Goal: Information Seeking & Learning: Find specific fact

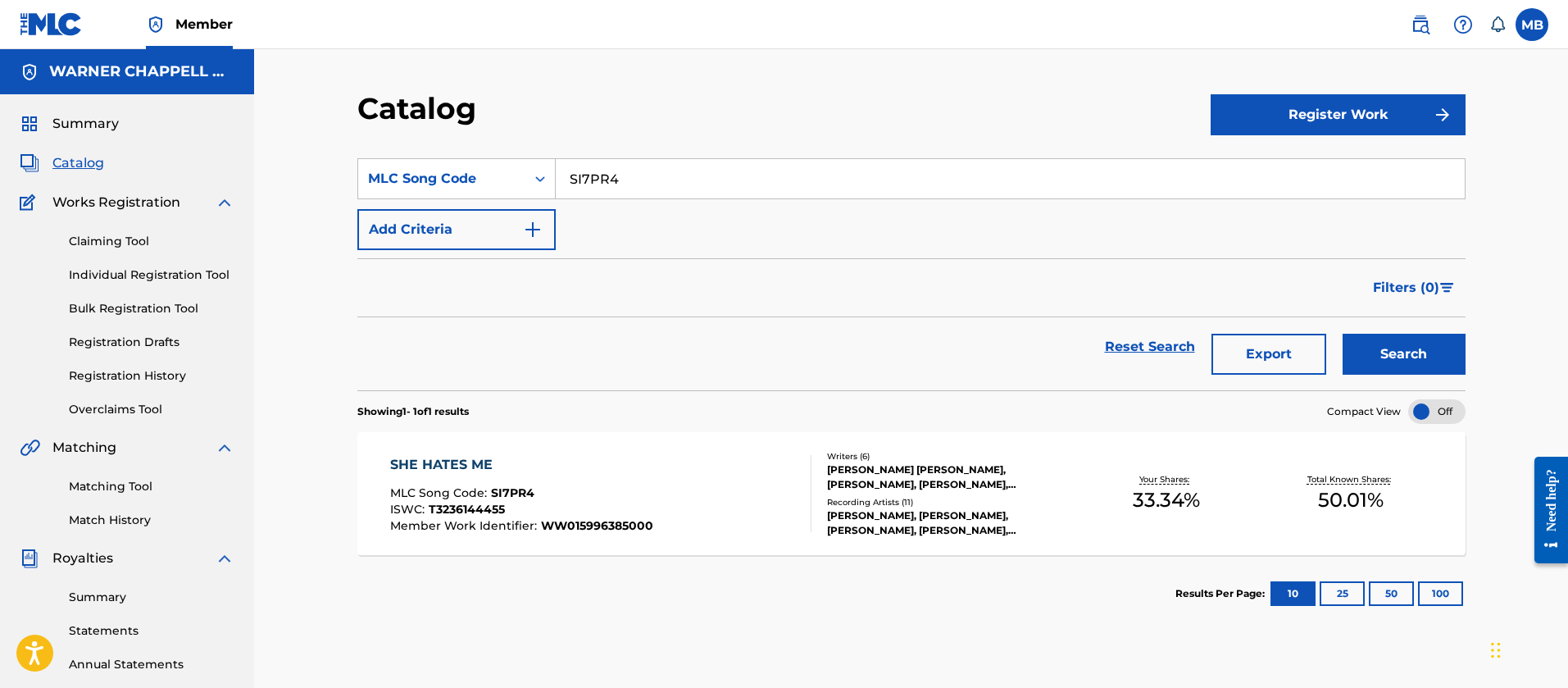
click at [1407, 32] on link at bounding box center [1421, 25] width 33 height 33
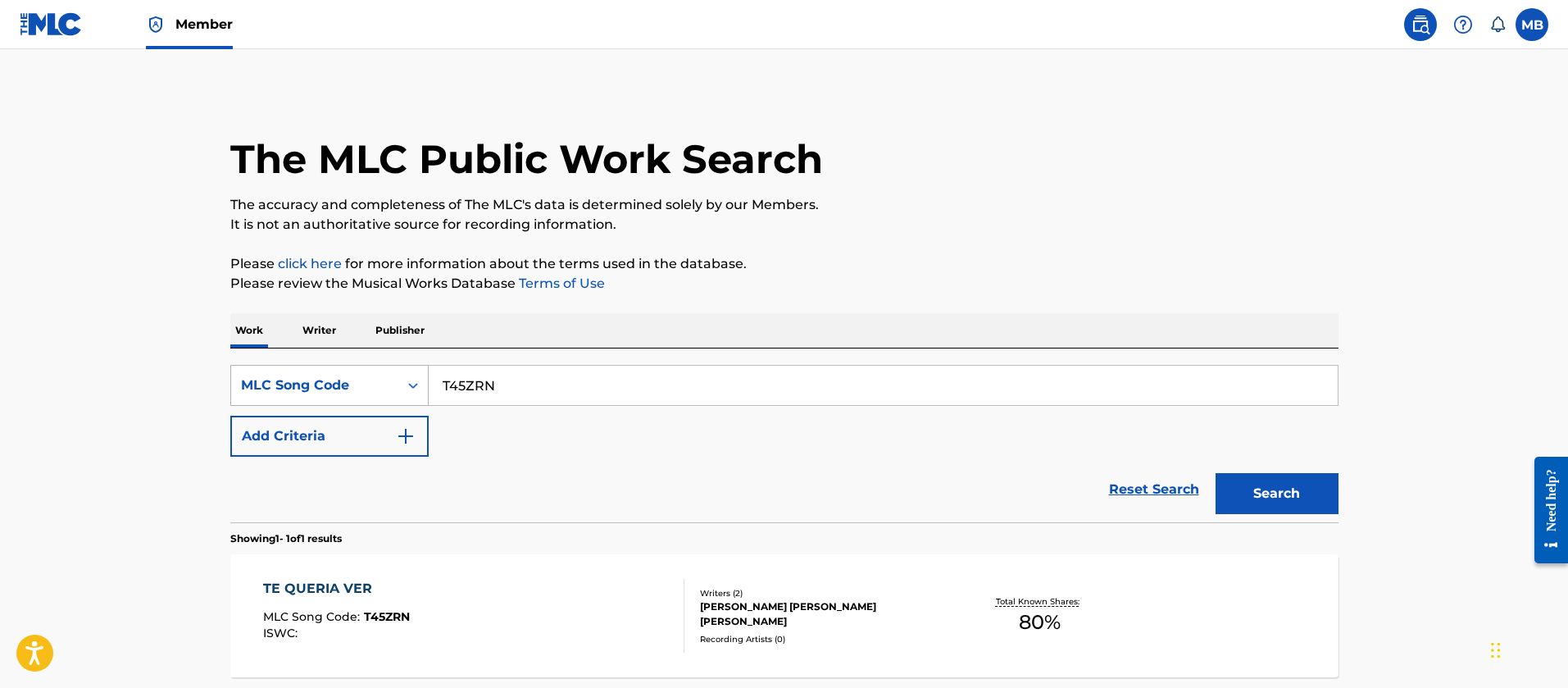
click at [333, 382] on div "MLC Song Code" at bounding box center [315, 385] width 148 height 19
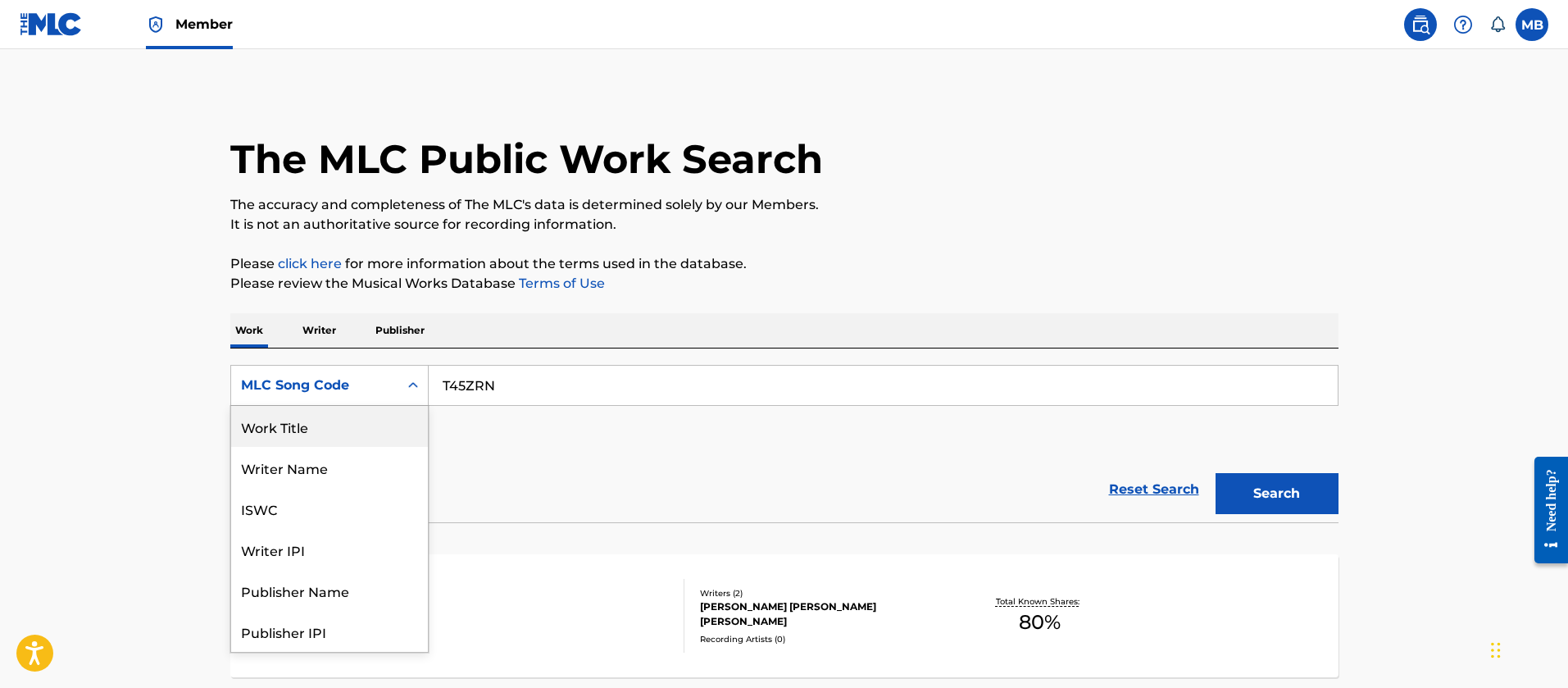
click at [323, 425] on div "Work Title" at bounding box center [330, 426] width 196 height 41
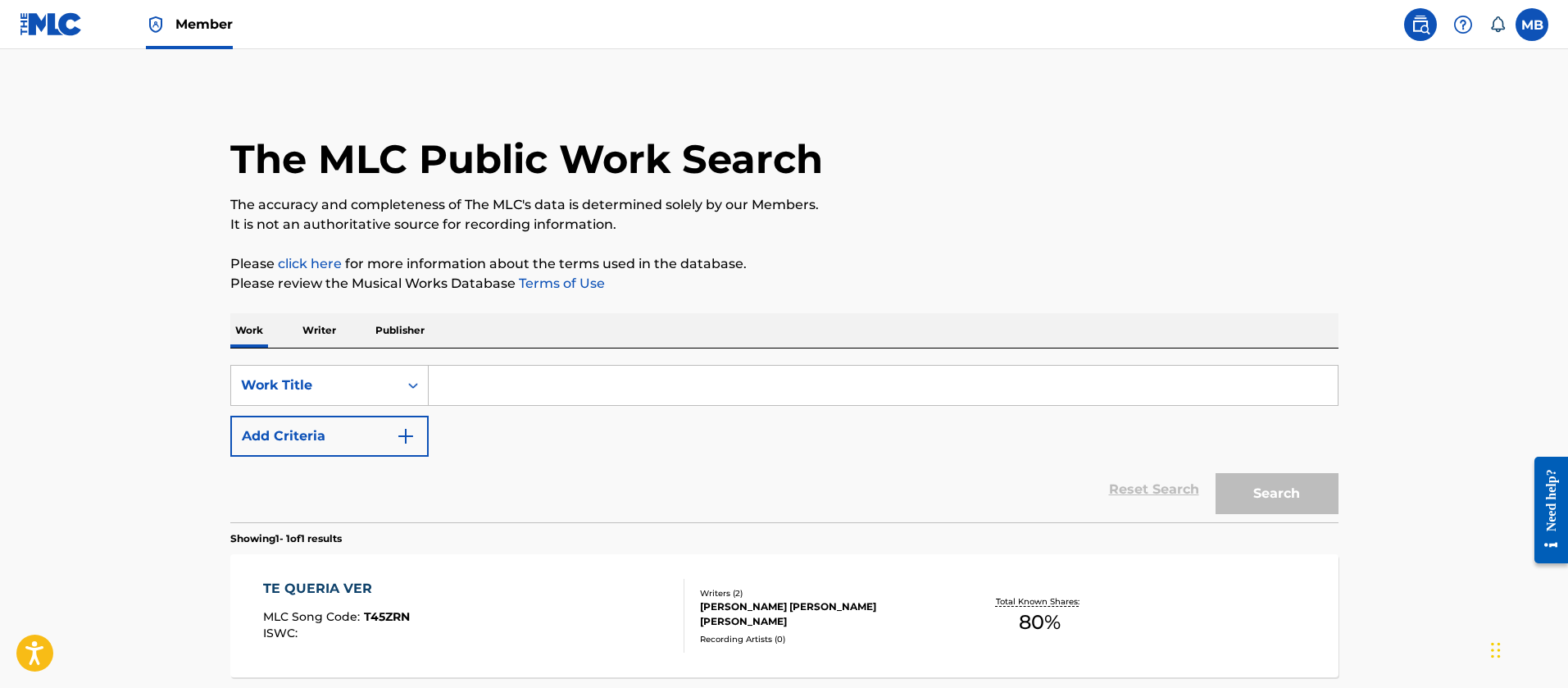
click at [543, 397] on input "Search Form" at bounding box center [883, 385] width 909 height 39
click at [482, 386] on input "Search Form" at bounding box center [883, 385] width 909 height 39
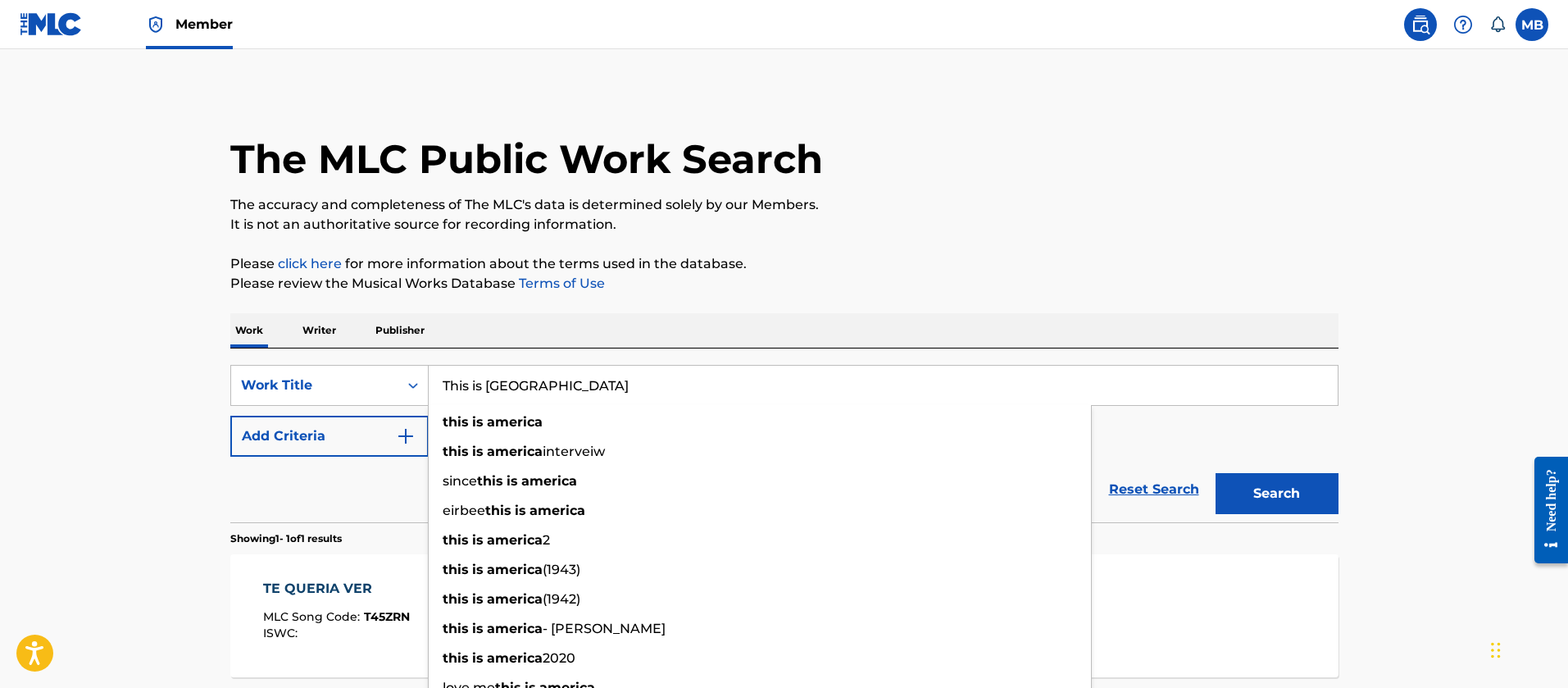
type input "This is america"
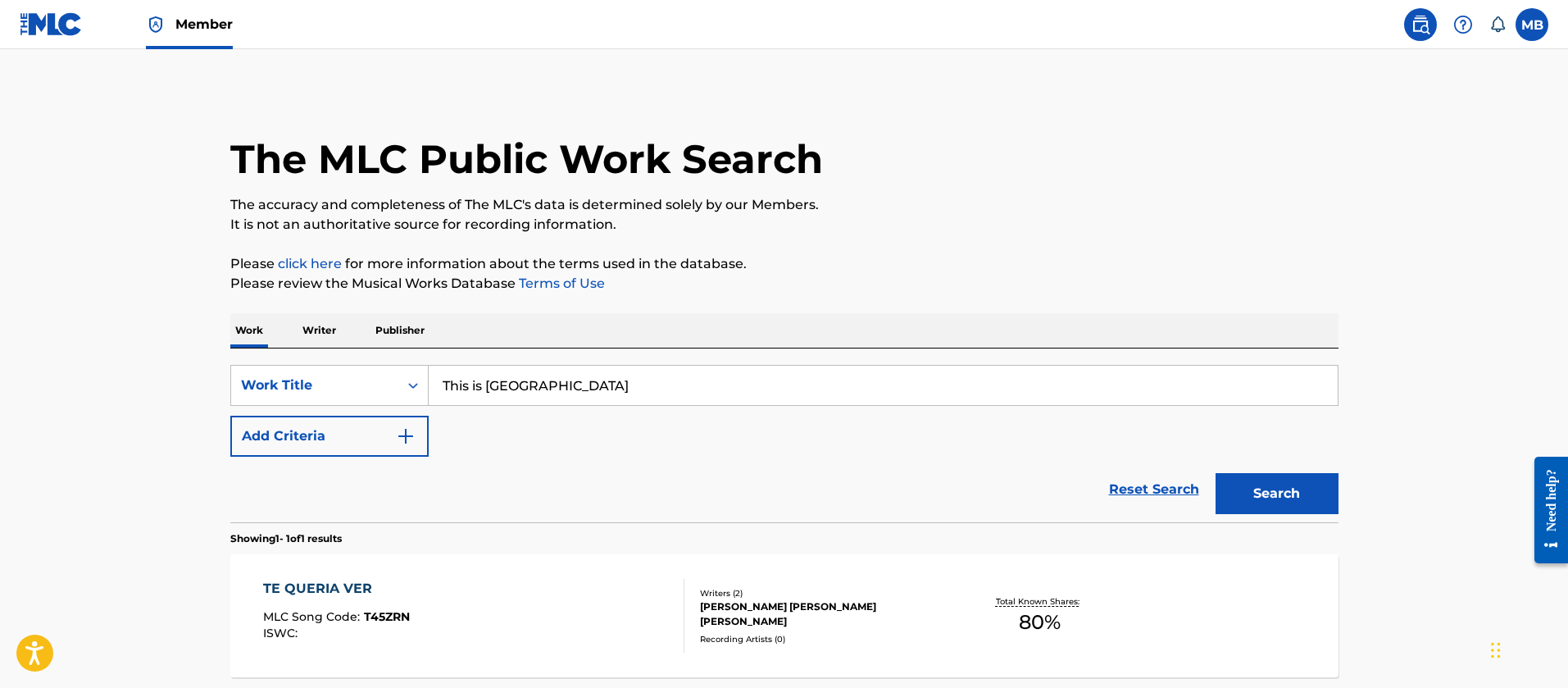
click at [350, 436] on button "Add Criteria" at bounding box center [330, 436] width 198 height 41
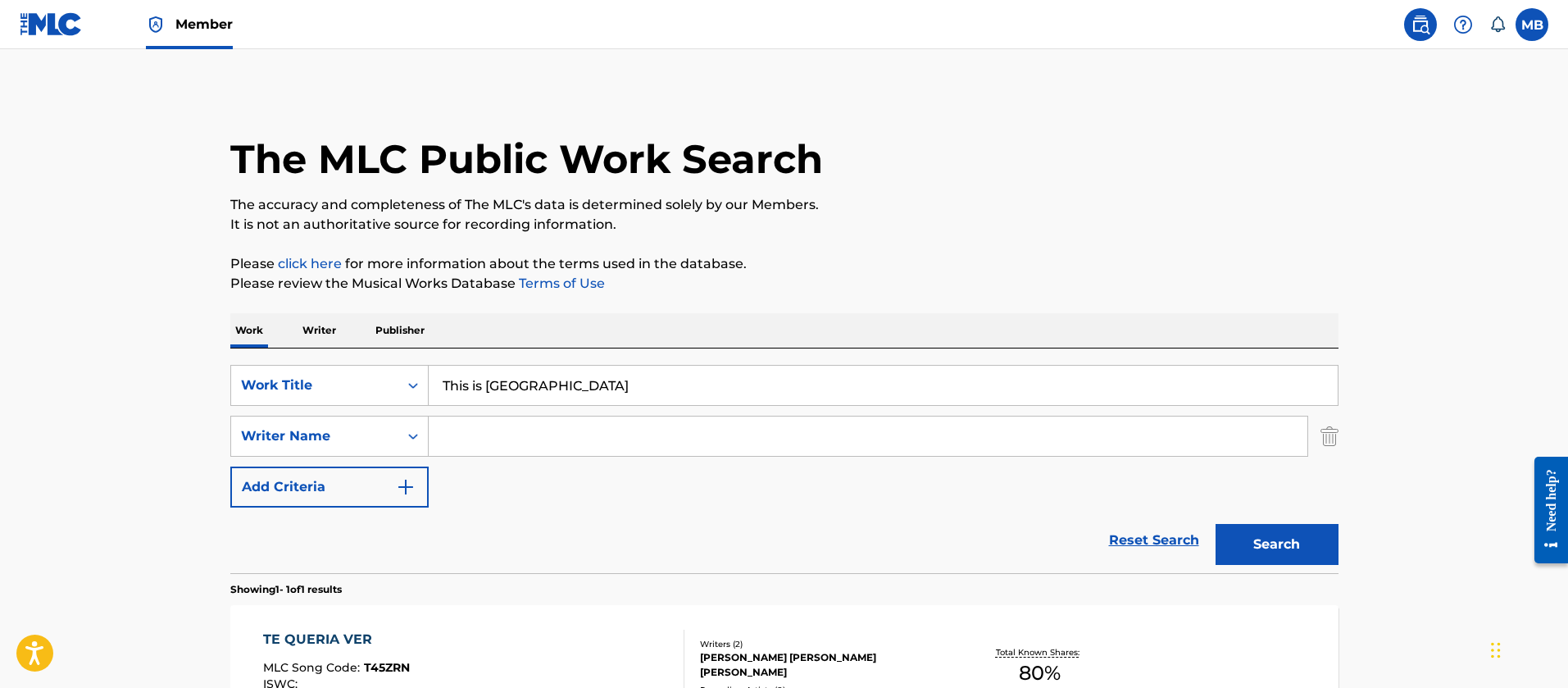
click at [501, 424] on input "Search Form" at bounding box center [868, 436] width 879 height 39
type input "F"
type input "Glover"
click at [1215, 524] on button "Search" at bounding box center [1277, 545] width 123 height 41
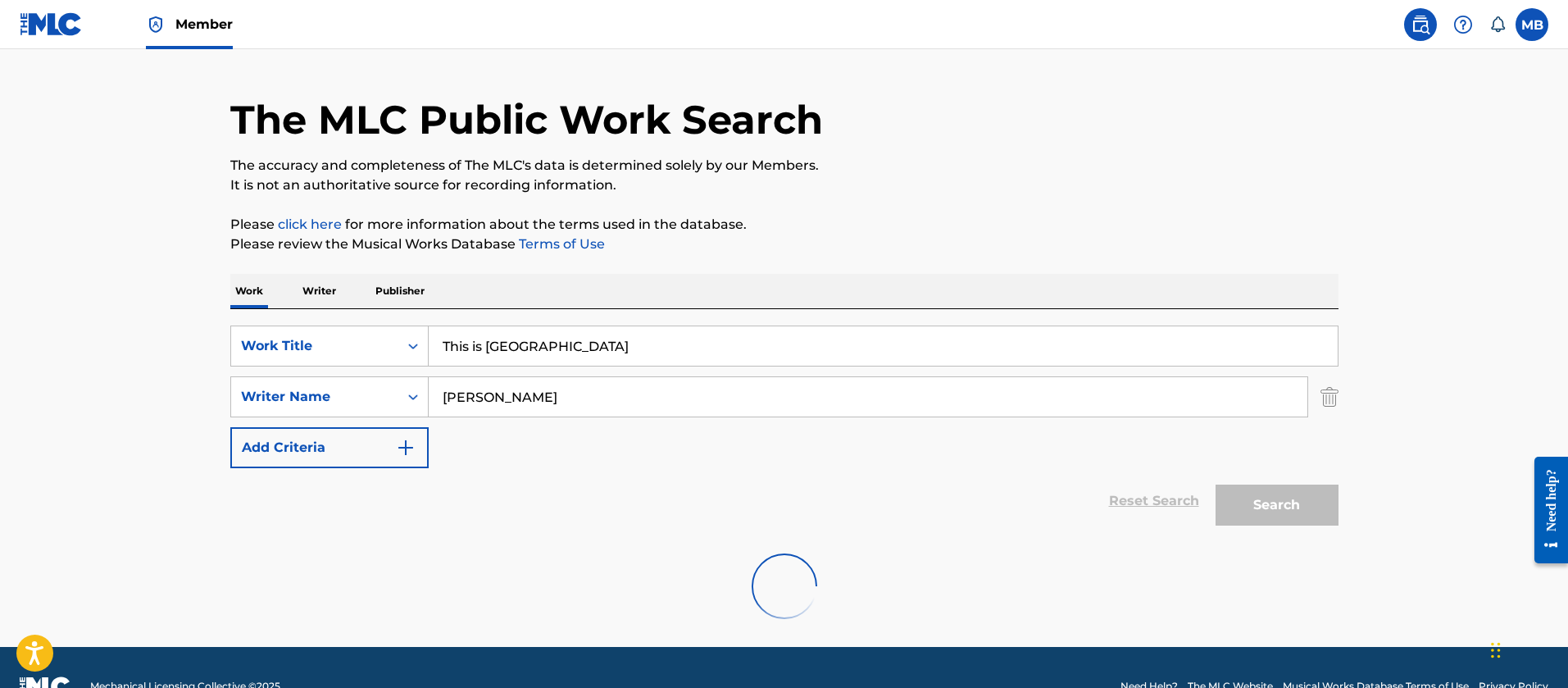
scroll to position [77, 0]
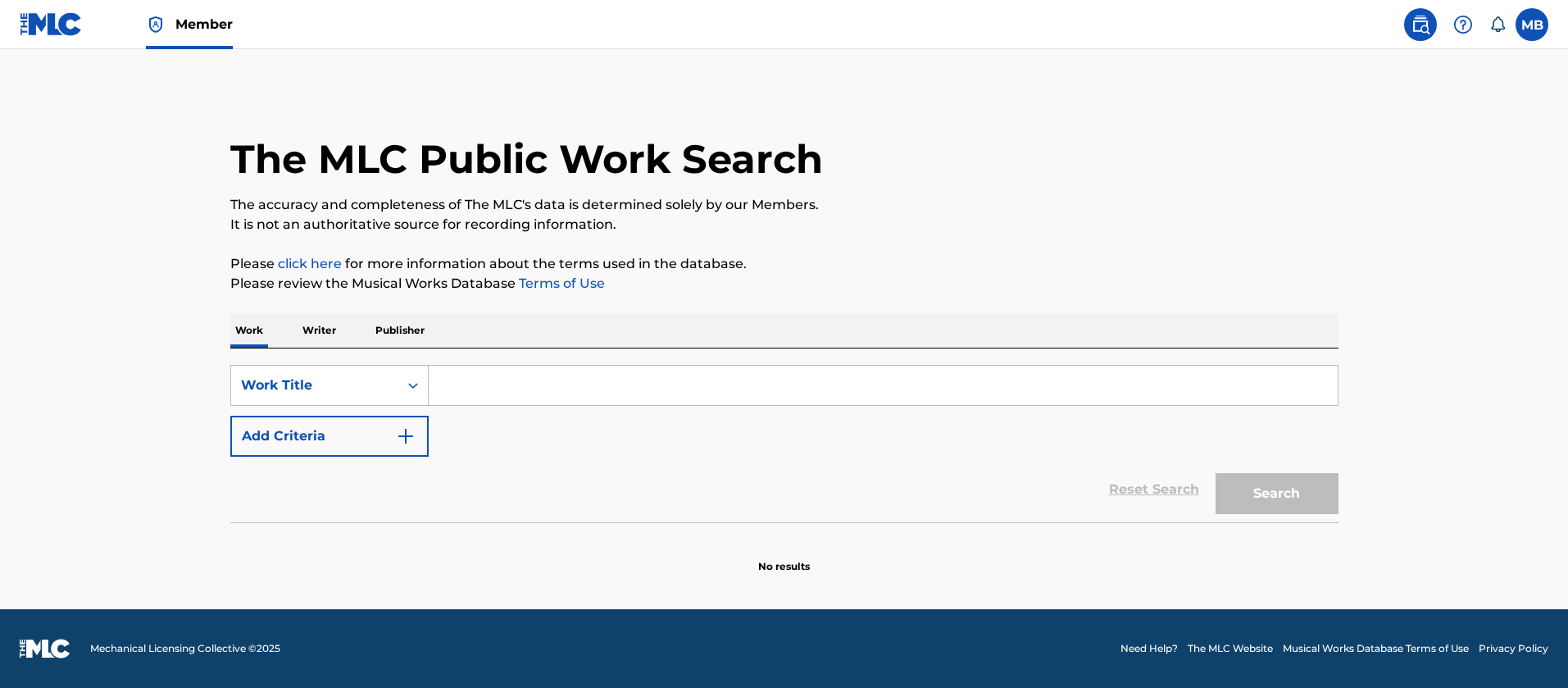
click at [548, 408] on div "SearchWithCriteria55765601-b6f5-4fd7-8288-276d69afa418 Work Title Add Criteria" at bounding box center [784, 411] width 1108 height 92
click at [543, 406] on div "SearchWithCriteria55765601-b6f5-4fd7-8288-276d69afa418 Work Title Add Criteria" at bounding box center [784, 411] width 1108 height 92
click at [525, 392] on input "Search Form" at bounding box center [883, 385] width 909 height 39
paste input "Sneakin’"
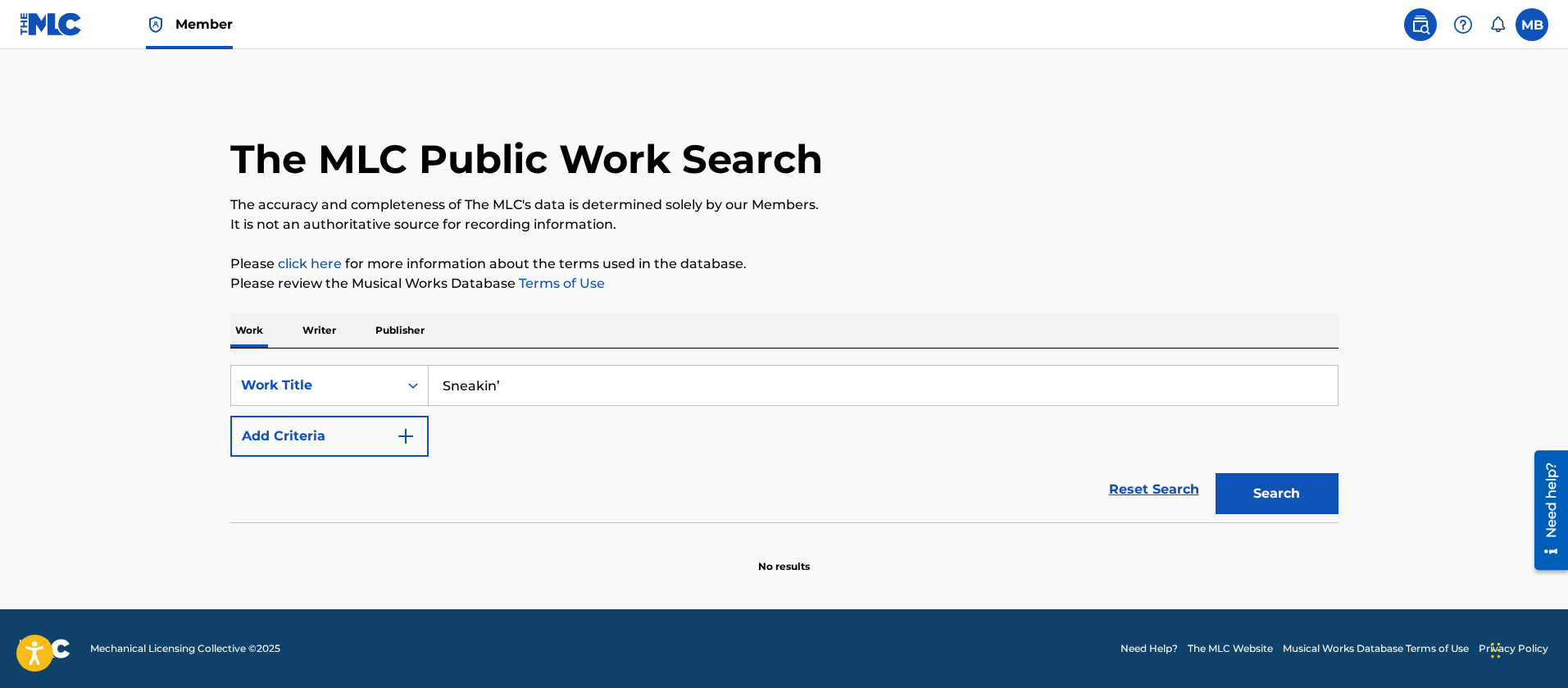
type input "Sneakin’"
click at [343, 438] on button "Add Criteria" at bounding box center [330, 436] width 198 height 41
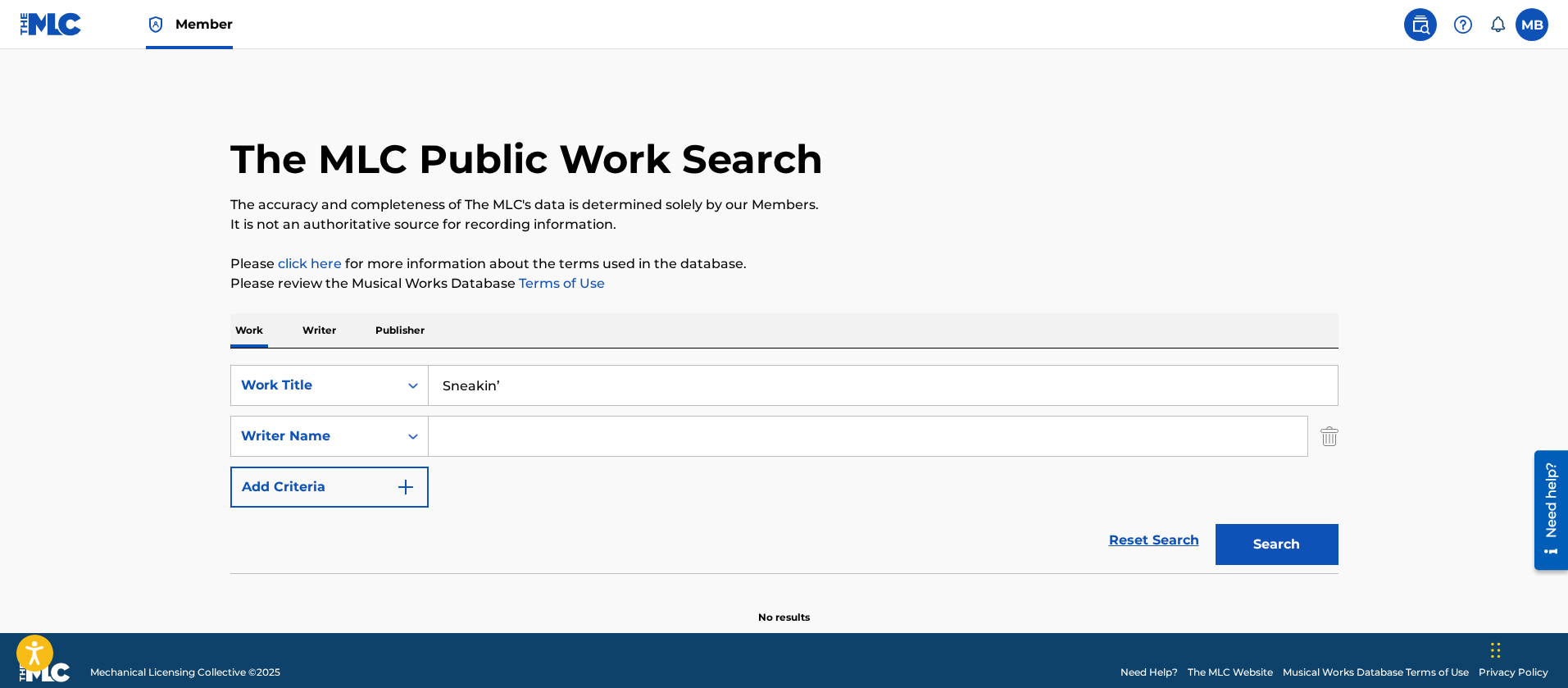
click at [564, 464] on div "SearchWithCriteria55765601-b6f5-4fd7-8288-276d69afa418 Work Title Sneakin’ Sear…" at bounding box center [784, 435] width 1108 height 142
click at [558, 437] on input "Search Form" at bounding box center [868, 436] width 879 height 39
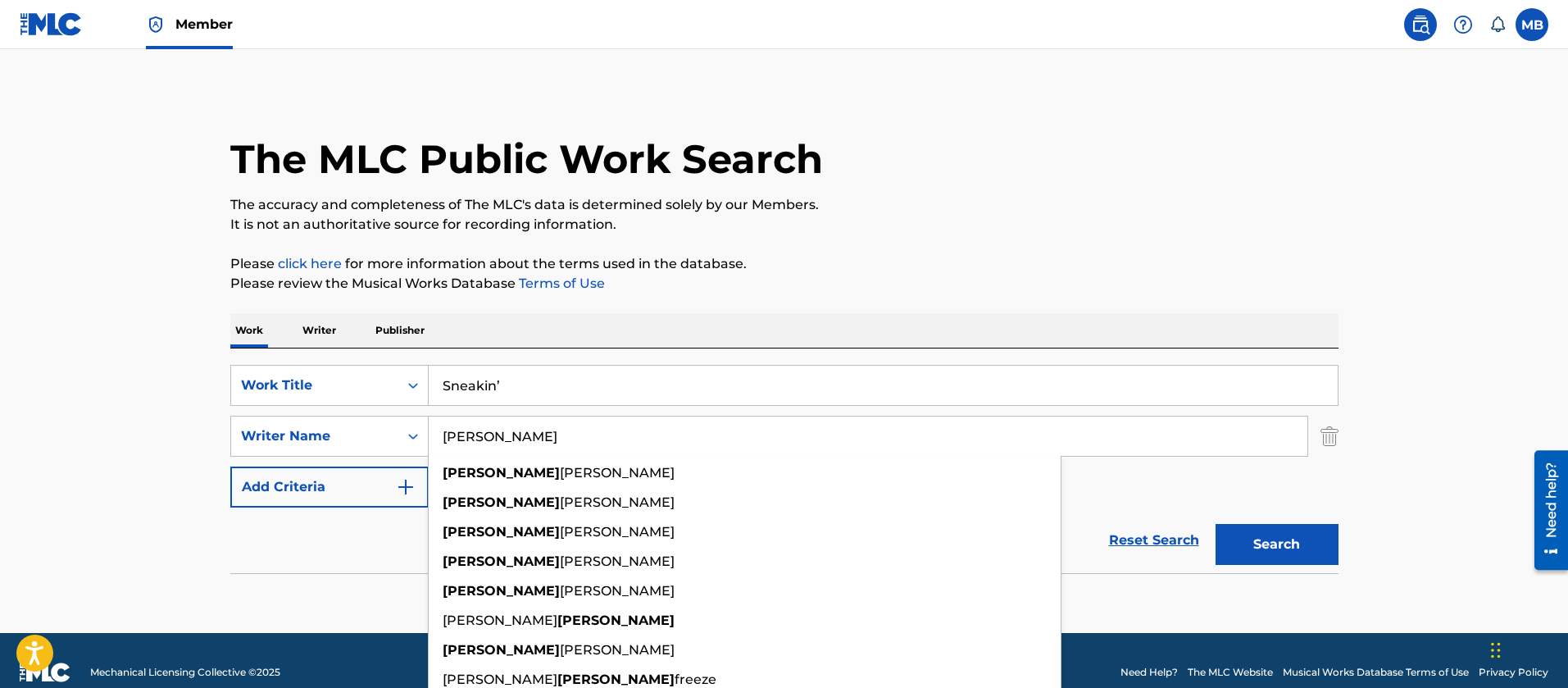
type input "[PERSON_NAME]"
click at [1215, 524] on button "Search" at bounding box center [1277, 545] width 123 height 41
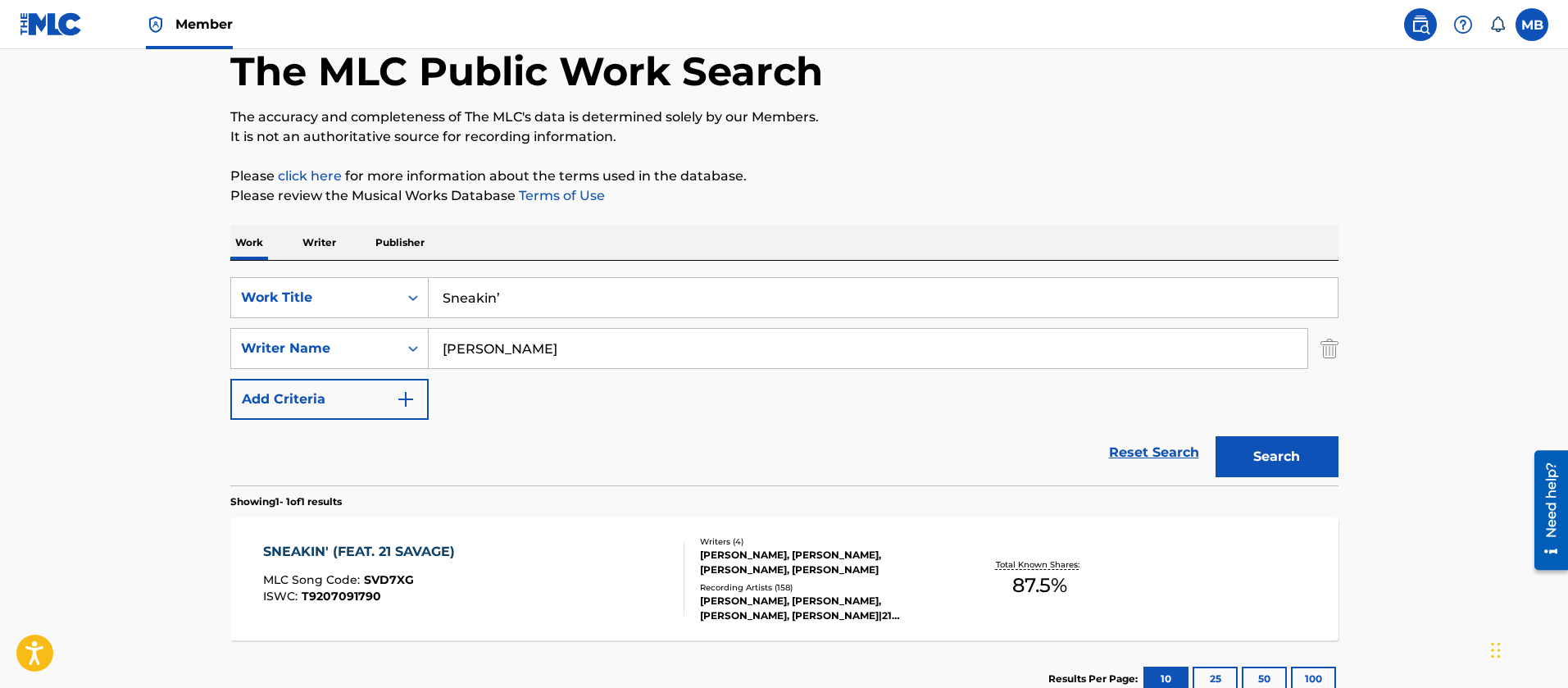
scroll to position [204, 0]
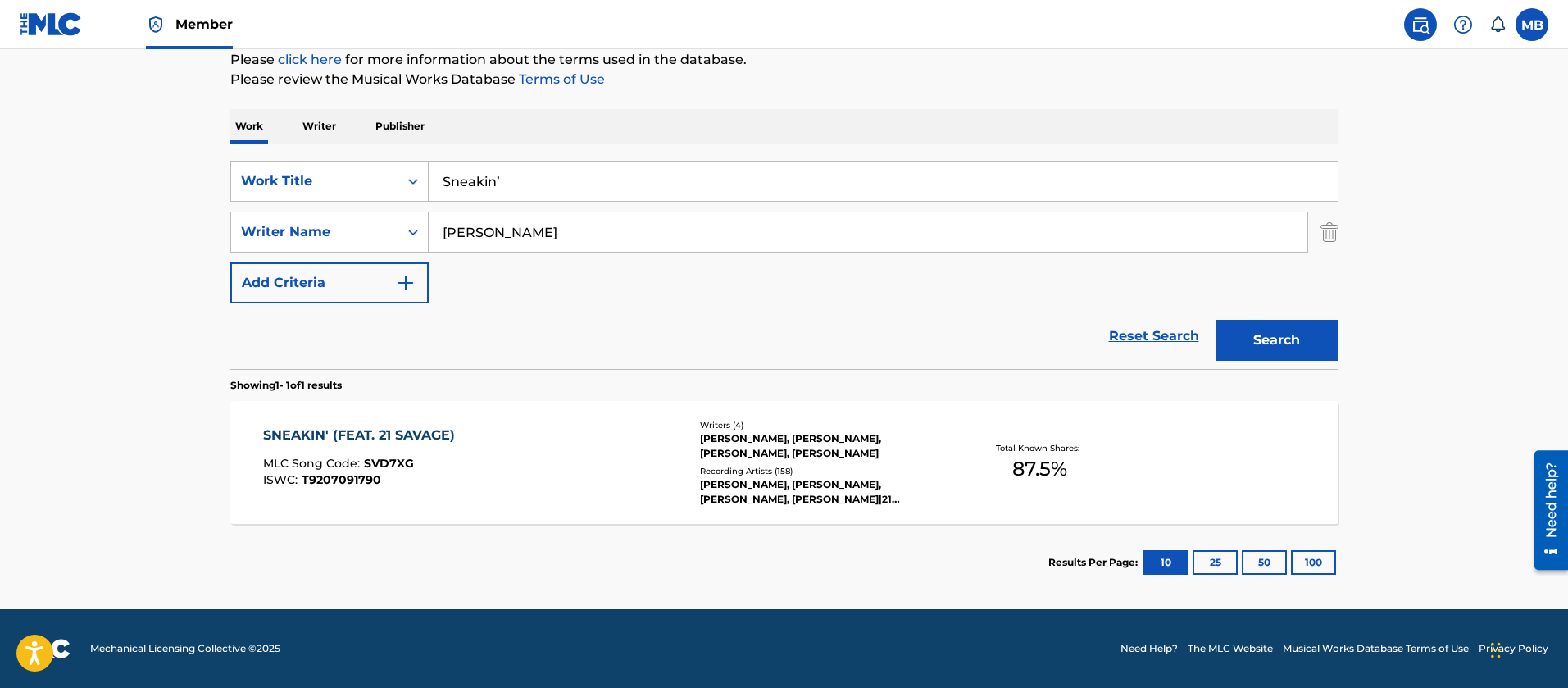
click at [555, 454] on div "SNEAKIN' (FEAT. 21 SAVAGE) MLC Song Code : SVD7XG ISWC : T9207091790" at bounding box center [474, 462] width 421 height 73
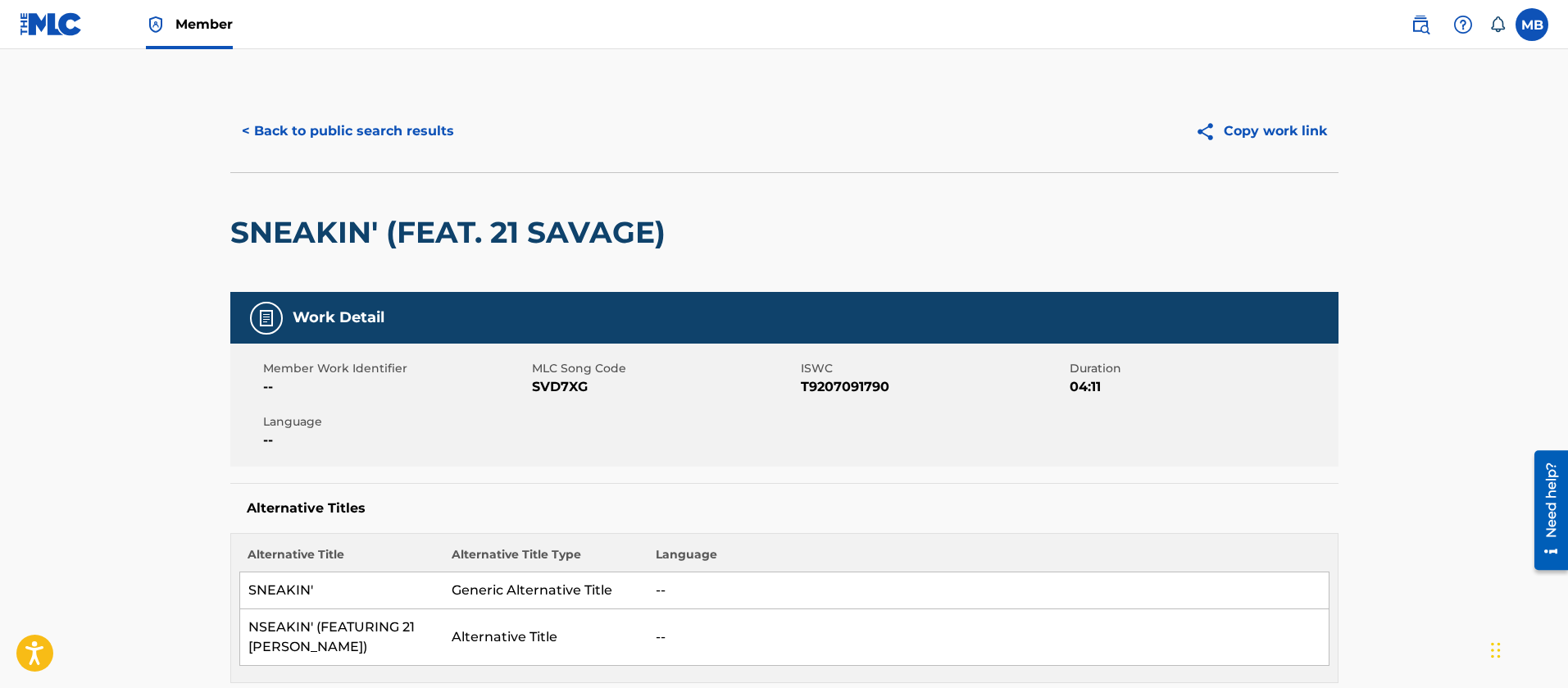
click at [353, 135] on button "< Back to public search results" at bounding box center [348, 131] width 235 height 41
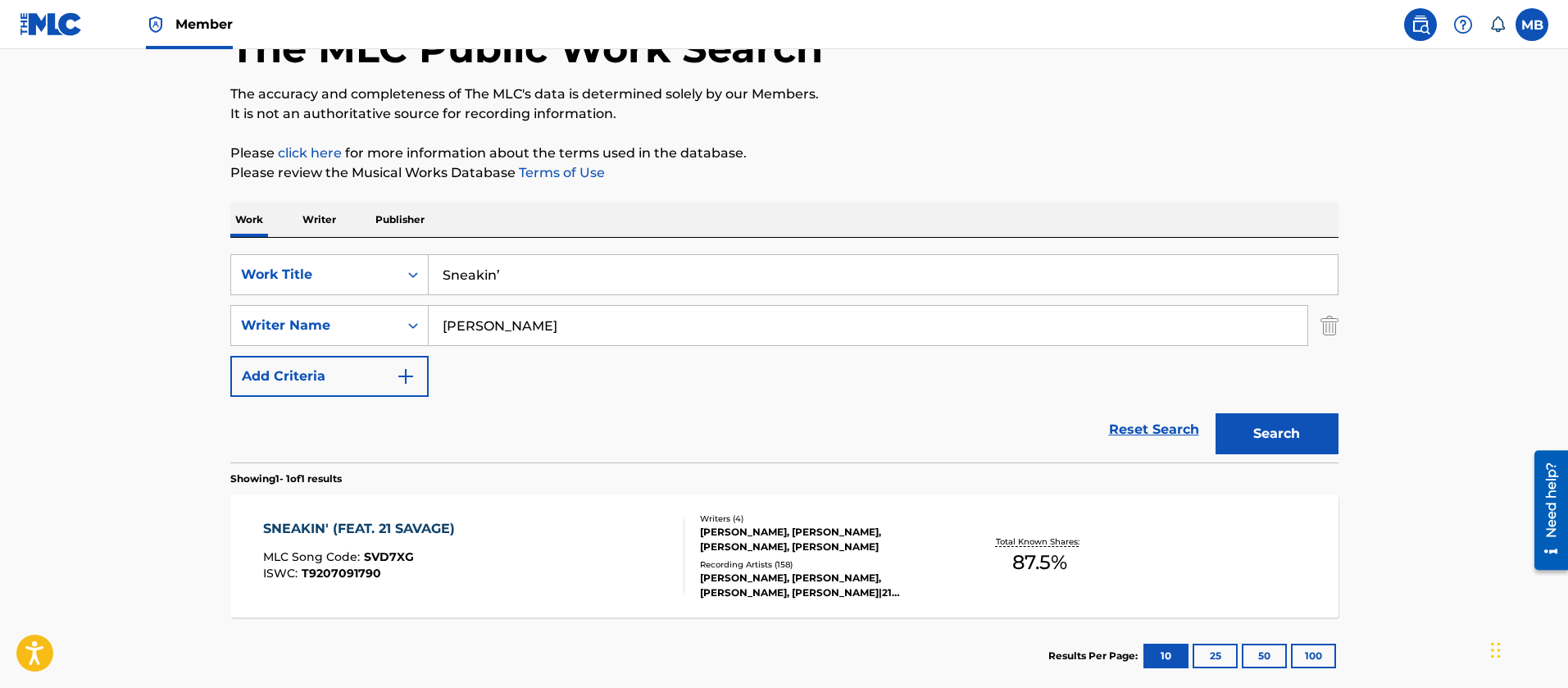
drag, startPoint x: 582, startPoint y: 280, endPoint x: 158, endPoint y: 247, distance: 425.3
click at [188, 261] on main "The MLC Public Work Search The accuracy and completeness of The MLC's data is d…" at bounding box center [784, 321] width 1568 height 764
paste input "​m y . l i f e"
type input "​m y . l i f e"
click at [1215, 413] on button "Search" at bounding box center [1277, 434] width 123 height 41
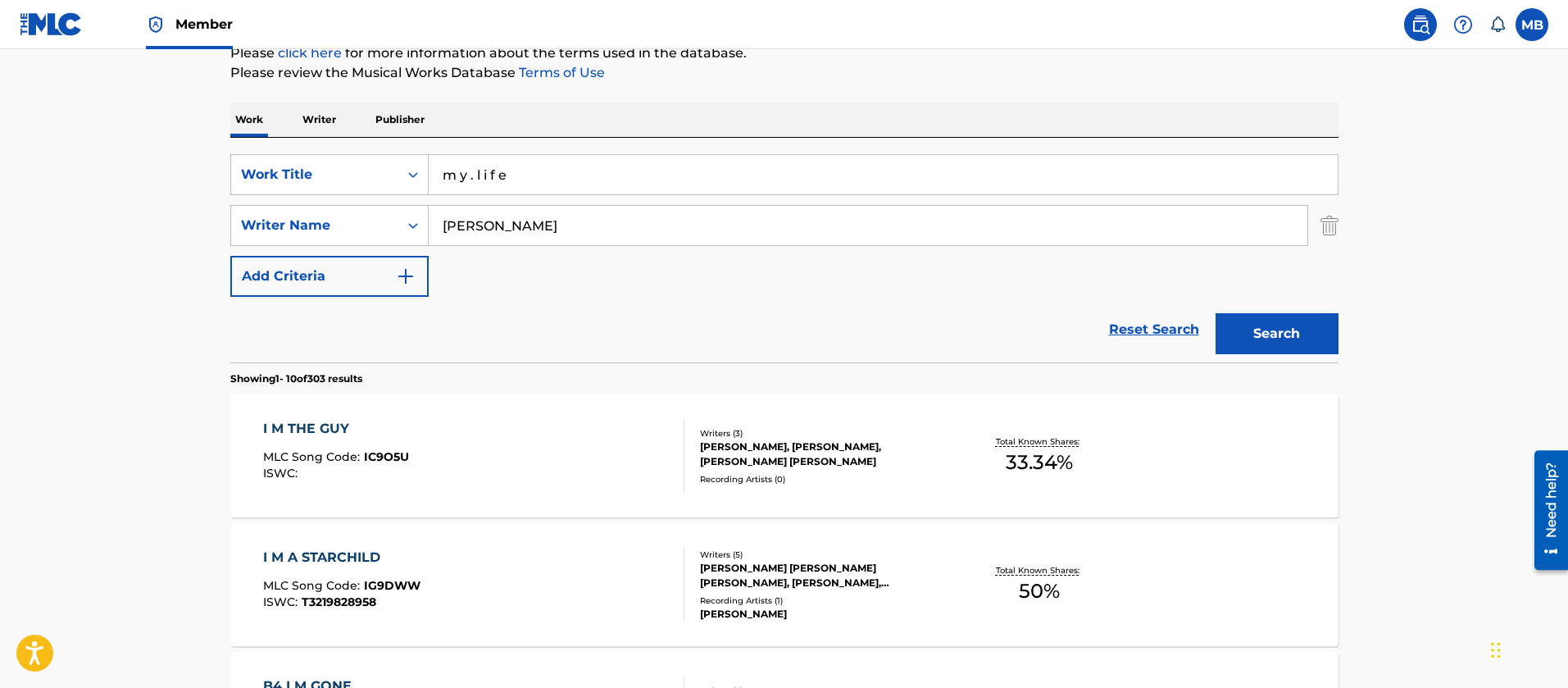
scroll to position [234, 0]
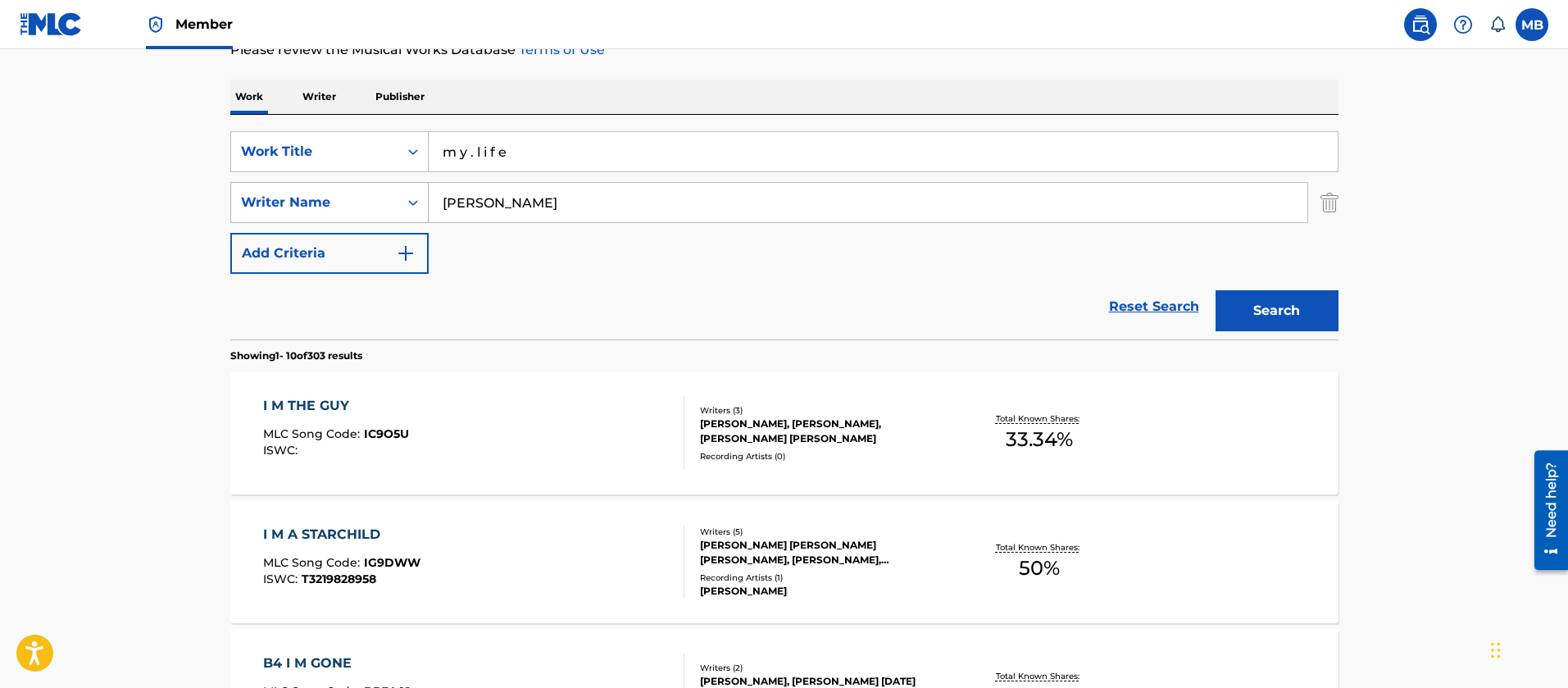
drag, startPoint x: 529, startPoint y: 219, endPoint x: 318, endPoint y: 193, distance: 212.6
click at [319, 193] on div "SearchWithCriteria6a48a46a-efc0-4c00-8800-135f94e6f4c8 Writer Name [PERSON_NAME]" at bounding box center [784, 202] width 1108 height 41
type input "Bin"
click at [1215, 290] on button "Search" at bounding box center [1277, 310] width 123 height 41
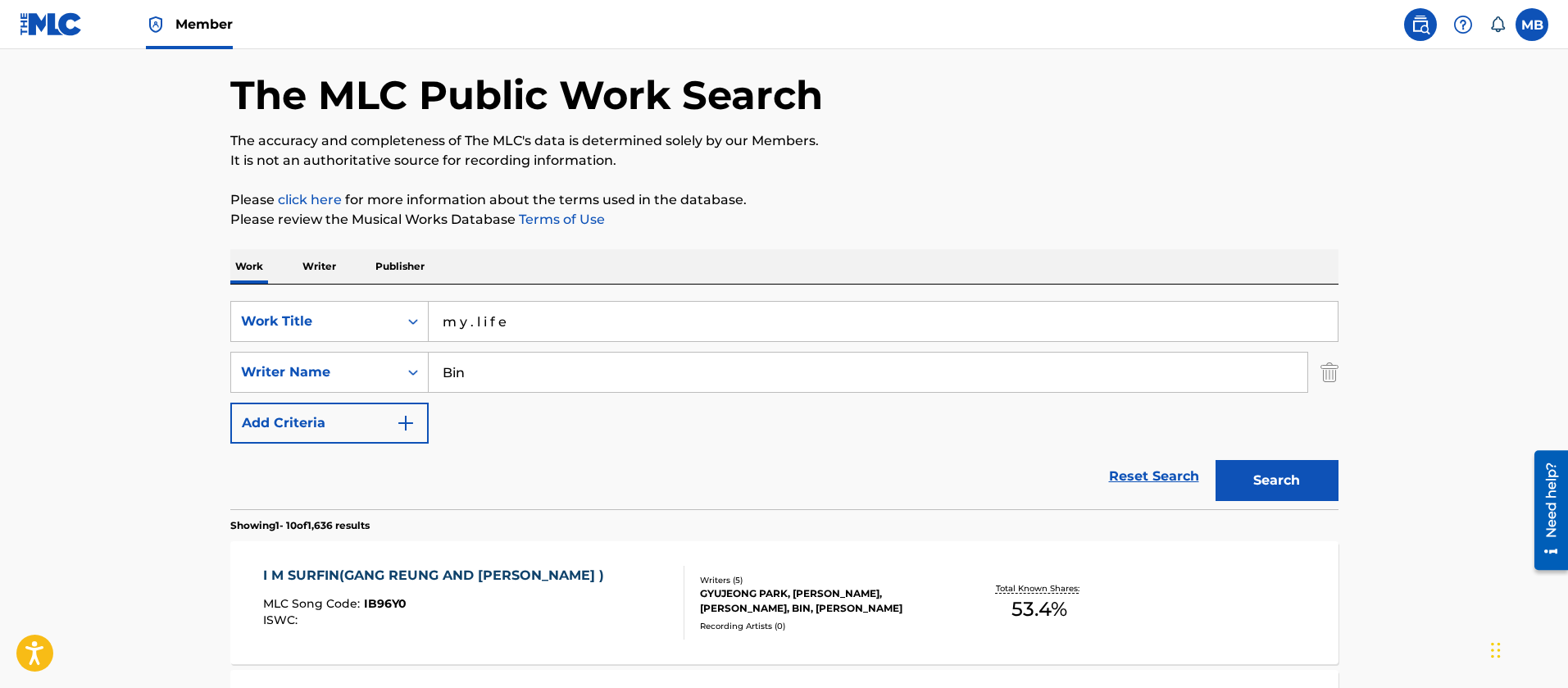
scroll to position [0, 0]
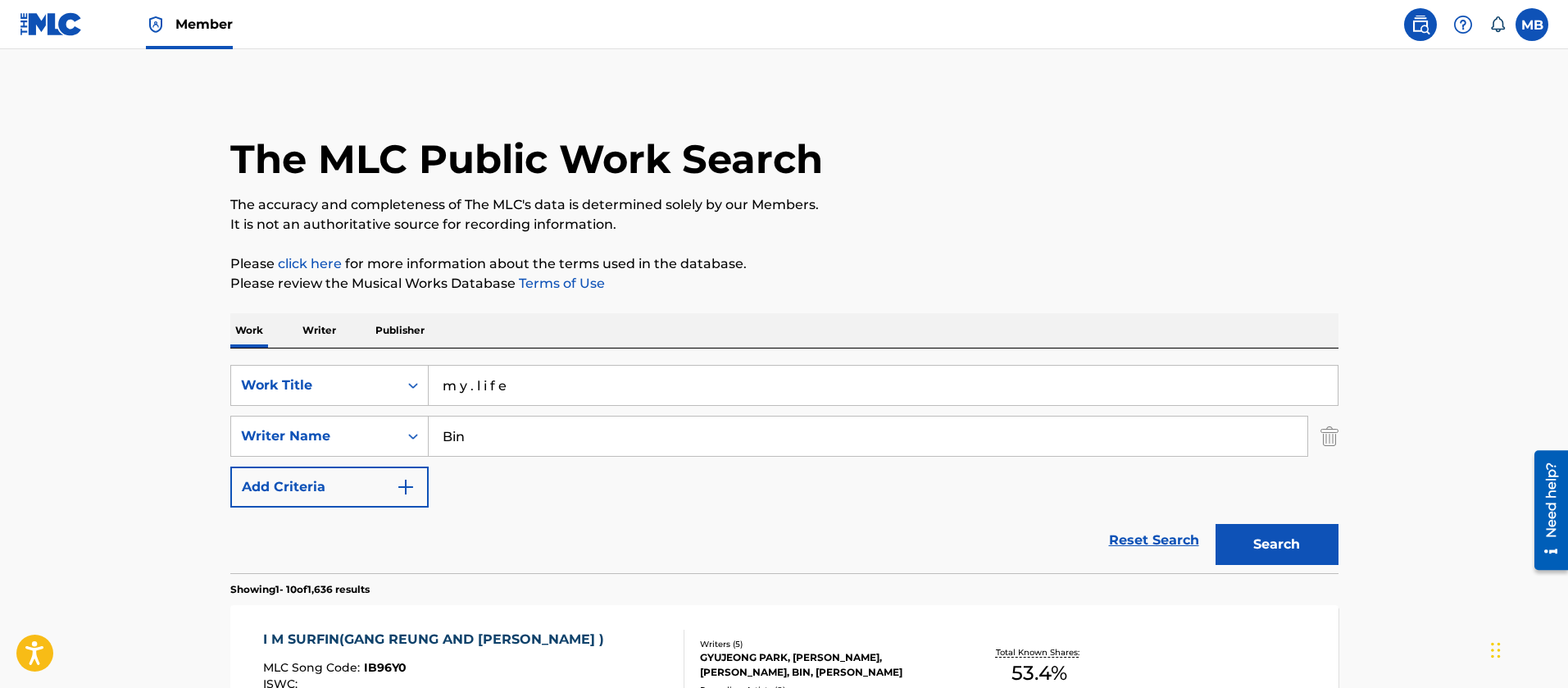
drag, startPoint x: 541, startPoint y: 385, endPoint x: 102, endPoint y: 298, distance: 447.5
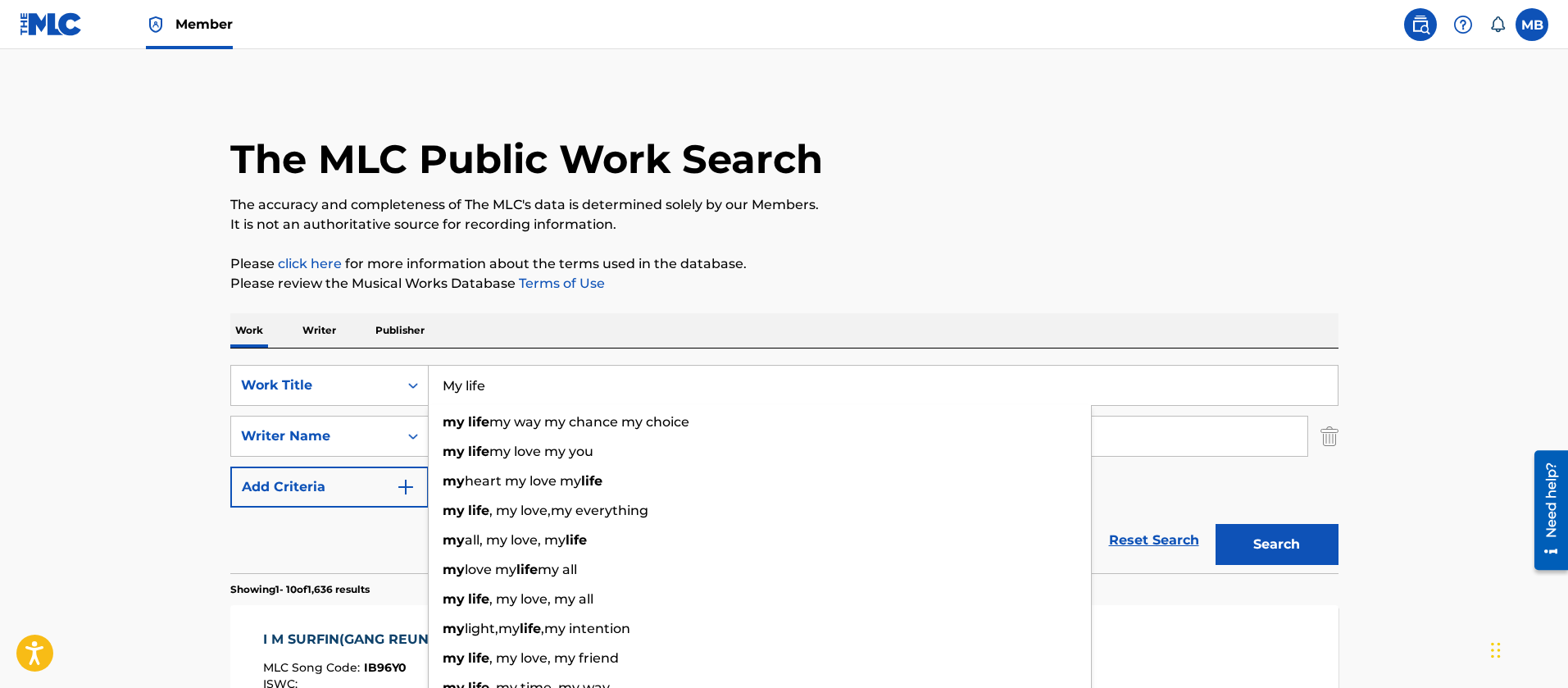
type input "My life"
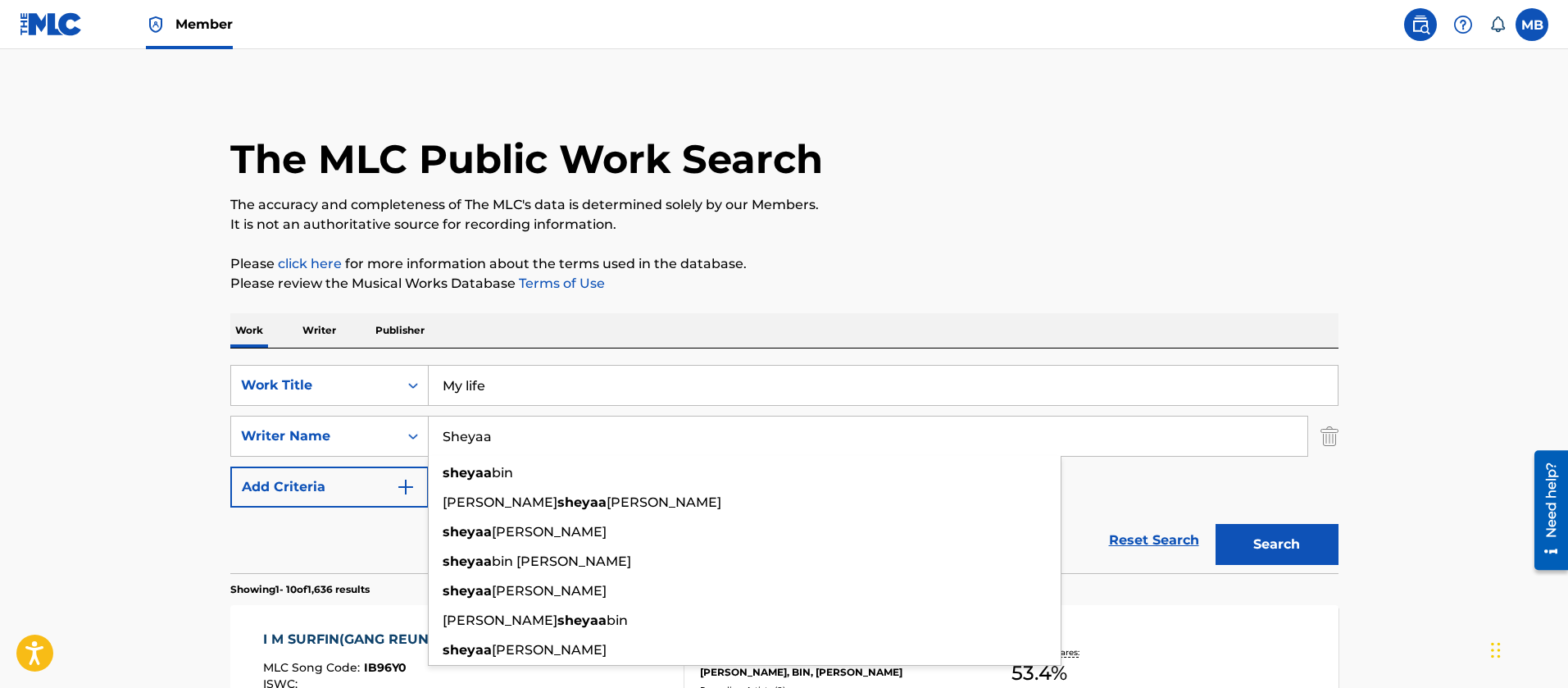
type input "Sheyaa"
click at [1215, 524] on button "Search" at bounding box center [1277, 545] width 123 height 41
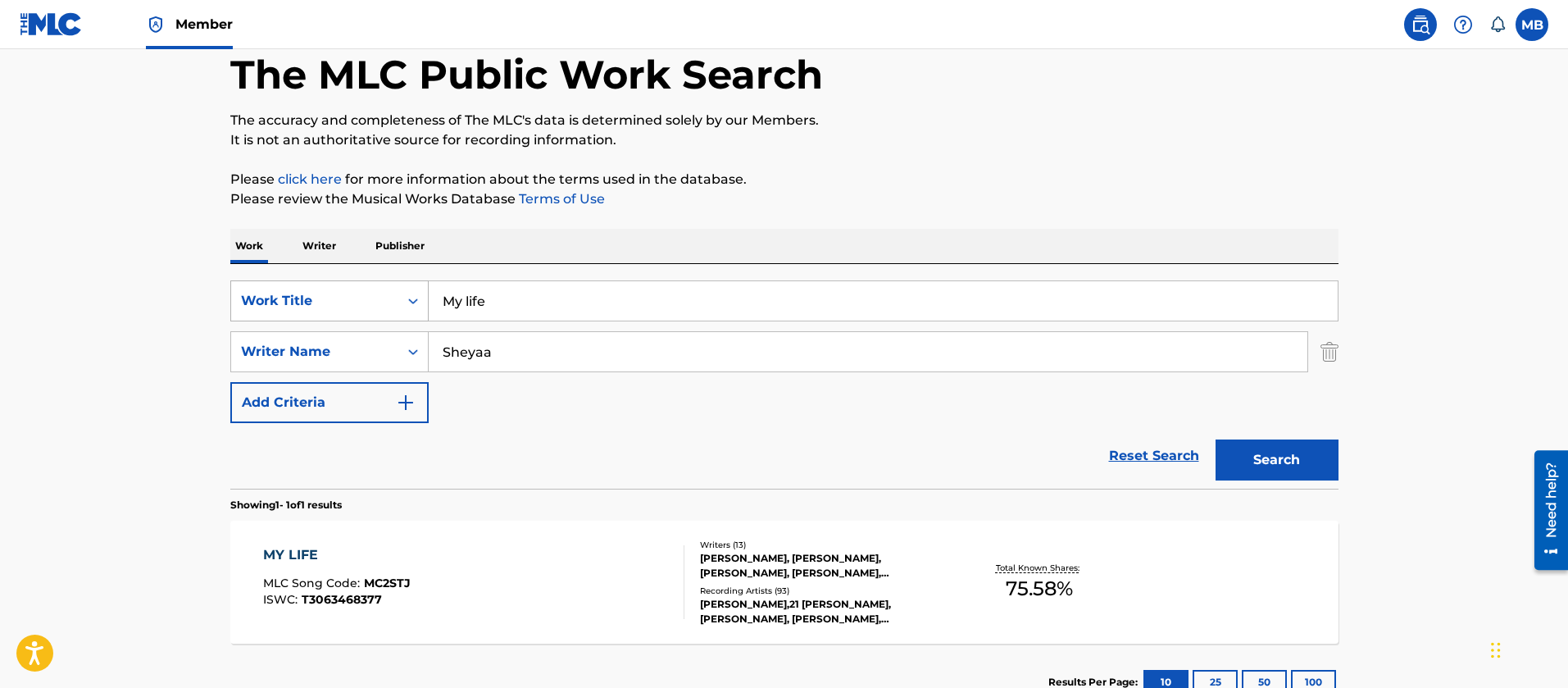
scroll to position [123, 0]
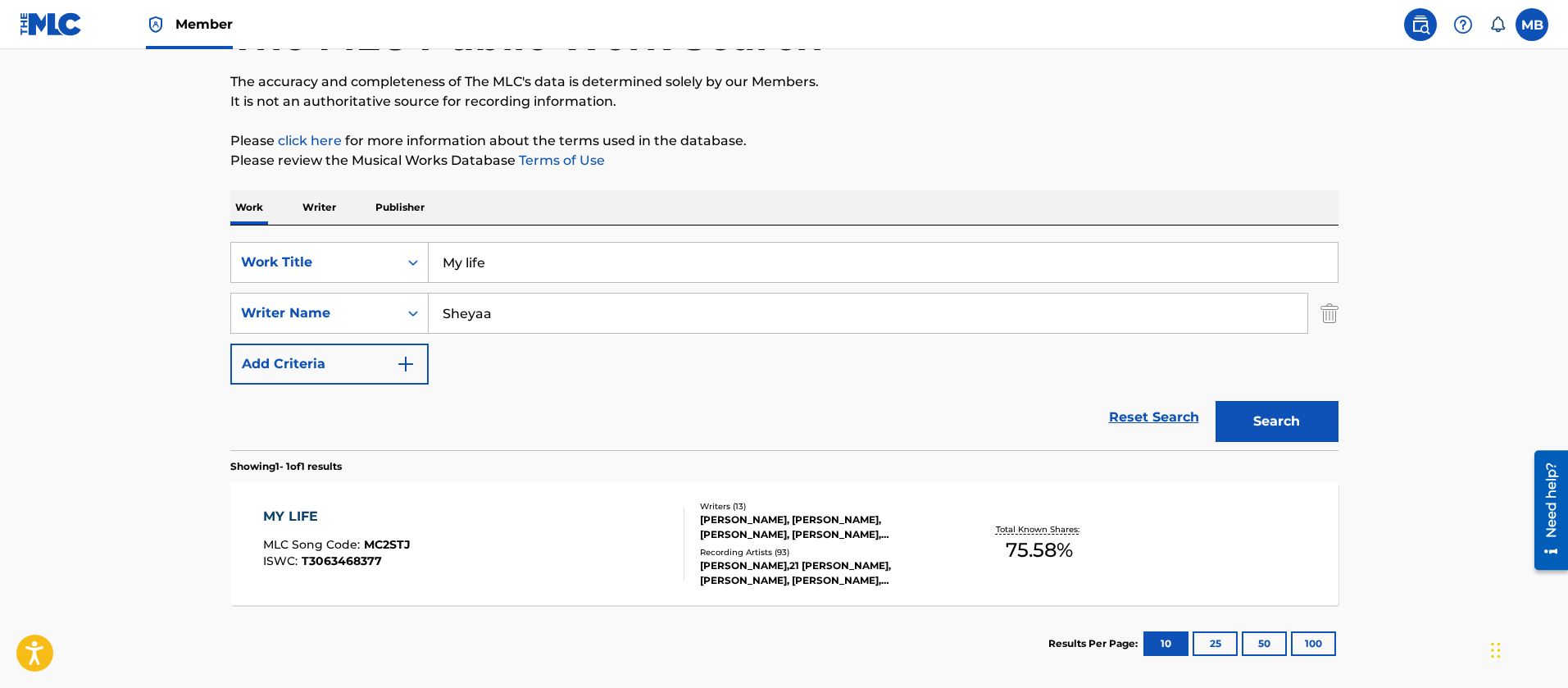
click at [502, 499] on div "MY LIFE MLC Song Code : MC2STJ ISWC : T3063468377 Writers ( 13 ) [PERSON_NAME],…" at bounding box center [784, 544] width 1108 height 123
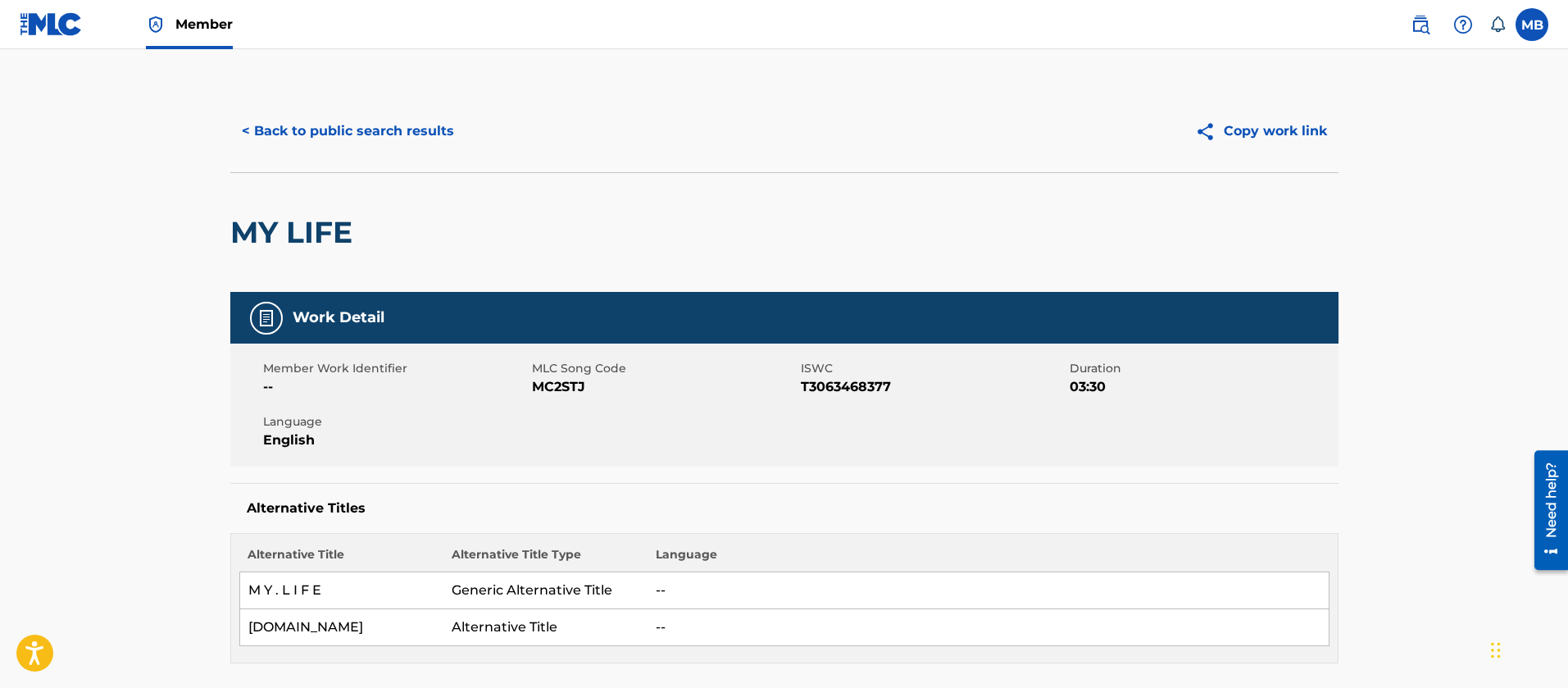
click at [370, 120] on button "< Back to public search results" at bounding box center [348, 131] width 235 height 41
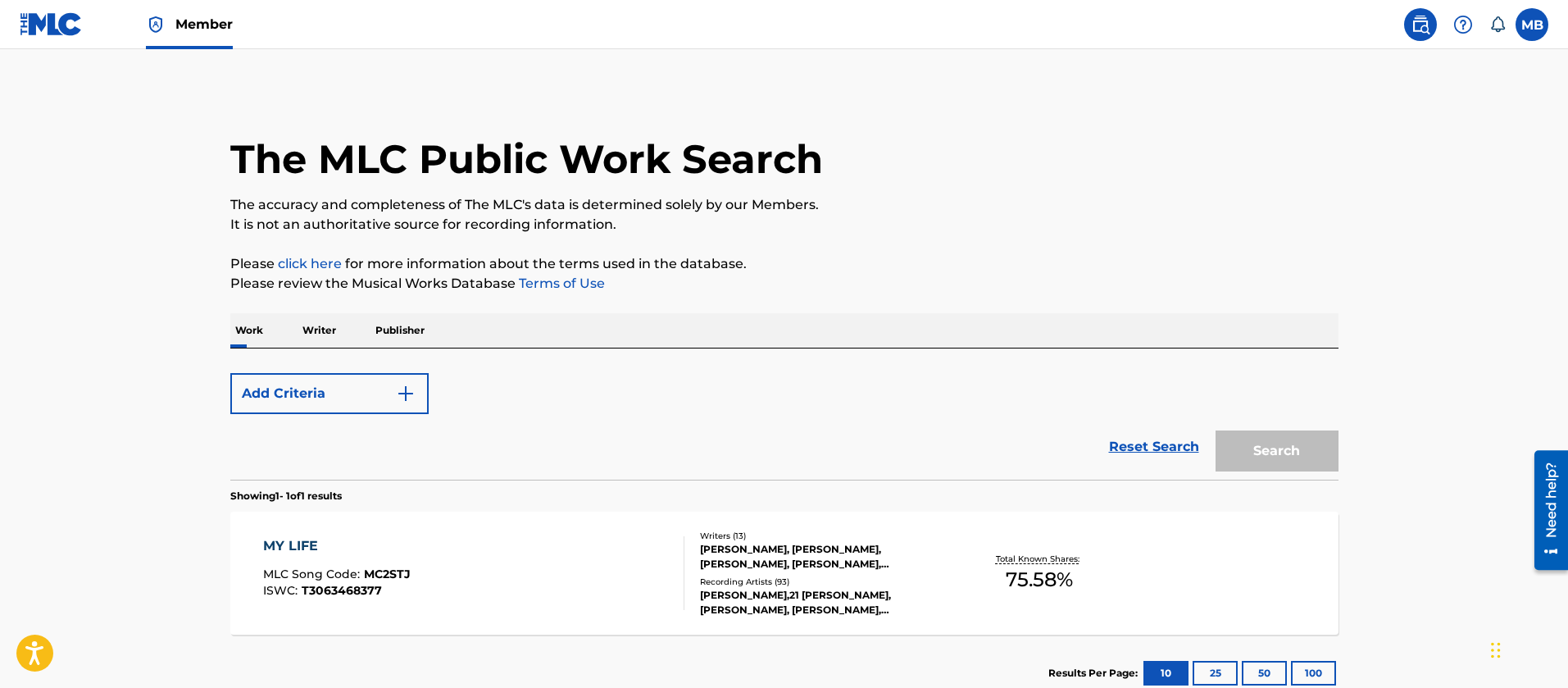
scroll to position [111, 0]
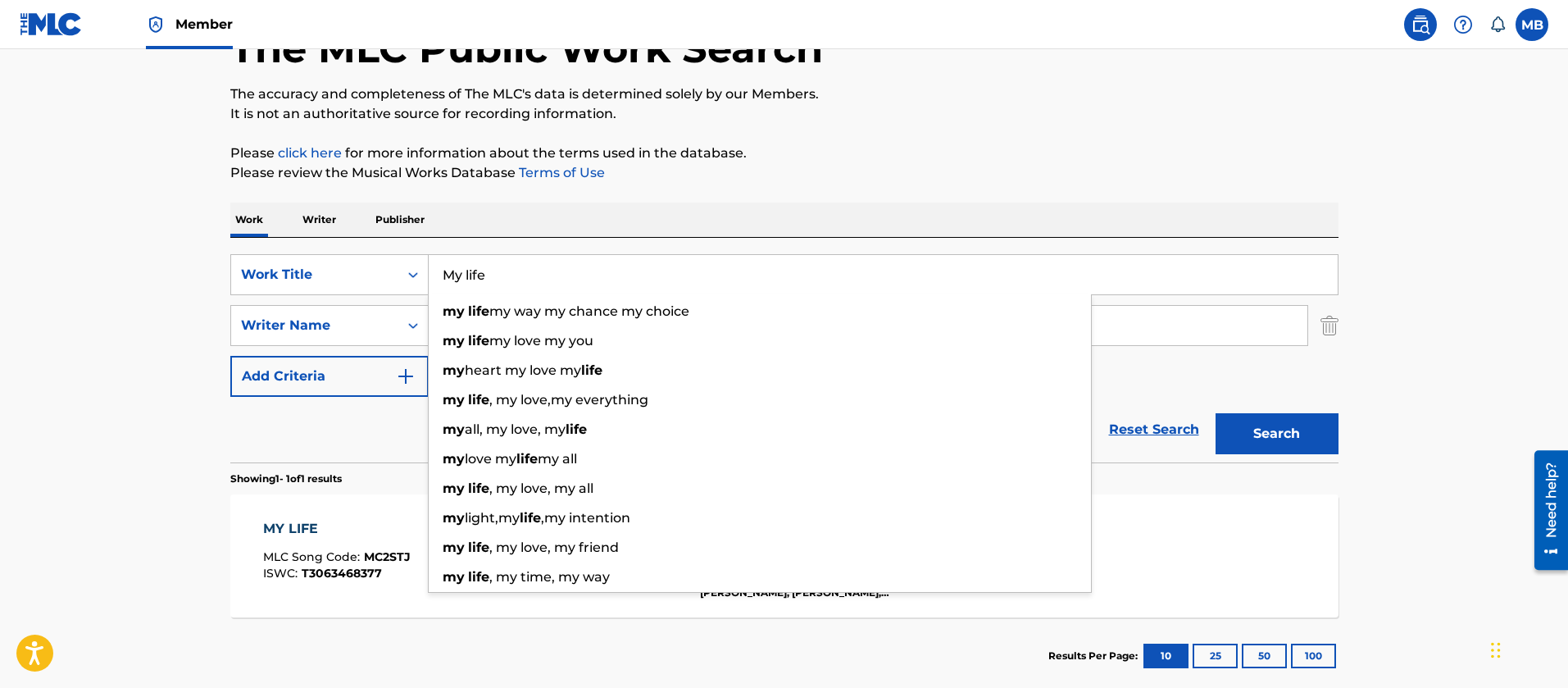
drag, startPoint x: 555, startPoint y: 282, endPoint x: 9, endPoint y: 239, distance: 547.7
click at [49, 250] on main "The MLC Public Work Search The accuracy and completeness of The MLC's data is d…" at bounding box center [784, 321] width 1568 height 764
paste input "Who Want Smoke?? (Remix) [PERSON_NAME]"
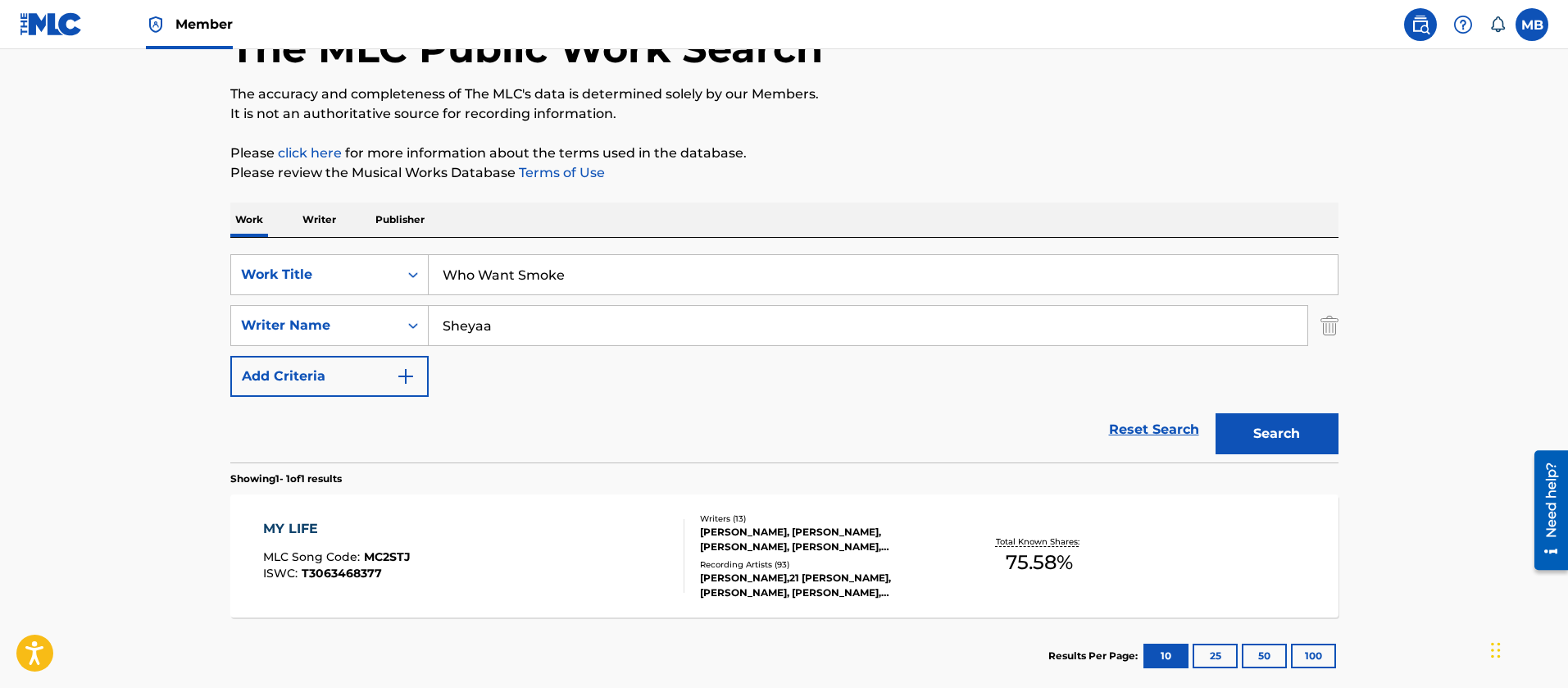
type input "Who Want Smoke"
click at [1215, 413] on button "Search" at bounding box center [1277, 434] width 123 height 41
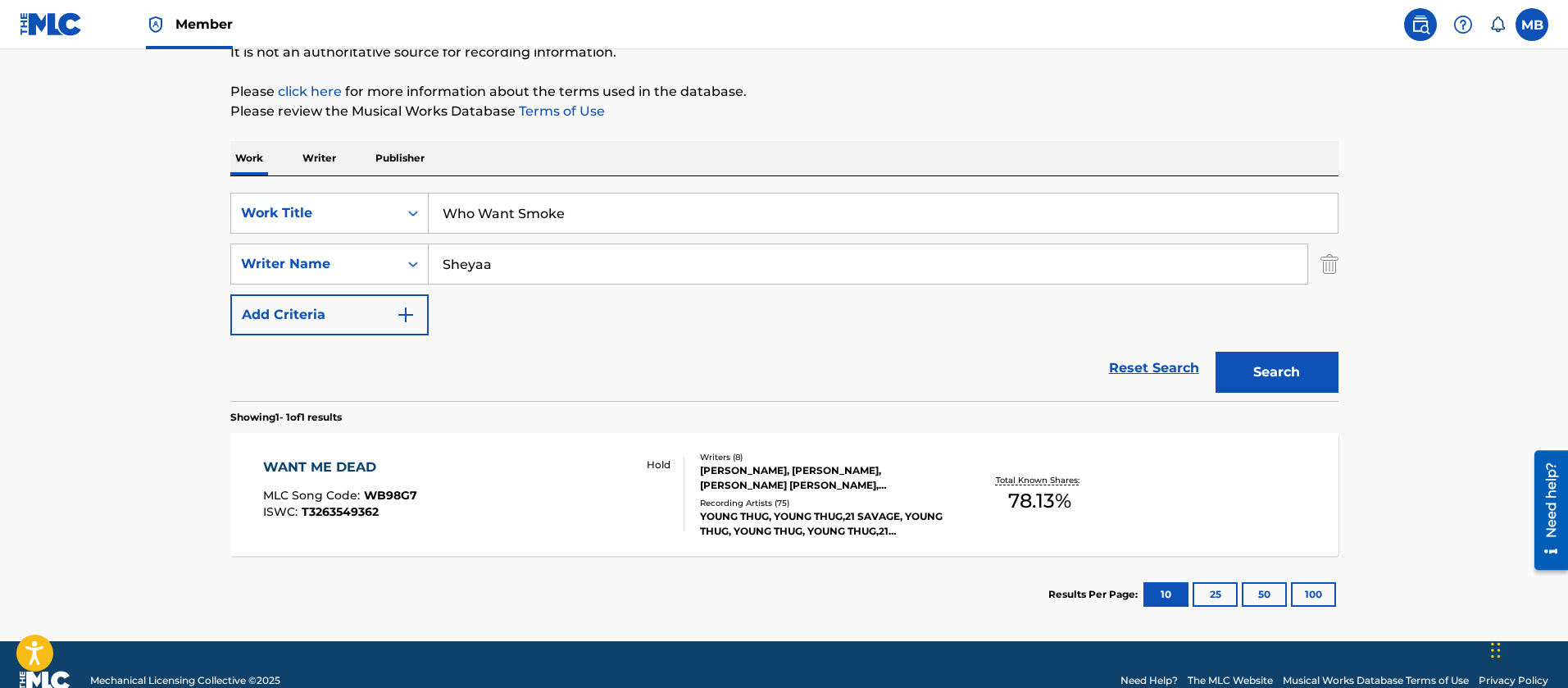
scroll to position [204, 0]
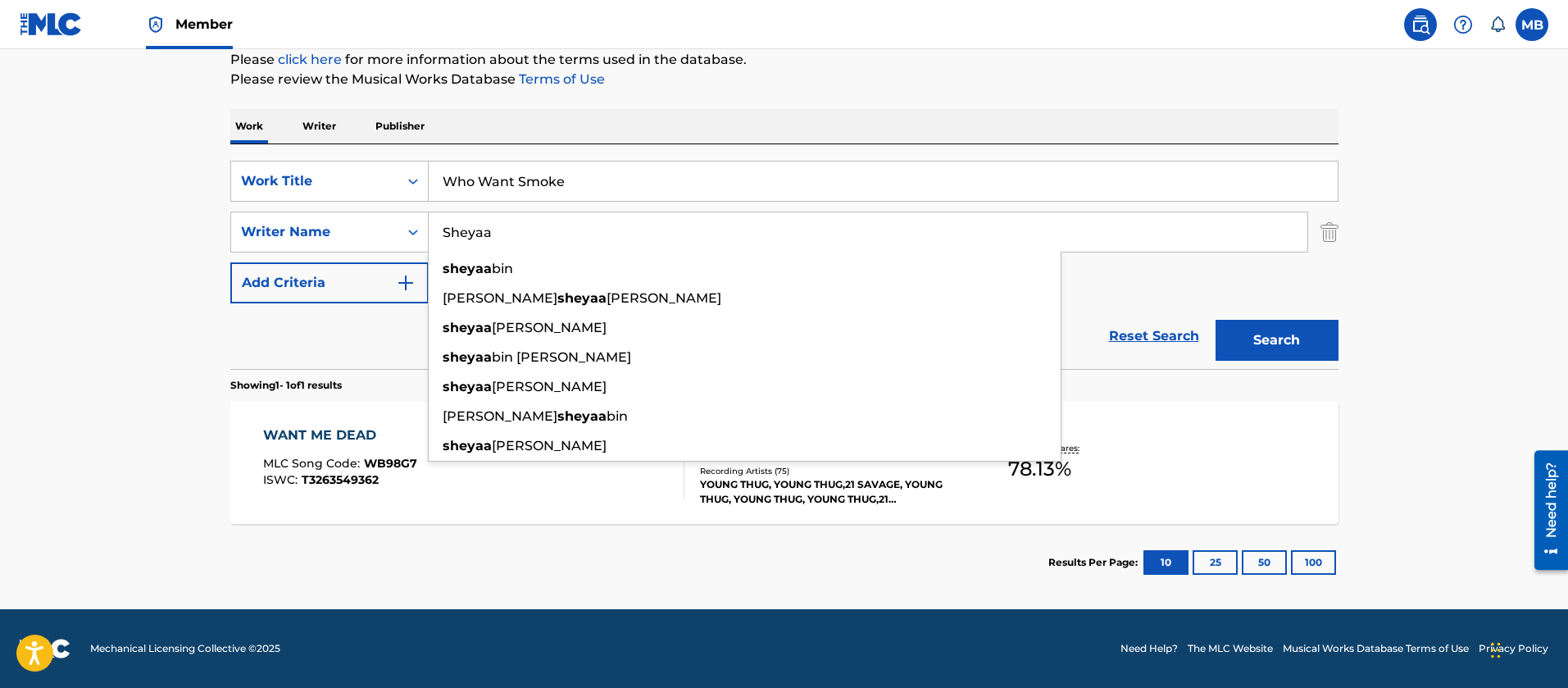
drag, startPoint x: 549, startPoint y: 220, endPoint x: 95, endPoint y: 226, distance: 454.0
click at [118, 230] on main "The MLC Public Work Search The accuracy and completeness of The MLC's data is d…" at bounding box center [784, 227] width 1568 height 764
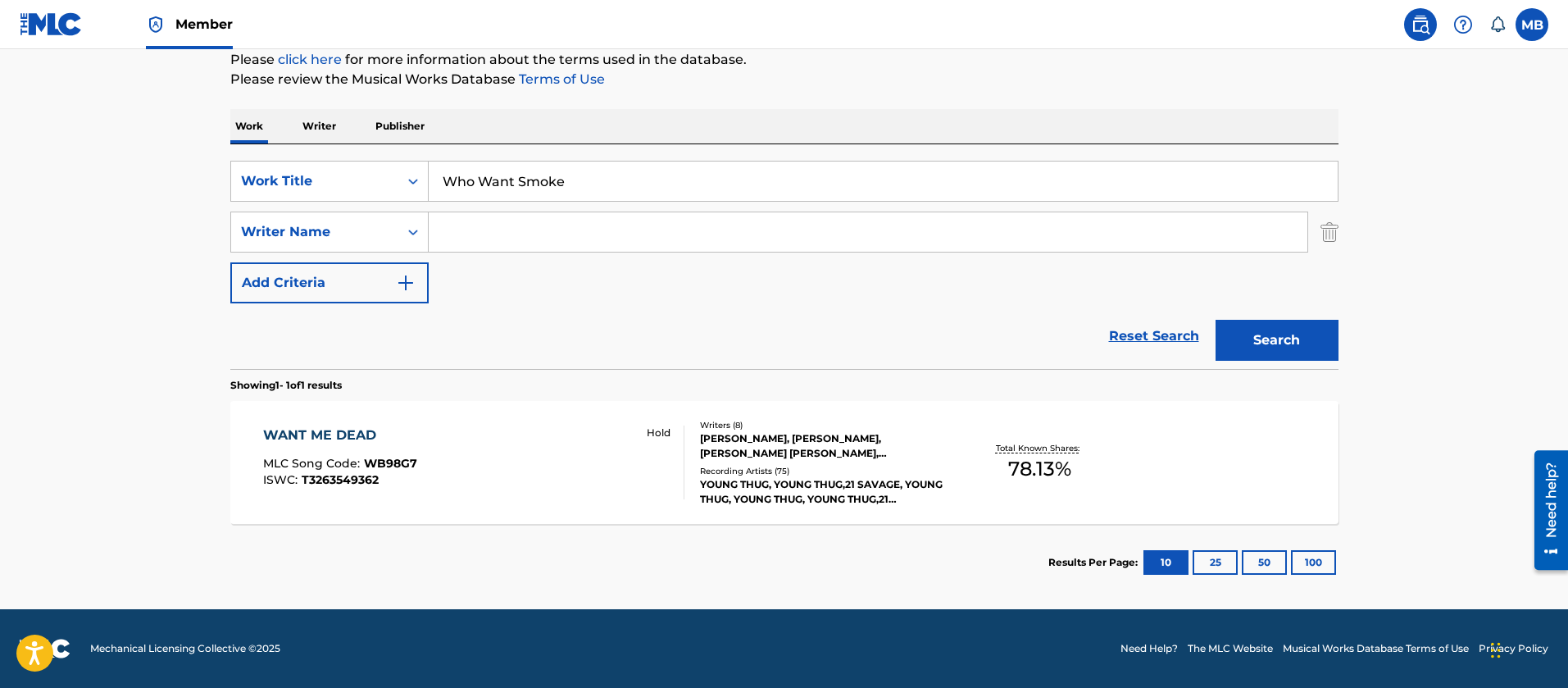
click at [1215, 320] on button "Search" at bounding box center [1277, 340] width 123 height 41
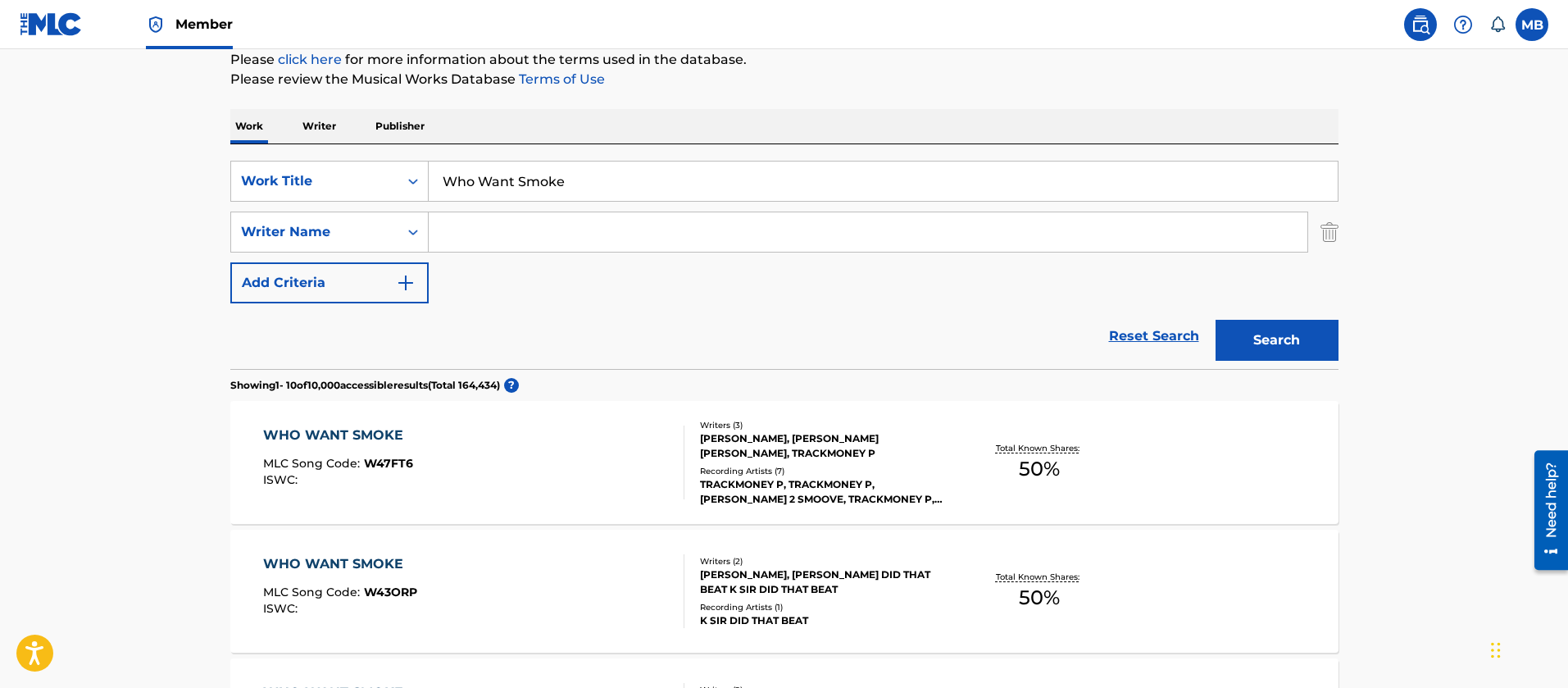
click at [709, 173] on input "Who Want Smoke" at bounding box center [883, 181] width 909 height 39
type input "Who Want Smoke??"
click at [1215, 320] on button "Search" at bounding box center [1277, 340] width 123 height 41
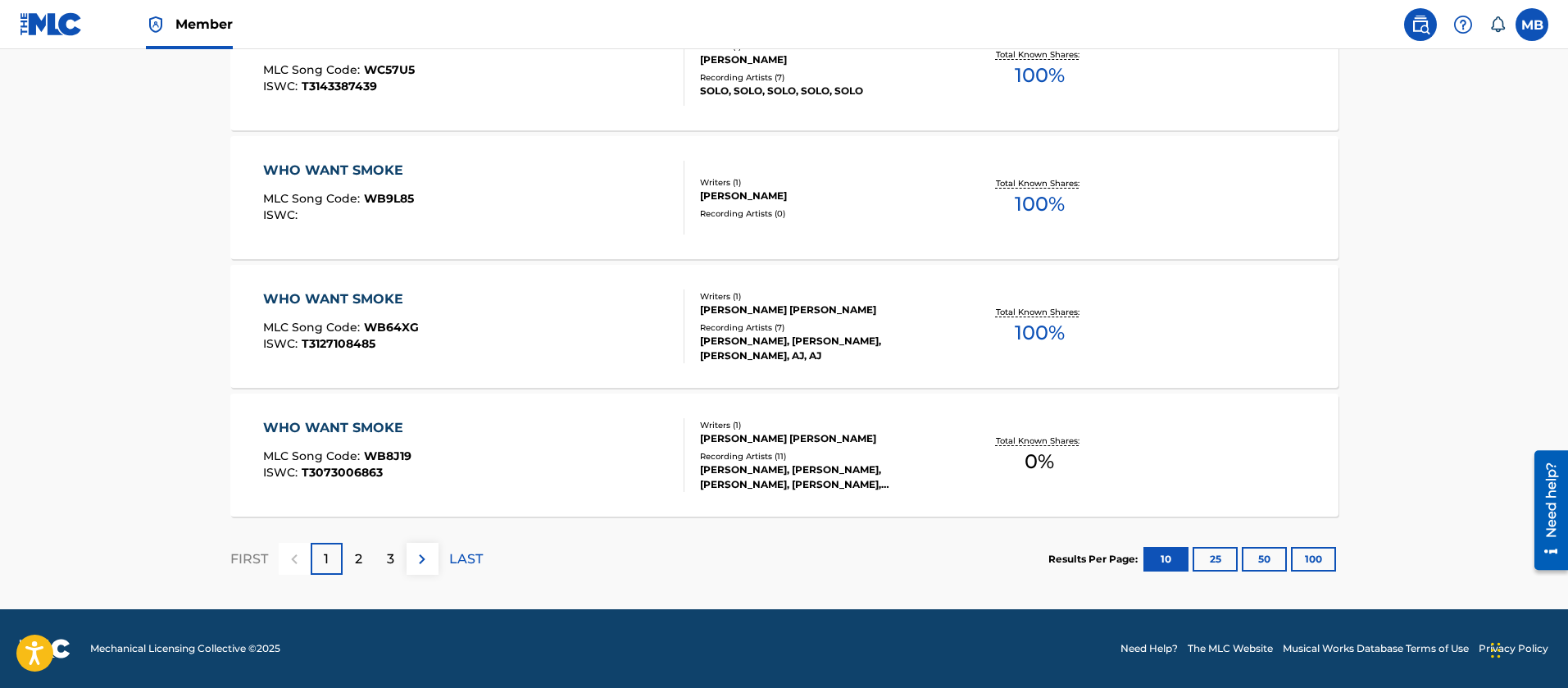
scroll to position [0, 0]
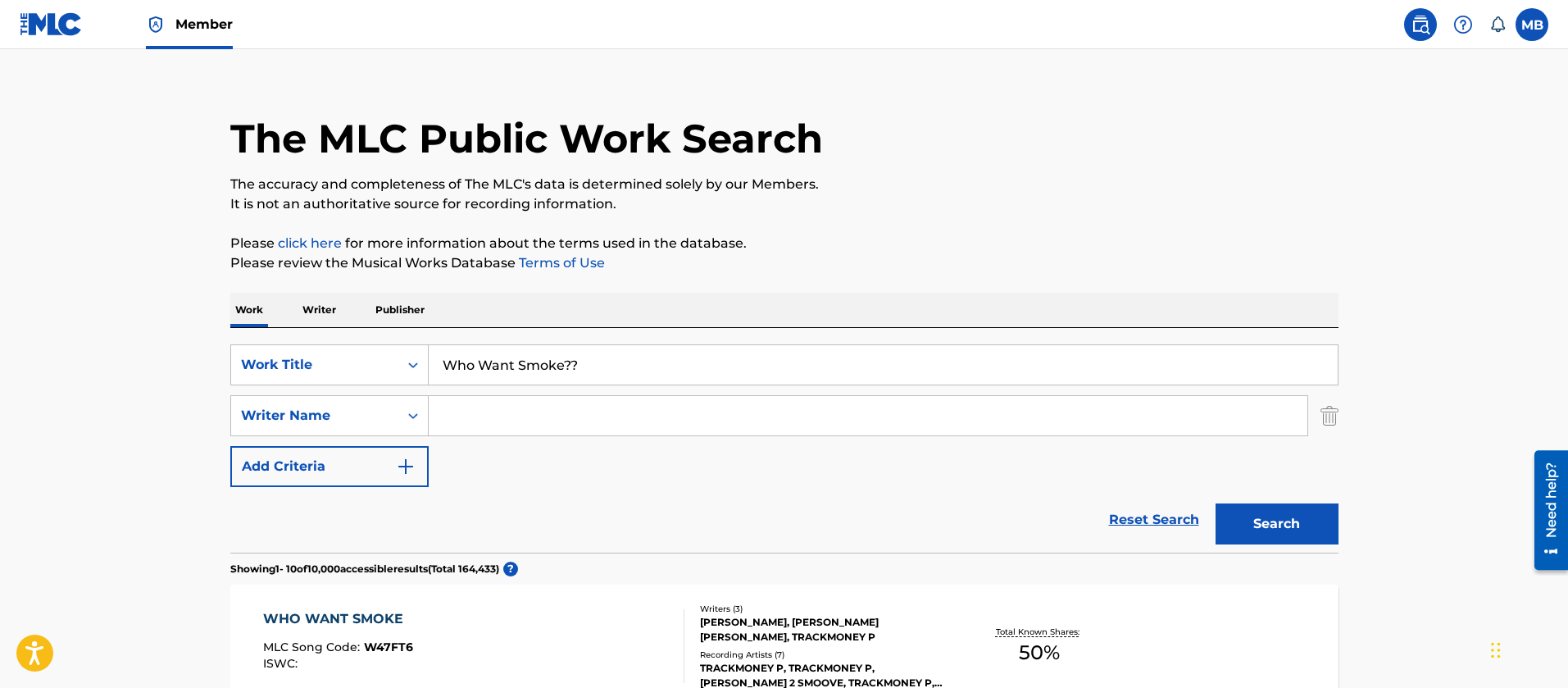
click at [1333, 585] on div "WHO WANT SMOKE MLC Song Code : W47FT6 ISWC : Writers ( 3 ) [PERSON_NAME], [PERS…" at bounding box center [784, 647] width 1108 height 123
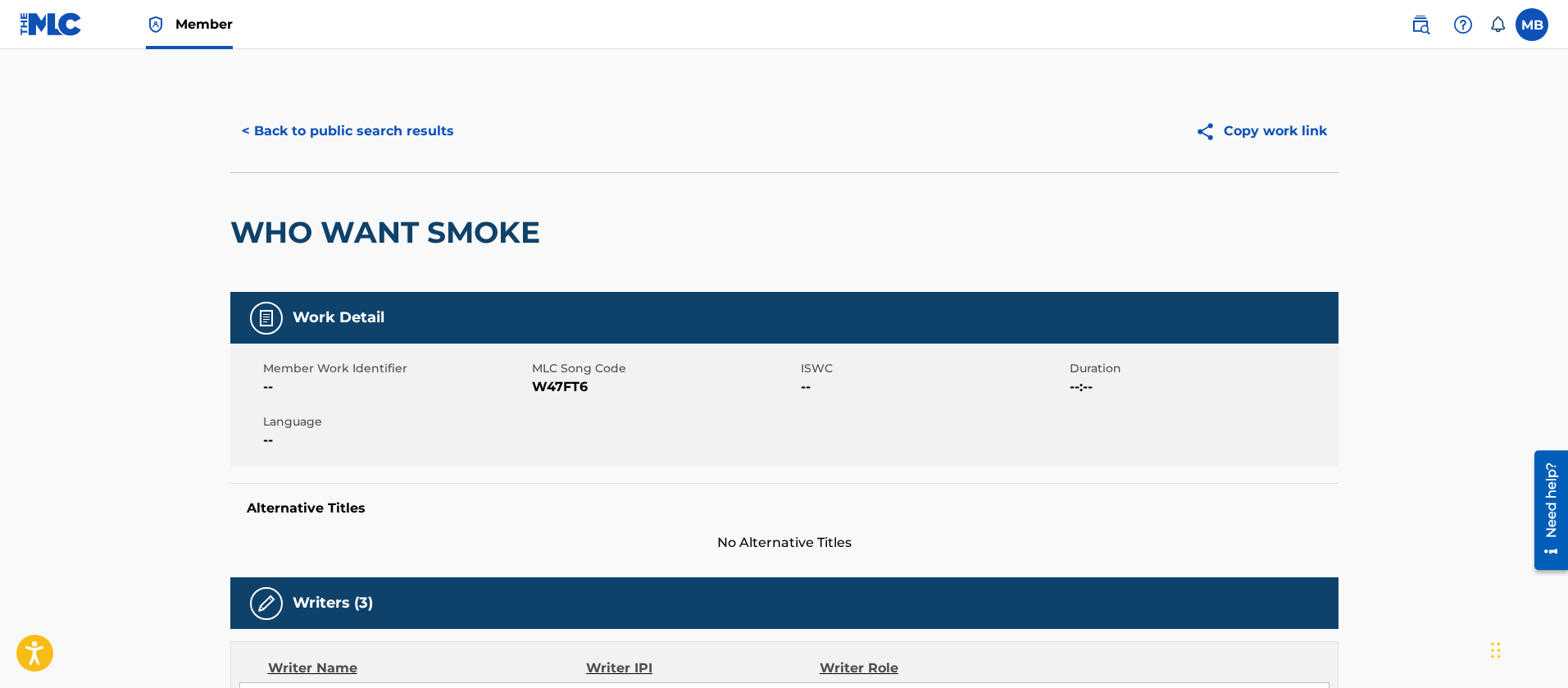
click at [378, 134] on button "< Back to public search results" at bounding box center [348, 131] width 235 height 41
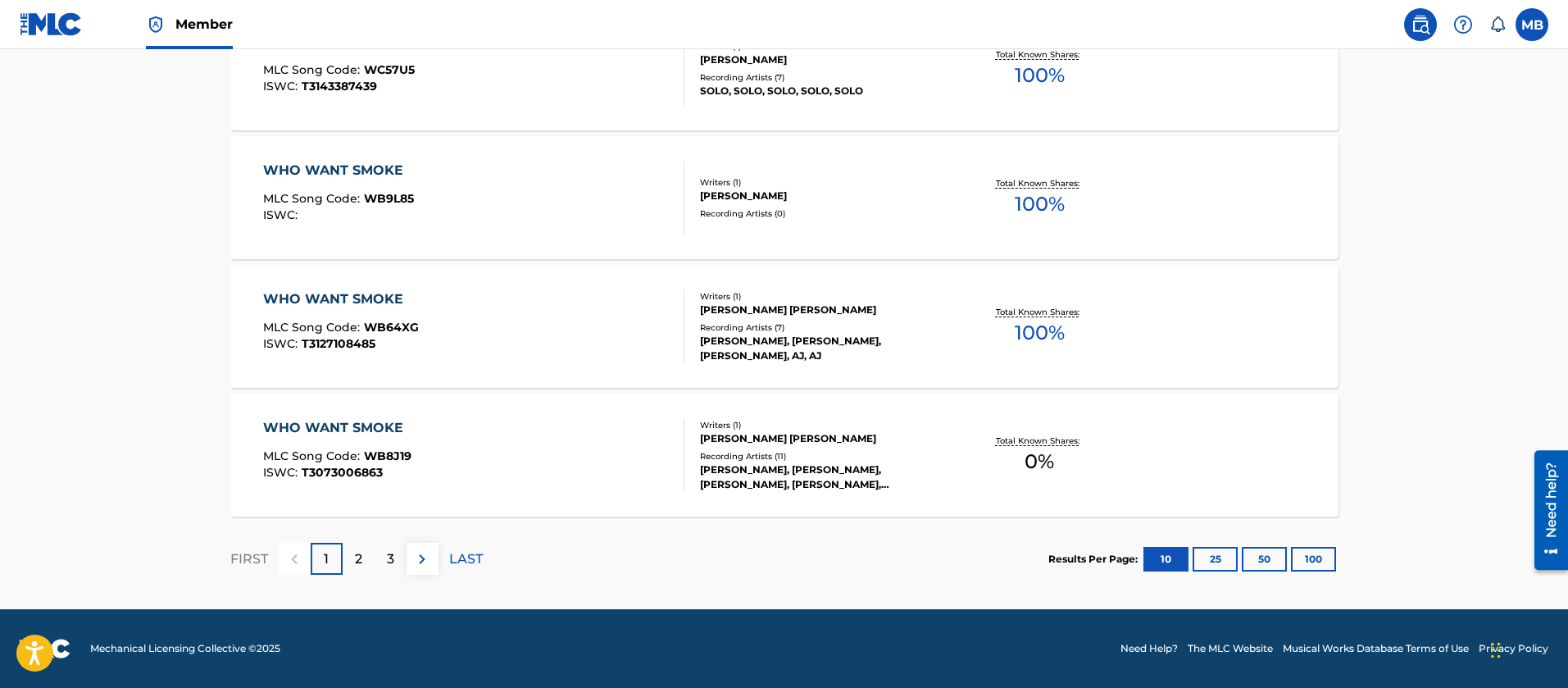
click at [1316, 558] on button "100" at bounding box center [1313, 559] width 45 height 25
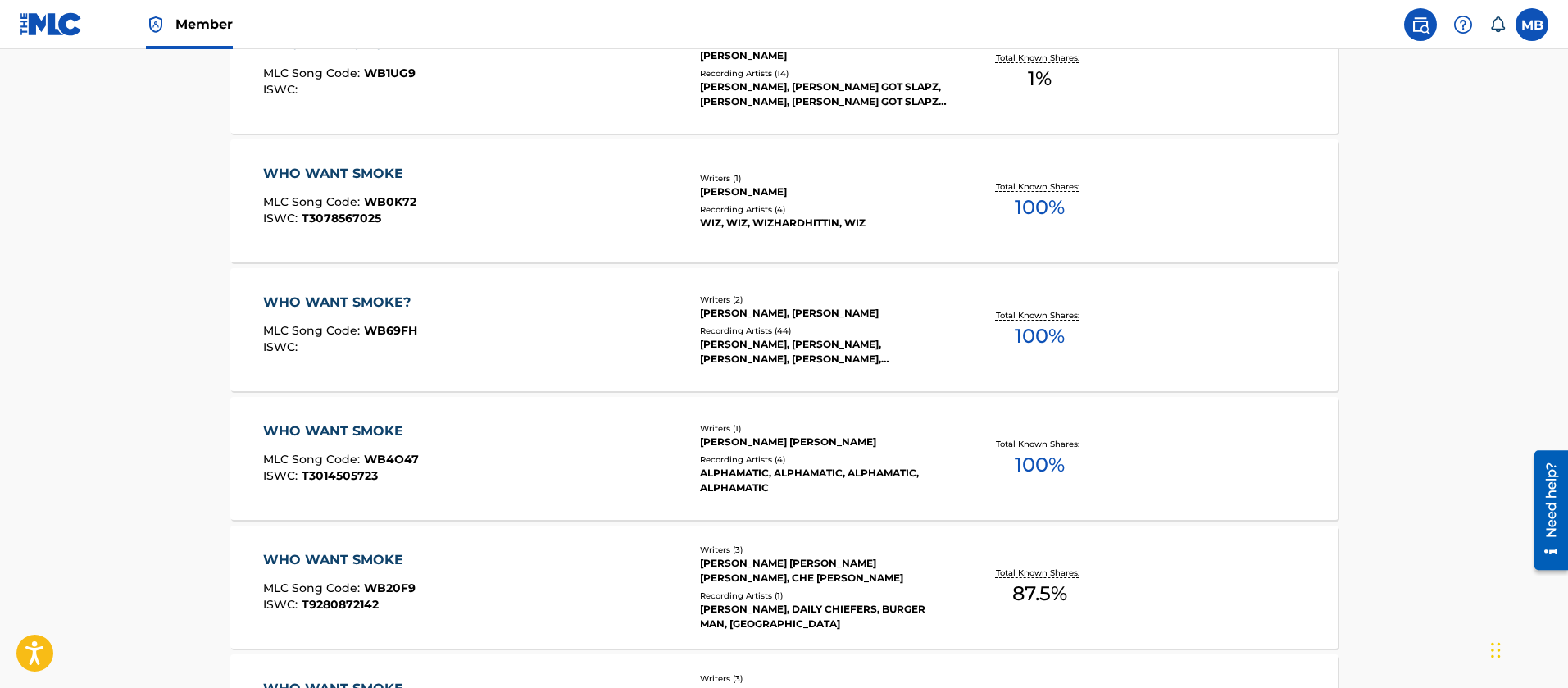
scroll to position [9617, 0]
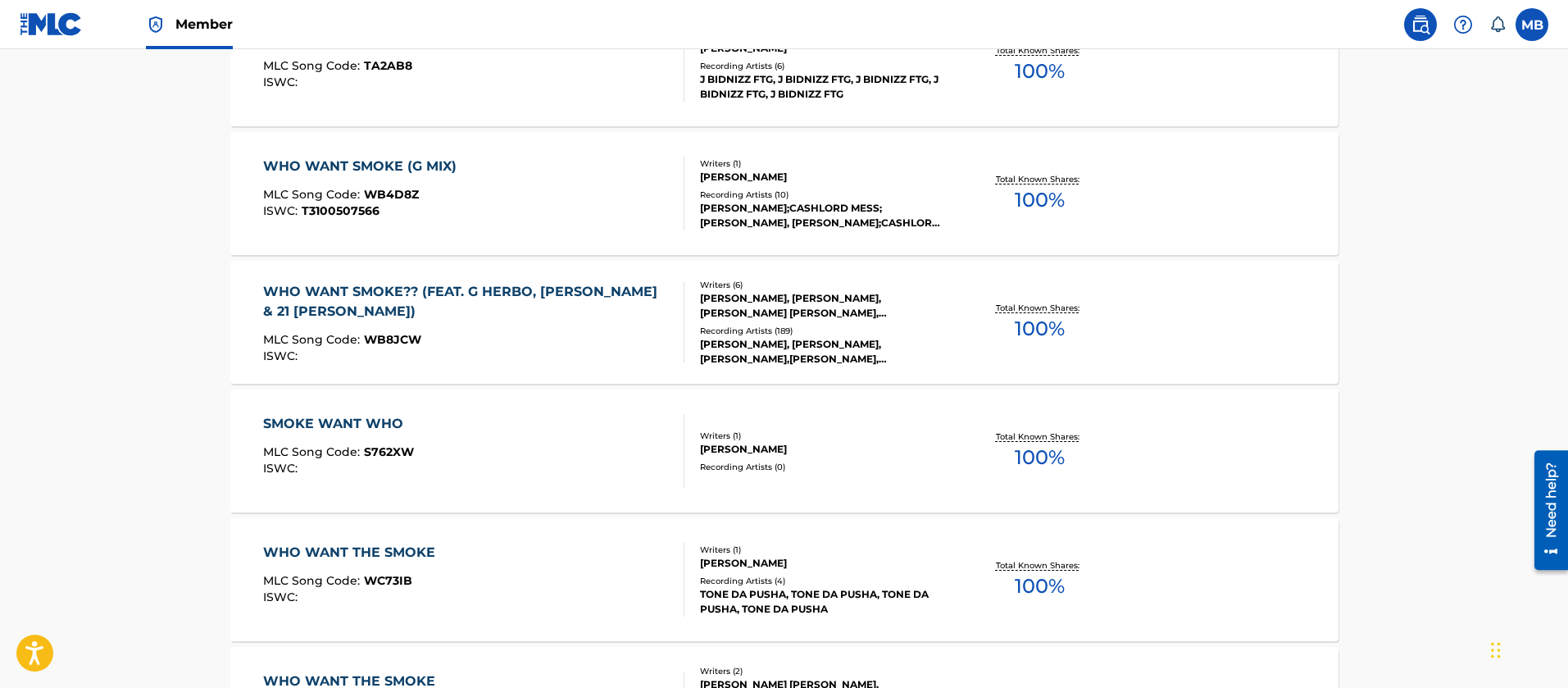
click at [644, 311] on div "WHO WANT SMOKE?? (FEAT. G HERBO, [PERSON_NAME] & 21 [PERSON_NAME])" at bounding box center [467, 301] width 408 height 39
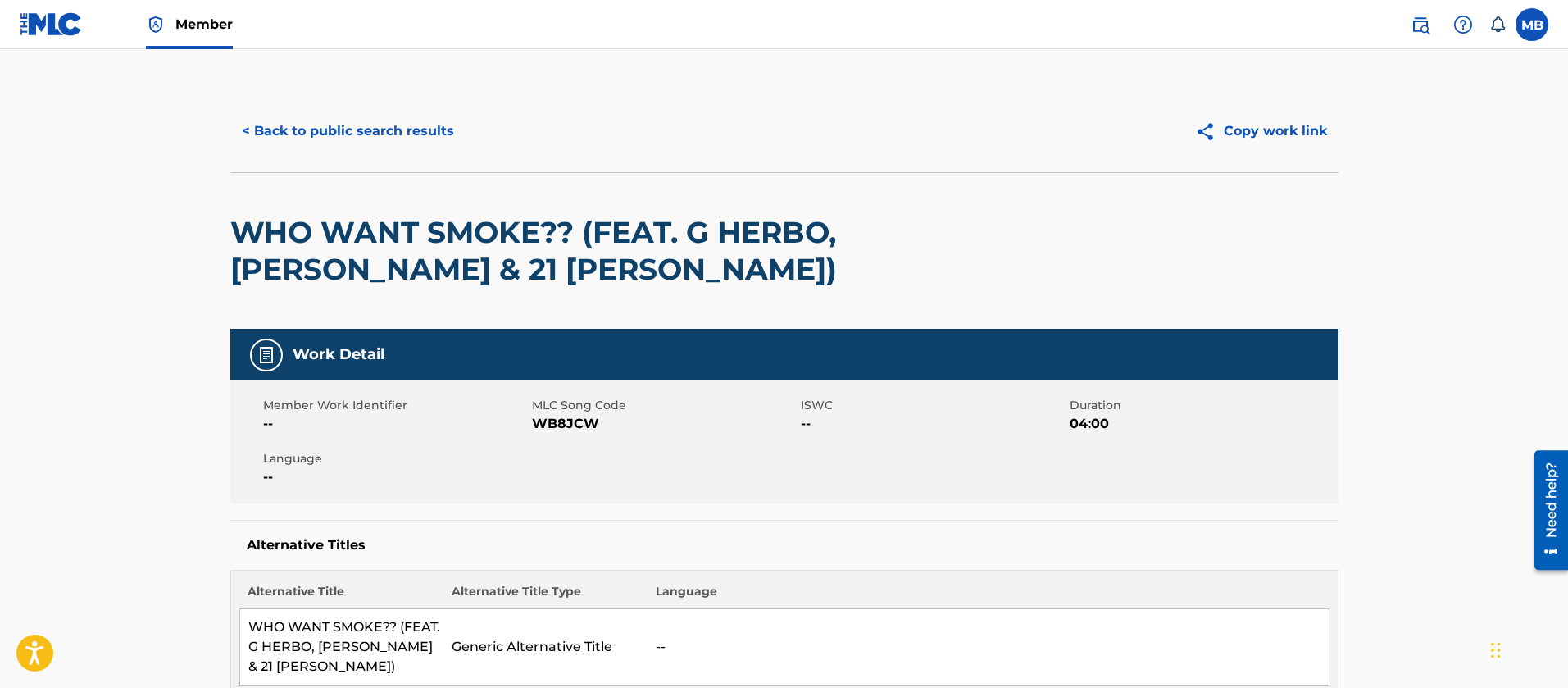
click at [353, 108] on div "< Back to public search results Copy work link" at bounding box center [784, 130] width 1108 height 82
click at [390, 173] on div "WHO WANT SMOKE?? (FEAT. G HERBO, [PERSON_NAME] & 21 [PERSON_NAME])" at bounding box center [784, 251] width 1108 height 157
click at [405, 148] on button "< Back to public search results" at bounding box center [348, 131] width 235 height 41
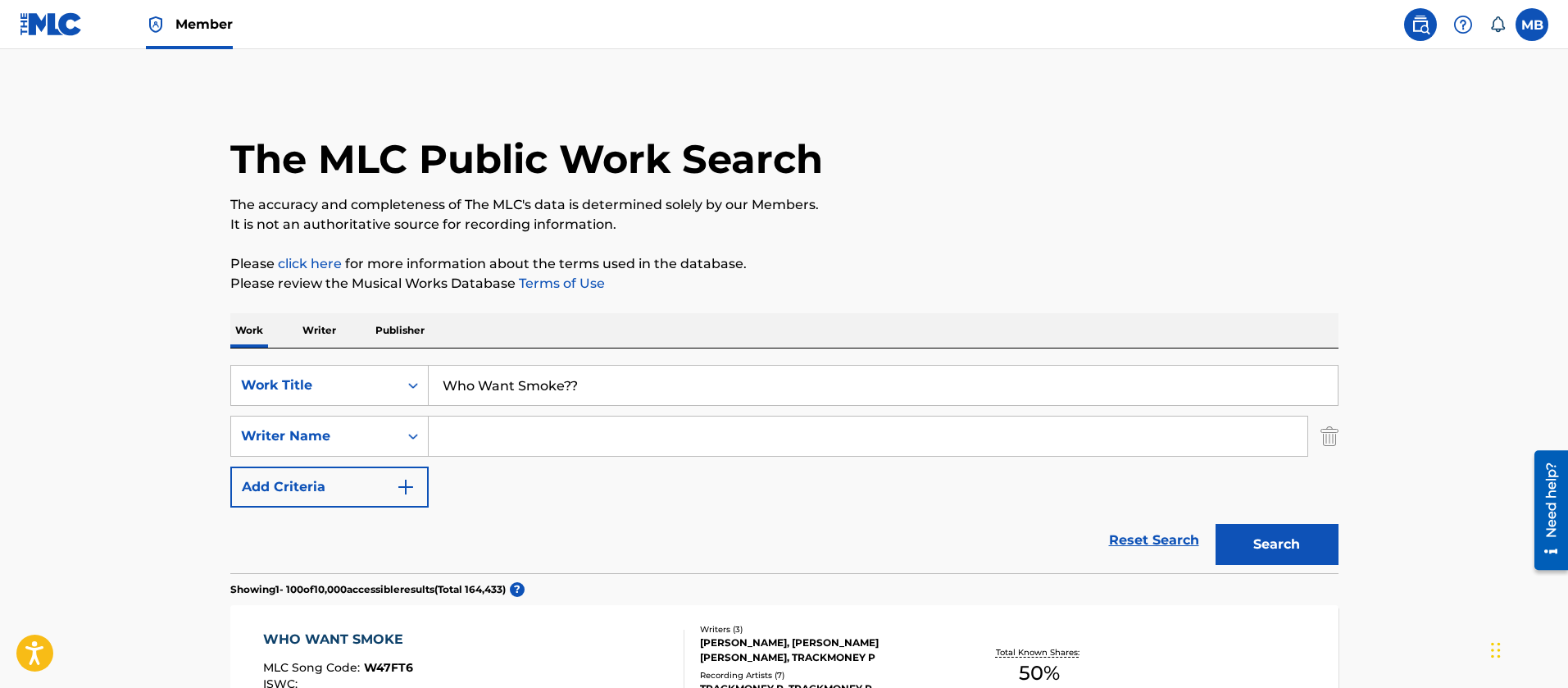
drag, startPoint x: 629, startPoint y: 391, endPoint x: 12, endPoint y: 298, distance: 624.0
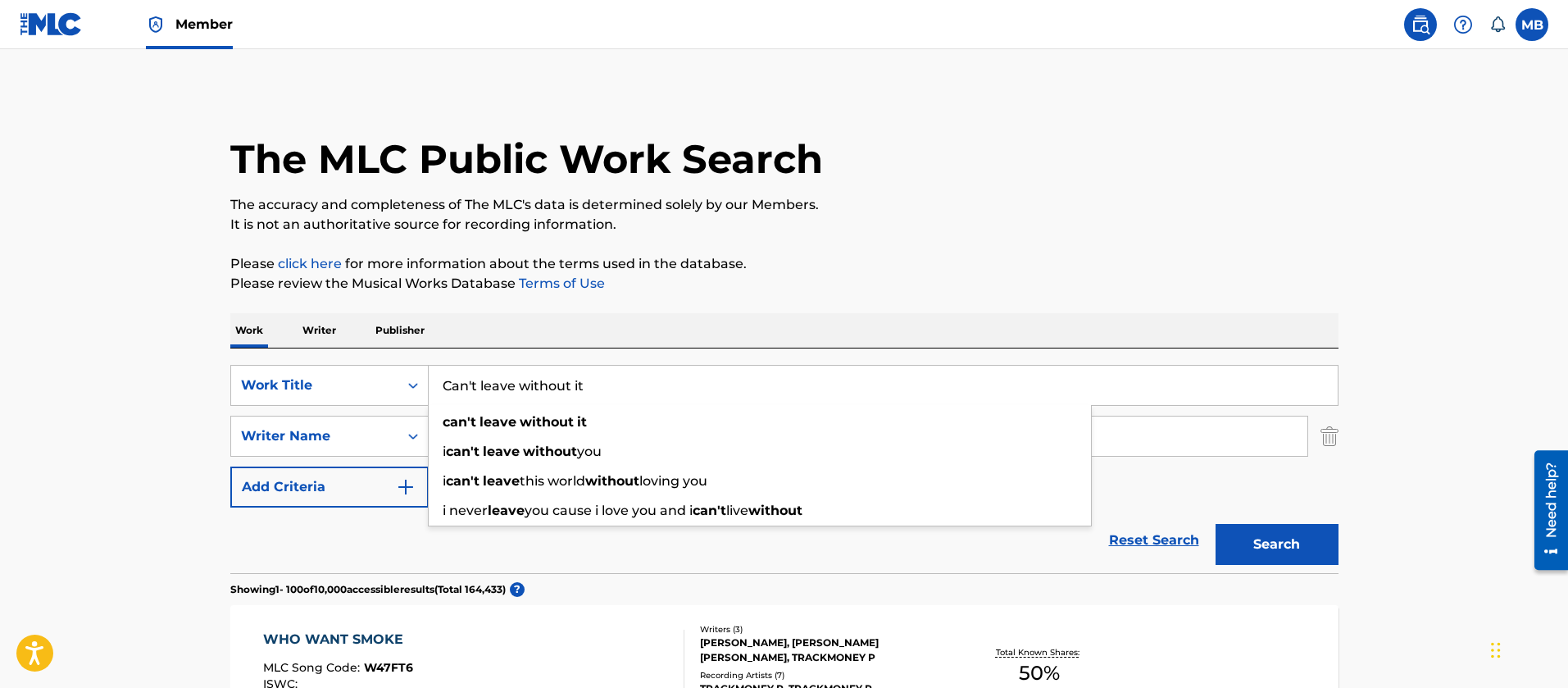
type input "Can't leave without it"
click at [1215, 524] on button "Search" at bounding box center [1277, 545] width 123 height 41
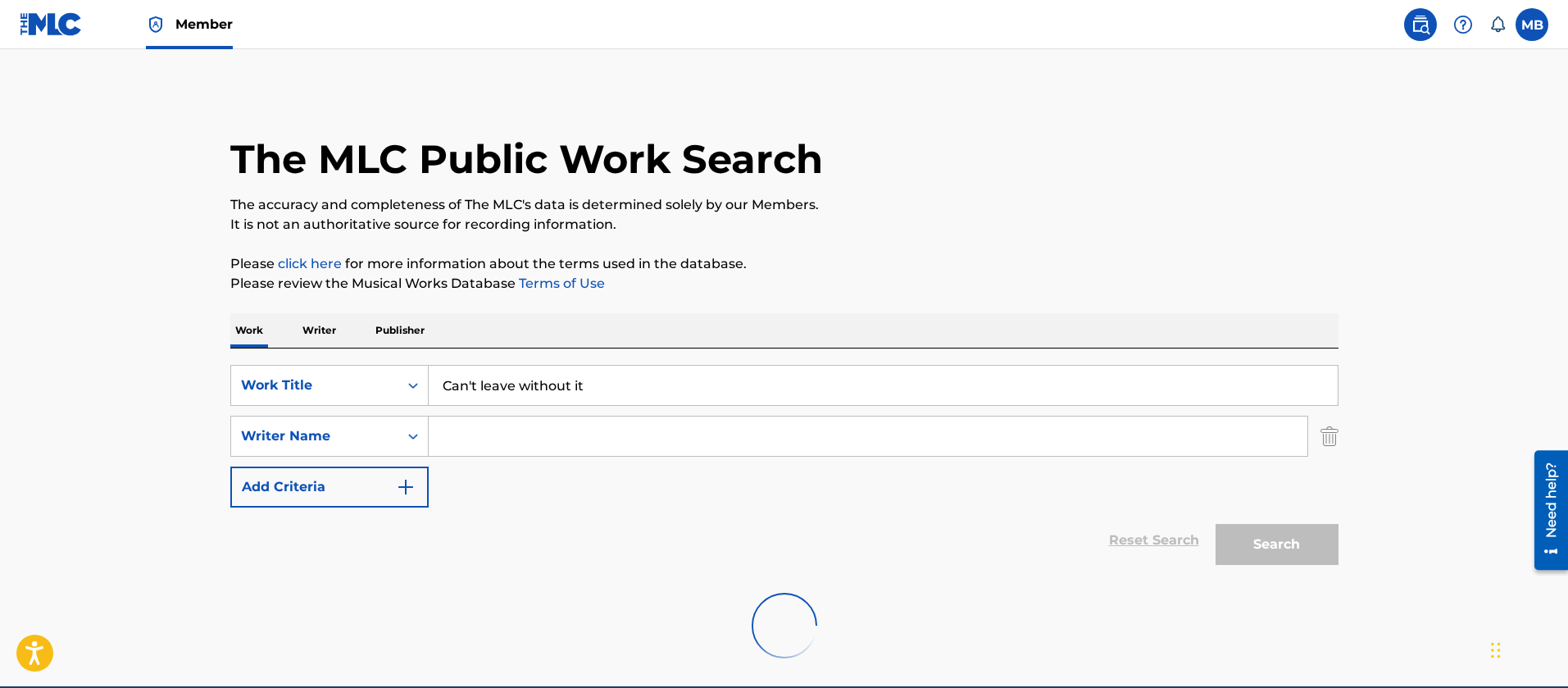
click at [482, 422] on input "Search Form" at bounding box center [868, 436] width 879 height 39
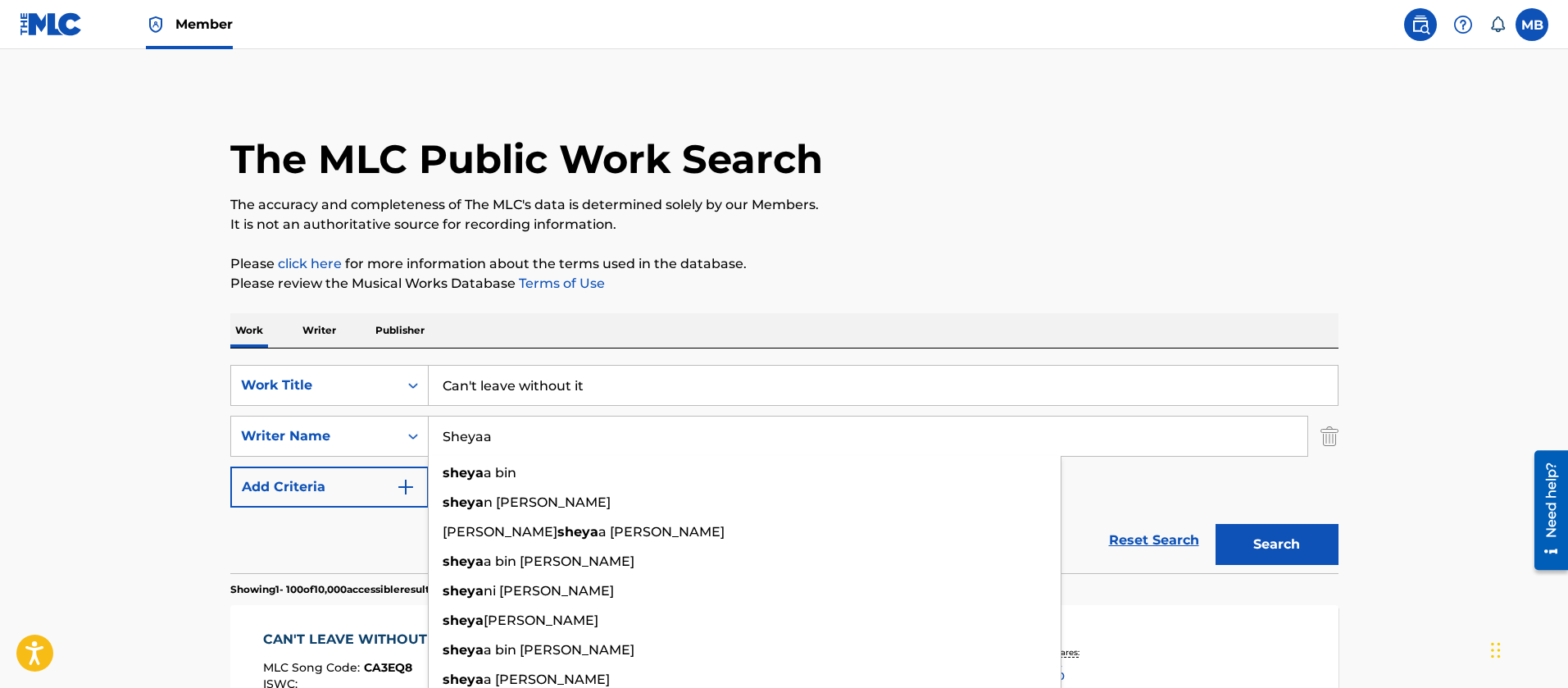
type input "Sheyaa"
click at [1215, 524] on button "Search" at bounding box center [1277, 545] width 123 height 41
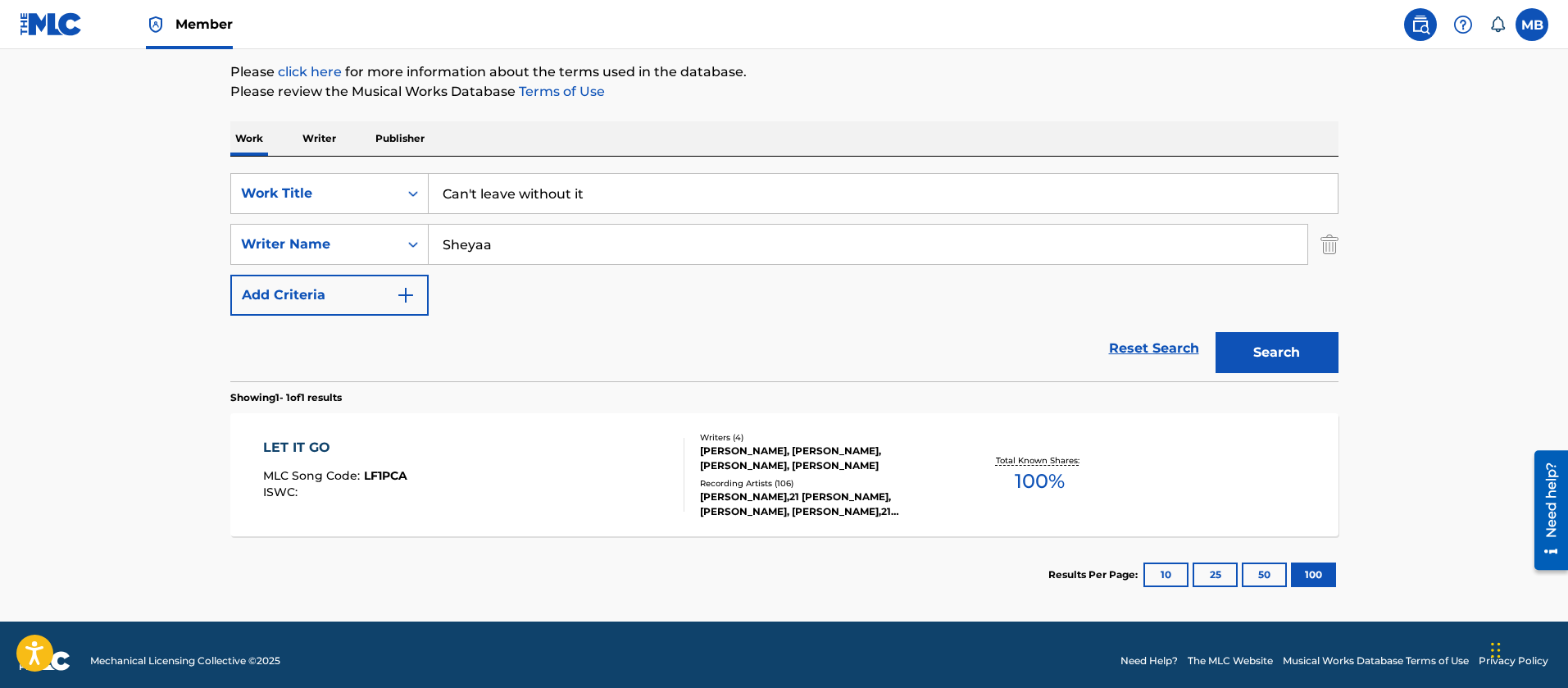
scroll to position [204, 0]
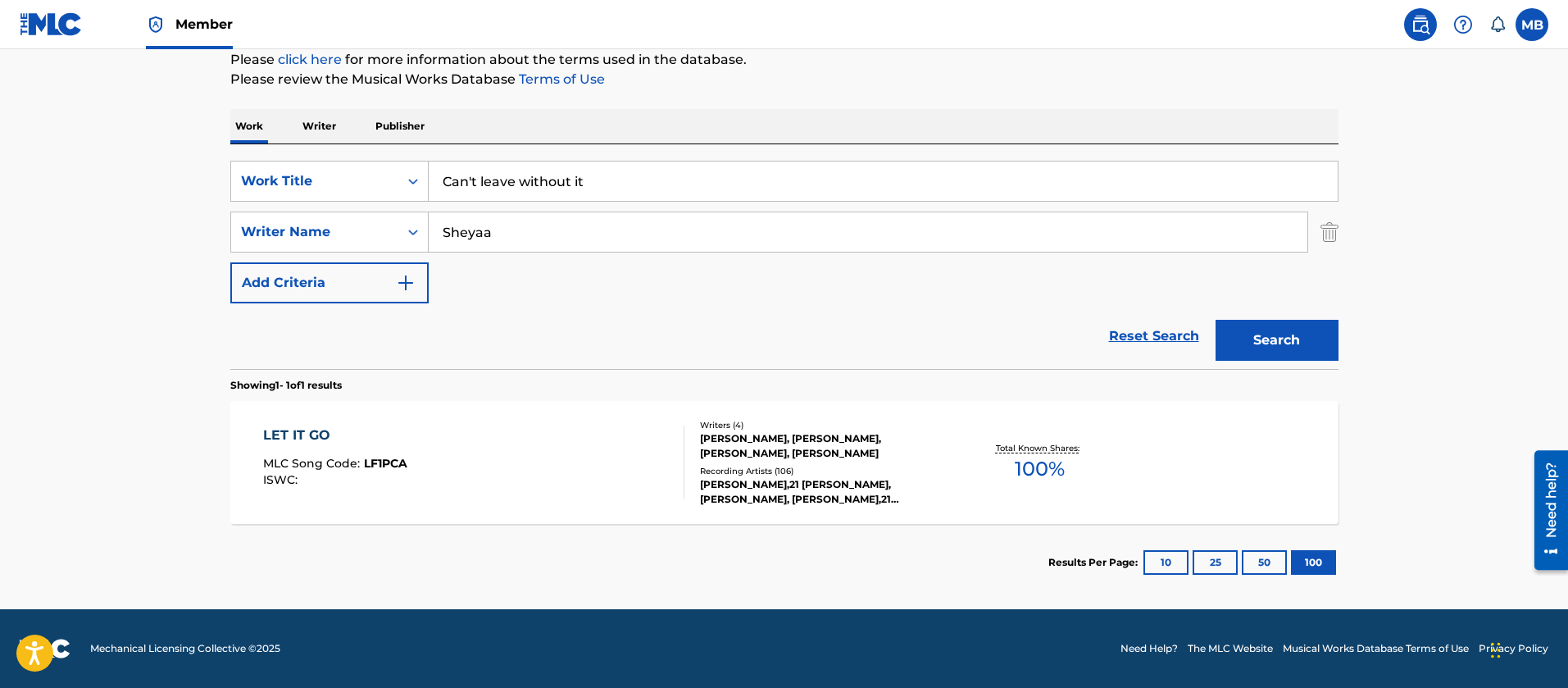
drag, startPoint x: 564, startPoint y: 225, endPoint x: 173, endPoint y: 254, distance: 392.1
click at [173, 254] on main "The MLC Public Work Search The accuracy and completeness of The MLC's data is d…" at bounding box center [784, 227] width 1568 height 764
click at [1215, 320] on button "Search" at bounding box center [1277, 340] width 123 height 41
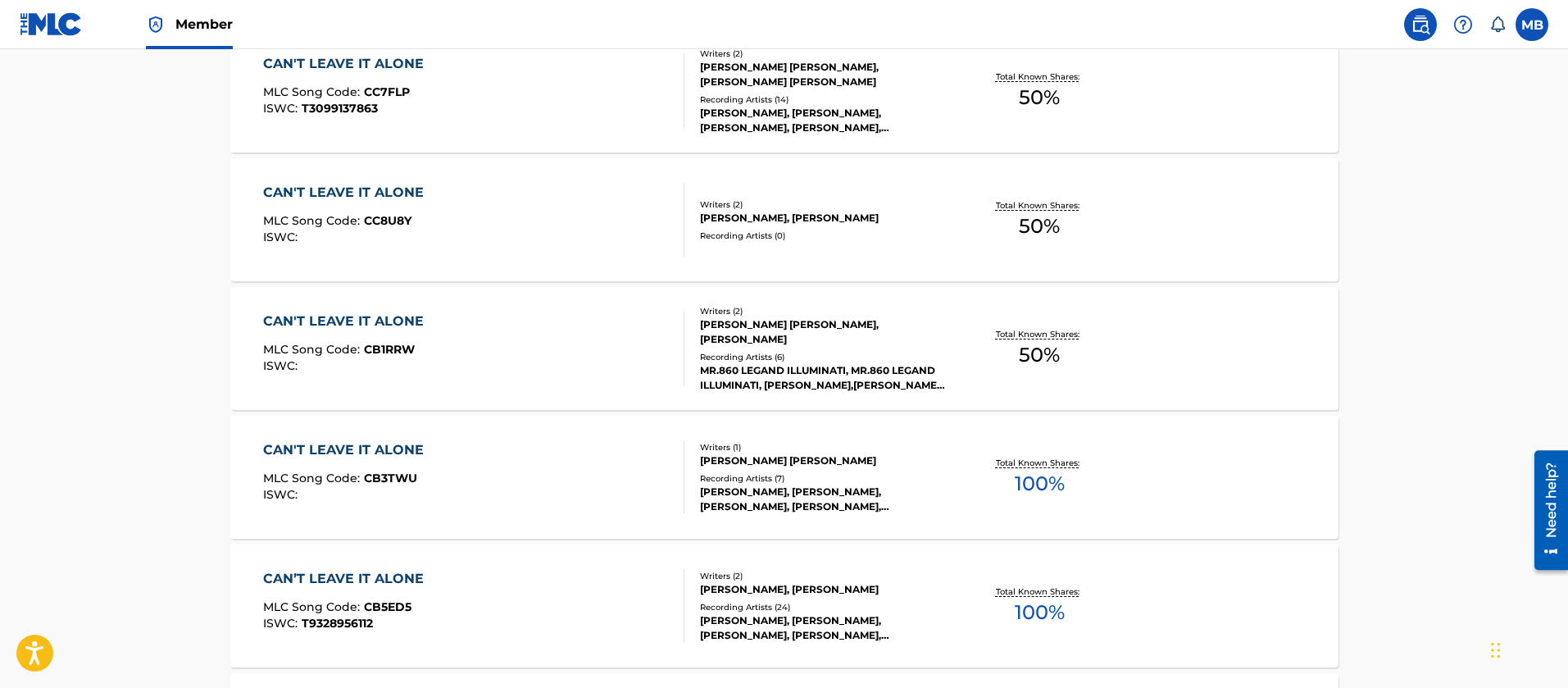
scroll to position [245, 0]
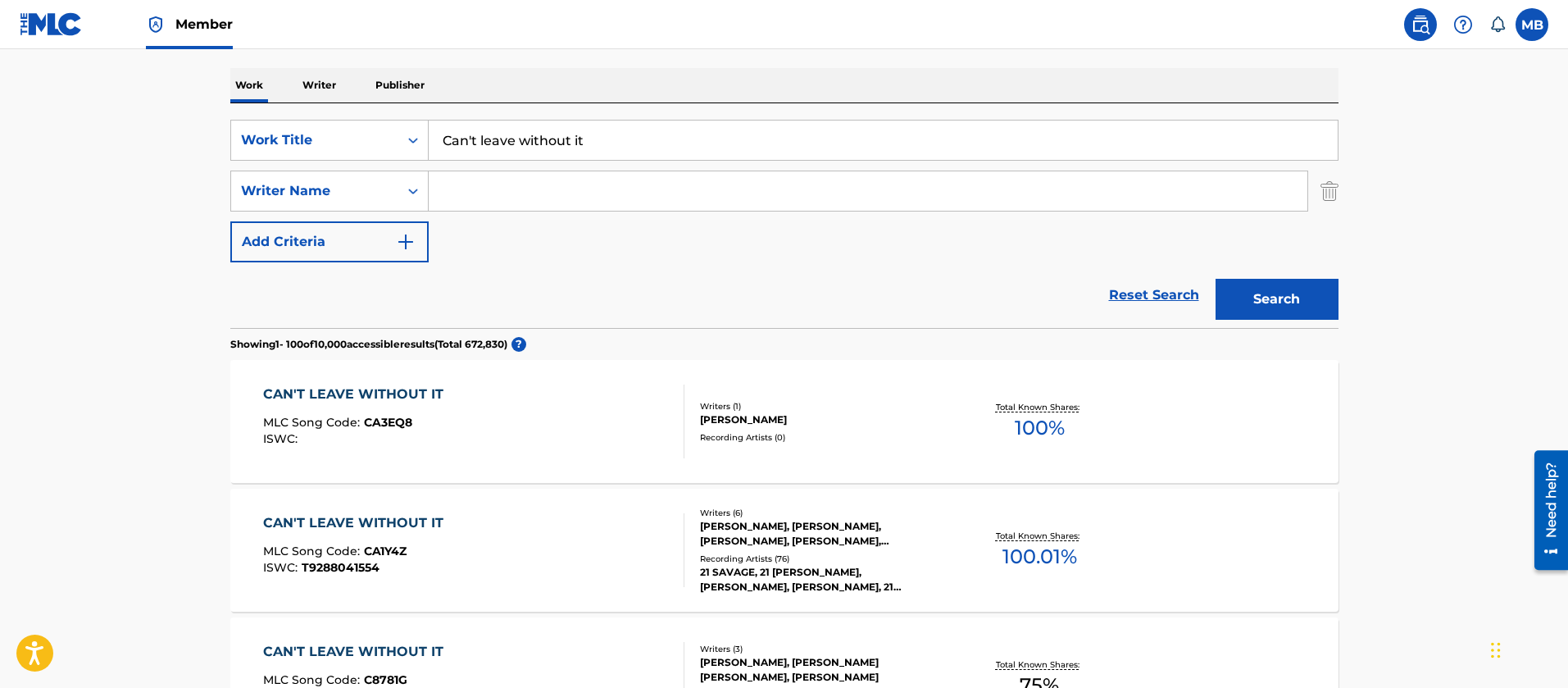
click at [565, 540] on div "CAN'T LEAVE WITHOUT IT MLC Song Code : CA1Y4Z ISWC : T9288041554" at bounding box center [474, 550] width 421 height 73
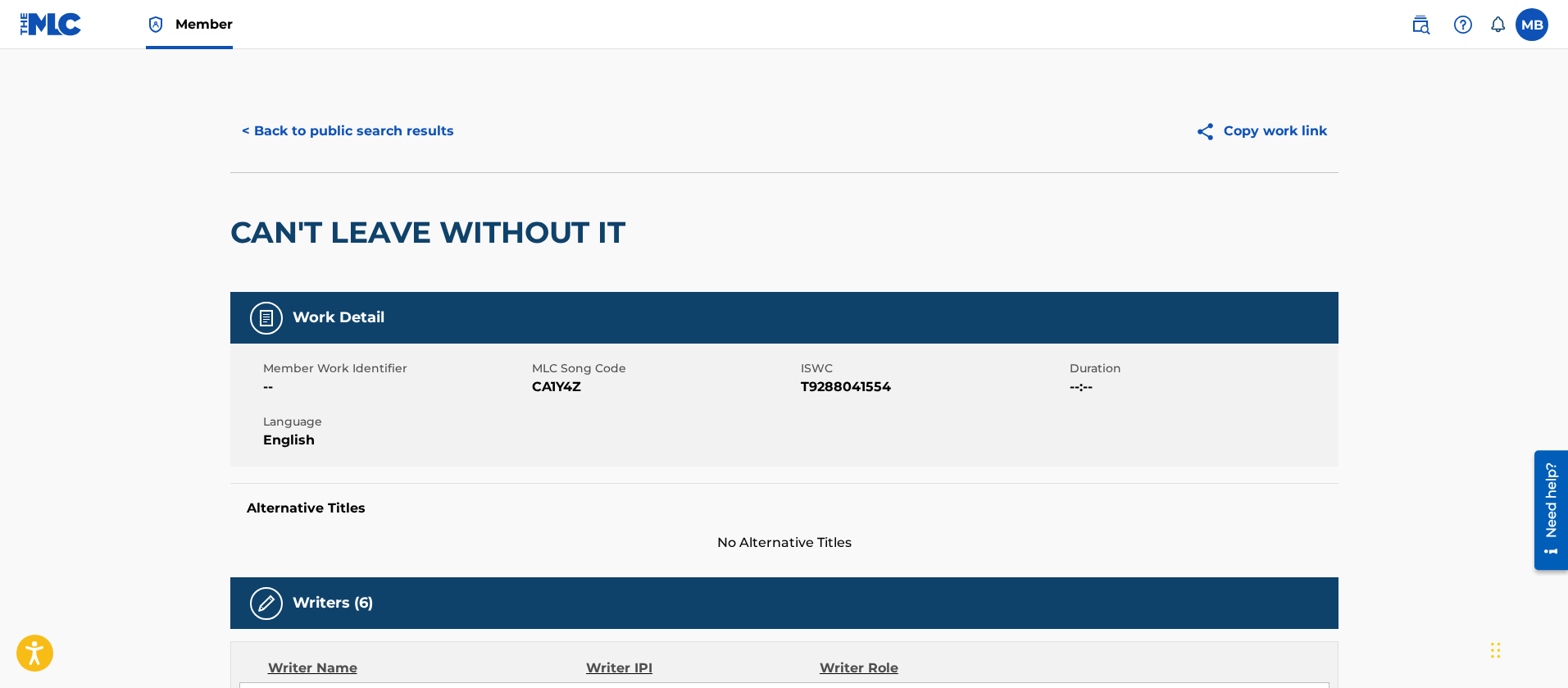
click at [422, 130] on button "< Back to public search results" at bounding box center [348, 131] width 235 height 41
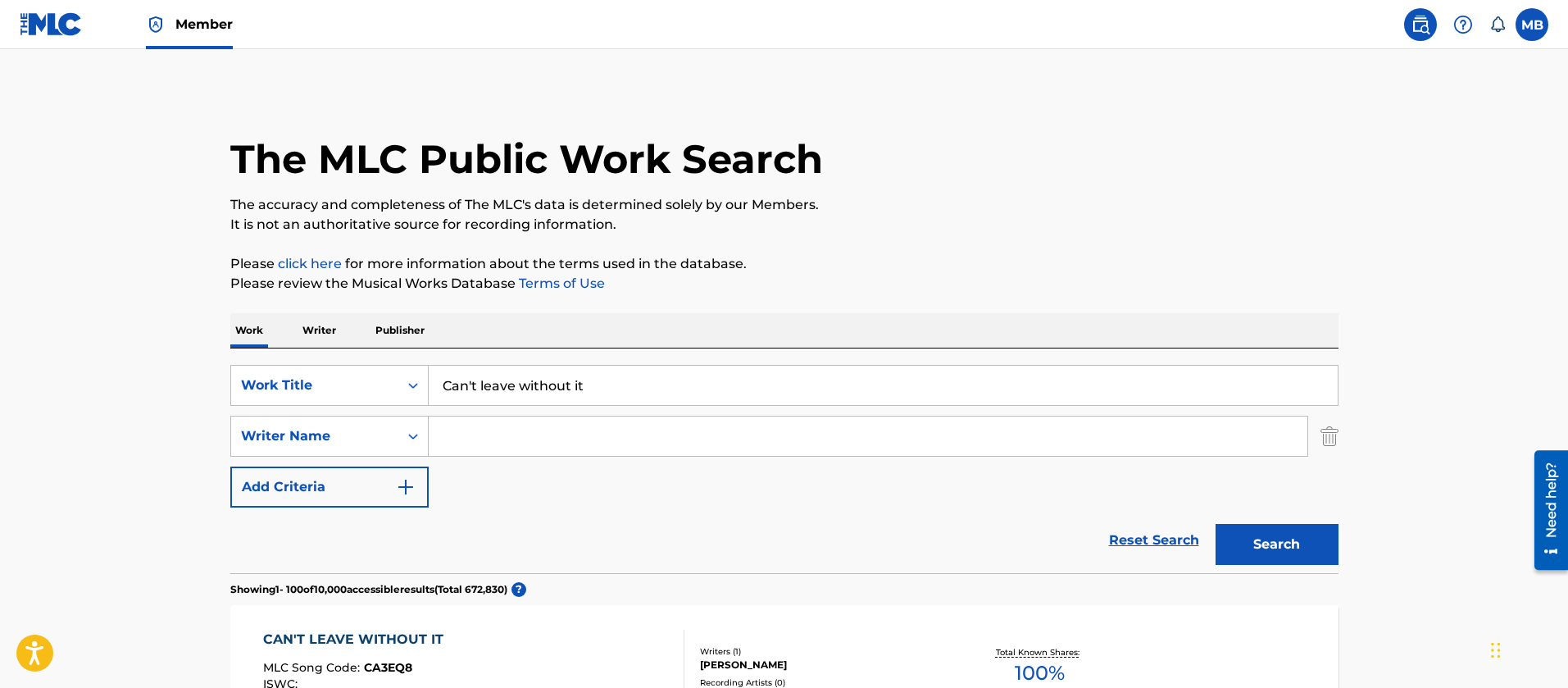
scroll to position [245, 0]
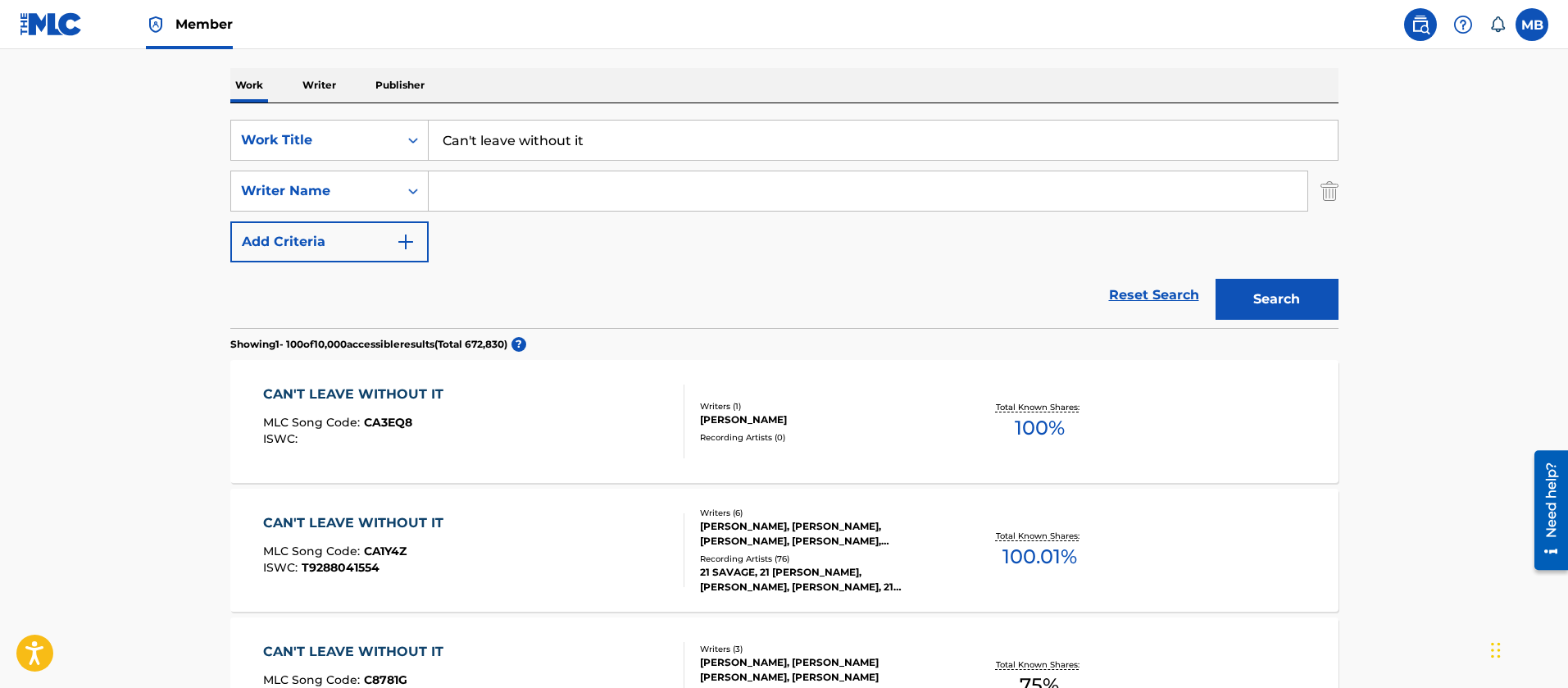
drag, startPoint x: 620, startPoint y: 133, endPoint x: 205, endPoint y: 71, distance: 419.6
paste input "reepin’"
type input "Creepin’"
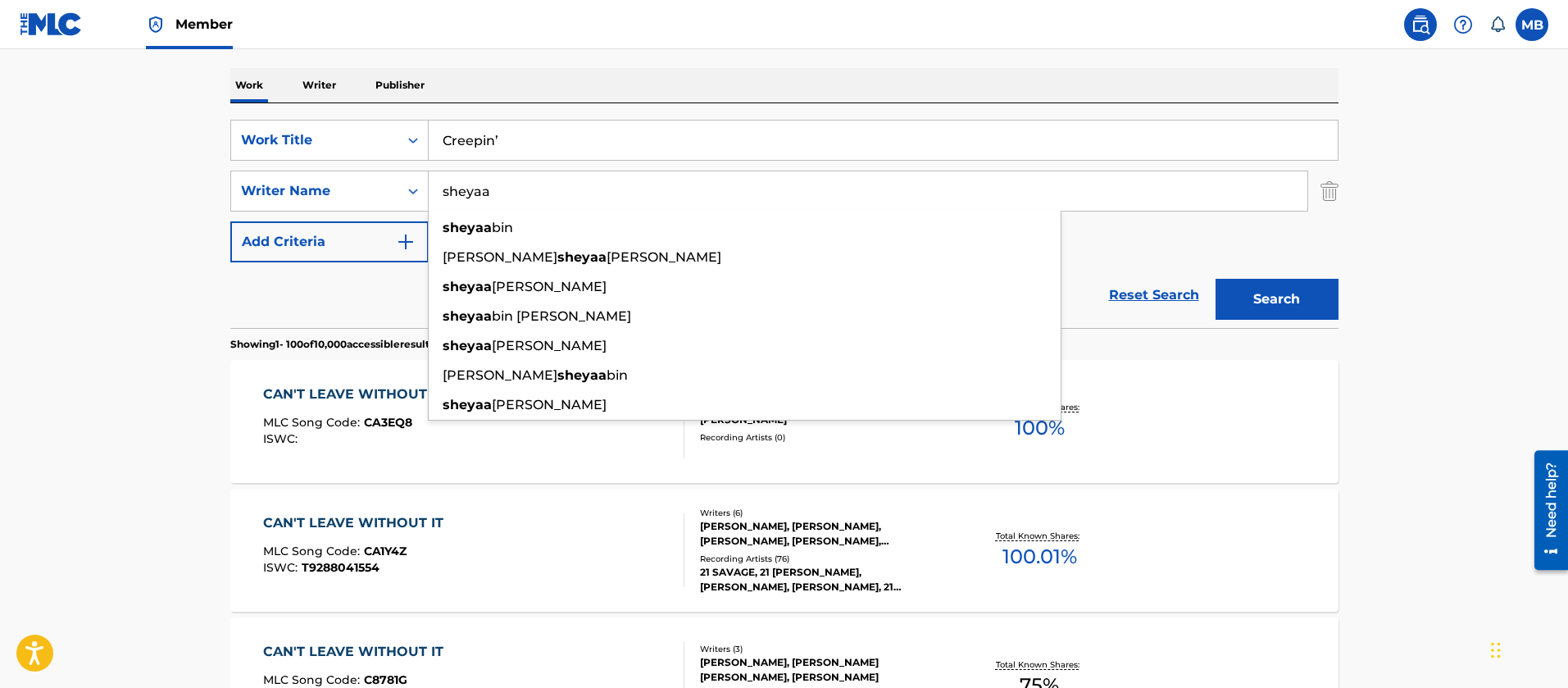
click at [1215, 279] on button "Search" at bounding box center [1277, 299] width 123 height 41
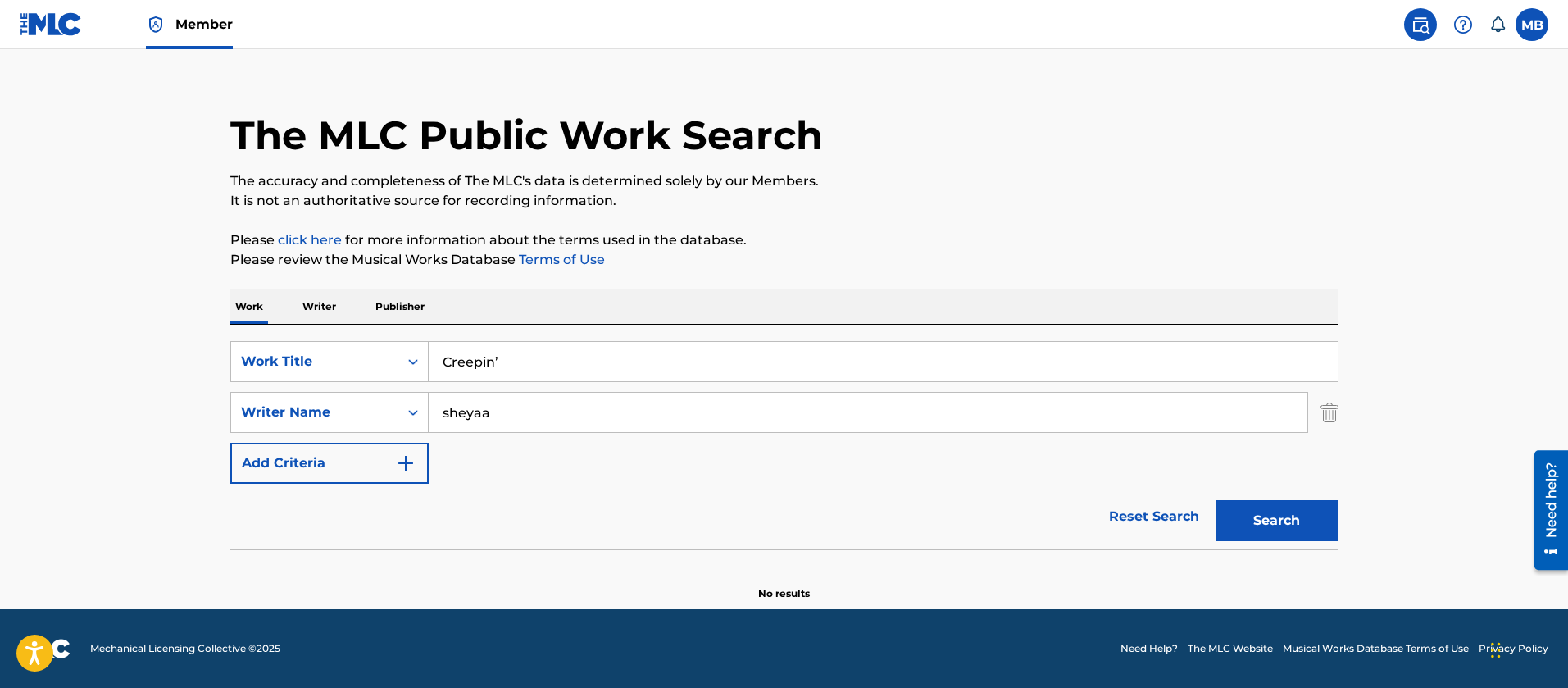
scroll to position [24, 0]
click at [467, 411] on input "sheyaa" at bounding box center [868, 412] width 879 height 39
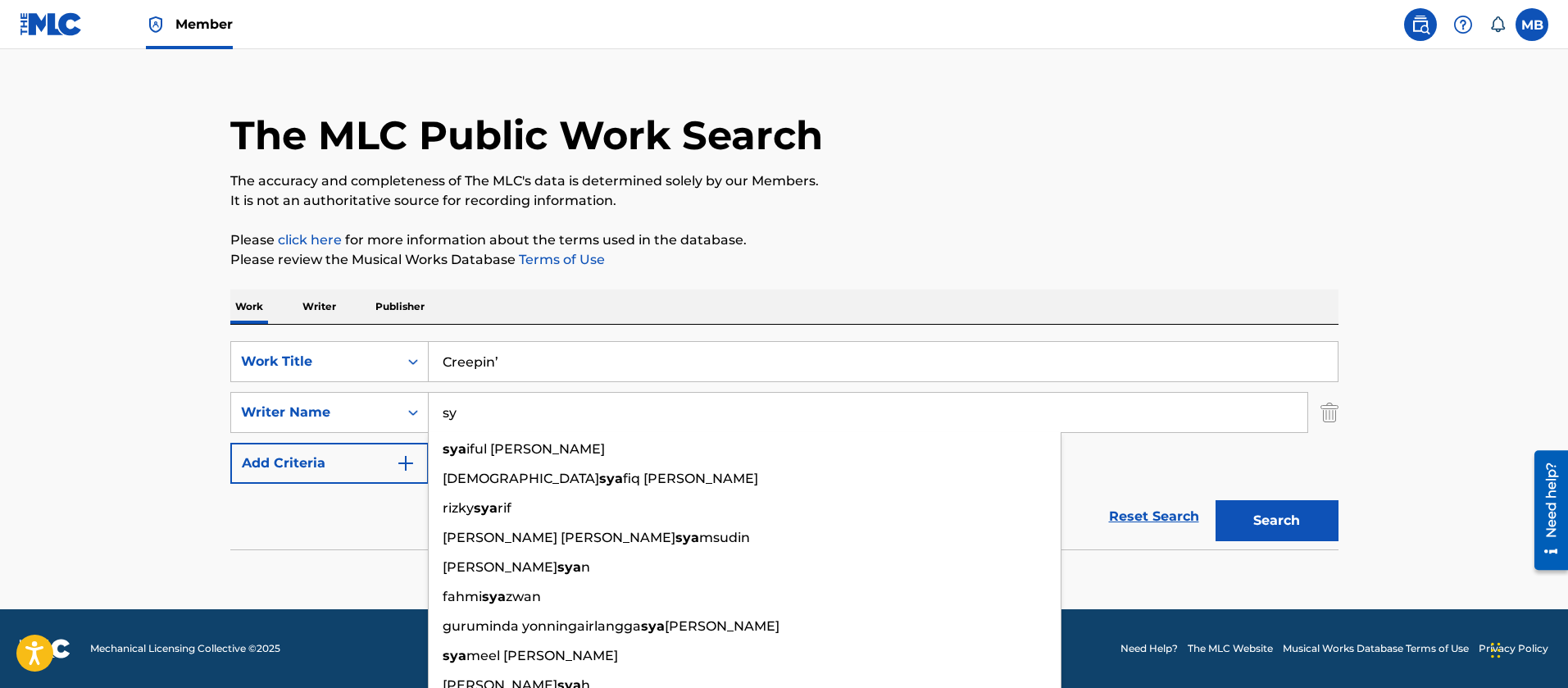
type input "s"
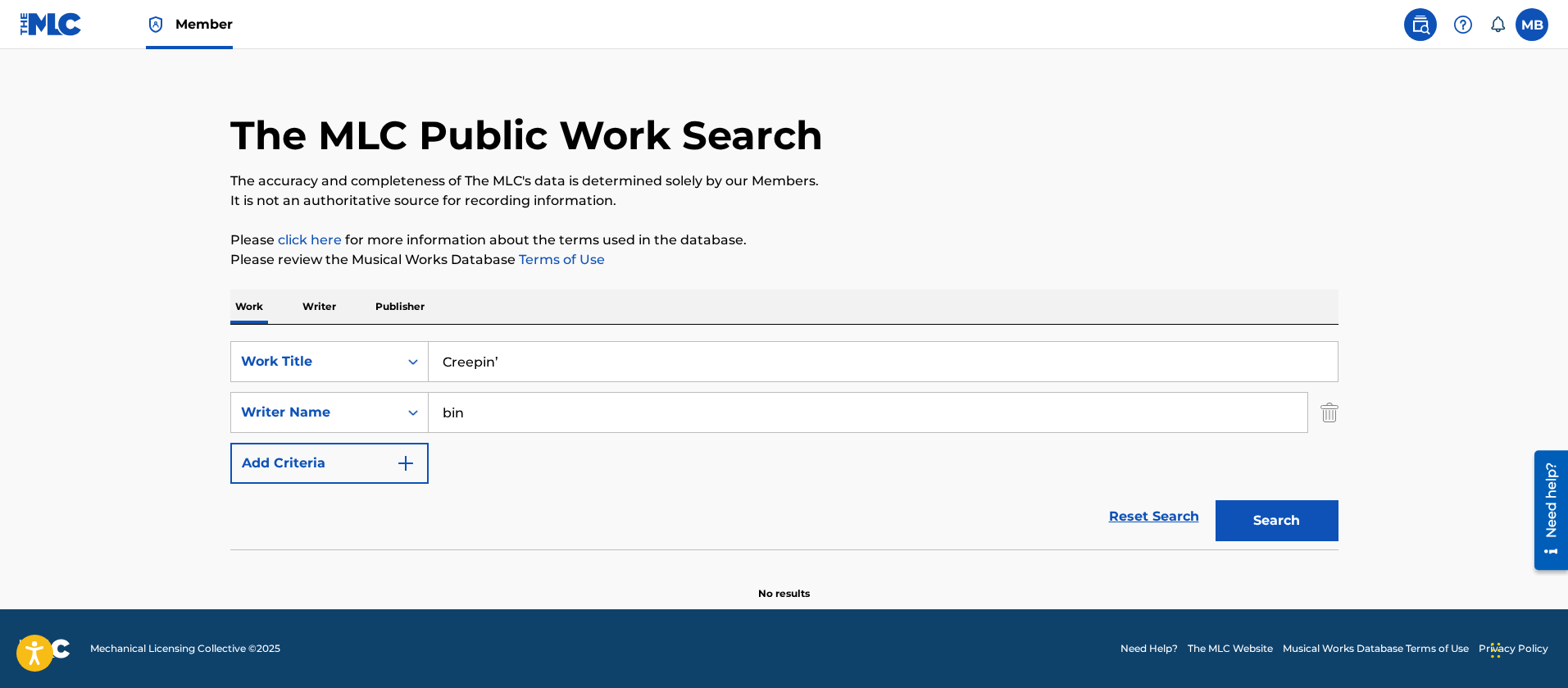
click at [1215, 501] on button "Search" at bounding box center [1277, 521] width 123 height 41
drag, startPoint x: 471, startPoint y: 414, endPoint x: 92, endPoint y: 394, distance: 379.5
click at [111, 404] on main "The MLC Public Work Search The accuracy and completeness of The MLC's data is d…" at bounding box center [784, 318] width 1568 height 584
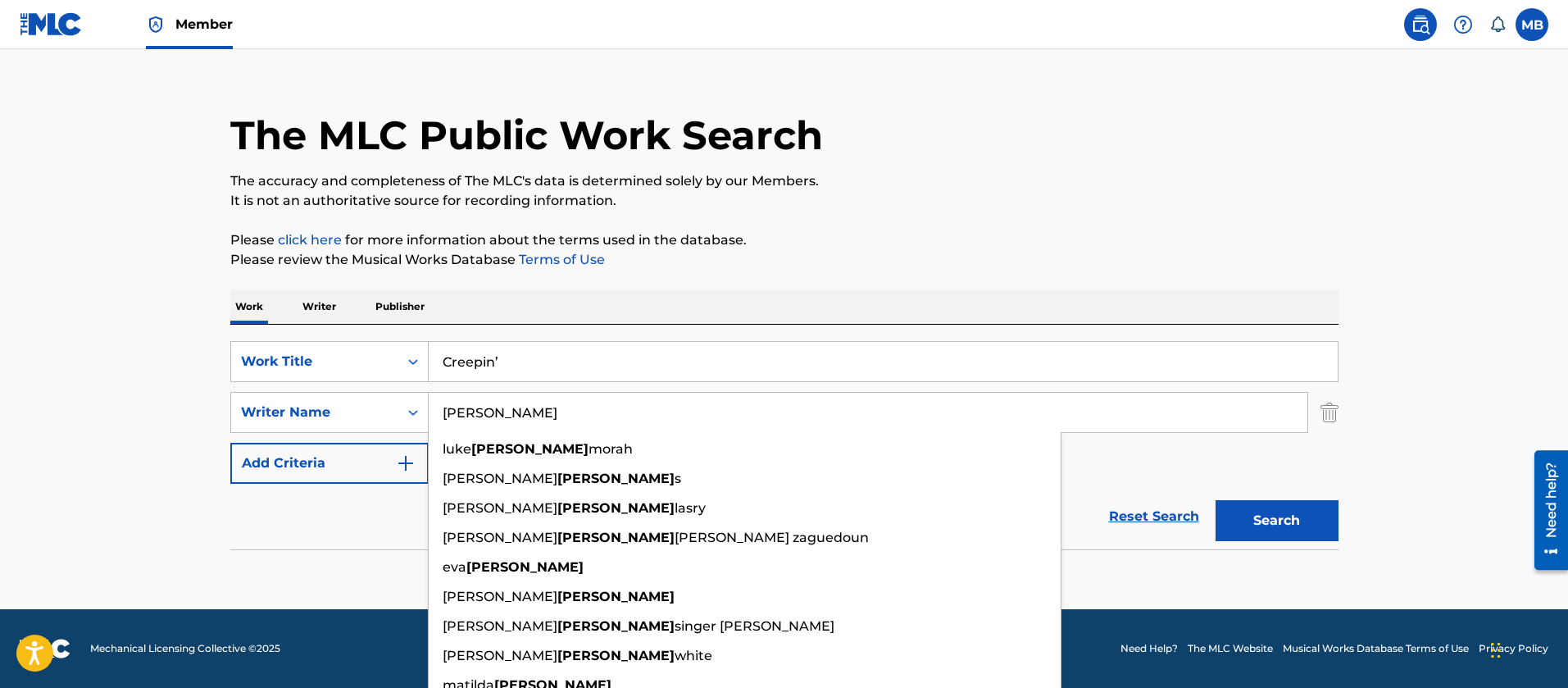
type input "[PERSON_NAME]"
click at [1215, 501] on button "Search" at bounding box center [1277, 521] width 123 height 41
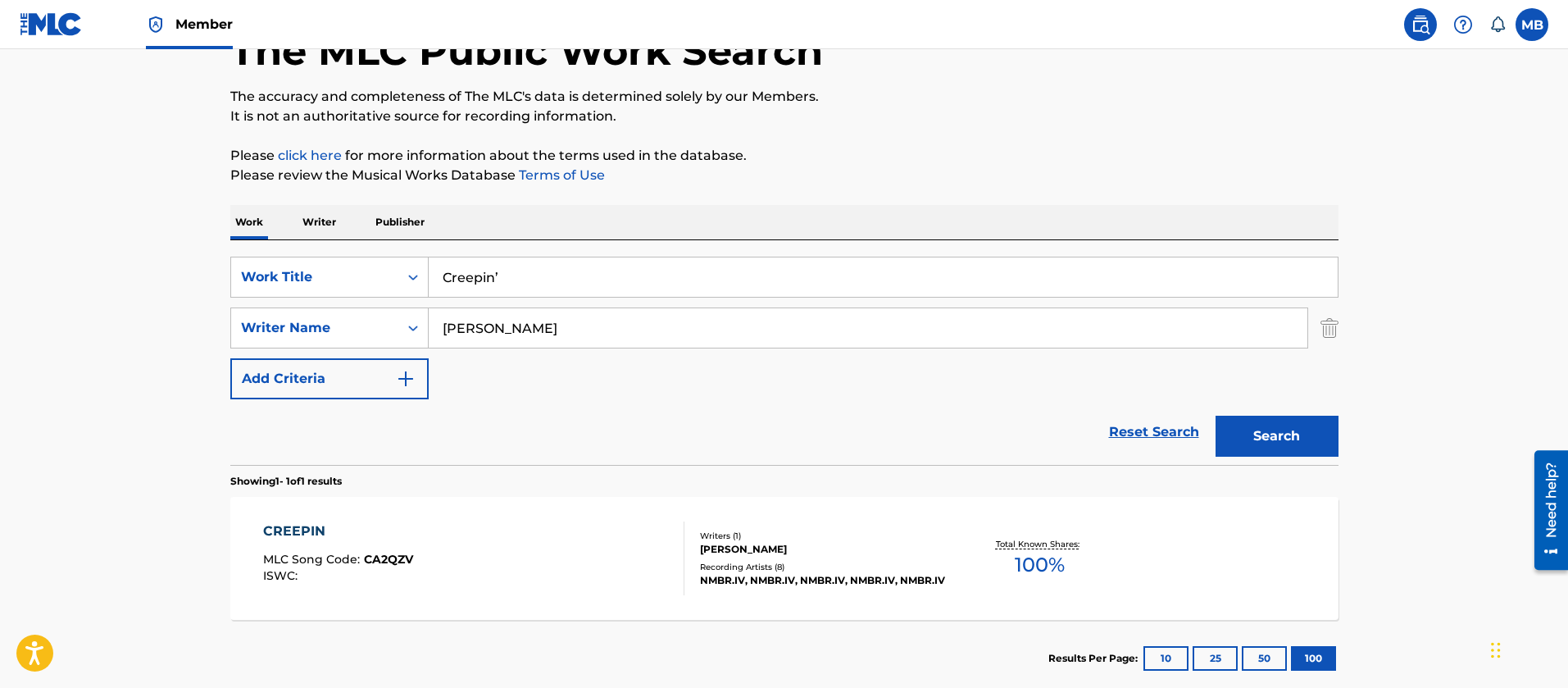
scroll to position [147, 0]
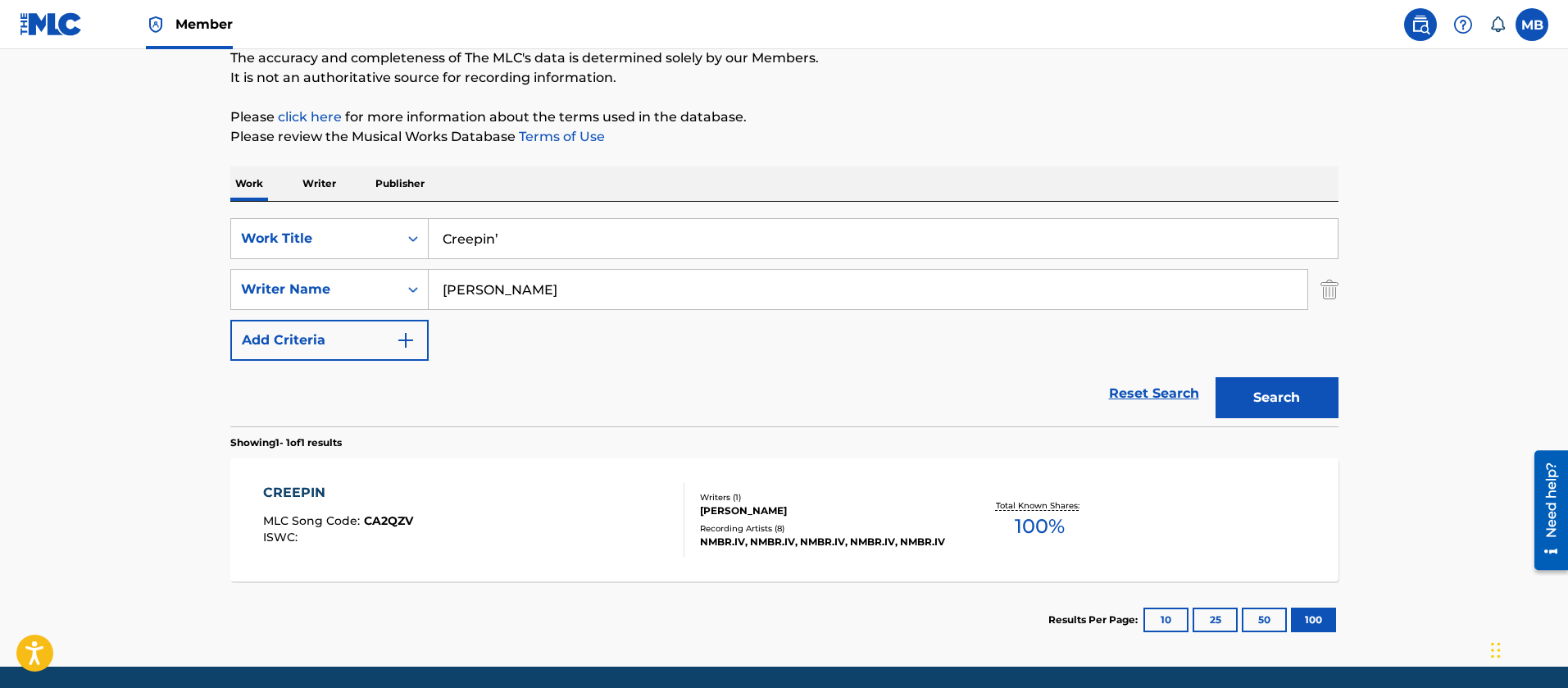
click at [502, 242] on input "Creepin’" at bounding box center [883, 238] width 909 height 39
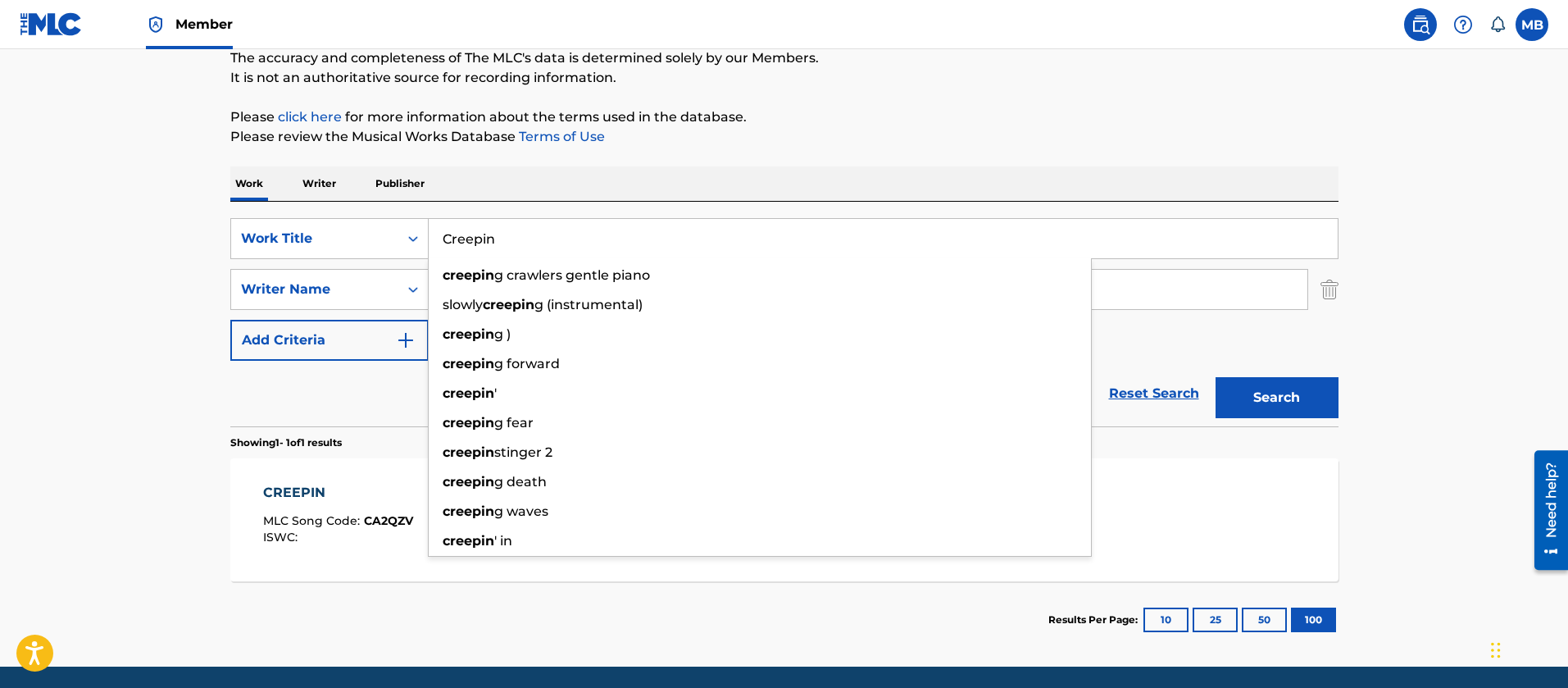
type input "Creepin"
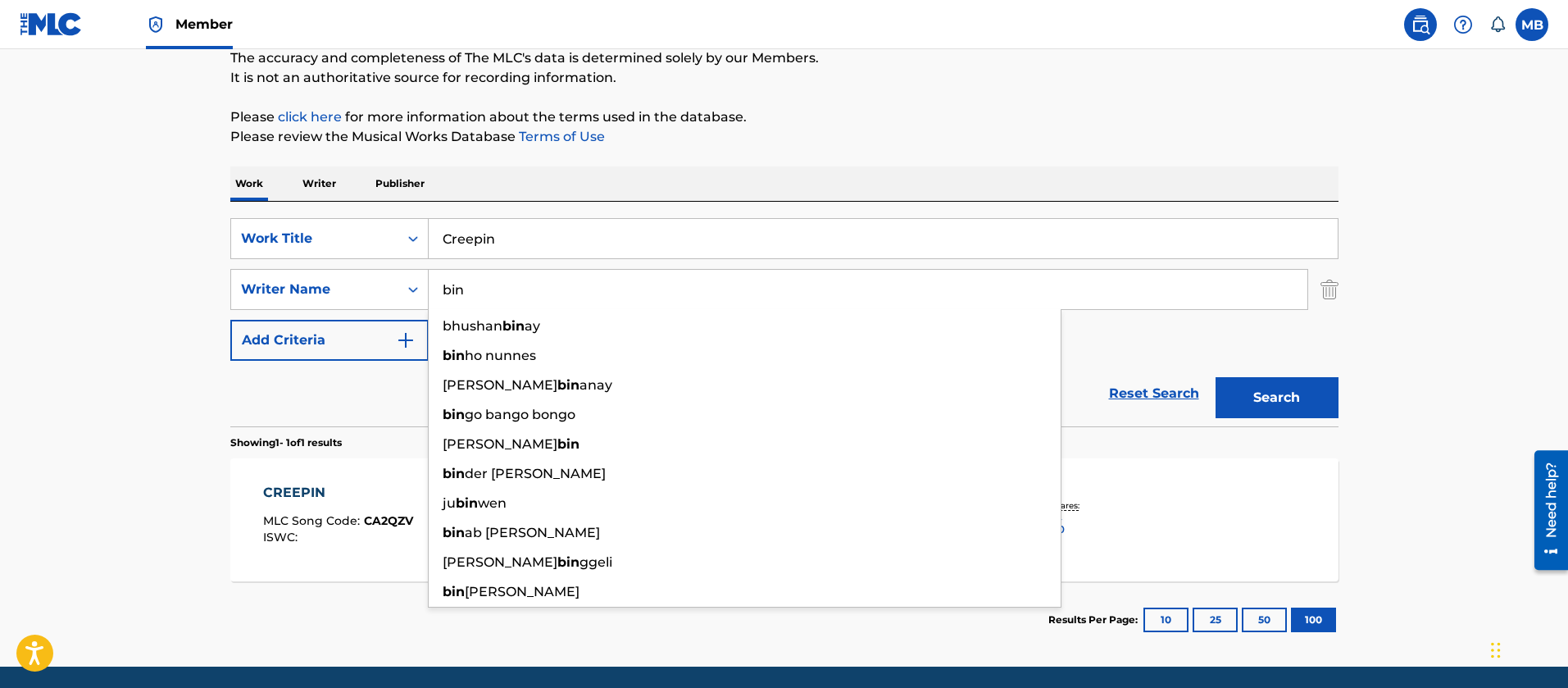
click at [1215, 378] on button "Search" at bounding box center [1277, 398] width 123 height 41
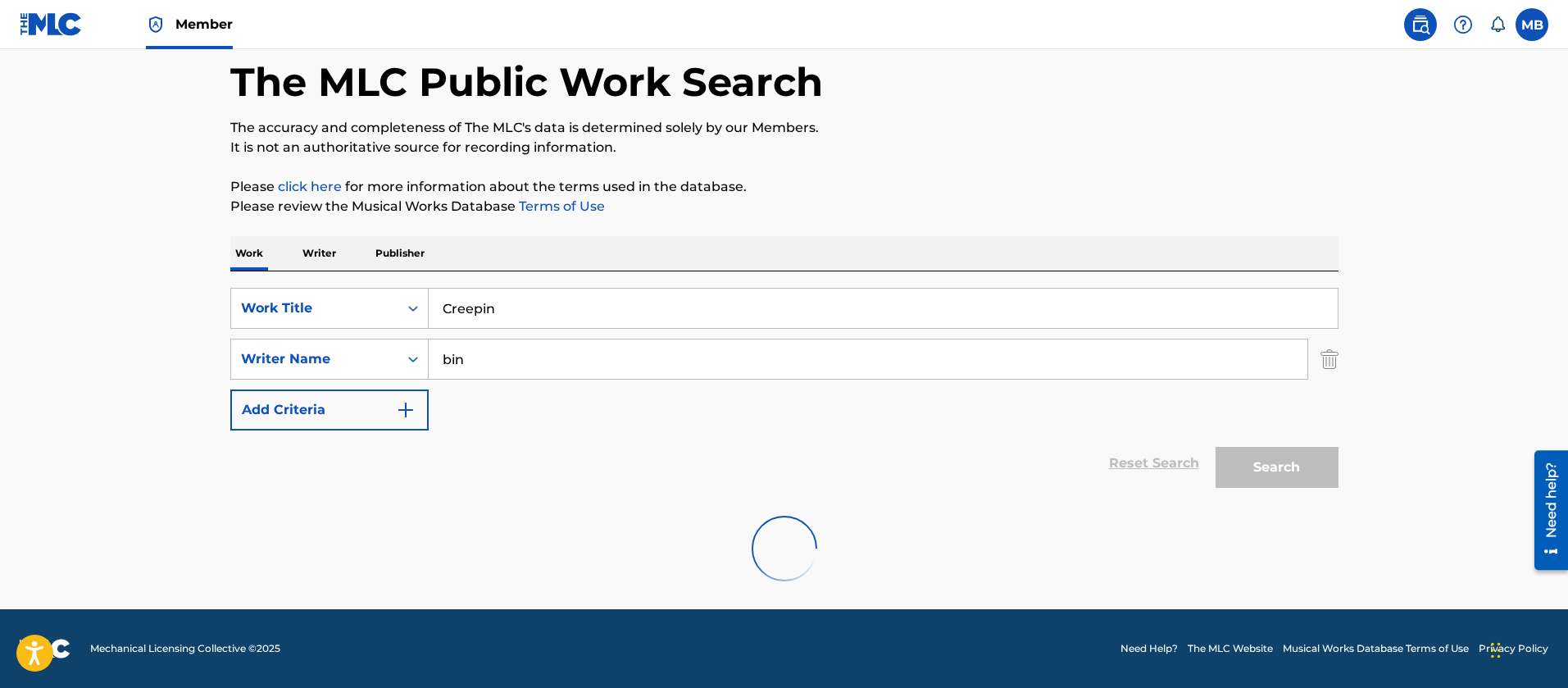
scroll to position [24, 0]
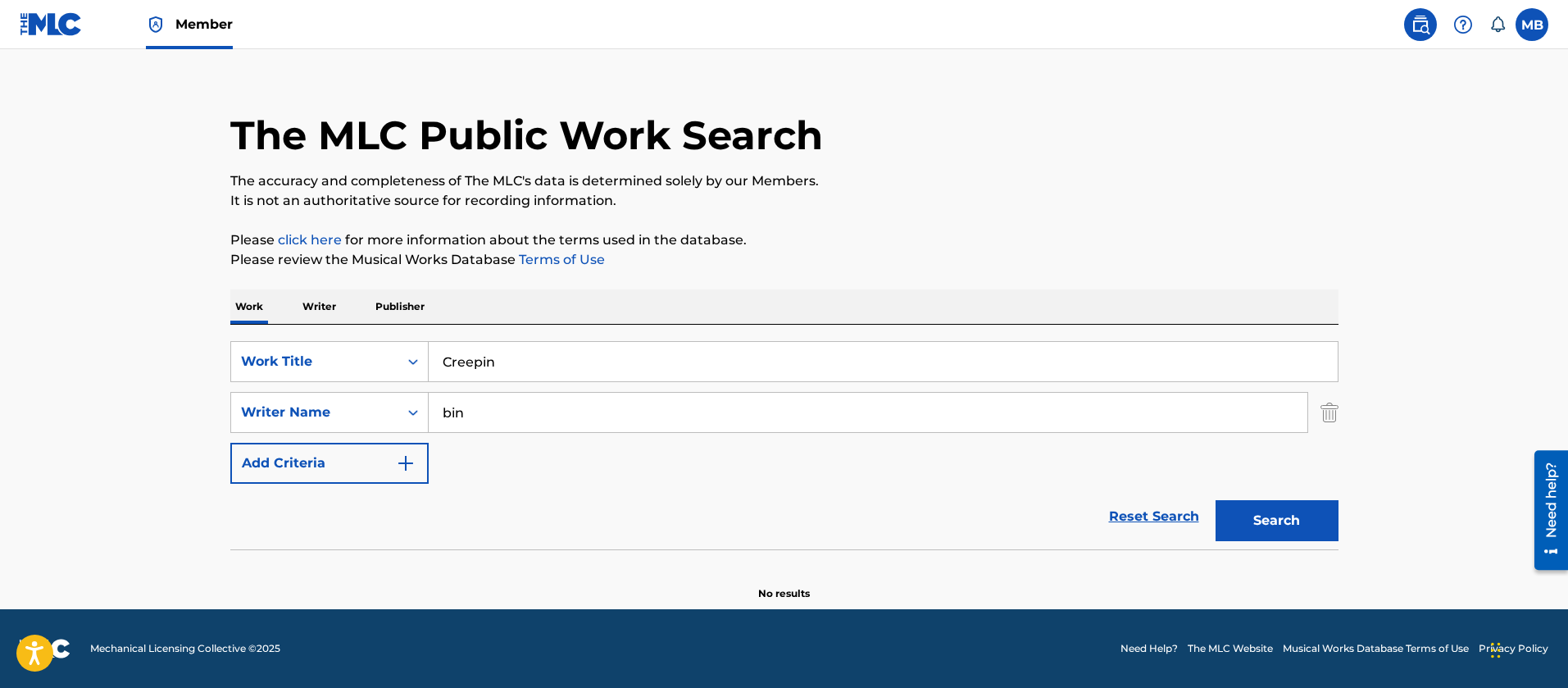
drag, startPoint x: 380, startPoint y: 434, endPoint x: 156, endPoint y: 372, distance: 232.4
click at [297, 415] on div "SearchWithCriteria55765601-b6f5-4fd7-8288-276d69afa418 Work Title Creepin Searc…" at bounding box center [784, 412] width 1108 height 142
click at [537, 405] on input "bin" at bounding box center [868, 412] width 879 height 39
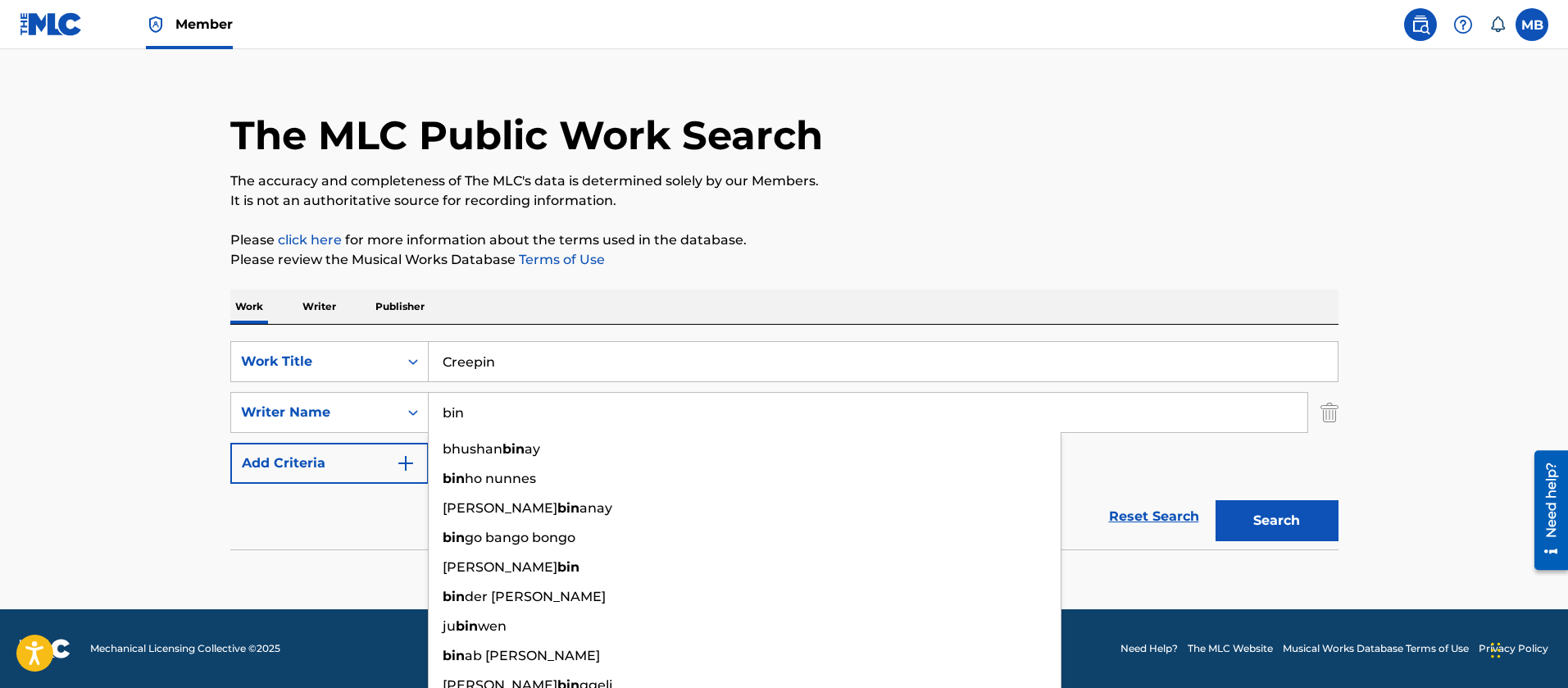
click at [537, 405] on input "bin" at bounding box center [868, 412] width 879 height 39
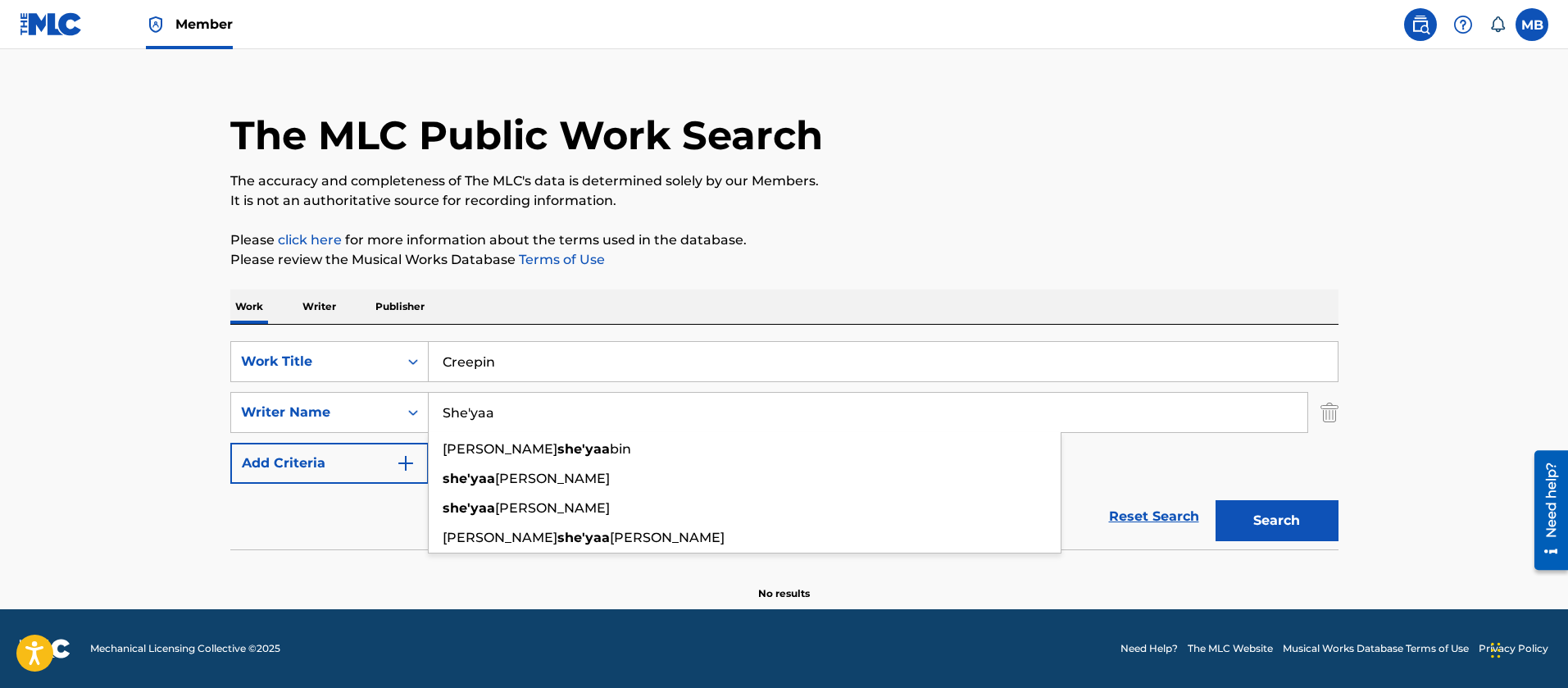
click at [1215, 501] on button "Search" at bounding box center [1277, 521] width 123 height 41
type input "She'yaa"
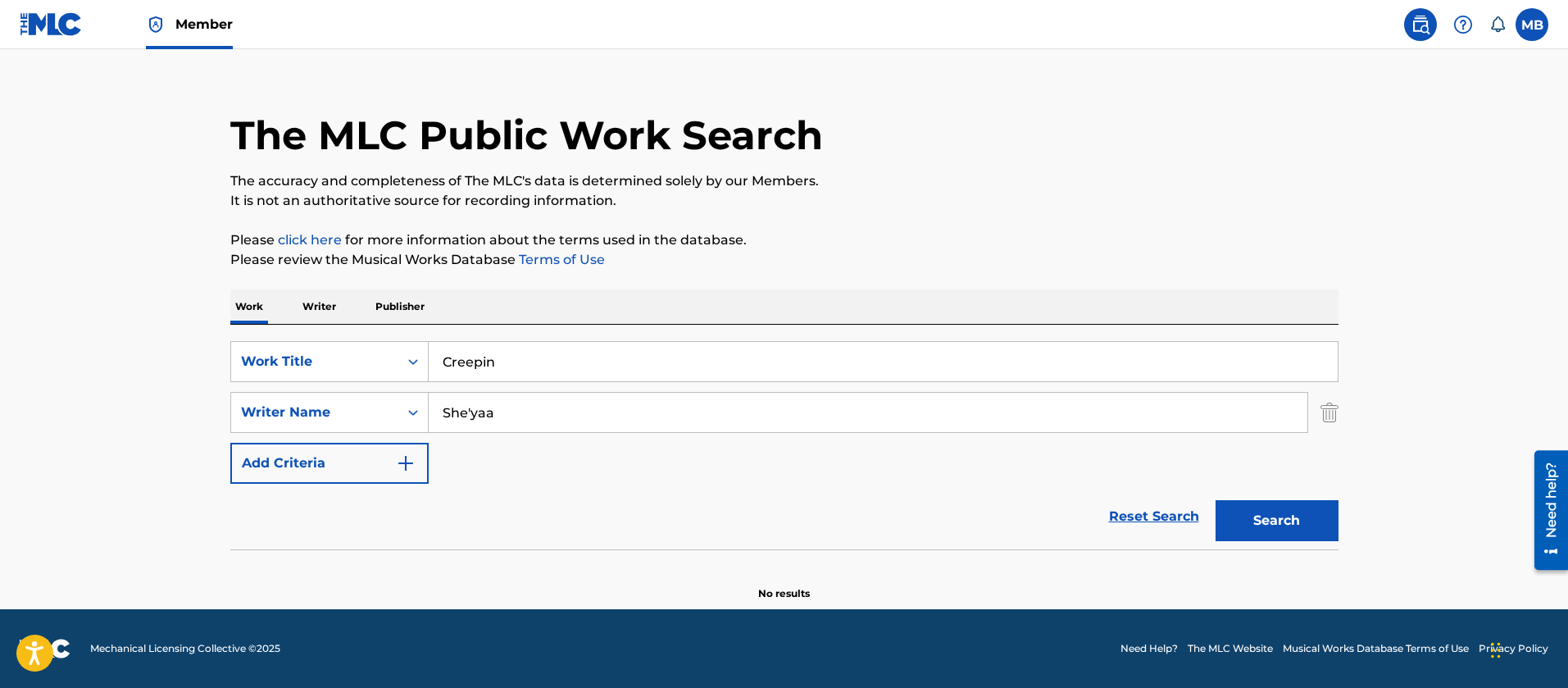
drag, startPoint x: 551, startPoint y: 345, endPoint x: 193, endPoint y: 338, distance: 358.1
click at [205, 344] on main "The MLC Public Work Search The accuracy and completeness of The MLC's data is d…" at bounding box center [784, 318] width 1568 height 584
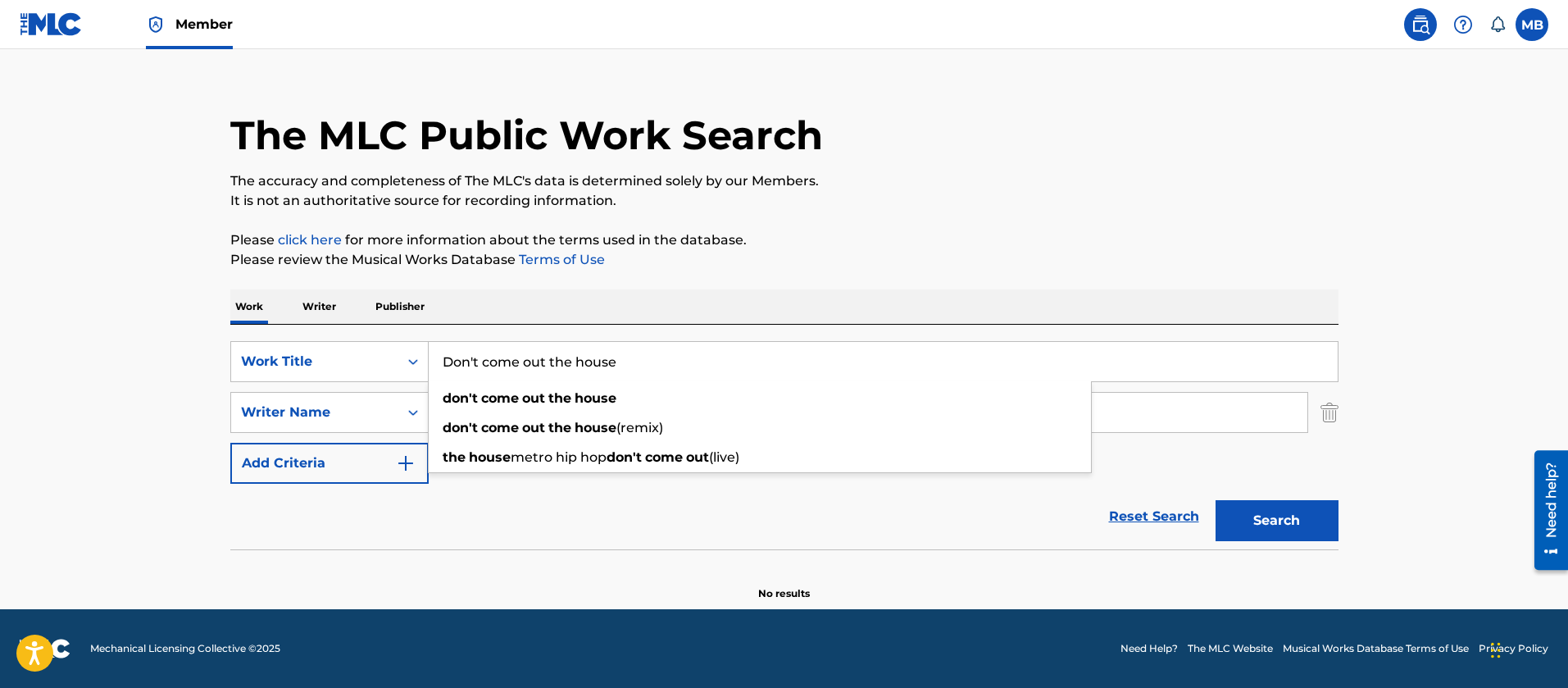
type input "Don't come out the house"
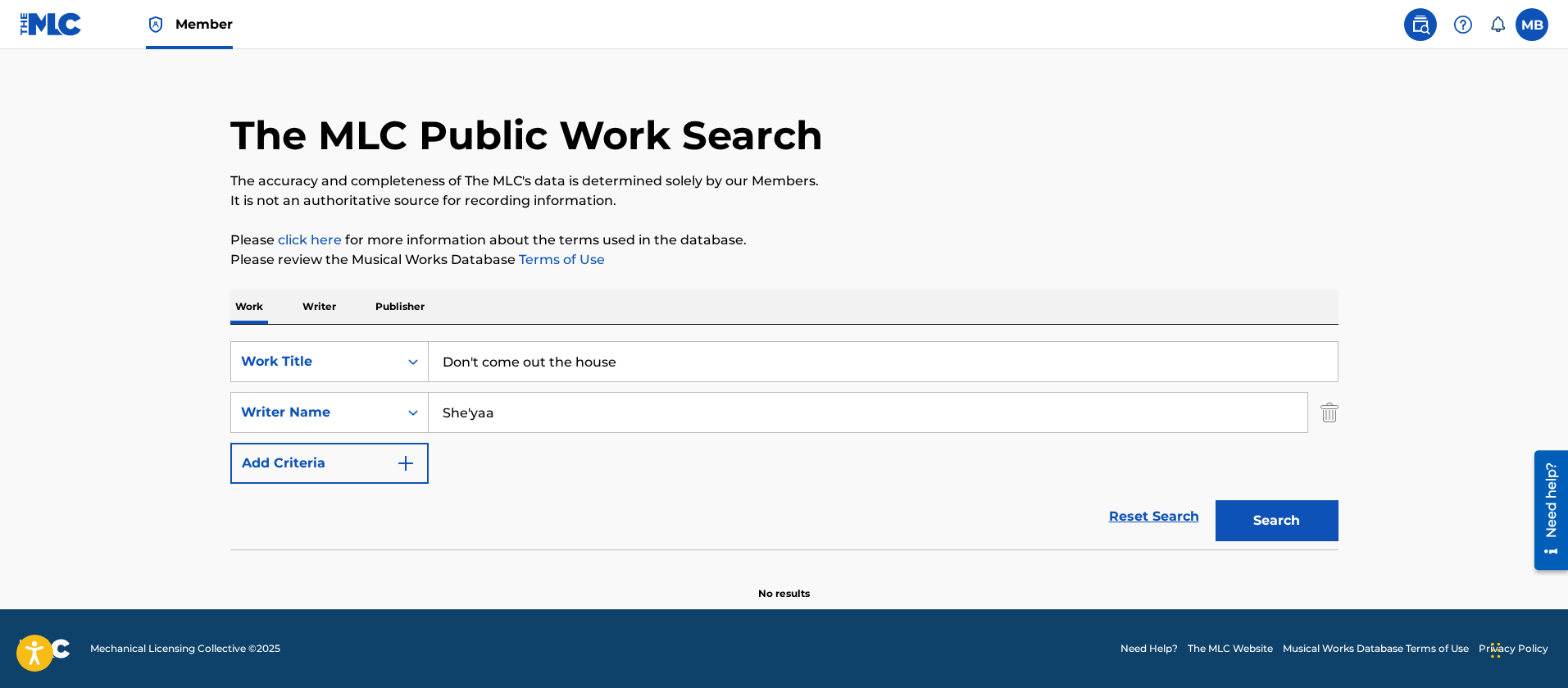
click at [1215, 501] on button "Search" at bounding box center [1277, 521] width 123 height 41
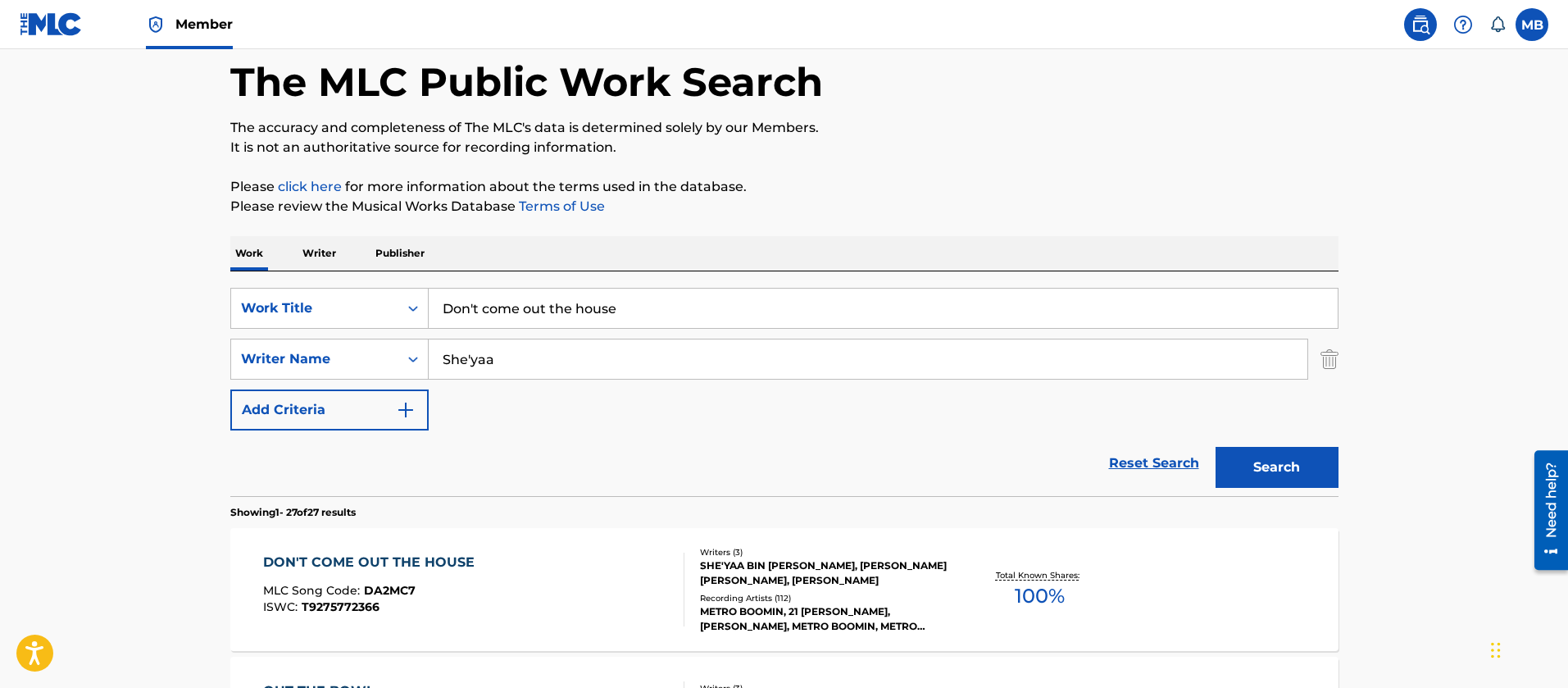
scroll to position [200, 0]
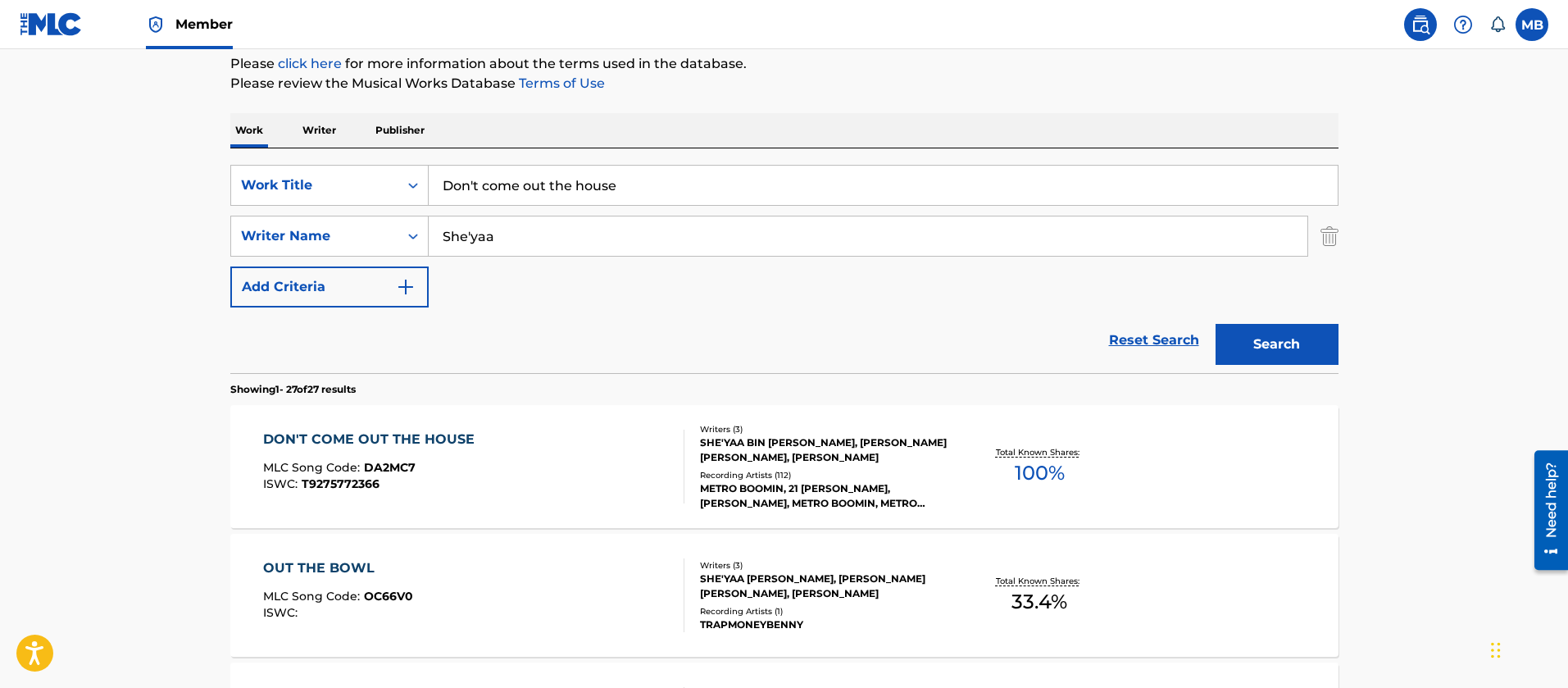
click at [536, 434] on div "DON'T COME OUT THE HOUSE MLC Song Code : DA2MC7 ISWC : T9275772366" at bounding box center [474, 467] width 421 height 73
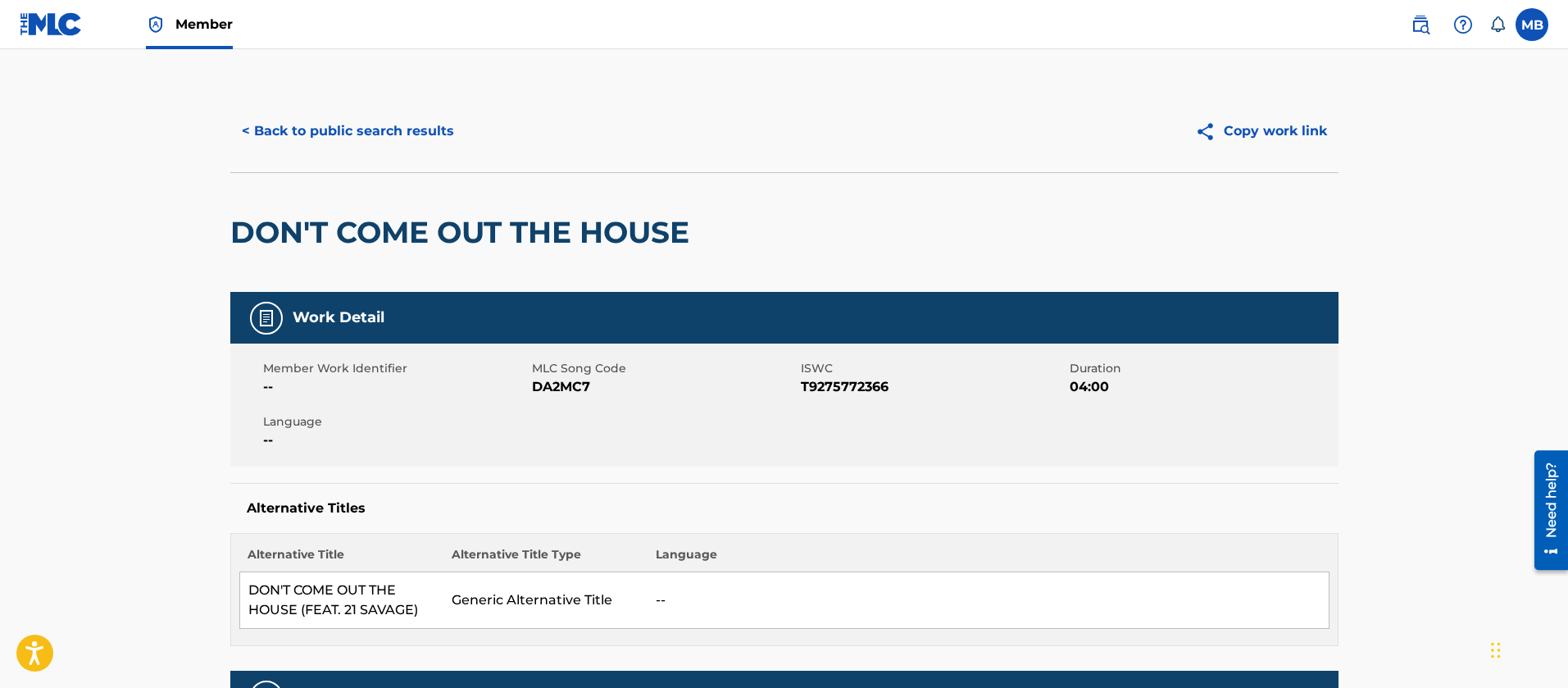
click at [366, 117] on button "< Back to public search results" at bounding box center [348, 131] width 235 height 41
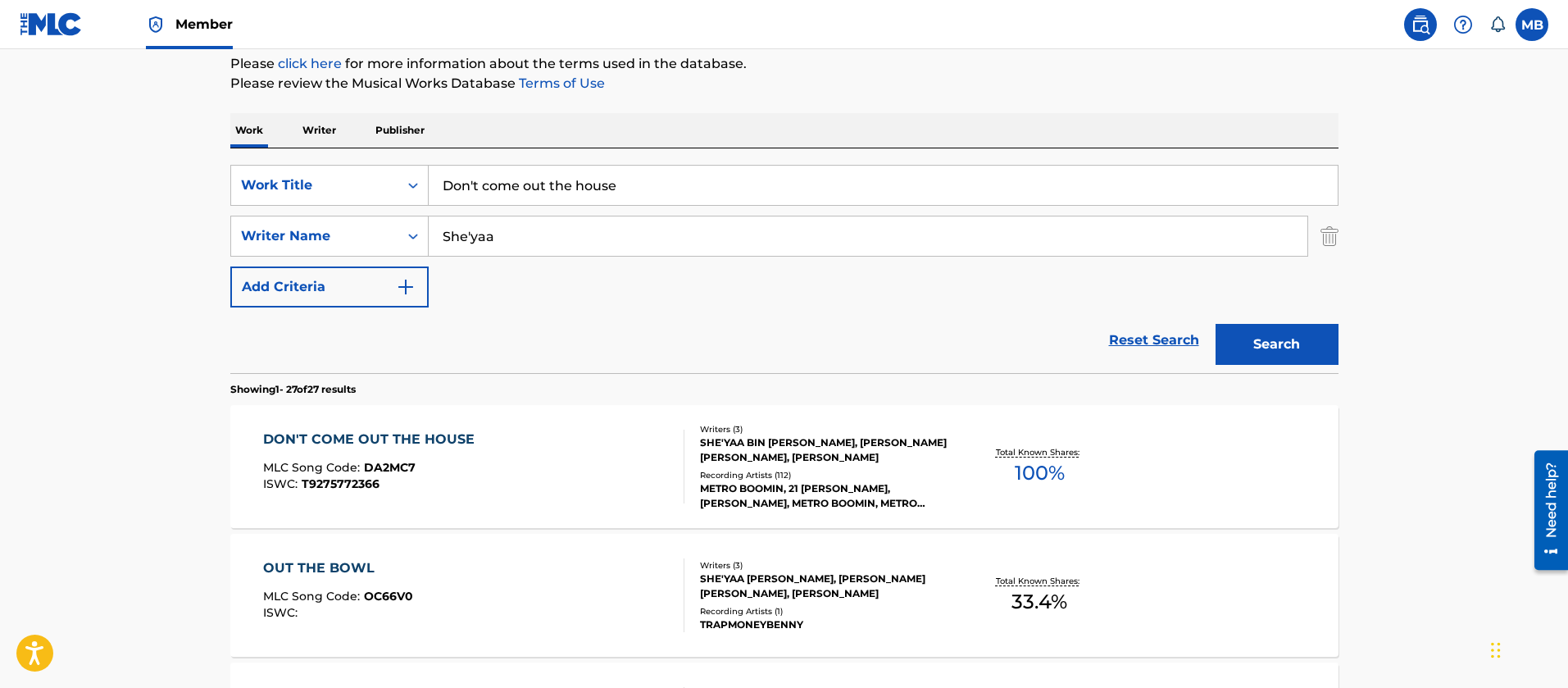
drag, startPoint x: 698, startPoint y: 168, endPoint x: 151, endPoint y: 160, distance: 547.1
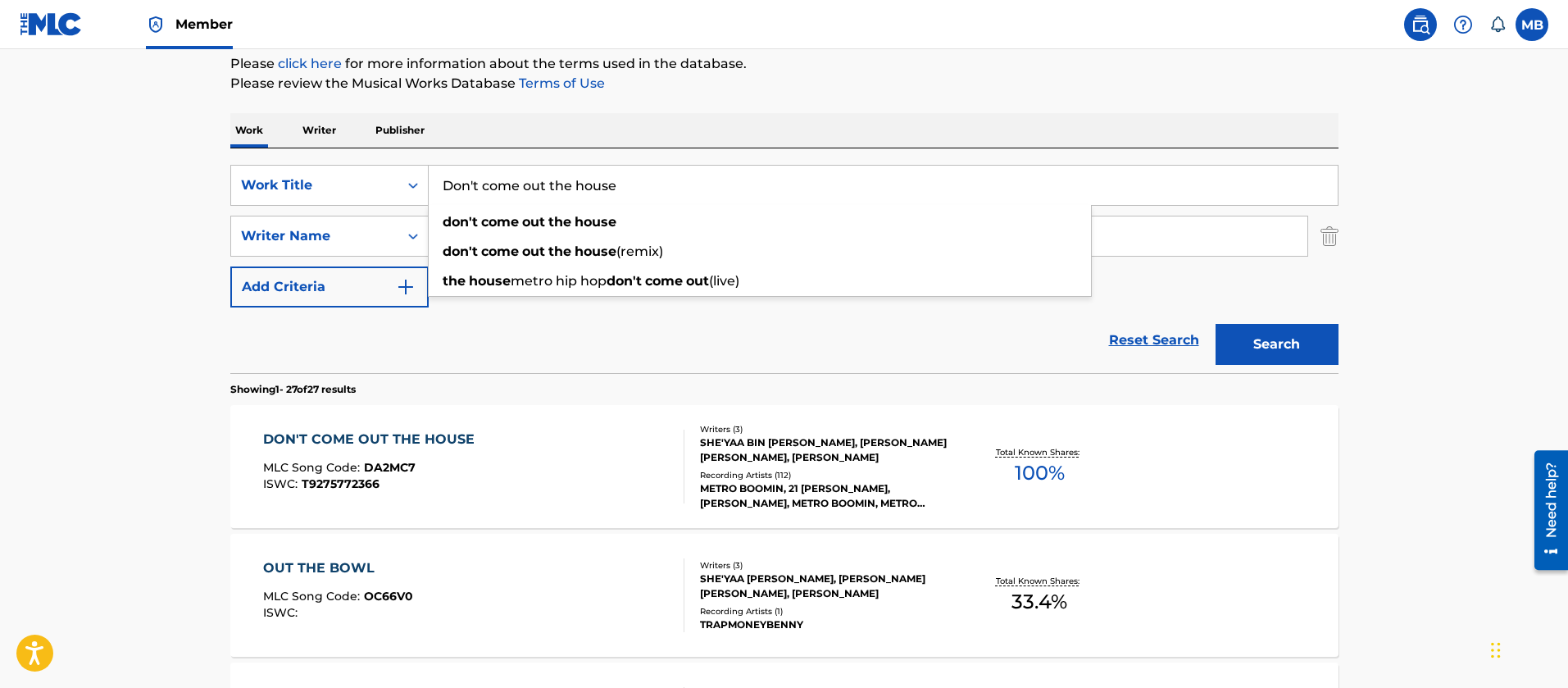
paste input "[GEOGRAPHIC_DATA] (Foot or 2)"
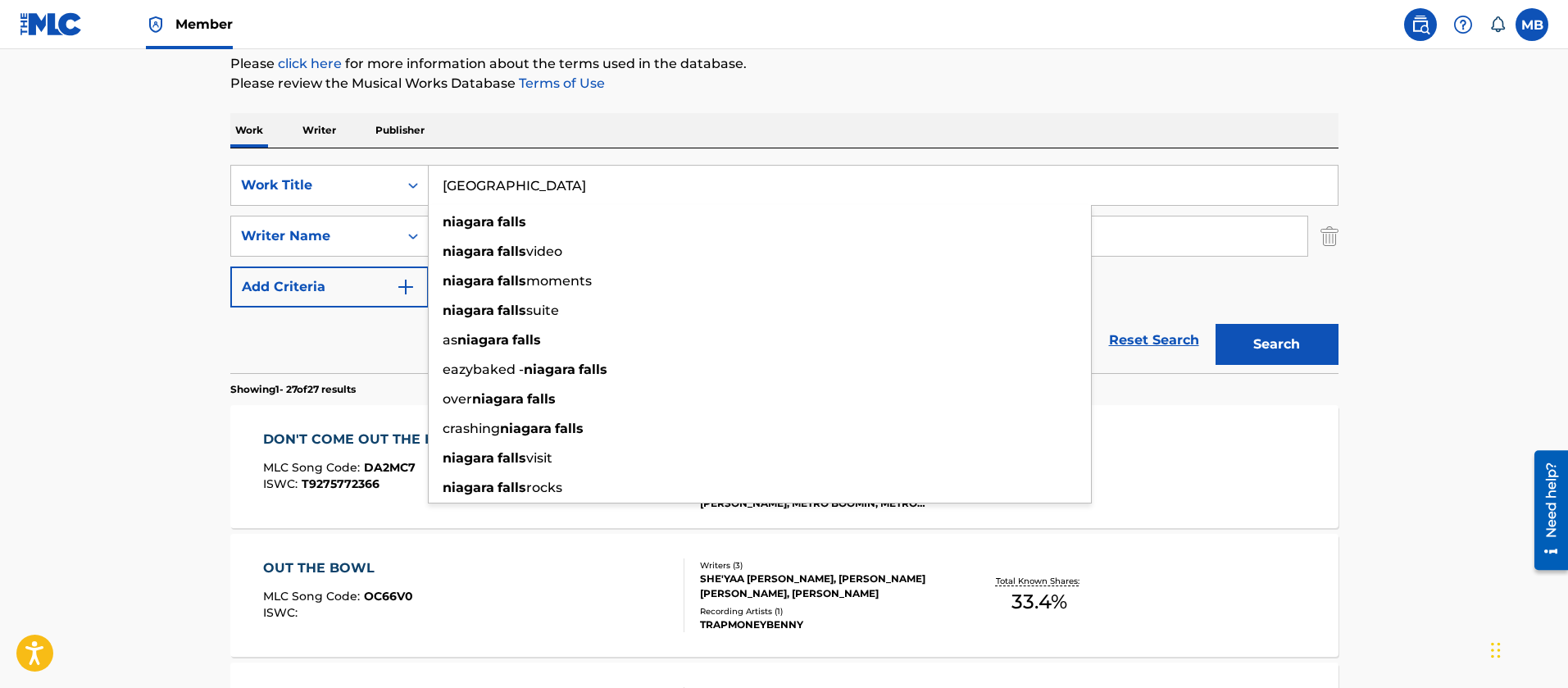
type input "[GEOGRAPHIC_DATA]"
click at [1215, 324] on button "Search" at bounding box center [1277, 344] width 123 height 41
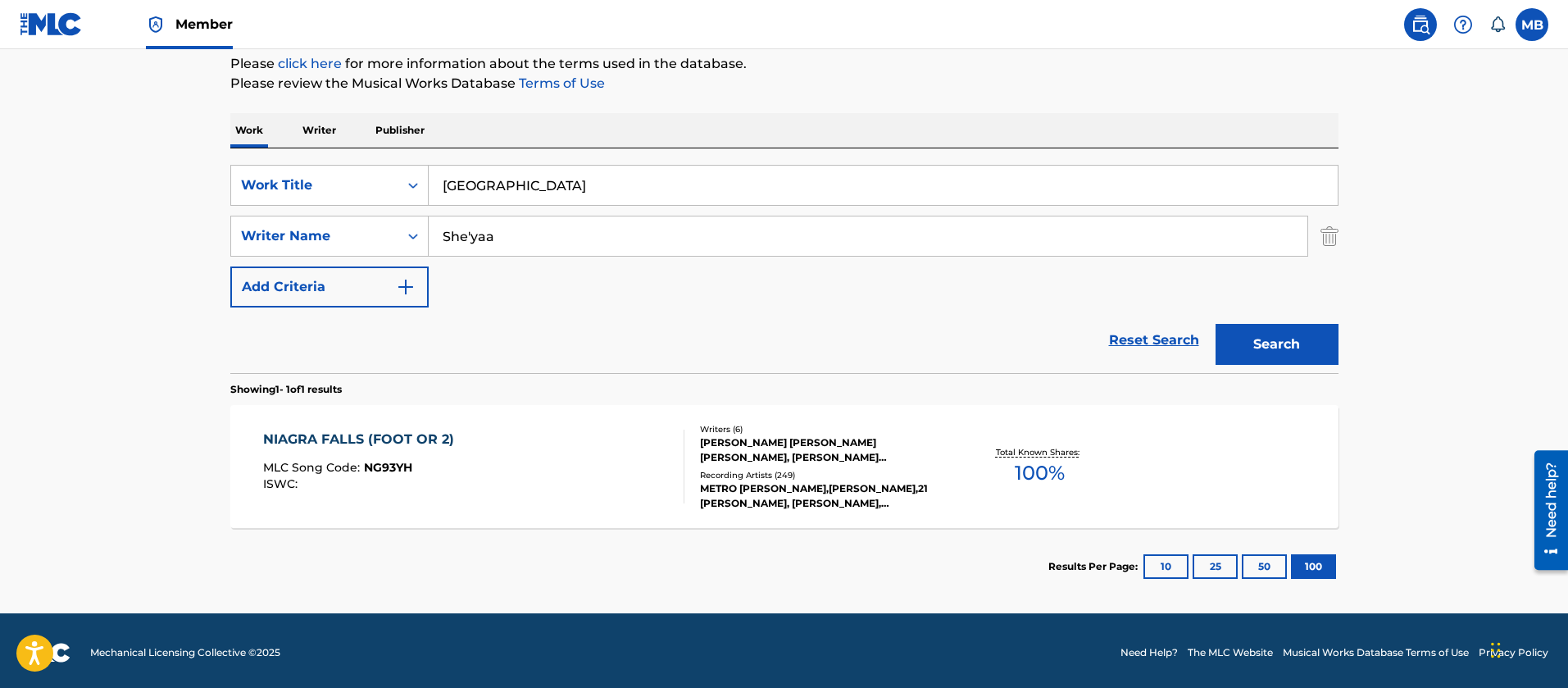
click at [685, 495] on div "Writers ( 6 ) [PERSON_NAME] [PERSON_NAME] [PERSON_NAME], [PERSON_NAME] [PERSON_…" at bounding box center [816, 468] width 263 height 88
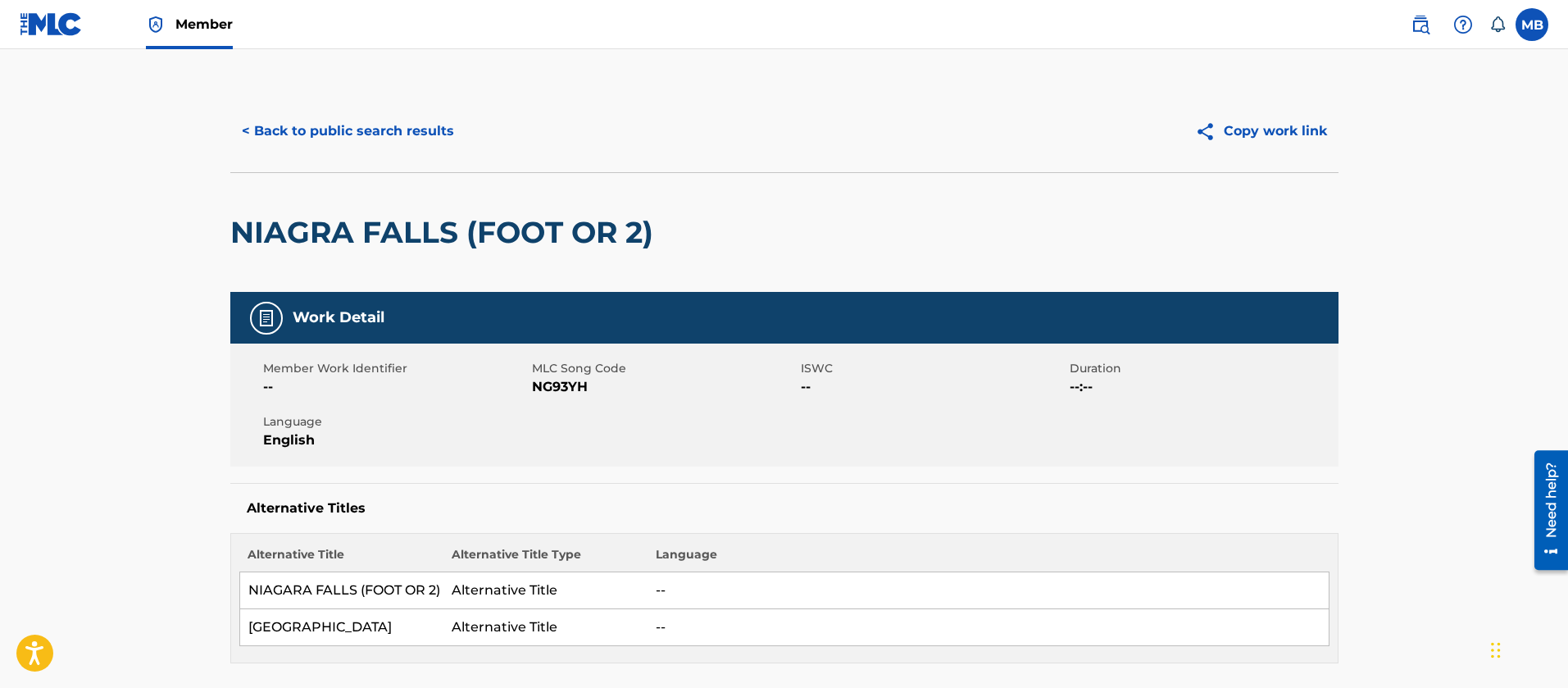
click at [325, 144] on button "< Back to public search results" at bounding box center [348, 131] width 235 height 41
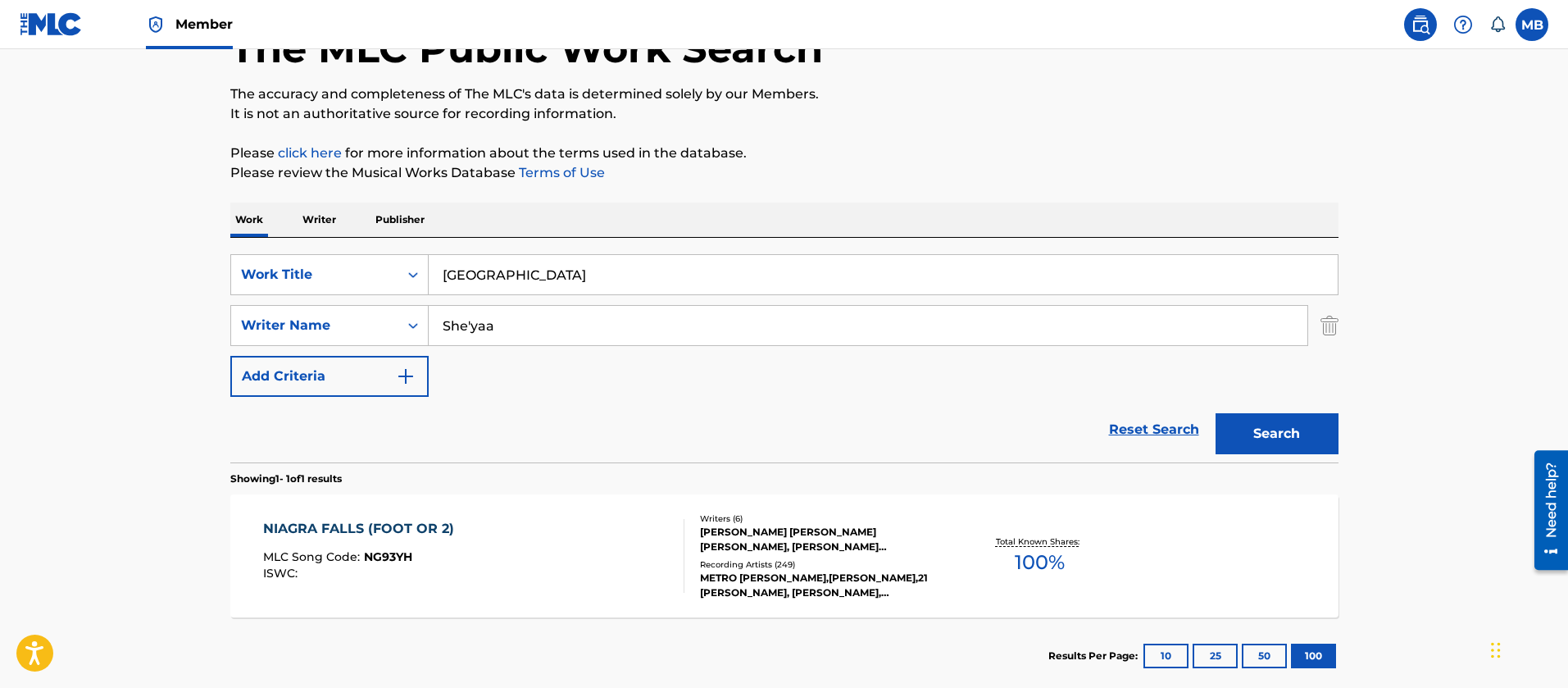
drag, startPoint x: 546, startPoint y: 269, endPoint x: 92, endPoint y: 232, distance: 455.5
click at [192, 259] on main "The MLC Public Work Search The accuracy and completeness of The MLC's data is d…" at bounding box center [784, 321] width 1568 height 764
type input "EA"
click at [1215, 413] on button "Search" at bounding box center [1277, 434] width 123 height 41
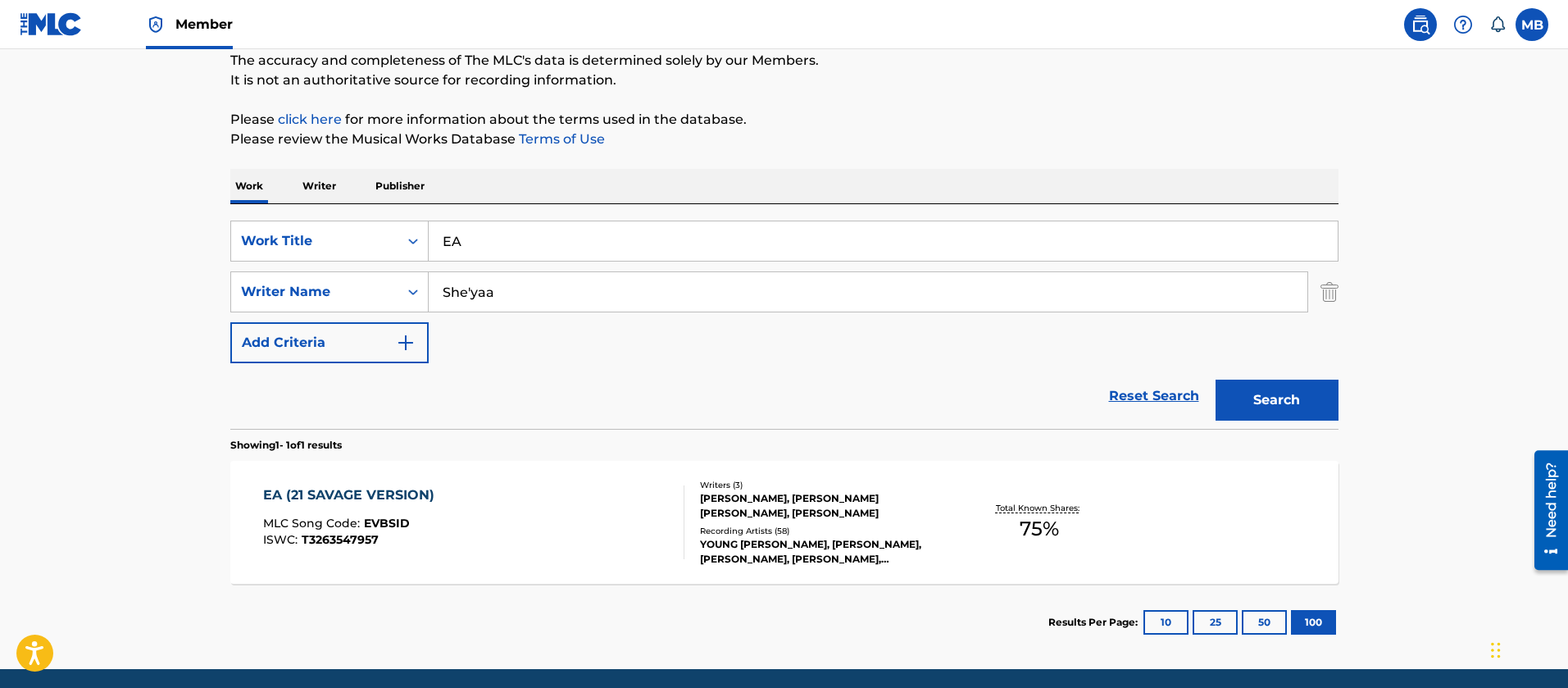
scroll to position [204, 0]
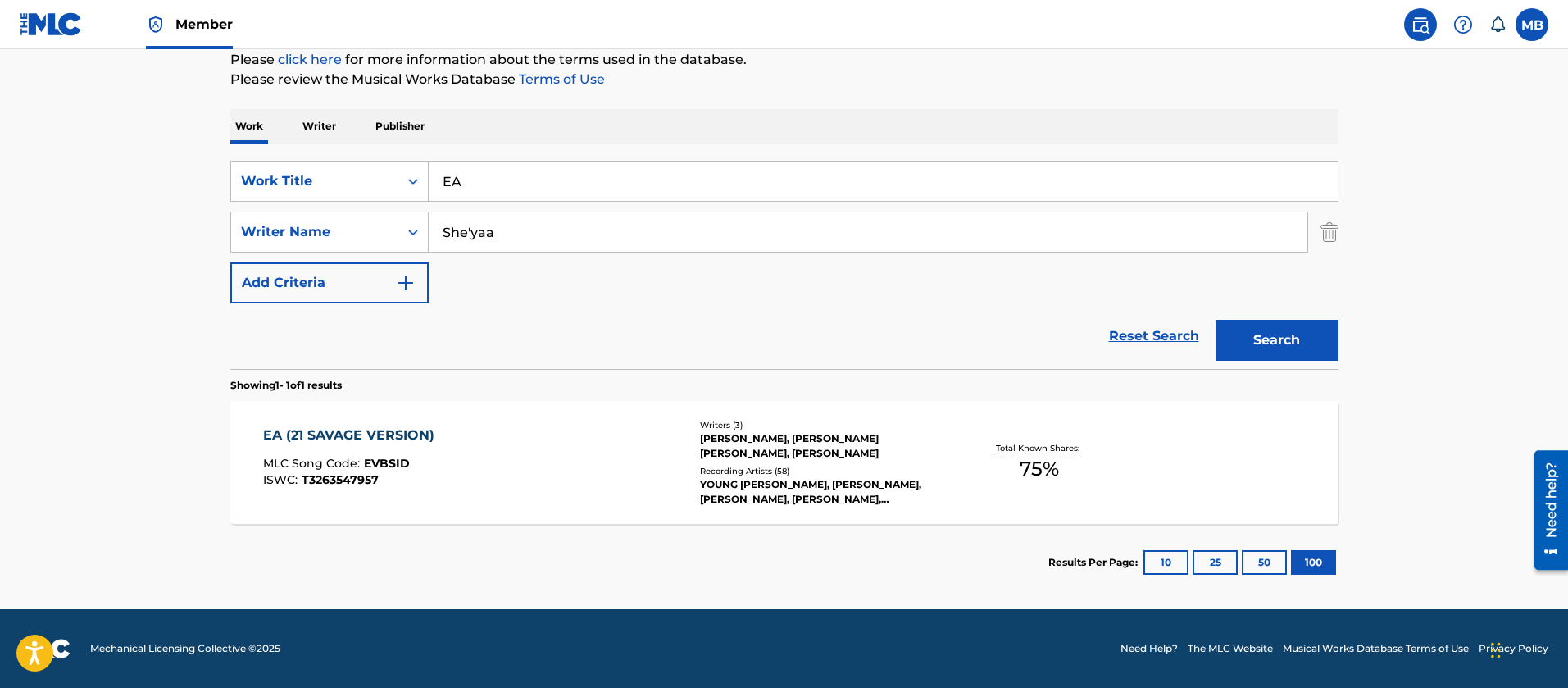
click at [482, 453] on div "EA (21 SAVAGE VERSION) MLC Song Code : EVBSID ISWC : T3263547957" at bounding box center [474, 462] width 421 height 73
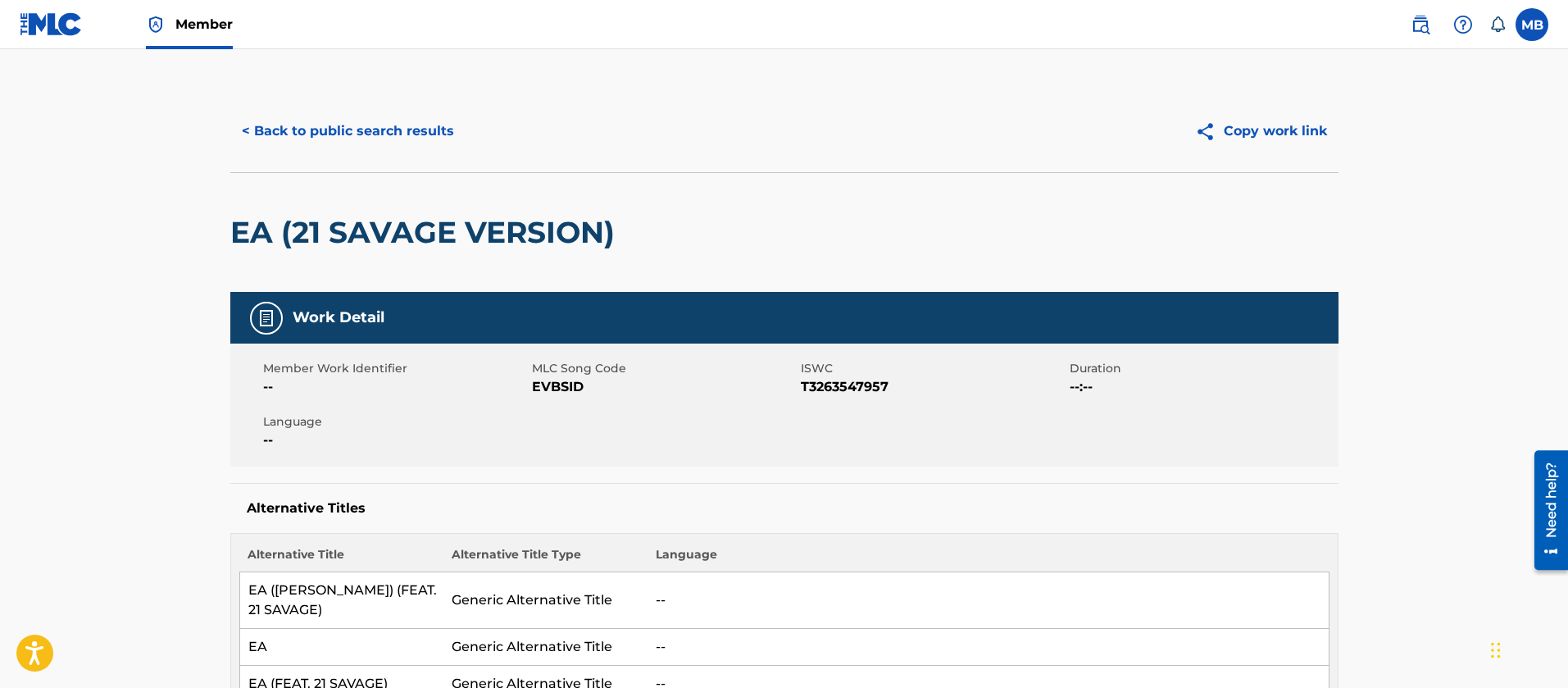
click at [417, 157] on div "< Back to public search results Copy work link" at bounding box center [784, 130] width 1108 height 82
click at [416, 136] on button "< Back to public search results" at bounding box center [348, 131] width 235 height 41
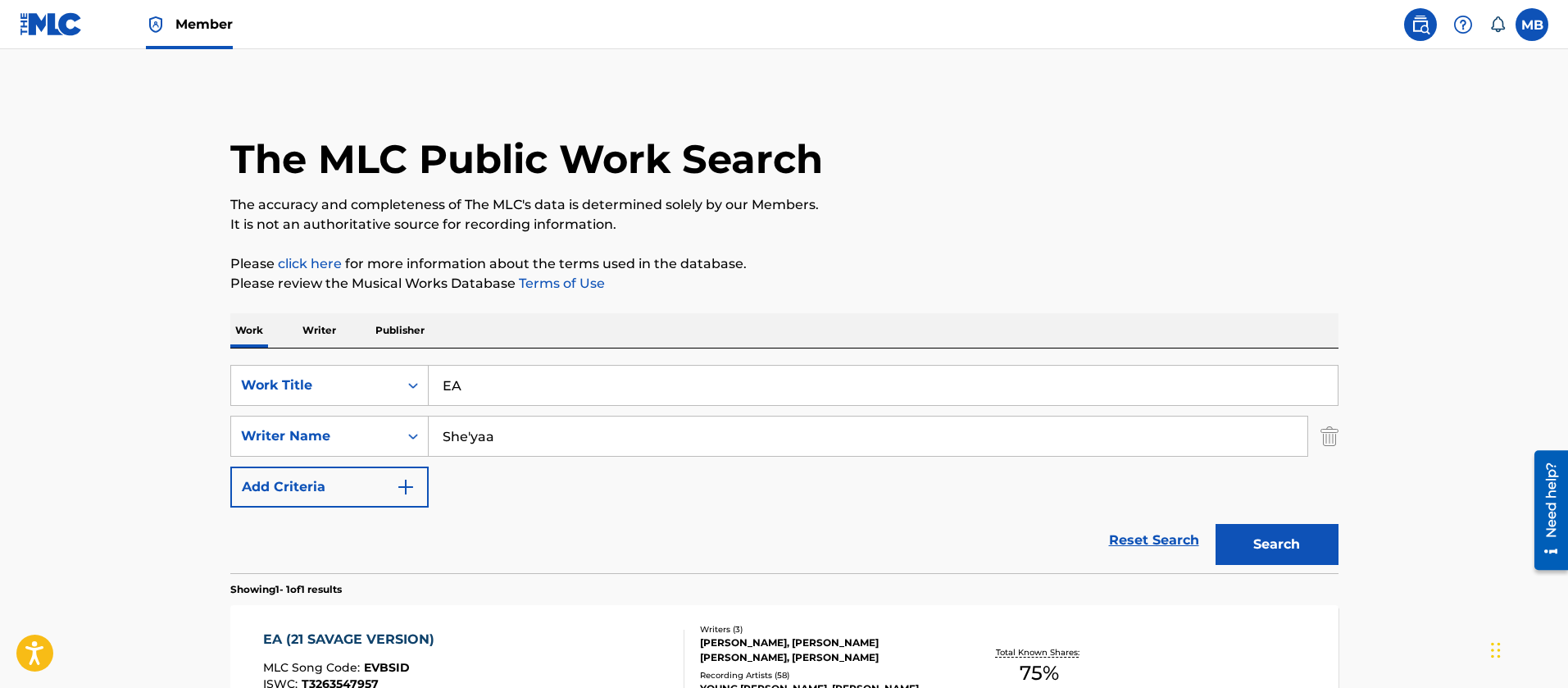
scroll to position [111, 0]
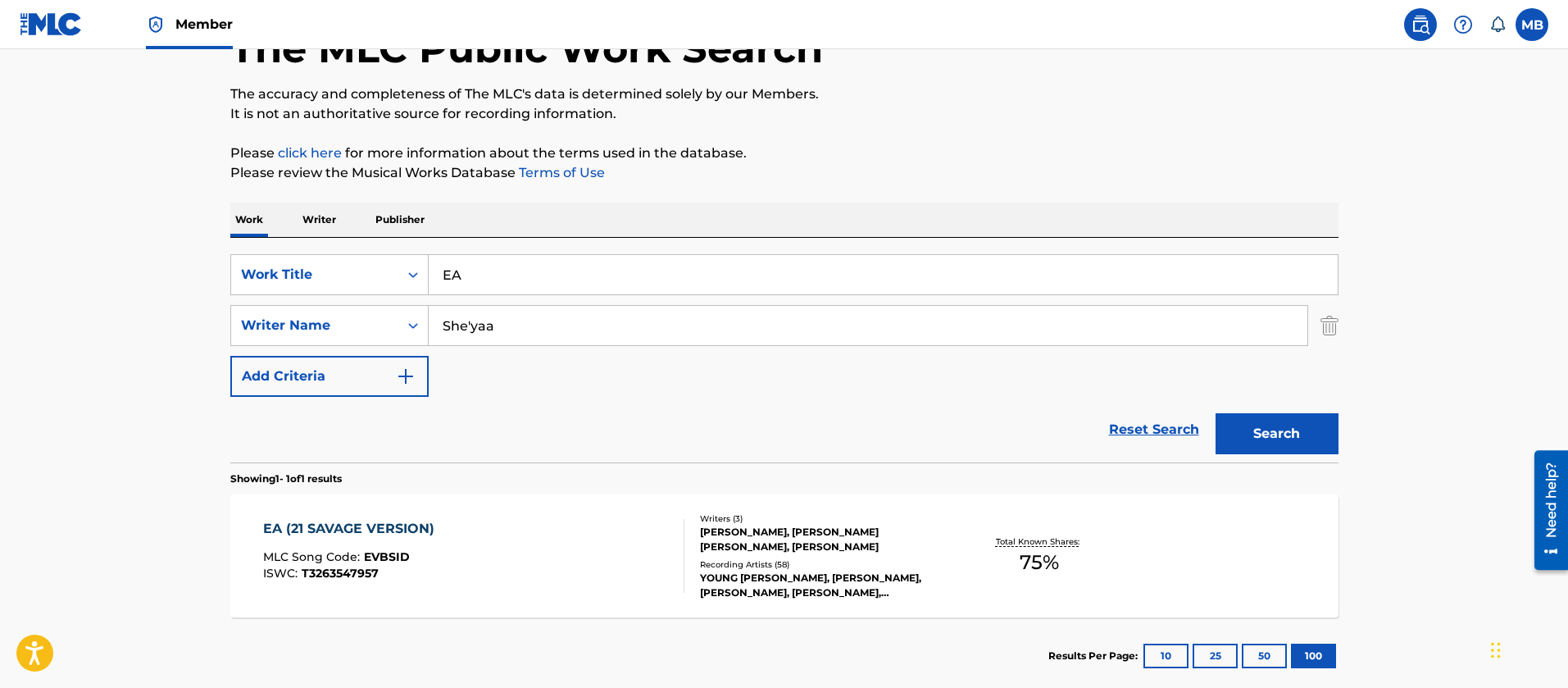
drag, startPoint x: 337, startPoint y: 270, endPoint x: 227, endPoint y: 242, distance: 113.5
click at [257, 251] on div "SearchWithCriteria55765601-b6f5-4fd7-8288-276d69afa418 Work Title EA SearchWith…" at bounding box center [784, 350] width 1108 height 225
paste input "It’s Up"
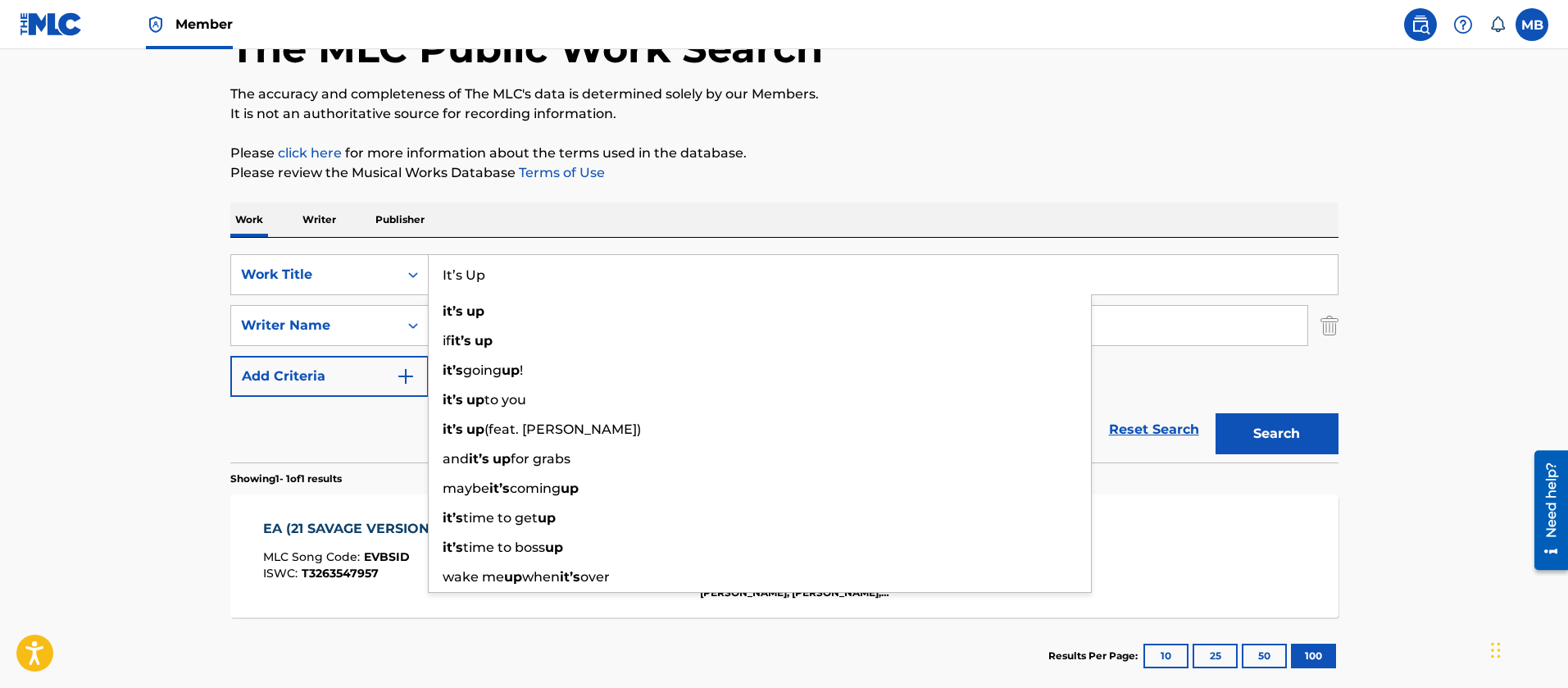
type input "It’s Up"
click at [1215, 413] on button "Search" at bounding box center [1277, 434] width 123 height 41
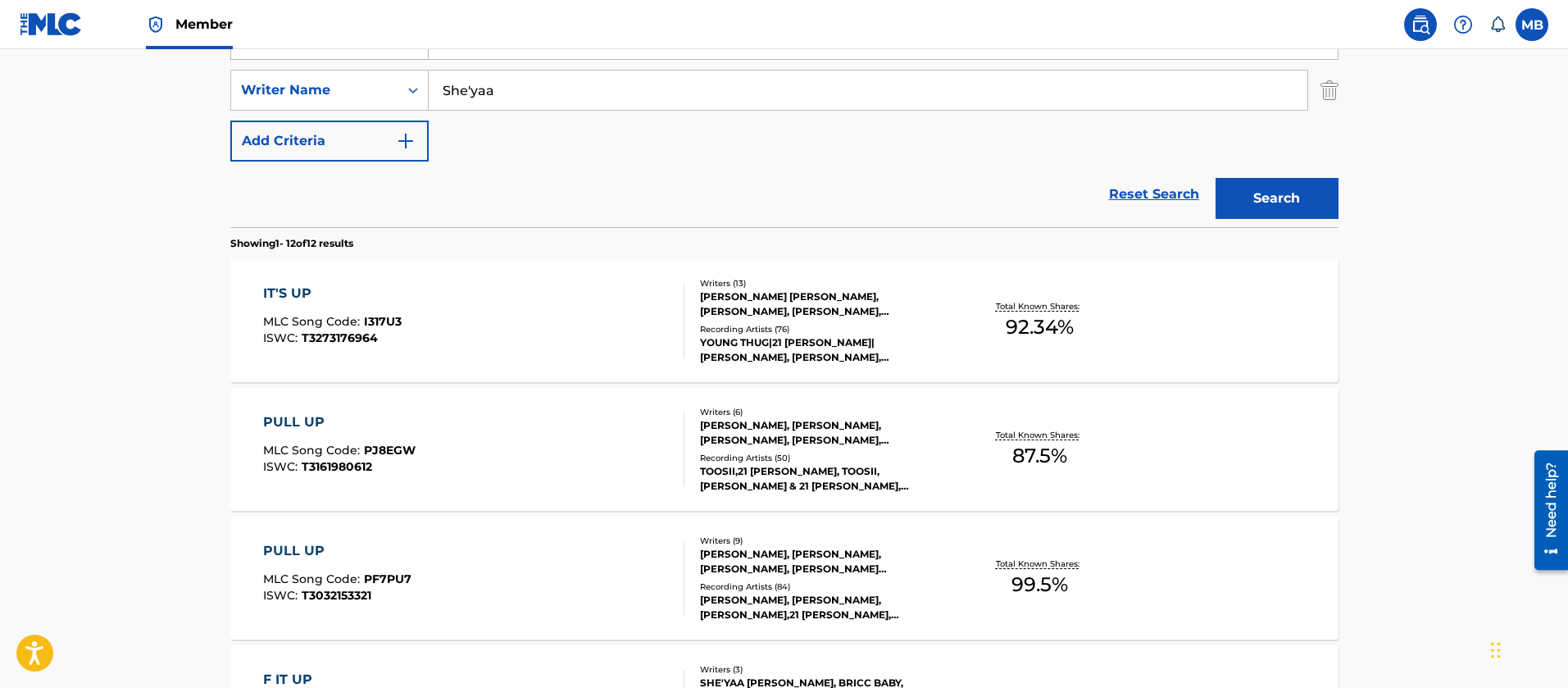
scroll to position [356, 0]
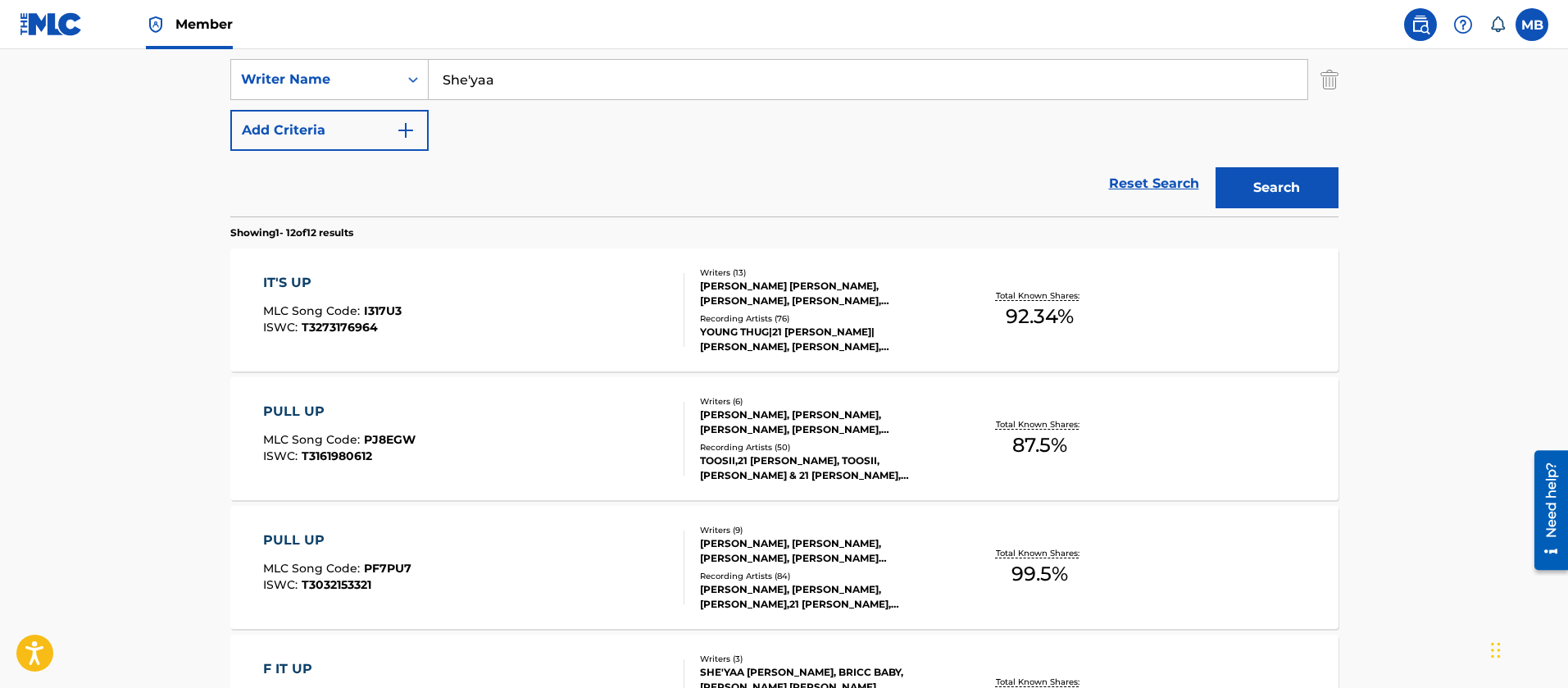
click at [542, 336] on div "IT'S UP MLC Song Code : I317U3 ISWC : T3273176964" at bounding box center [474, 310] width 421 height 73
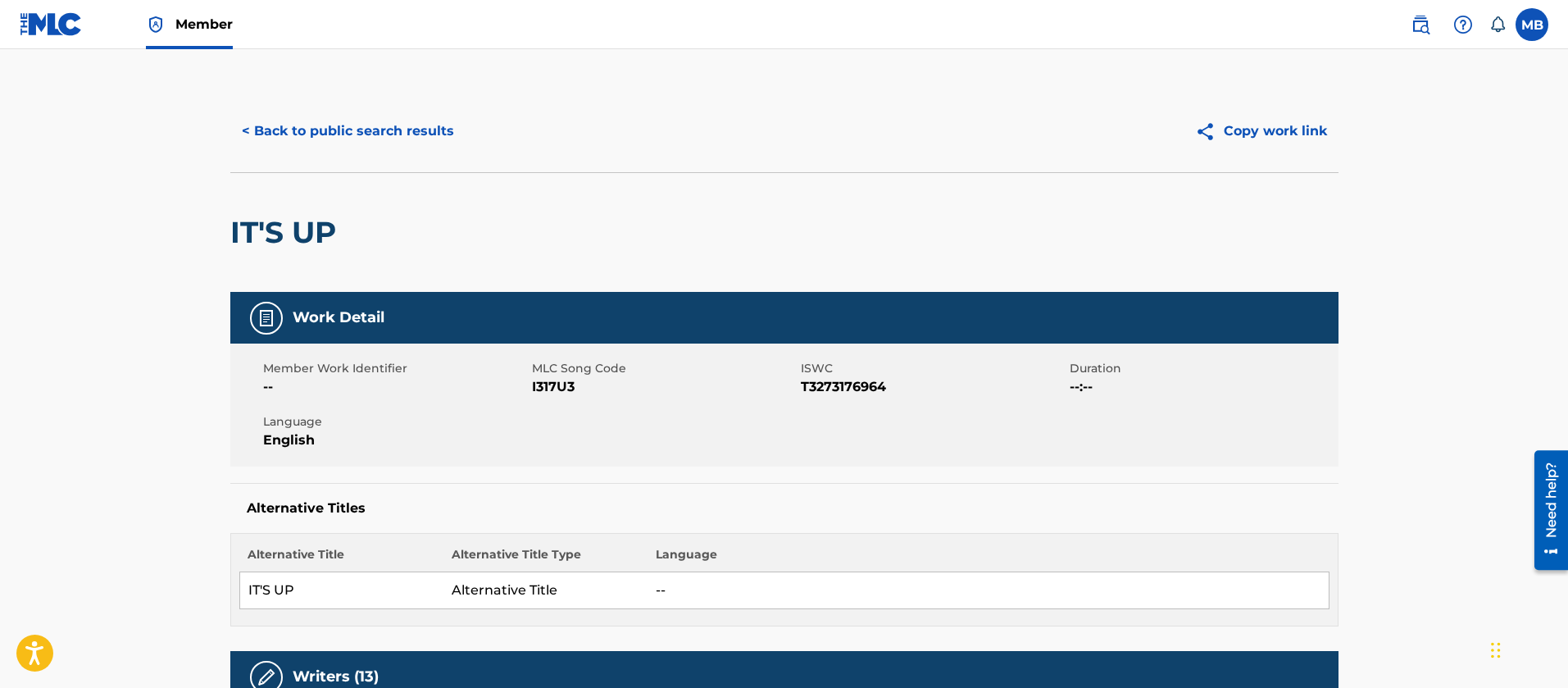
click at [348, 152] on div "< Back to public search results Copy work link" at bounding box center [784, 130] width 1108 height 82
click at [379, 145] on button "< Back to public search results" at bounding box center [348, 131] width 235 height 41
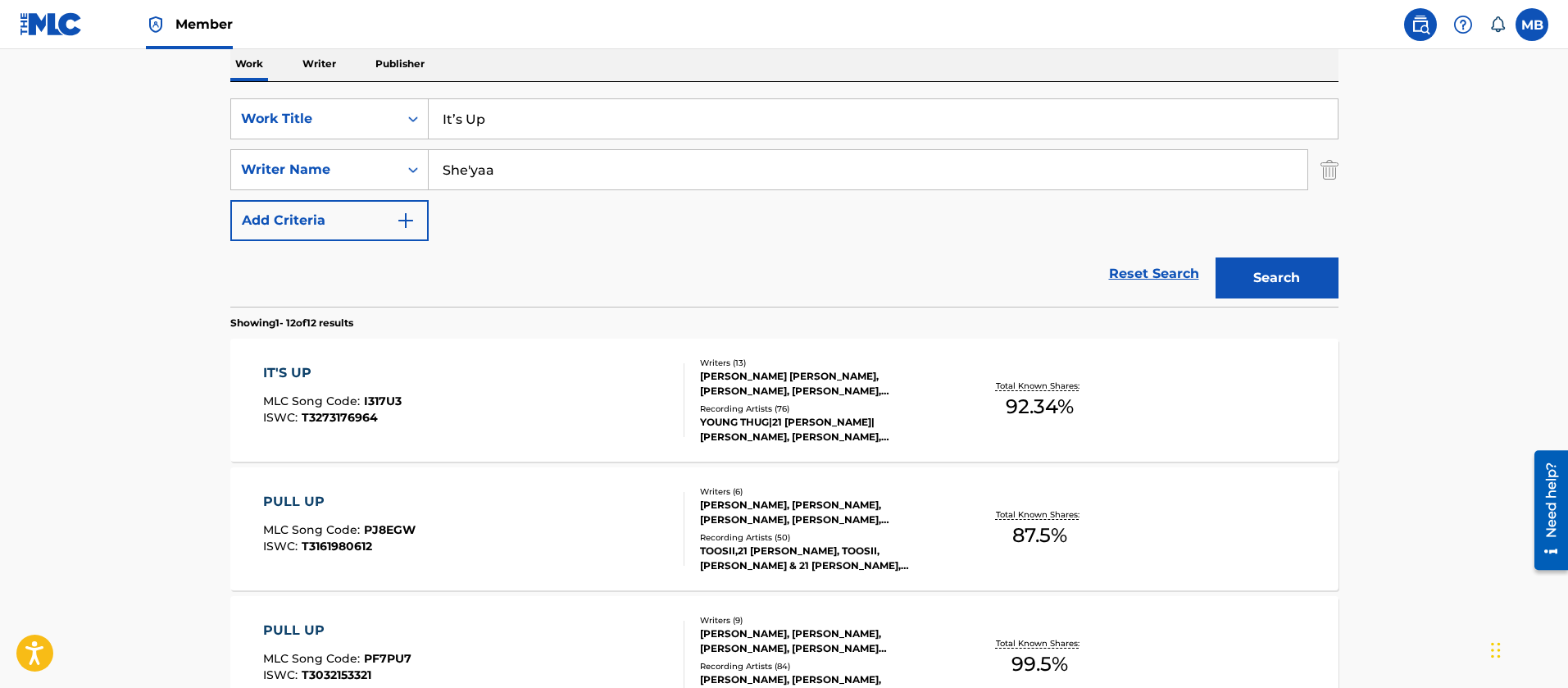
scroll to position [111, 0]
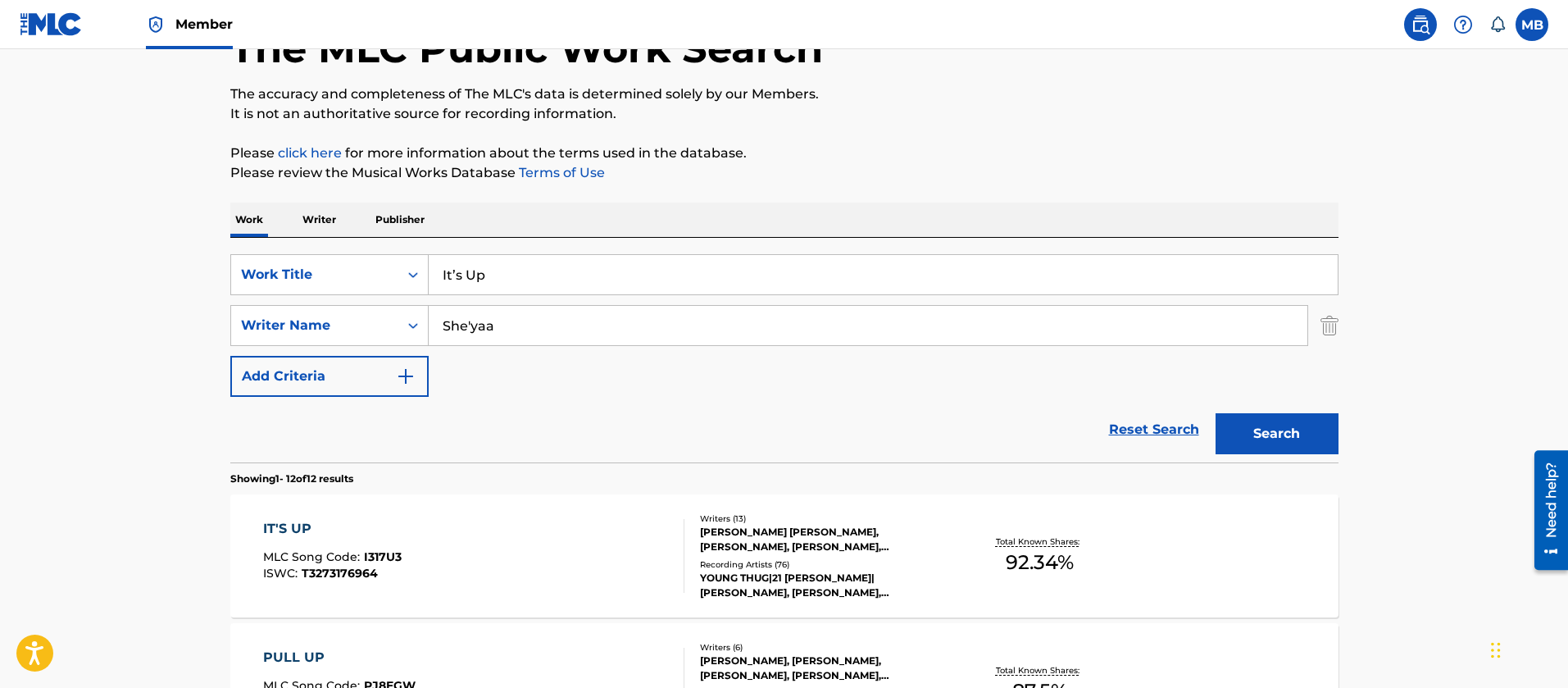
drag, startPoint x: 542, startPoint y: 270, endPoint x: 0, endPoint y: 211, distance: 545.2
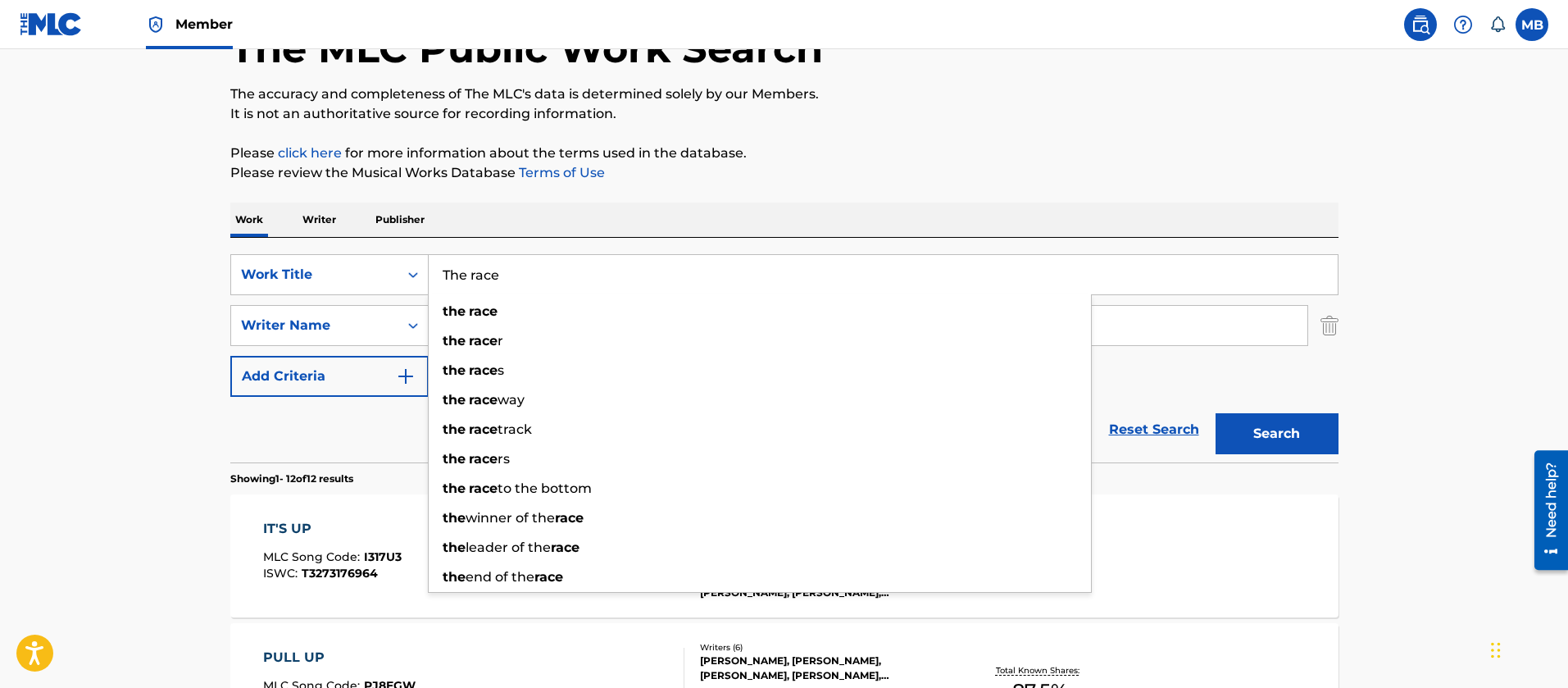
type input "The race"
click at [1215, 413] on button "Search" at bounding box center [1277, 434] width 123 height 41
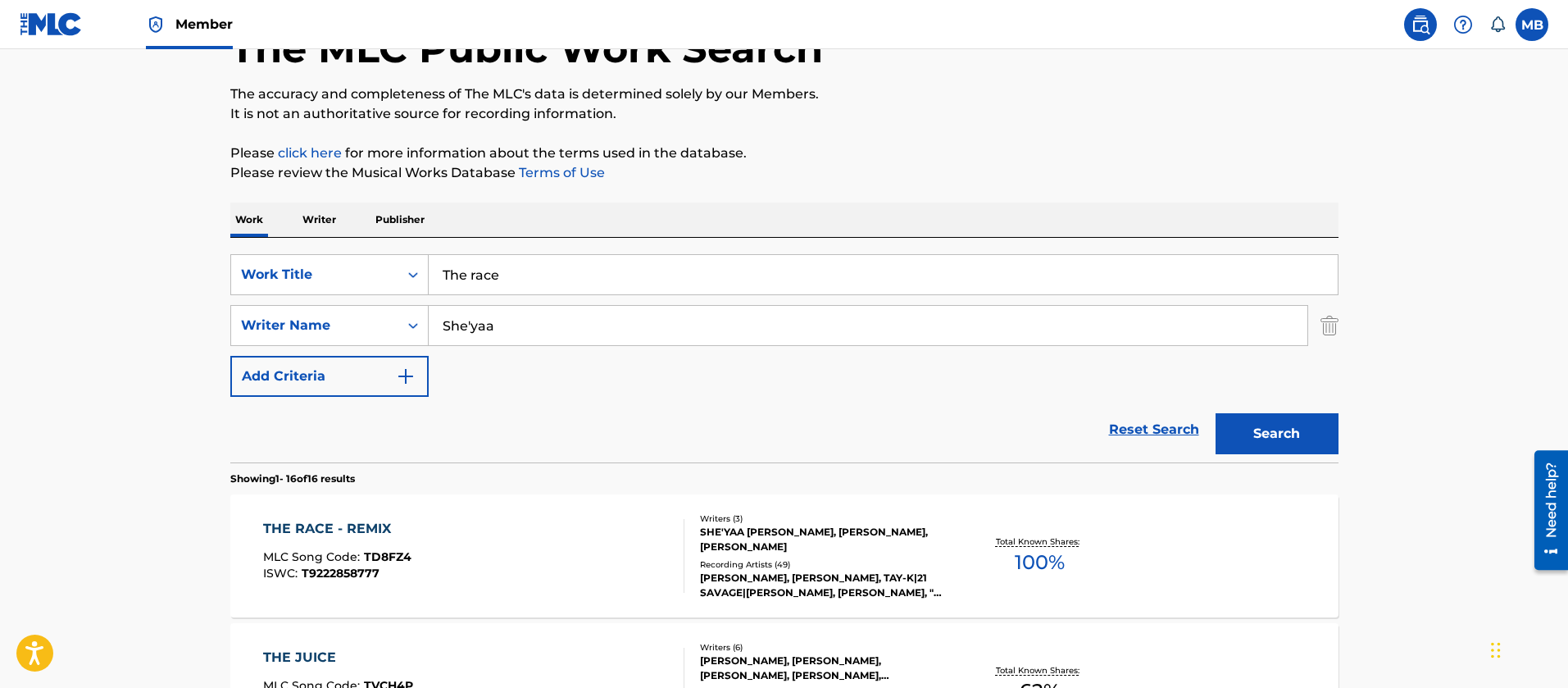
scroll to position [234, 0]
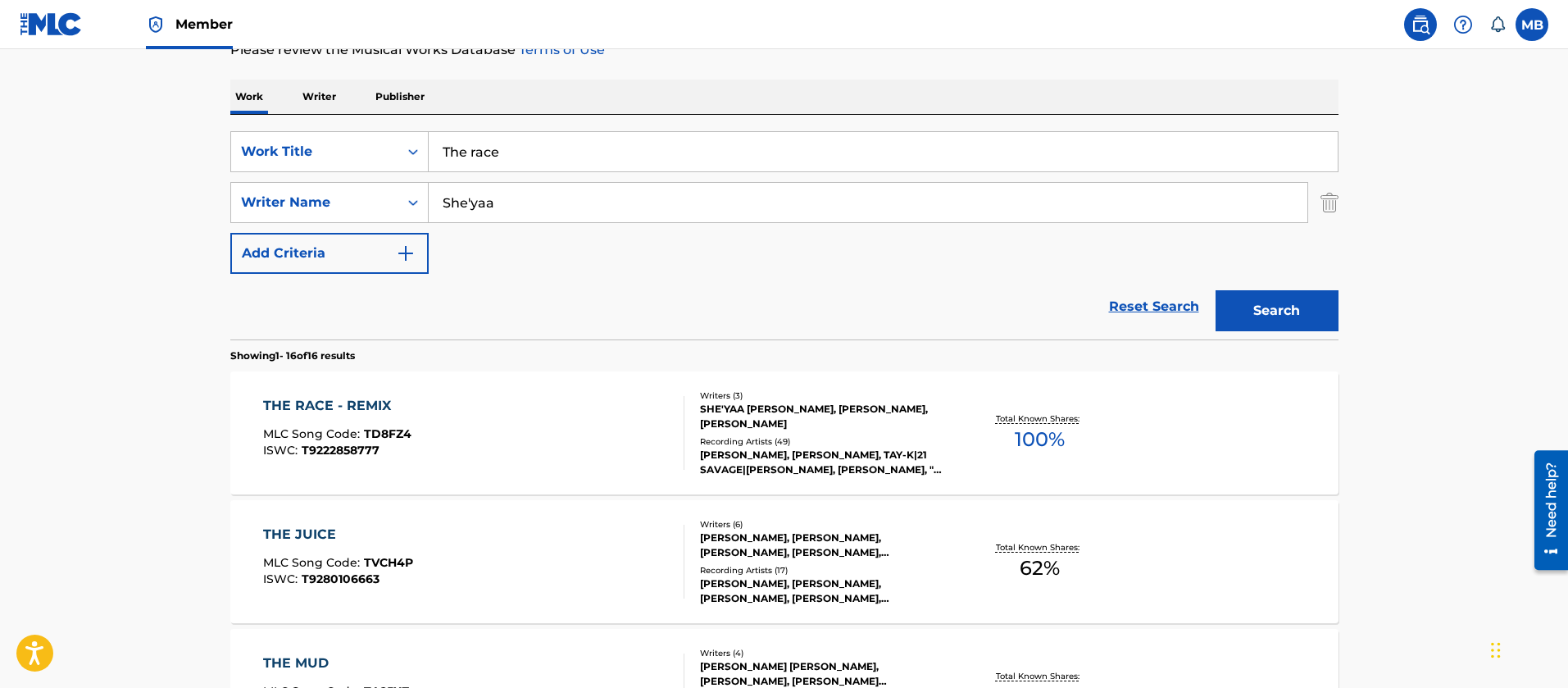
click at [503, 419] on div "THE RACE - REMIX MLC Song Code : TD8FZ4 ISWC : T9222858777" at bounding box center [474, 433] width 421 height 73
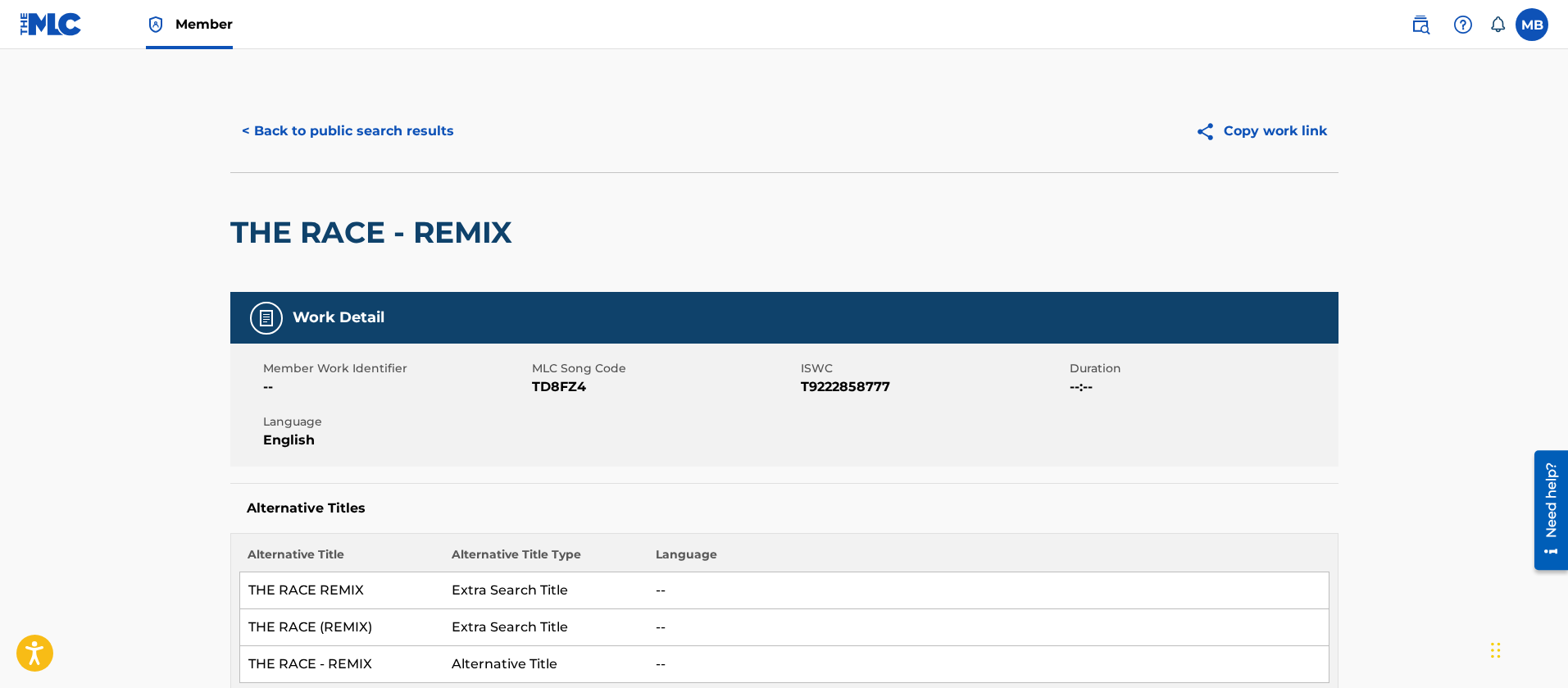
click at [386, 242] on h2 "THE RACE - REMIX" at bounding box center [375, 232] width 290 height 37
copy div "THE RACE - REMIX"
click at [392, 119] on button "< Back to public search results" at bounding box center [348, 131] width 235 height 41
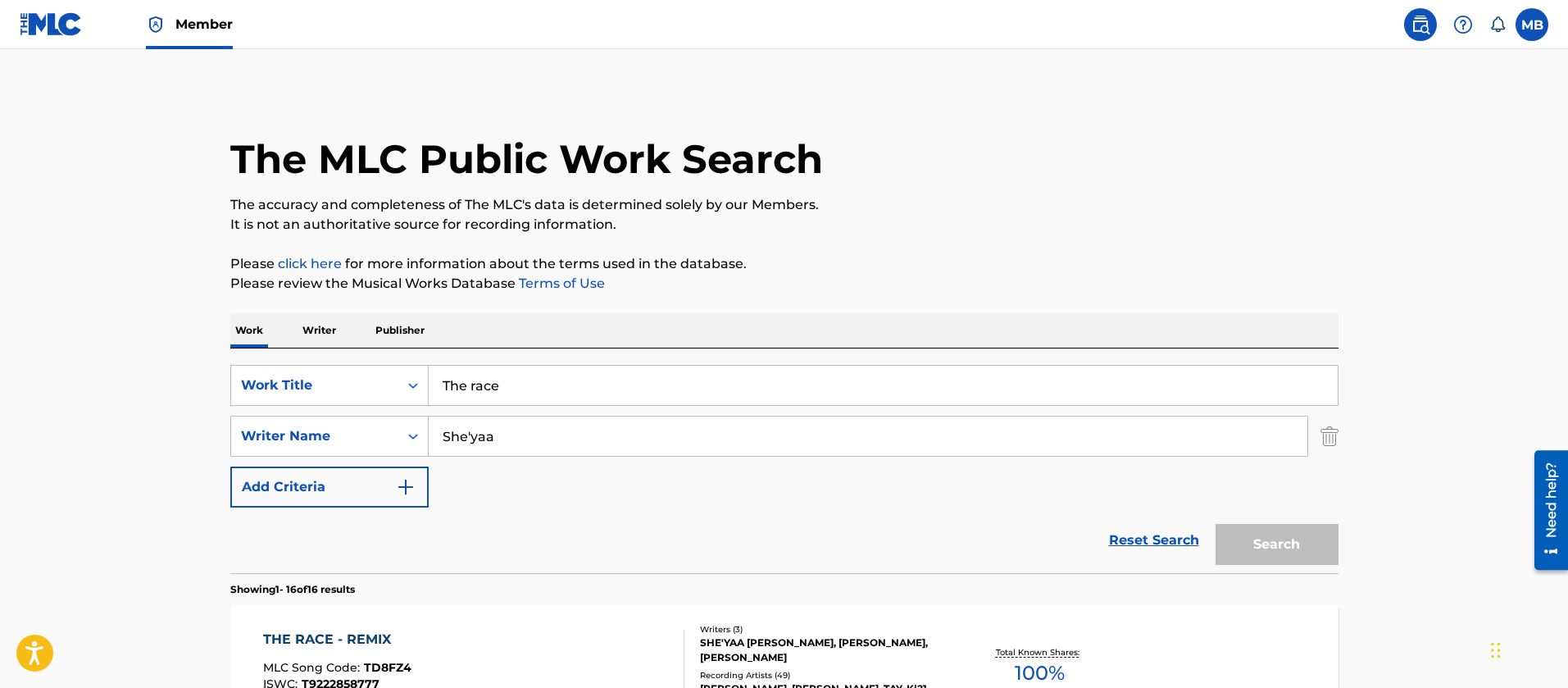
scroll to position [234, 0]
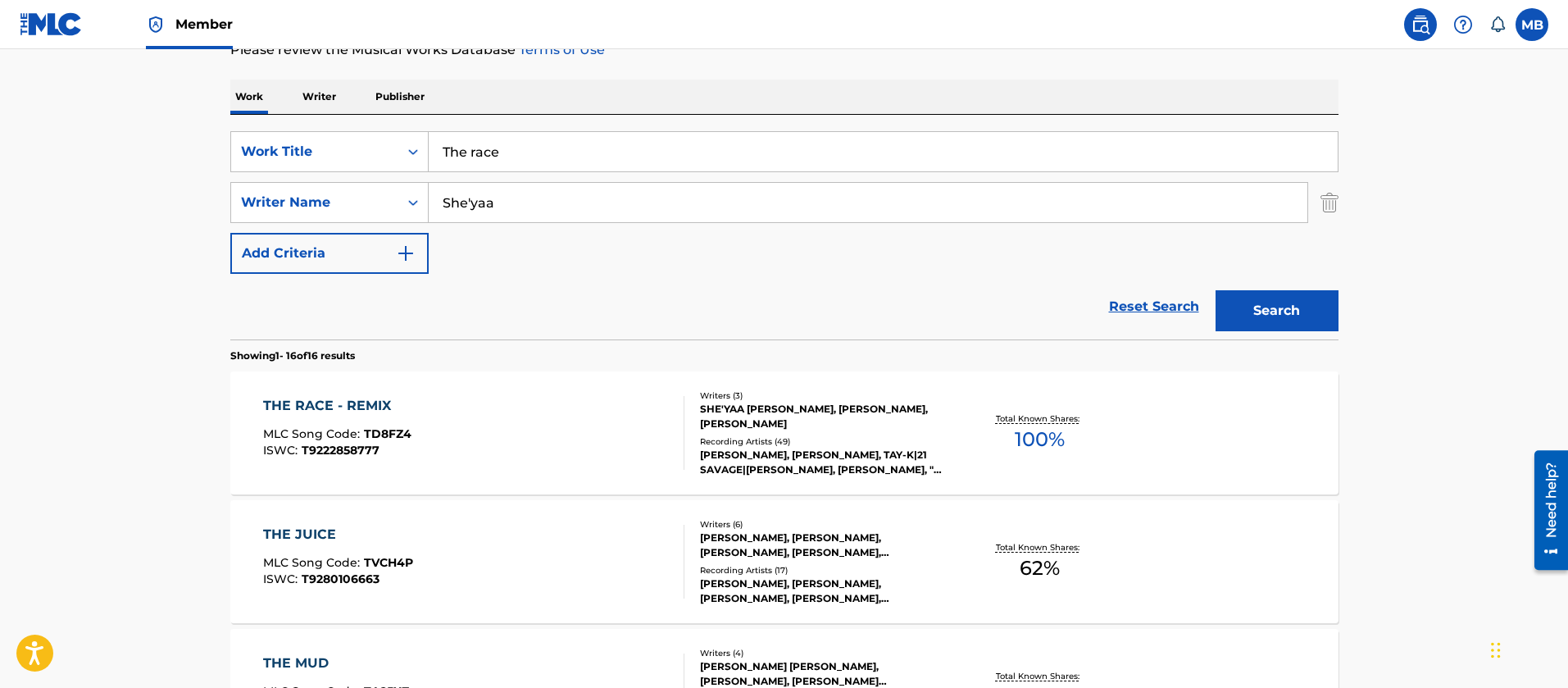
drag, startPoint x: 542, startPoint y: 164, endPoint x: 274, endPoint y: 127, distance: 270.5
click at [283, 134] on div "SearchWithCriteria55765601-b6f5-4fd7-8288-276d69afa418 Work Title The race" at bounding box center [784, 152] width 1108 height 41
paste input "Overdu"
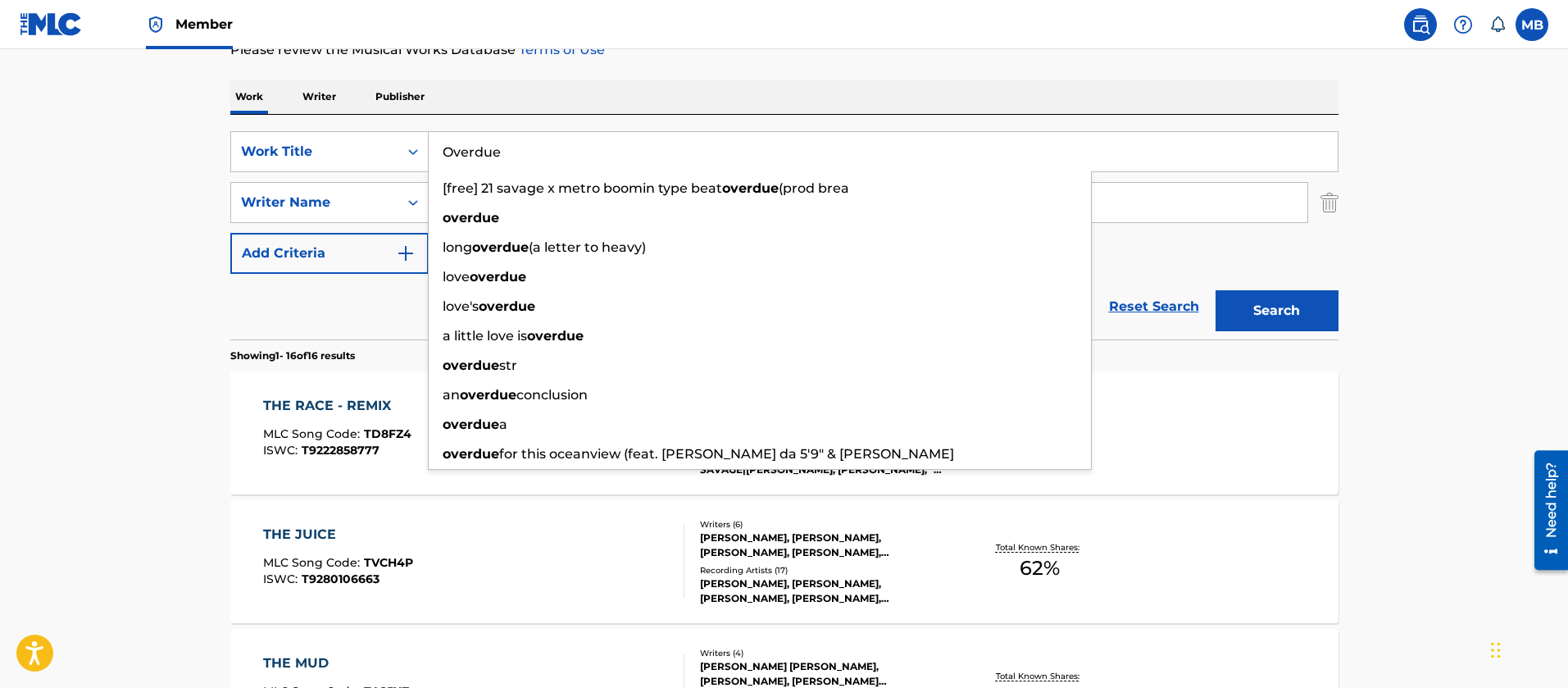
type input "Overdue"
click at [1215, 290] on button "Search" at bounding box center [1277, 310] width 123 height 41
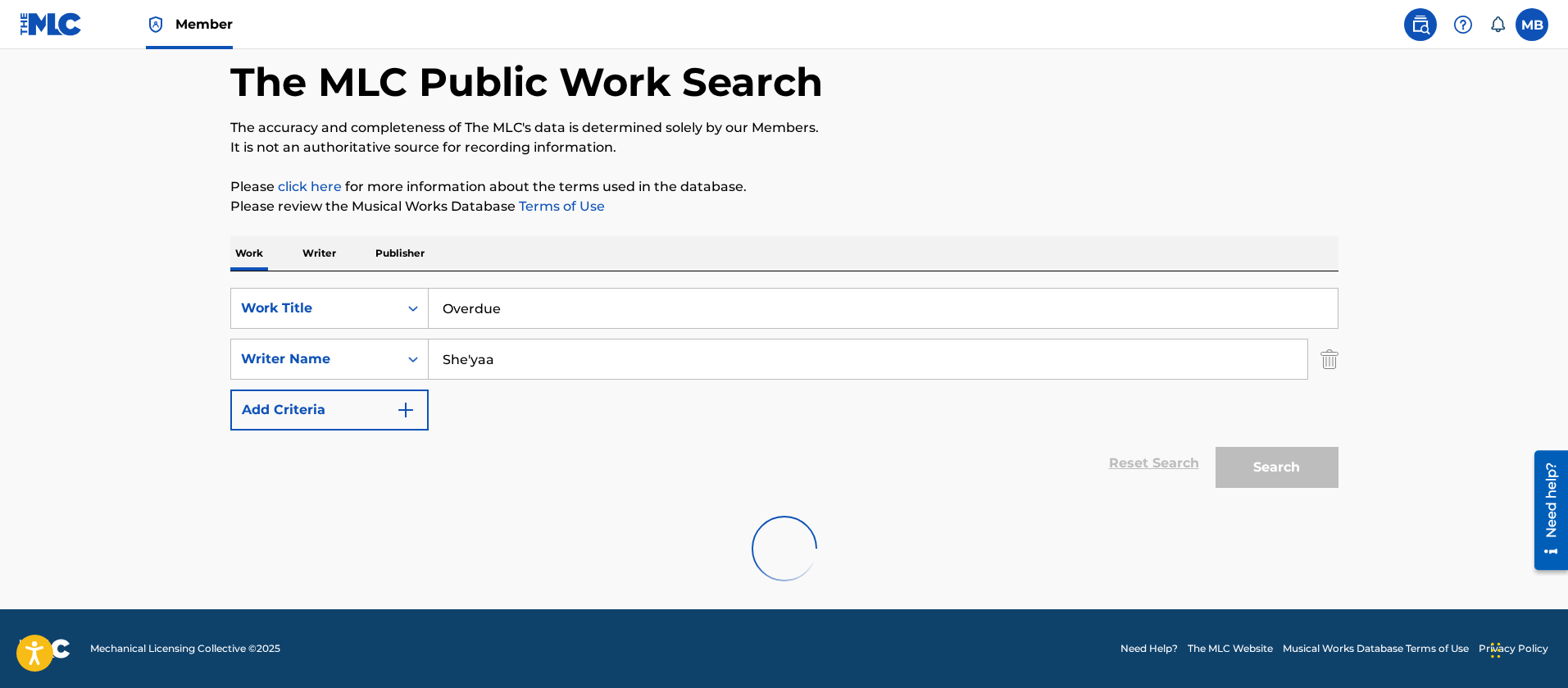
scroll to position [24, 0]
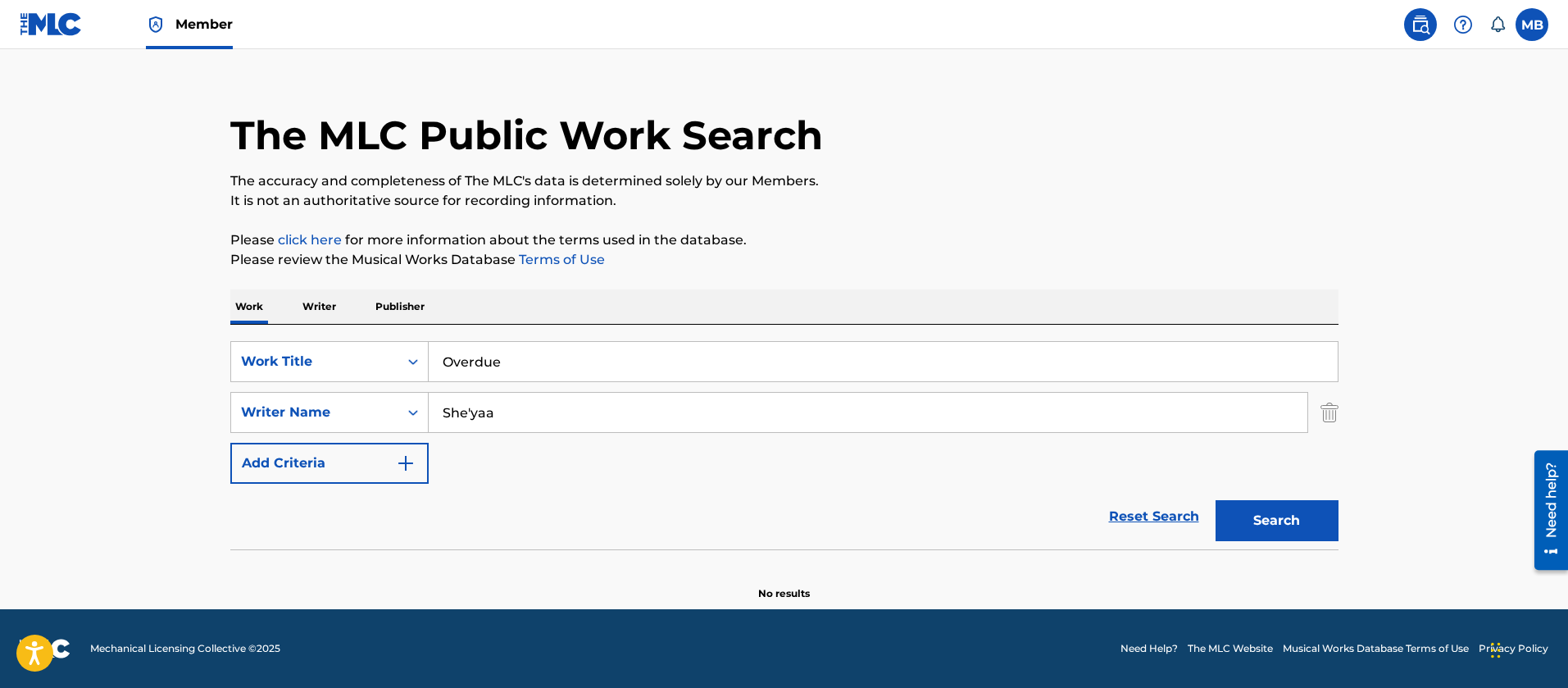
click at [474, 414] on input "She'yaa" at bounding box center [868, 412] width 879 height 39
drag, startPoint x: 711, startPoint y: 412, endPoint x: 479, endPoint y: 423, distance: 232.3
click at [479, 423] on input "[PERSON_NAME]" at bounding box center [868, 412] width 879 height 39
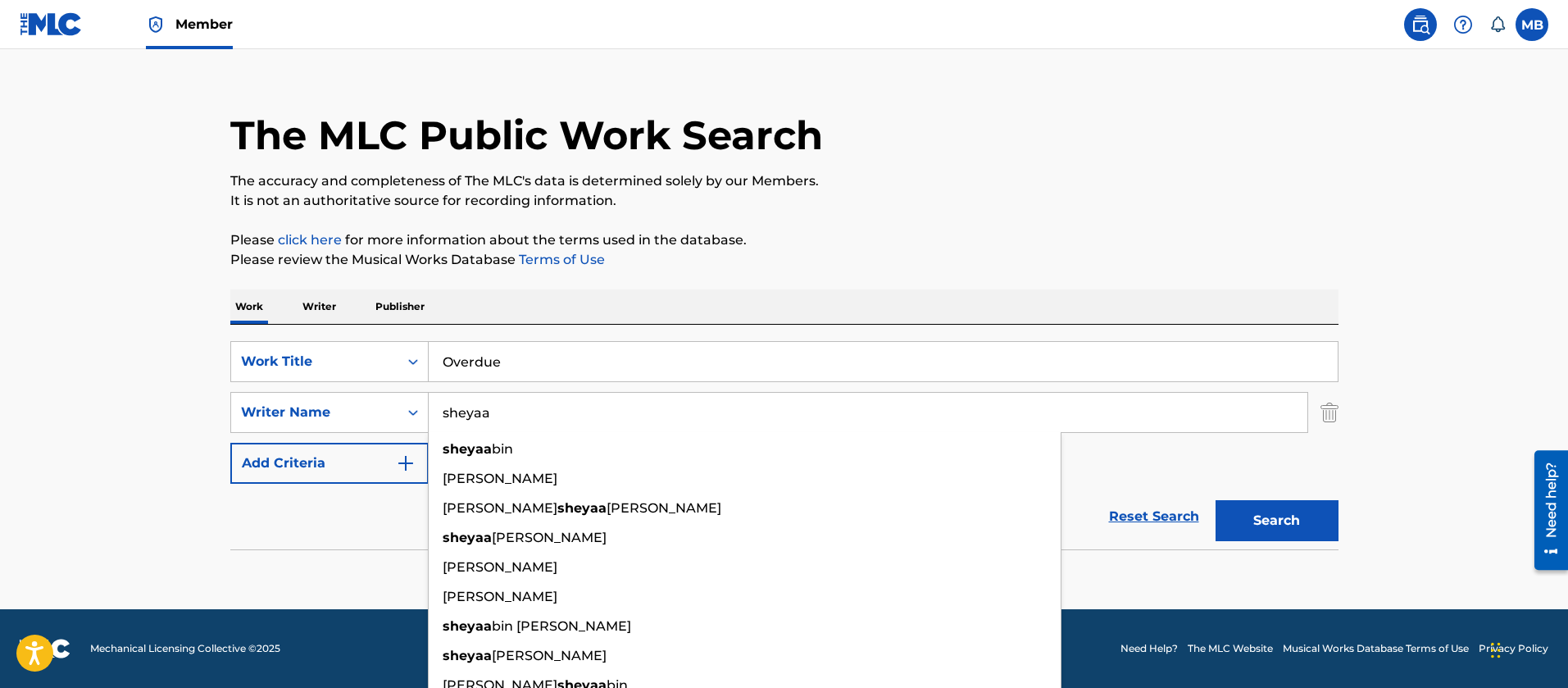
click at [1215, 501] on button "Search" at bounding box center [1277, 521] width 123 height 41
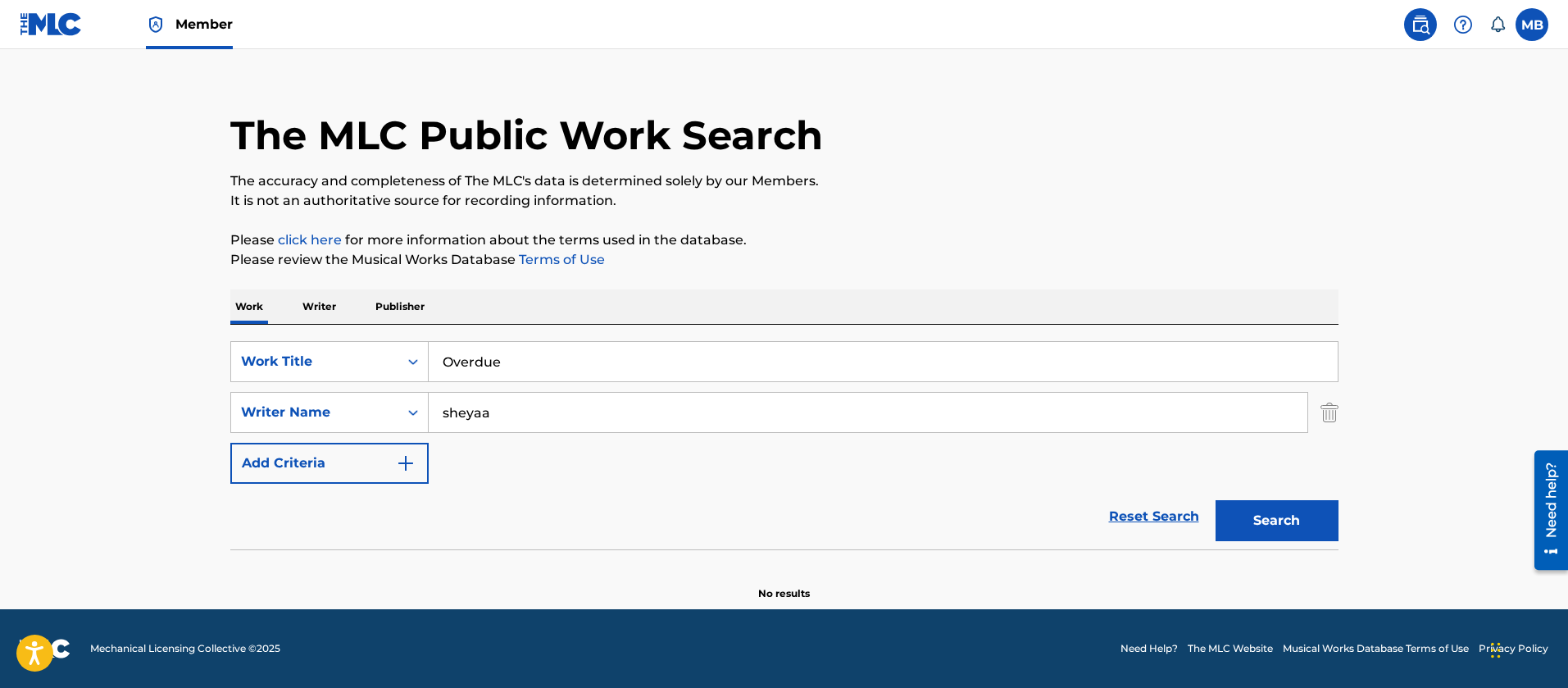
drag, startPoint x: 510, startPoint y: 405, endPoint x: 118, endPoint y: 398, distance: 392.1
click at [184, 418] on main "The MLC Public Work Search The accuracy and completeness of The MLC's data is d…" at bounding box center [784, 318] width 1568 height 584
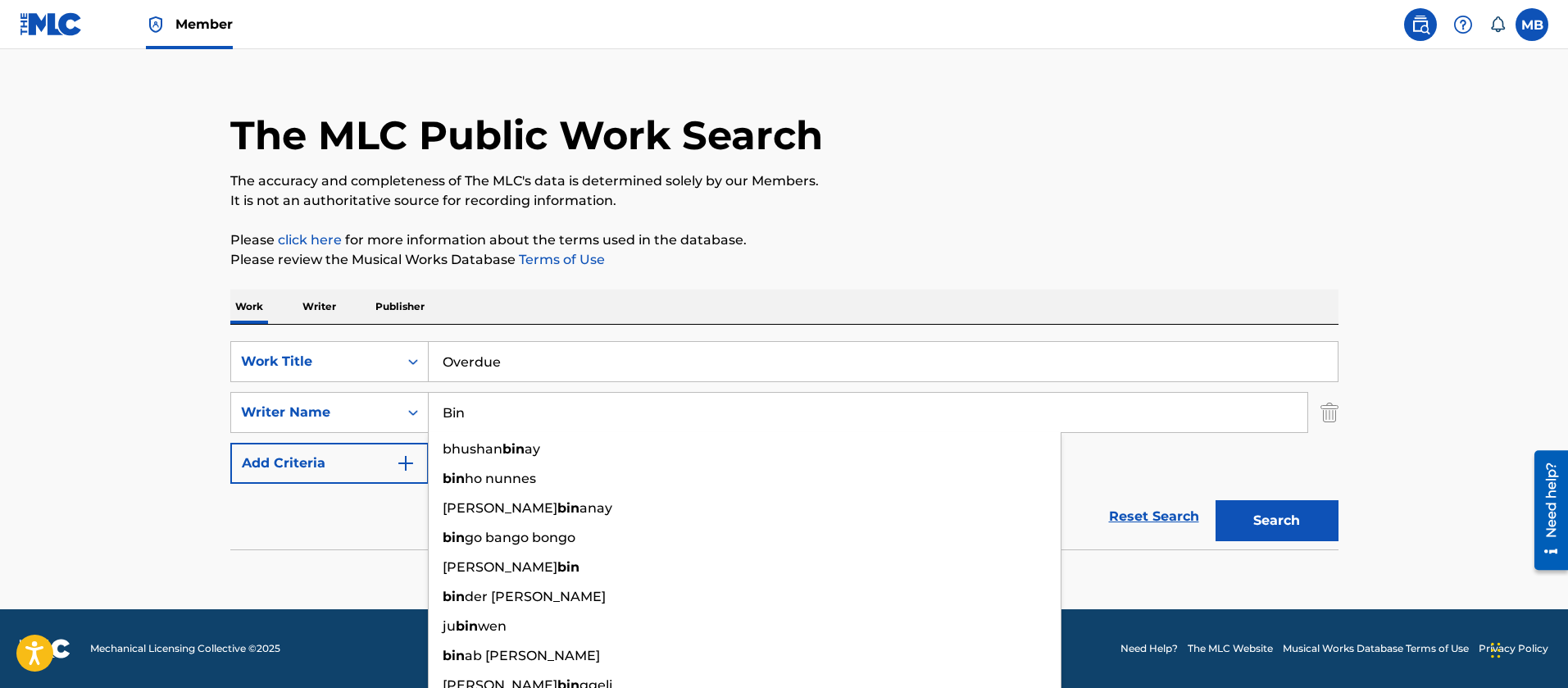
type input "Bin"
click at [1215, 501] on button "Search" at bounding box center [1277, 521] width 123 height 41
drag, startPoint x: 543, startPoint y: 367, endPoint x: 139, endPoint y: 280, distance: 413.3
click at [182, 302] on main "The MLC Public Work Search The accuracy and completeness of The MLC's data is d…" at bounding box center [784, 318] width 1568 height 584
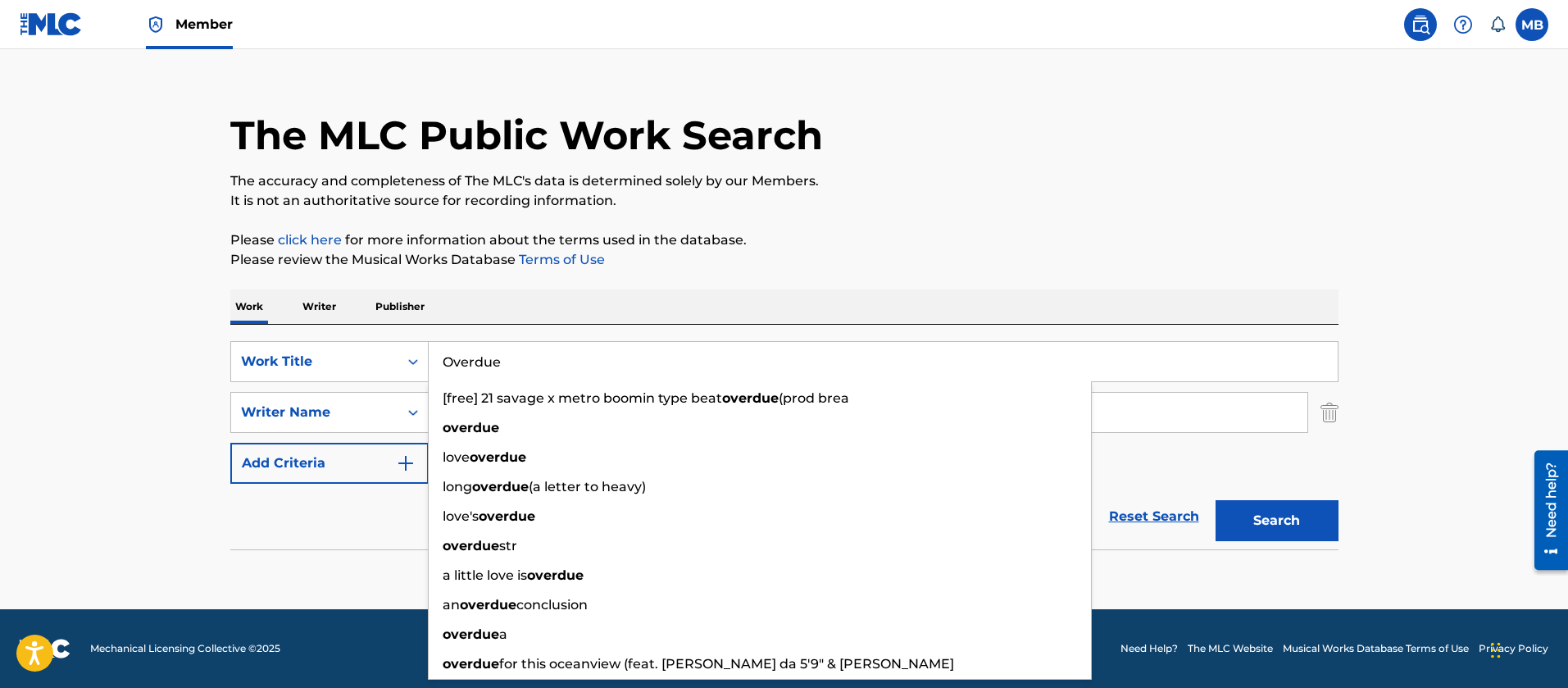
paste input "Pull Up wit ah Stick SahBabii"
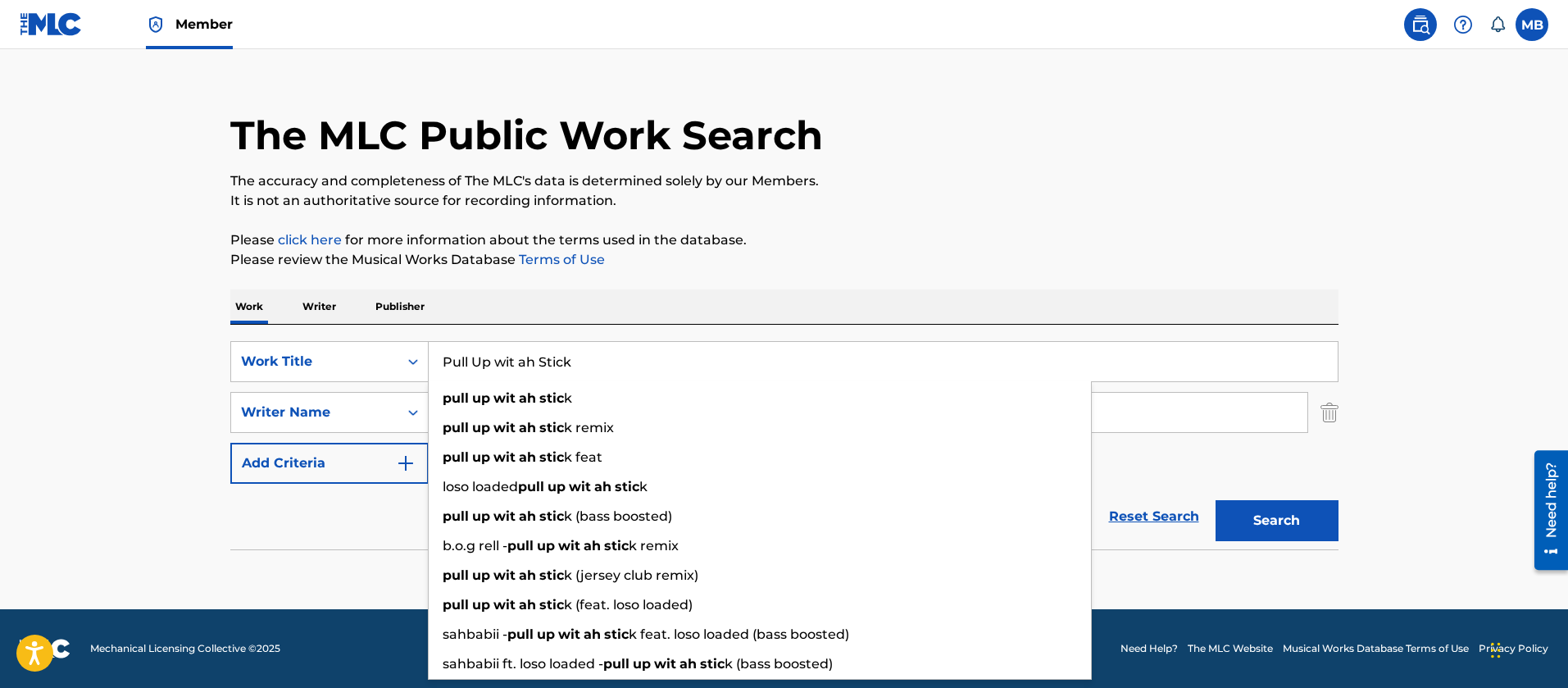
type input "Pull Up wit ah Stick"
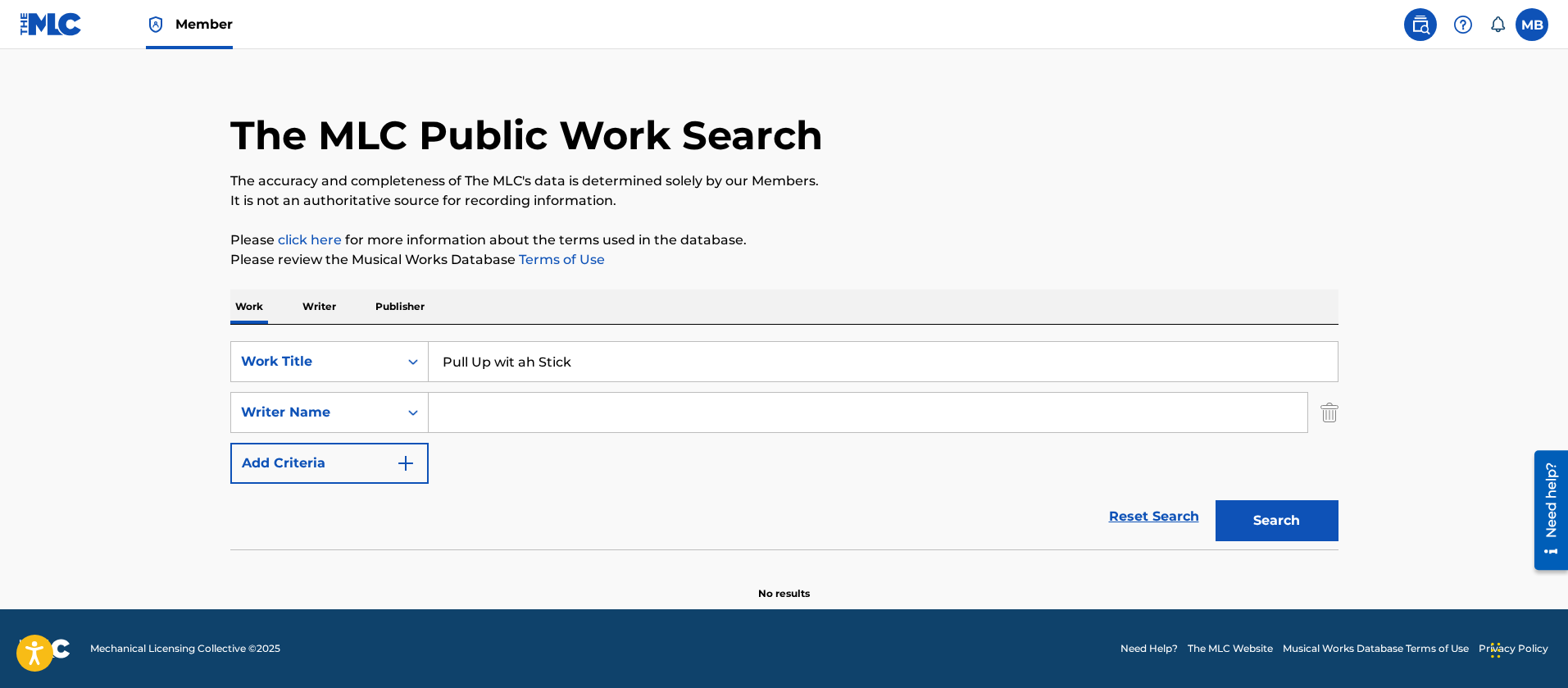
click at [1215, 501] on button "Search" at bounding box center [1277, 521] width 123 height 41
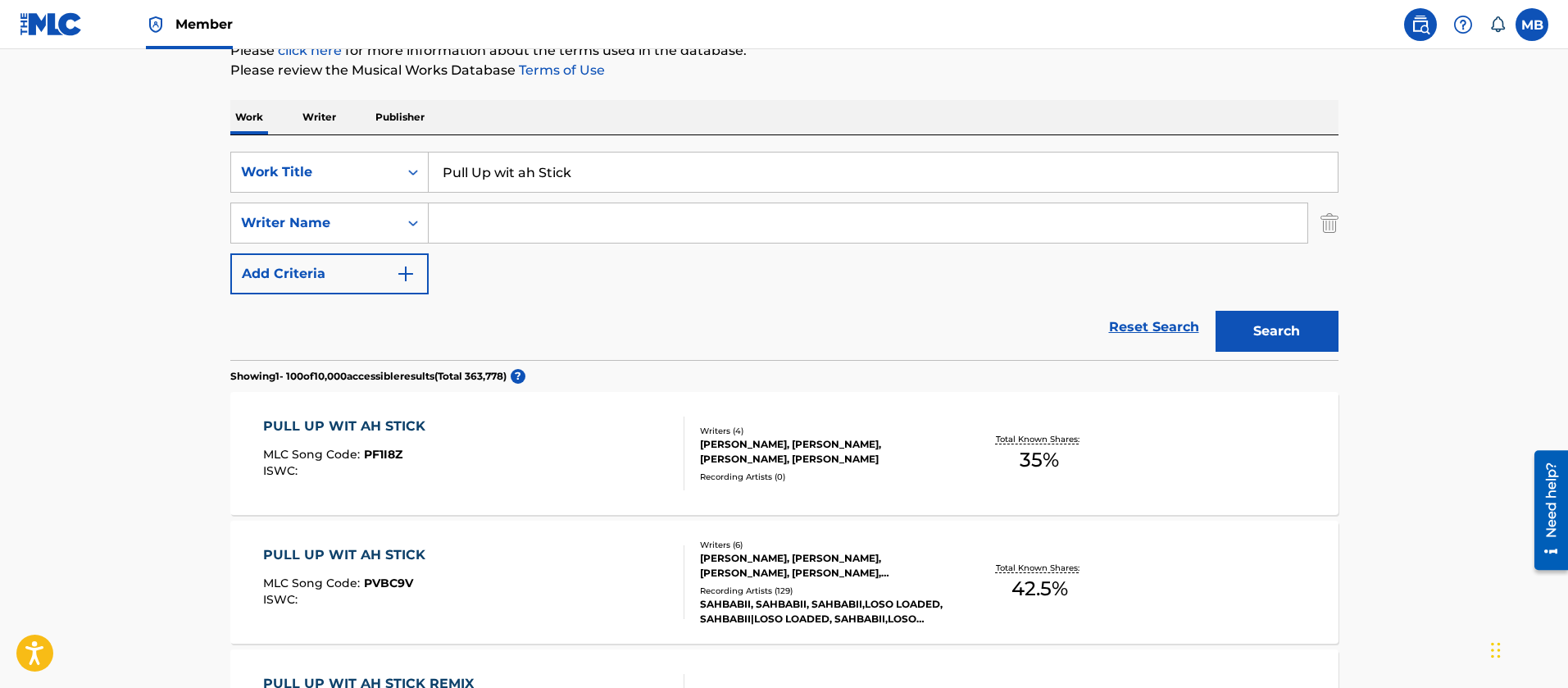
scroll to position [323, 0]
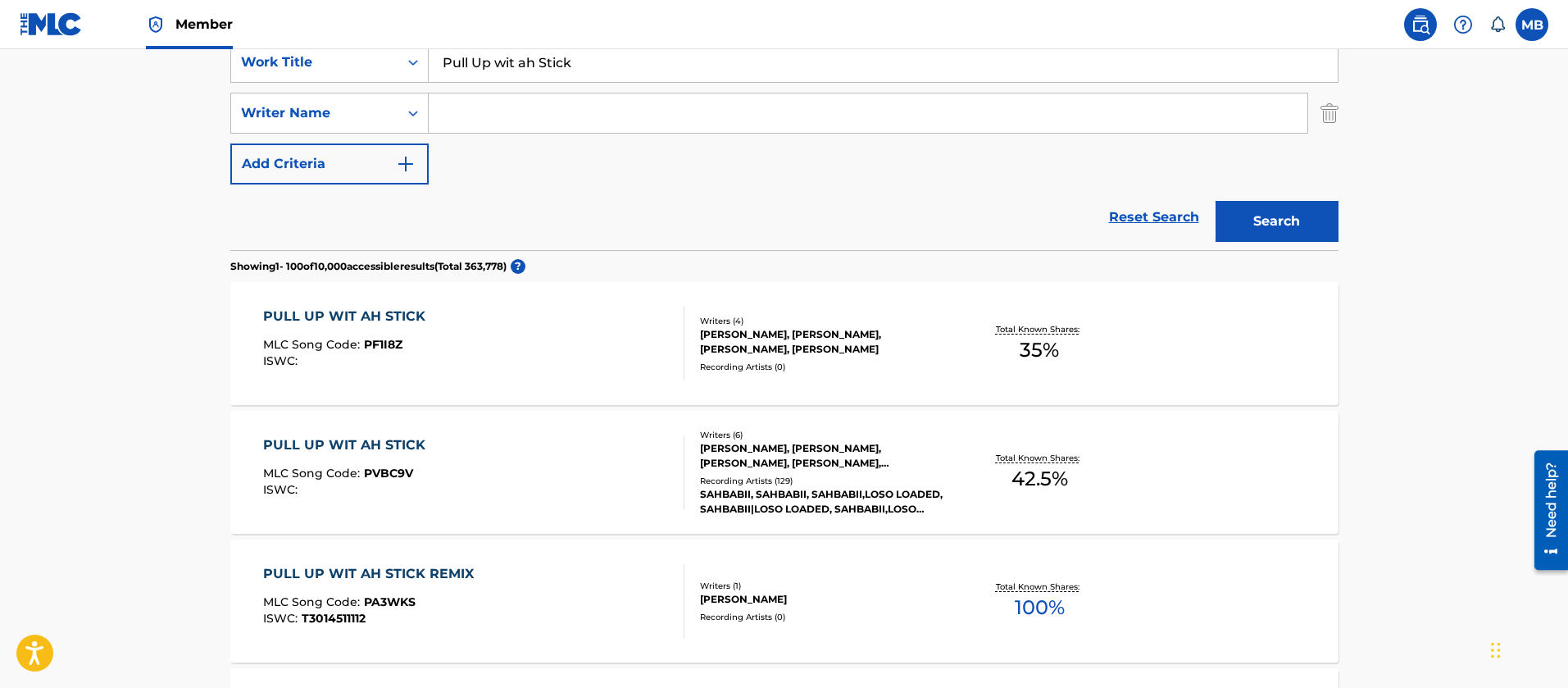
click at [531, 469] on div "PULL UP WIT AH STICK MLC Song Code : PVBC9V ISWC :" at bounding box center [474, 472] width 421 height 73
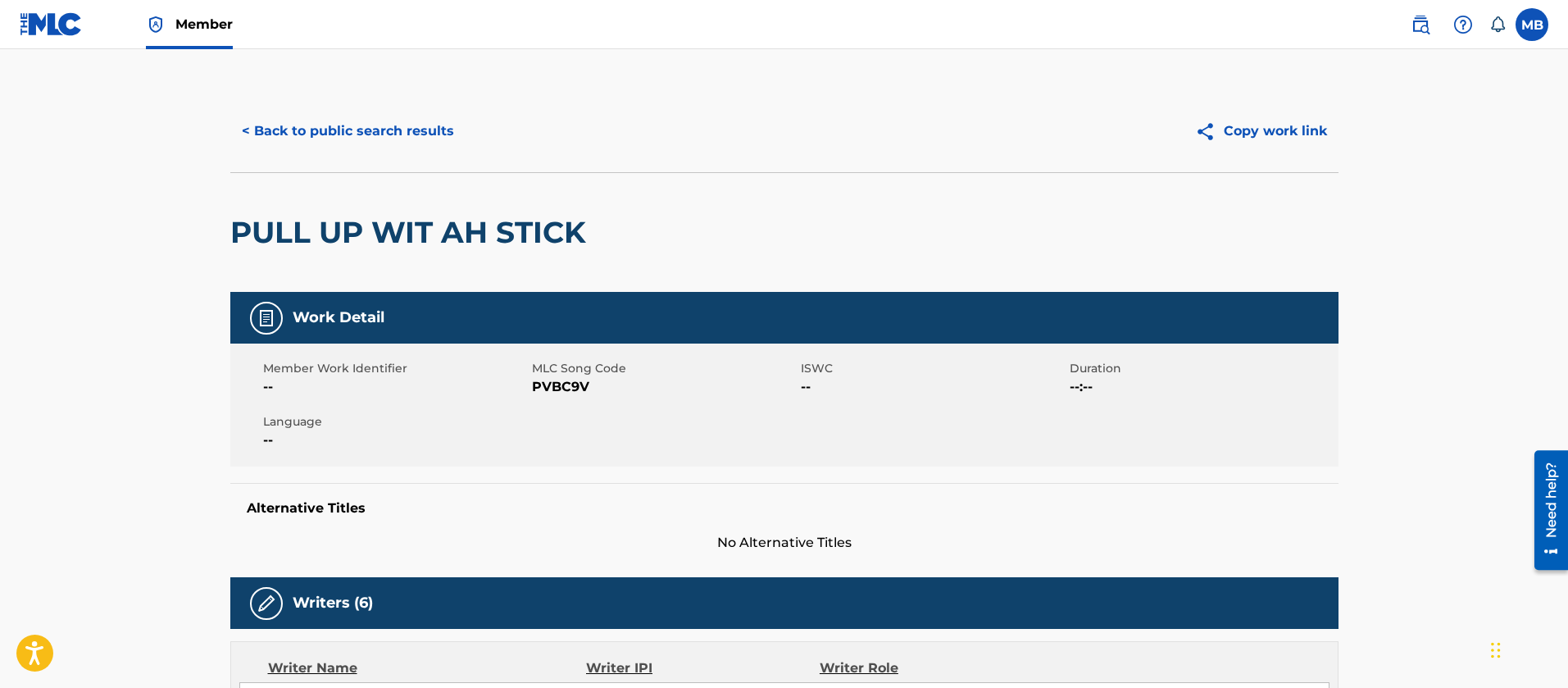
click at [400, 249] on h2 "PULL UP WIT AH STICK" at bounding box center [412, 232] width 364 height 37
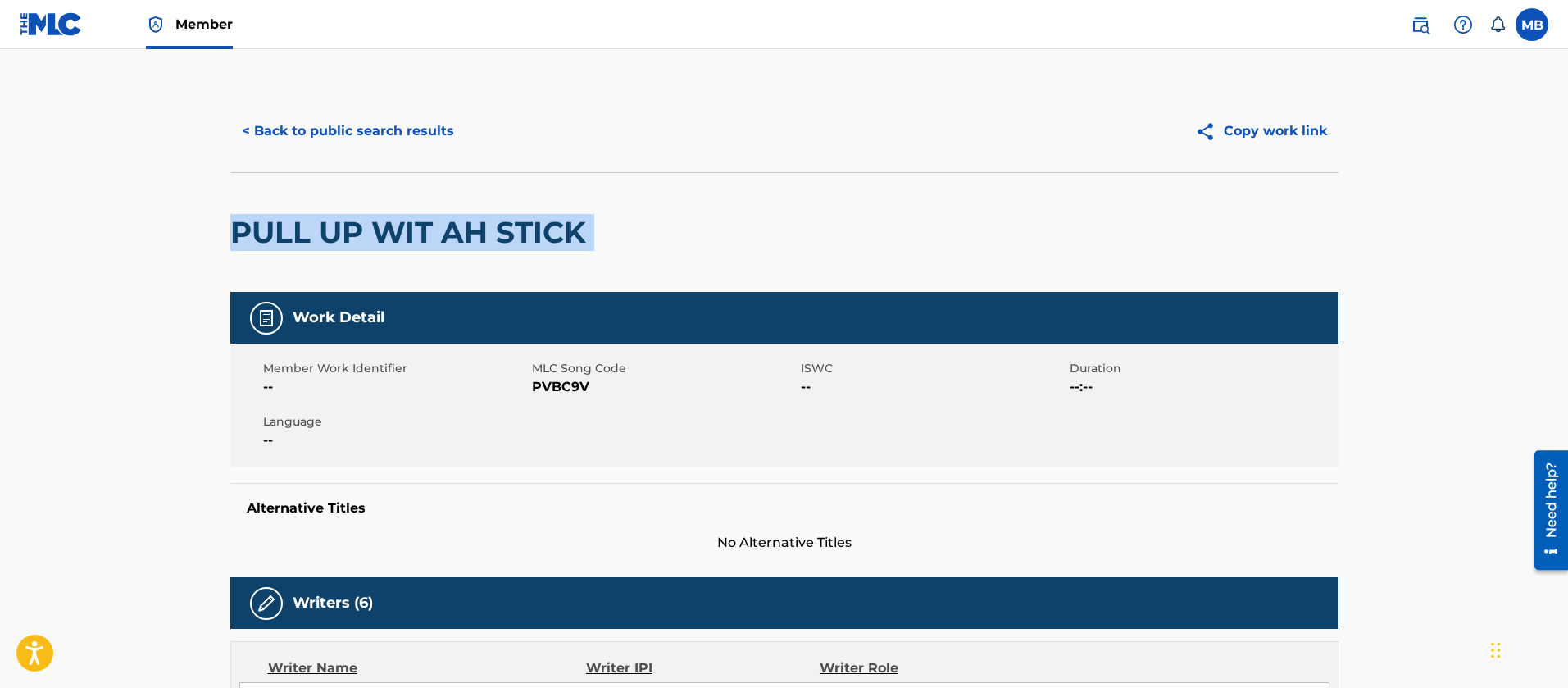
click at [400, 249] on h2 "PULL UP WIT AH STICK" at bounding box center [412, 232] width 364 height 37
copy div "PULL UP WIT AH STICK"
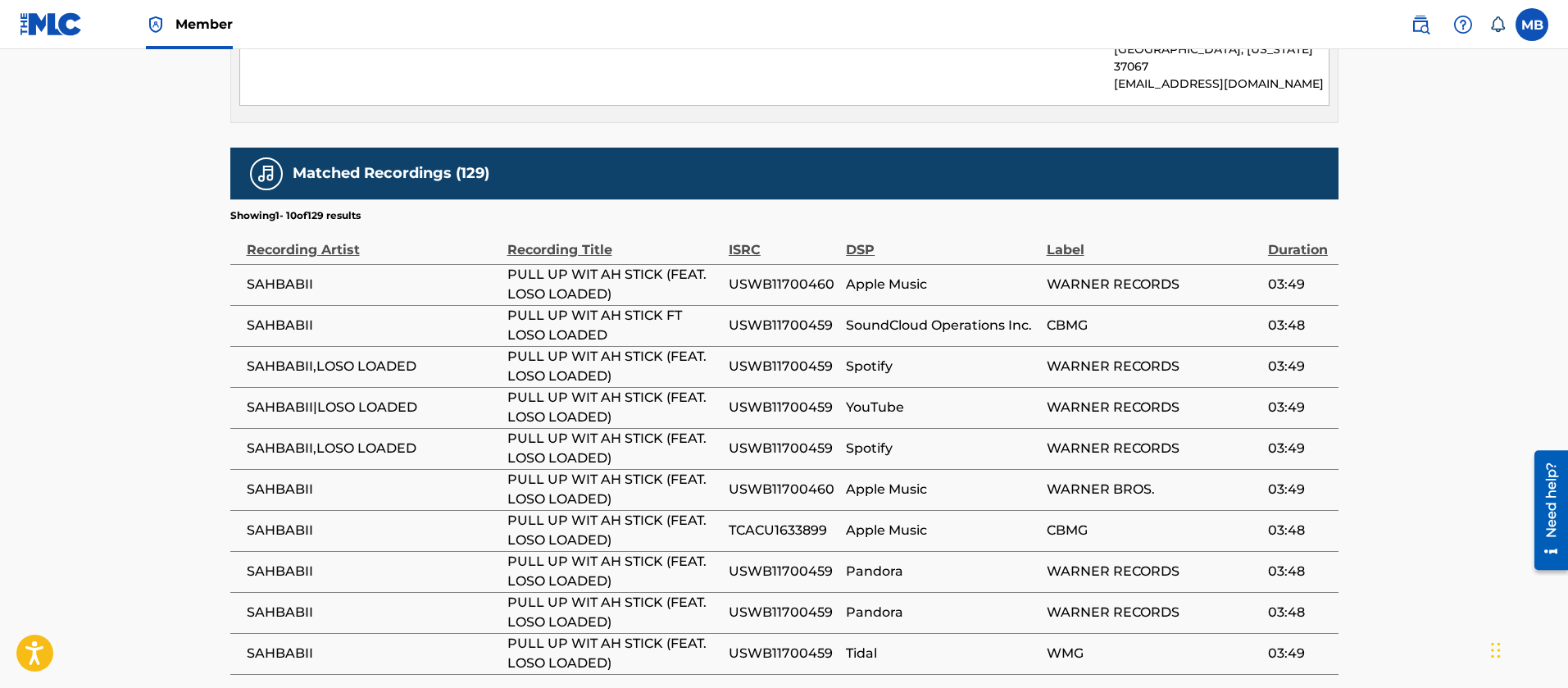
scroll to position [1928, 0]
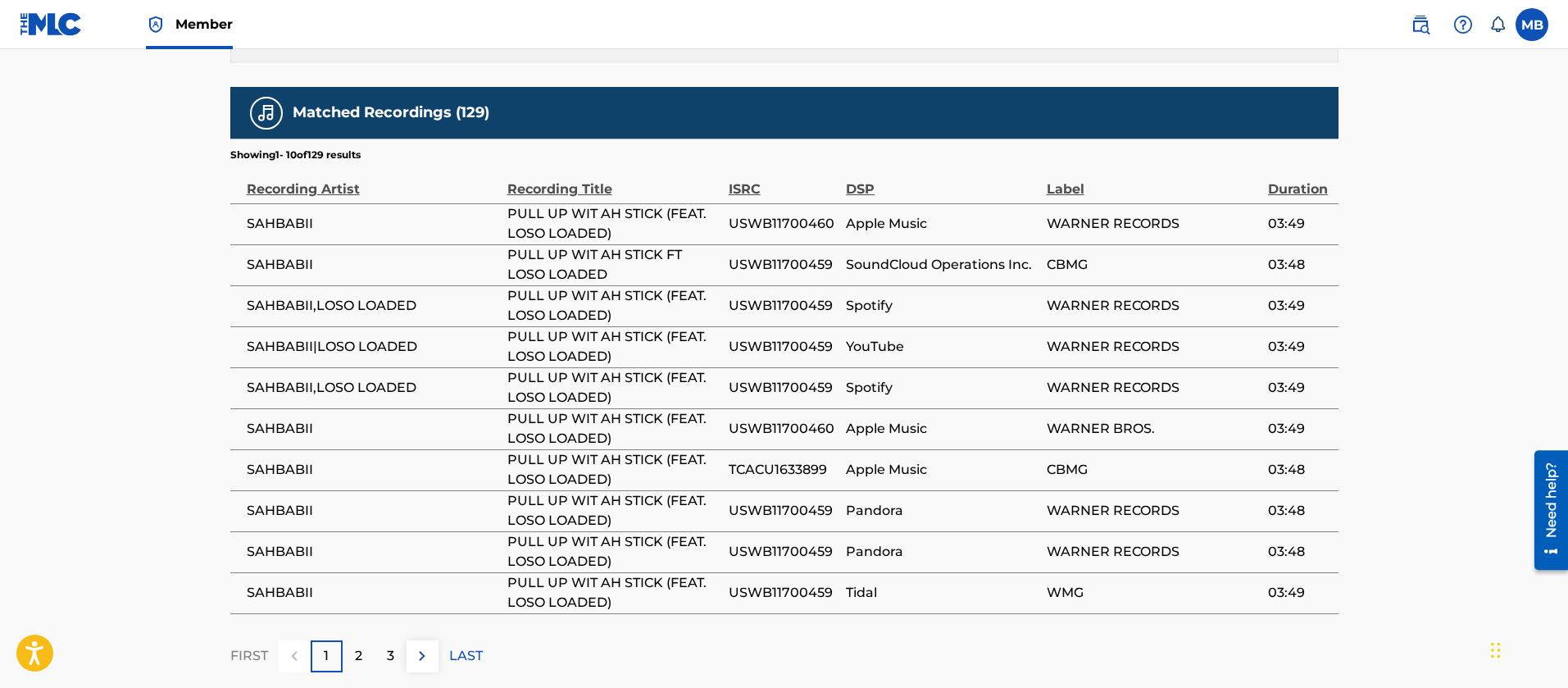
click at [290, 409] on td "SAHBABII" at bounding box center [369, 429] width 277 height 41
copy span "SAHBABII"
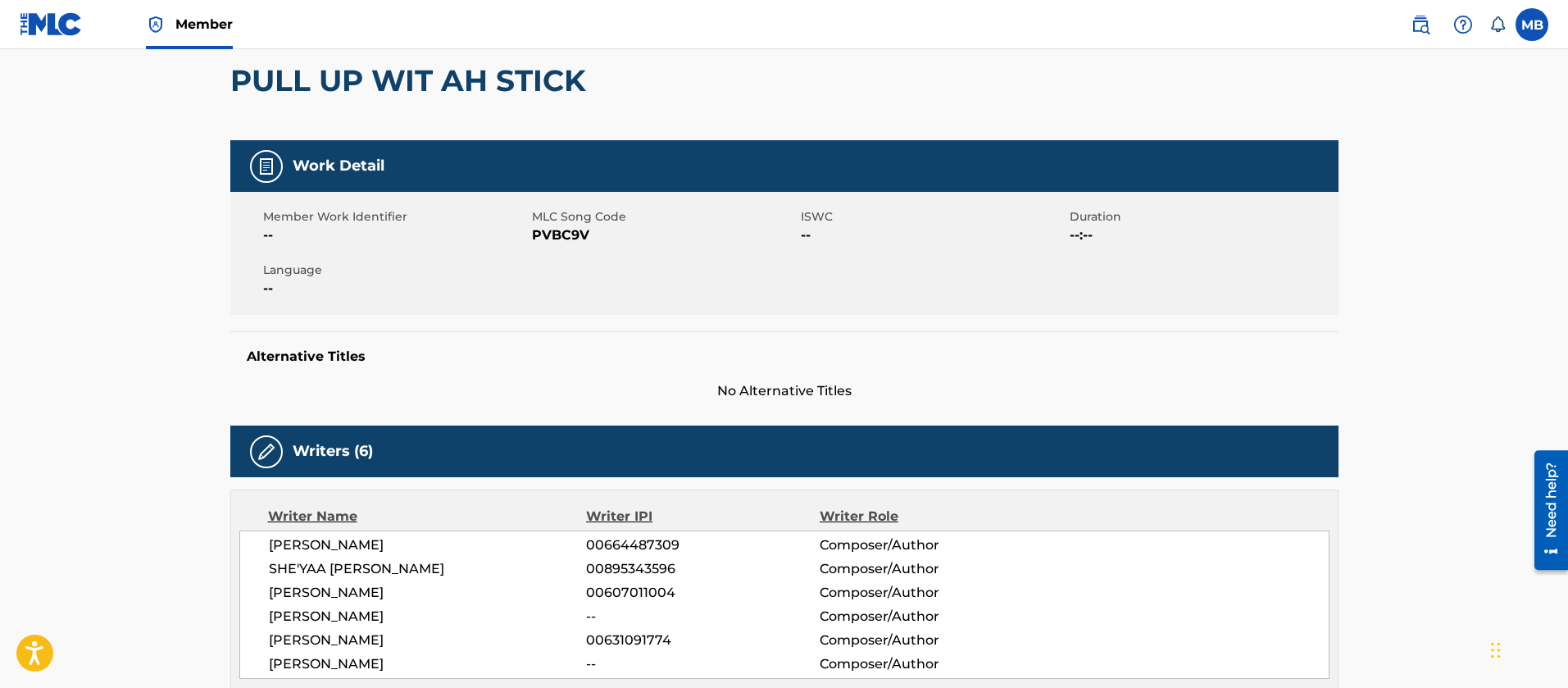
scroll to position [0, 0]
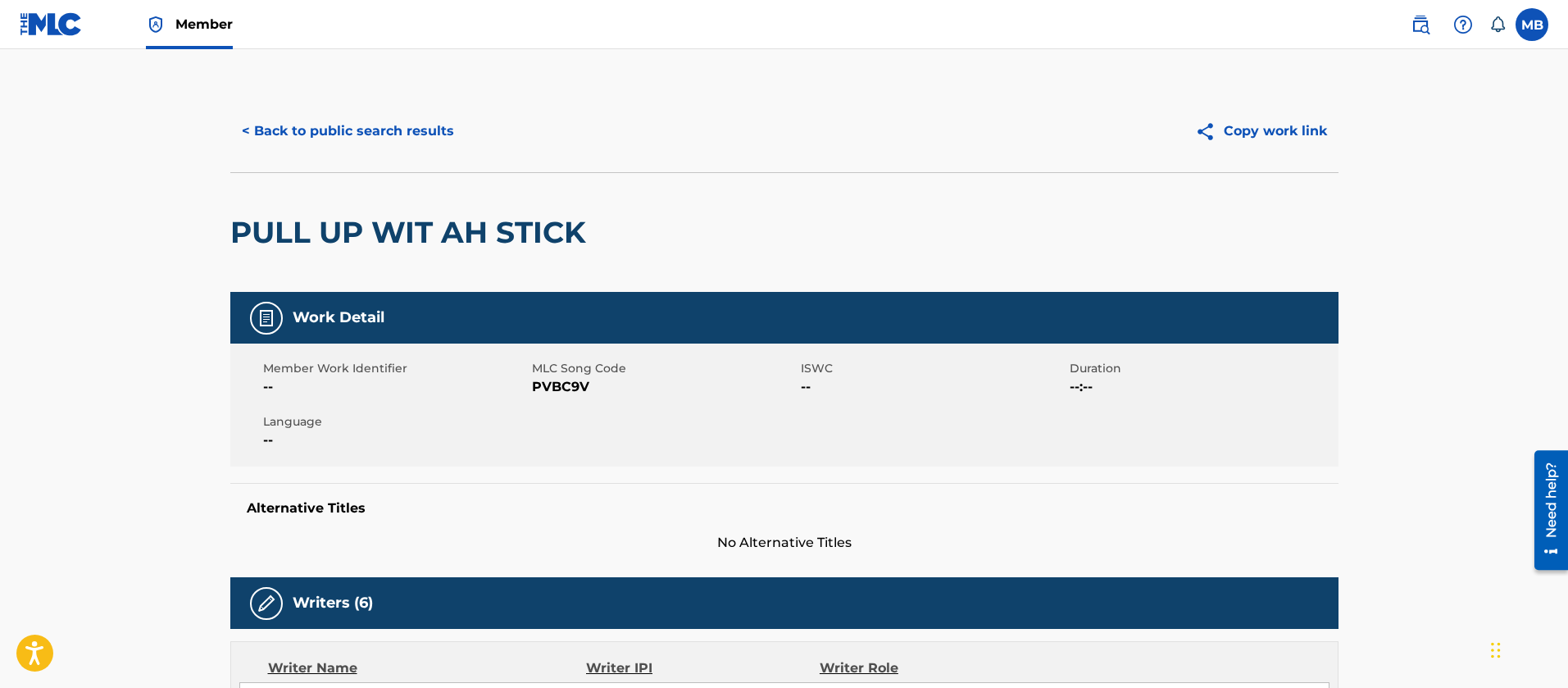
click at [536, 389] on span "PVBC9V" at bounding box center [665, 387] width 264 height 19
copy span "PVBC9V"
click at [399, 115] on button "< Back to public search results" at bounding box center [348, 131] width 235 height 41
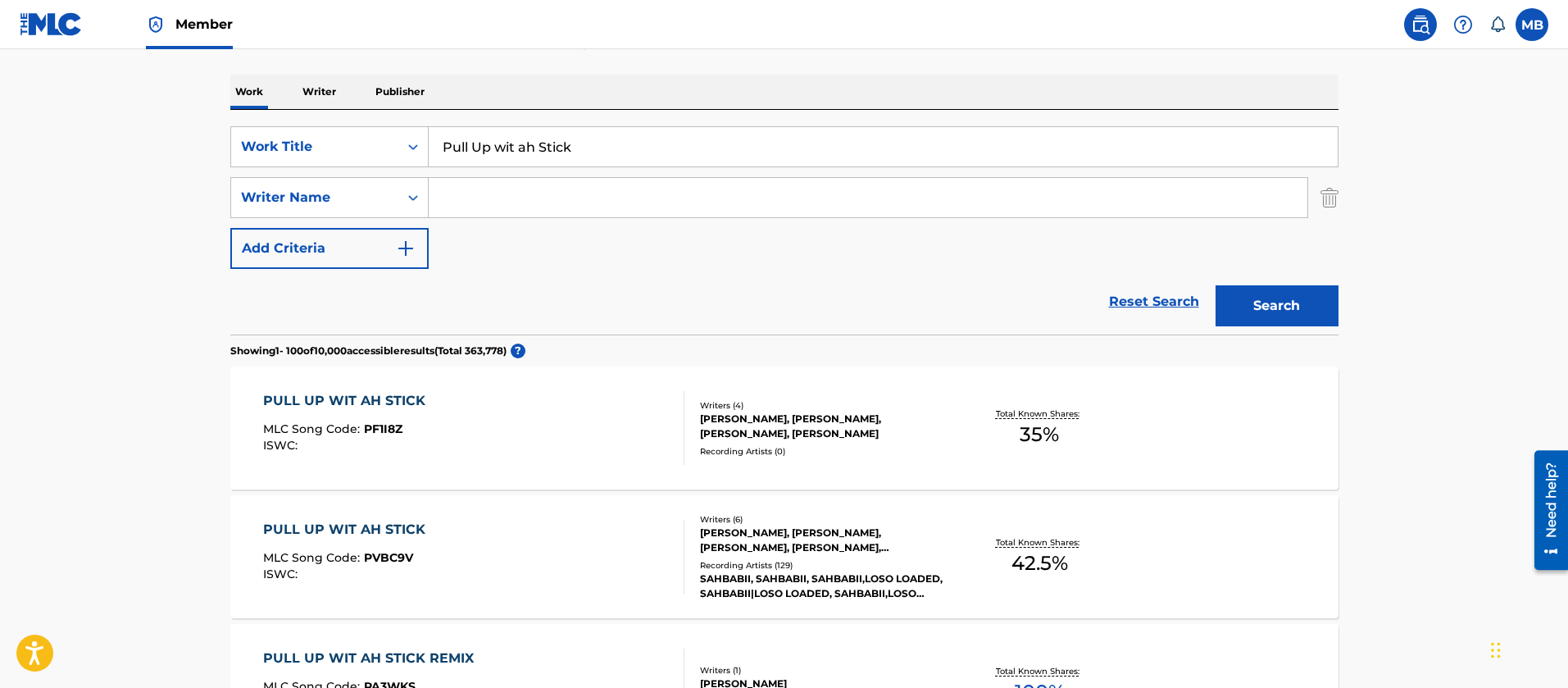
scroll to position [200, 0]
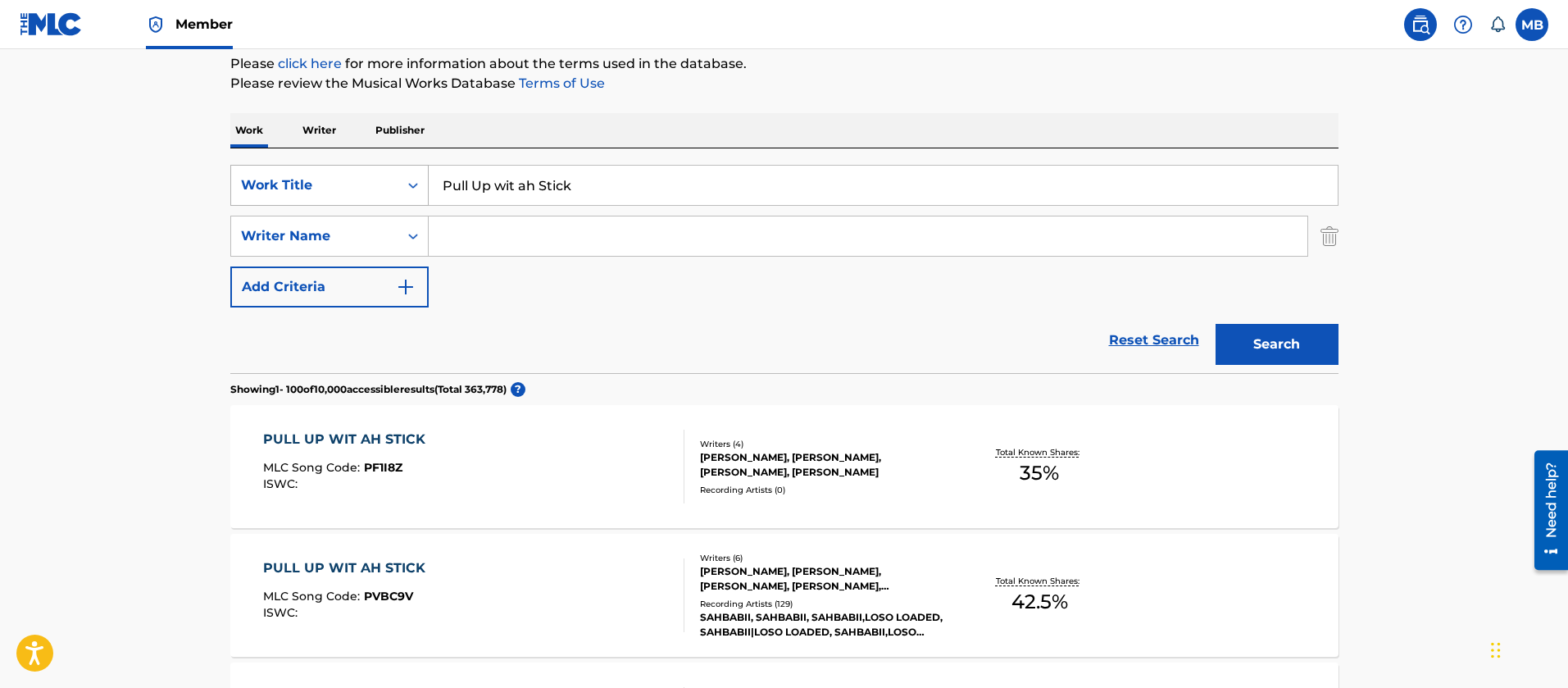
drag, startPoint x: 596, startPoint y: 171, endPoint x: 241, endPoint y: 166, distance: 355.0
click at [244, 167] on div "SearchWithCriteria55765601-b6f5-4fd7-8288-276d69afa418 Work Title Pull Up wit a…" at bounding box center [784, 185] width 1108 height 41
paste input "Rich Nigga Shit"
type input "Rich Nigga Shit"
click at [1215, 324] on button "Search" at bounding box center [1277, 344] width 123 height 41
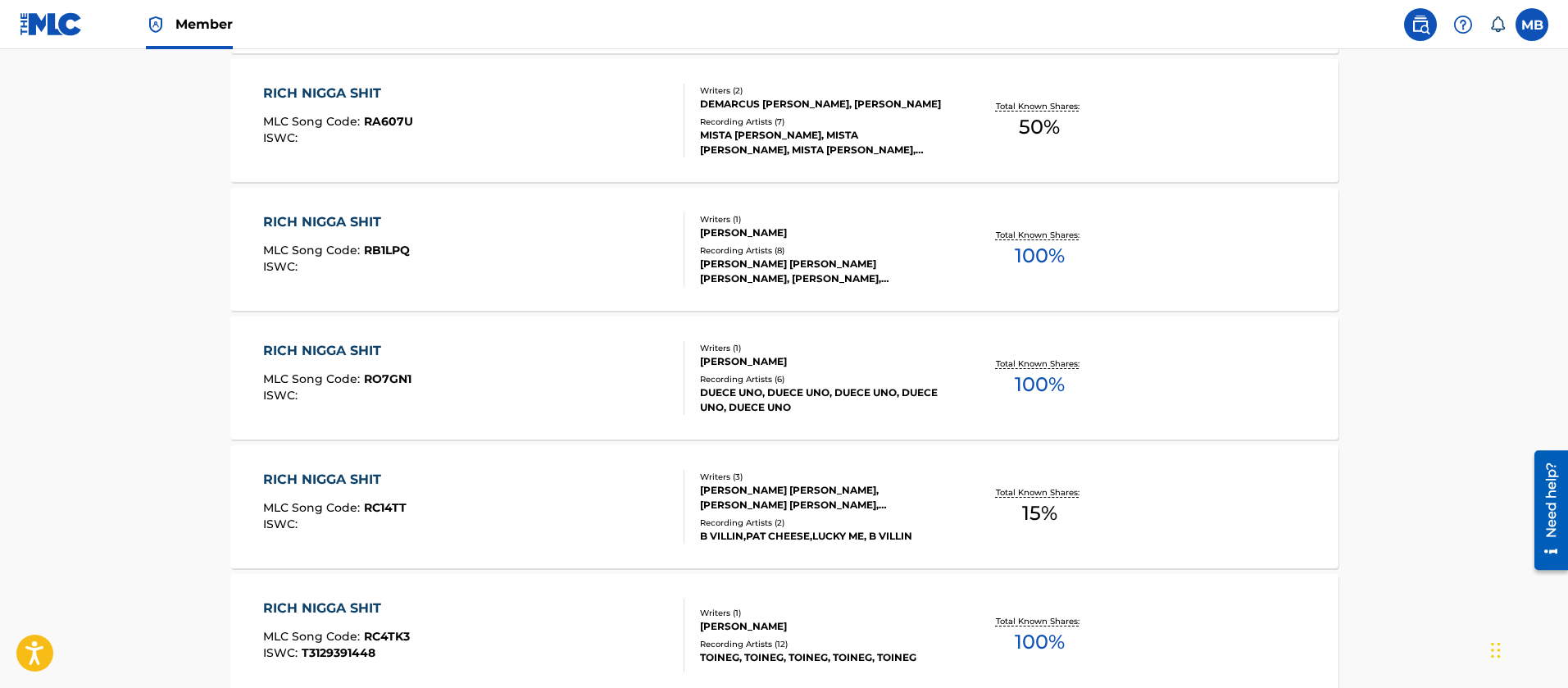
scroll to position [1761, 0]
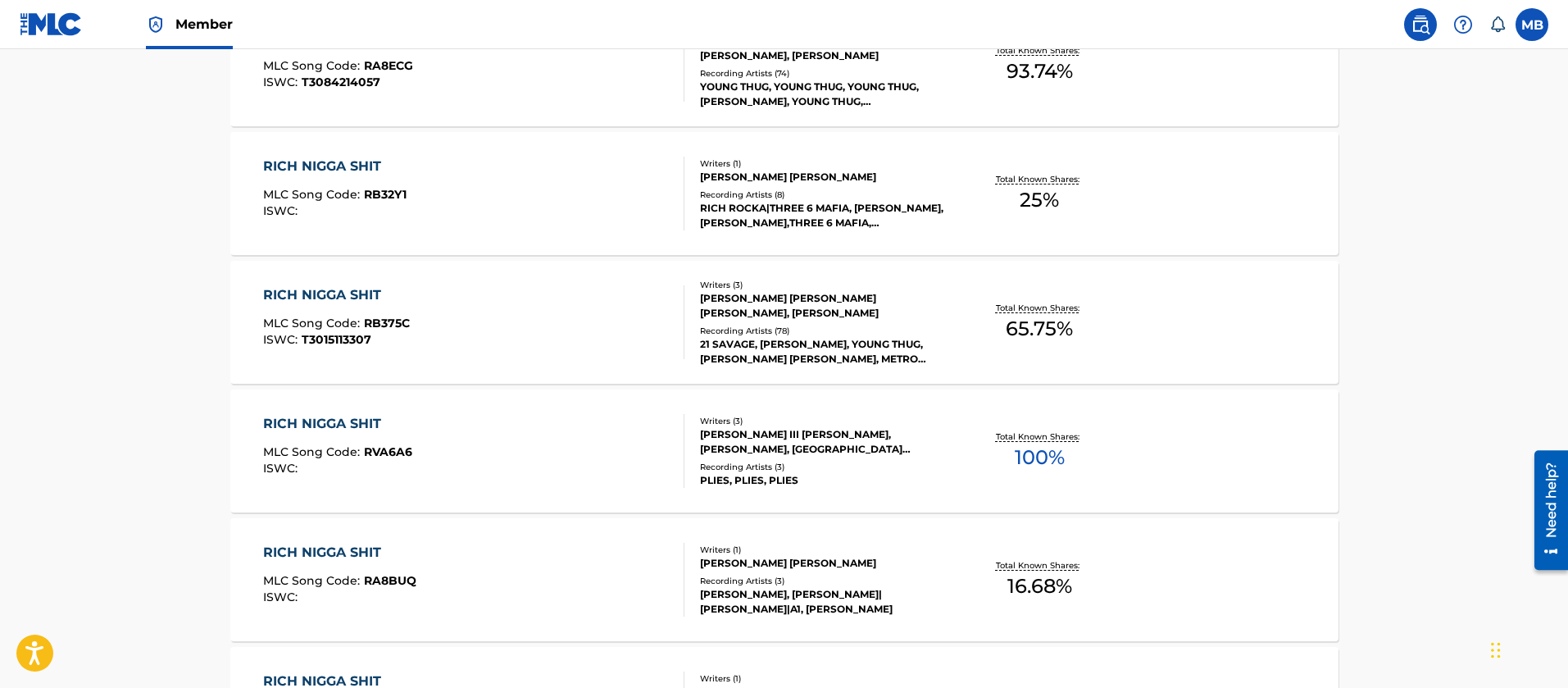
click at [539, 333] on div "RICH NIGGA SHIT MLC Song Code : RB375C ISWC : T3015113307" at bounding box center [474, 322] width 421 height 73
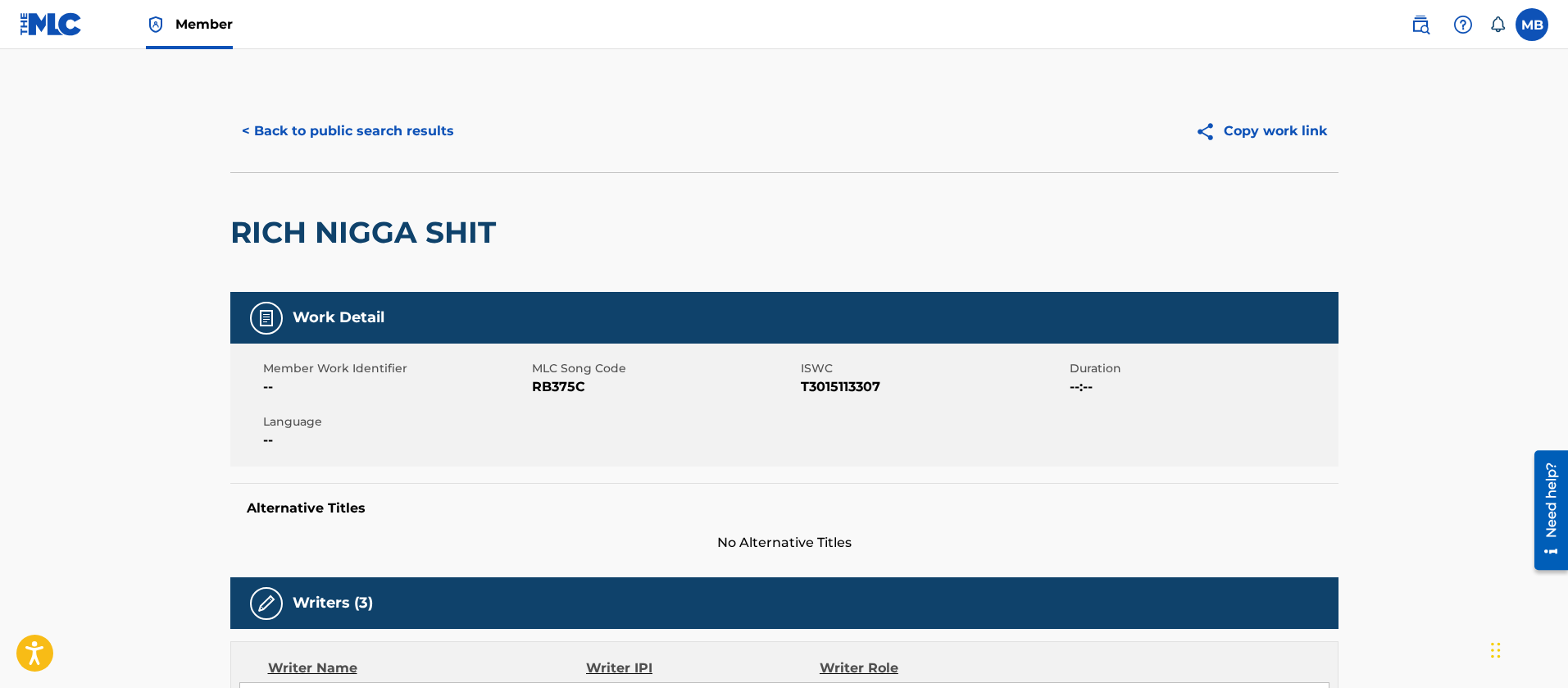
click at [395, 245] on h2 "RICH NIGGA SHIT" at bounding box center [367, 232] width 274 height 37
click at [543, 383] on span "RB375C" at bounding box center [665, 387] width 264 height 19
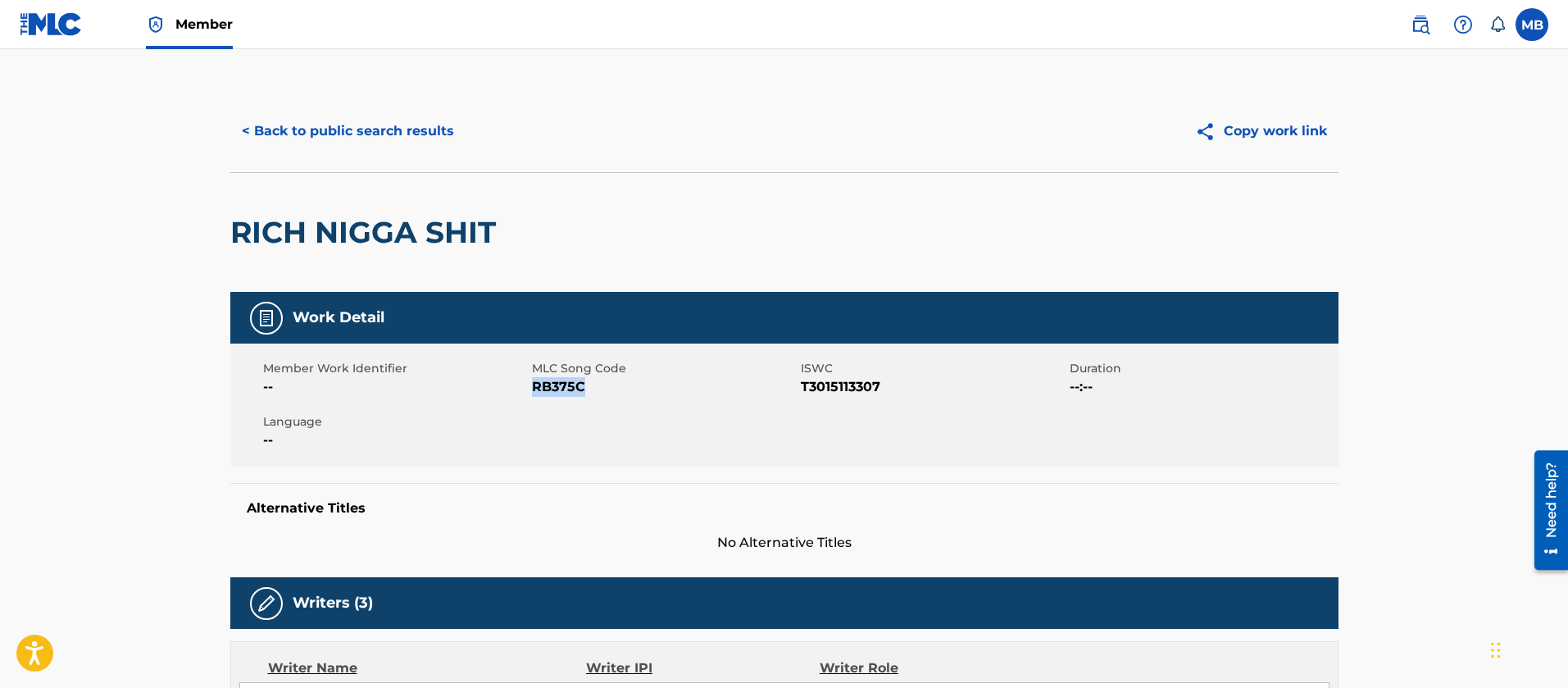
copy span "RB375C"
click at [170, 28] on link "Member" at bounding box center [189, 24] width 87 height 49
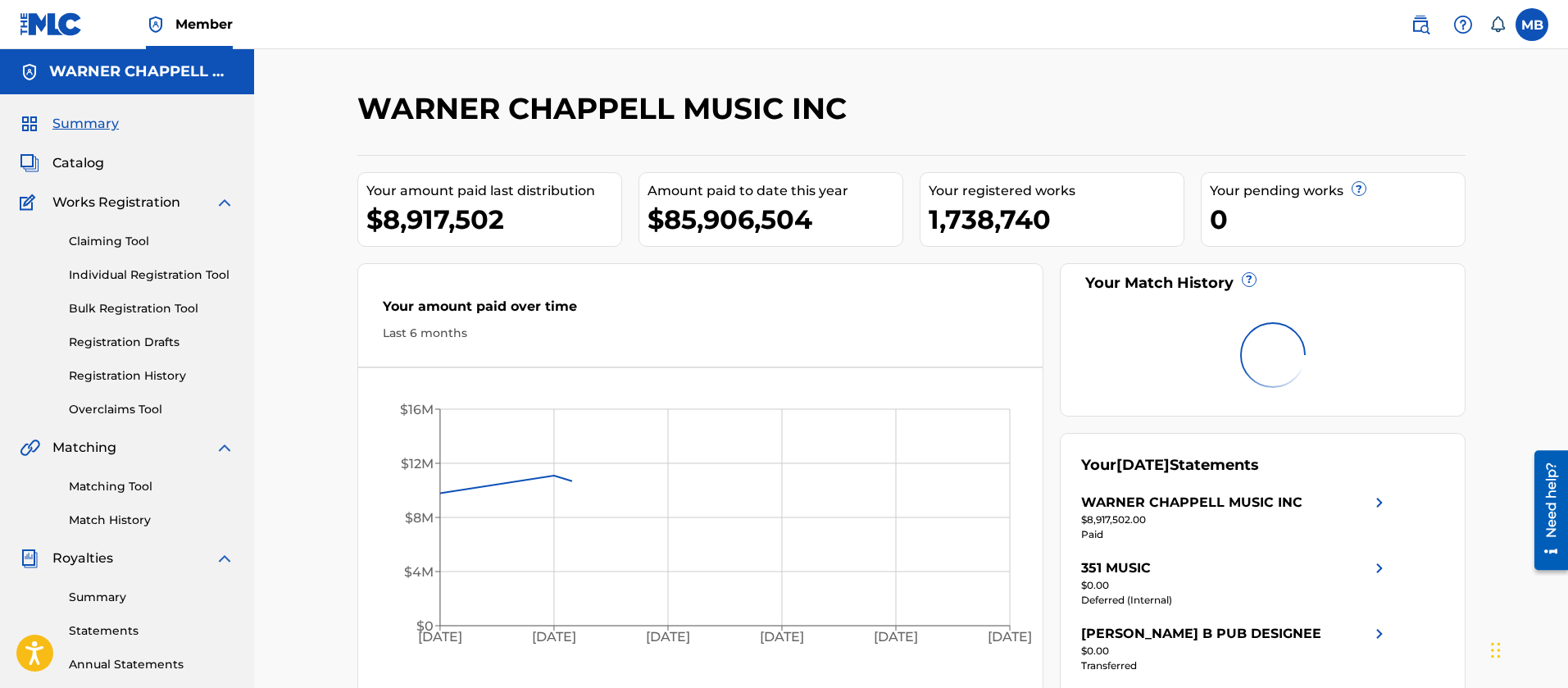
click at [78, 164] on span "Catalog" at bounding box center [78, 163] width 51 height 19
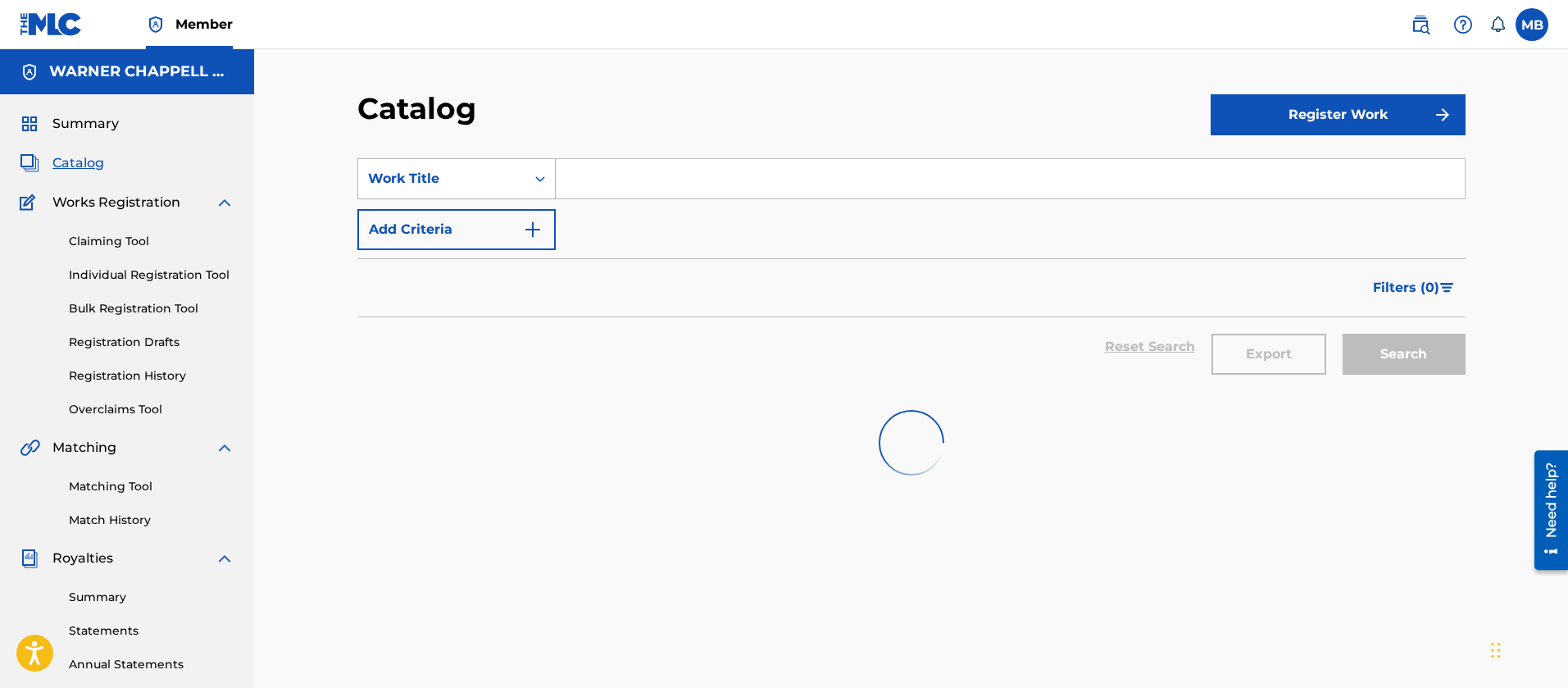
click at [437, 167] on div "Work Title" at bounding box center [442, 179] width 167 height 31
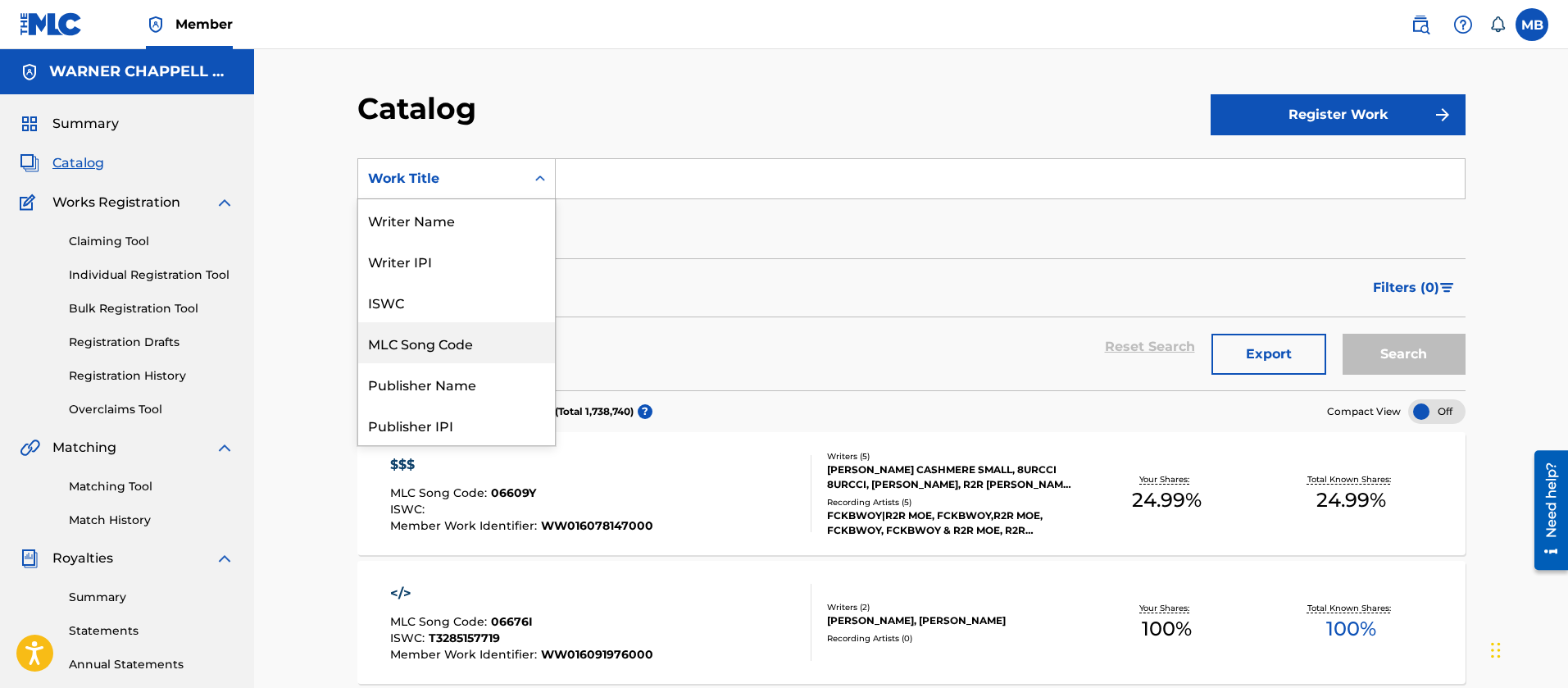
click at [441, 334] on div "MLC Song Code" at bounding box center [456, 343] width 196 height 41
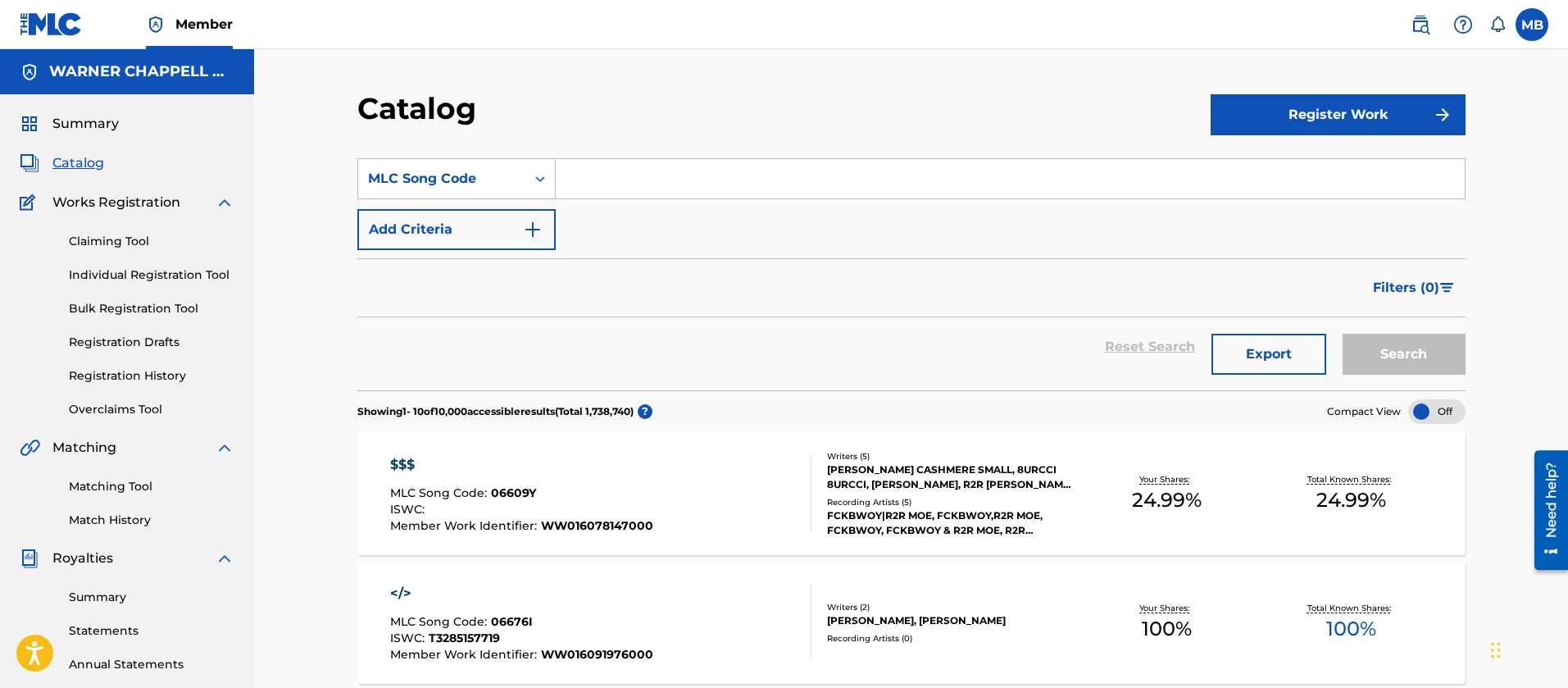
click at [606, 180] on input "Search Form" at bounding box center [1010, 178] width 909 height 39
paste input "RB375C"
type input "RB375C"
click at [1343, 333] on button "Search" at bounding box center [1405, 354] width 123 height 41
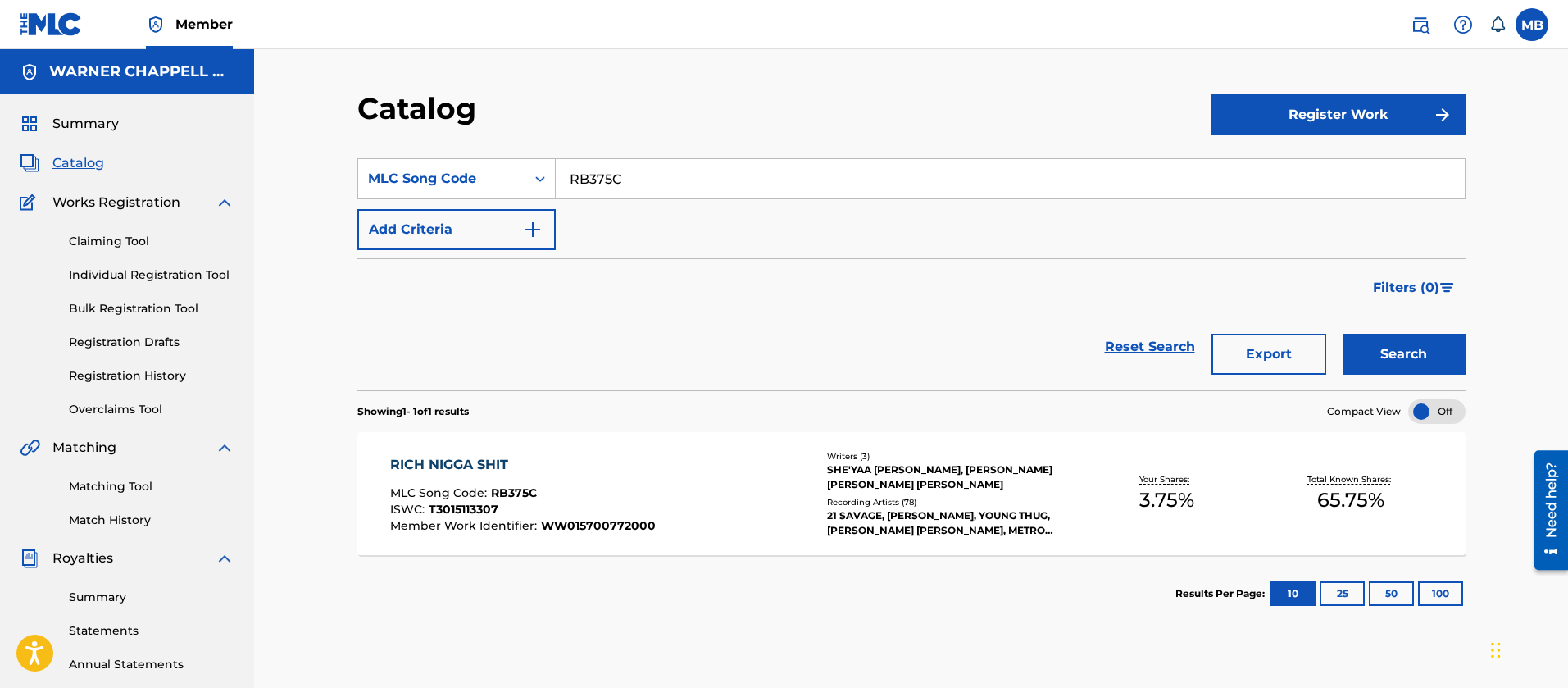
click at [707, 482] on div "RICH NIGGA SHIT MLC Song Code : RB375C ISWC : T3015113307 Member Work Identifie…" at bounding box center [600, 494] width 421 height 77
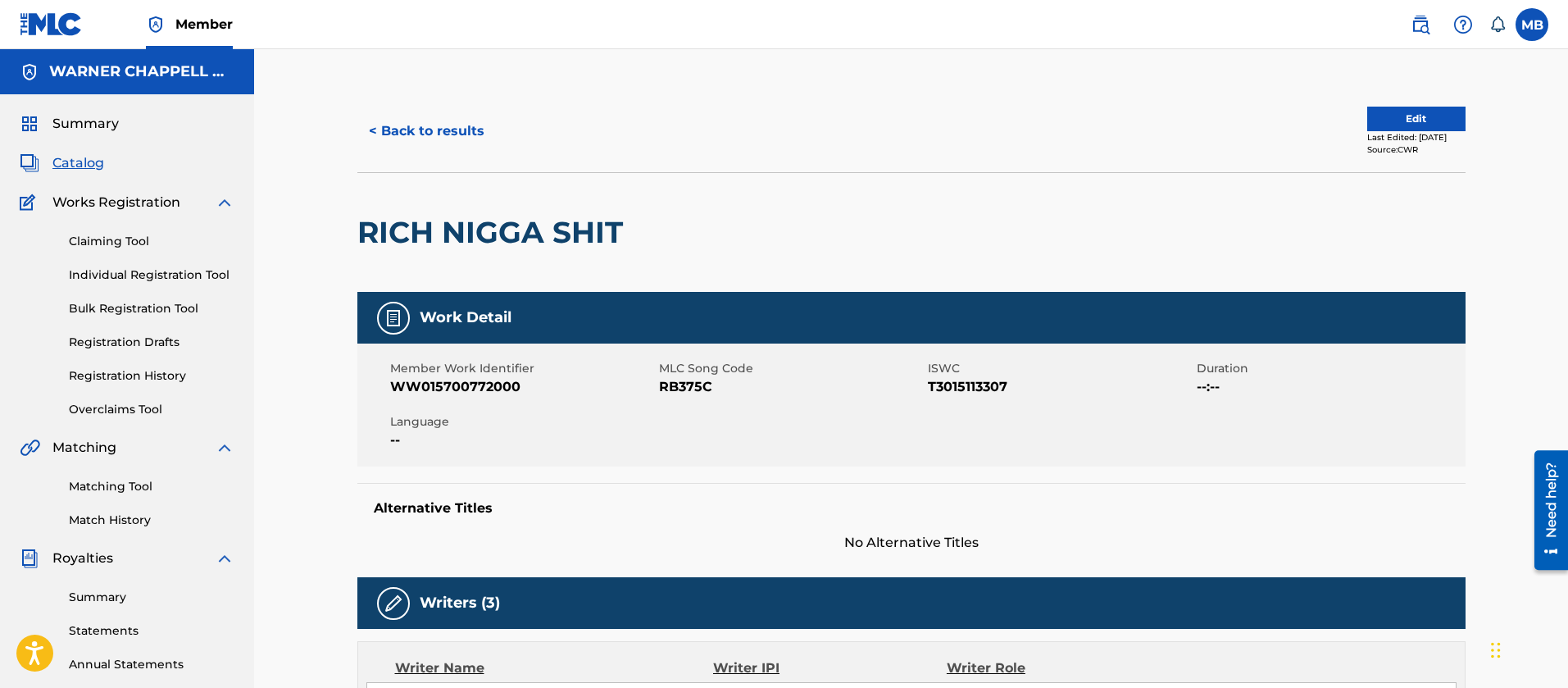
click at [453, 379] on span "WW015700772000" at bounding box center [522, 387] width 264 height 19
copy span "WW015700772000"
click at [447, 138] on button "< Back to results" at bounding box center [426, 131] width 139 height 41
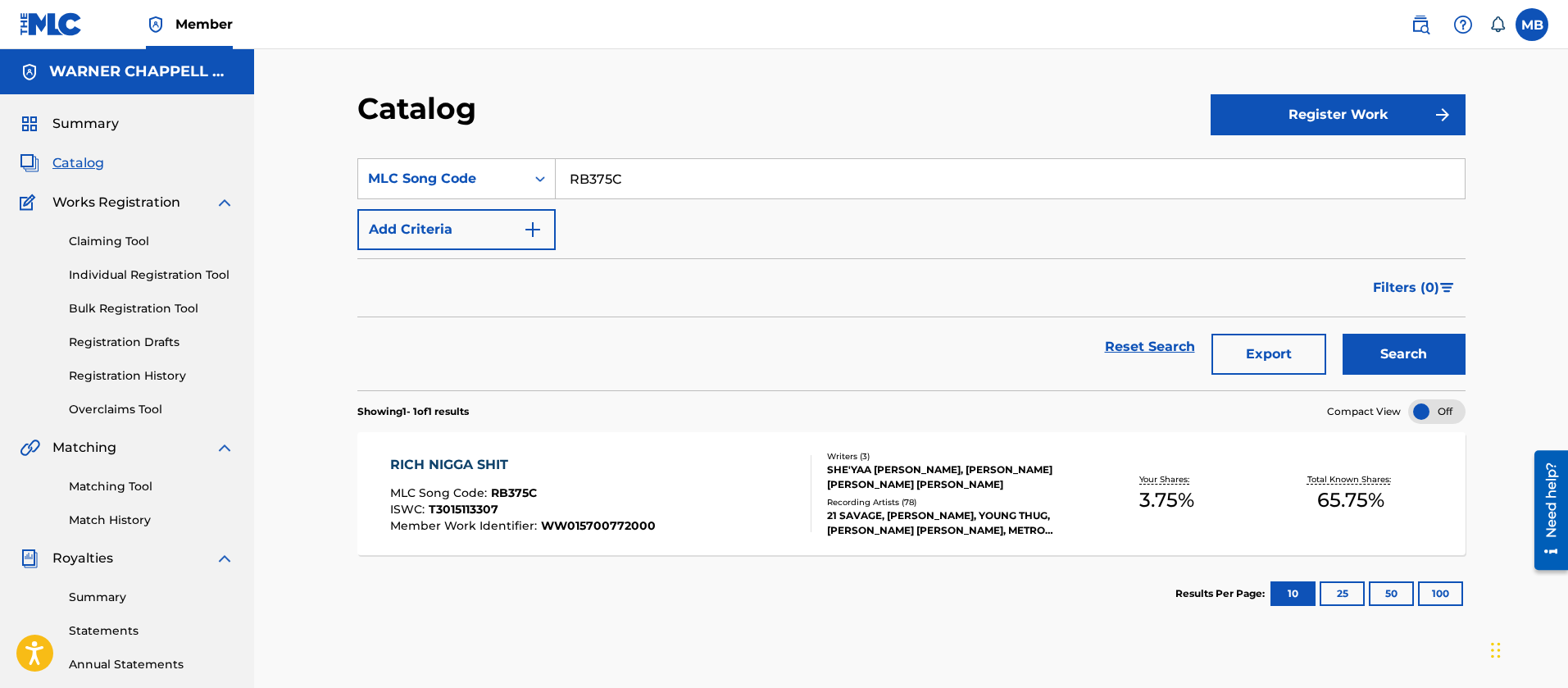
drag, startPoint x: 644, startPoint y: 175, endPoint x: 296, endPoint y: 172, distance: 348.0
click at [308, 175] on div "Catalog Register Work SearchWithCriteria49ebf863-6333-41a3-96e1-09a43e3ed2f7 ML…" at bounding box center [911, 494] width 1314 height 889
paste input "A7DJ5"
type input "RA7DJ5"
click at [1343, 333] on button "Search" at bounding box center [1405, 354] width 123 height 41
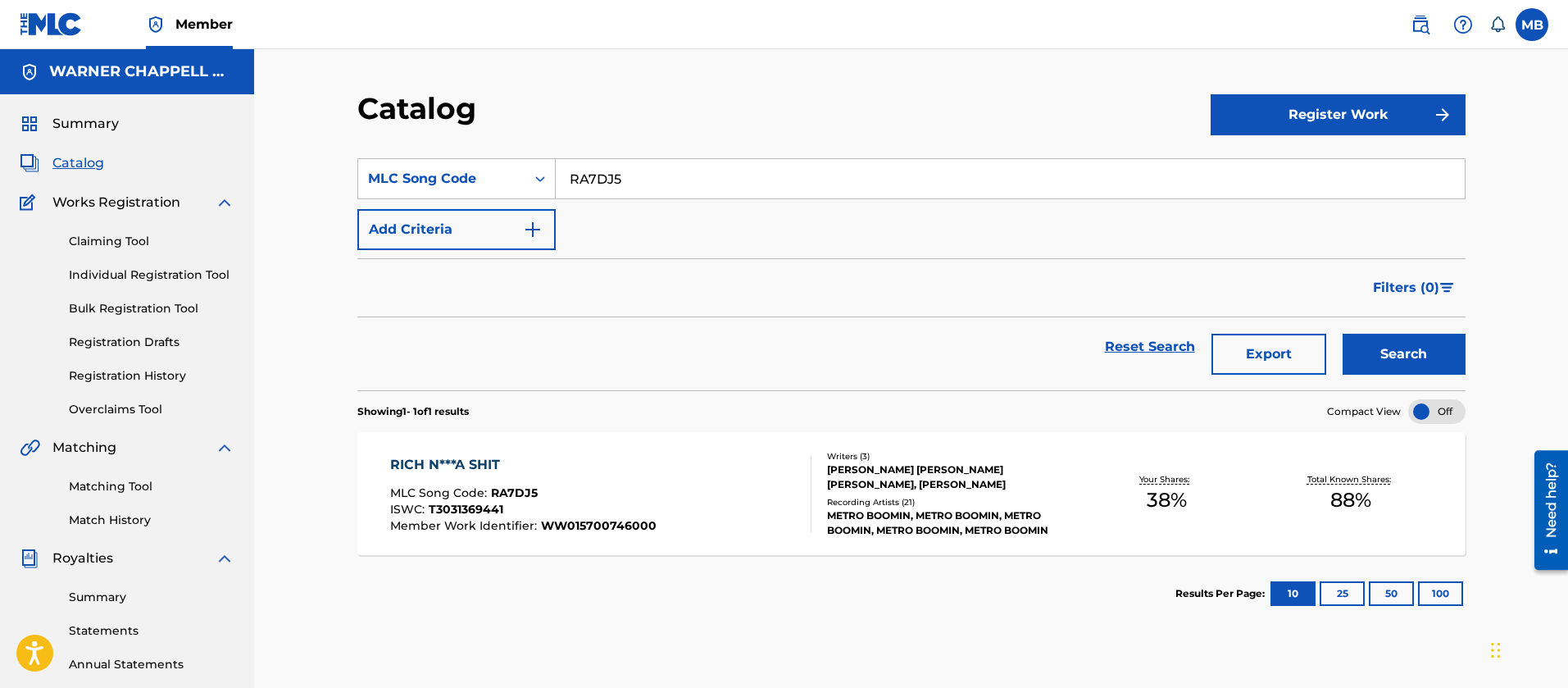
click at [1422, 31] on img at bounding box center [1420, 24] width 19 height 19
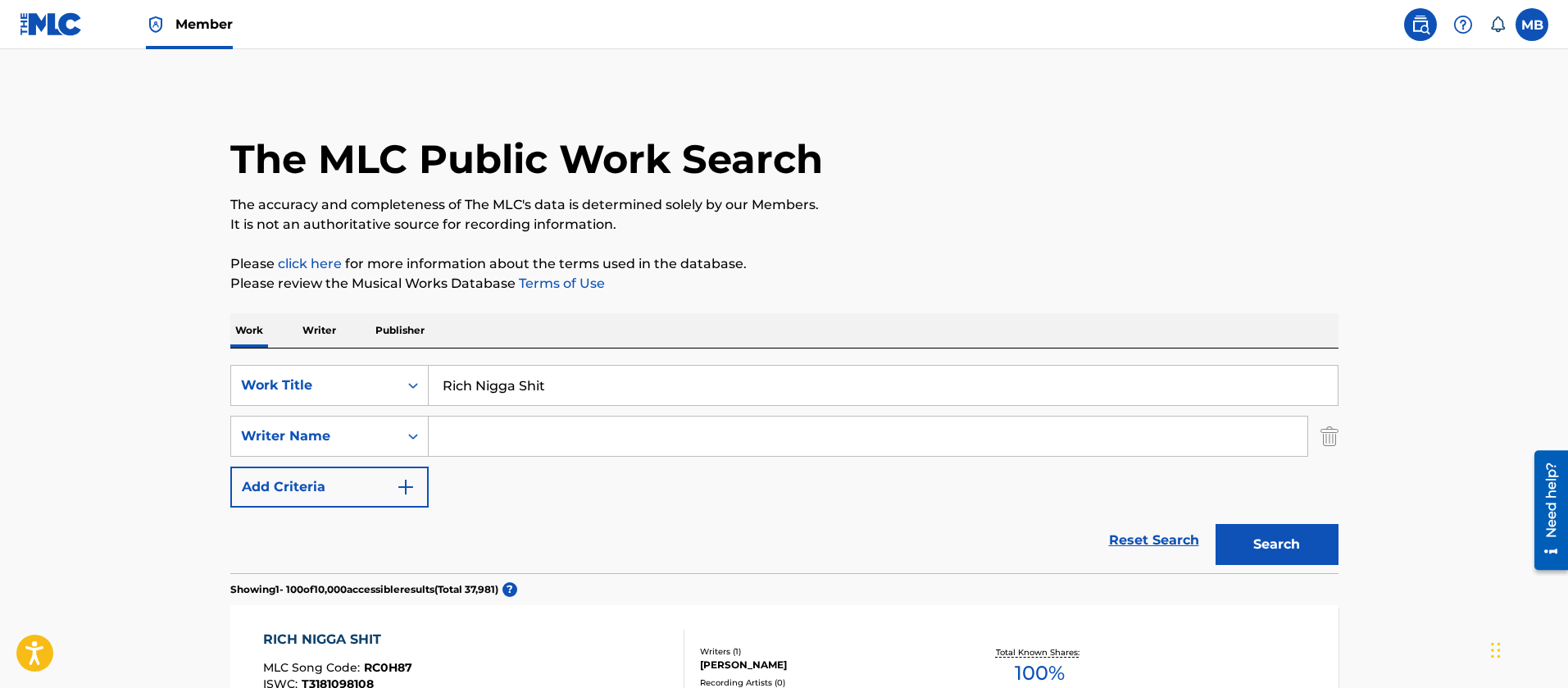
drag, startPoint x: 583, startPoint y: 379, endPoint x: 21, endPoint y: 300, distance: 567.5
type input "Yessirskii"
click at [1215, 524] on button "Search" at bounding box center [1277, 545] width 123 height 41
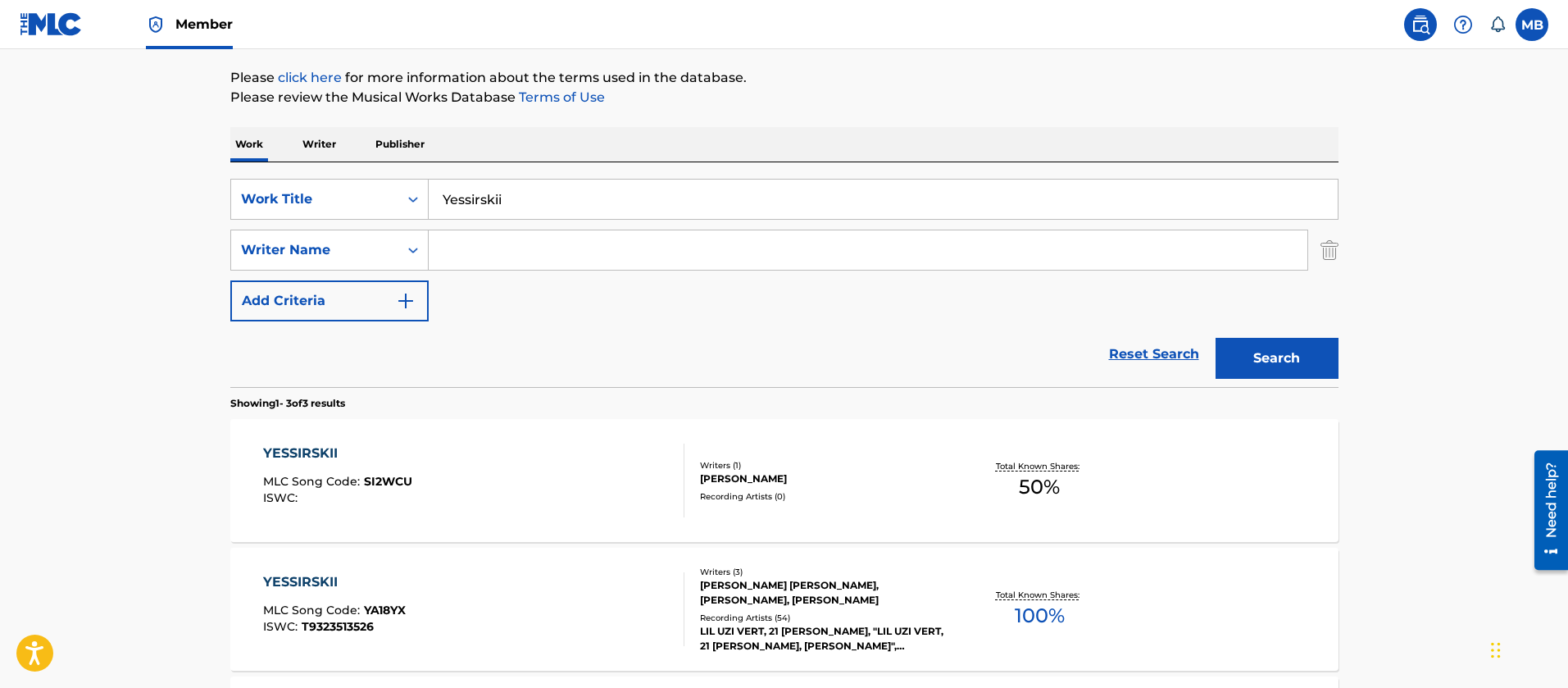
scroll to position [369, 0]
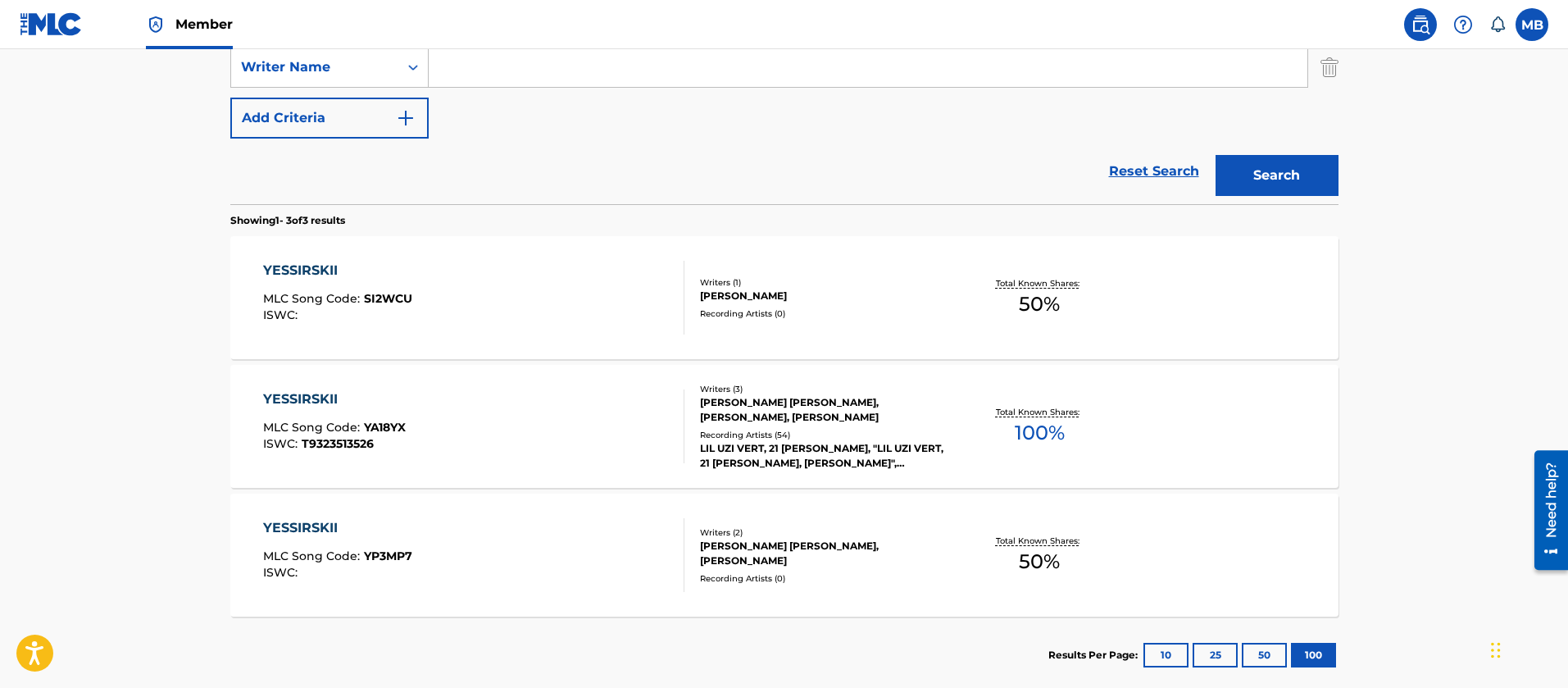
click at [444, 443] on div "YESSIRSKII MLC Song Code : YA18YX ISWC : T9323513526" at bounding box center [474, 426] width 421 height 73
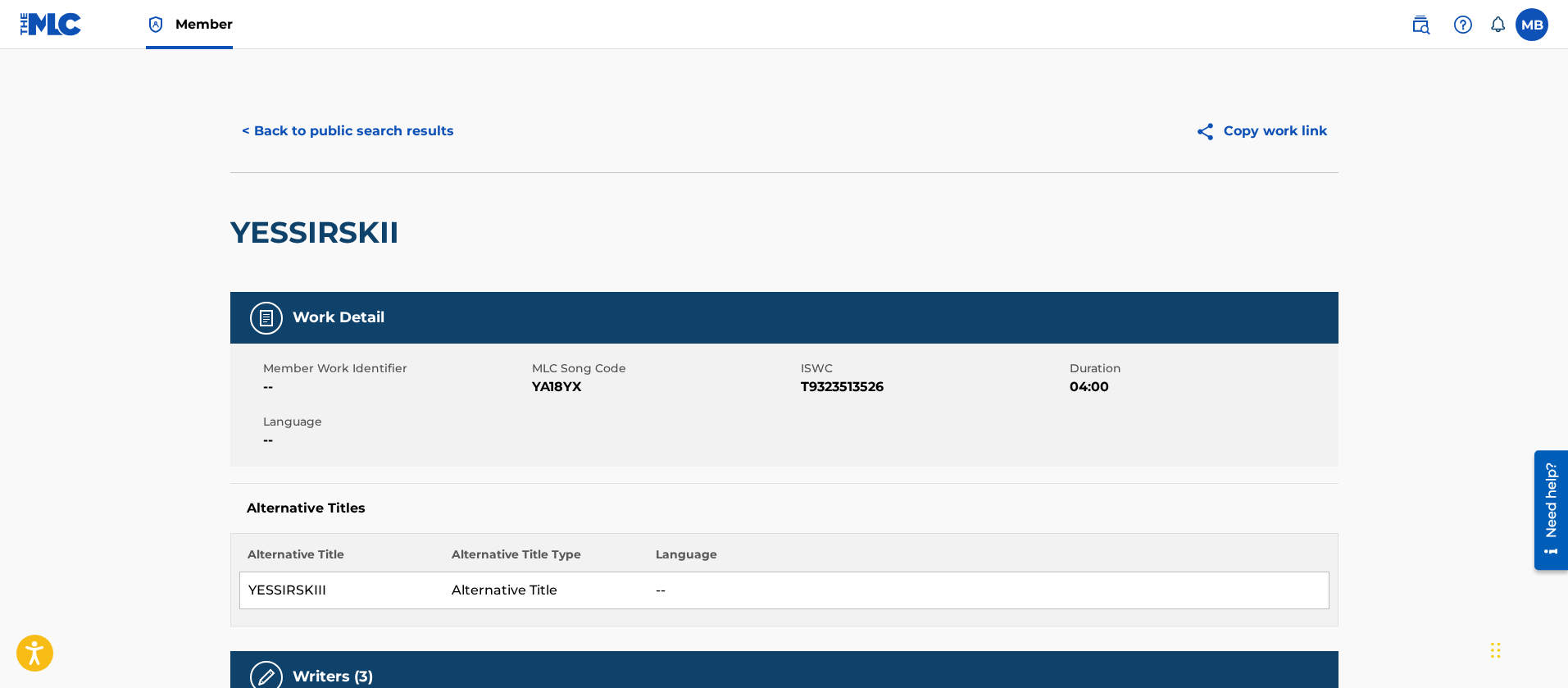
click at [326, 118] on button "< Back to public search results" at bounding box center [348, 131] width 235 height 41
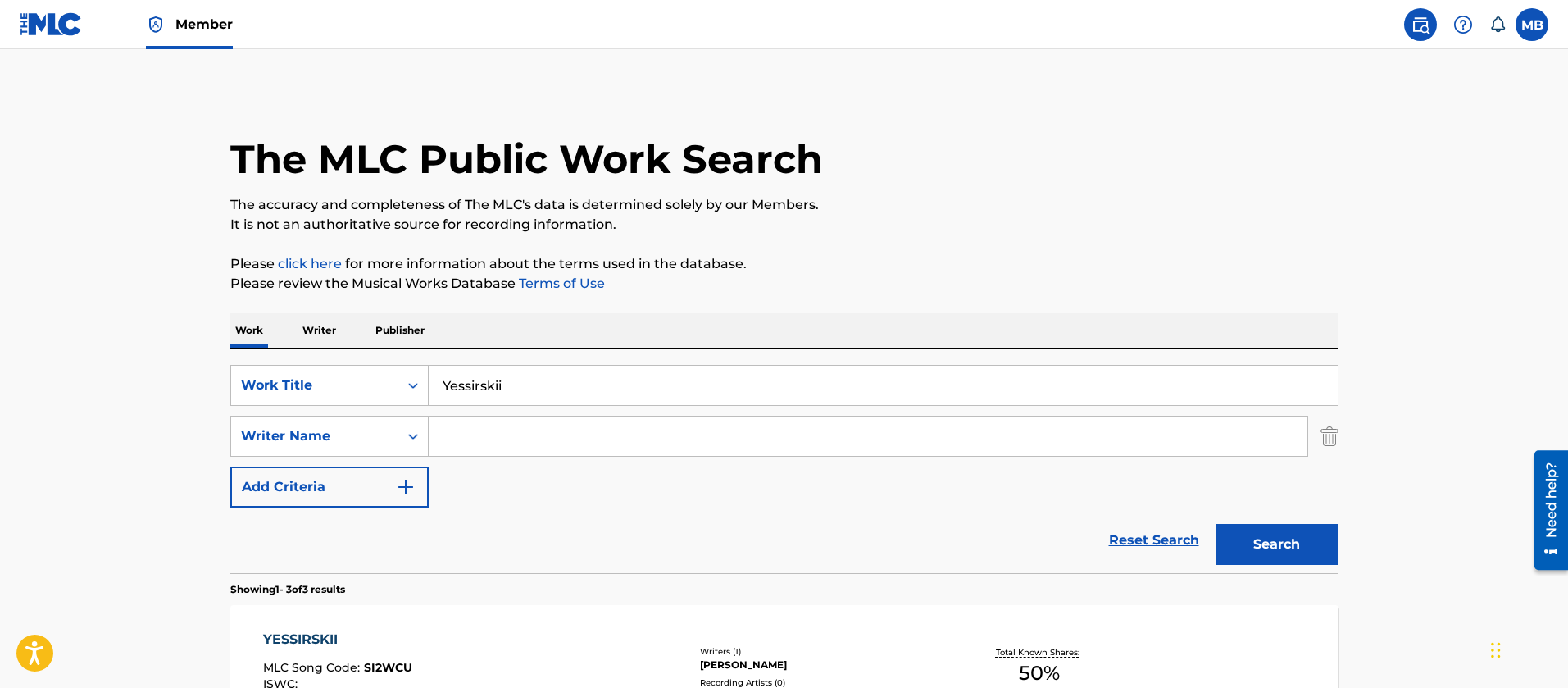
drag, startPoint x: 571, startPoint y: 387, endPoint x: 42, endPoint y: 305, distance: 535.3
click at [165, 362] on main "The MLC Public Work Search The accuracy and completeness of The MLC's data is d…" at bounding box center [784, 560] width 1568 height 1022
type input "Nee-nah"
click at [1215, 524] on button "Search" at bounding box center [1277, 545] width 123 height 41
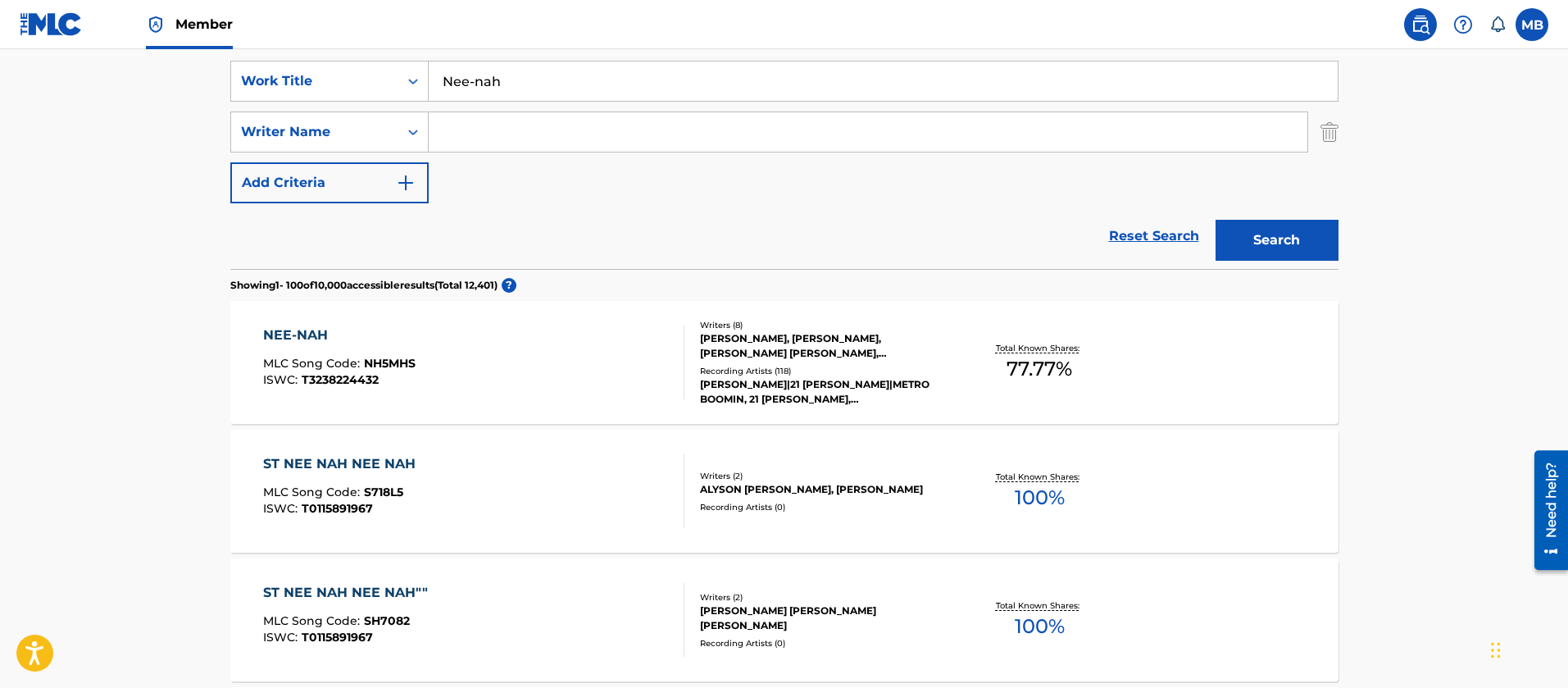
scroll to position [323, 0]
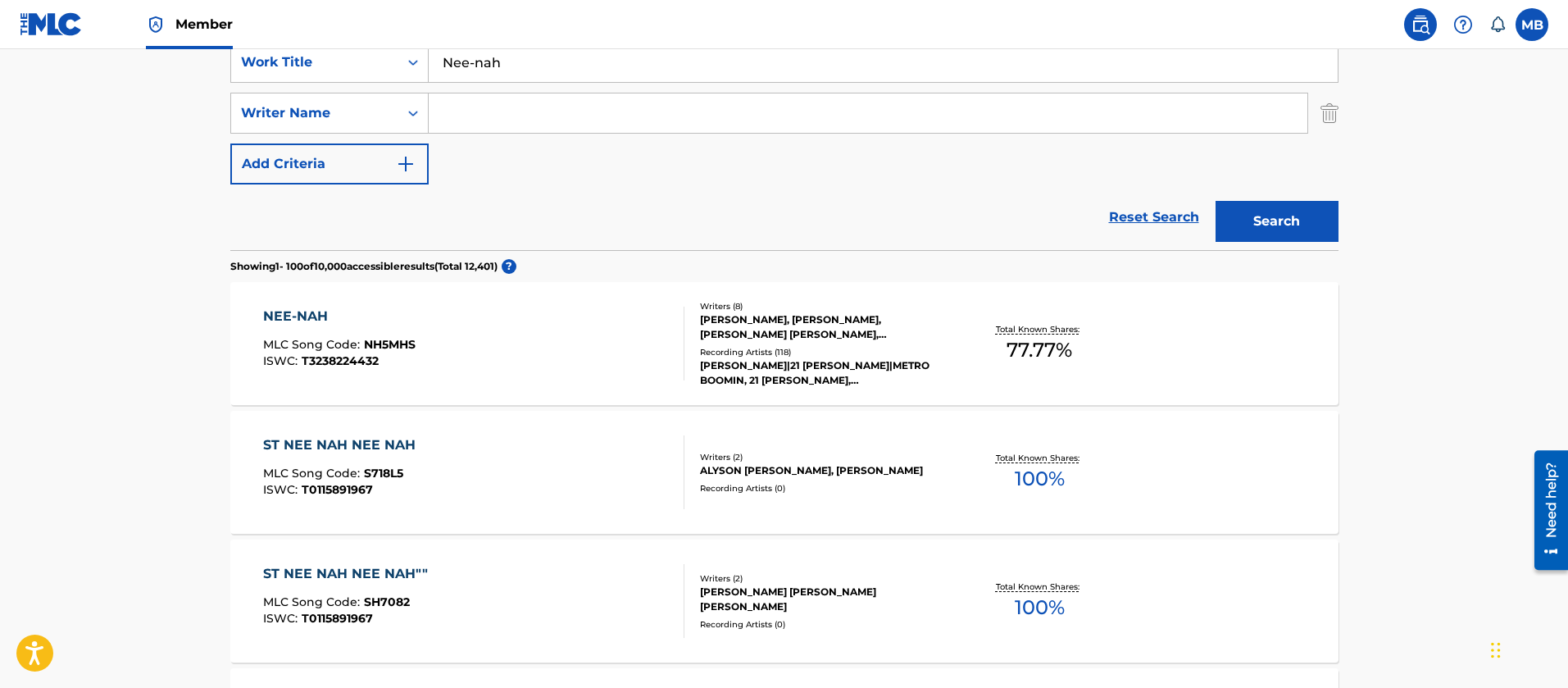
click at [492, 349] on div "NEE-NAH MLC Song Code : NH5MHS ISWC : T3238224432" at bounding box center [474, 344] width 421 height 73
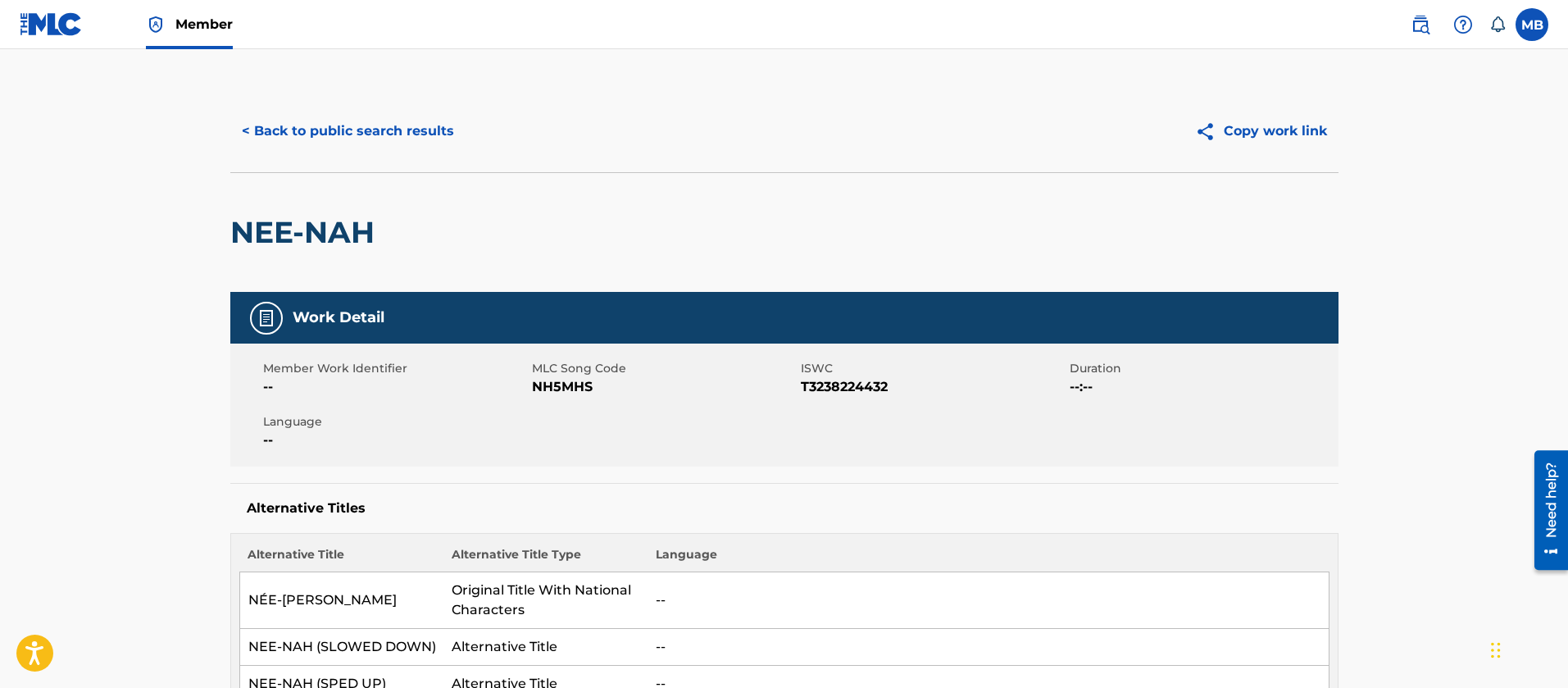
click at [338, 151] on button "< Back to public search results" at bounding box center [348, 131] width 235 height 41
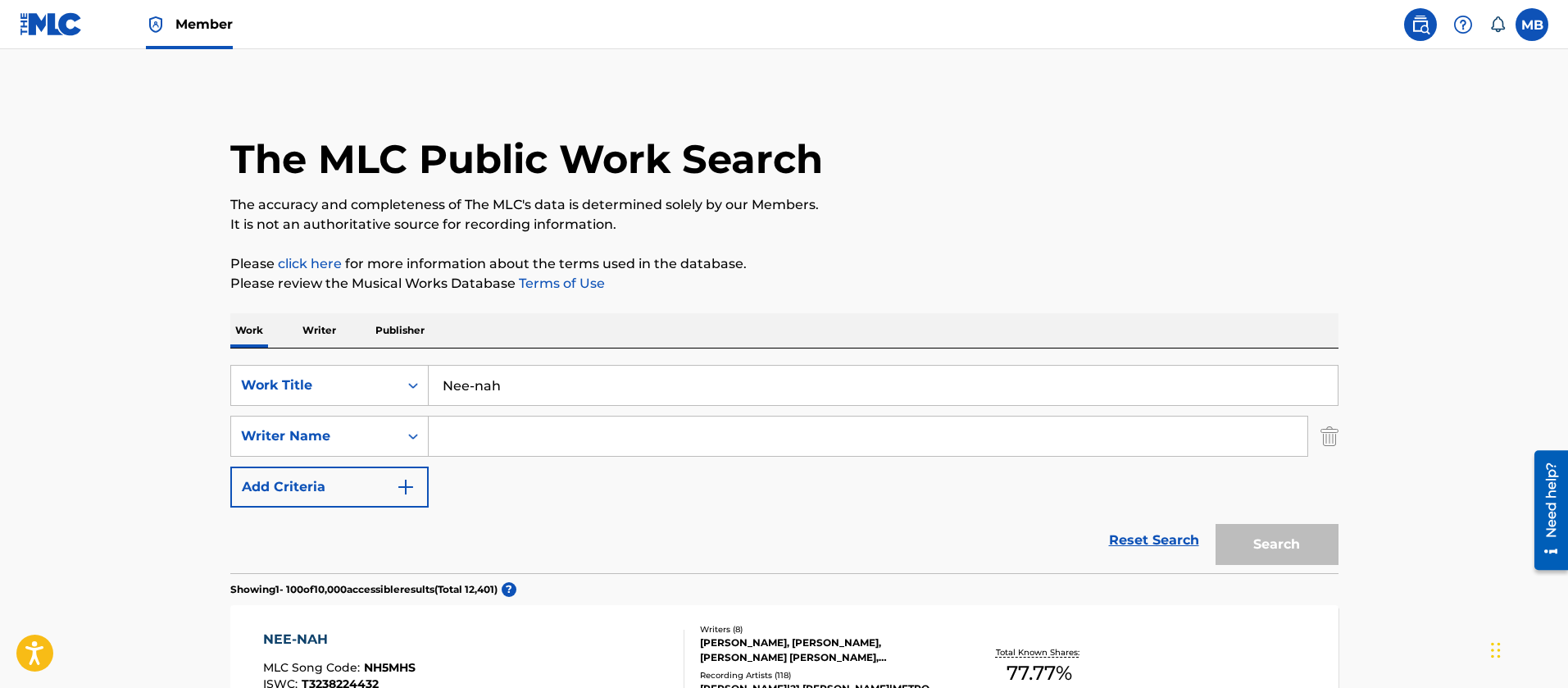
scroll to position [323, 0]
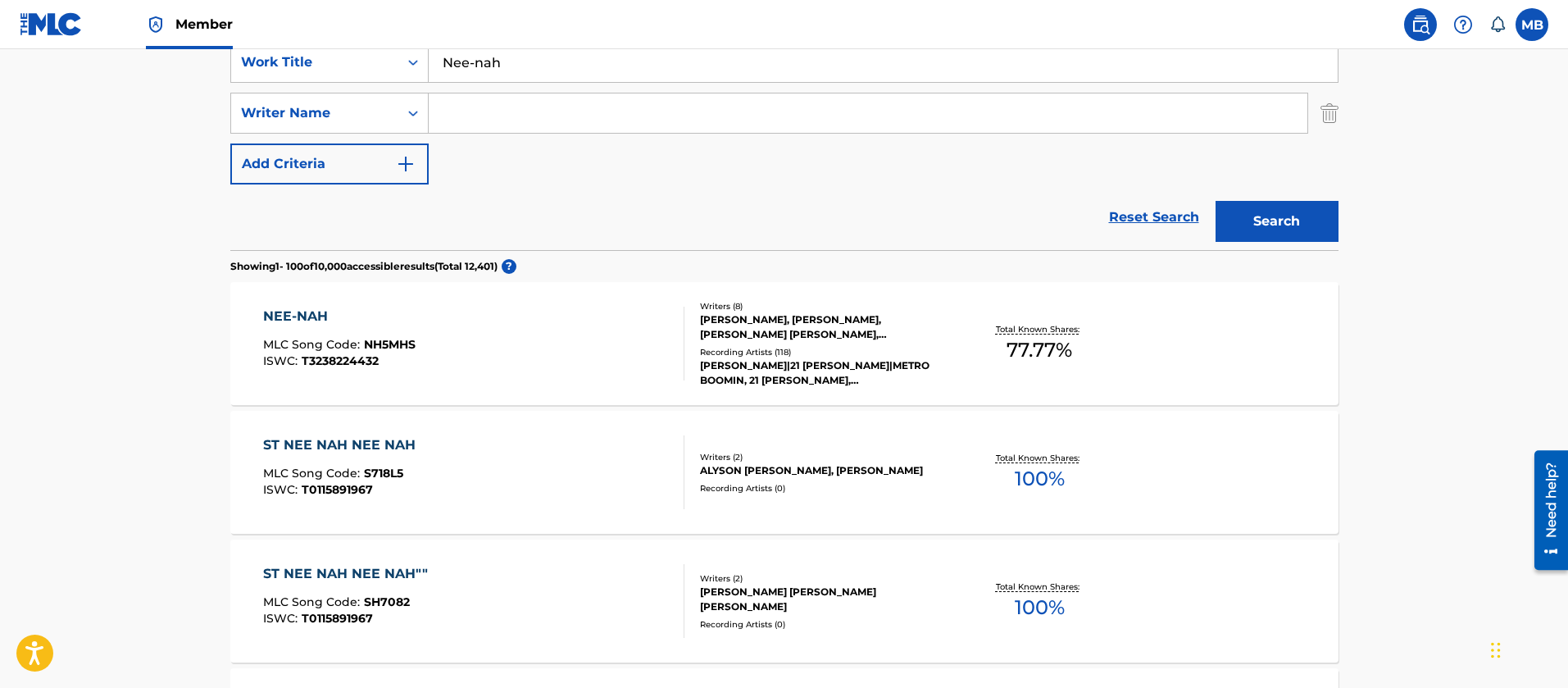
drag, startPoint x: 544, startPoint y: 74, endPoint x: 154, endPoint y: 36, distance: 391.8
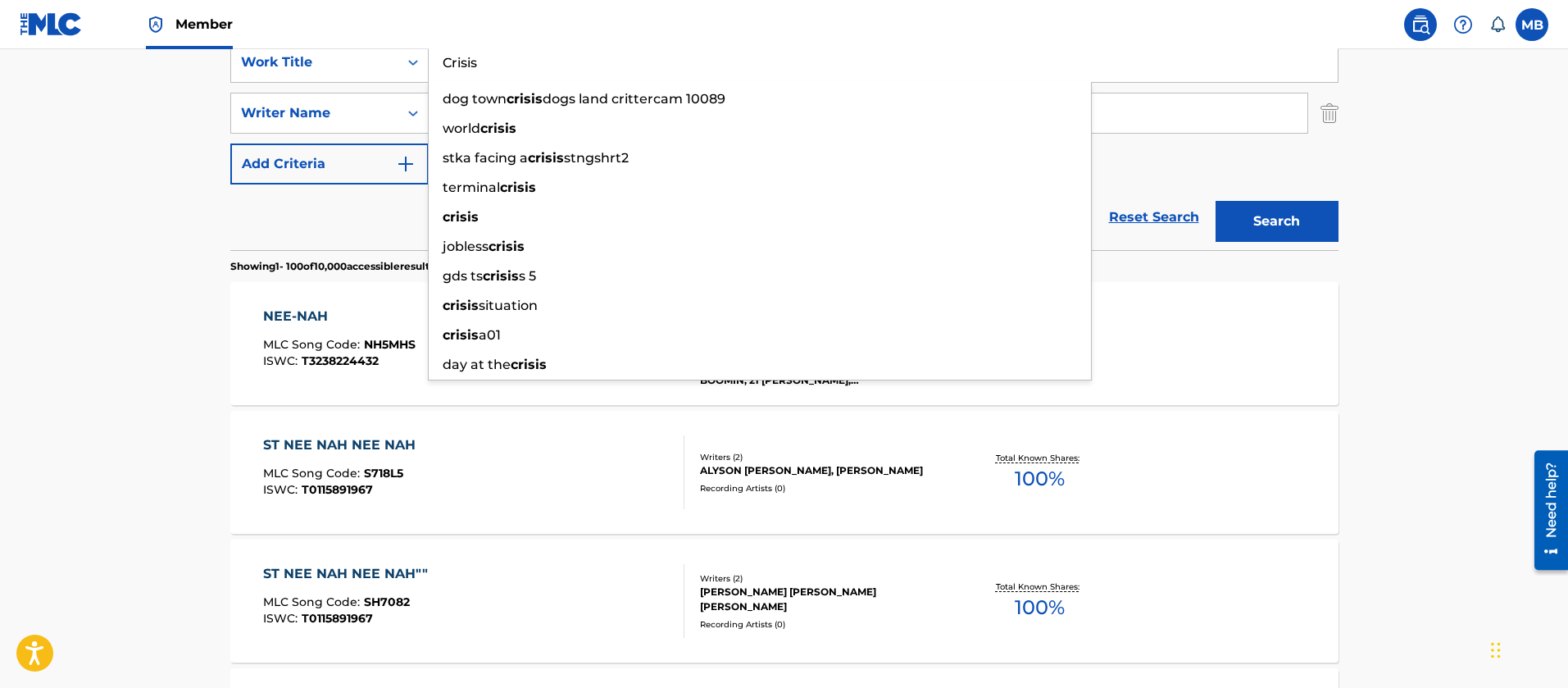
type input "Crisis"
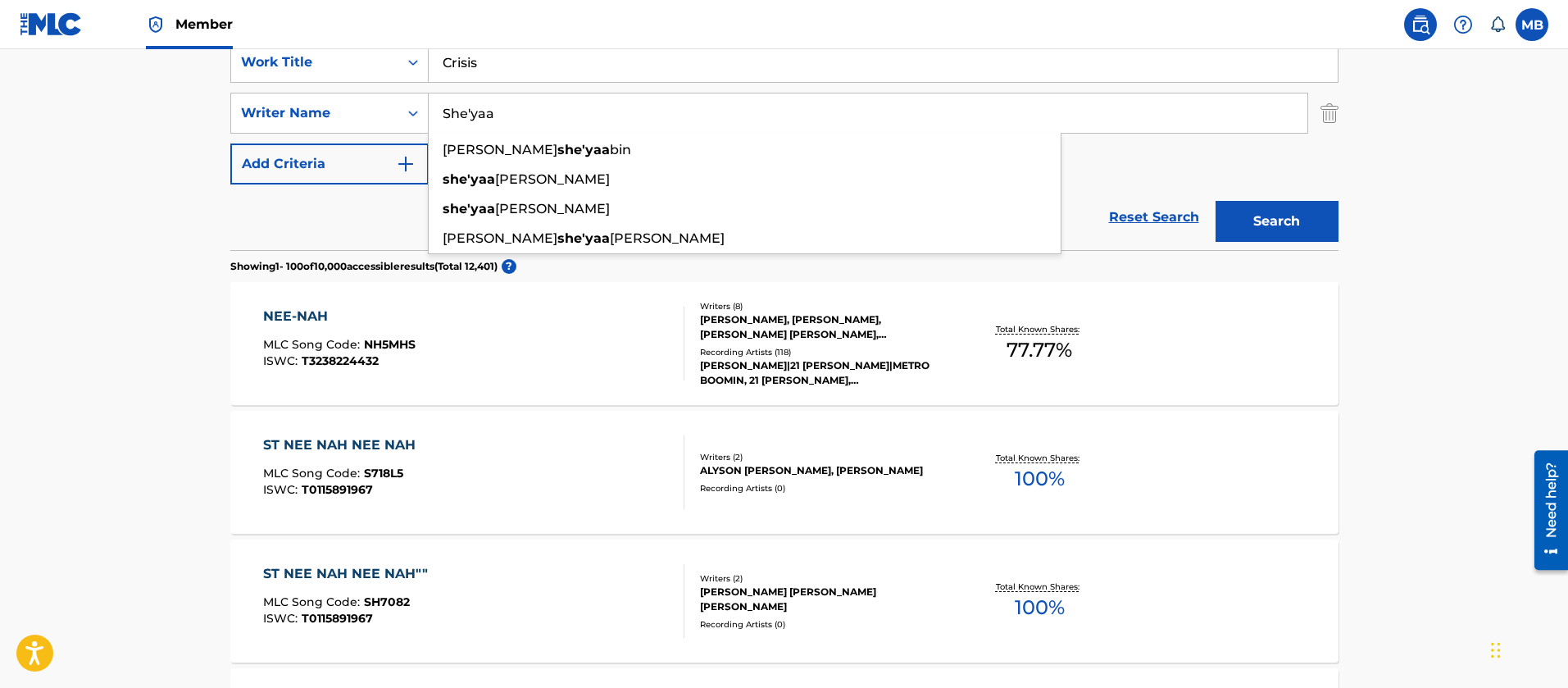
type input "She'yaa"
click at [1215, 201] on button "Search" at bounding box center [1277, 221] width 123 height 41
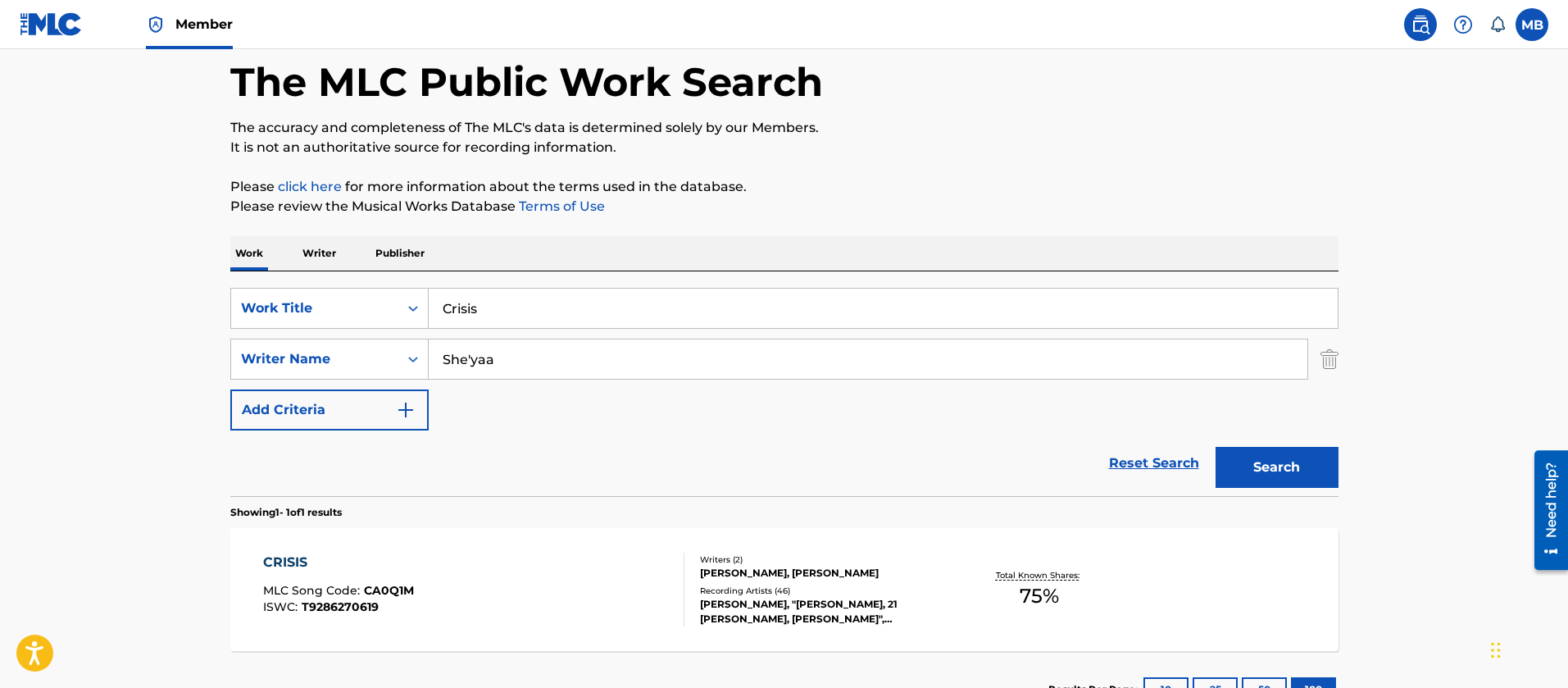
scroll to position [204, 0]
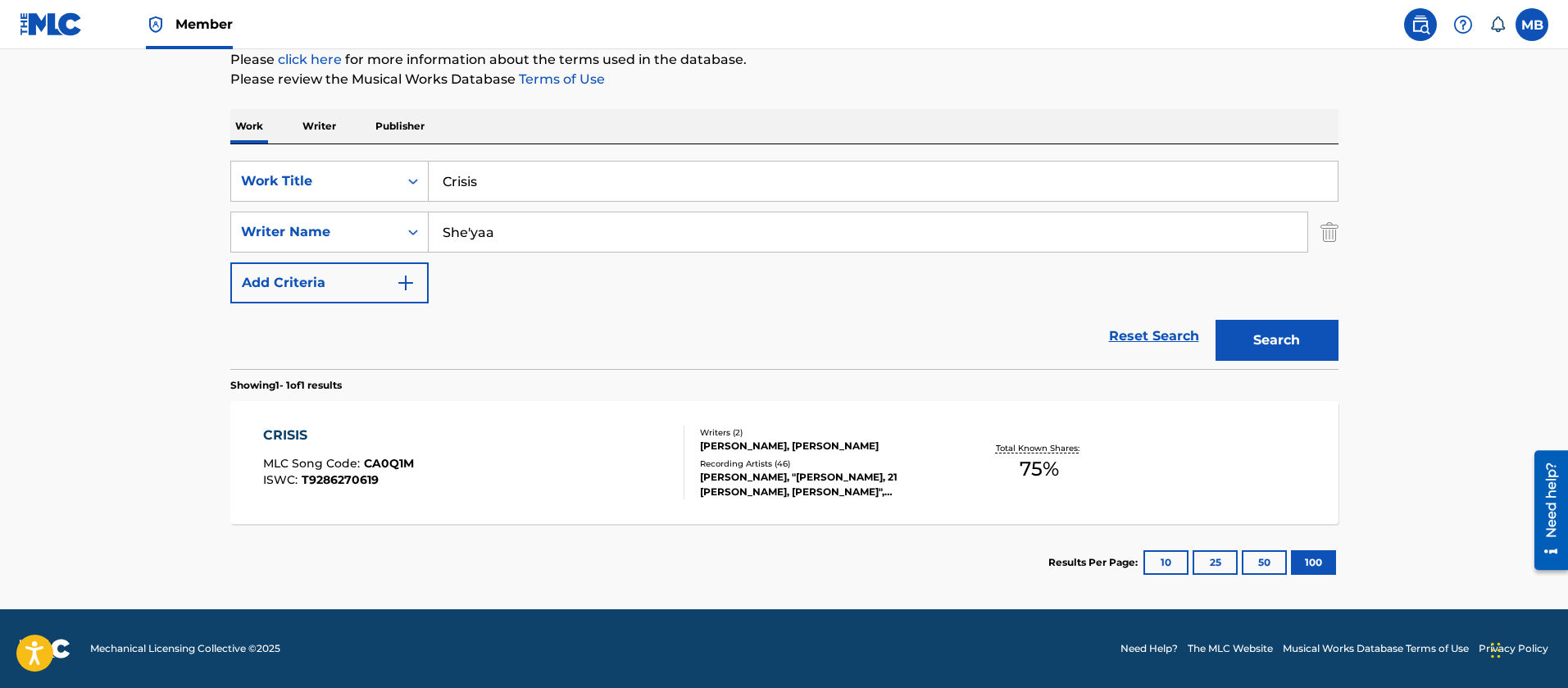
click at [548, 436] on div "CRISIS MLC Song Code : CA0Q1M ISWC : T9286270619" at bounding box center [474, 462] width 421 height 73
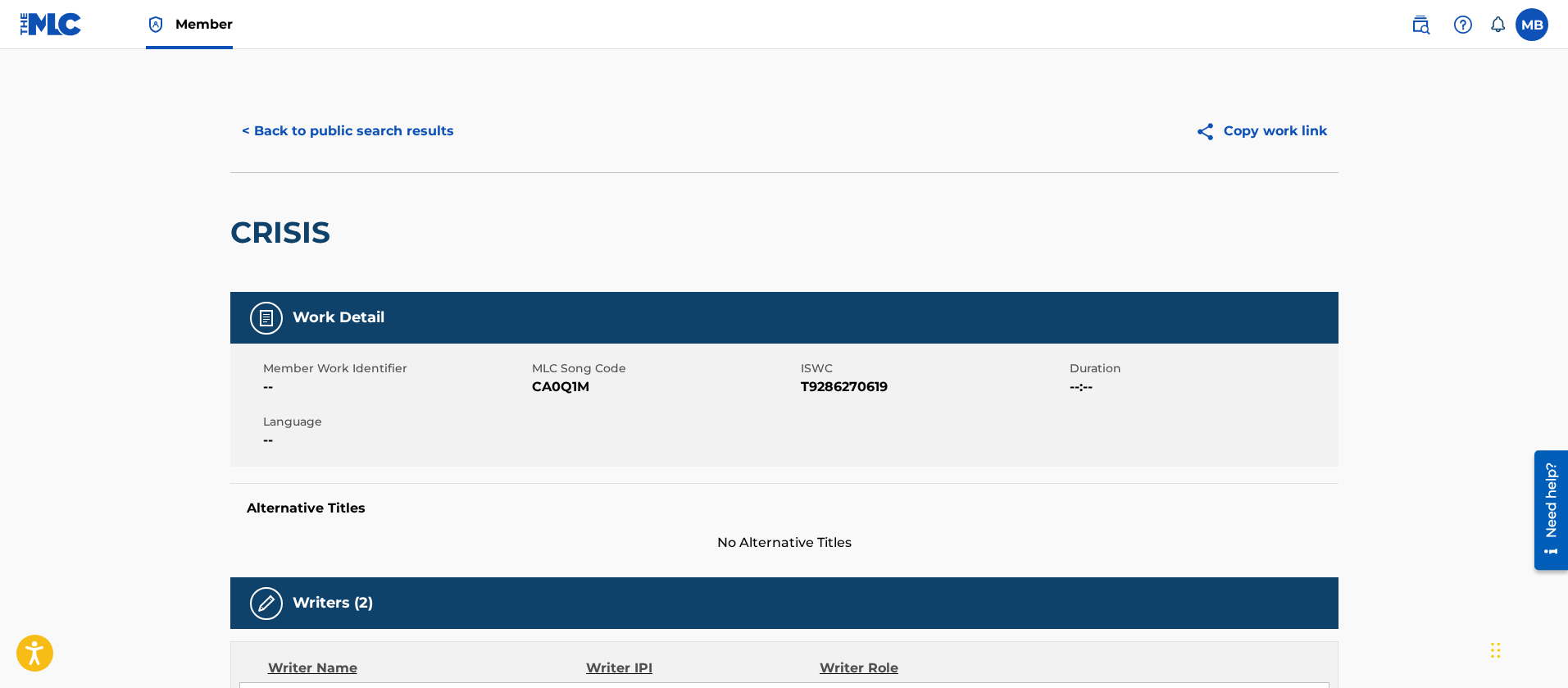
click at [553, 384] on span "CA0Q1M" at bounding box center [665, 387] width 264 height 19
copy span "CA0Q1M"
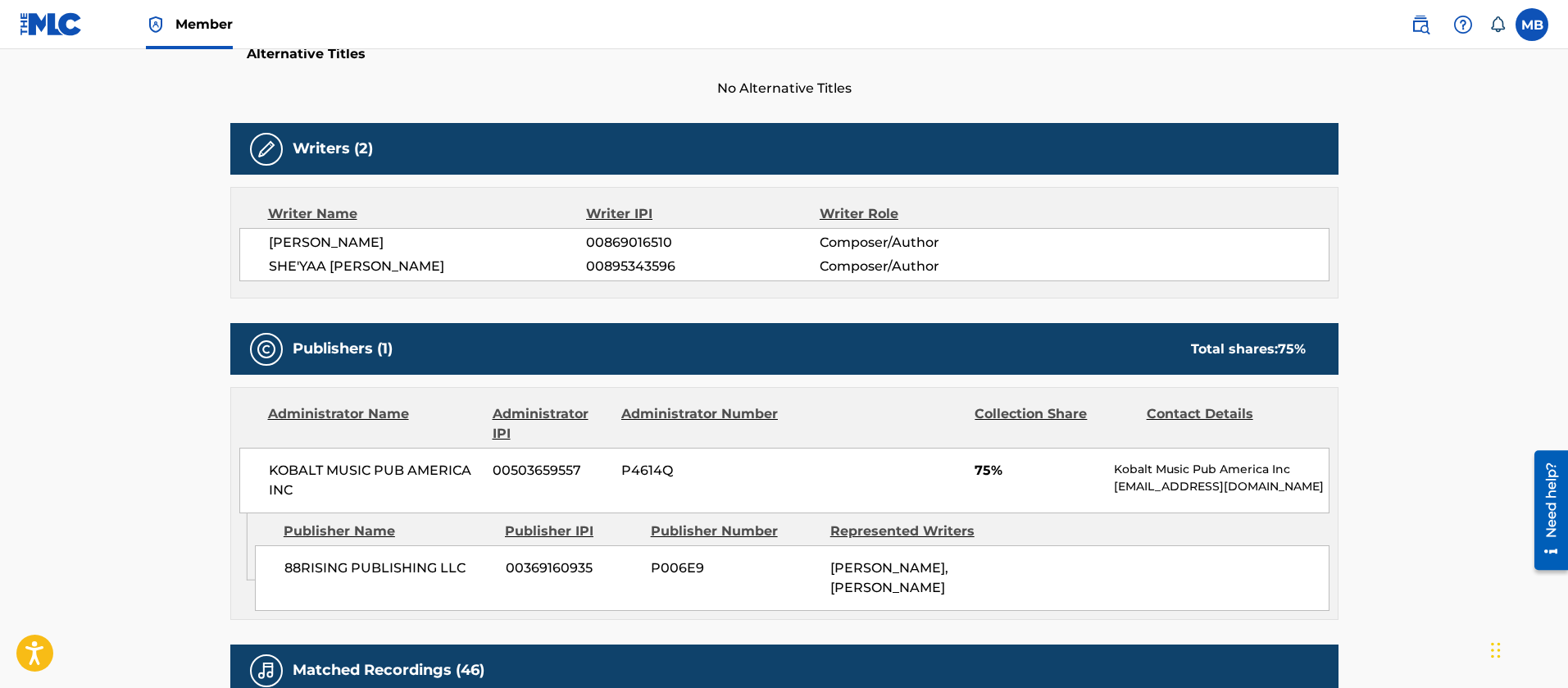
scroll to position [369, 0]
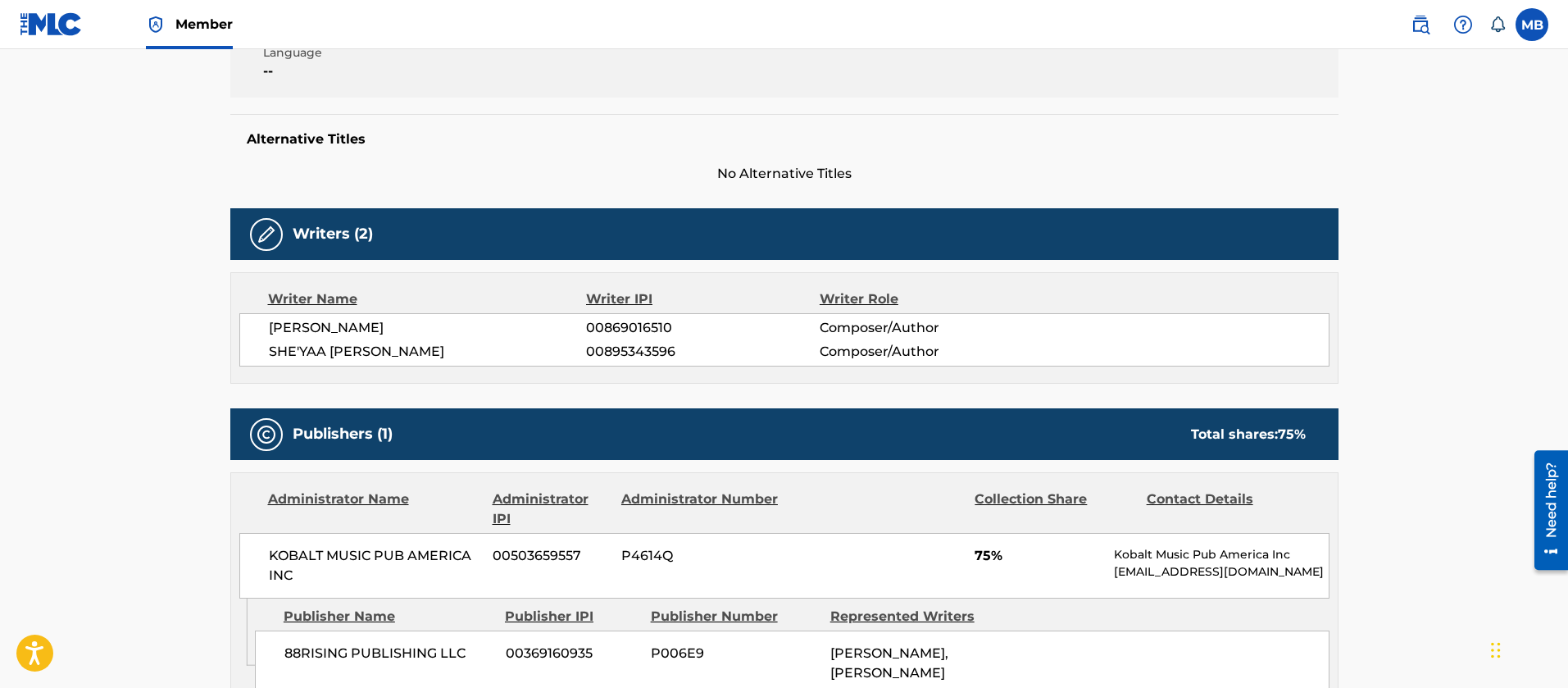
click at [355, 332] on span "[PERSON_NAME]" at bounding box center [428, 327] width 318 height 19
copy div "[PERSON_NAME]"
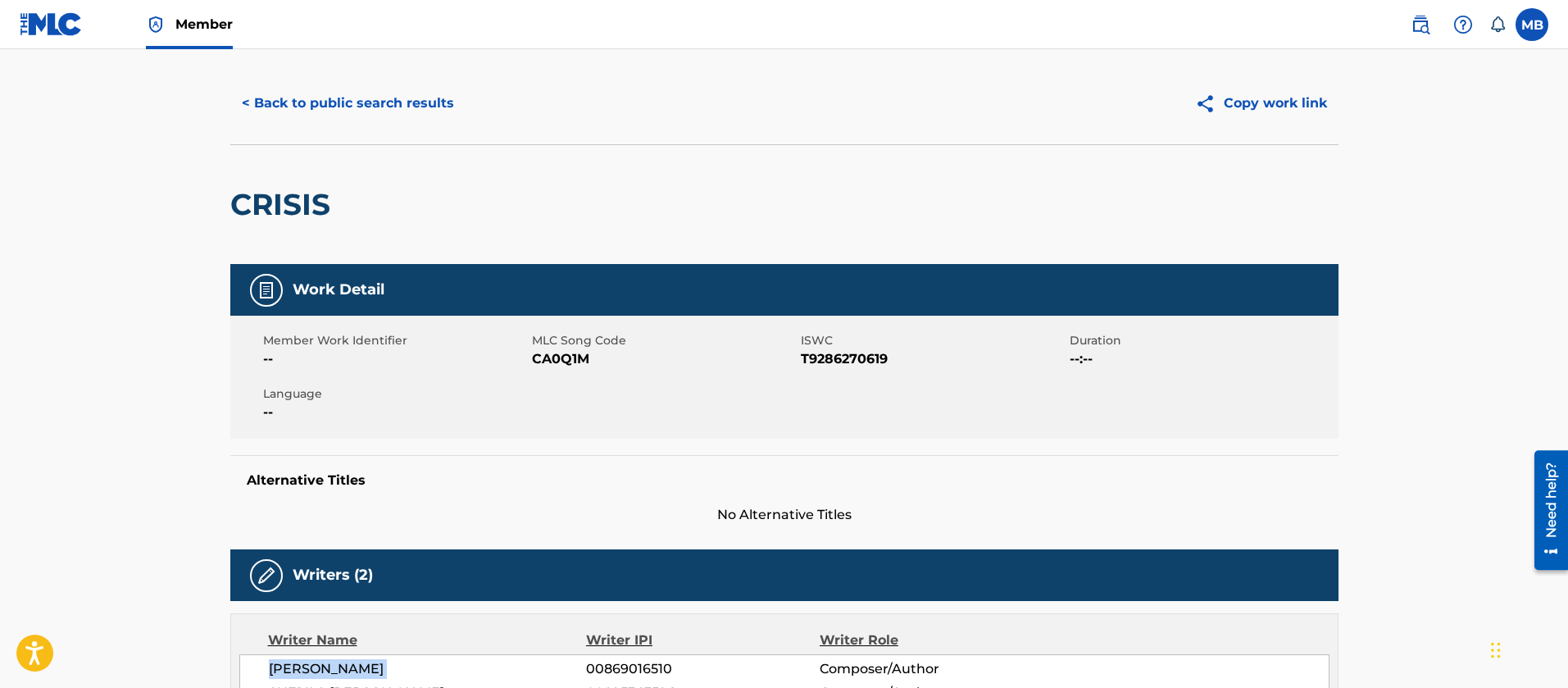
scroll to position [0, 0]
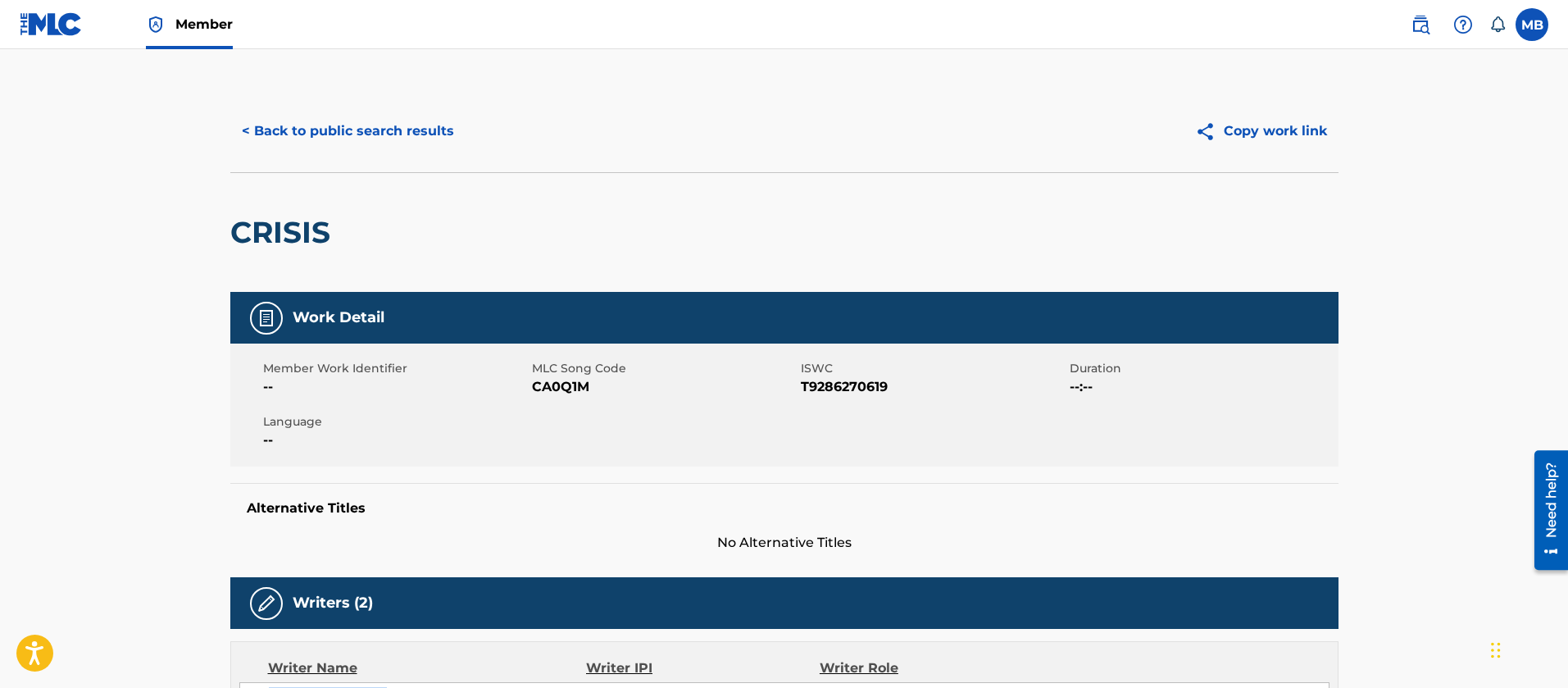
click at [350, 147] on button "< Back to public search results" at bounding box center [348, 131] width 235 height 41
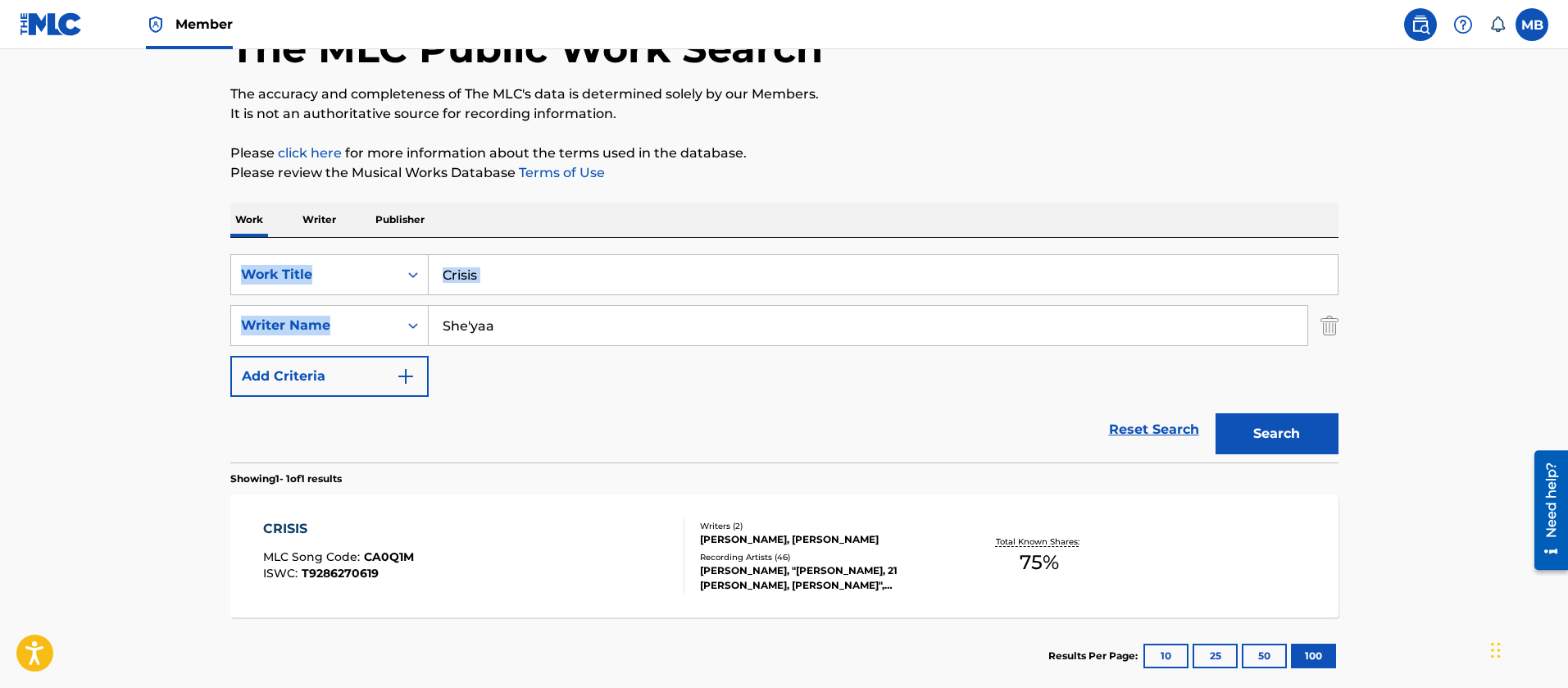
drag, startPoint x: 521, startPoint y: 295, endPoint x: 161, endPoint y: 256, distance: 362.1
click at [179, 257] on main "The MLC Public Work Search The accuracy and completeness of The MLC's data is d…" at bounding box center [784, 321] width 1568 height 764
click at [449, 273] on input "Crisis" at bounding box center [883, 275] width 909 height 39
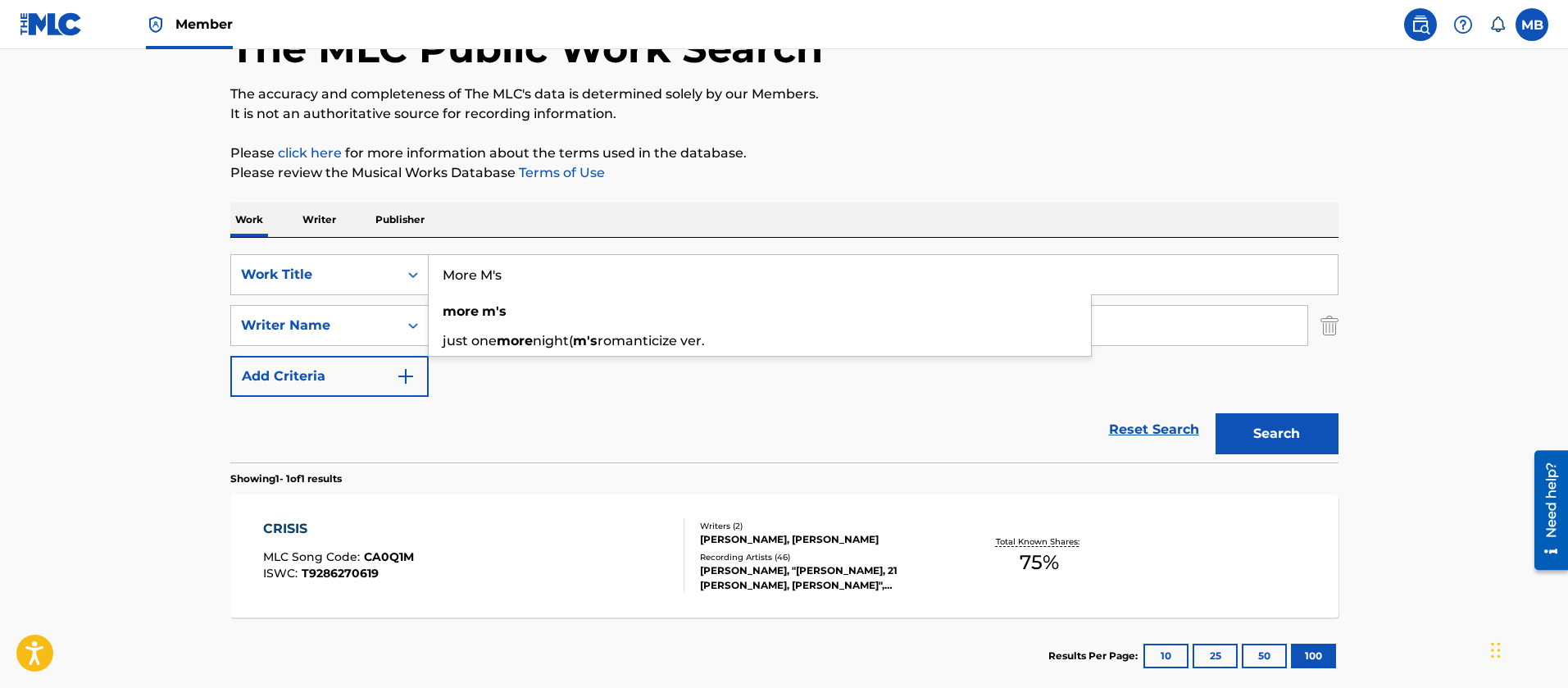
click at [1215, 413] on button "Search" at bounding box center [1277, 434] width 123 height 41
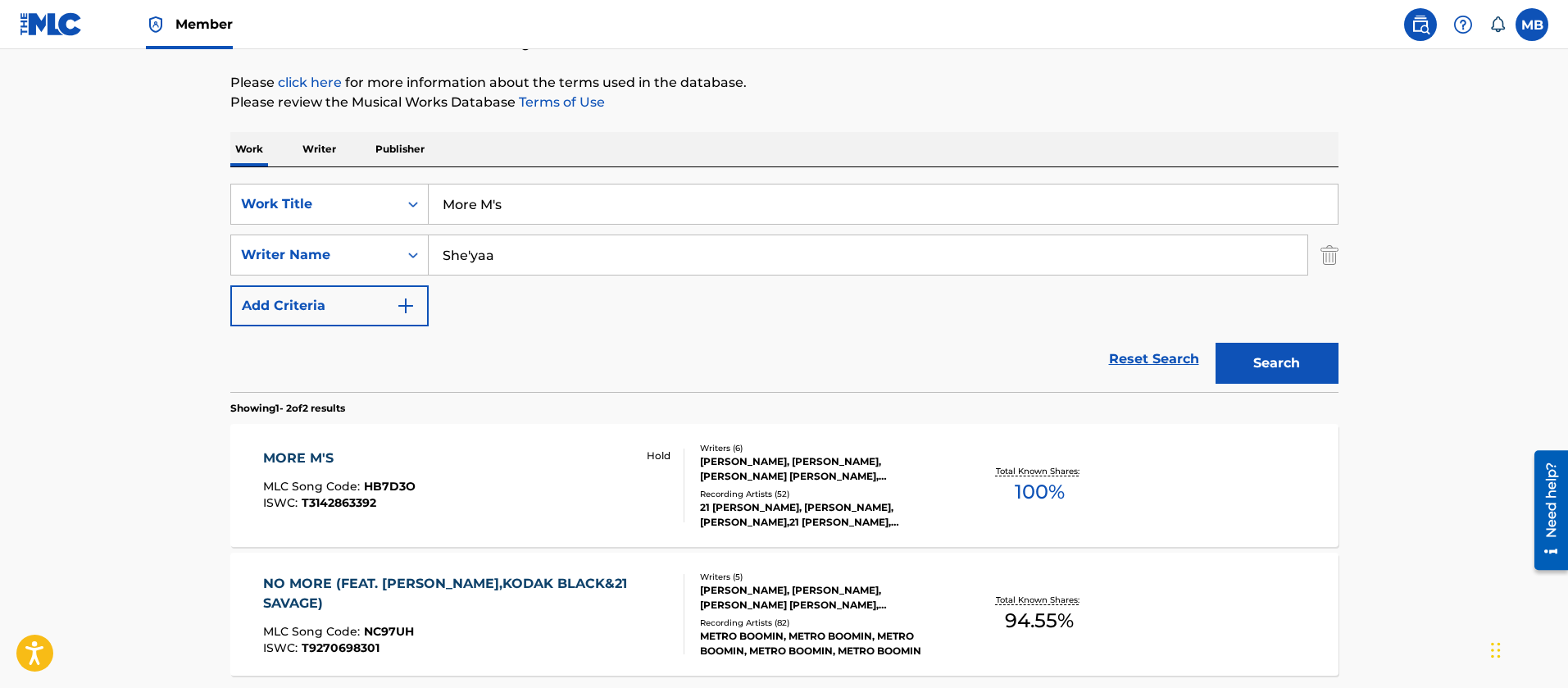
scroll to position [87, 0]
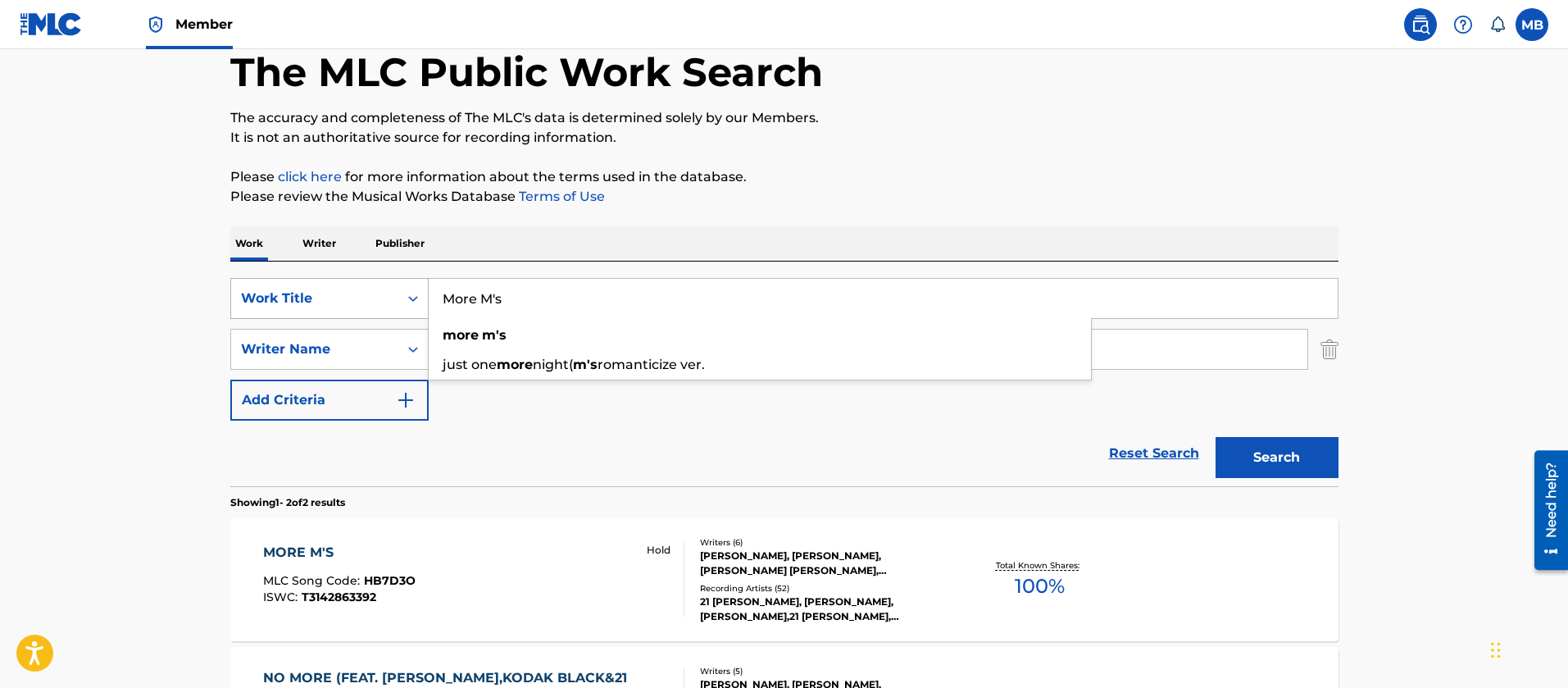
drag, startPoint x: 542, startPoint y: 311, endPoint x: 276, endPoint y: 283, distance: 267.5
click at [287, 287] on div "SearchWithCriteria55765601-b6f5-4fd7-8288-276d69afa418 Work Title More M's more…" at bounding box center [784, 299] width 1108 height 41
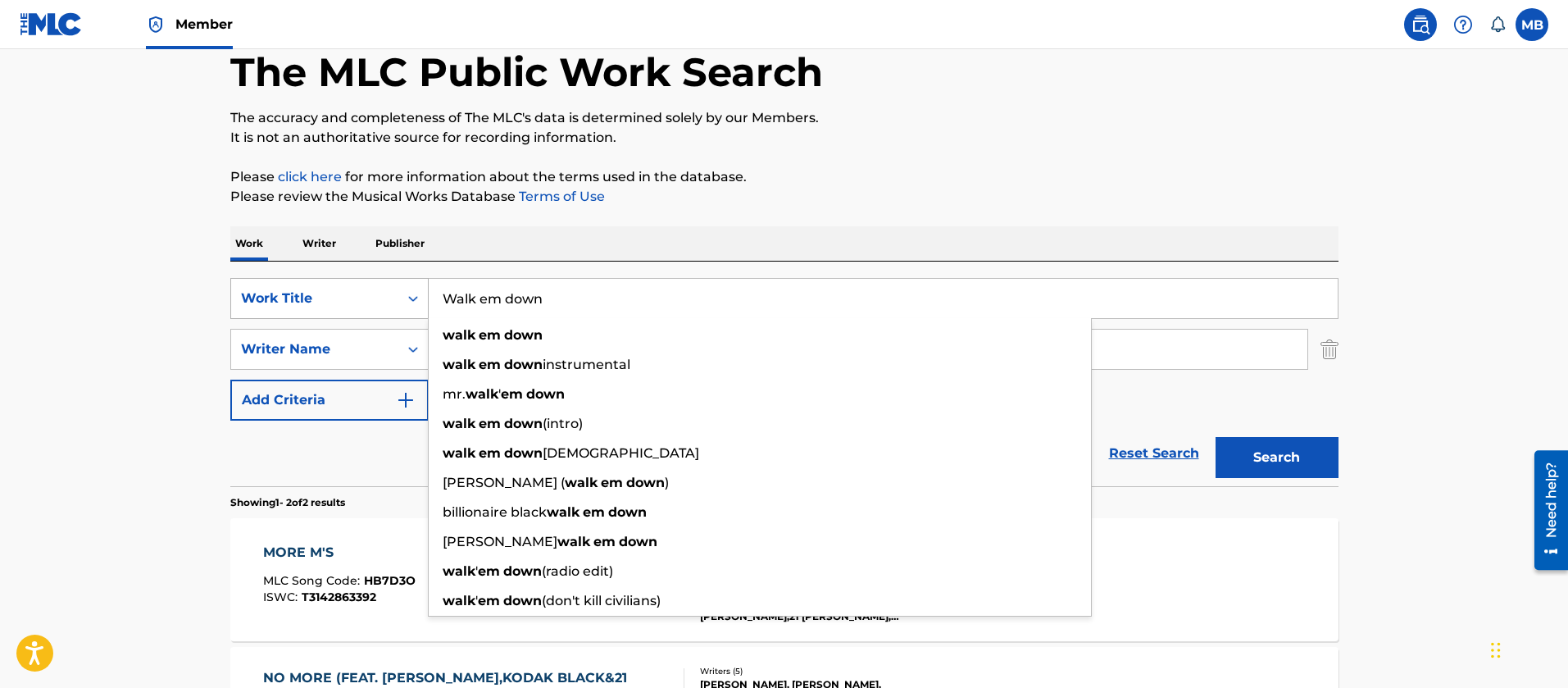
type input "Walk em down"
click at [1215, 437] on button "Search" at bounding box center [1277, 457] width 123 height 41
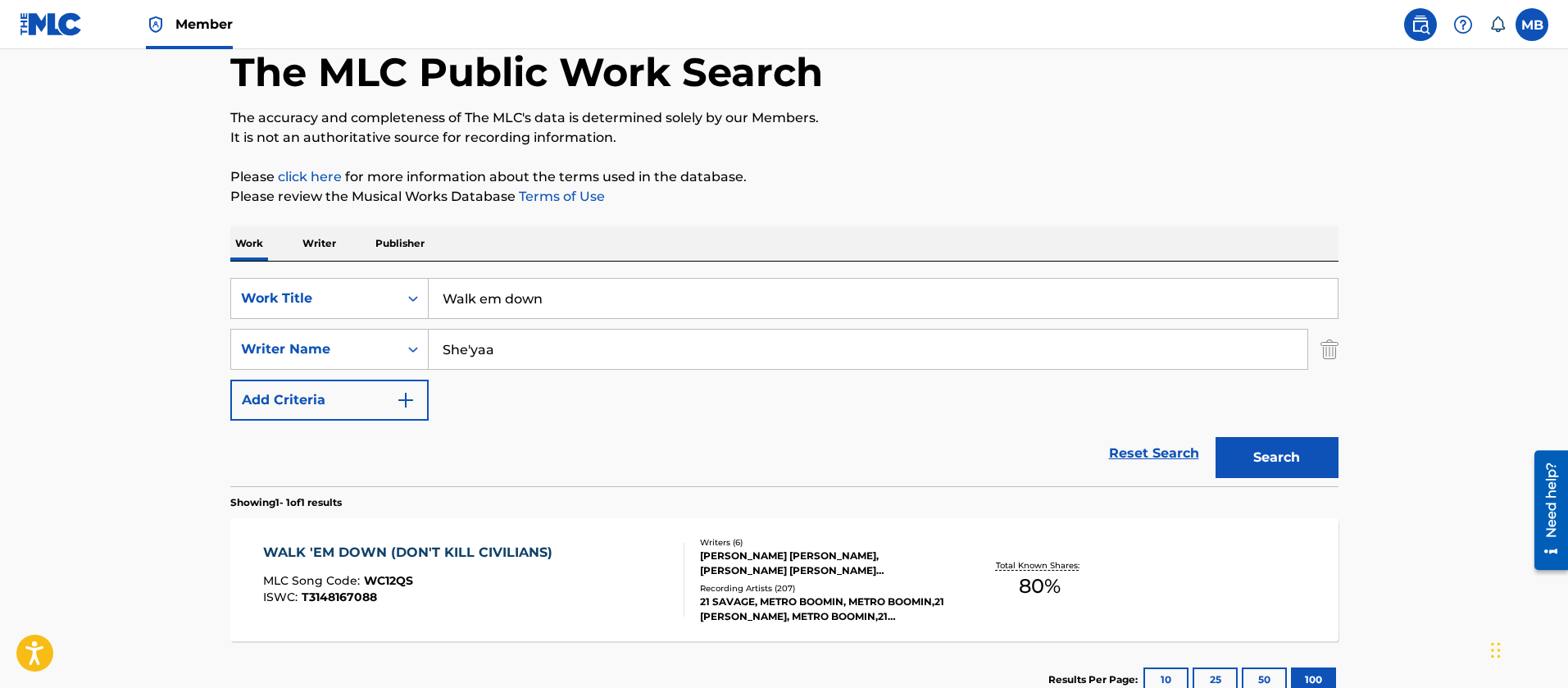
click at [599, 544] on div "WALK 'EM DOWN (DON'T KILL CIVILIANS) MLC Song Code : WC12QS ISWC : T3148167088" at bounding box center [474, 580] width 421 height 73
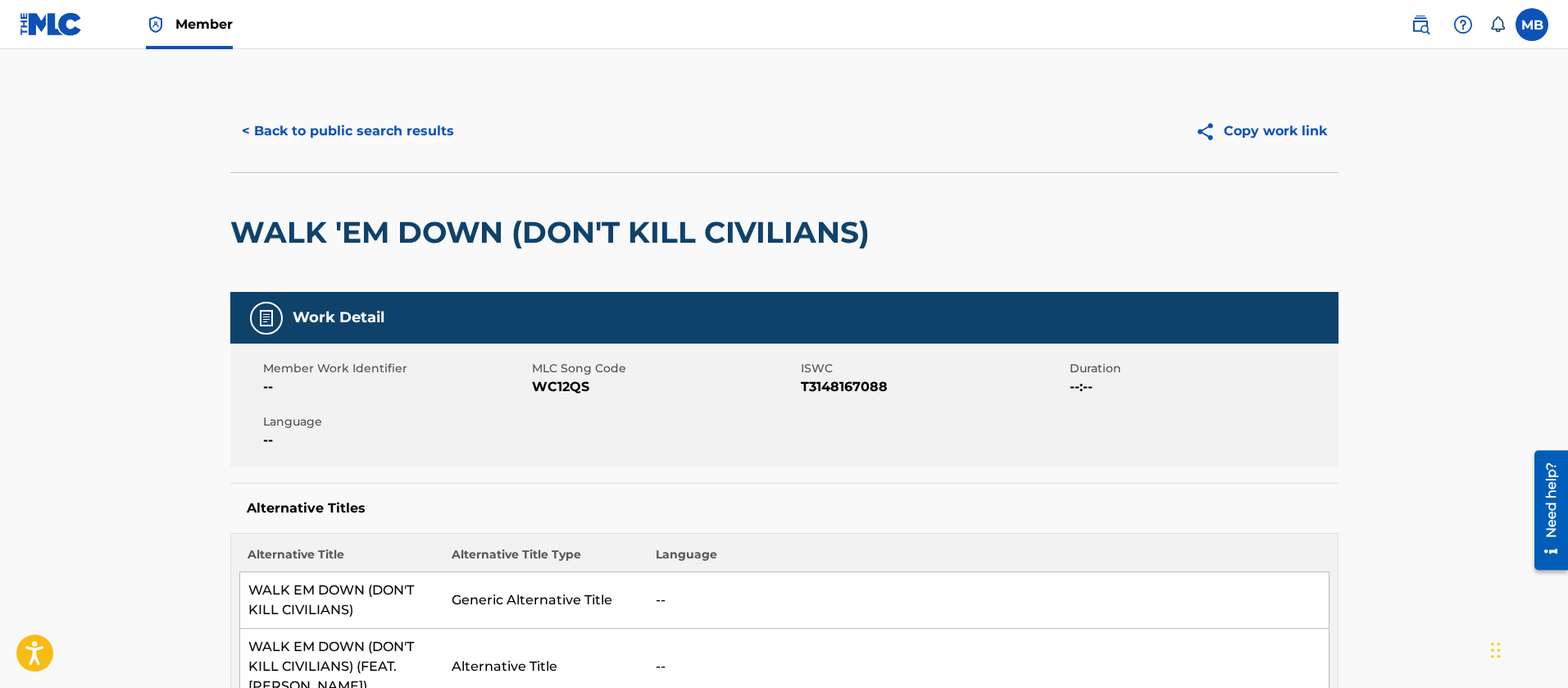
click at [364, 135] on button "< Back to public search results" at bounding box center [348, 131] width 235 height 41
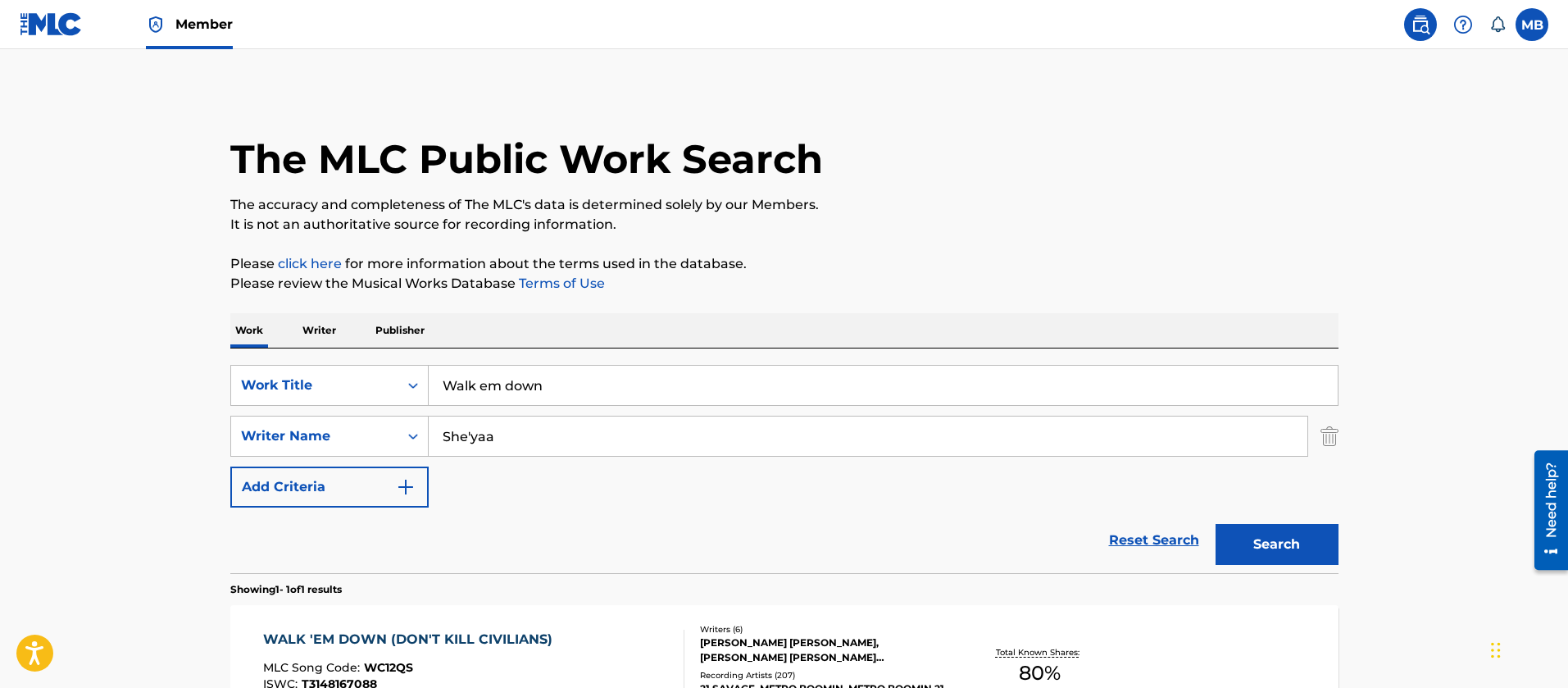
scroll to position [87, 0]
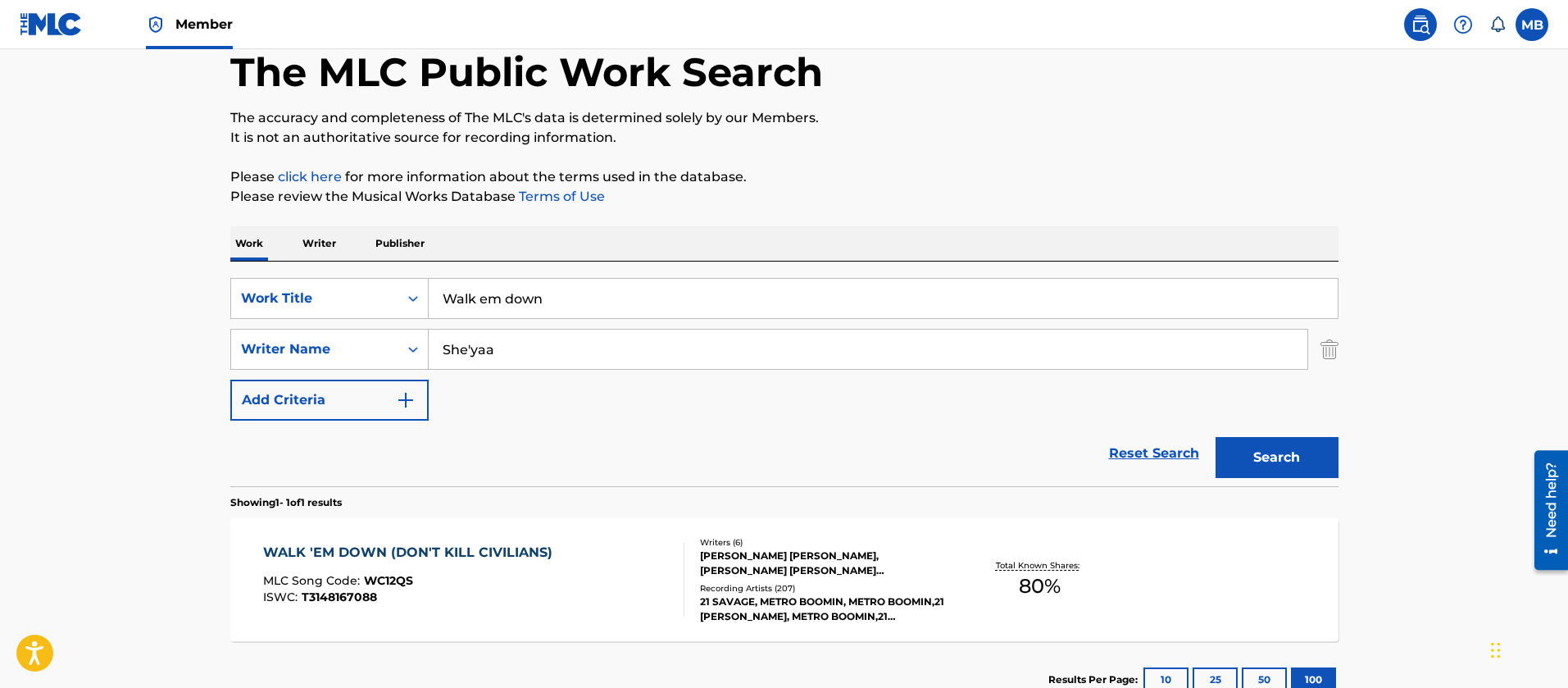
drag, startPoint x: 554, startPoint y: 285, endPoint x: 41, endPoint y: 209, distance: 518.6
click at [118, 244] on main "The MLC Public Work Search The accuracy and completeness of The MLC's data is d…" at bounding box center [784, 344] width 1568 height 764
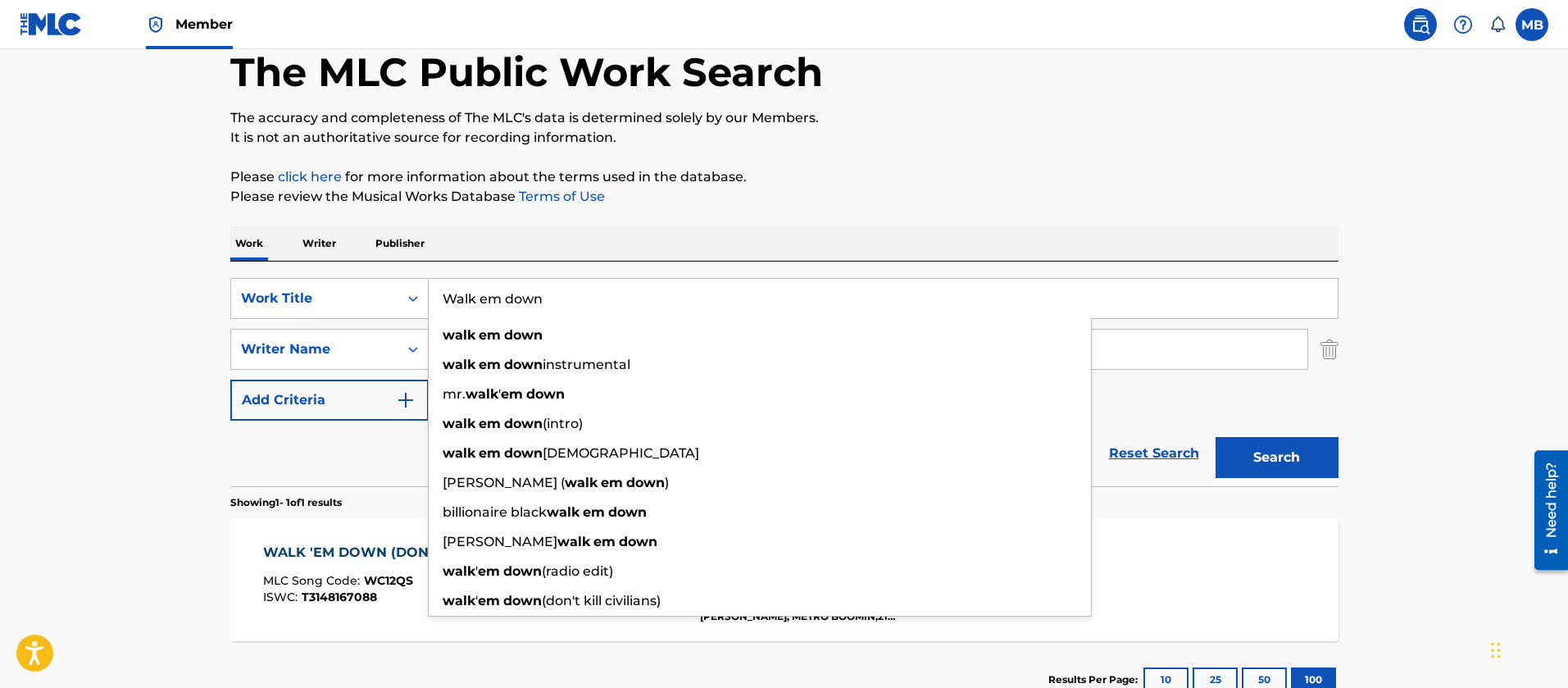
type input "C"
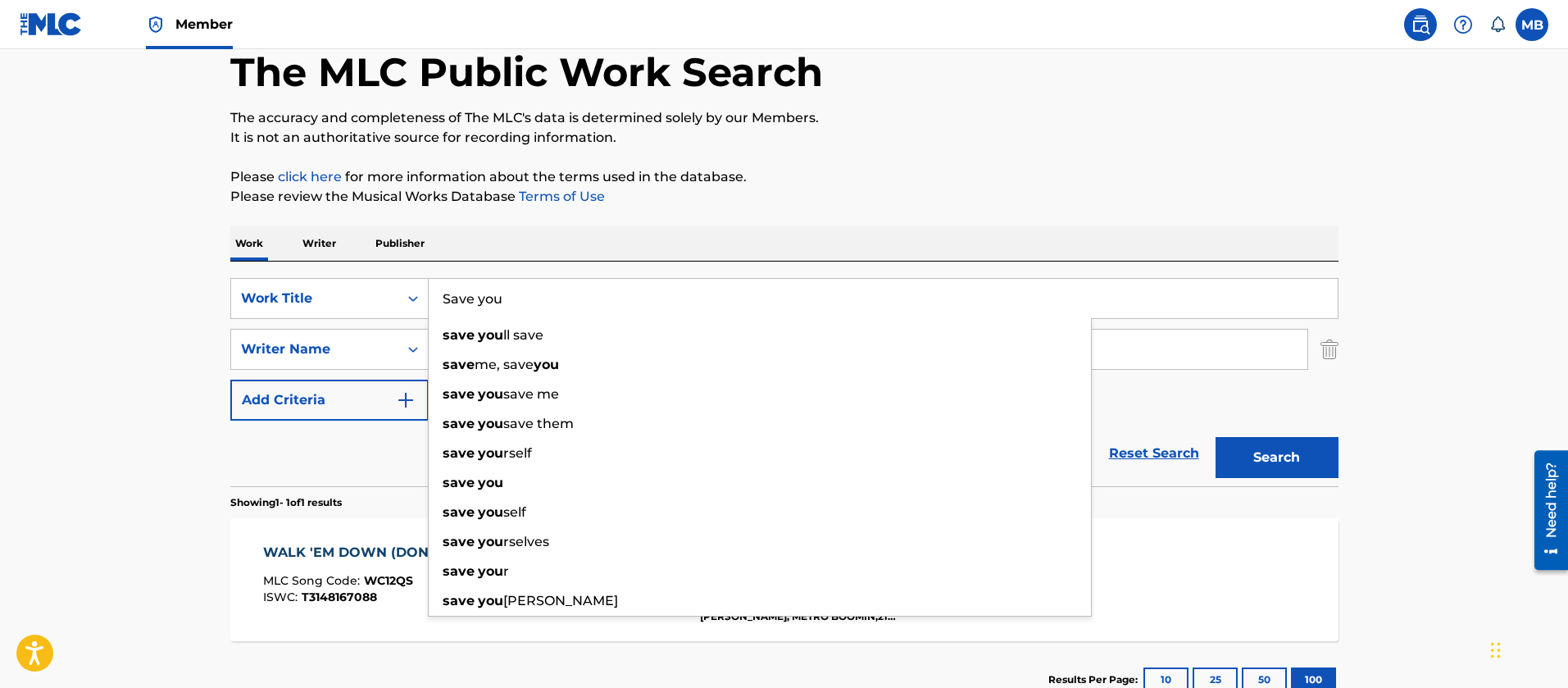
click at [1215, 437] on button "Search" at bounding box center [1277, 457] width 123 height 41
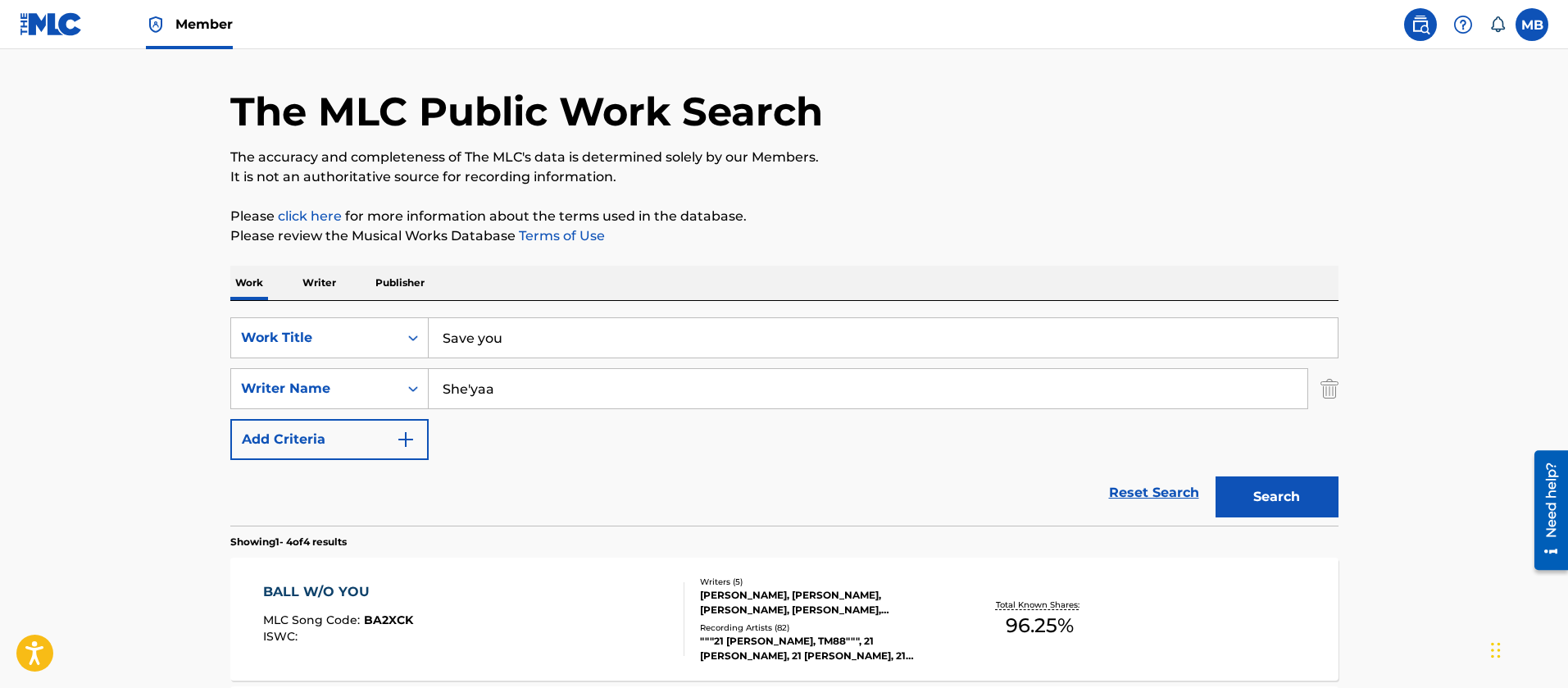
scroll to position [0, 0]
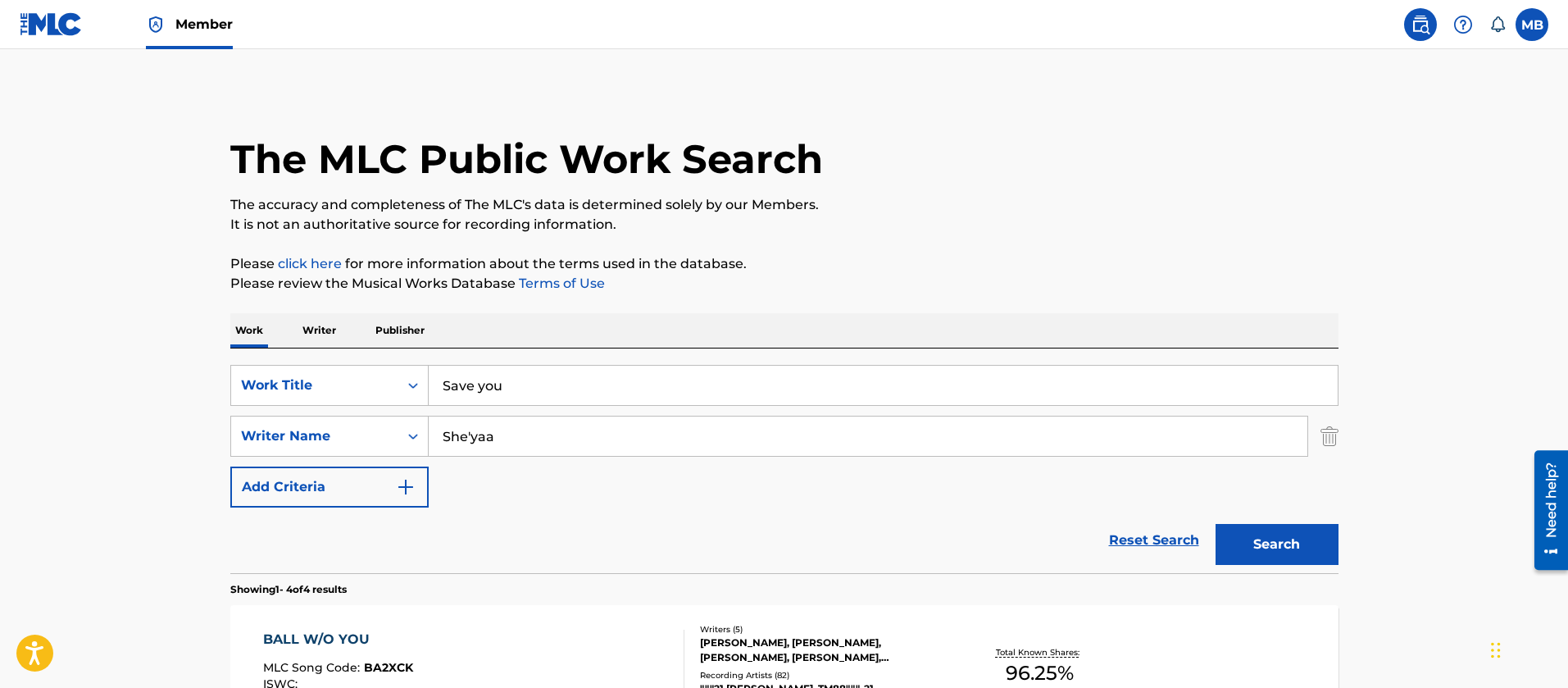
drag, startPoint x: 539, startPoint y: 395, endPoint x: 36, endPoint y: 348, distance: 505.2
click at [85, 382] on main "The MLC Public Work Search The accuracy and completeness of The MLC's data is d…" at bounding box center [784, 625] width 1568 height 1151
drag, startPoint x: 554, startPoint y: 407, endPoint x: 141, endPoint y: 369, distance: 414.7
click at [173, 379] on main "The MLC Public Work Search The accuracy and completeness of The MLC's data is d…" at bounding box center [784, 625] width 1568 height 1151
click at [518, 373] on input "I Can't S" at bounding box center [883, 385] width 909 height 39
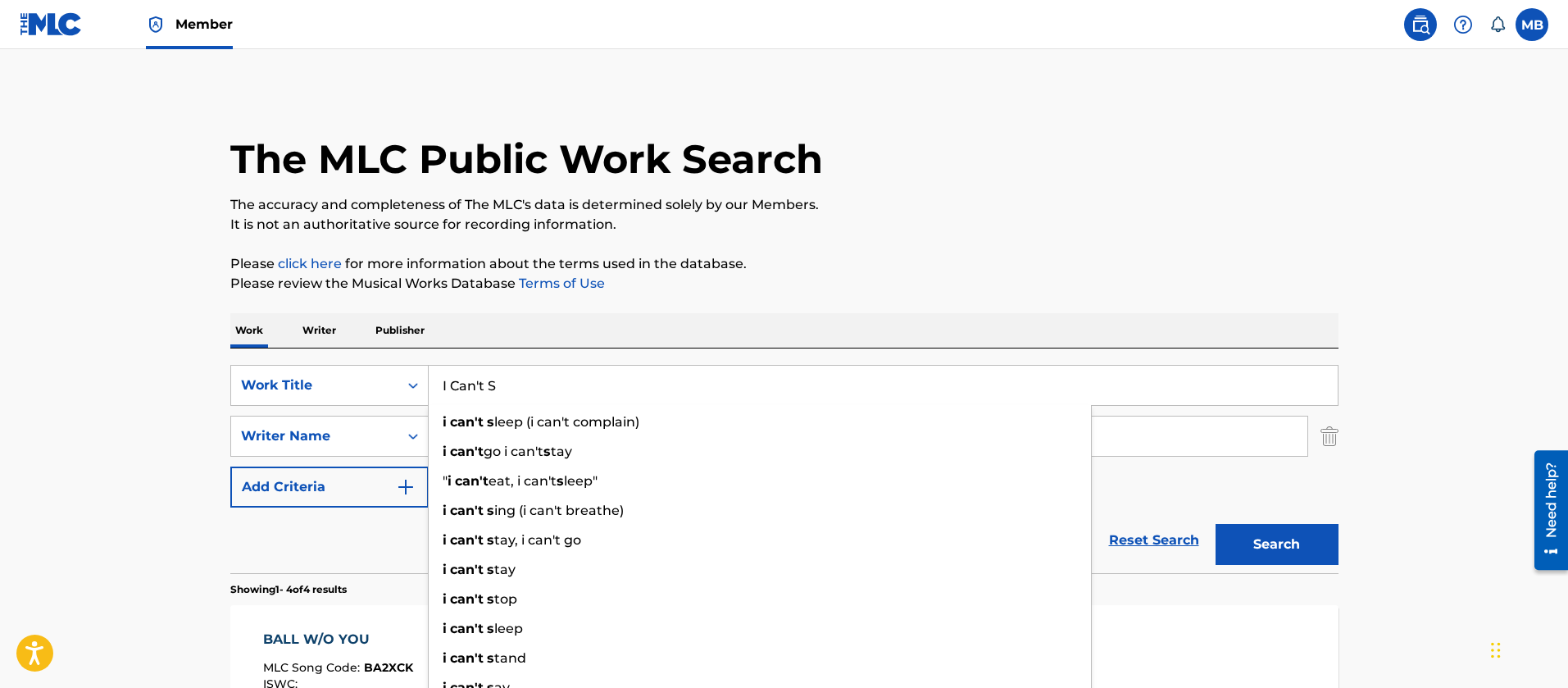
click at [518, 373] on input "I Can't S" at bounding box center [883, 385] width 909 height 39
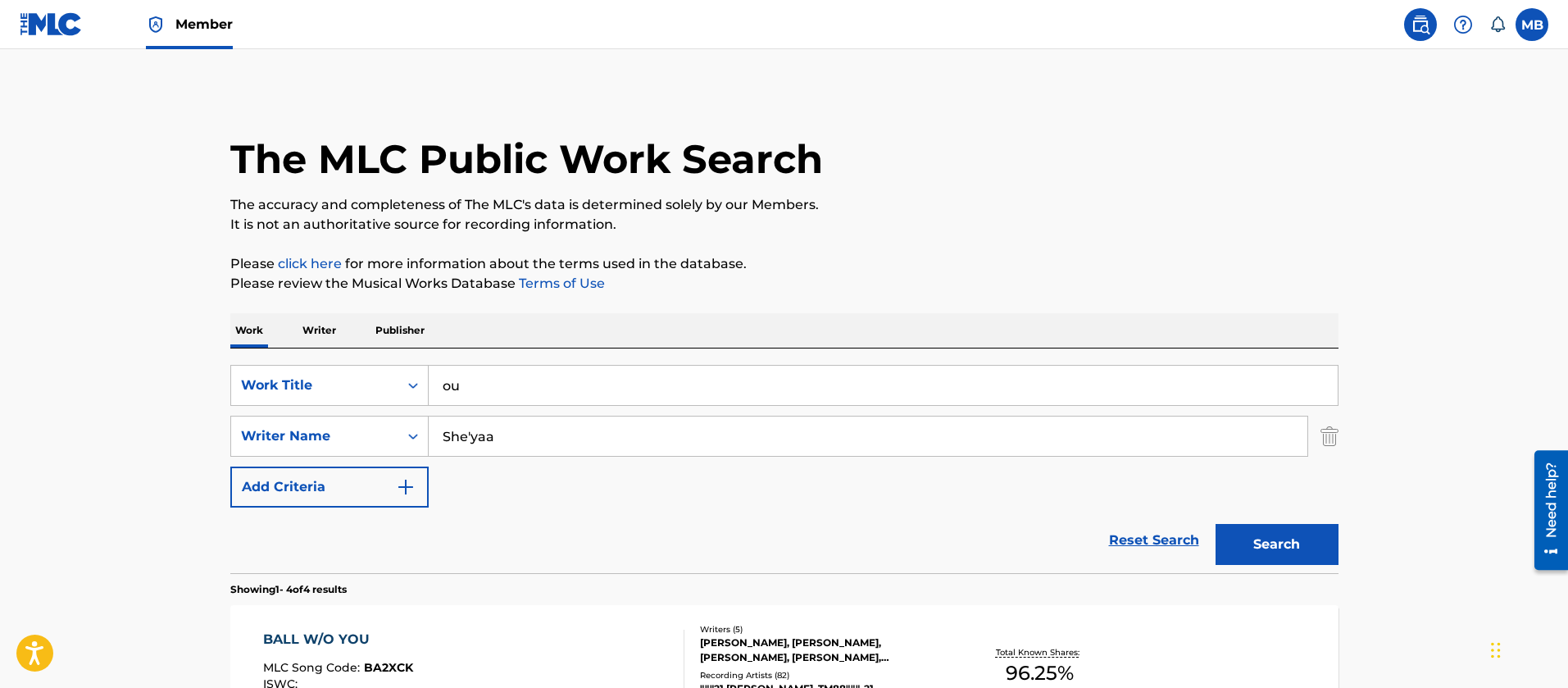
type input "o"
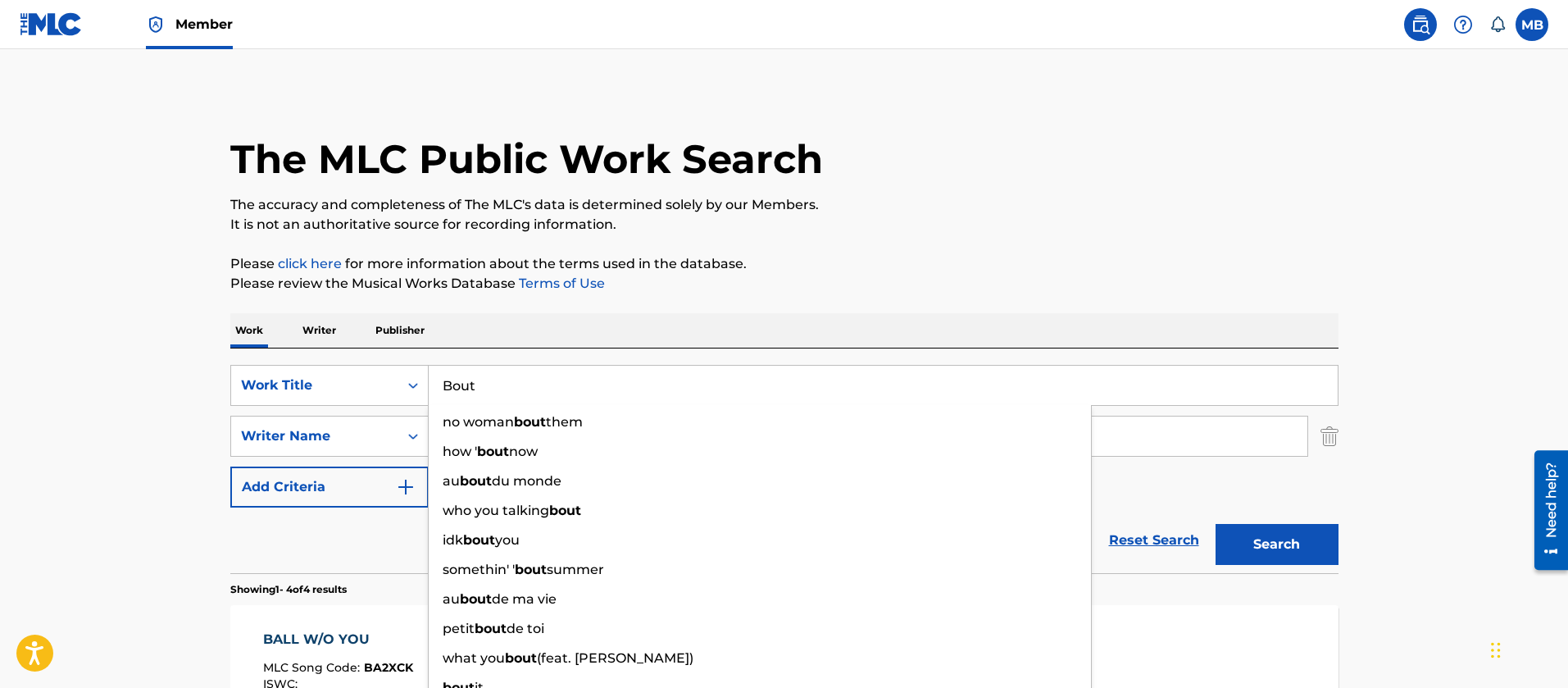
type input "Bout"
click at [1215, 524] on button "Search" at bounding box center [1277, 545] width 123 height 41
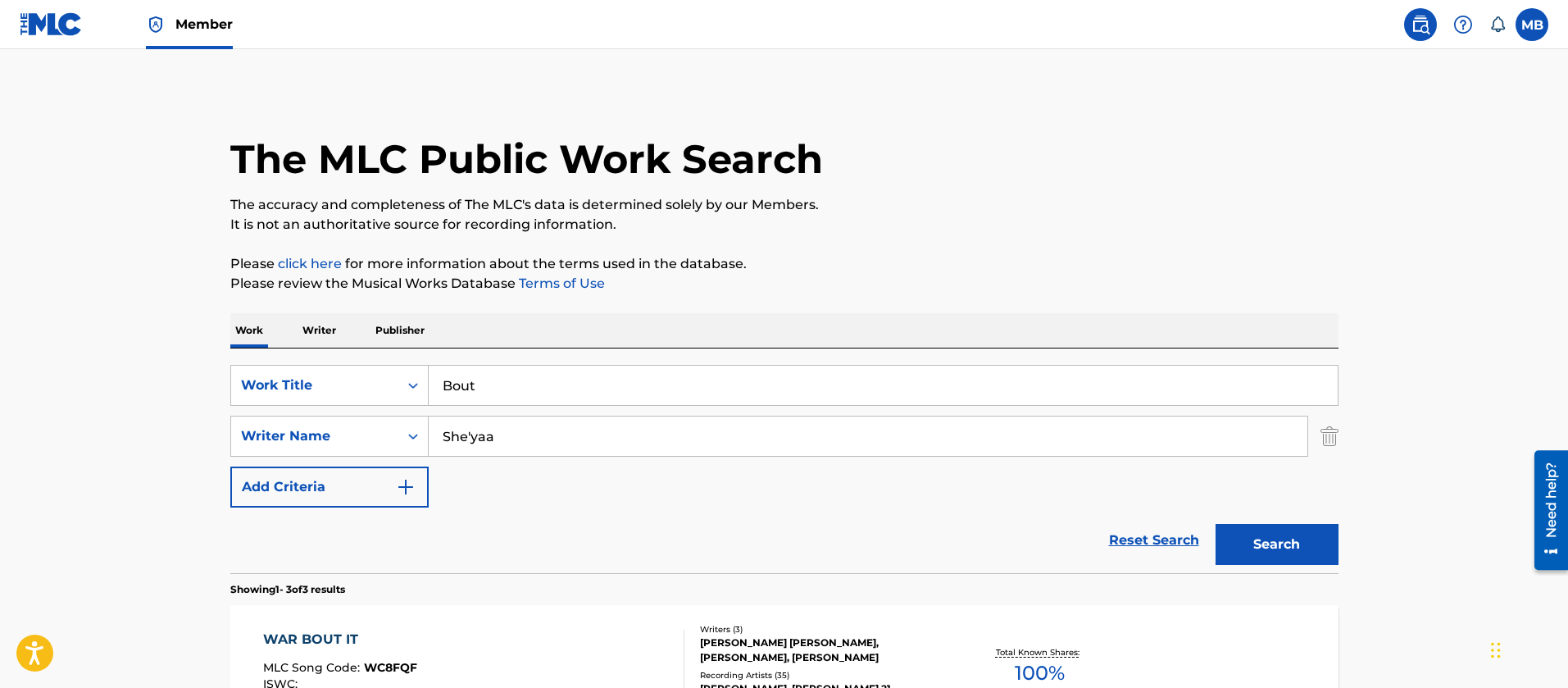
scroll to position [369, 0]
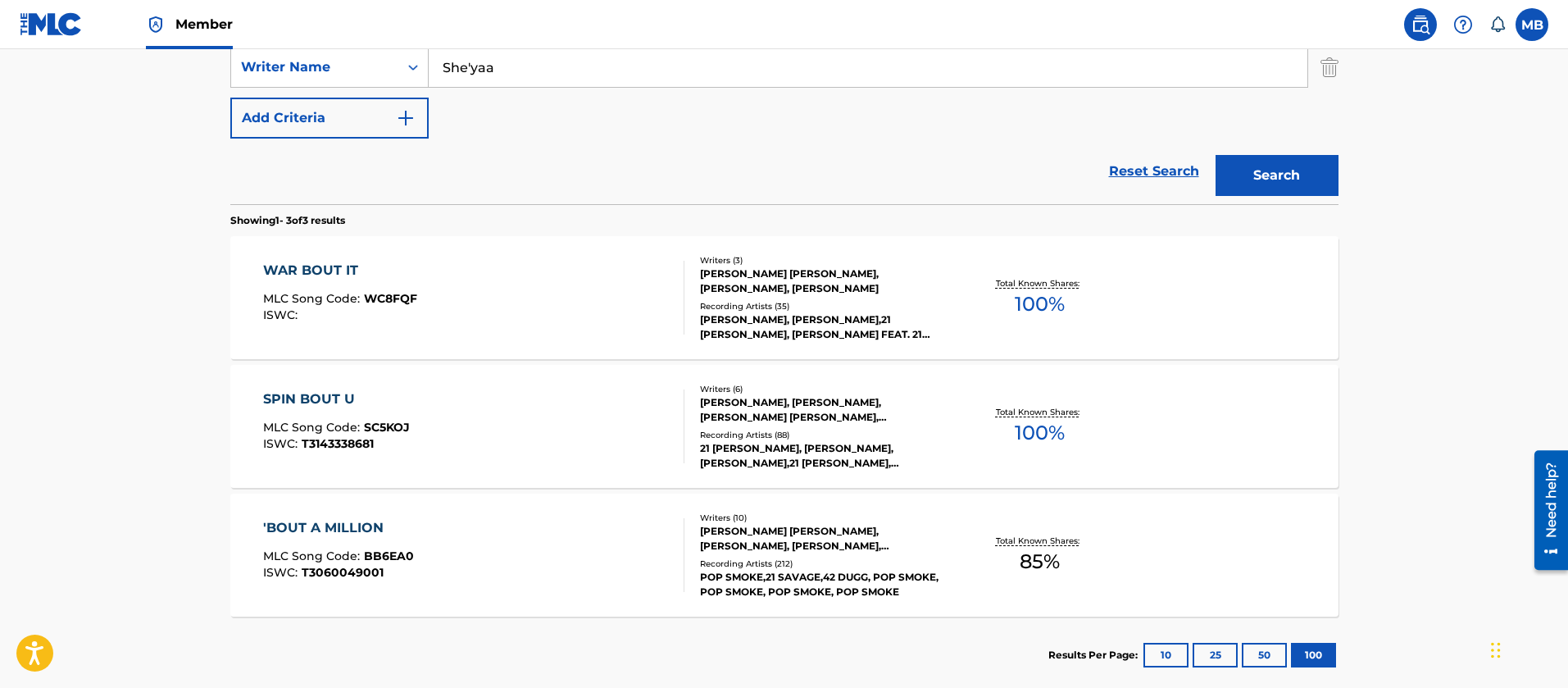
click at [514, 524] on div "'BOUT A MILLION MLC Song Code : BB6EA0 ISWC : T3060049001" at bounding box center [474, 555] width 421 height 73
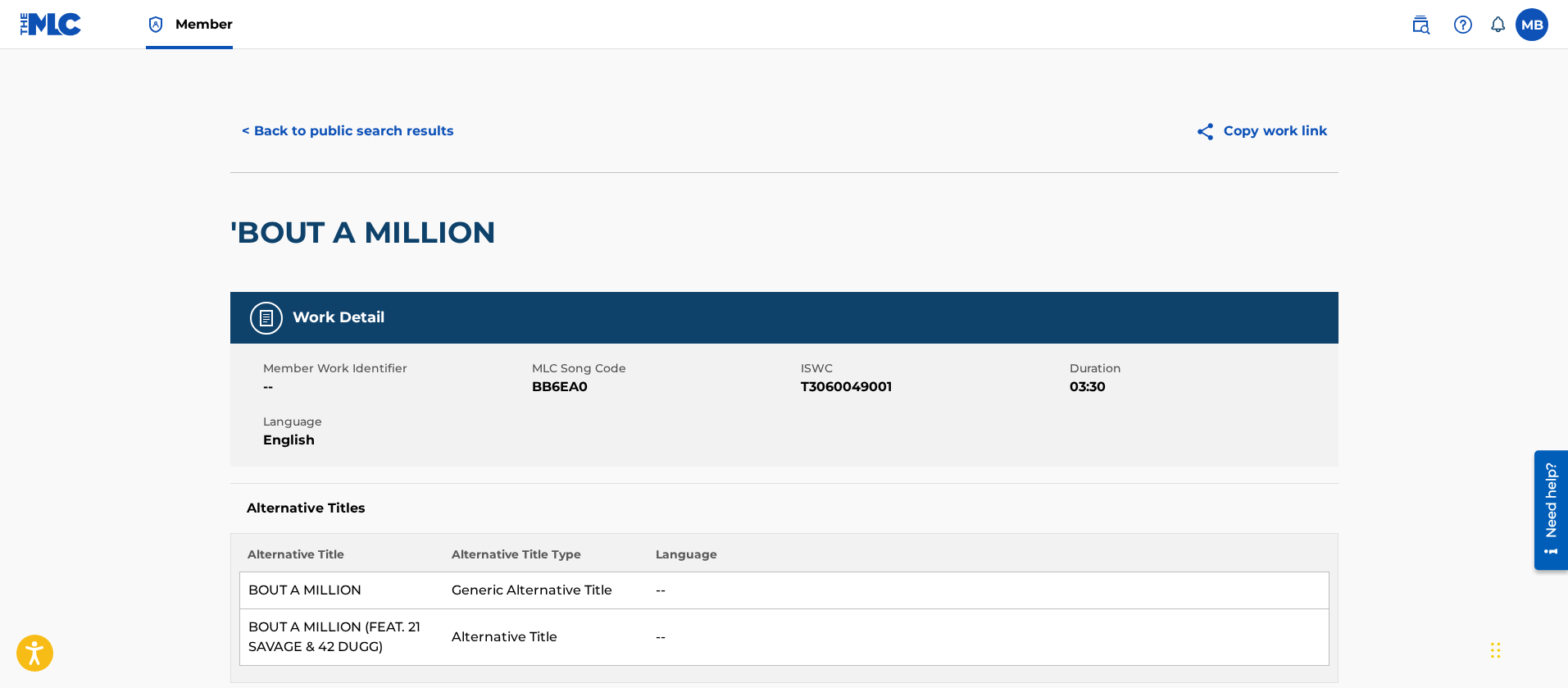
click at [373, 127] on button "< Back to public search results" at bounding box center [348, 131] width 235 height 41
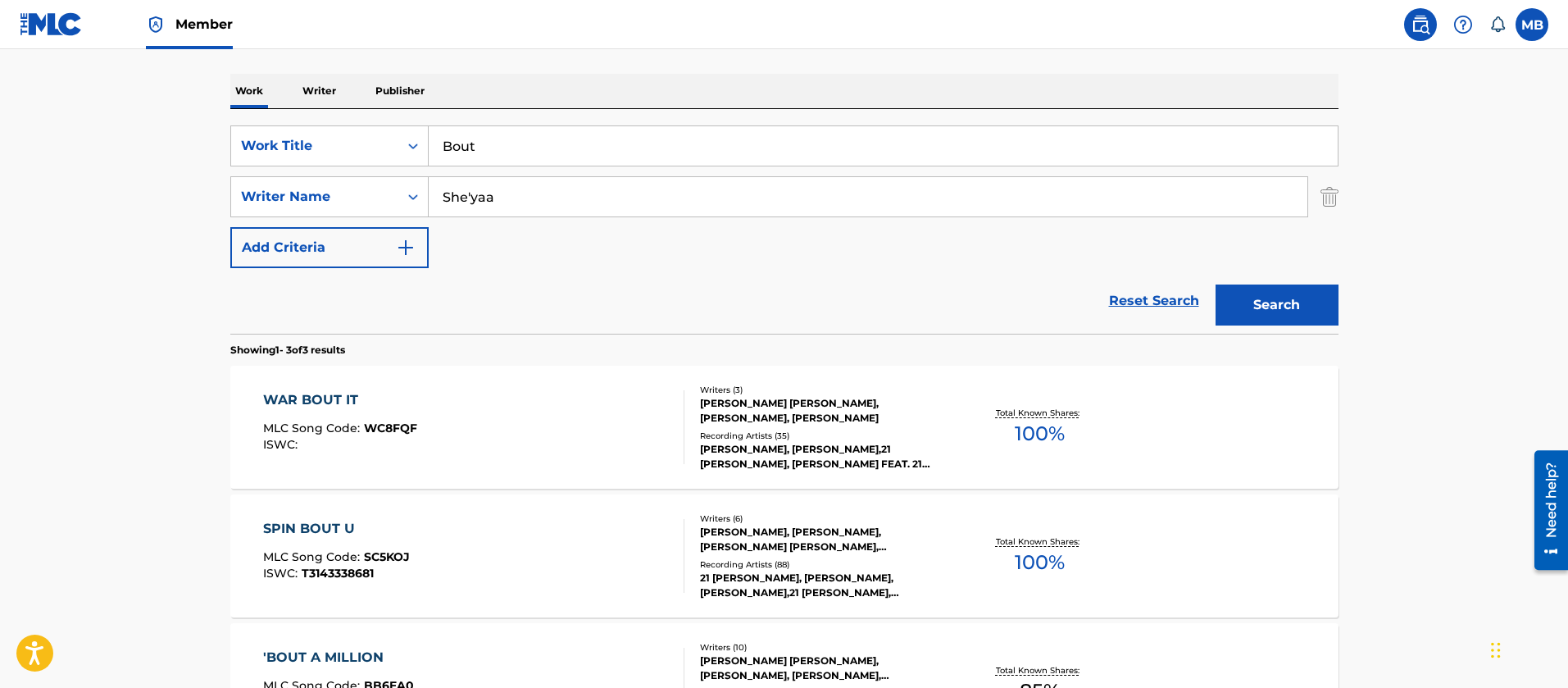
scroll to position [237, 0]
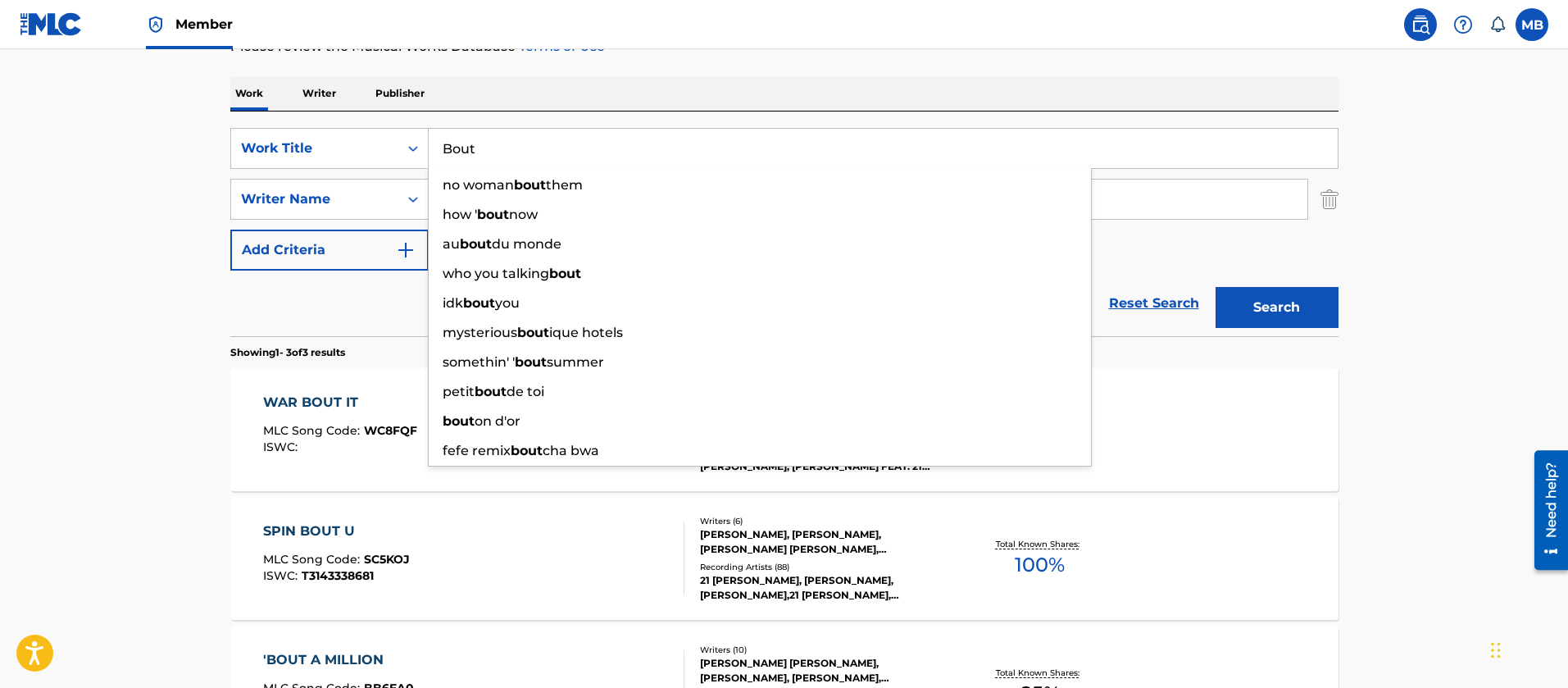
drag, startPoint x: 559, startPoint y: 166, endPoint x: 223, endPoint y: 150, distance: 336.4
click at [244, 158] on div "SearchWithCriteria55765601-b6f5-4fd7-8288-276d69afa418 Work Title Bout no woman…" at bounding box center [784, 148] width 1108 height 41
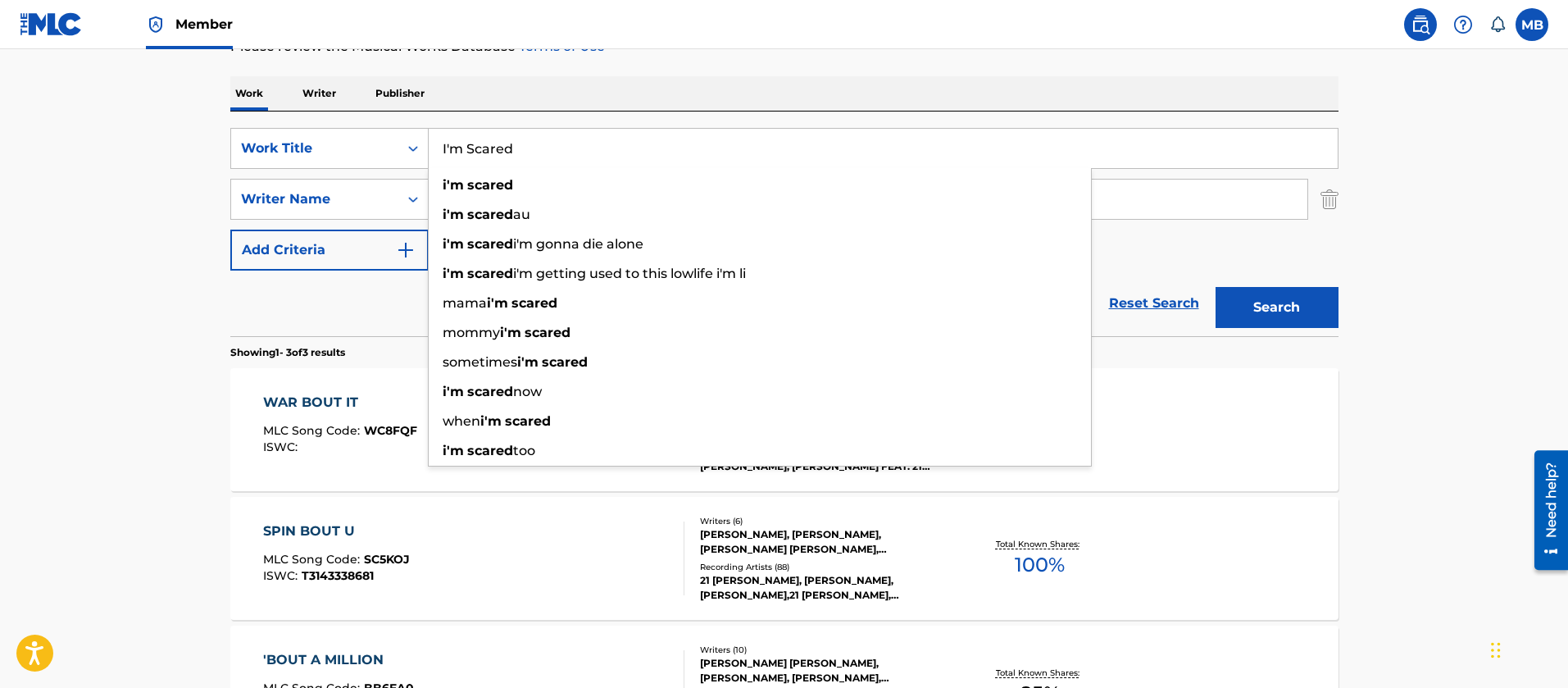
type input "I'm Scared"
click at [1215, 288] on button "Search" at bounding box center [1277, 308] width 123 height 41
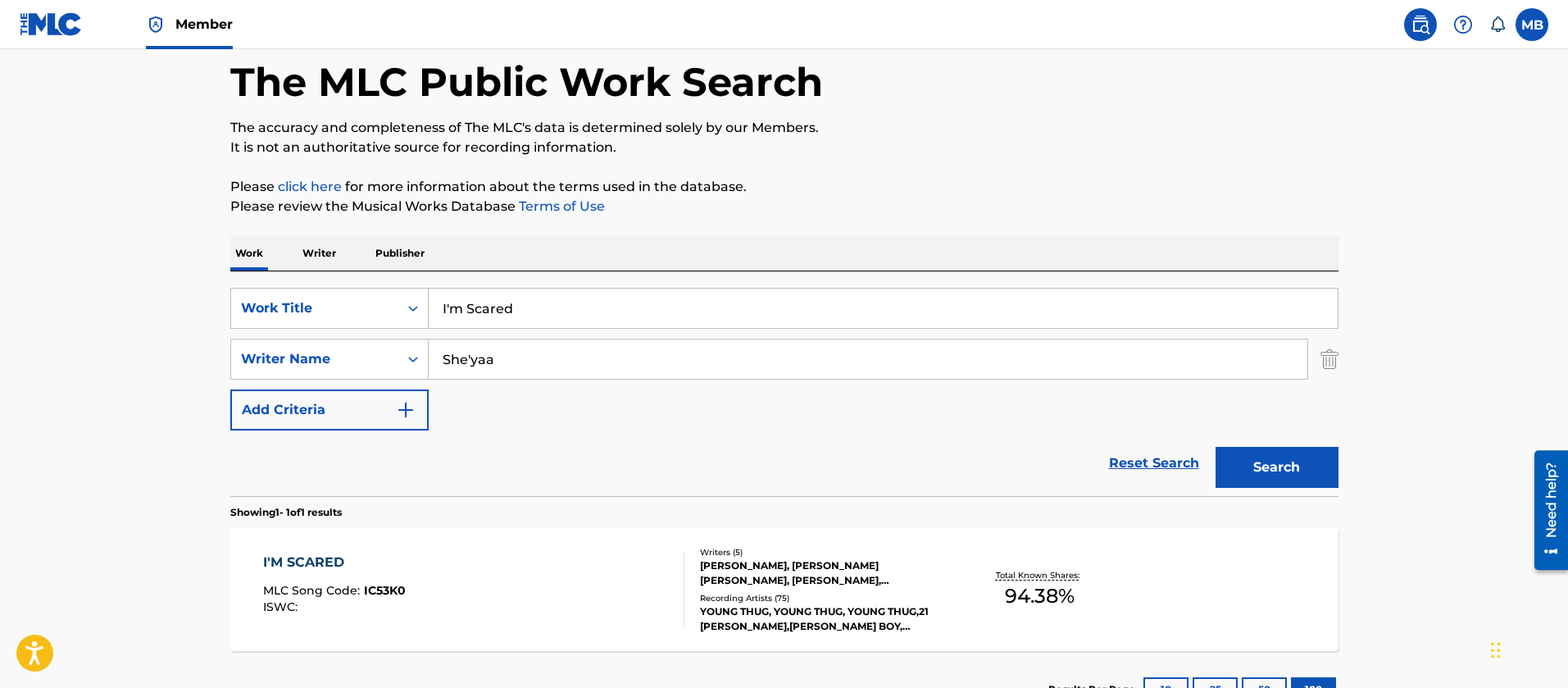
scroll to position [204, 0]
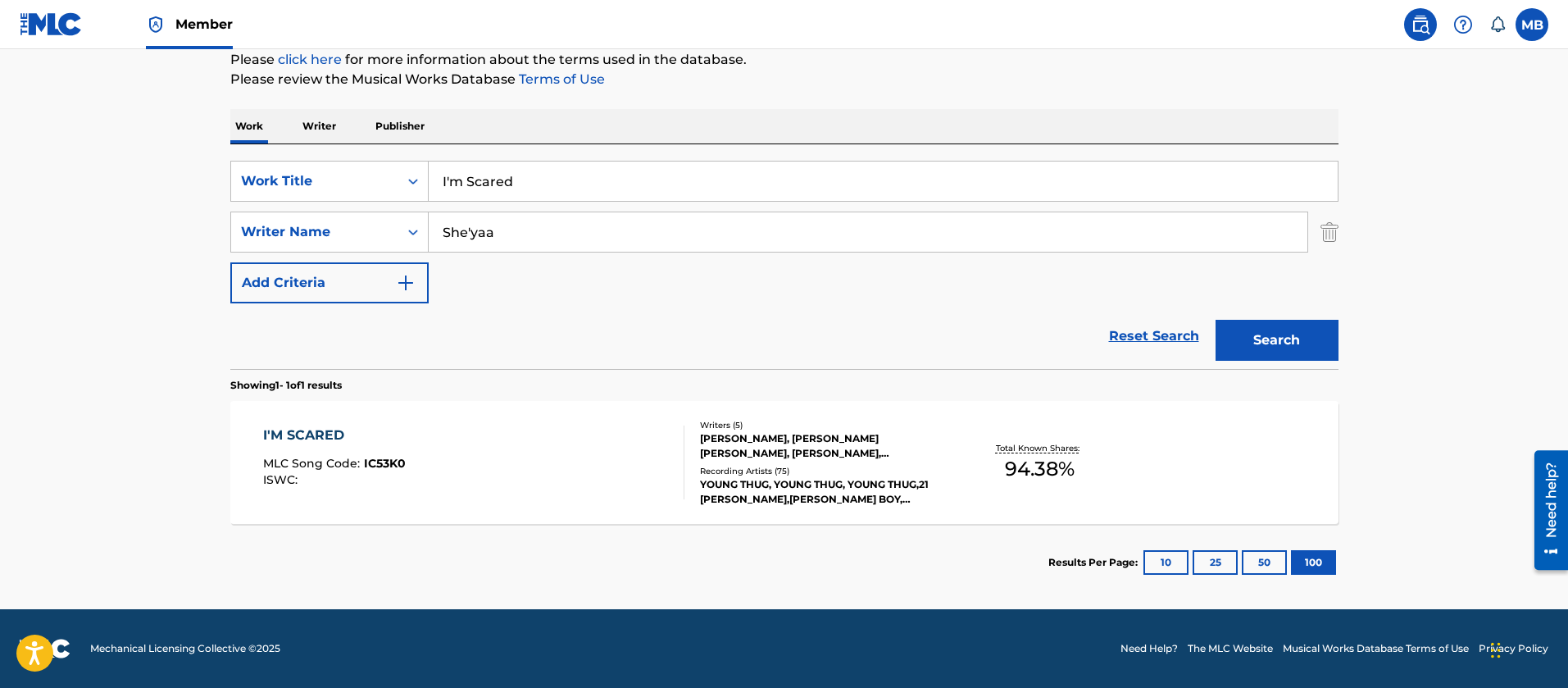
click at [596, 455] on div "I'M SCARED MLC Song Code : IC53K0 ISWC :" at bounding box center [474, 462] width 421 height 73
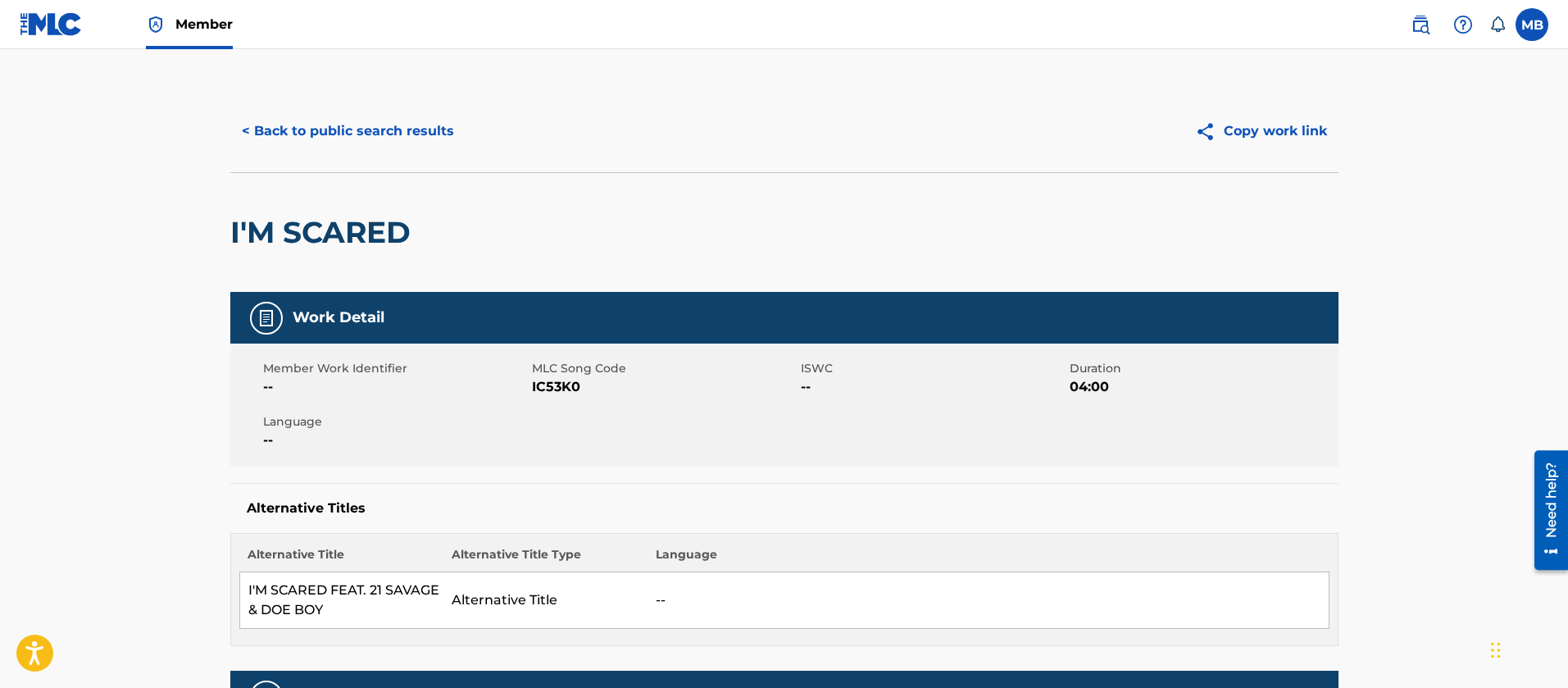
click at [360, 136] on button "< Back to public search results" at bounding box center [348, 131] width 235 height 41
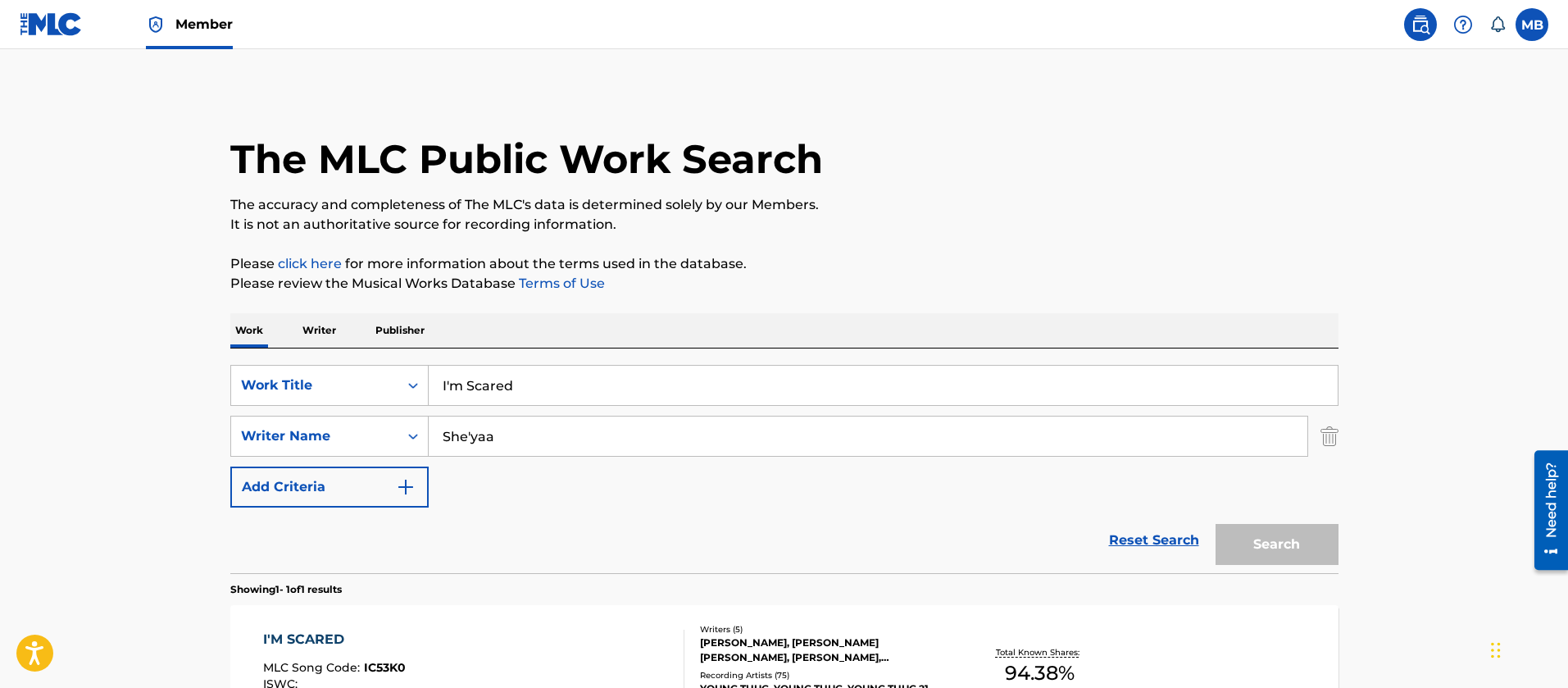
scroll to position [111, 0]
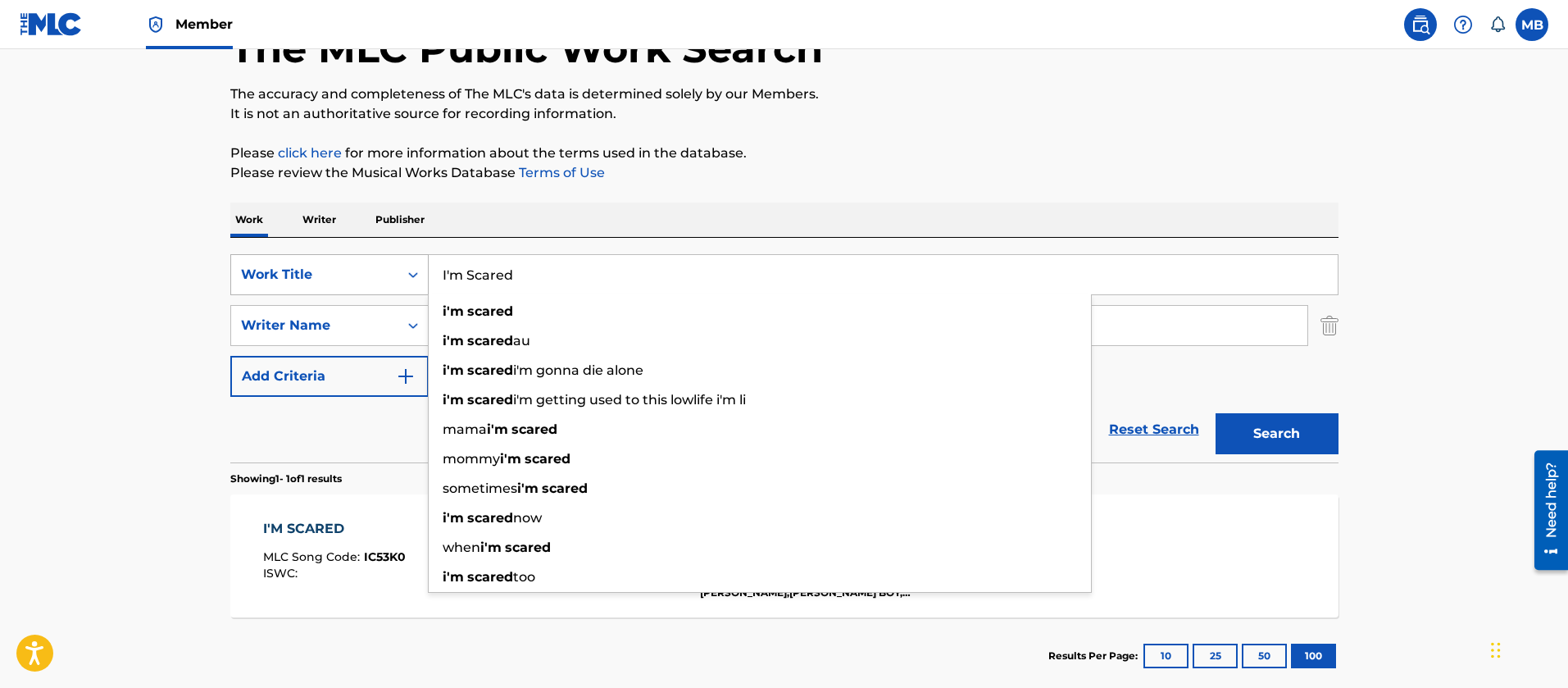
drag, startPoint x: 442, startPoint y: 276, endPoint x: 295, endPoint y: 257, distance: 148.2
click at [333, 267] on div "SearchWithCriteria55765601-b6f5-4fd7-8288-276d69afa418 Work Title I'm Scared i'…" at bounding box center [784, 275] width 1108 height 41
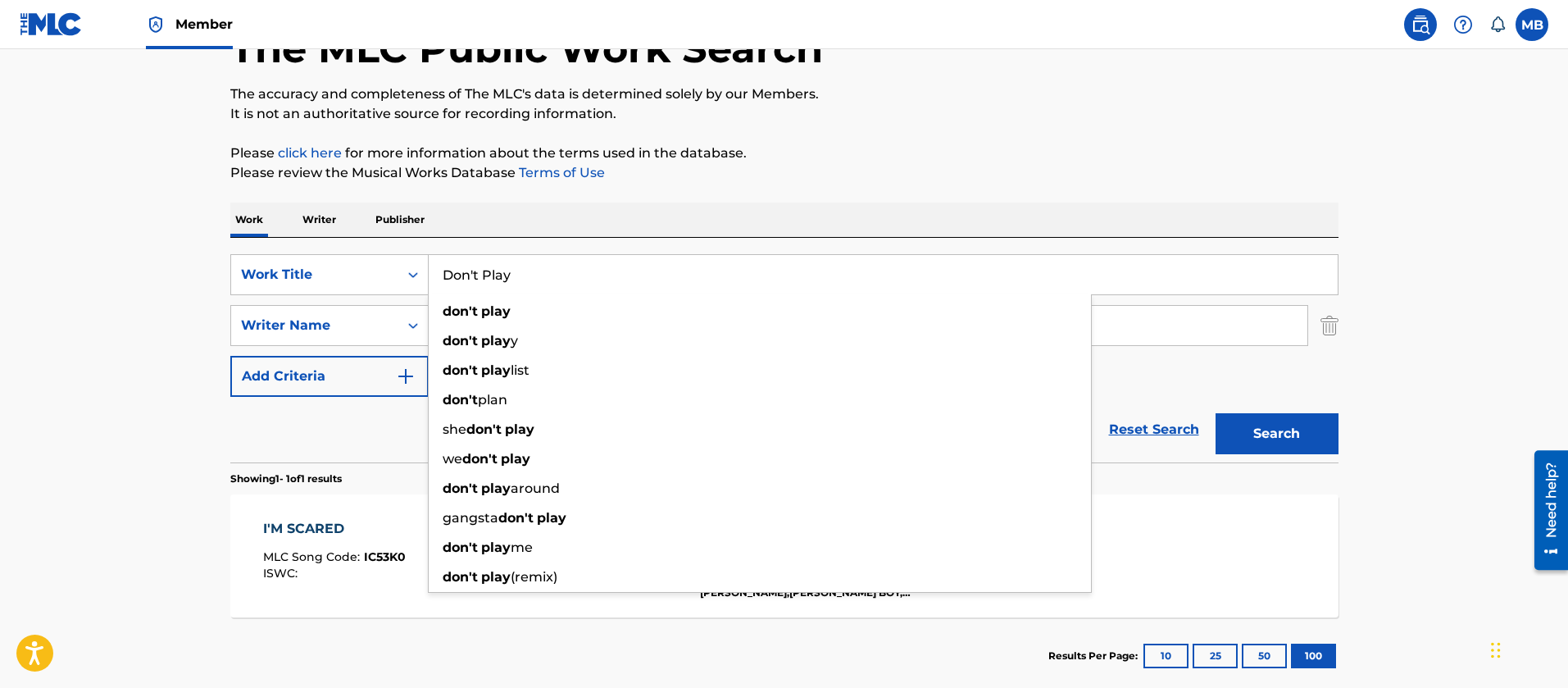
type input "Don't Play"
click at [1215, 413] on button "Search" at bounding box center [1277, 434] width 123 height 41
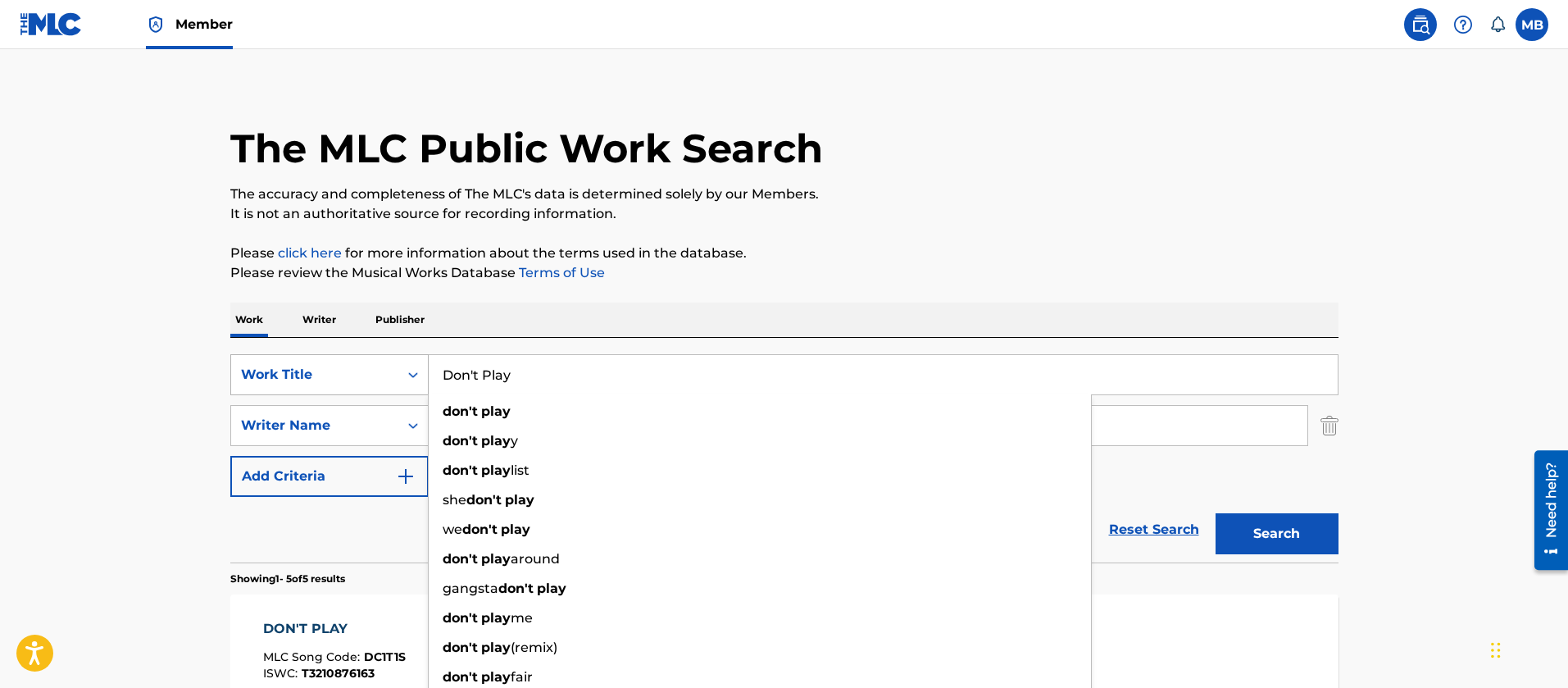
scroll to position [0, 0]
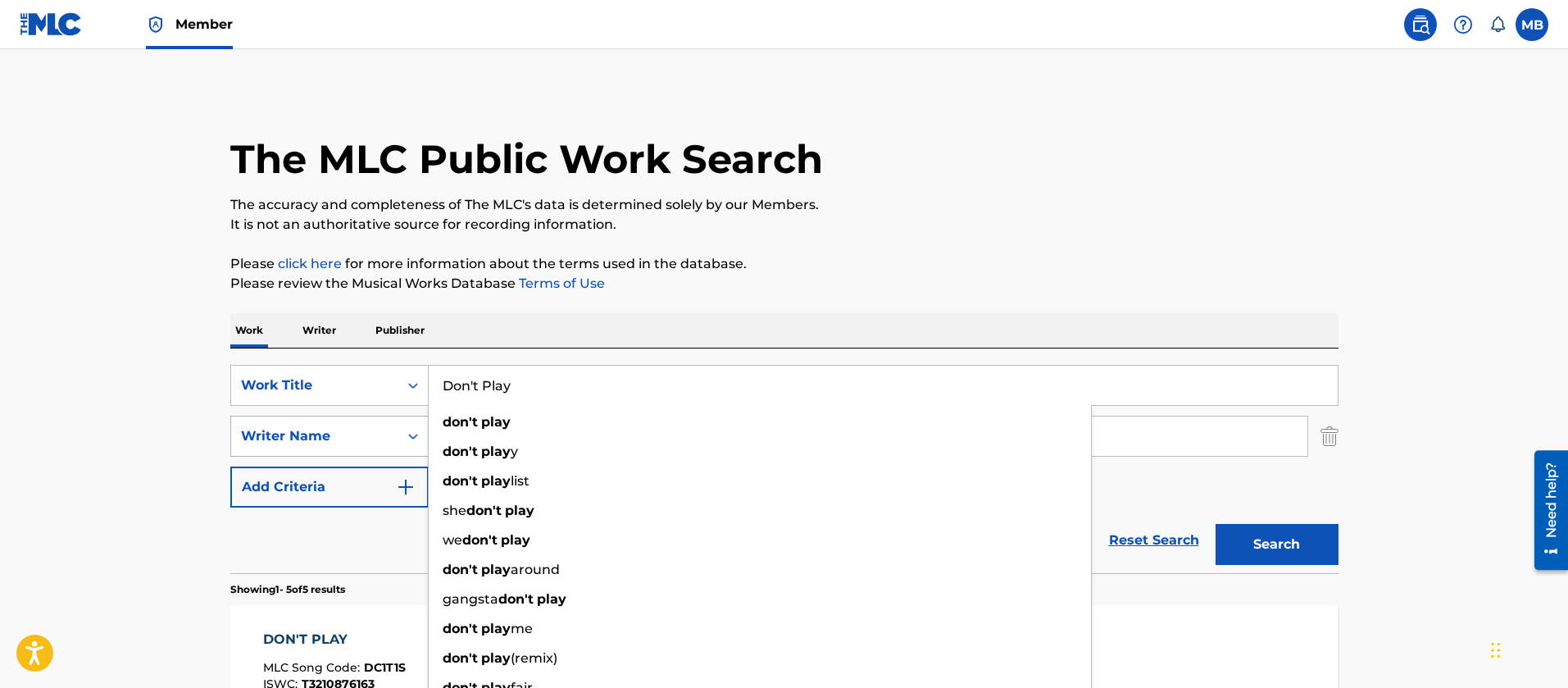
click at [343, 441] on div "Writer Name" at bounding box center [315, 435] width 148 height 19
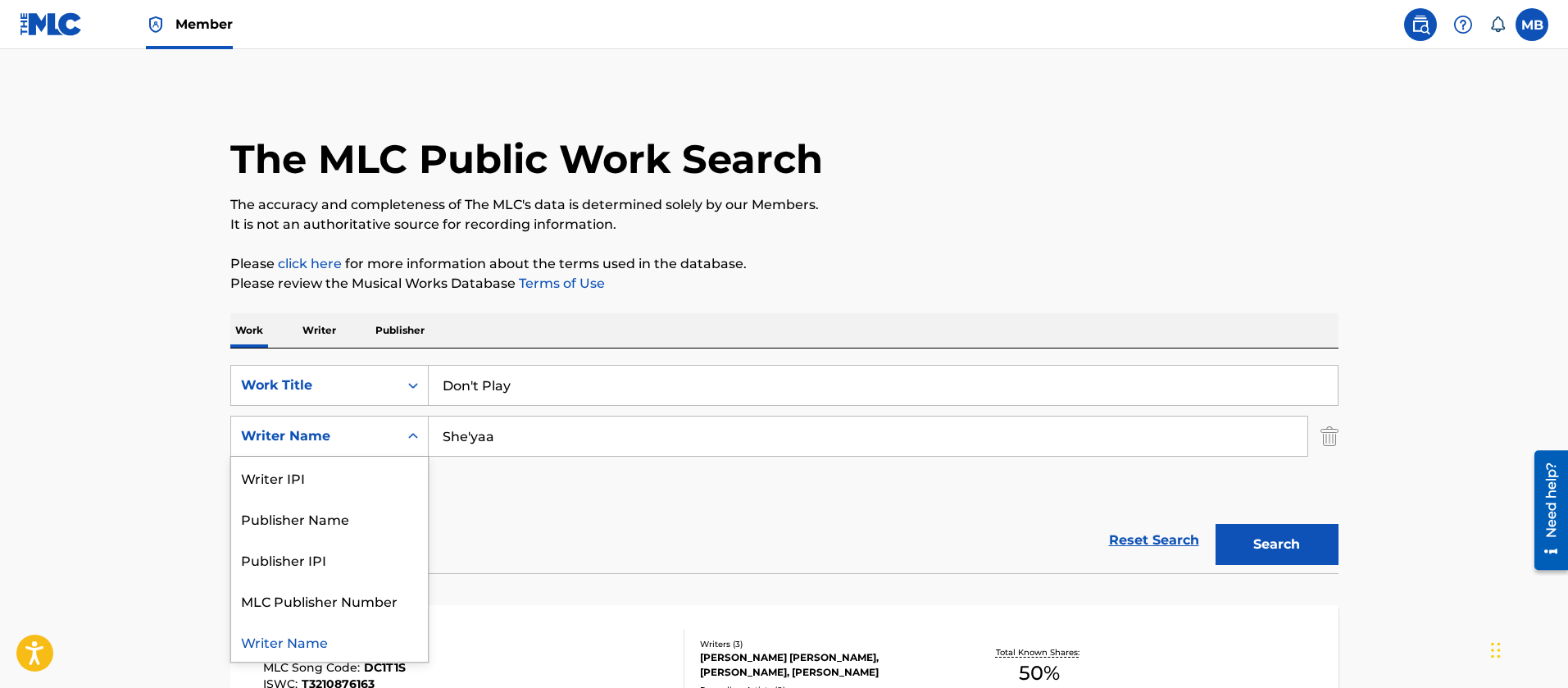
click at [467, 433] on input "She'yaa" at bounding box center [868, 436] width 879 height 39
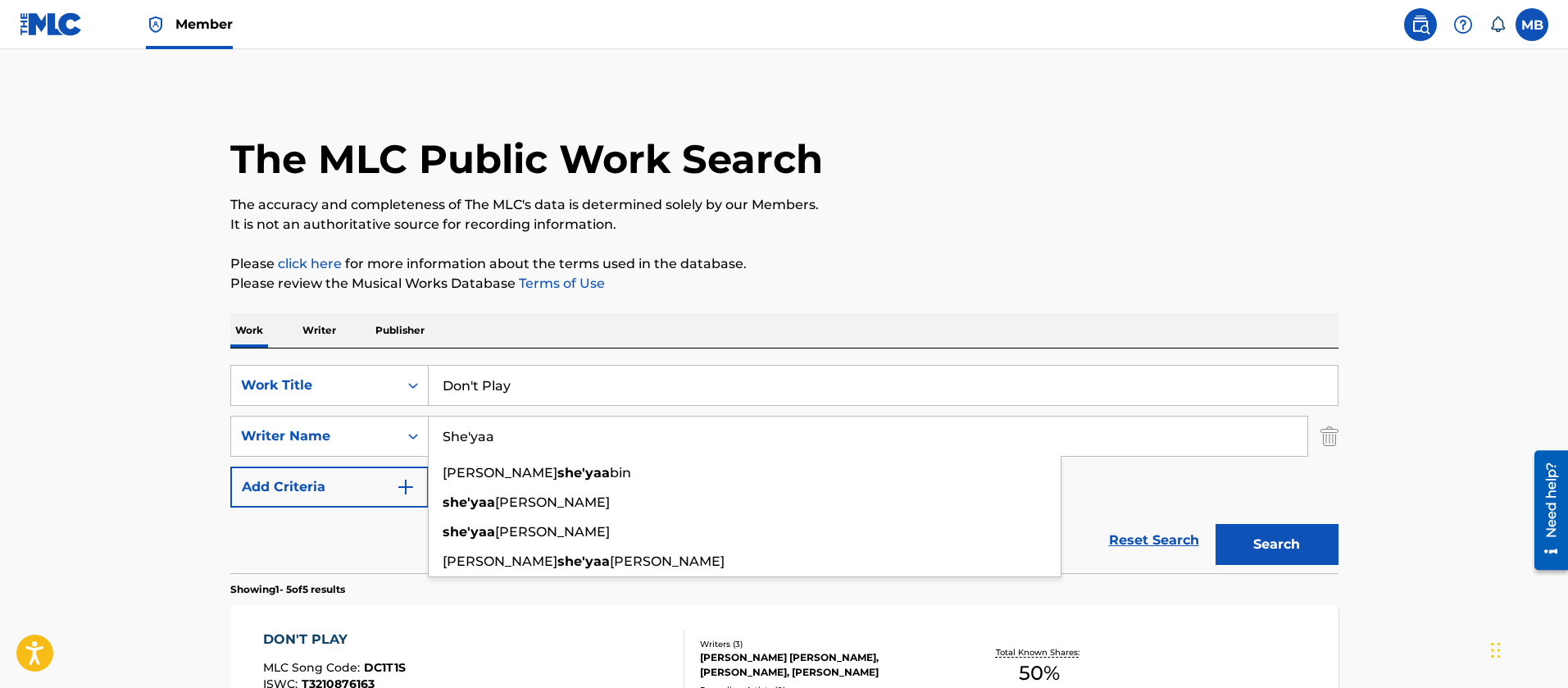
click at [467, 433] on input "She'yaa" at bounding box center [868, 436] width 879 height 39
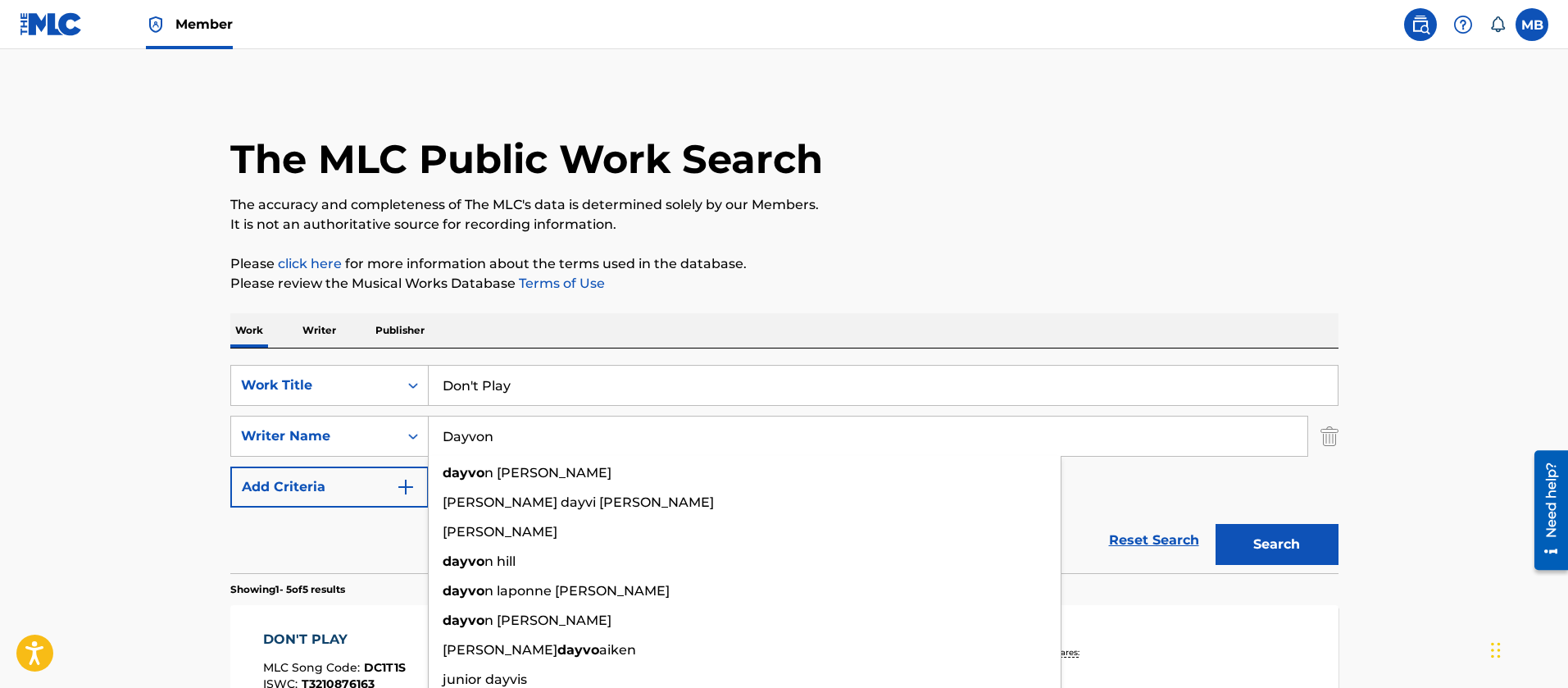
type input "Dayvon"
click at [1215, 524] on button "Search" at bounding box center [1277, 545] width 123 height 41
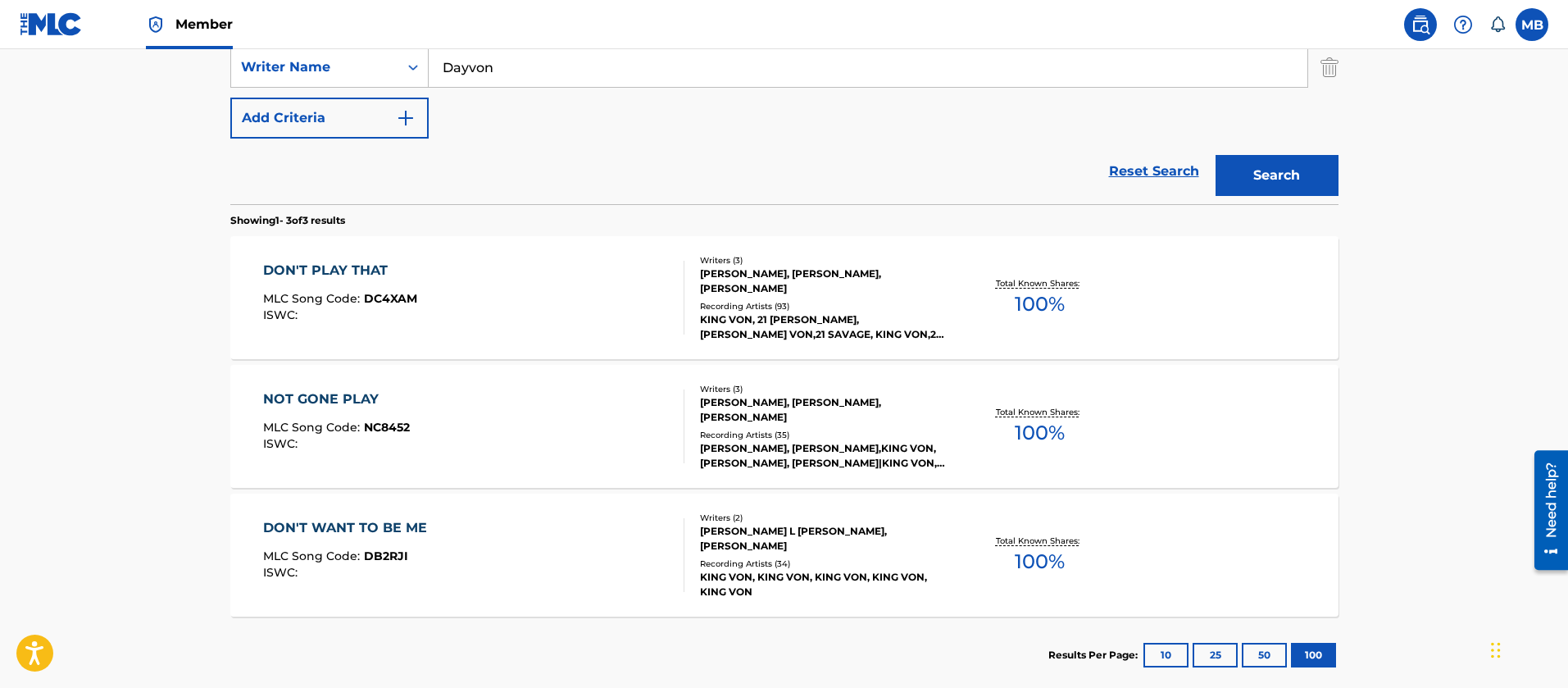
scroll to position [462, 0]
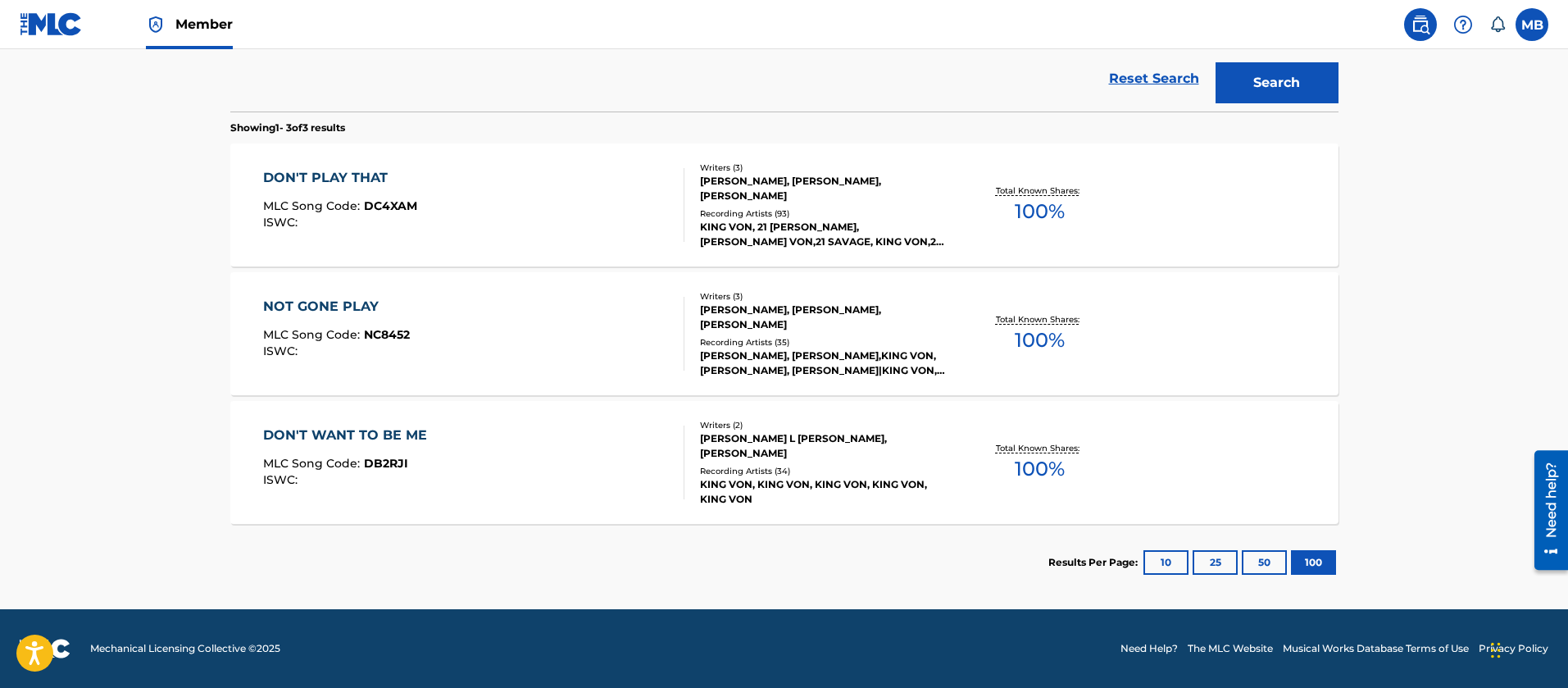
click at [563, 191] on div "DON'T PLAY THAT MLC Song Code : DC4XAM ISWC :" at bounding box center [474, 205] width 421 height 73
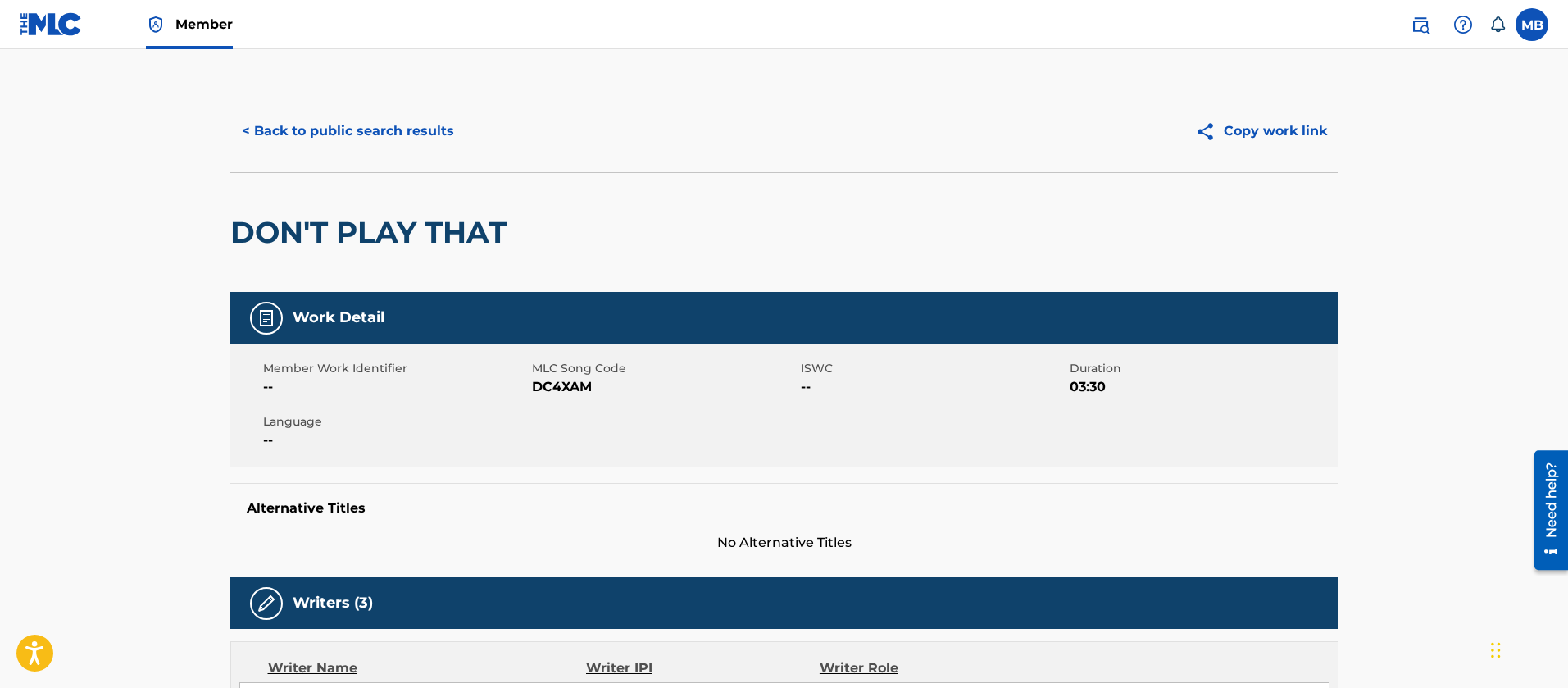
click at [305, 149] on button "< Back to public search results" at bounding box center [348, 131] width 235 height 41
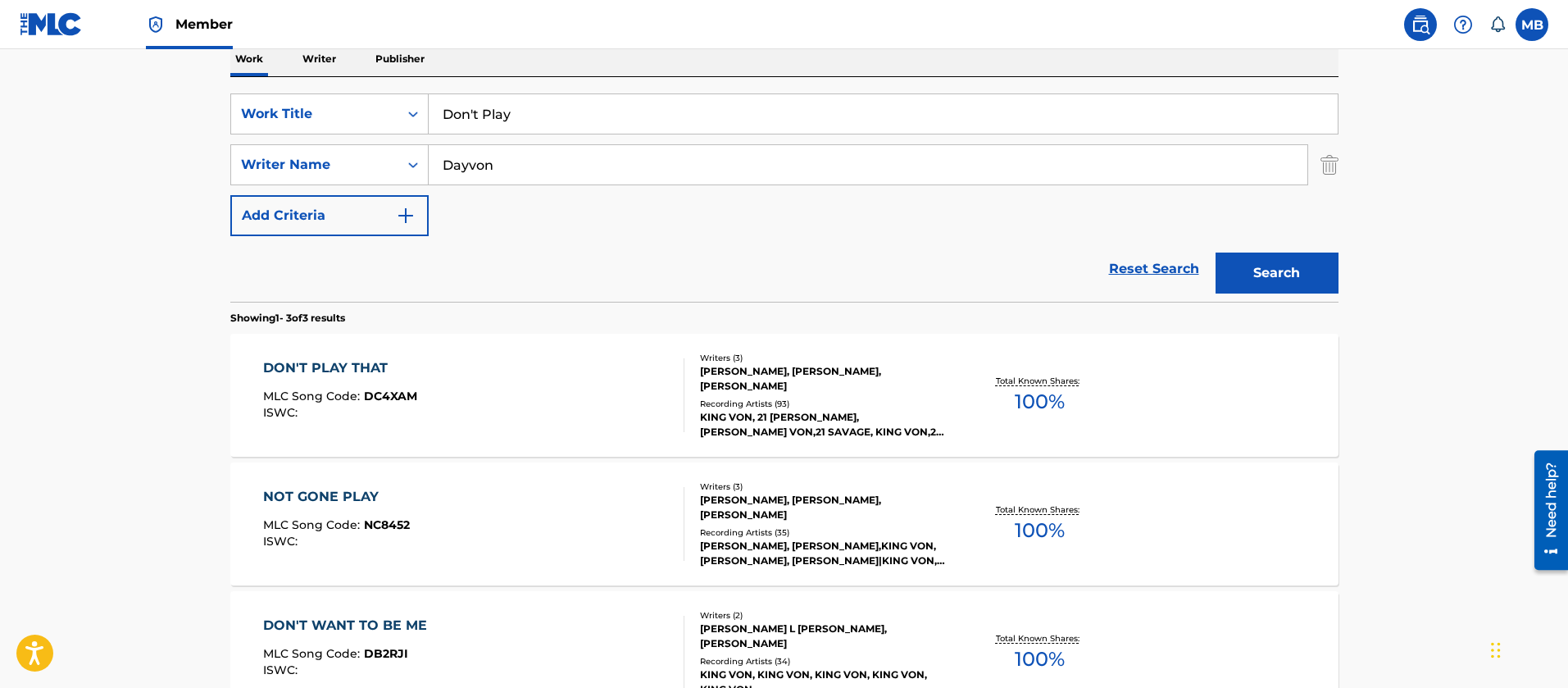
scroll to position [237, 0]
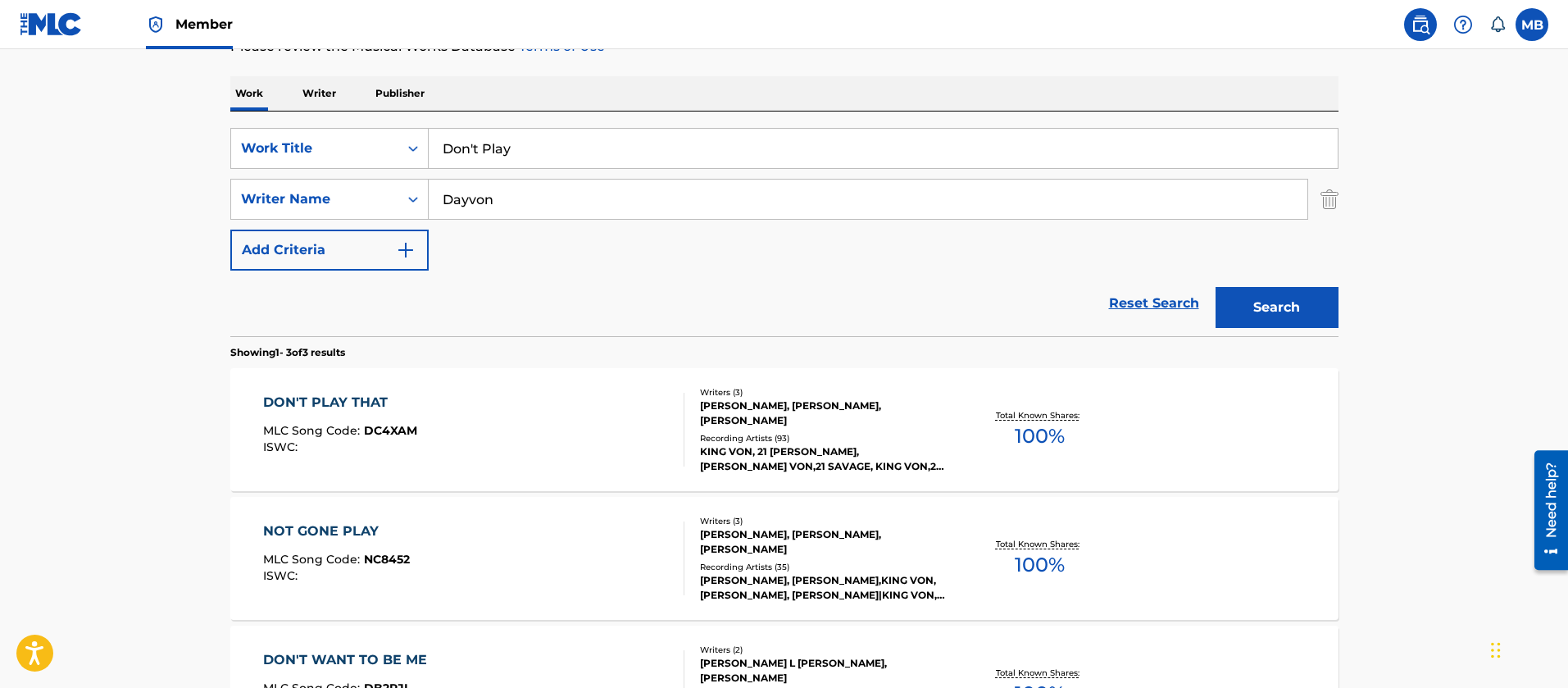
drag, startPoint x: 569, startPoint y: 162, endPoint x: 325, endPoint y: 112, distance: 249.1
click at [342, 132] on div "SearchWithCriteria55765601-b6f5-4fd7-8288-276d69afa418 Work Title Don't Play" at bounding box center [784, 148] width 1108 height 41
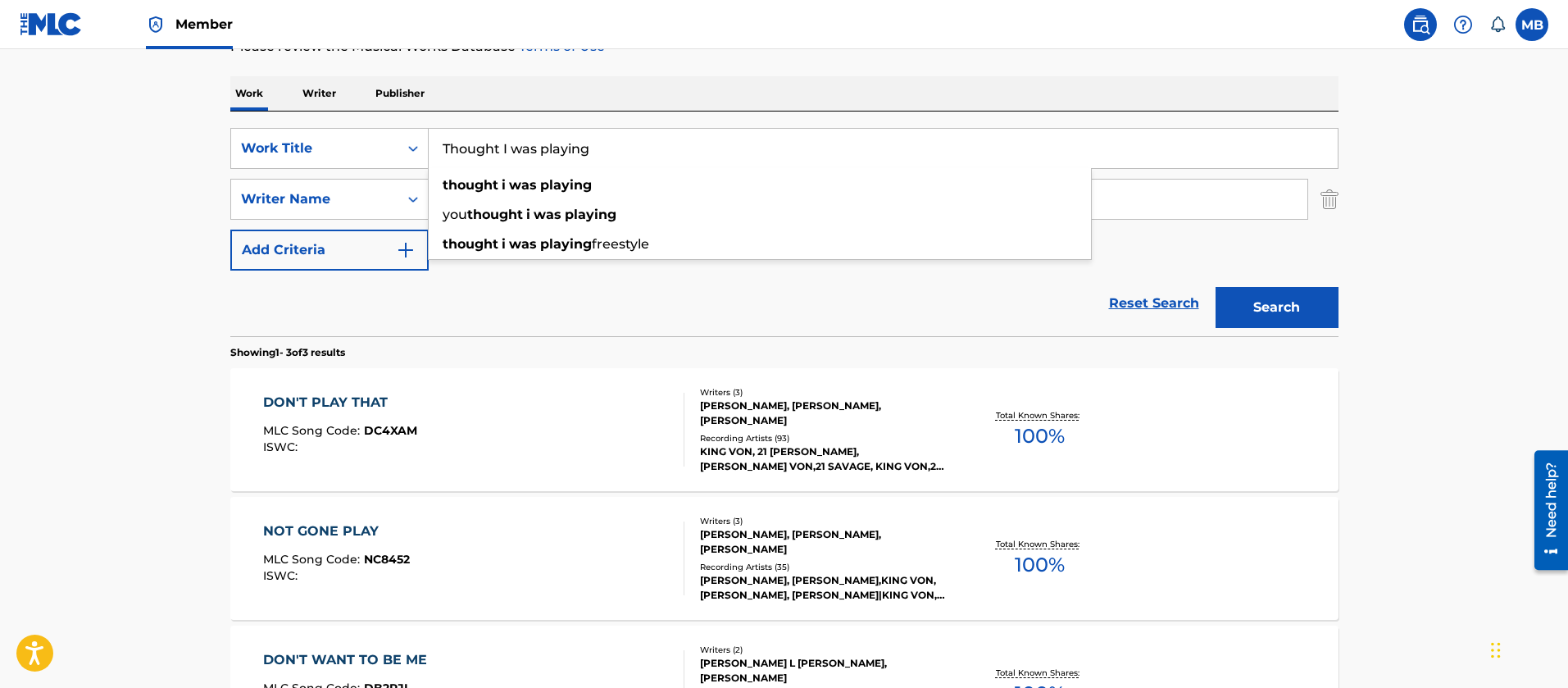
type input "Thought I was playing"
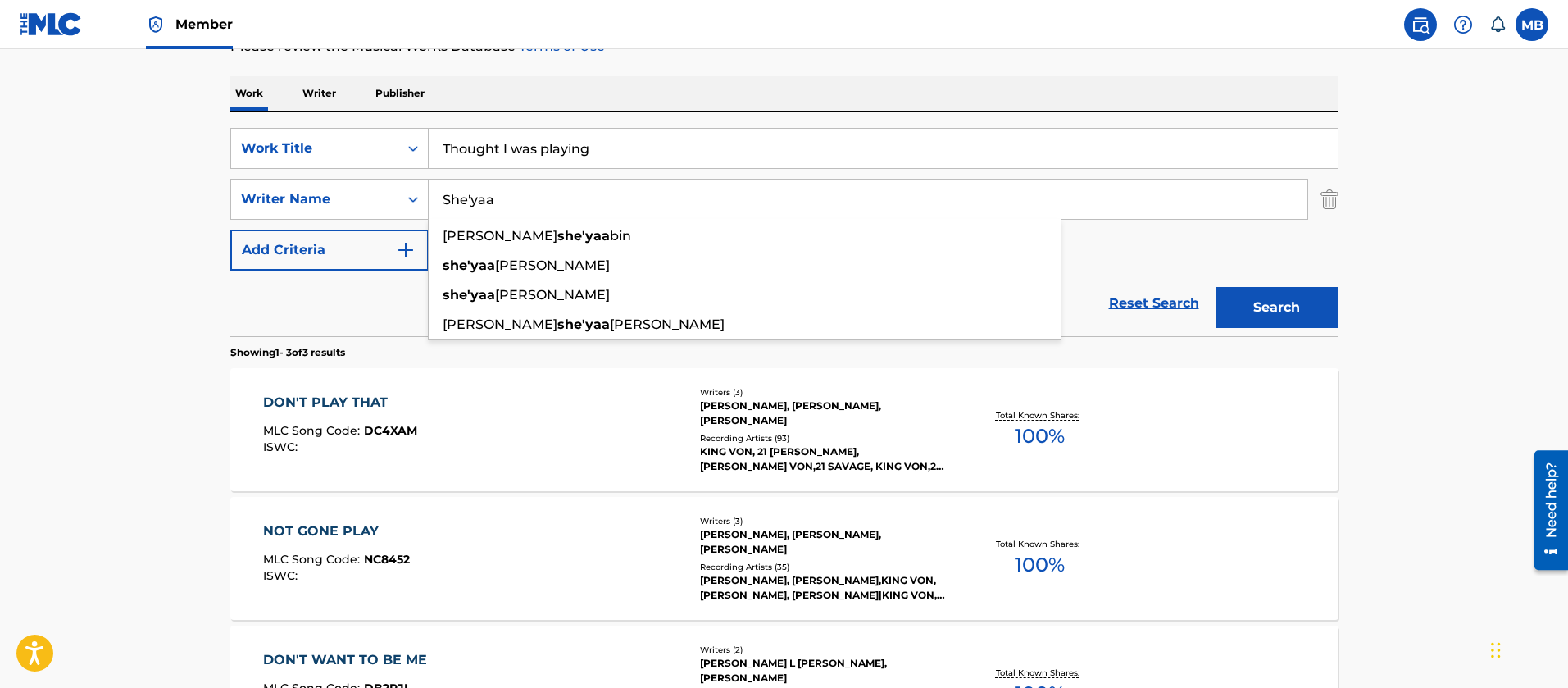
type input "She'yaa"
click at [1215, 288] on button "Search" at bounding box center [1277, 308] width 123 height 41
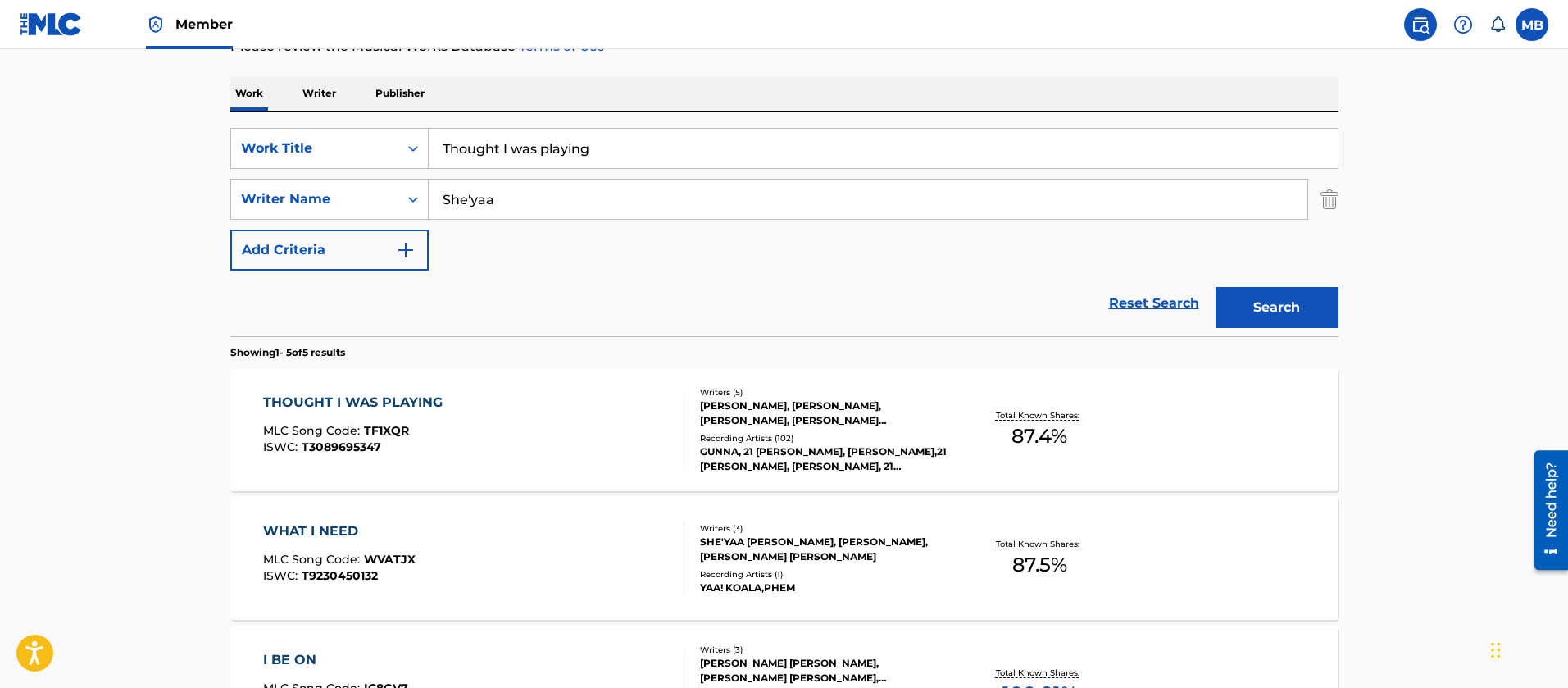
click at [547, 435] on div "THOUGHT I WAS PLAYING MLC Song Code : TF1XQR ISWC : T3089695347" at bounding box center [474, 430] width 421 height 73
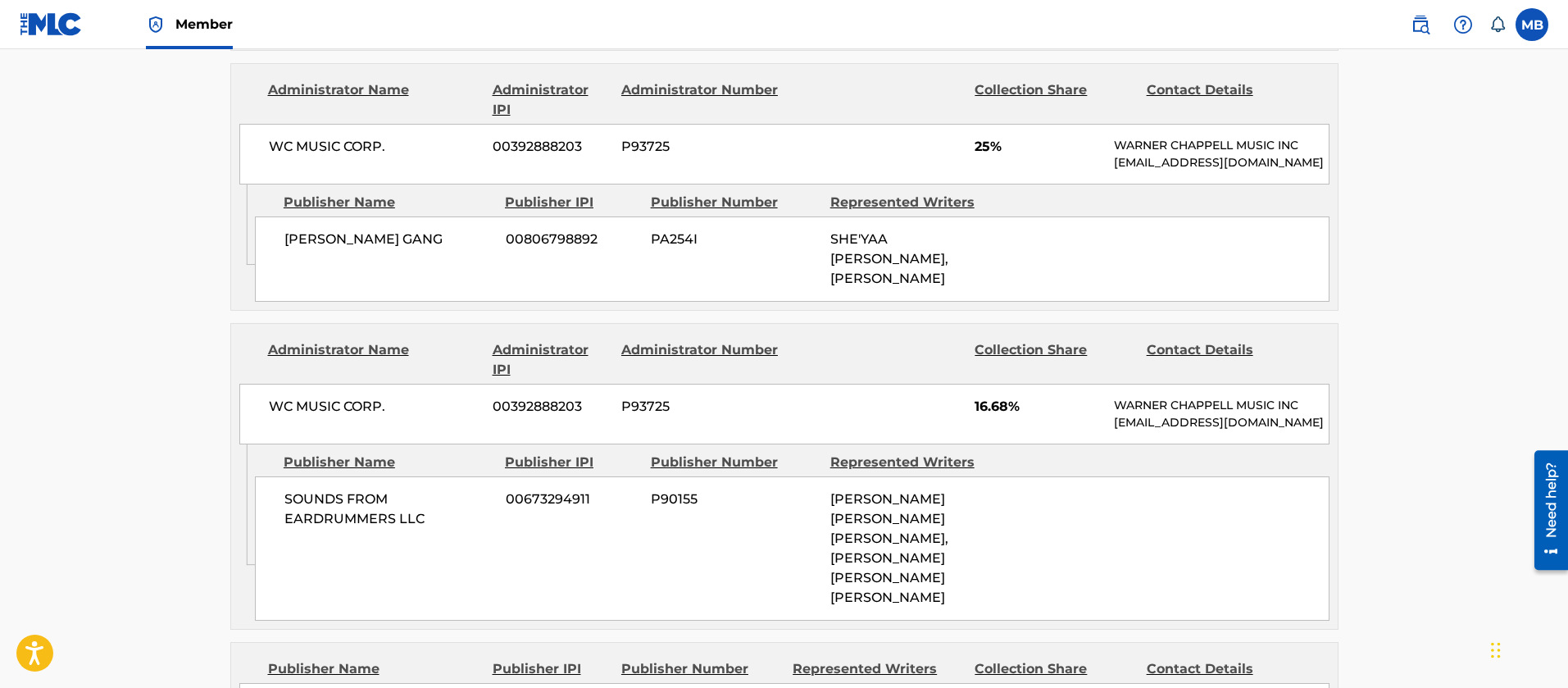
scroll to position [1108, 0]
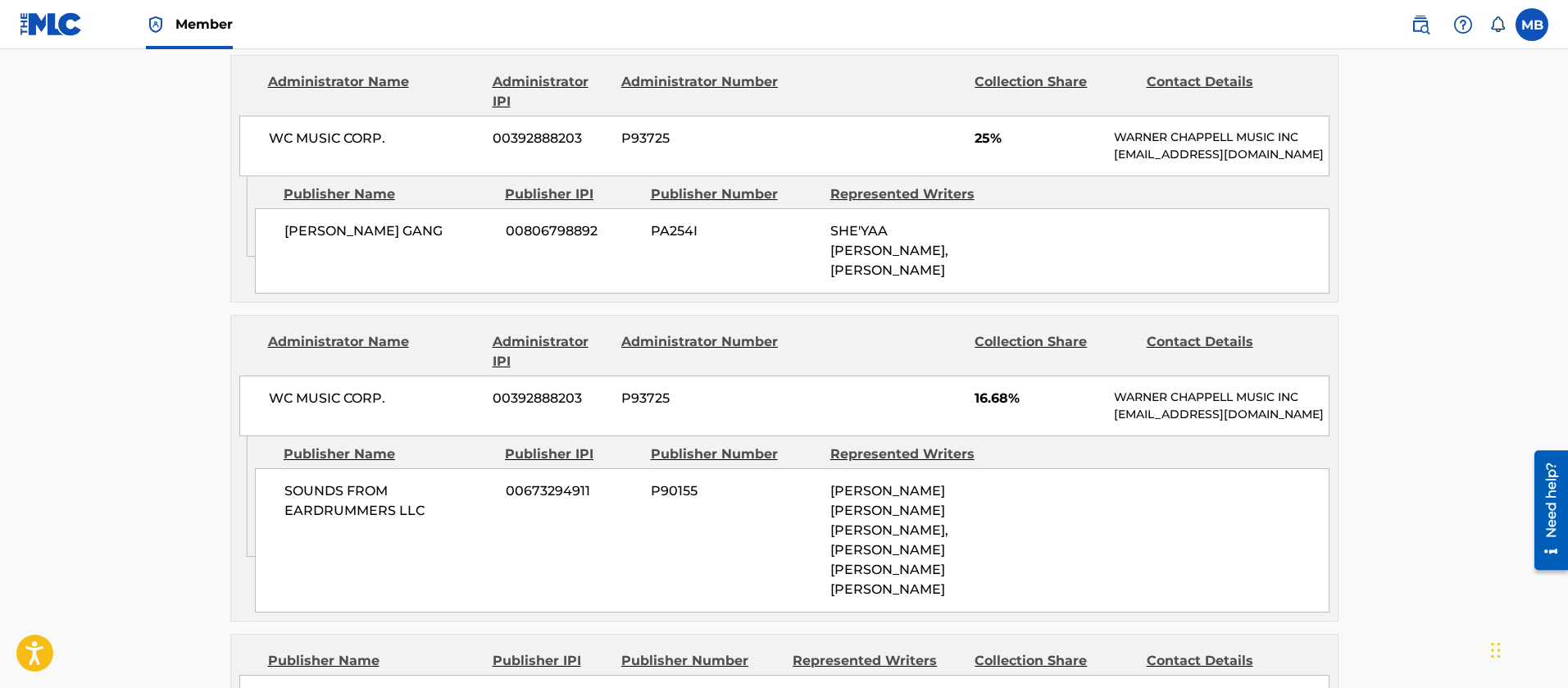
click at [224, 272] on div "< Back to public search results Copy work link THOUGHT I WAS PLAYING Work Detai…" at bounding box center [785, 448] width 1148 height 2930
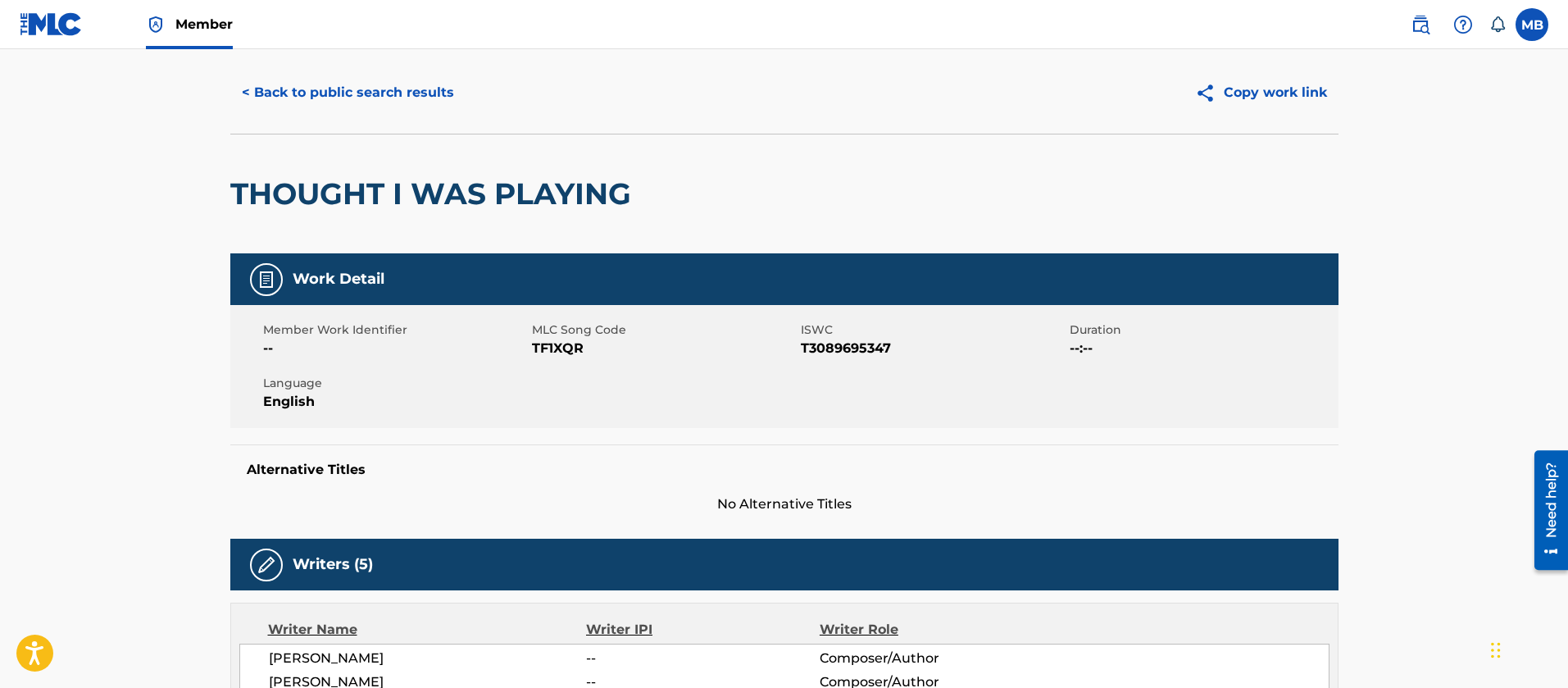
scroll to position [0, 0]
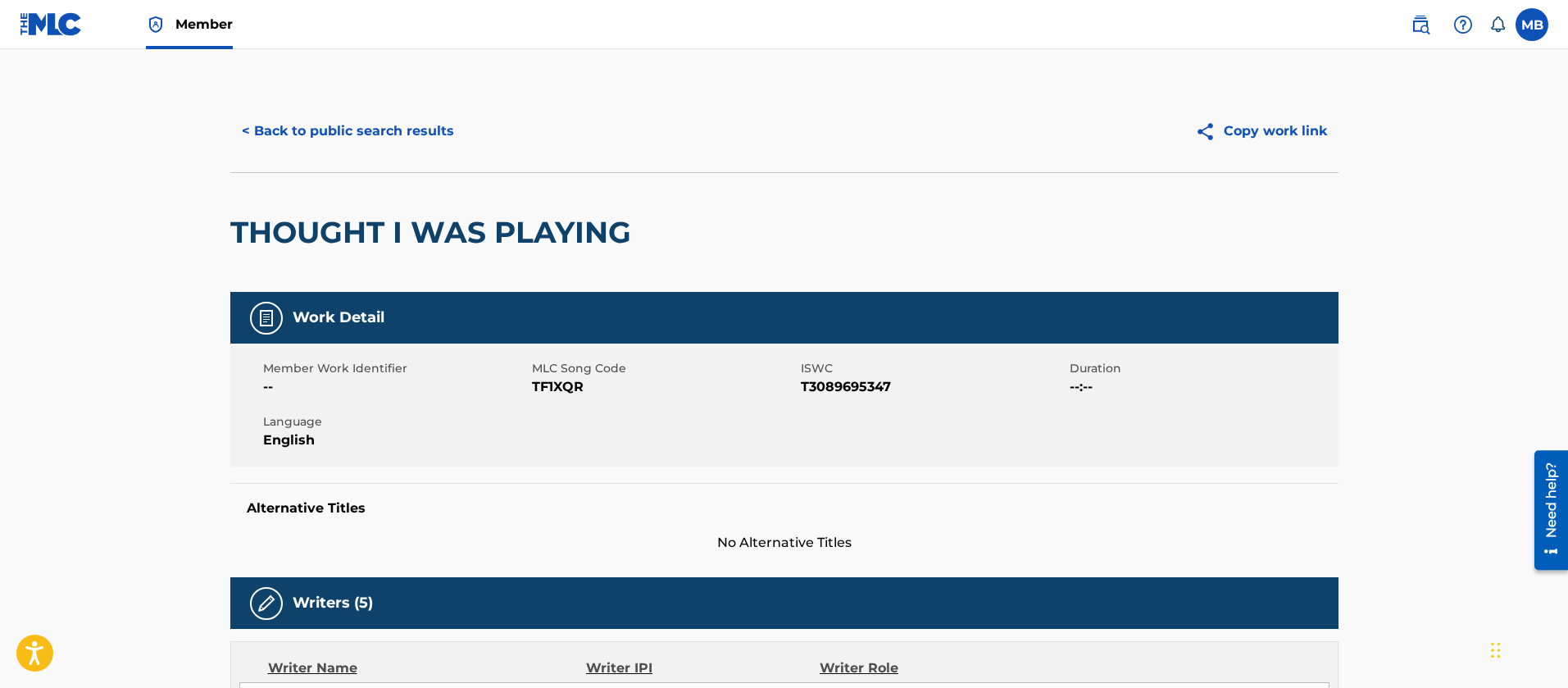
click at [353, 141] on button "< Back to public search results" at bounding box center [348, 131] width 235 height 41
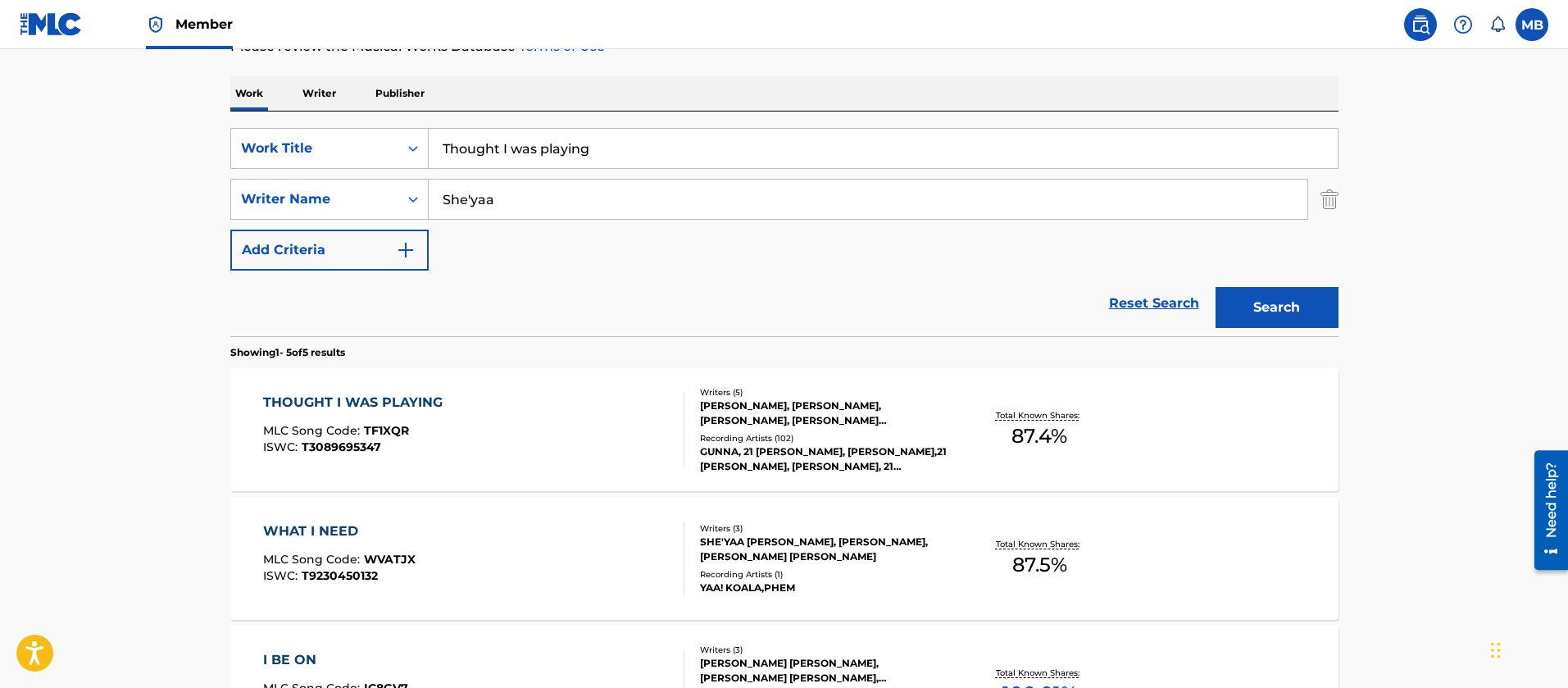
drag, startPoint x: 618, startPoint y: 137, endPoint x: 109, endPoint y: 119, distance: 509.3
click at [148, 130] on main "The MLC Public Work Search The accuracy and completeness of The MLC's data is d…" at bounding box center [784, 452] width 1568 height 1280
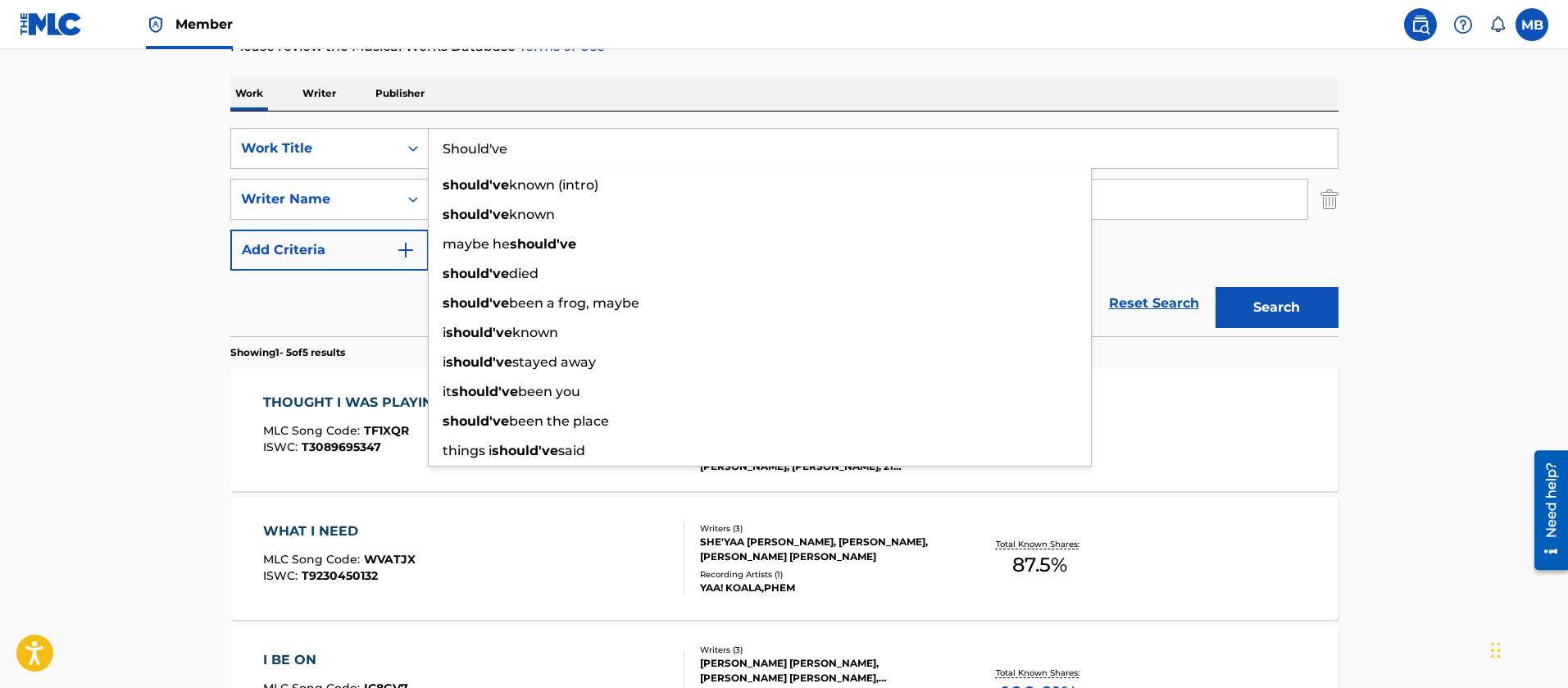
type input "Should've"
click at [1215, 288] on button "Search" at bounding box center [1277, 308] width 123 height 41
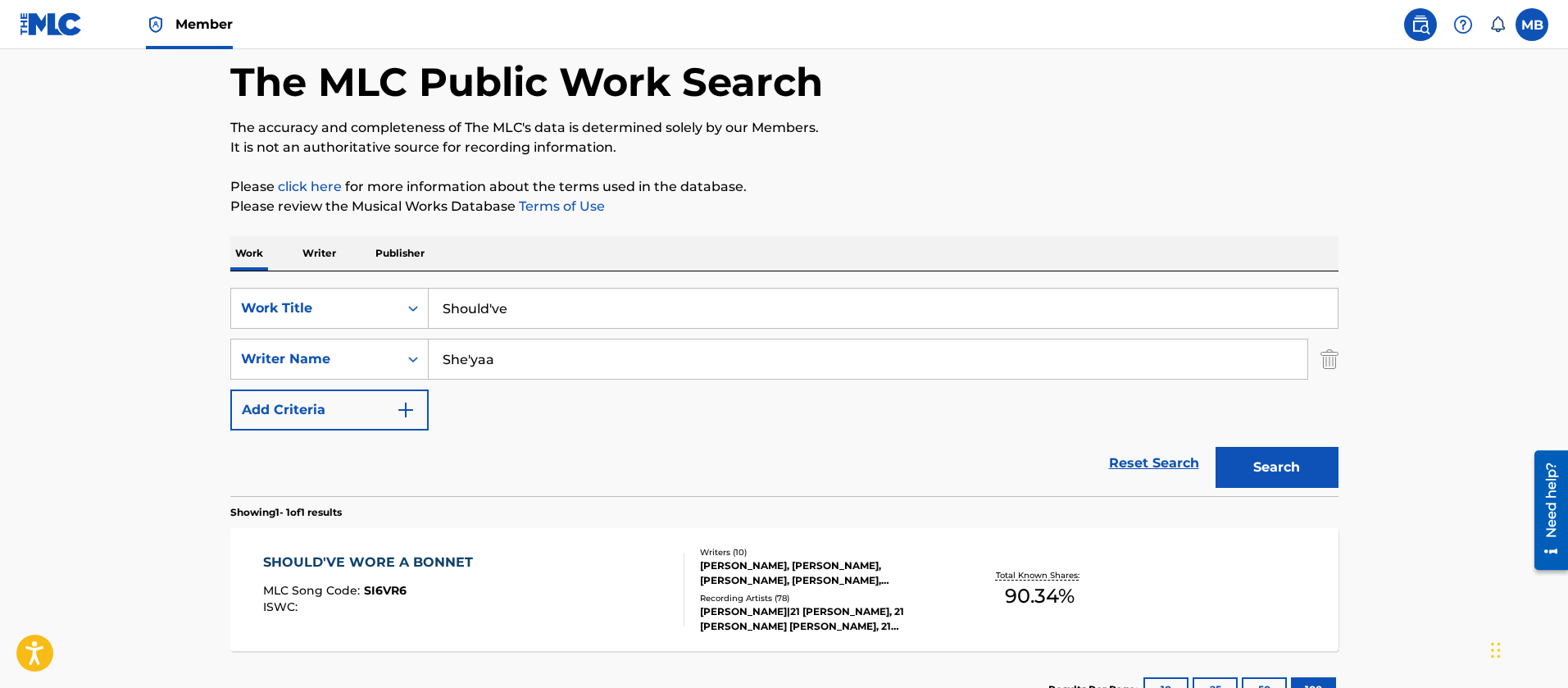
scroll to position [204, 0]
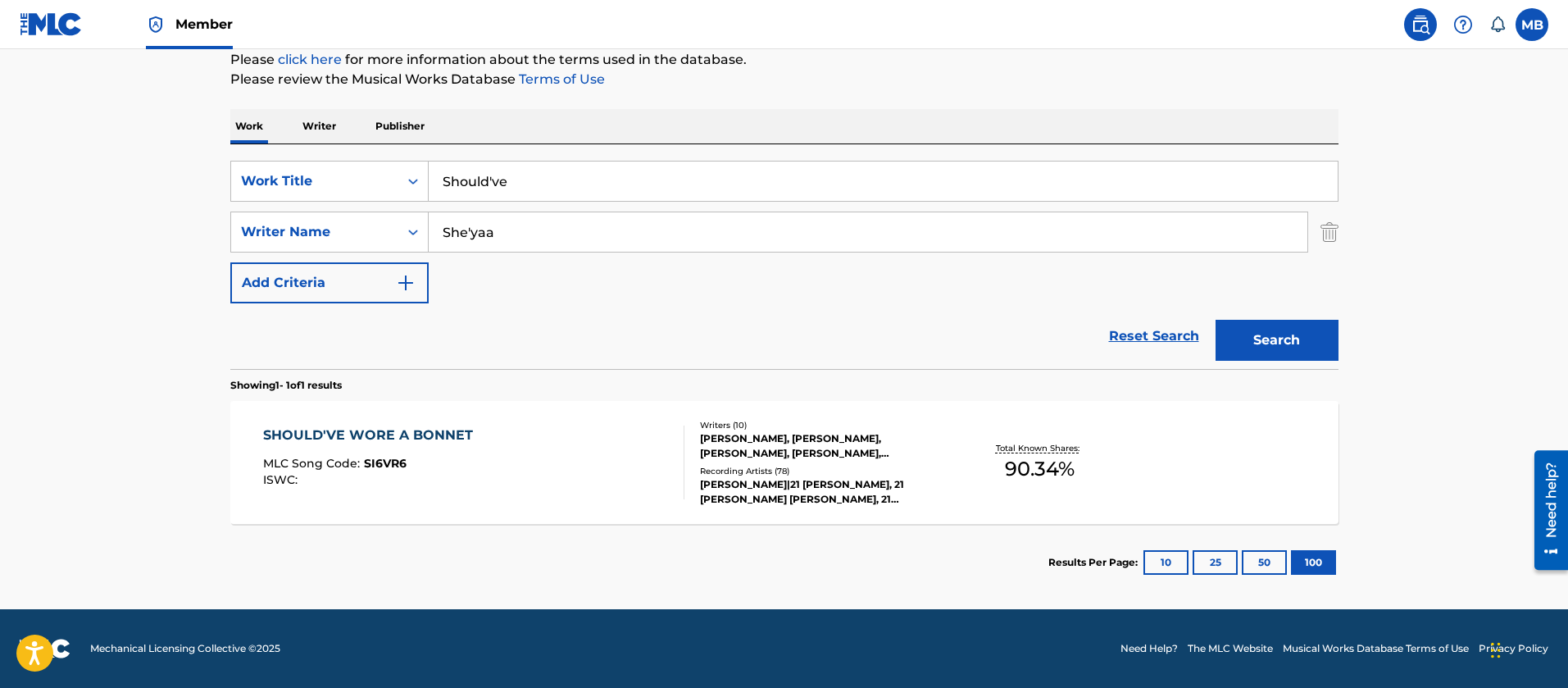
click at [509, 455] on div "SHOULD'VE WORE A BONNET MLC Song Code : SI6VR6 ISWC :" at bounding box center [474, 462] width 421 height 73
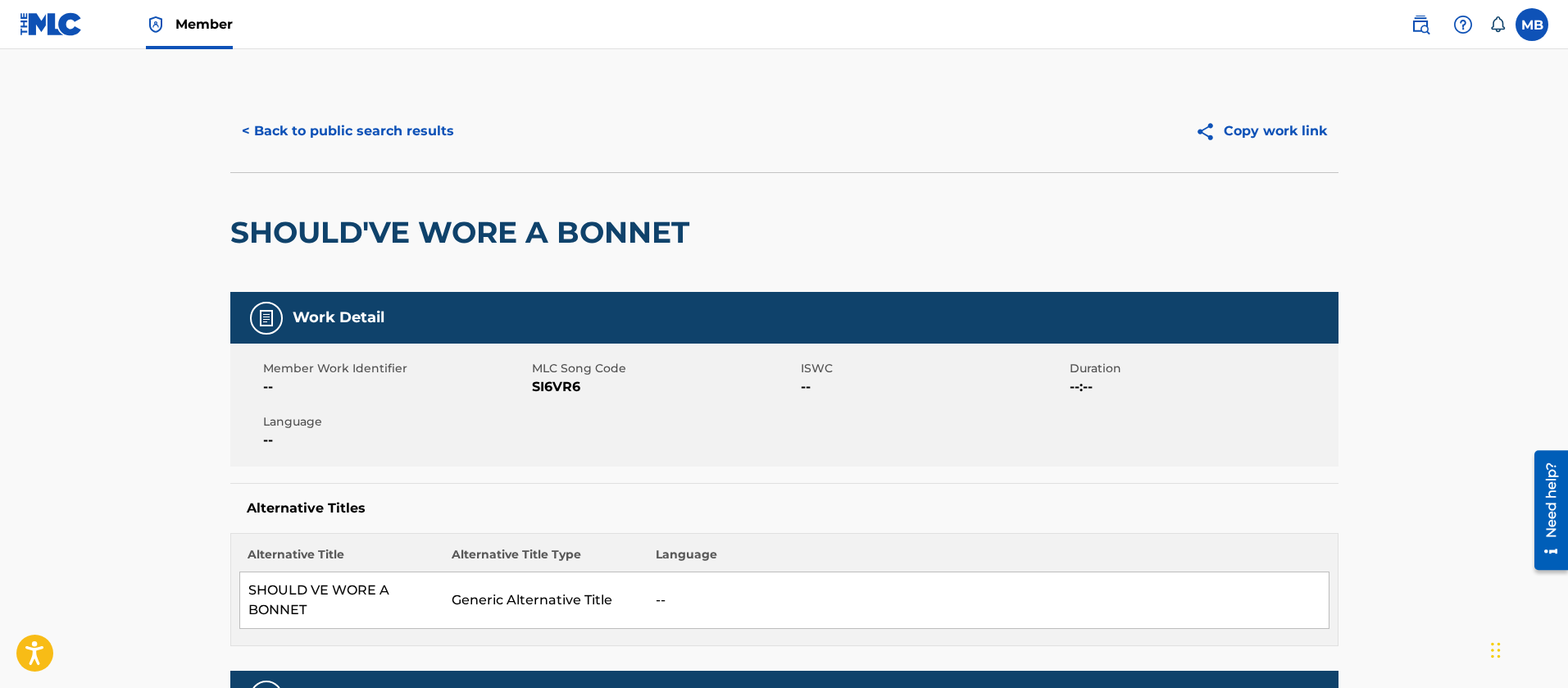
click at [419, 139] on button "< Back to public search results" at bounding box center [348, 131] width 235 height 41
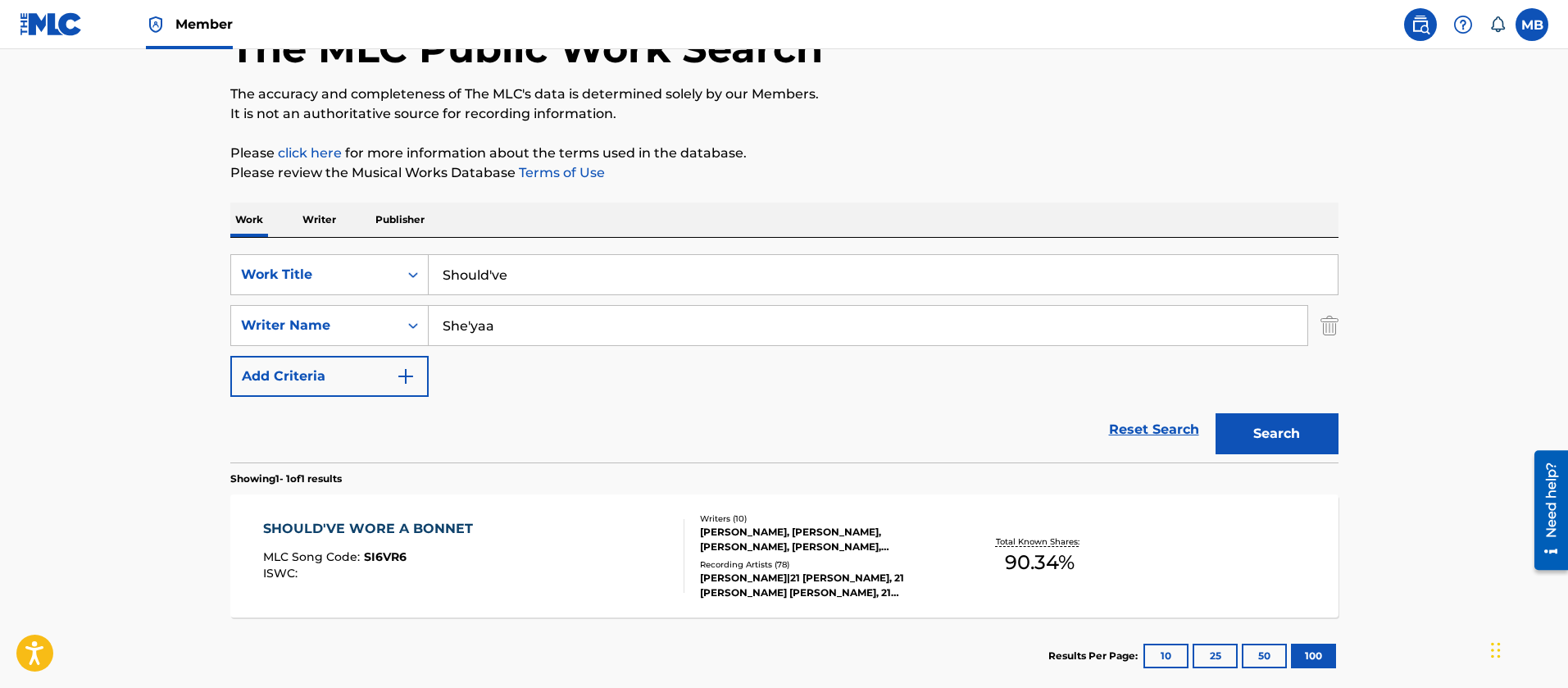
drag, startPoint x: 541, startPoint y: 266, endPoint x: 131, endPoint y: 188, distance: 417.4
click at [196, 242] on main "The MLC Public Work Search The accuracy and completeness of The MLC's data is d…" at bounding box center [784, 321] width 1568 height 764
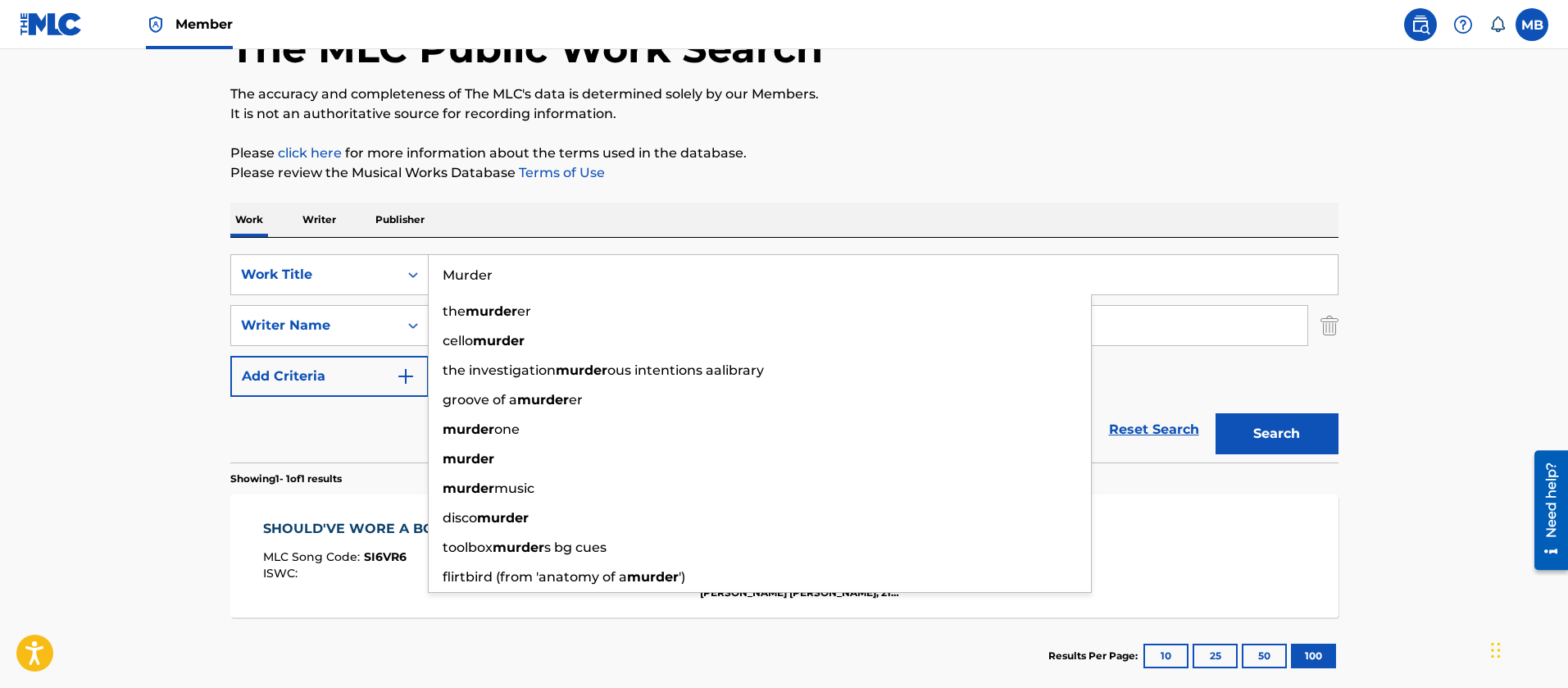
type input "Murder"
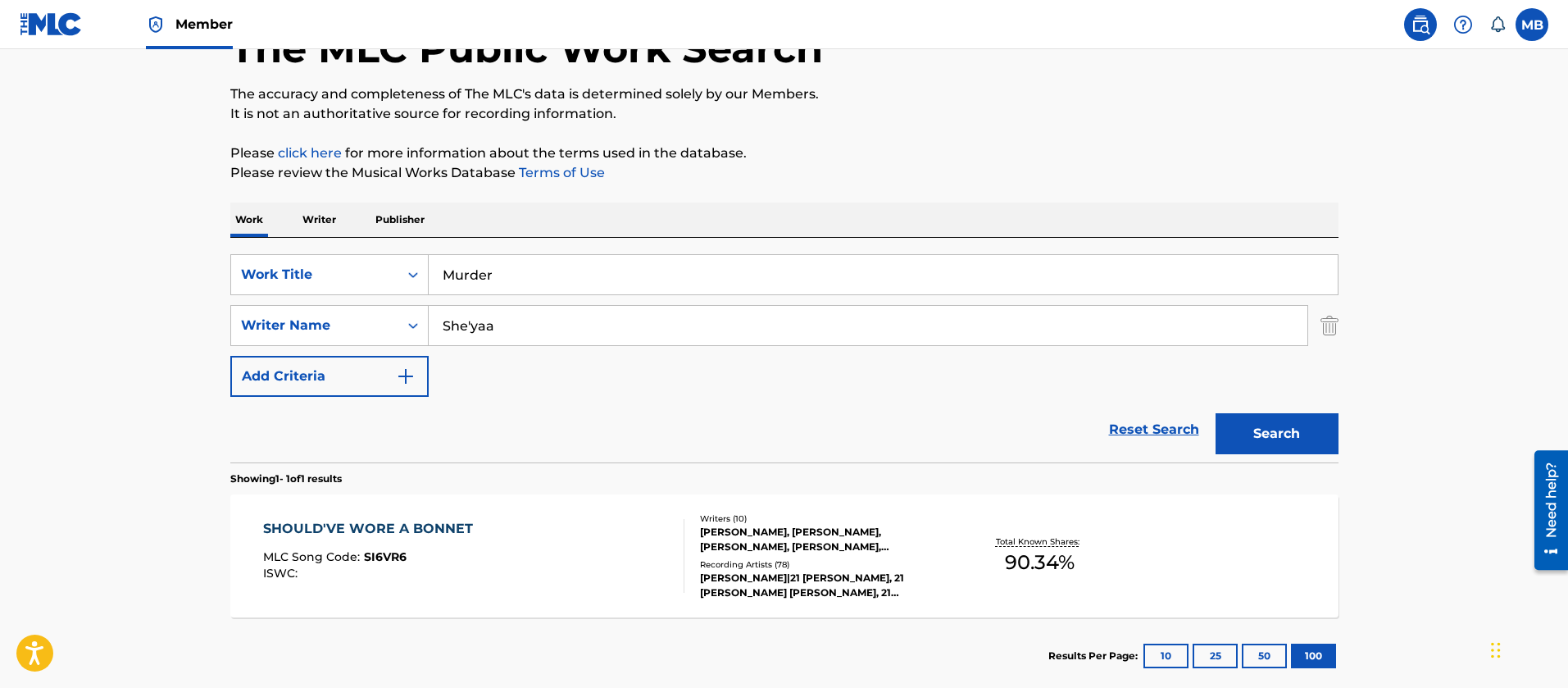
click at [1215, 413] on button "Search" at bounding box center [1277, 434] width 123 height 41
click at [529, 541] on div "MURDER (FEAT. 21 SAVAGE) [REMIX] MLC Song Code : MVC78C ISWC : T9213820510" at bounding box center [474, 556] width 421 height 73
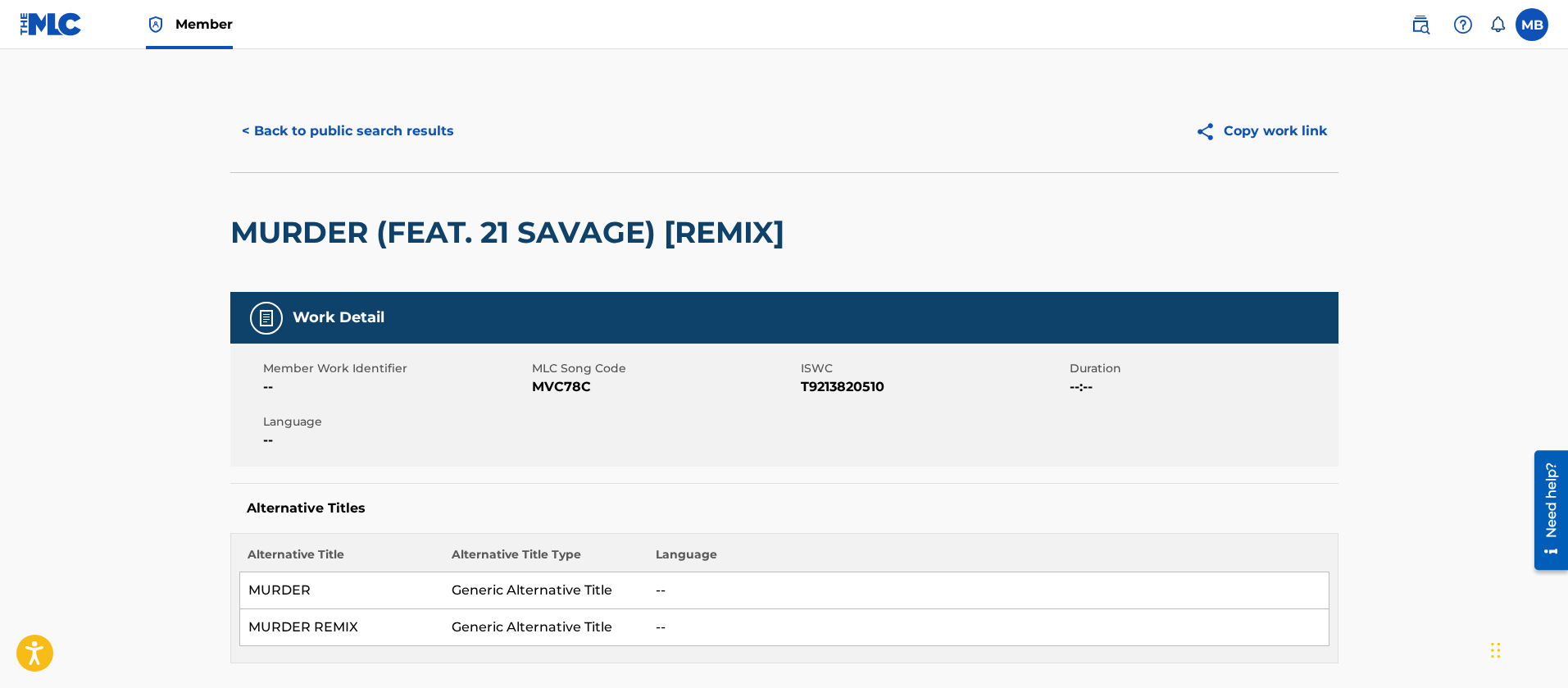
click at [348, 140] on button "< Back to public search results" at bounding box center [348, 131] width 235 height 41
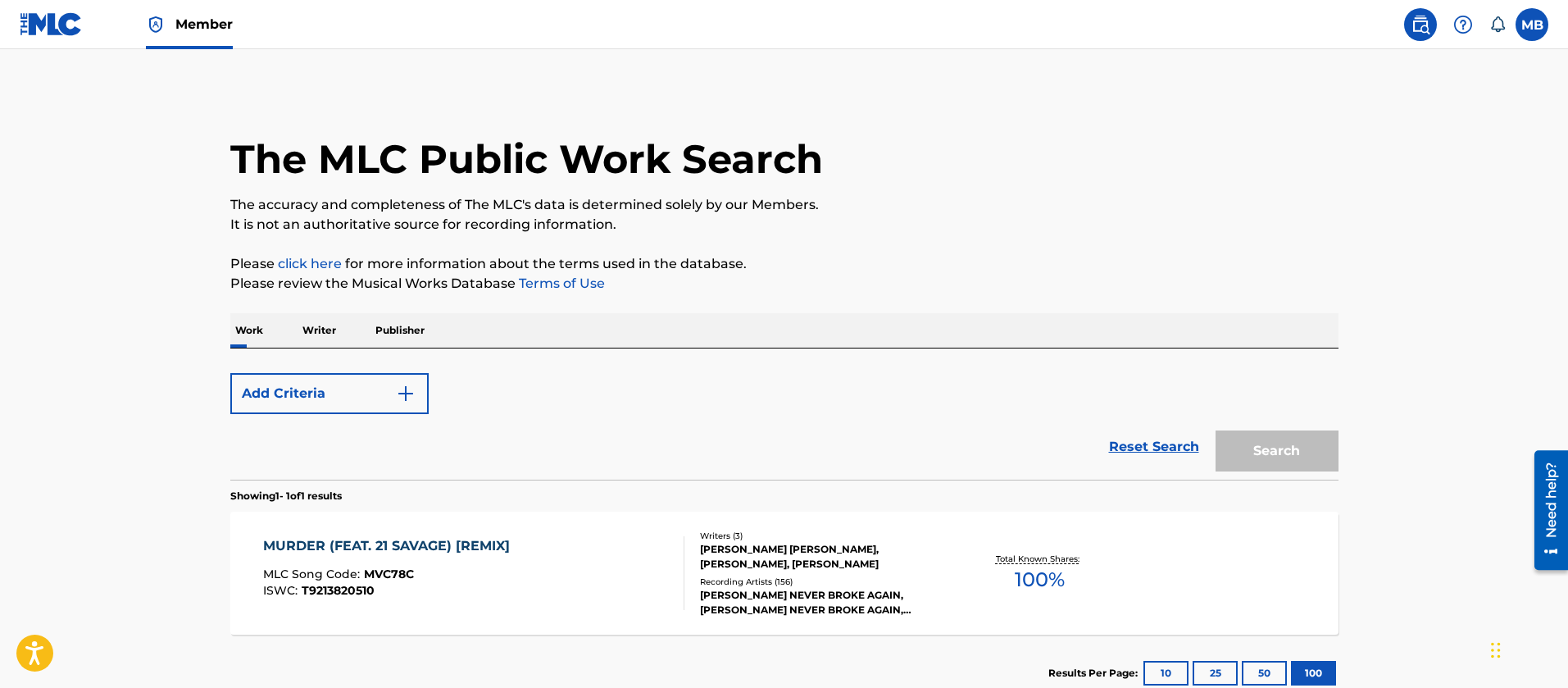
scroll to position [111, 0]
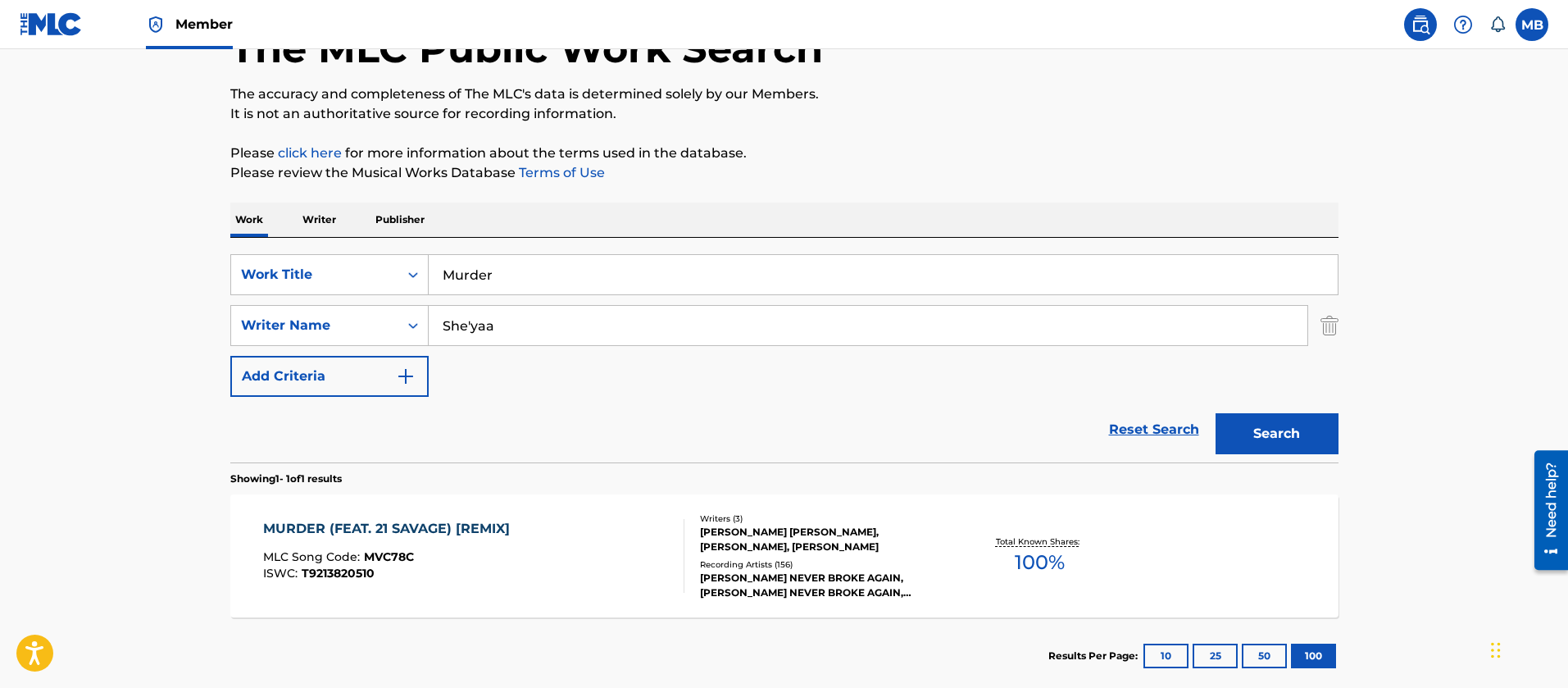
drag, startPoint x: 548, startPoint y: 278, endPoint x: 230, endPoint y: 228, distance: 321.9
click at [287, 269] on div "SearchWithCriteria55765601-b6f5-4fd7-8288-276d69afa418 Work Title Murder" at bounding box center [784, 275] width 1108 height 41
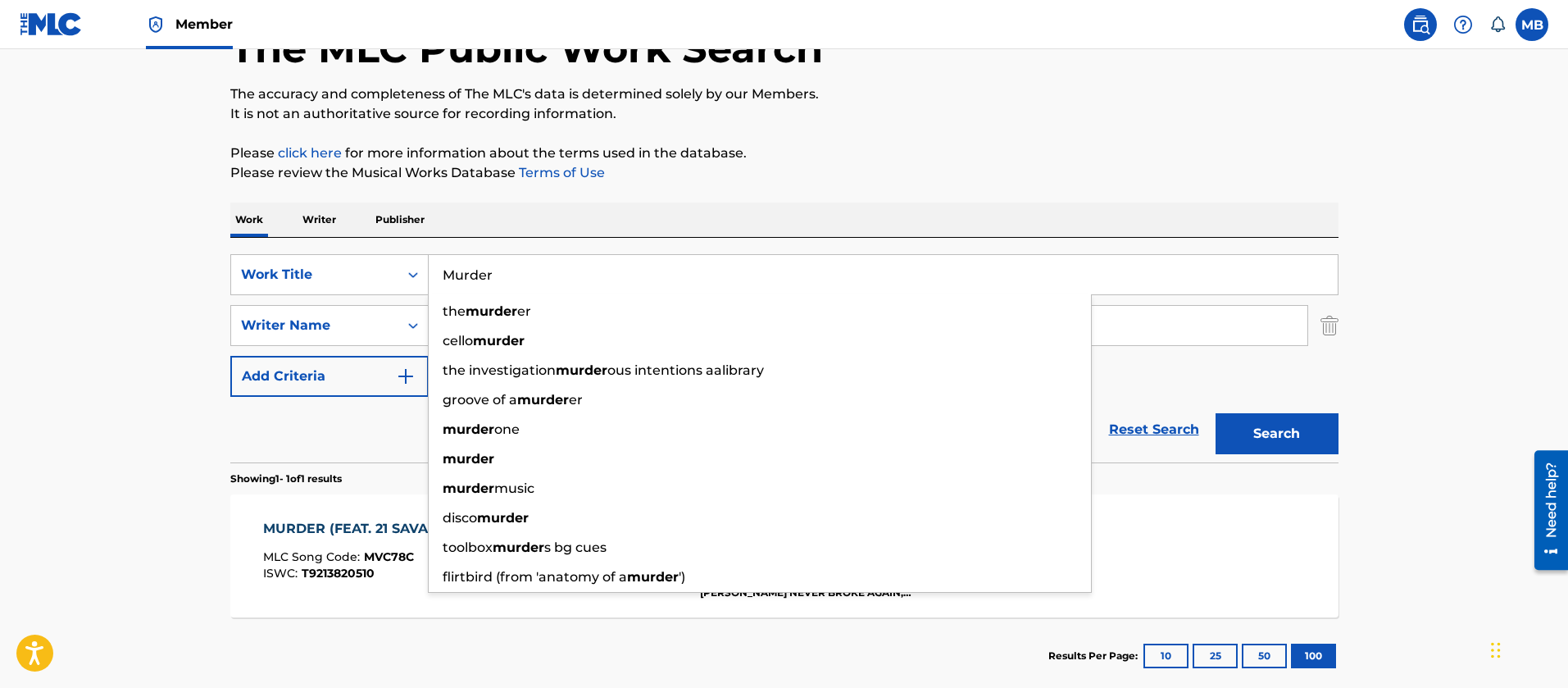
type input "z"
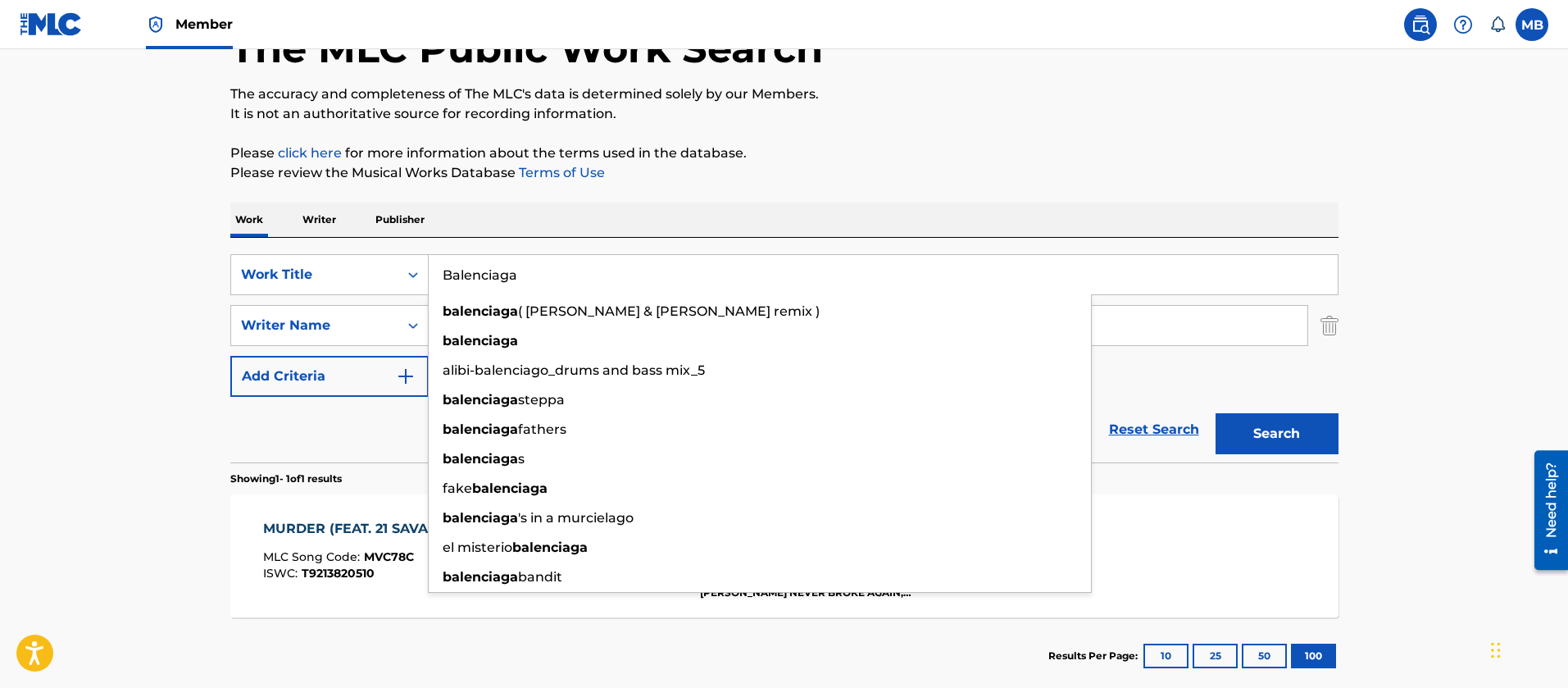
type input "Balenciaga"
click at [1215, 413] on button "Search" at bounding box center [1277, 434] width 123 height 41
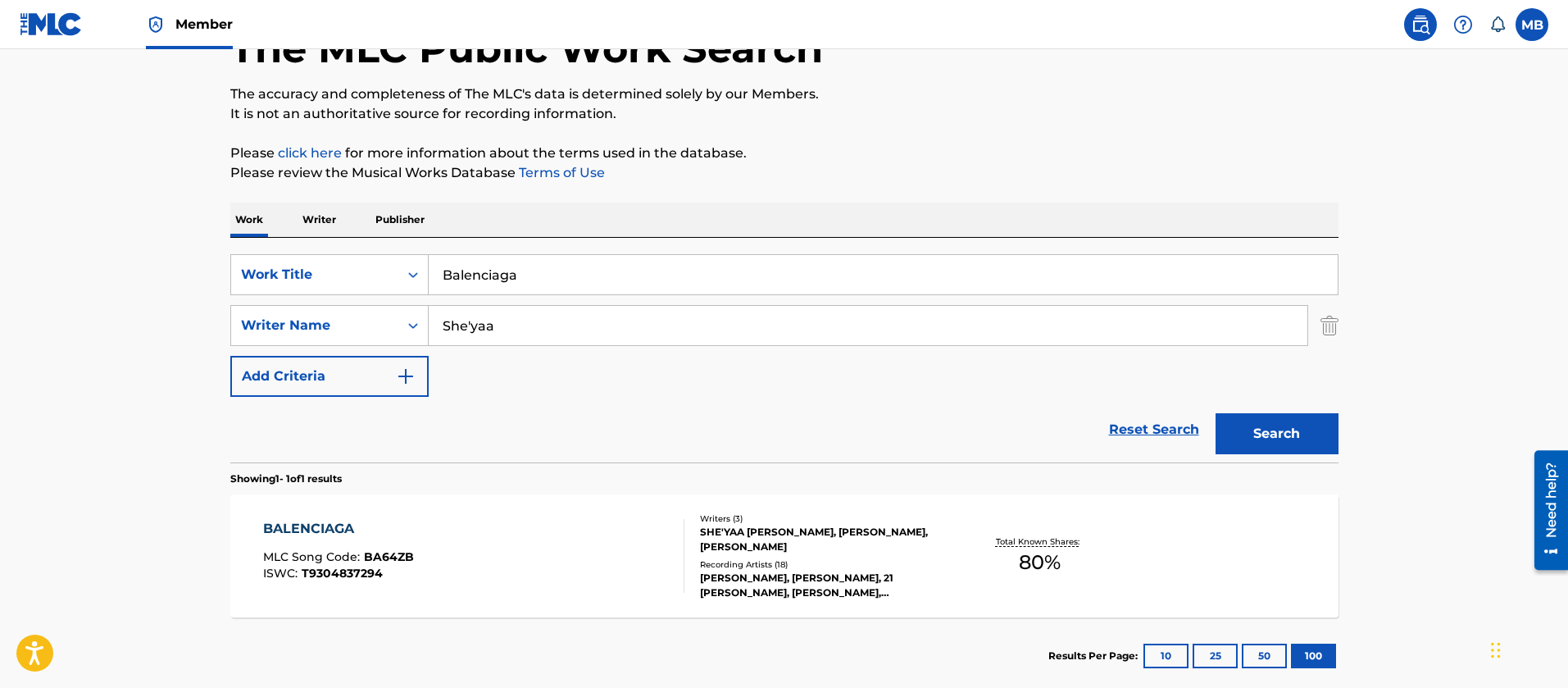
click at [501, 559] on div "BALENCIAGA MLC Song Code : BA64ZB ISWC : T9304837294" at bounding box center [474, 556] width 421 height 73
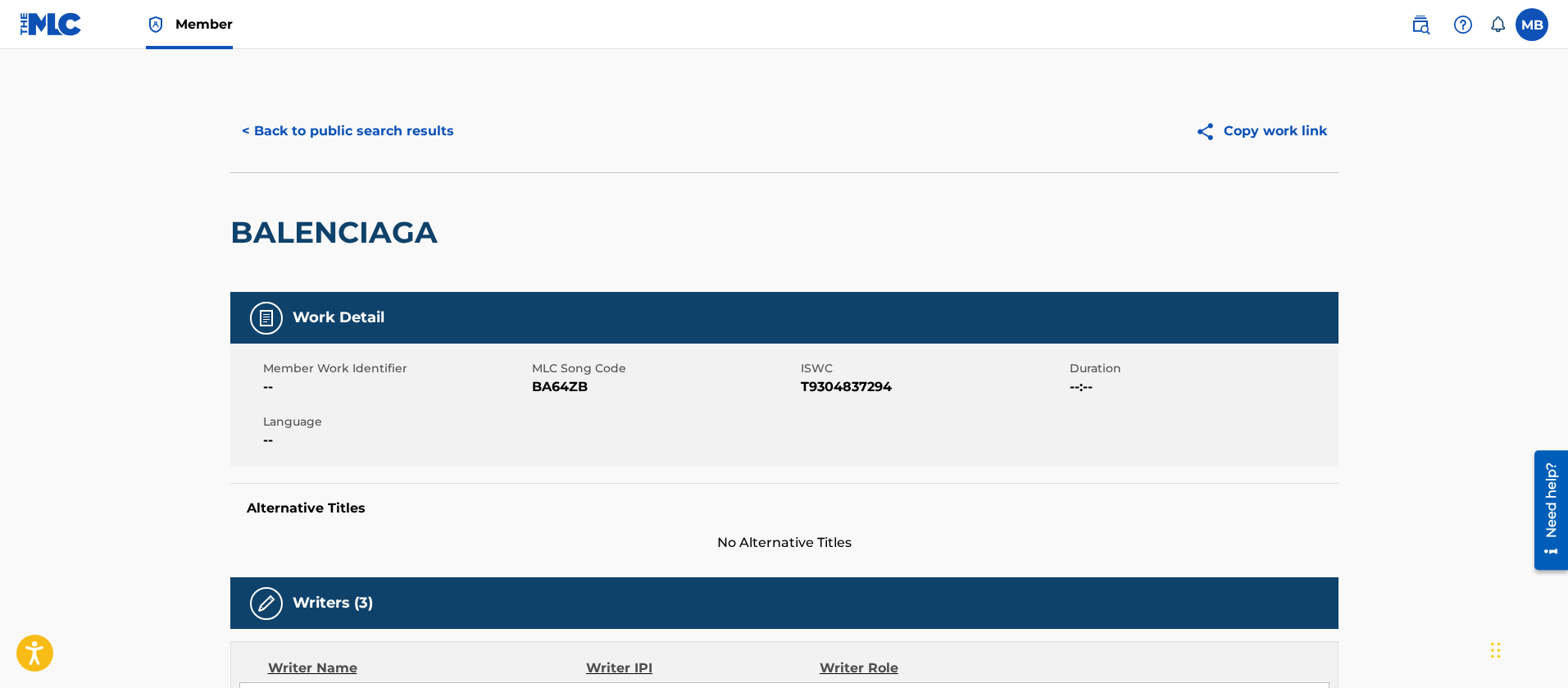
click at [349, 240] on h2 "BALENCIAGA" at bounding box center [338, 232] width 216 height 37
copy h2 "BALENCIAGA"
click at [551, 394] on span "BA64ZB" at bounding box center [665, 387] width 264 height 19
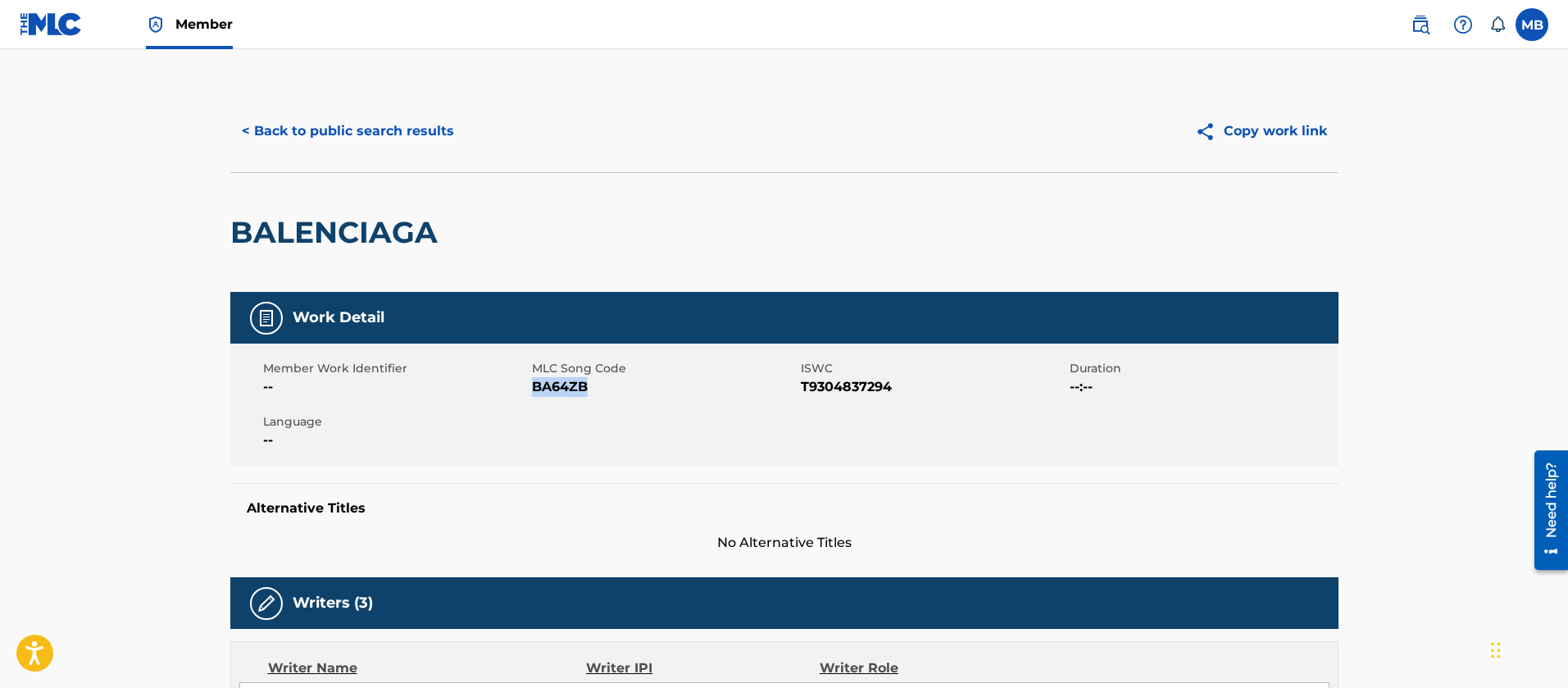
copy span "BA64ZB"
click at [408, 221] on h2 "BALENCIAGA" at bounding box center [338, 232] width 216 height 37
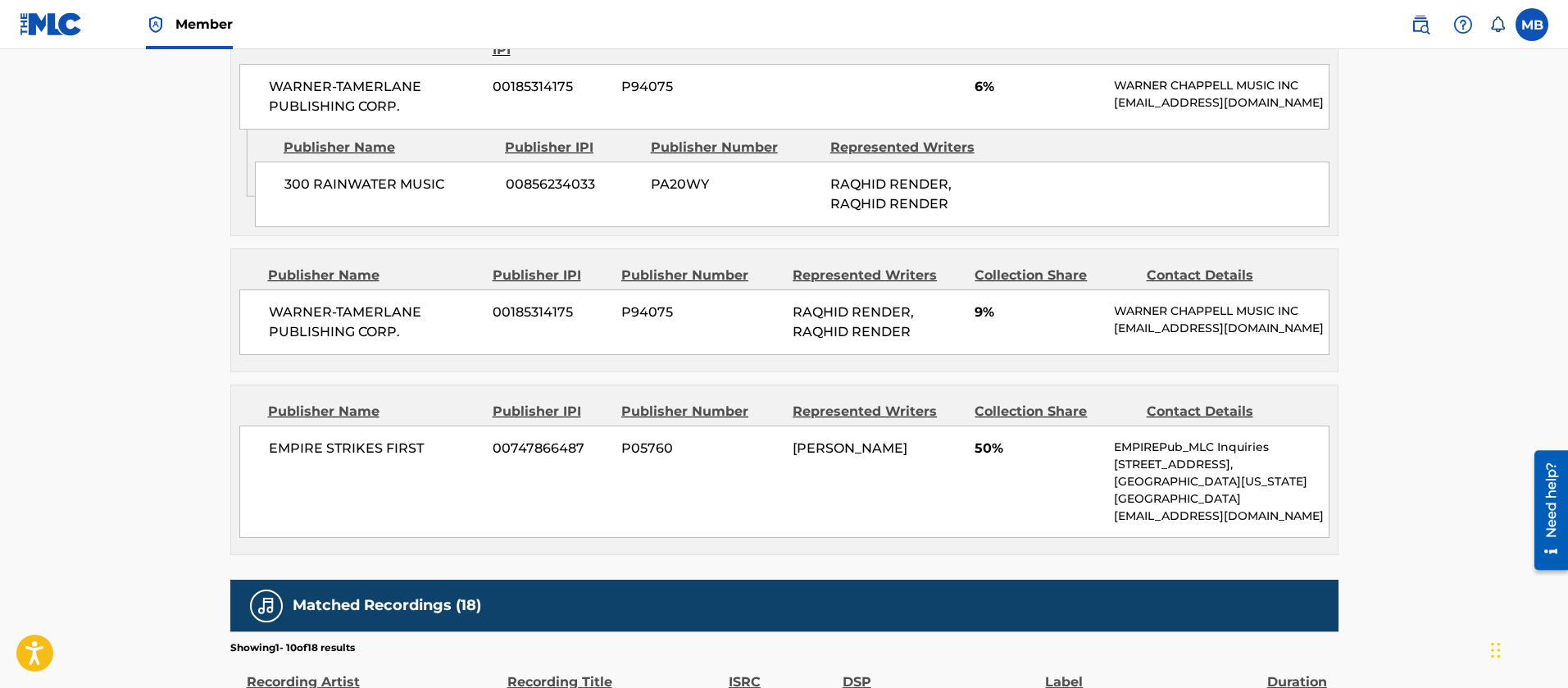
scroll to position [1722, 0]
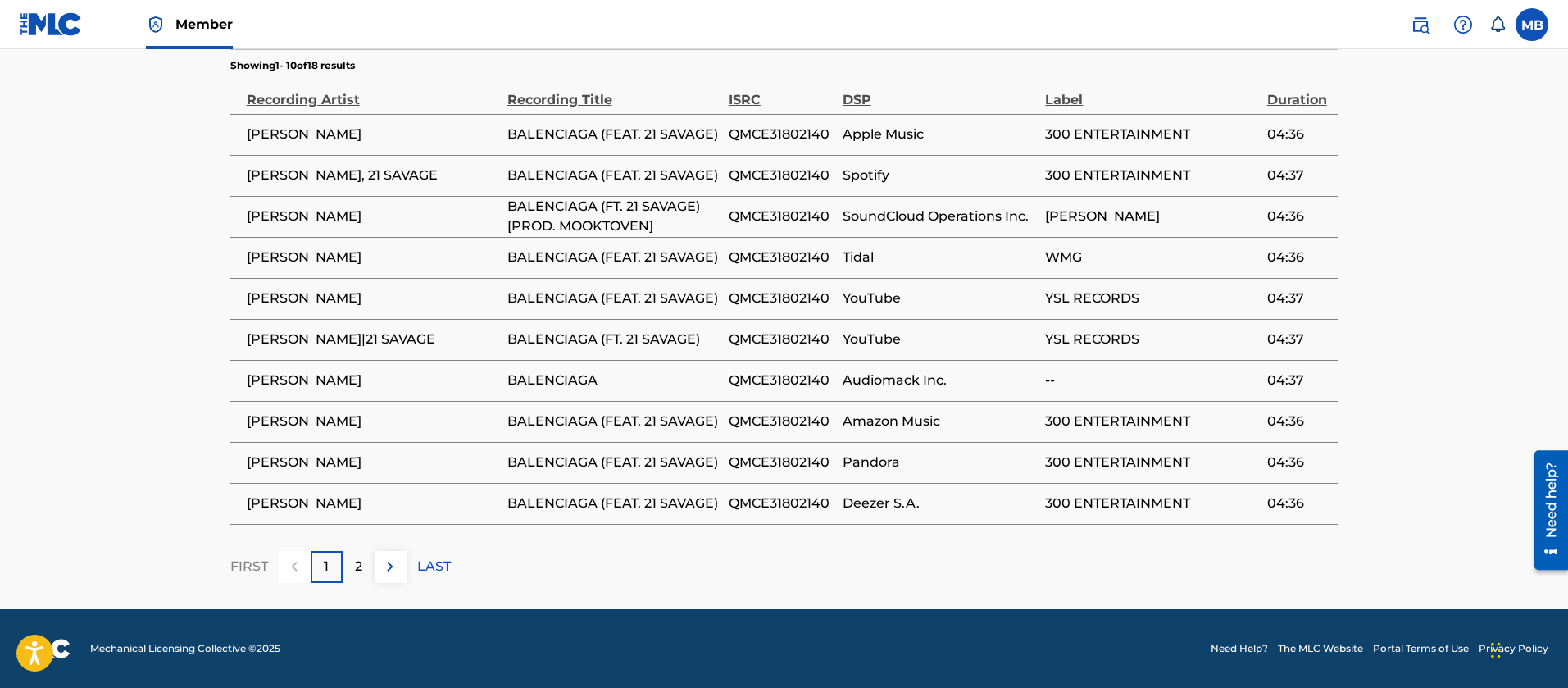
click at [286, 225] on span "[PERSON_NAME]" at bounding box center [373, 216] width 252 height 19
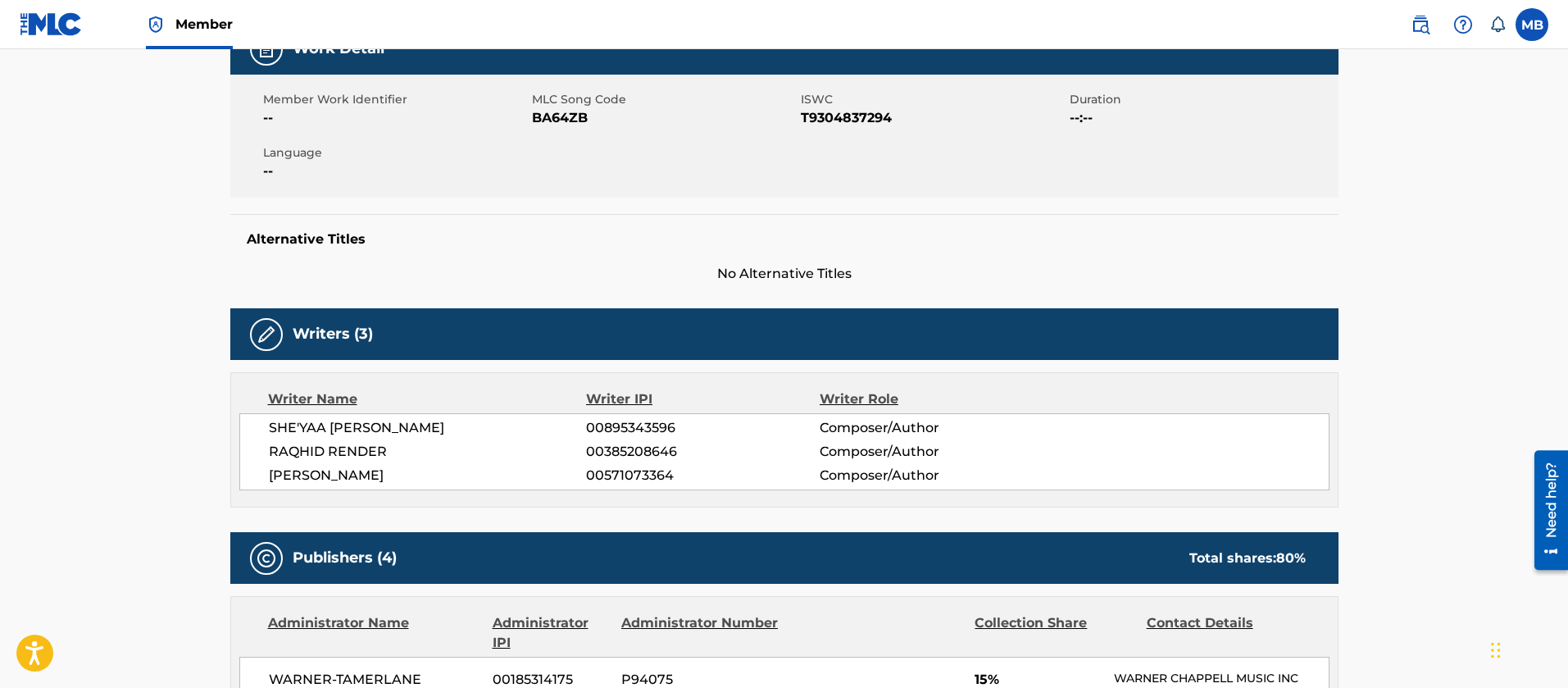
scroll to position [246, 0]
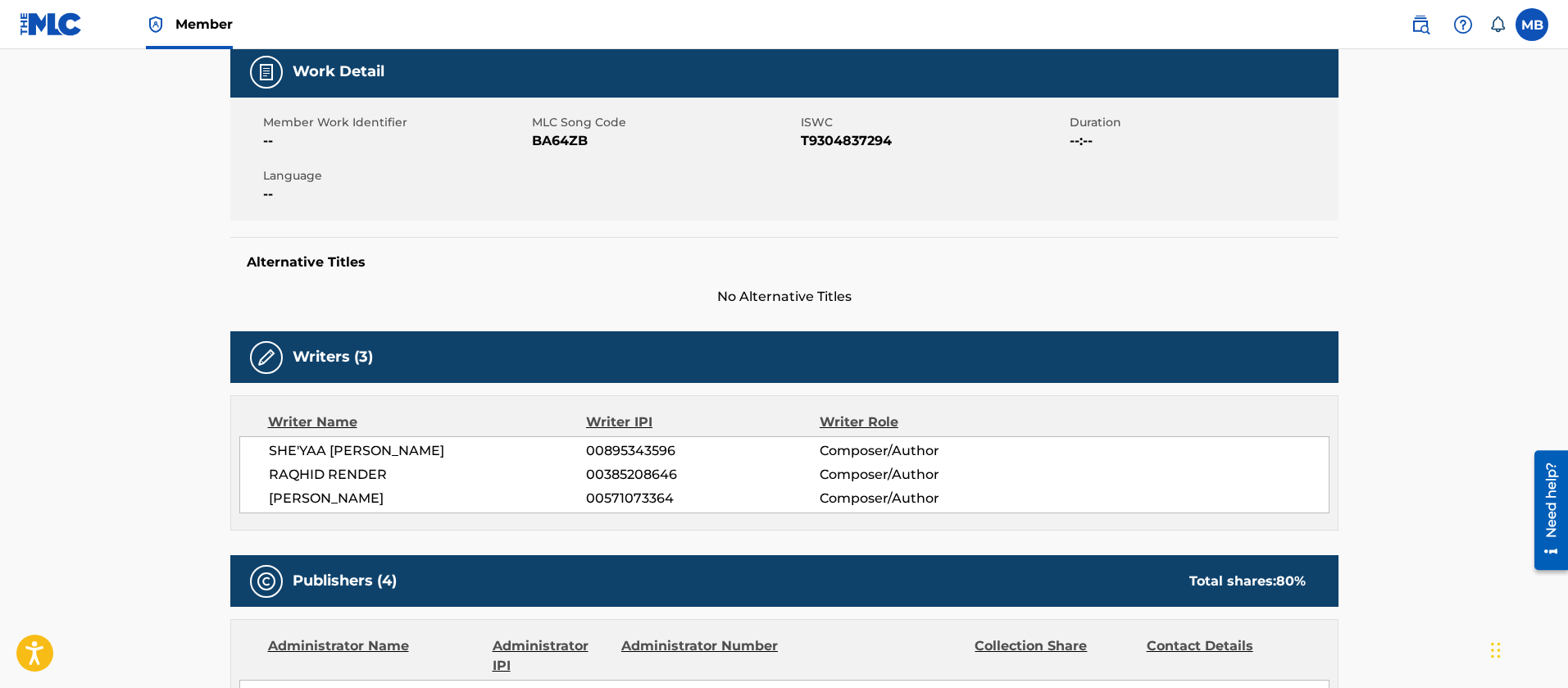
click at [398, 449] on span "SHE'YAA [PERSON_NAME]" at bounding box center [428, 450] width 318 height 19
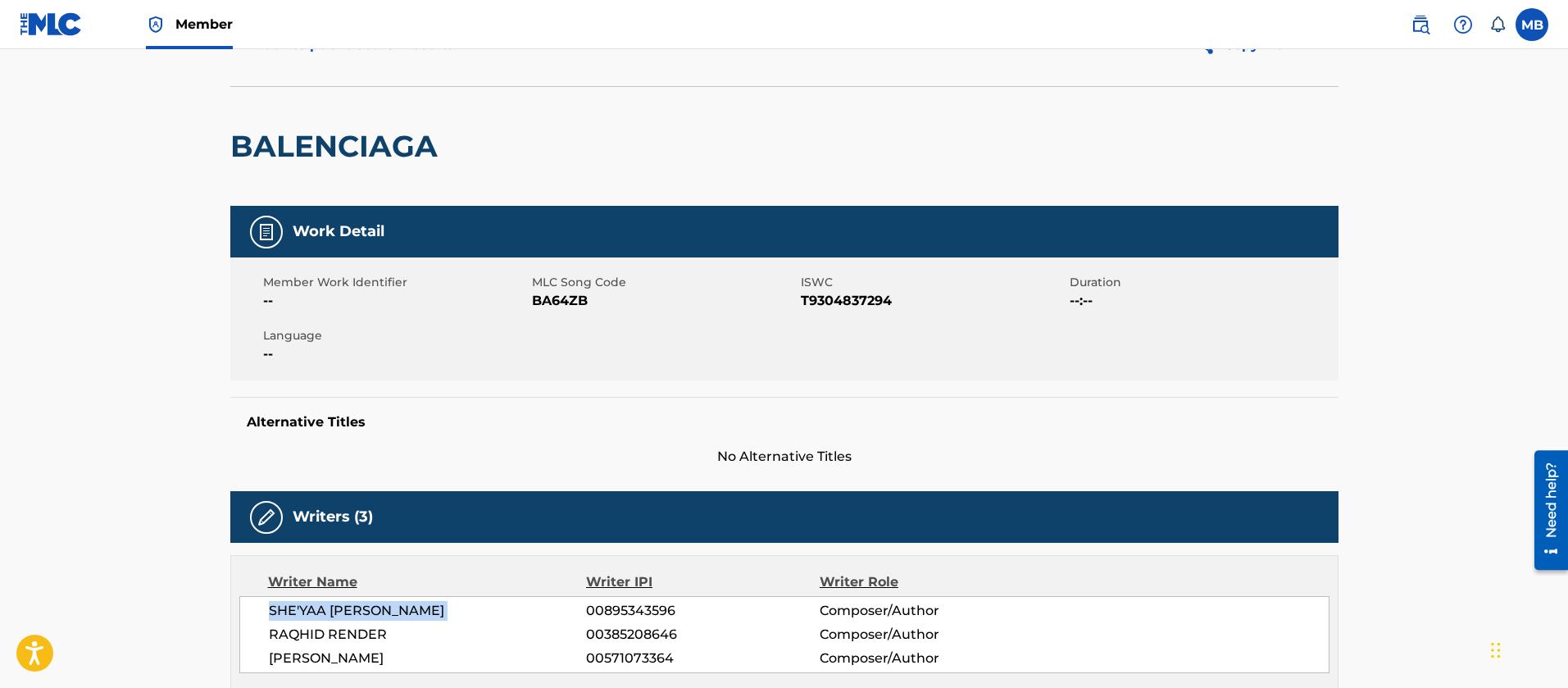
scroll to position [0, 0]
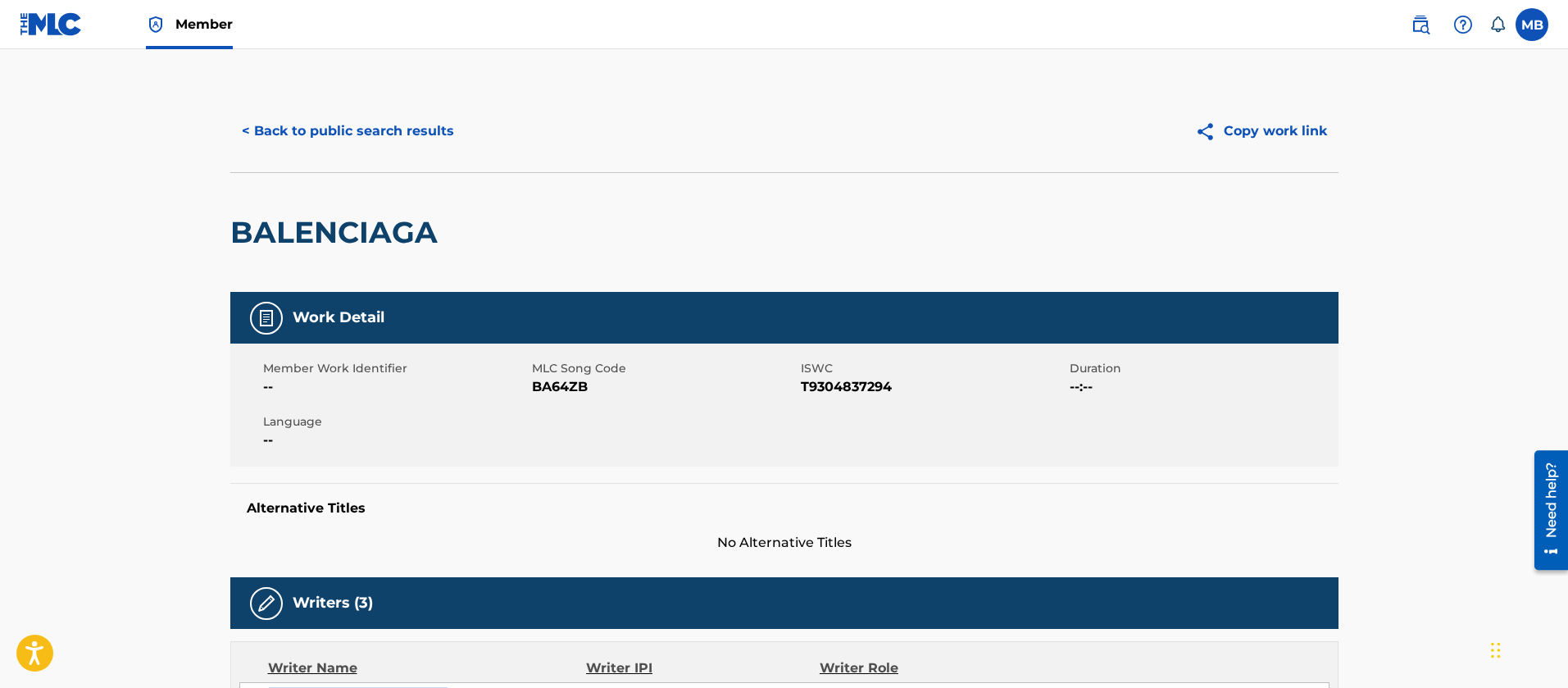
click at [424, 114] on button "< Back to public search results" at bounding box center [348, 131] width 235 height 41
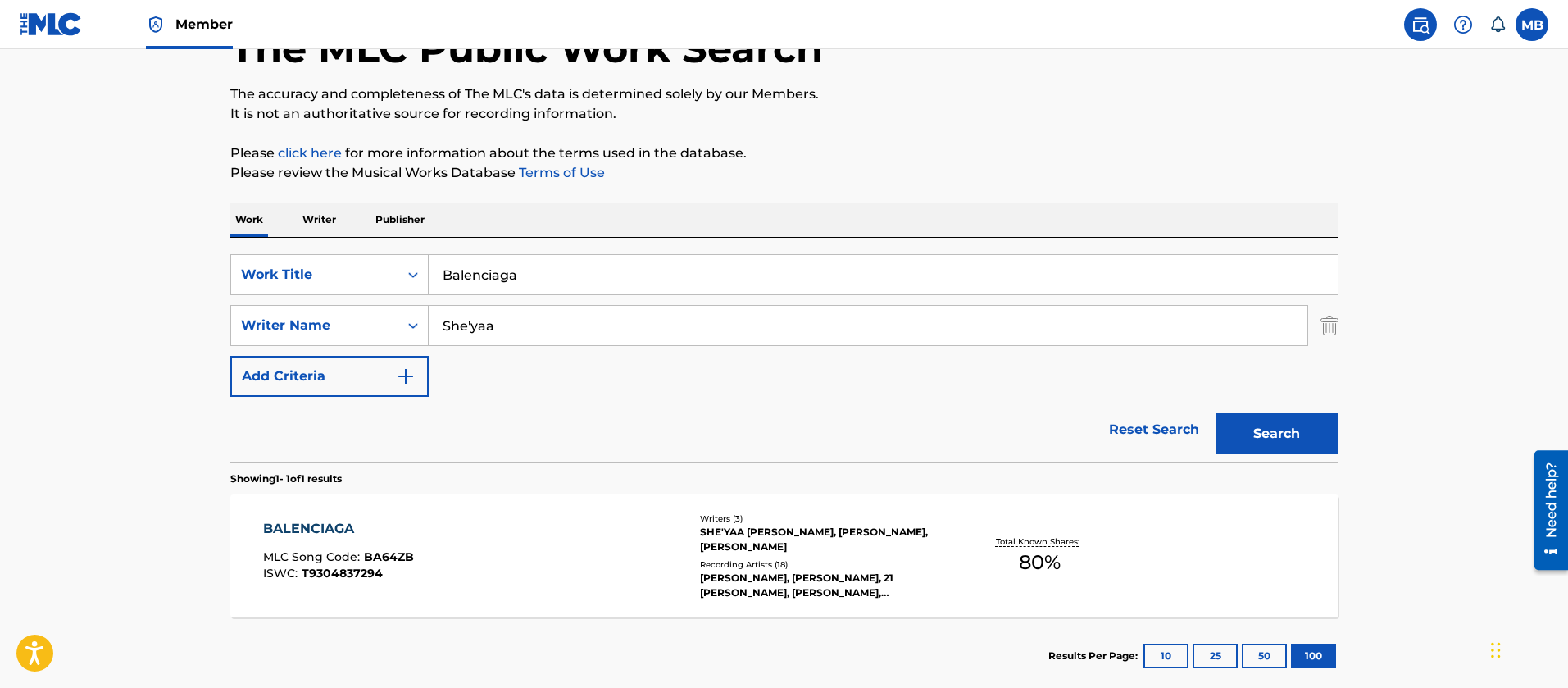
drag, startPoint x: 554, startPoint y: 276, endPoint x: 186, endPoint y: 231, distance: 370.7
click at [257, 259] on div "SearchWithCriteria55765601-b6f5-4fd7-8288-276d69afa418 Work Title Balenciaga" at bounding box center [784, 275] width 1108 height 41
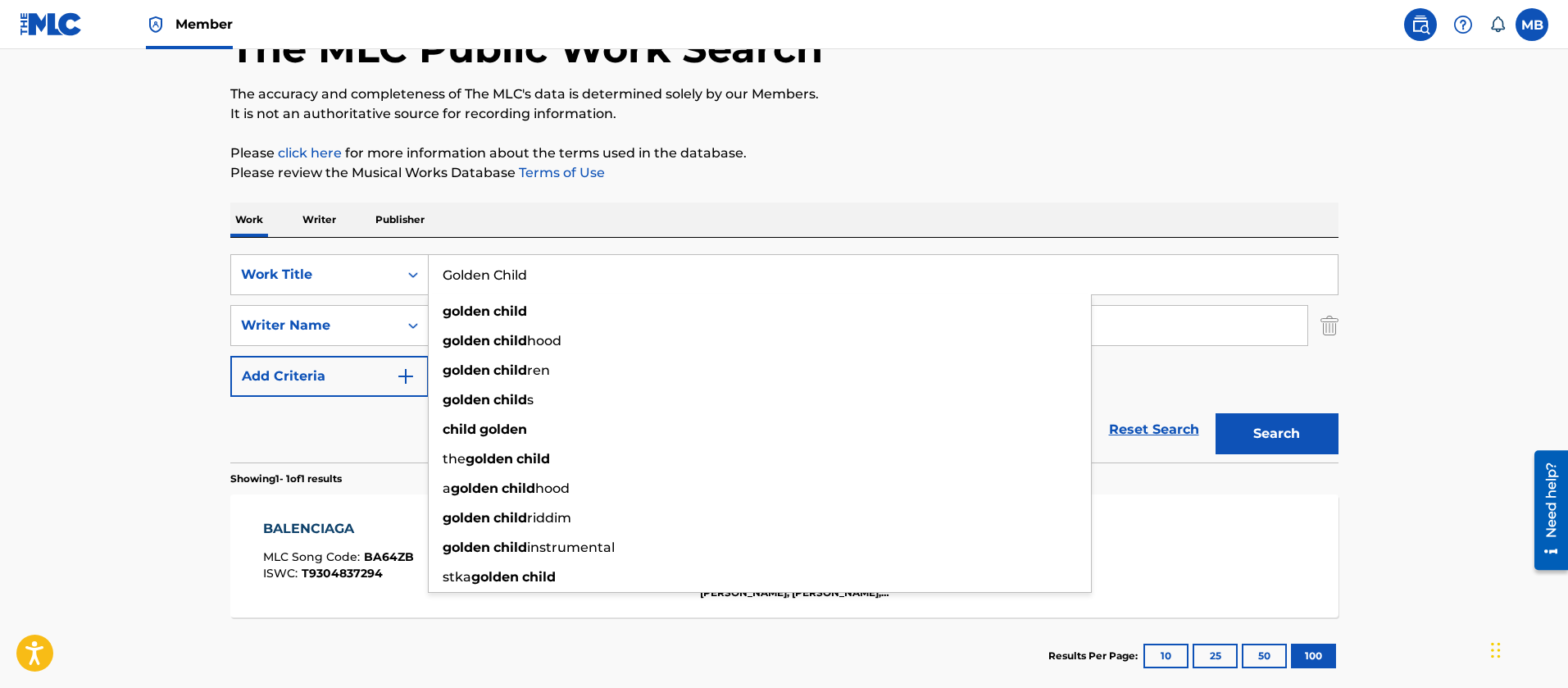
type input "Golden Child"
click at [1215, 413] on button "Search" at bounding box center [1277, 434] width 123 height 41
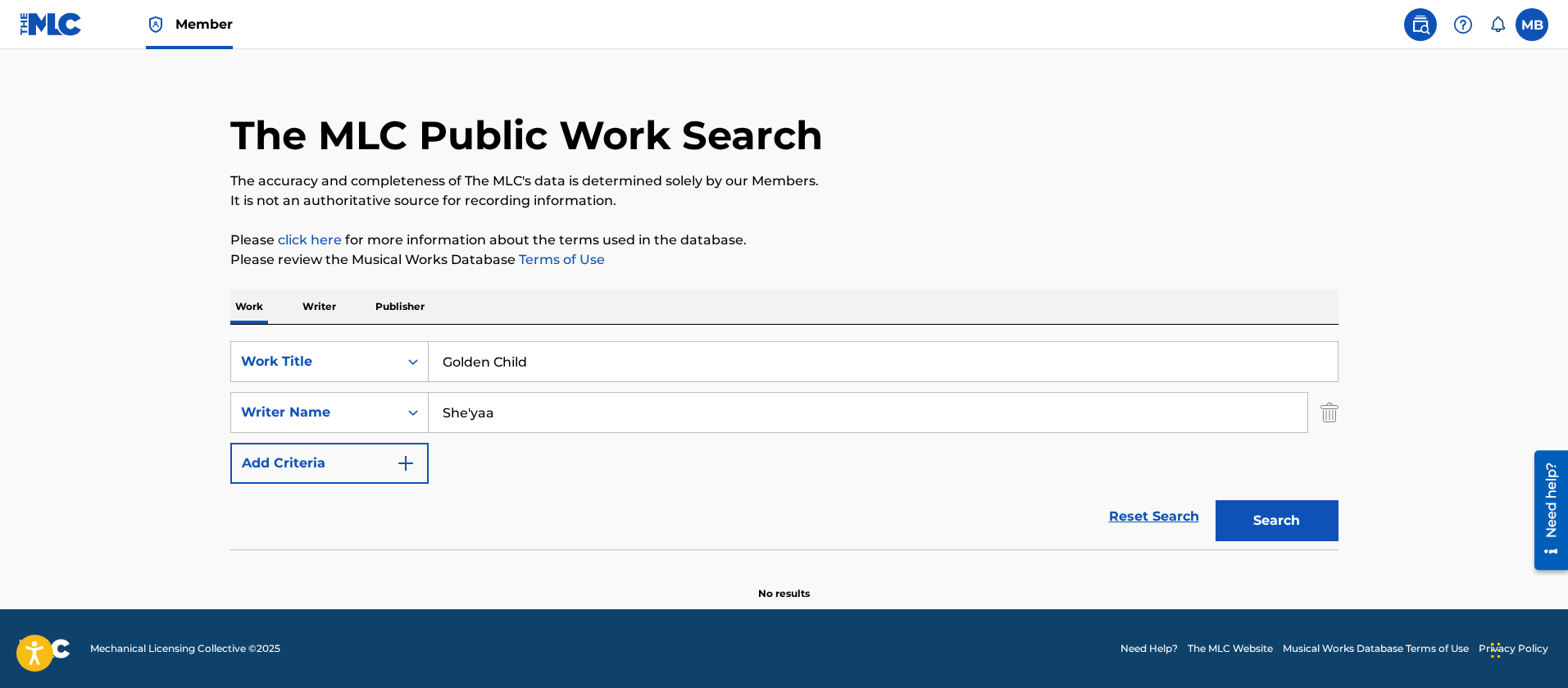
drag, startPoint x: 518, startPoint y: 412, endPoint x: 91, endPoint y: 379, distance: 428.3
click at [159, 413] on main "The MLC Public Work Search The accuracy and completeness of The MLC's data is d…" at bounding box center [784, 318] width 1568 height 584
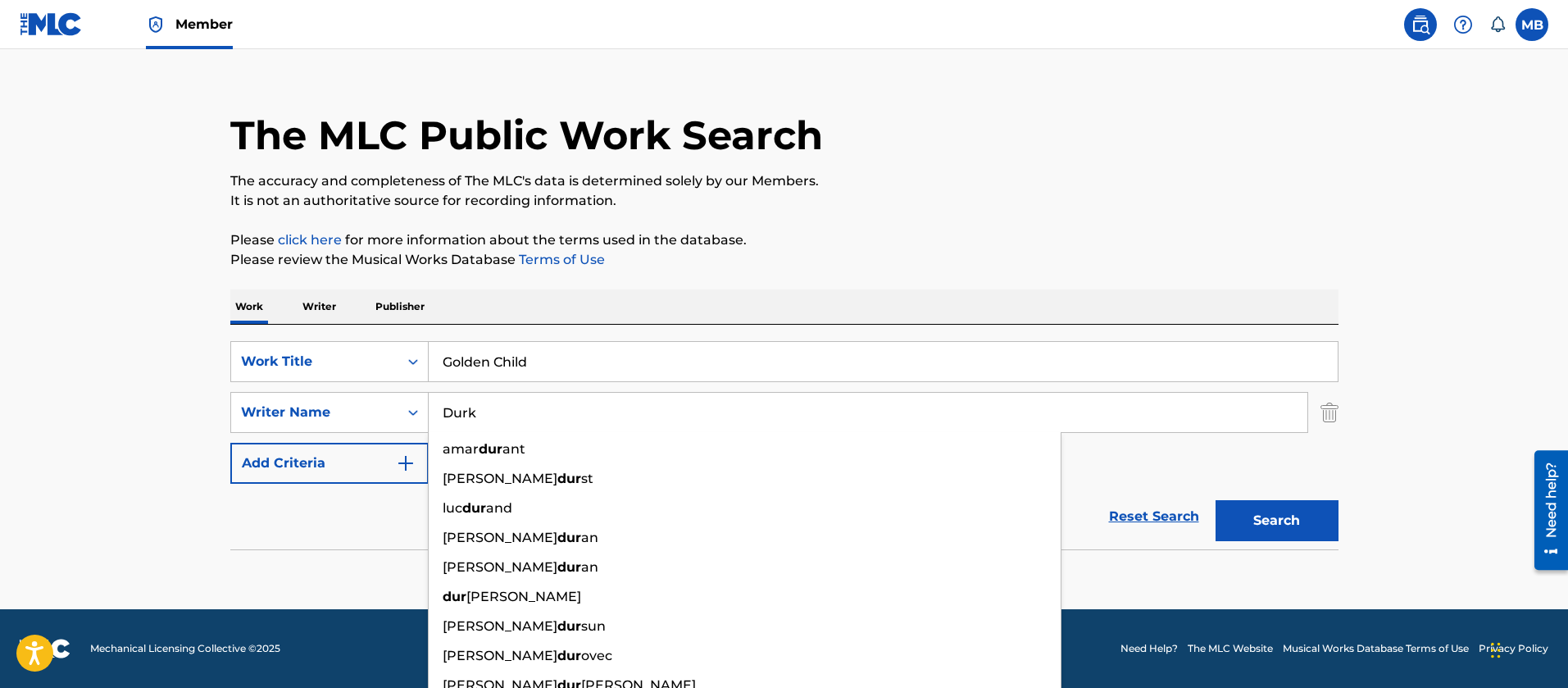
type input "Durk"
click at [1215, 501] on button "Search" at bounding box center [1277, 521] width 123 height 41
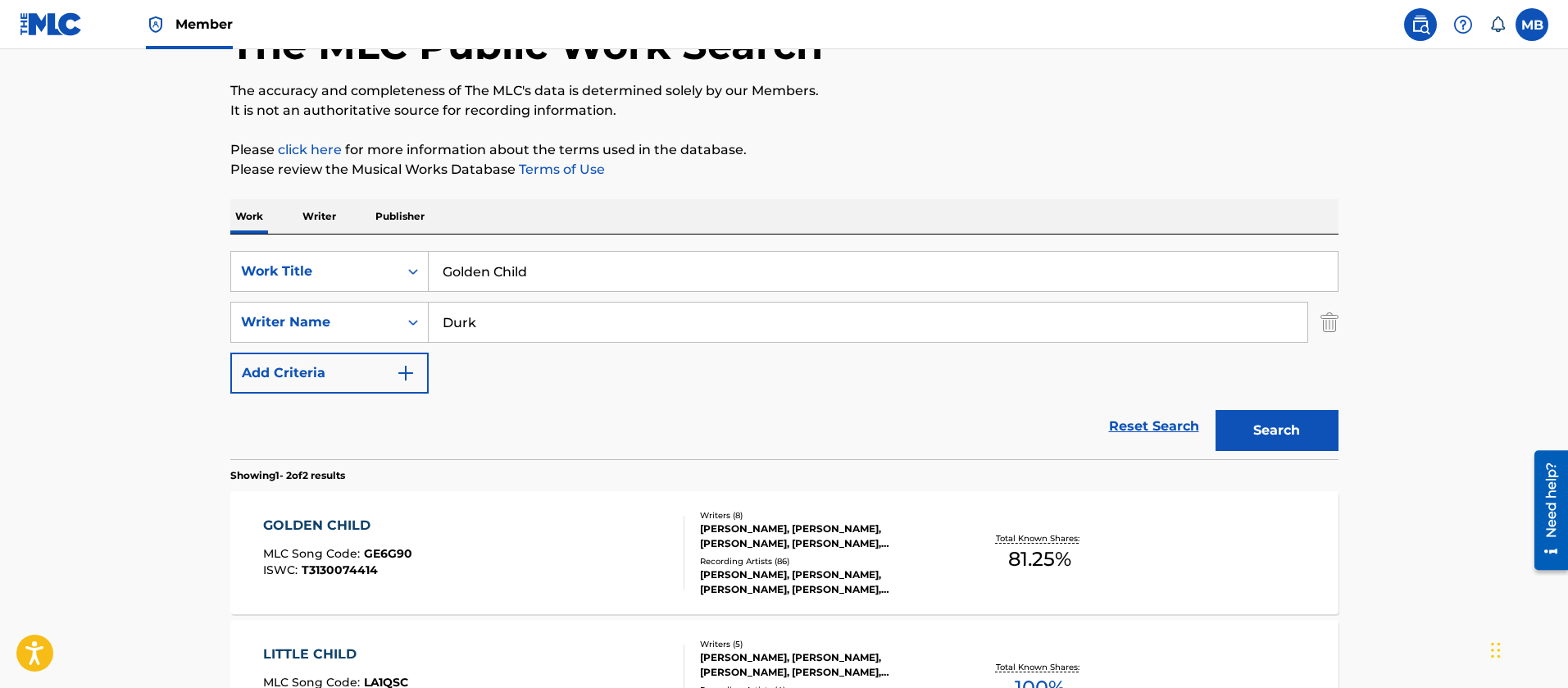
scroll to position [270, 0]
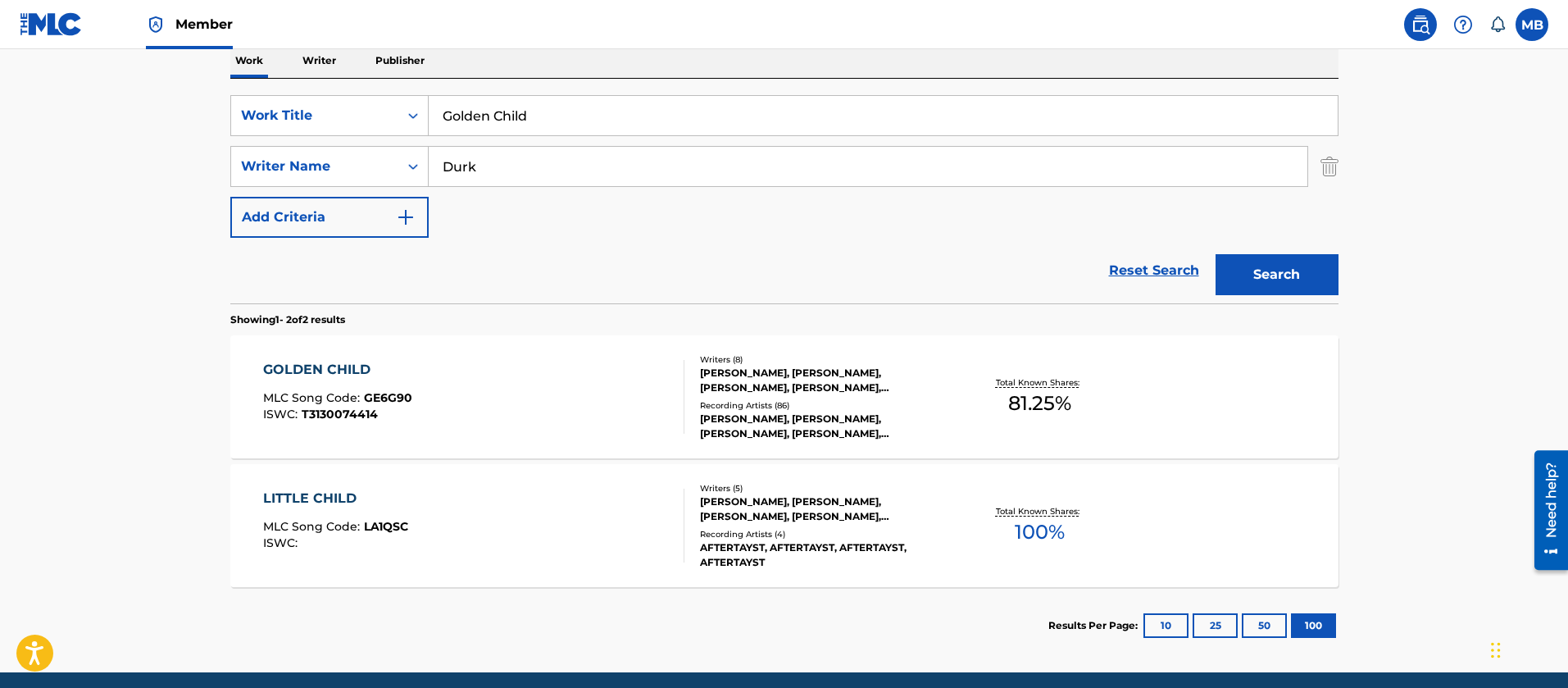
click at [513, 400] on div "GOLDEN CHILD MLC Song Code : GE6G90 ISWC : T3130074414" at bounding box center [474, 397] width 421 height 73
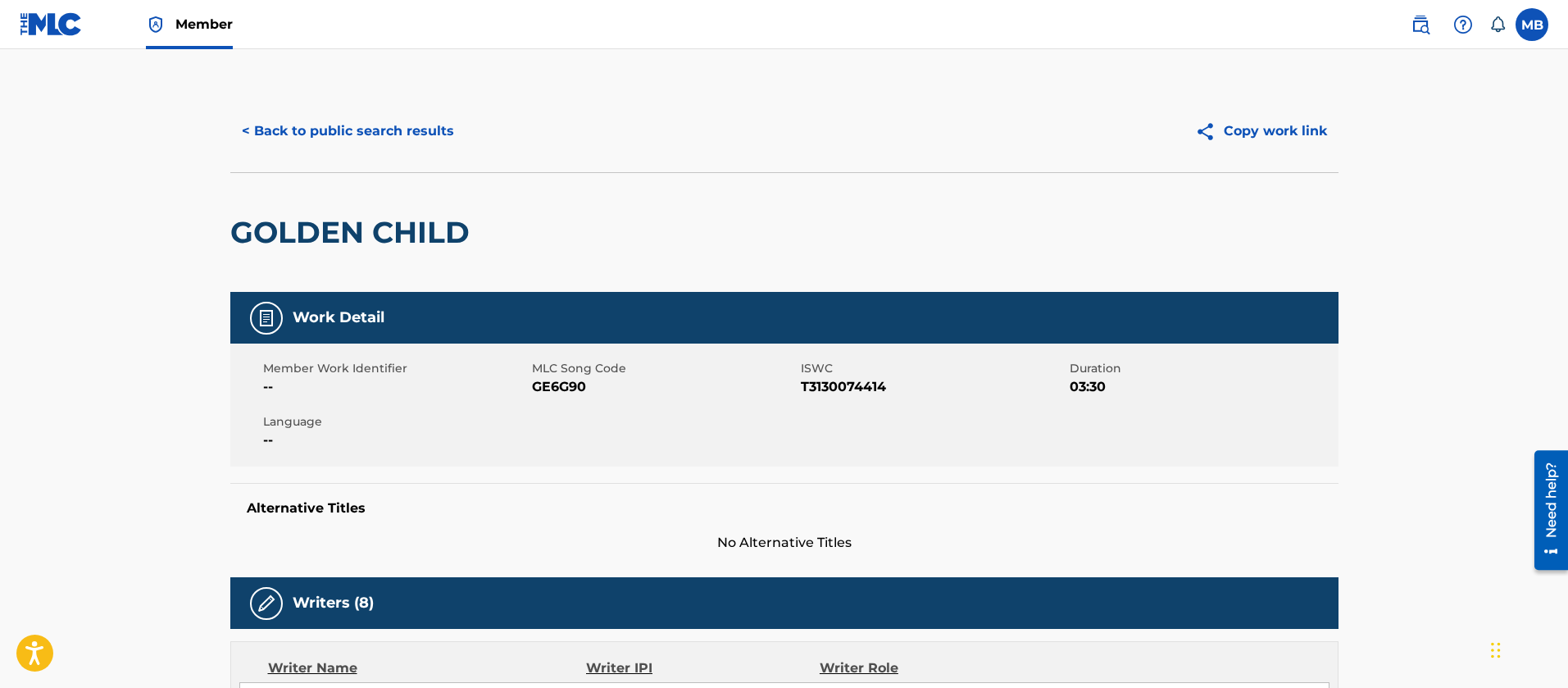
click at [406, 141] on button "< Back to public search results" at bounding box center [348, 131] width 235 height 41
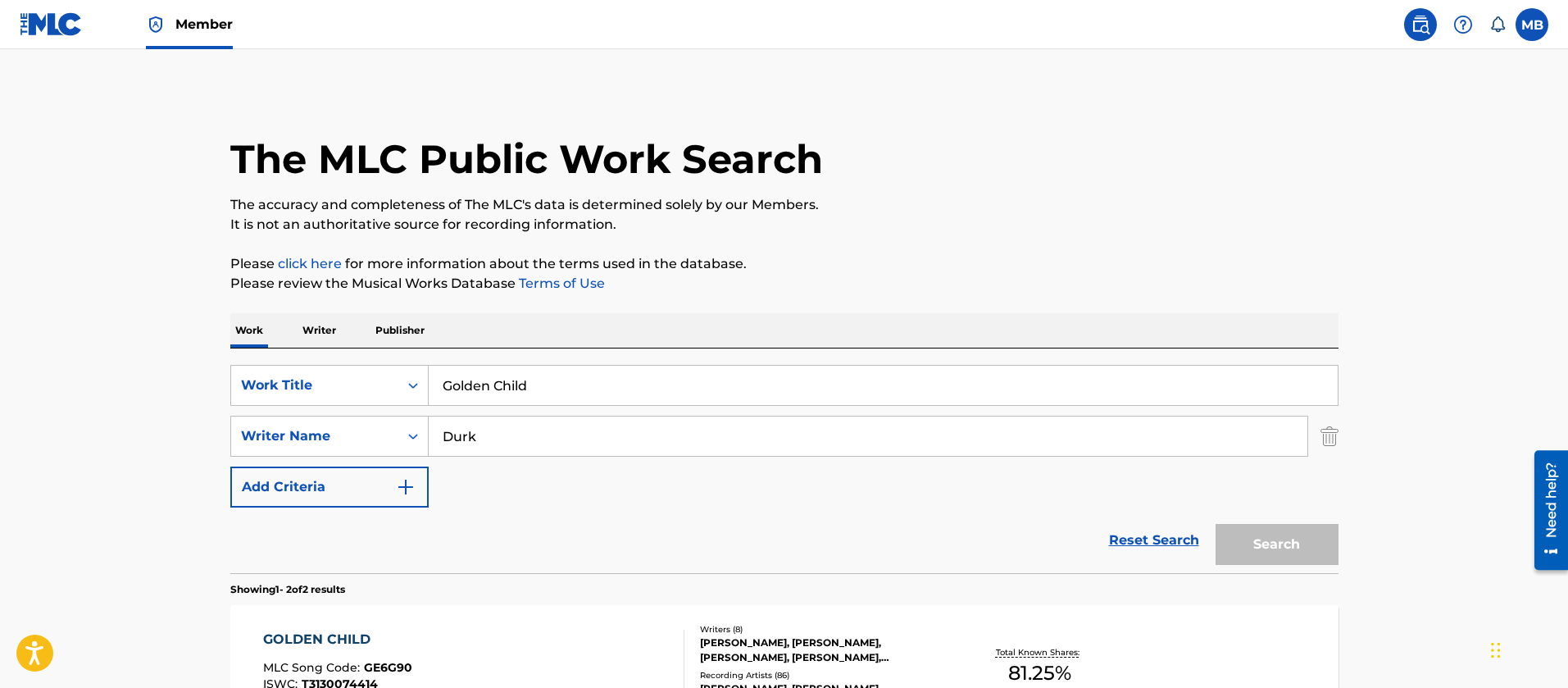
scroll to position [240, 0]
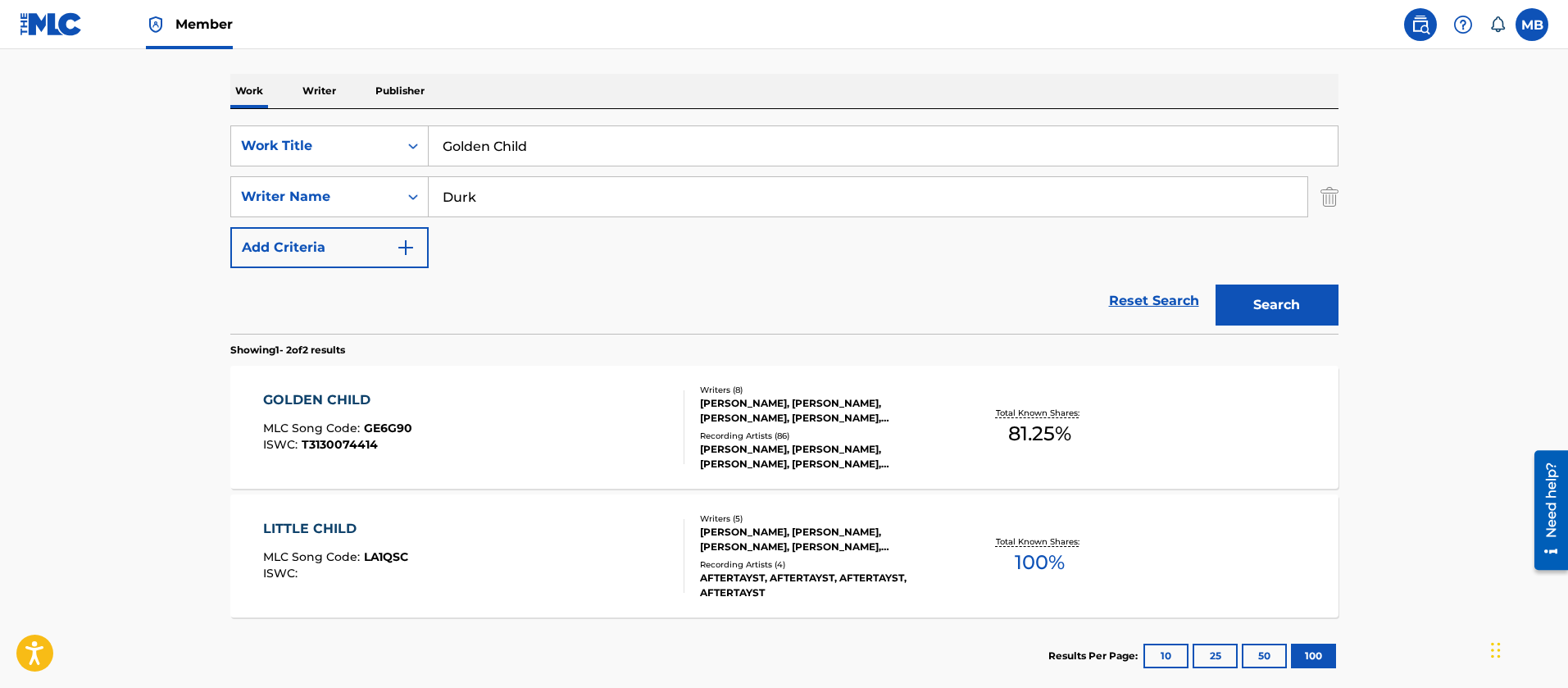
drag, startPoint x: 548, startPoint y: 141, endPoint x: 164, endPoint y: 80, distance: 388.8
click at [230, 119] on div "SearchWithCriteria55765601-b6f5-4fd7-8288-276d69afa418 Work Title Golden Child …" at bounding box center [784, 221] width 1108 height 225
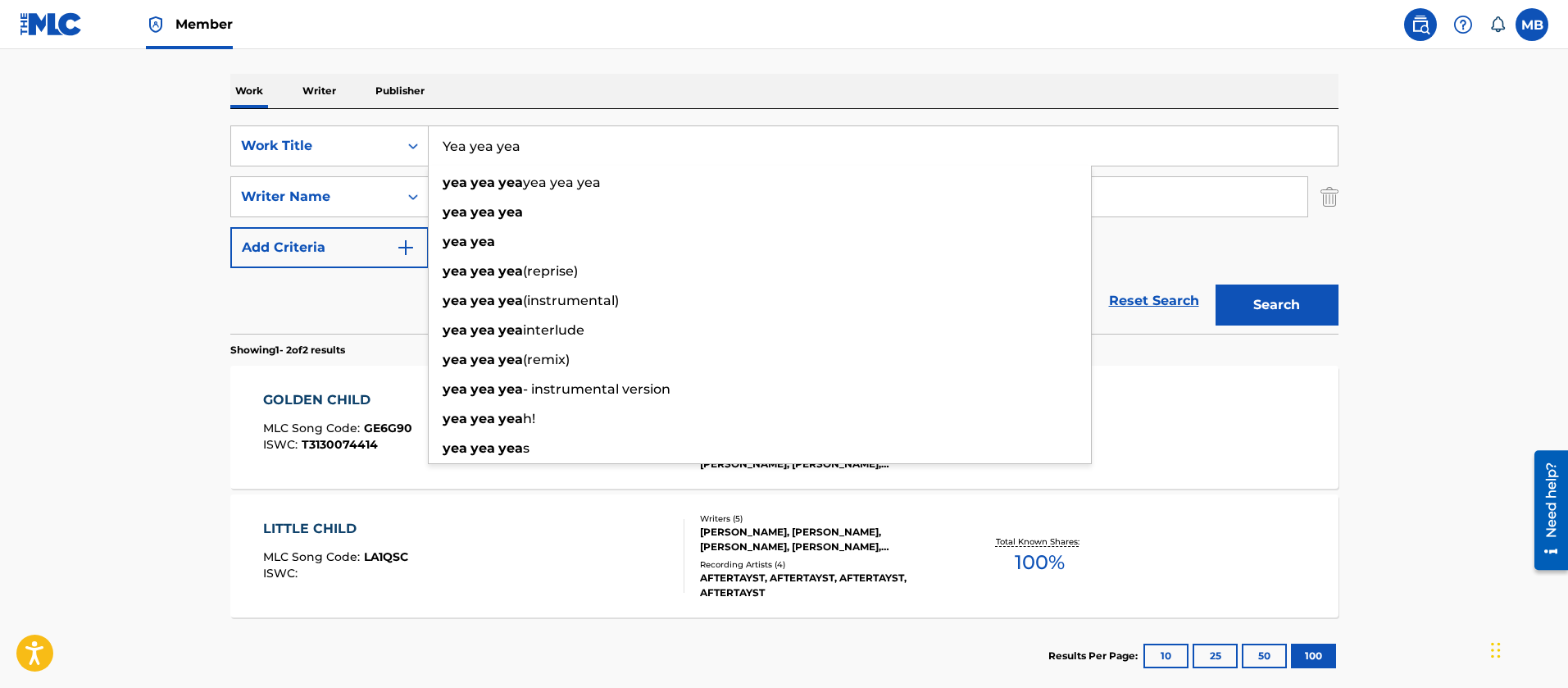
type input "Yea yea yea"
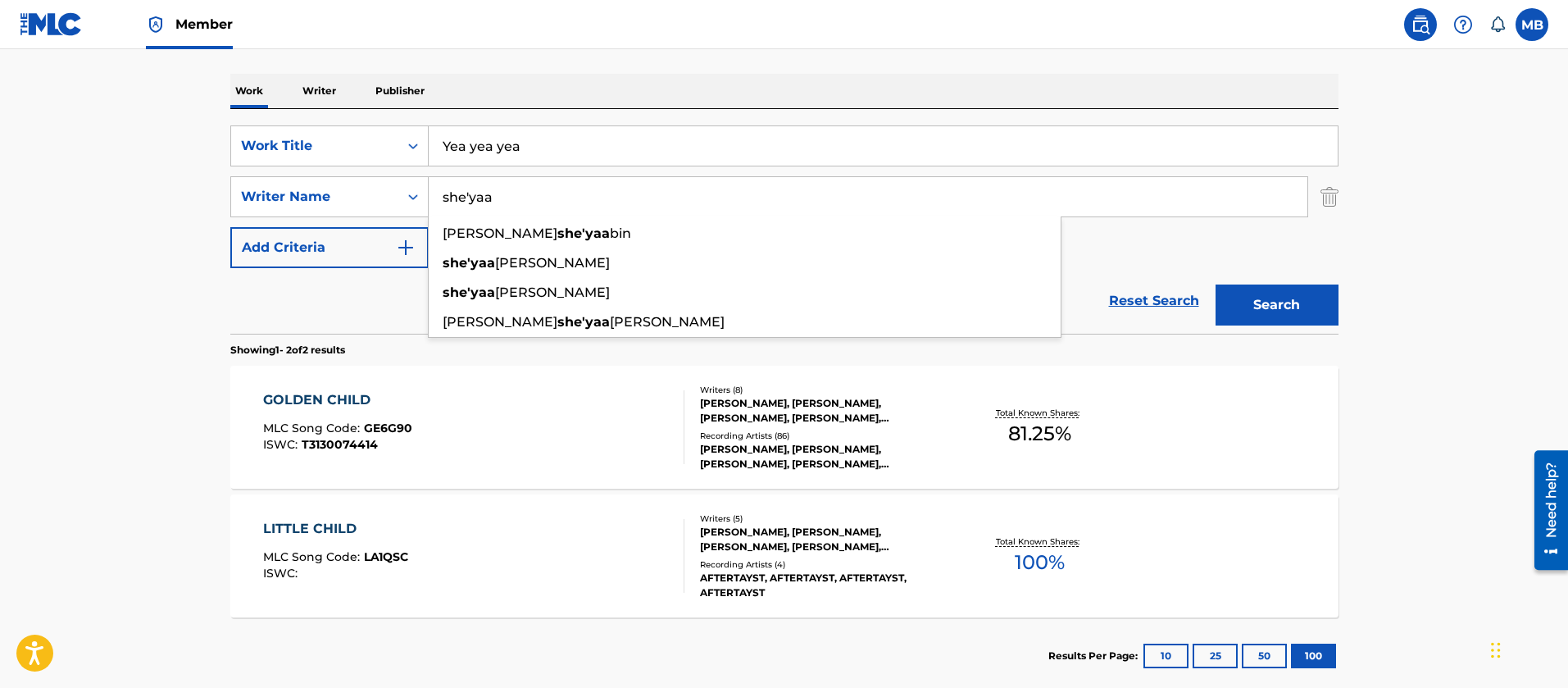
type input "she'yaa"
click at [1215, 285] on button "Search" at bounding box center [1277, 305] width 123 height 41
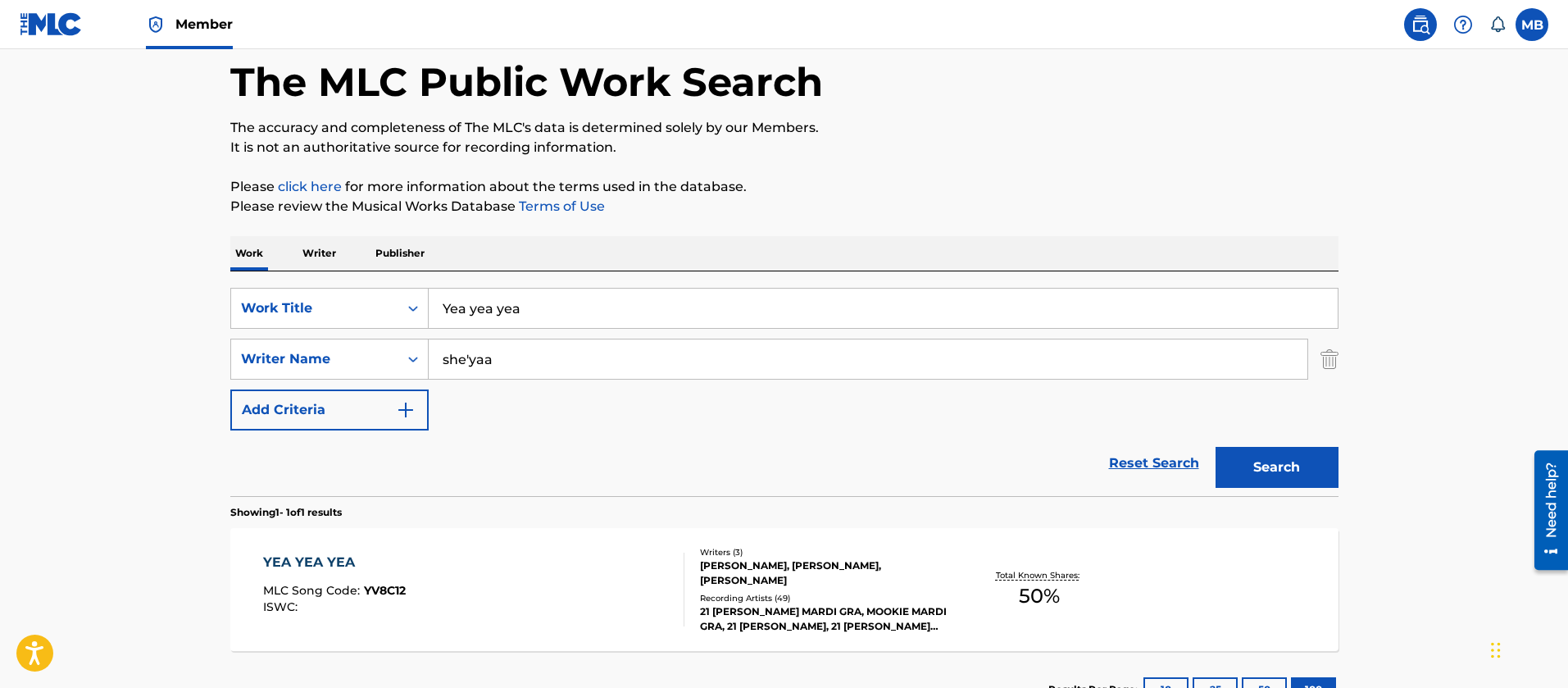
scroll to position [204, 0]
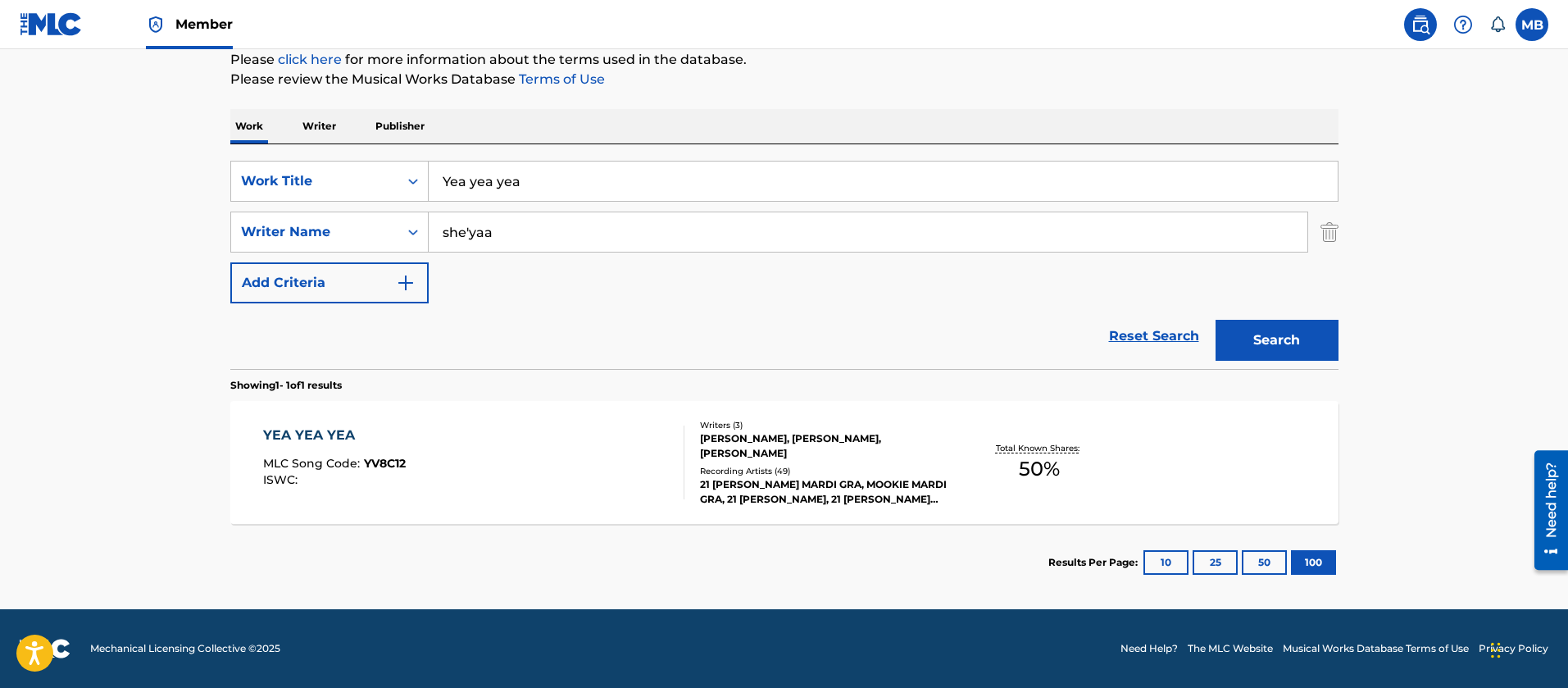
click at [600, 453] on div "YEA YEA YEA MLC Song Code : YV8C12 ISWC :" at bounding box center [474, 462] width 421 height 73
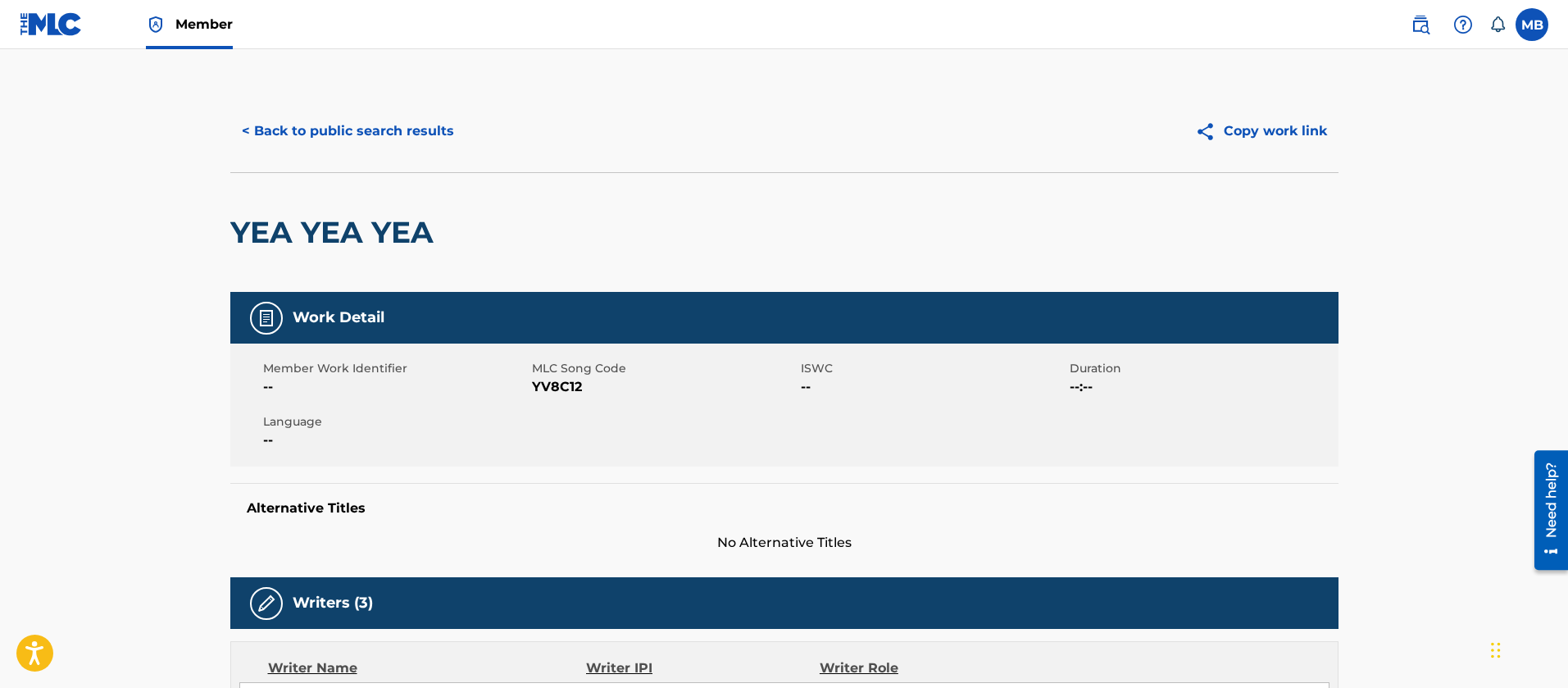
click at [340, 238] on h2 "YEA YEA YEA" at bounding box center [336, 232] width 211 height 37
click at [552, 389] on span "YV8C12" at bounding box center [665, 387] width 264 height 19
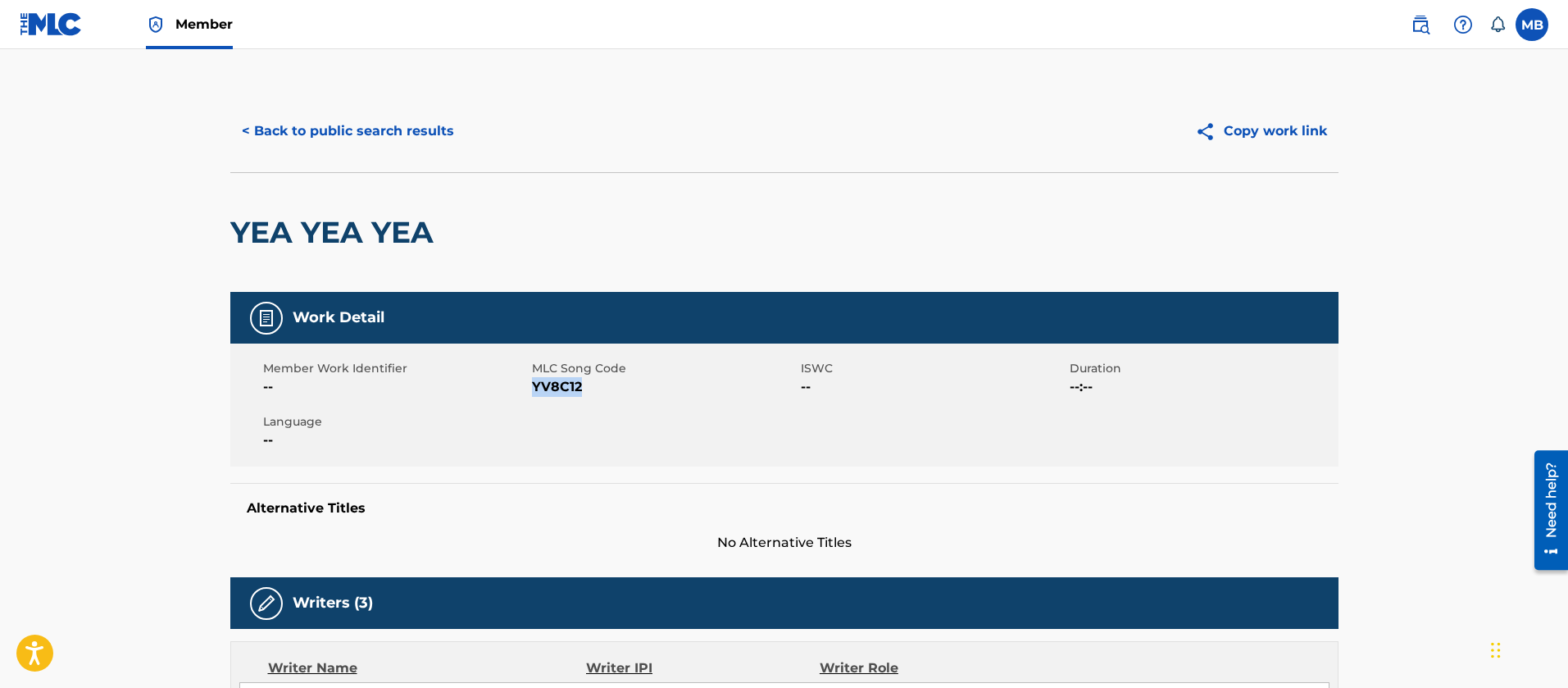
click at [543, 380] on span "YV8C12" at bounding box center [665, 387] width 264 height 19
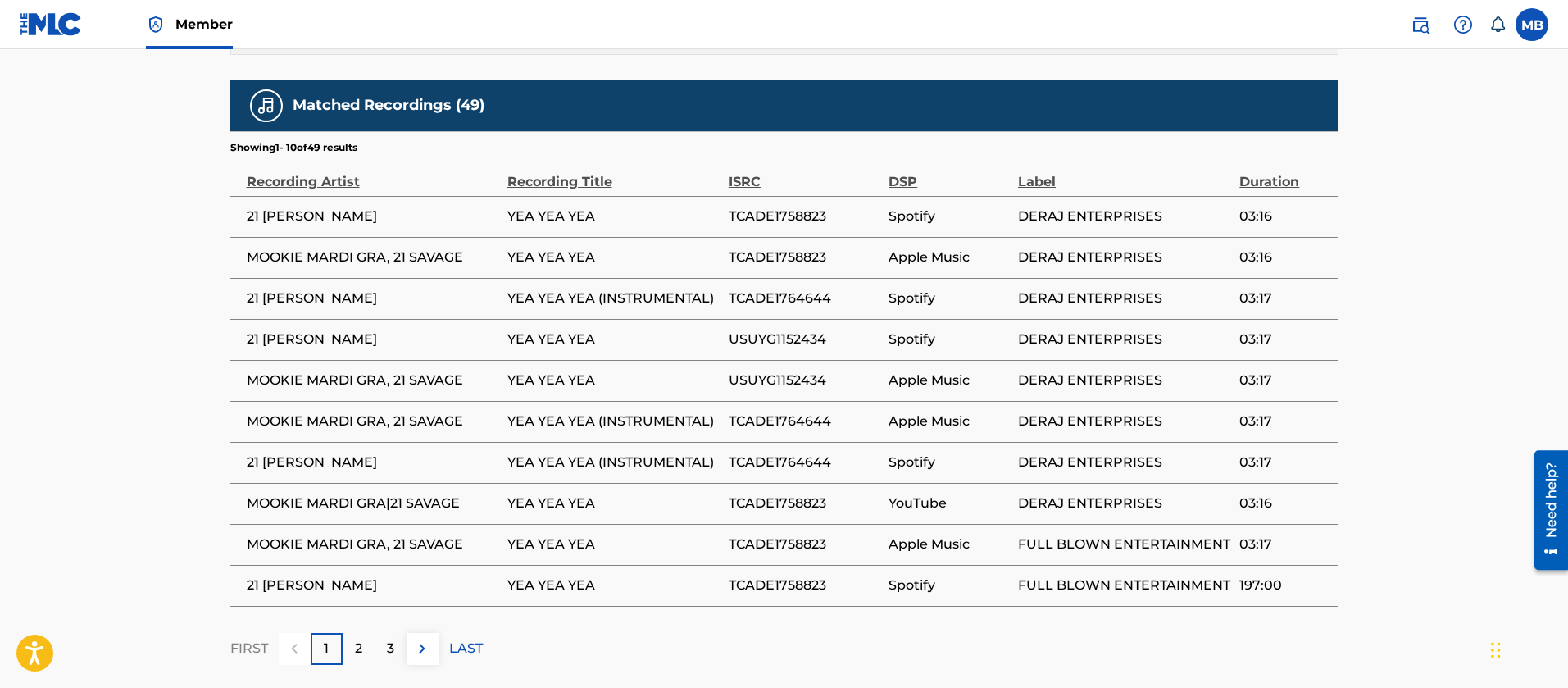
scroll to position [997, 0]
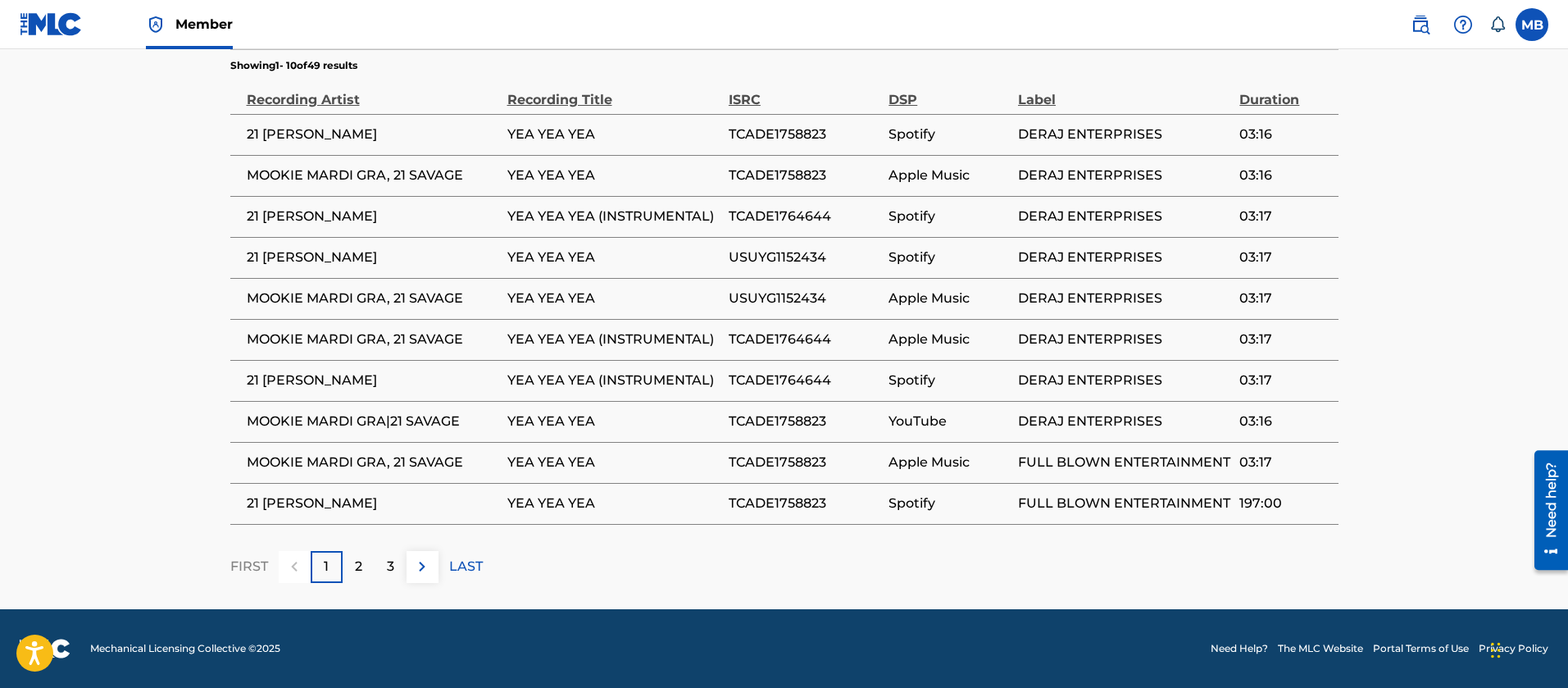
click at [342, 293] on span "MOOKIE MARDI GRA, 21 SAVAGE" at bounding box center [373, 298] width 252 height 19
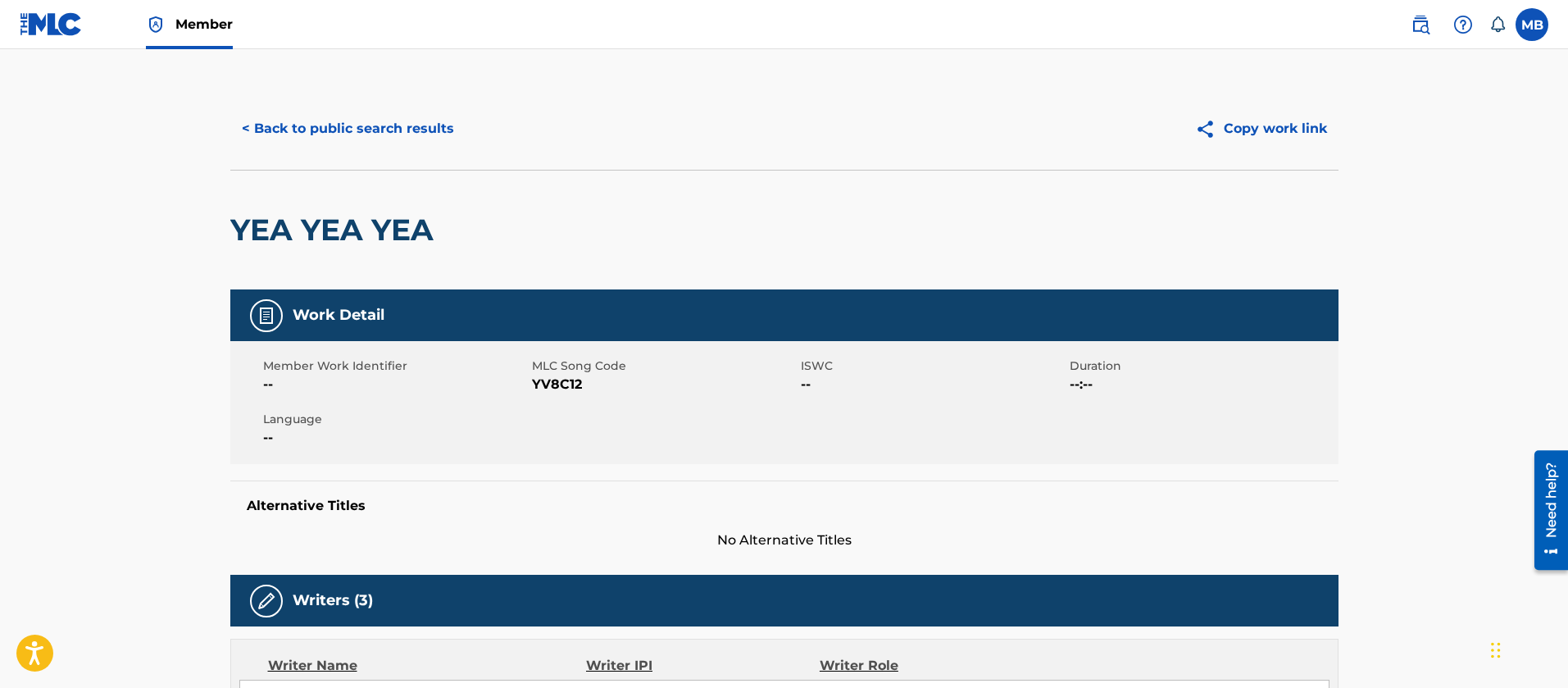
scroll to position [0, 0]
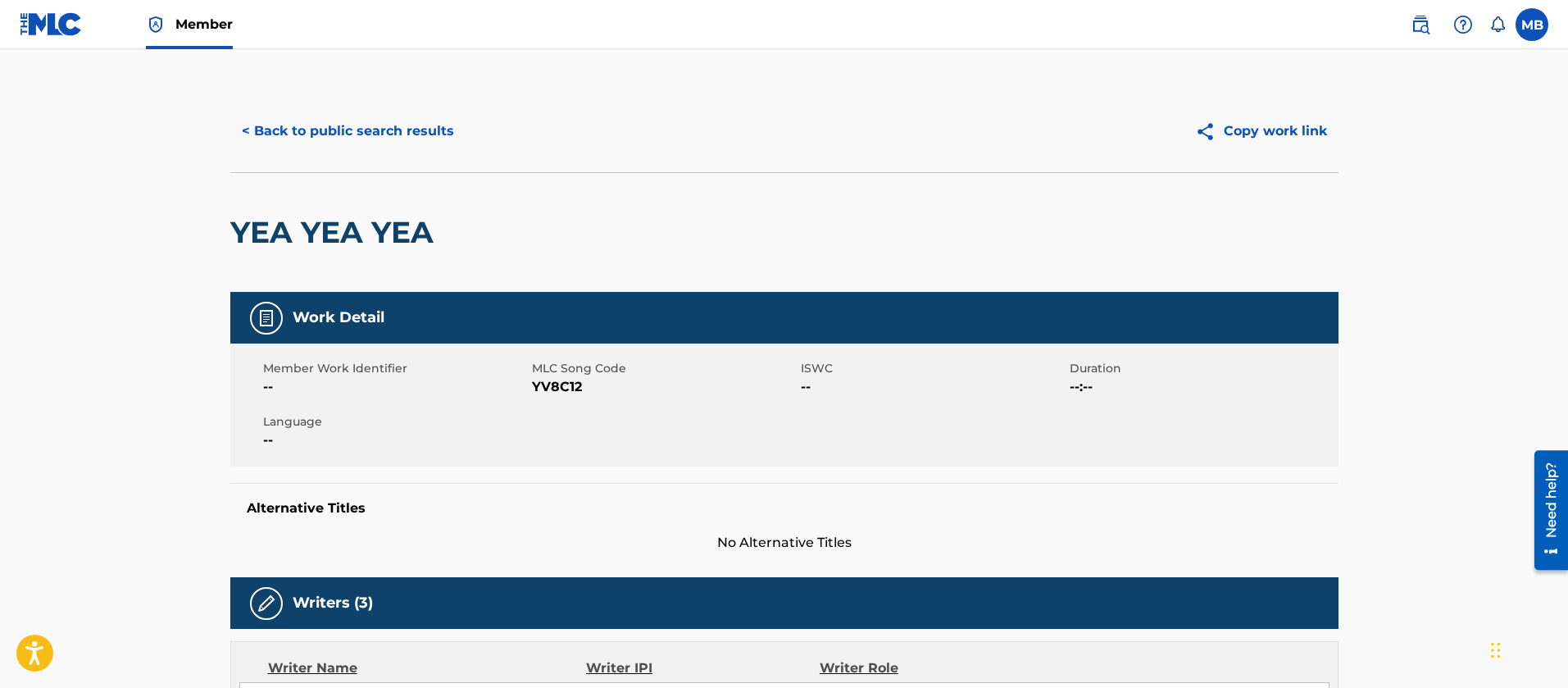
click at [287, 218] on h2 "YEA YEA YEA" at bounding box center [336, 232] width 211 height 37
click at [442, 121] on button "< Back to public search results" at bounding box center [348, 131] width 235 height 41
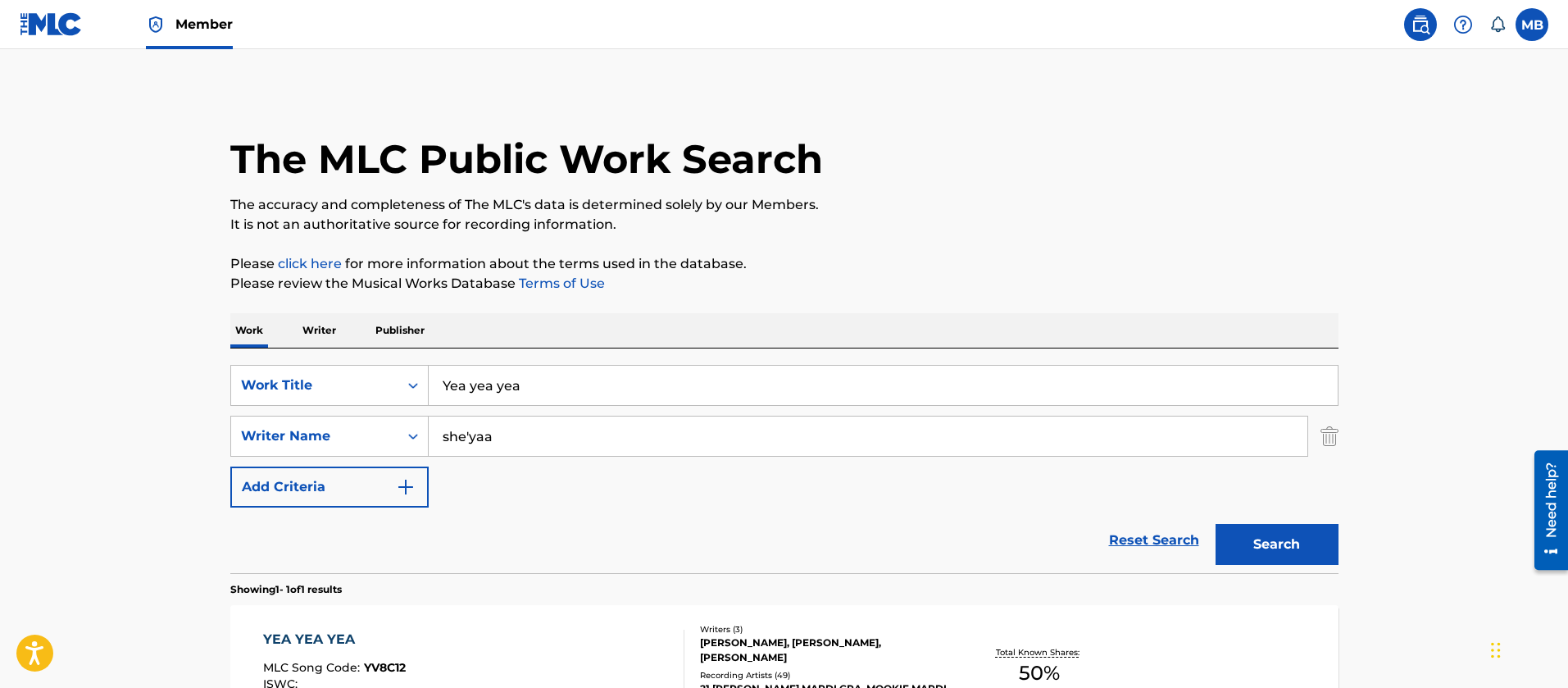
scroll to position [111, 0]
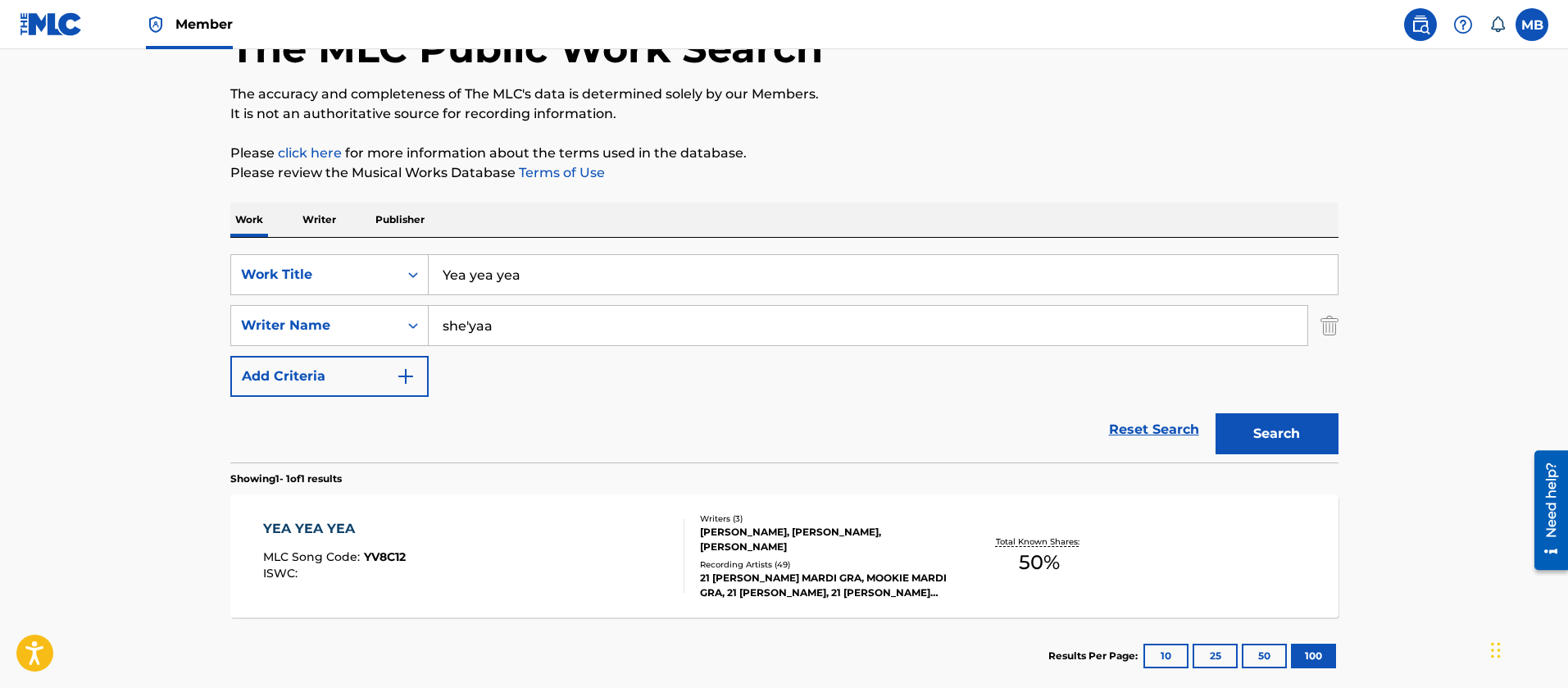
drag, startPoint x: 546, startPoint y: 286, endPoint x: 147, endPoint y: 257, distance: 400.1
click at [189, 265] on main "The MLC Public Work Search The accuracy and completeness of The MLC's data is d…" at bounding box center [784, 321] width 1568 height 764
type input "Givin' up"
click at [1215, 413] on button "Search" at bounding box center [1277, 434] width 123 height 41
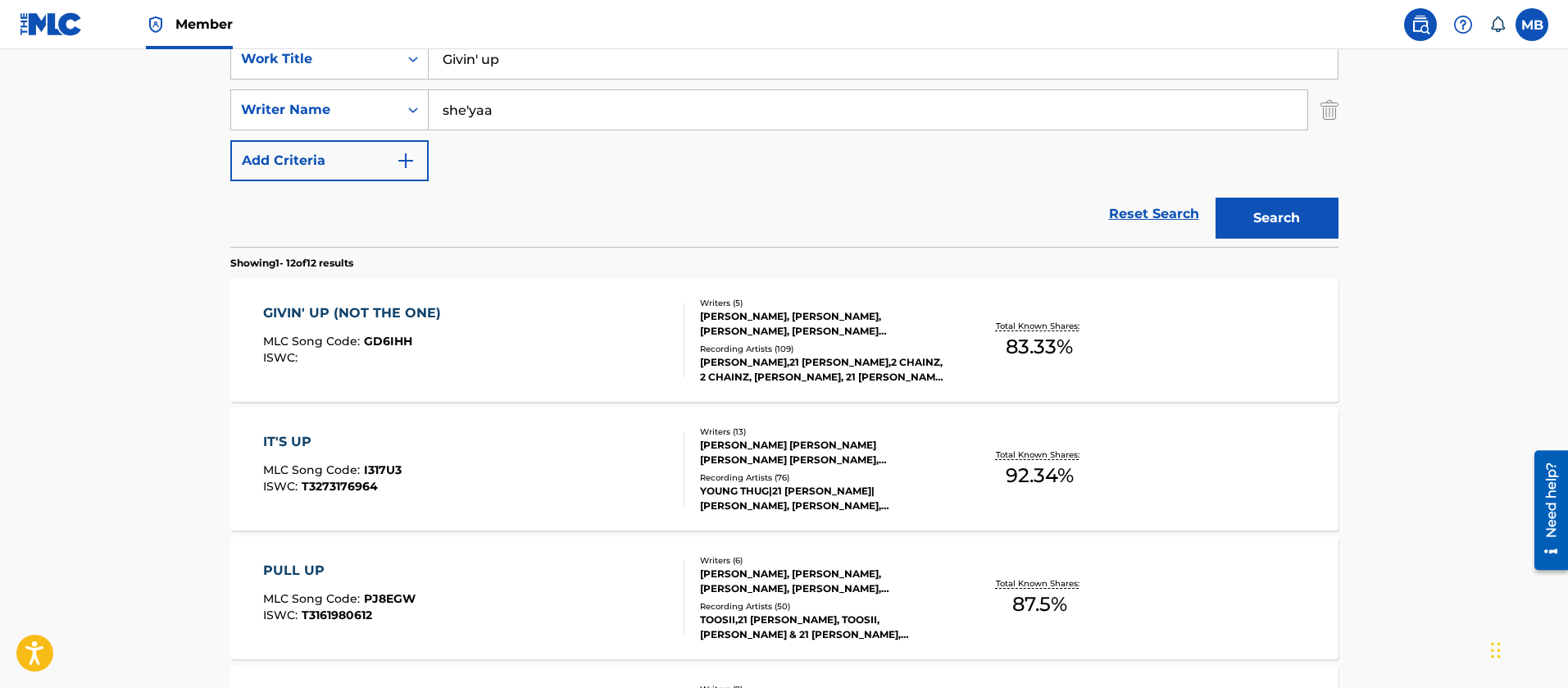
scroll to position [356, 0]
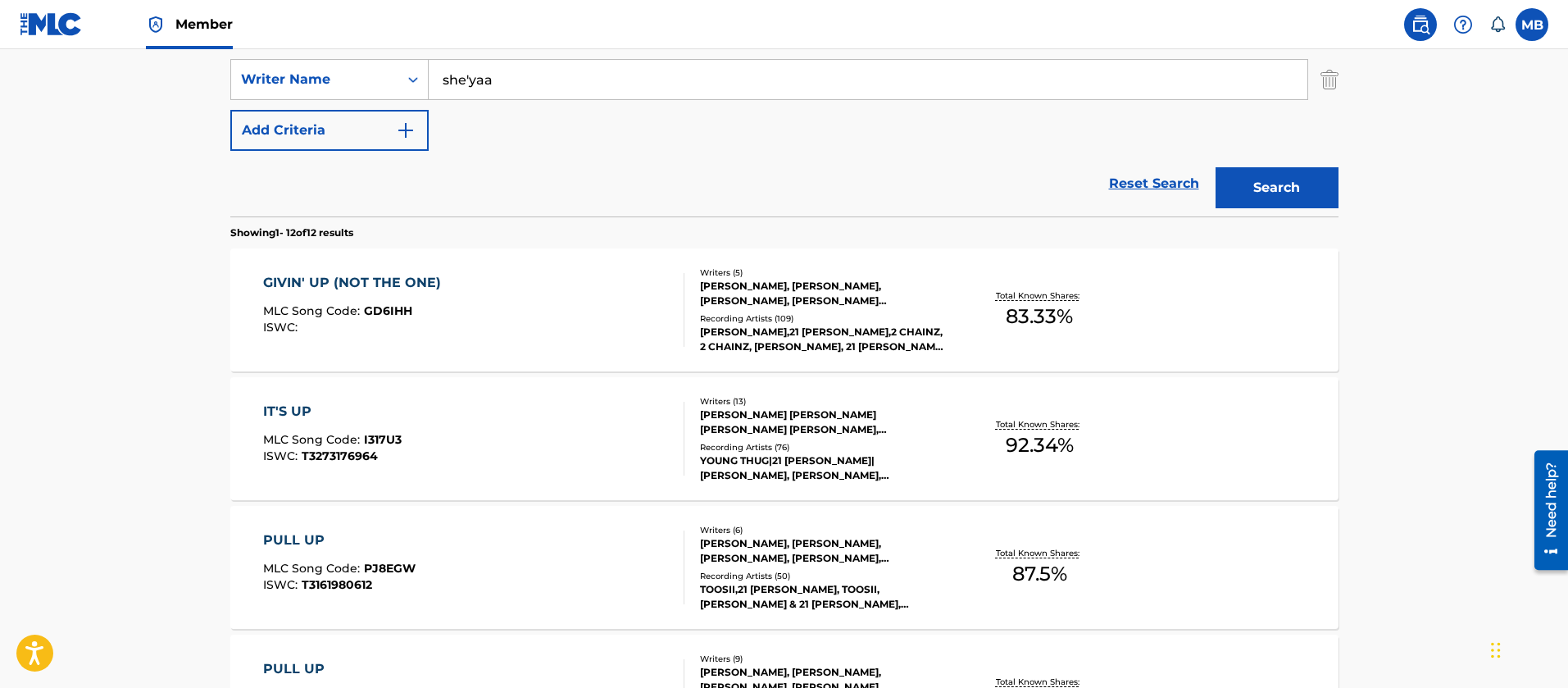
click at [508, 333] on div "GIVIN' UP (NOT THE ONE) MLC Song Code : GD6IHH ISWC :" at bounding box center [474, 310] width 421 height 73
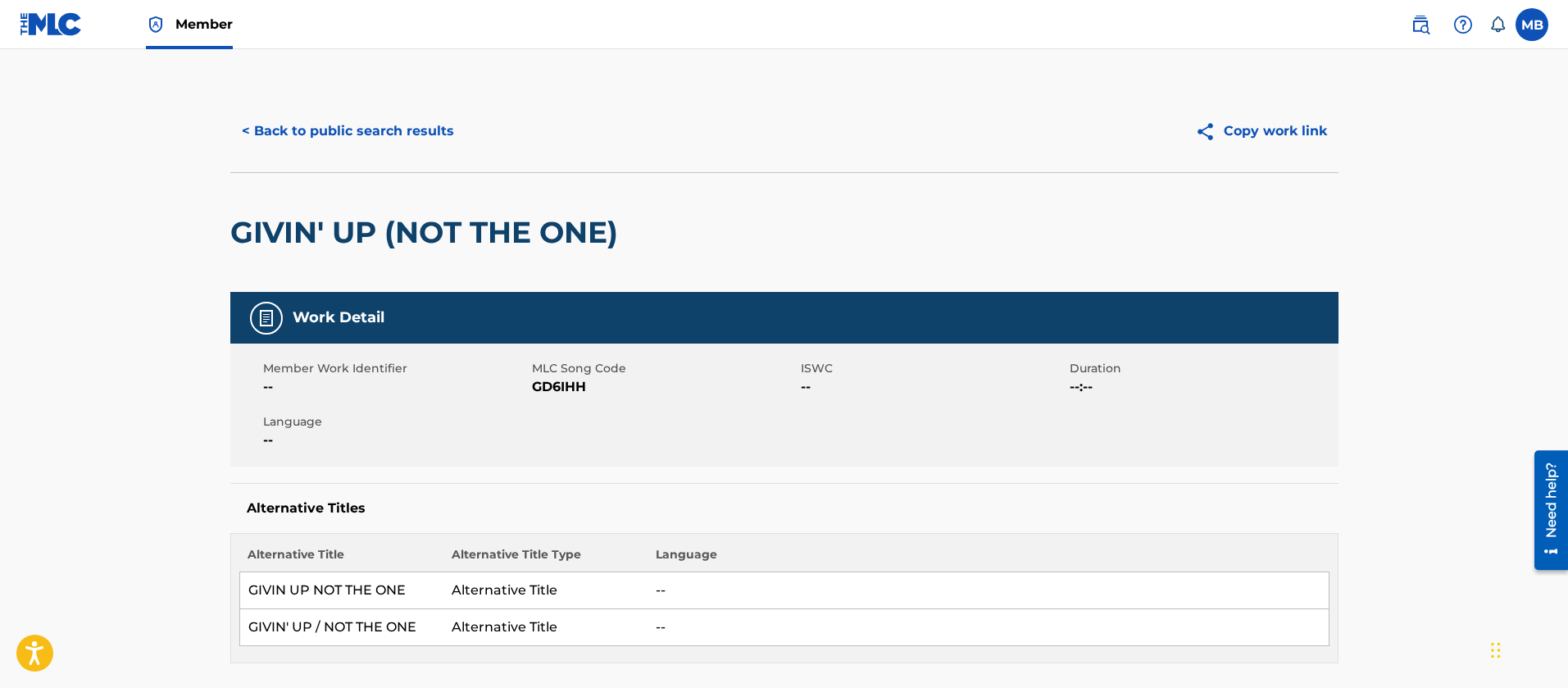
click at [369, 154] on div "< Back to public search results Copy work link" at bounding box center [784, 130] width 1108 height 82
click at [371, 150] on button "< Back to public search results" at bounding box center [348, 131] width 235 height 41
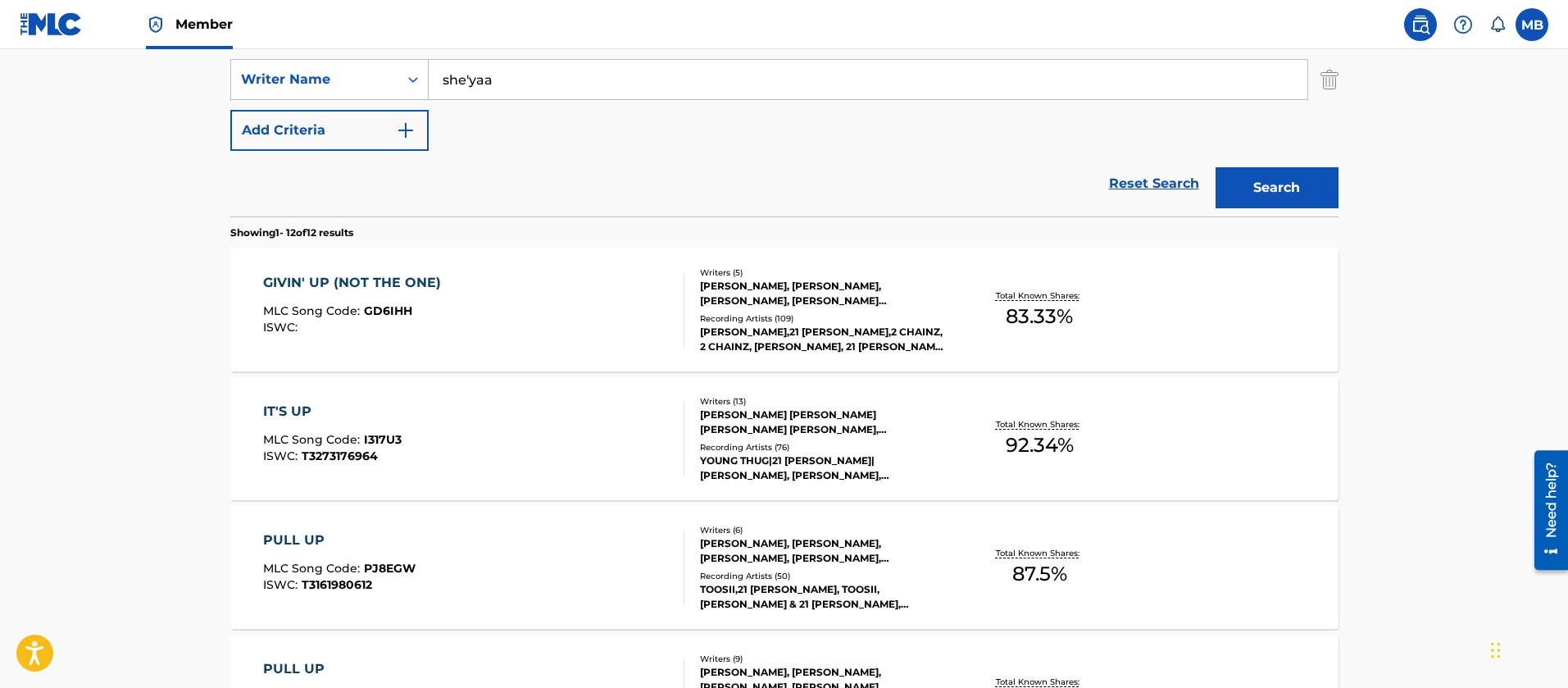
scroll to position [234, 0]
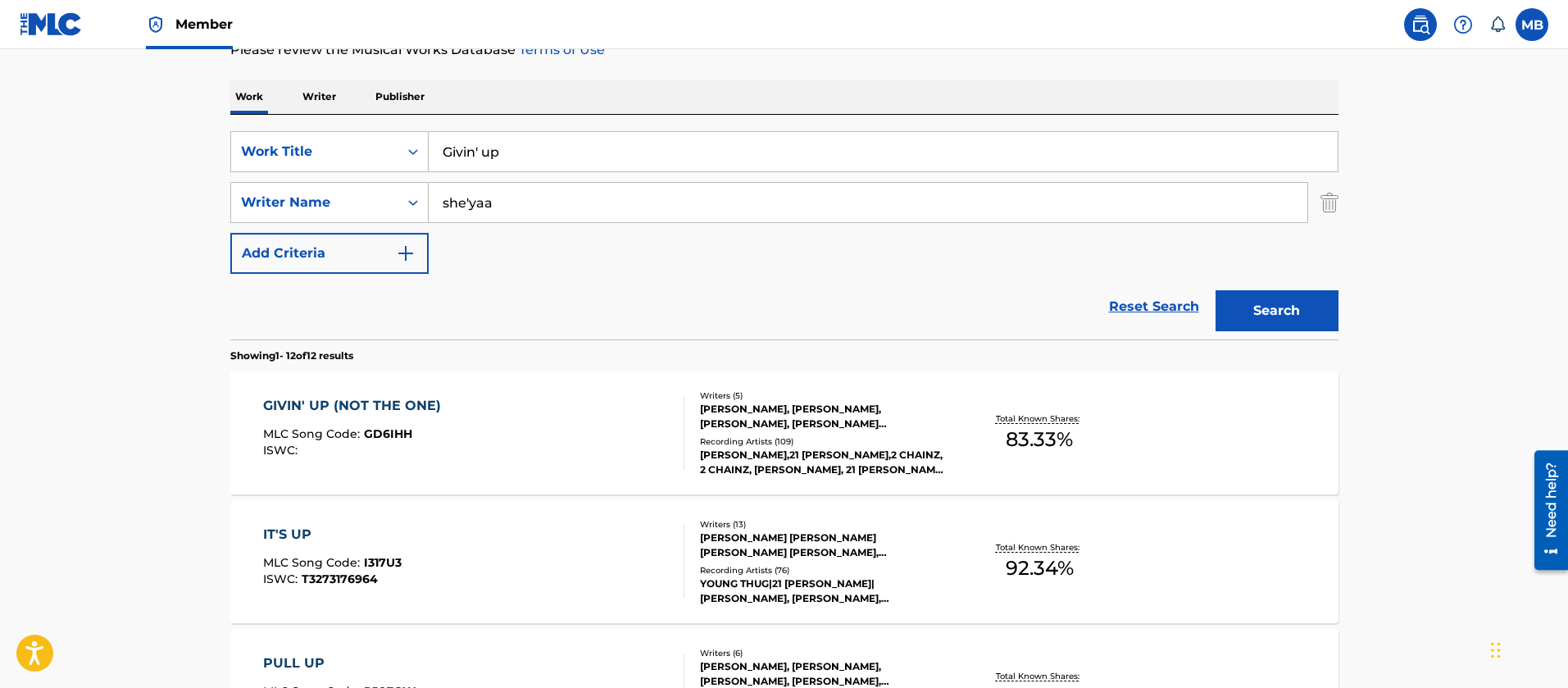
drag, startPoint x: 513, startPoint y: 155, endPoint x: 323, endPoint y: 118, distance: 193.6
click at [342, 141] on div "SearchWithCriteria55765601-b6f5-4fd7-8288-276d69afa418 Work Title Givin' up" at bounding box center [784, 152] width 1108 height 41
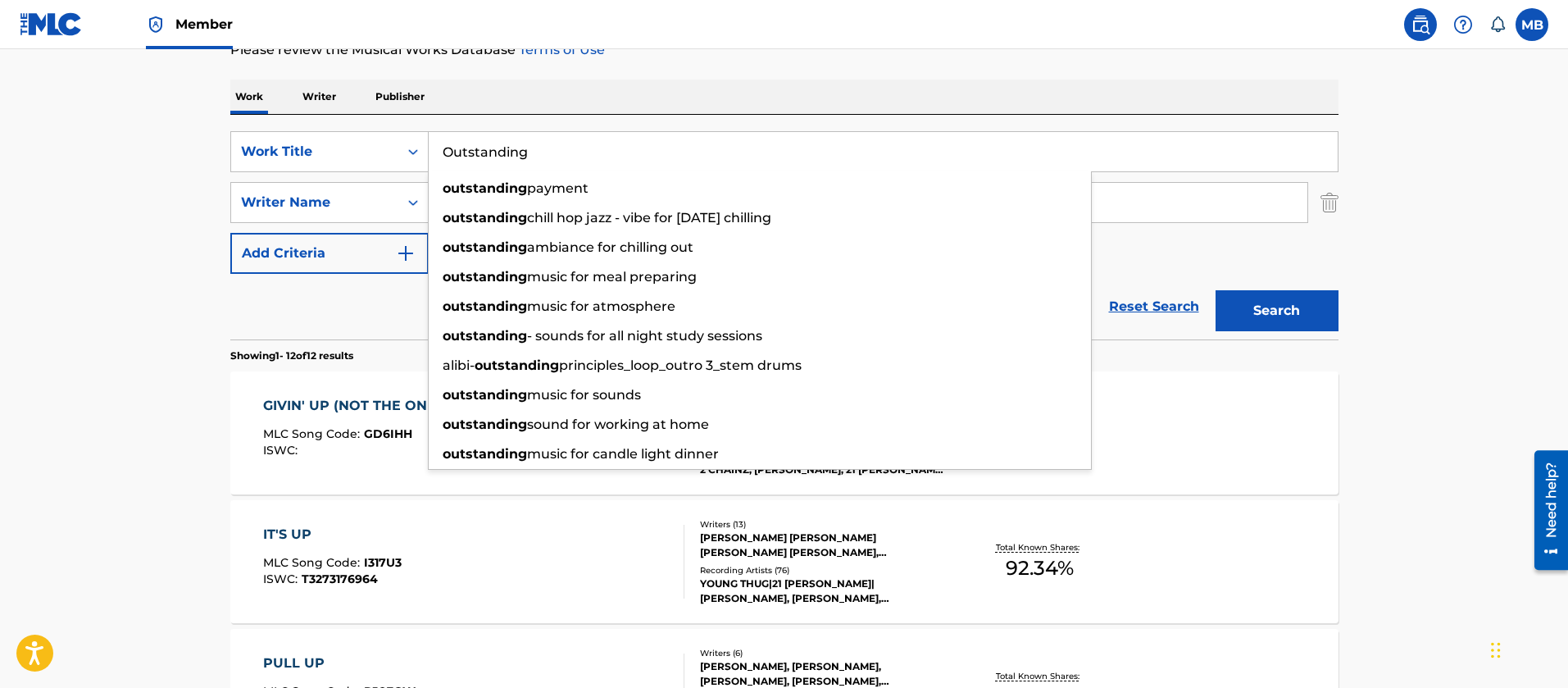
type input "Outstanding"
click at [1215, 290] on button "Search" at bounding box center [1277, 310] width 123 height 41
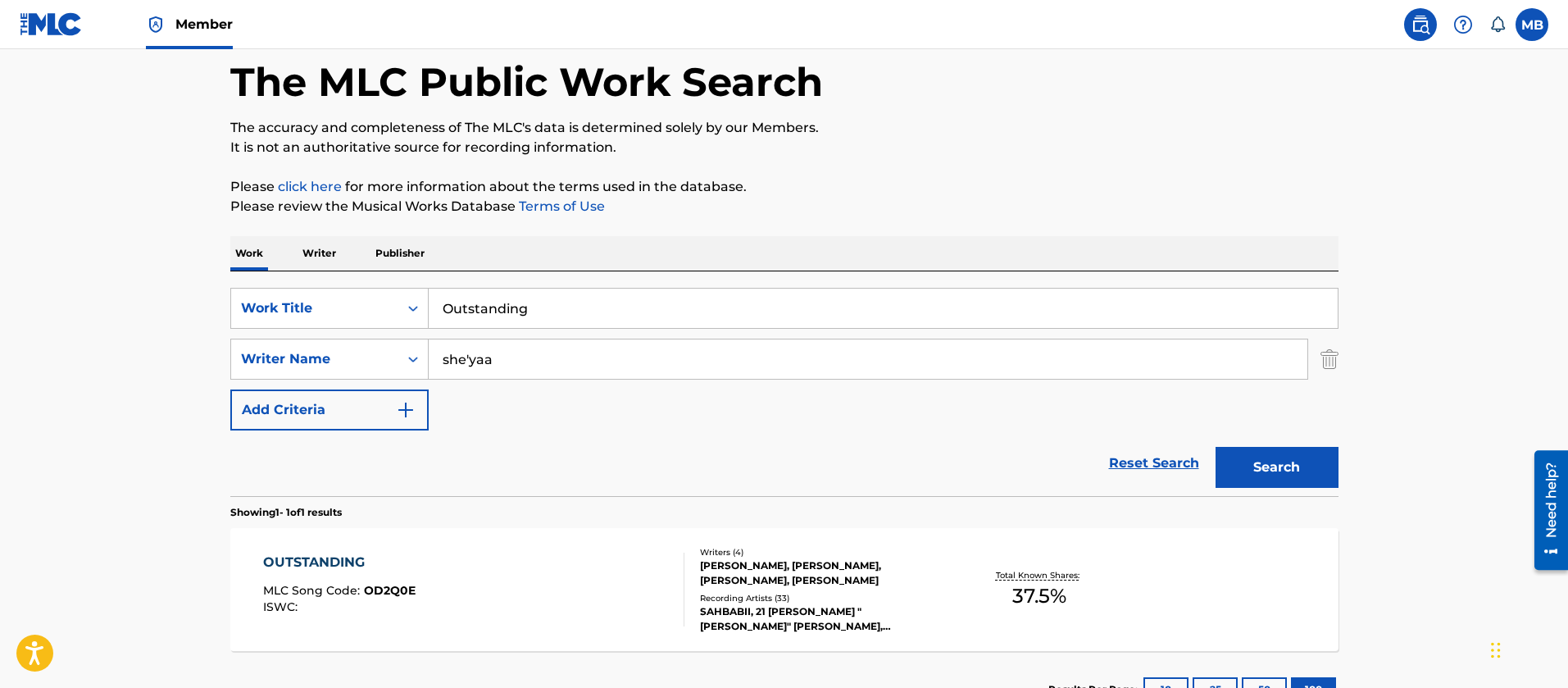
scroll to position [204, 0]
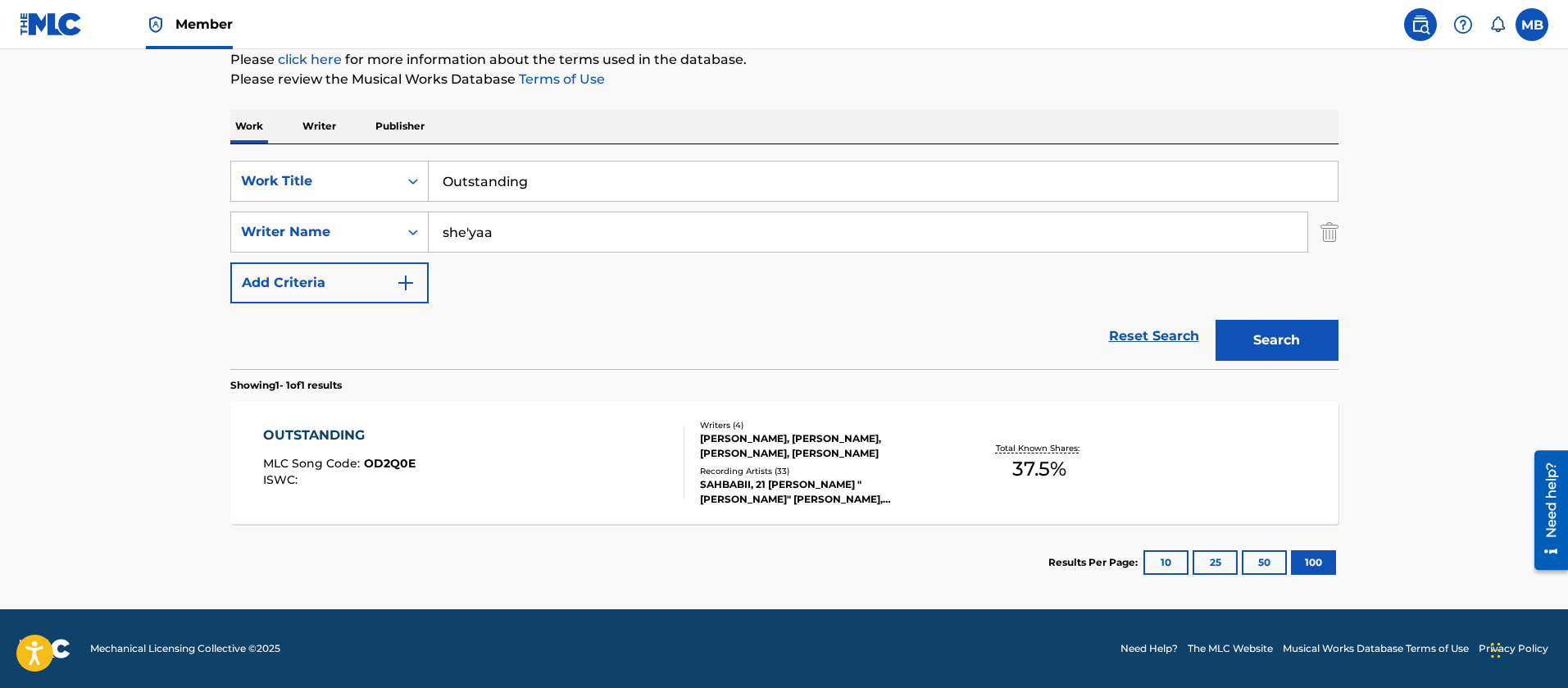
click at [474, 450] on div "OUTSTANDING MLC Song Code : OD2Q0E ISWC :" at bounding box center [474, 462] width 421 height 73
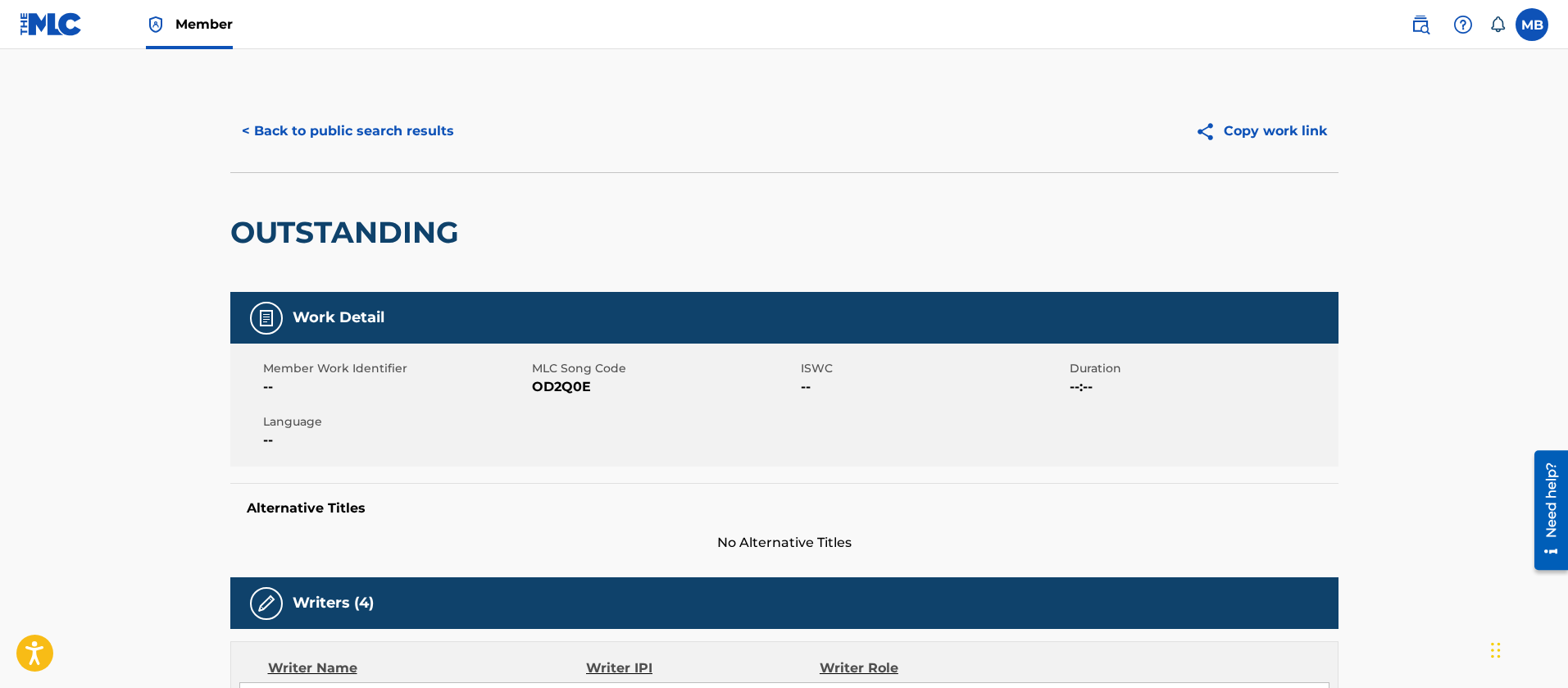
click at [559, 378] on span "OD2Q0E" at bounding box center [665, 387] width 264 height 19
click at [317, 245] on h2 "OUTSTANDING" at bounding box center [349, 232] width 237 height 37
click at [579, 395] on span "OD2Q0E" at bounding box center [665, 387] width 264 height 19
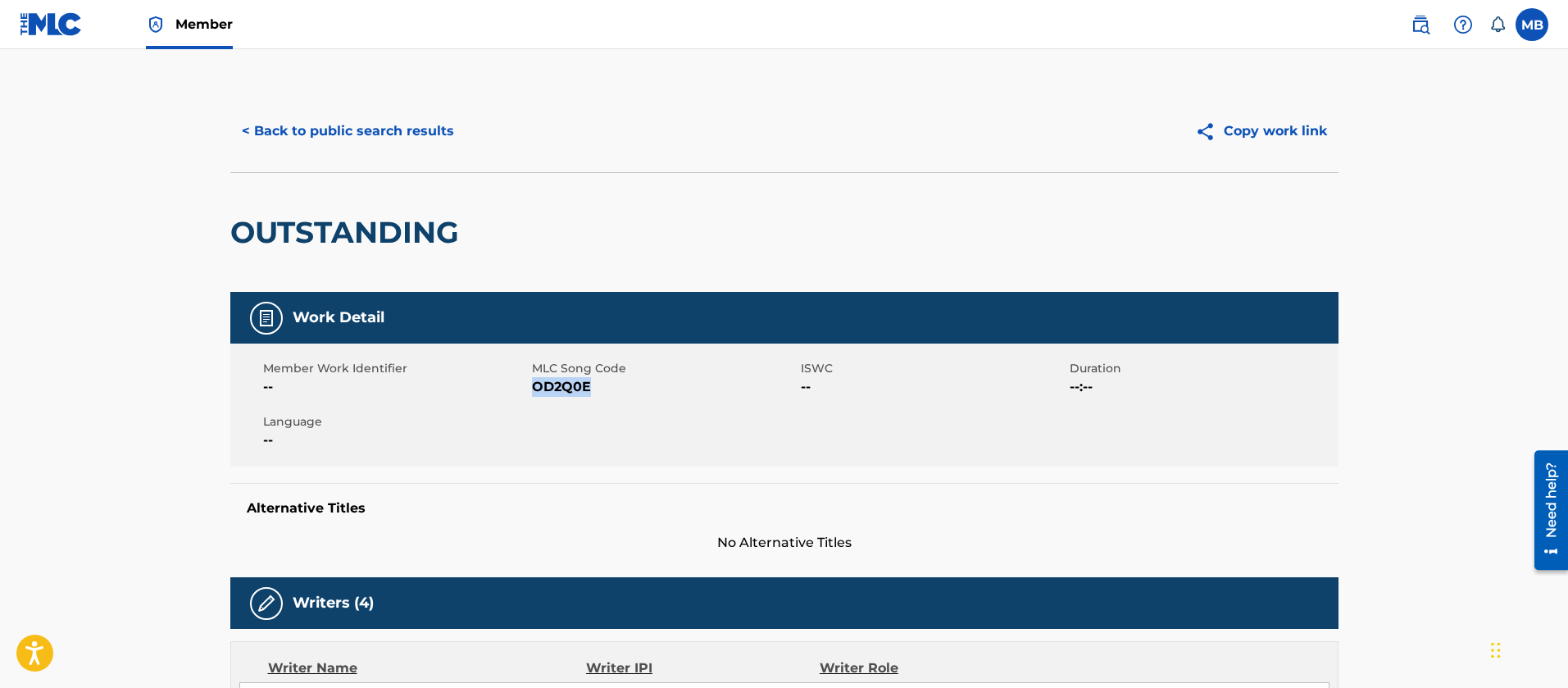
click at [579, 395] on span "OD2Q0E" at bounding box center [665, 387] width 264 height 19
click at [381, 150] on button "< Back to public search results" at bounding box center [348, 131] width 235 height 41
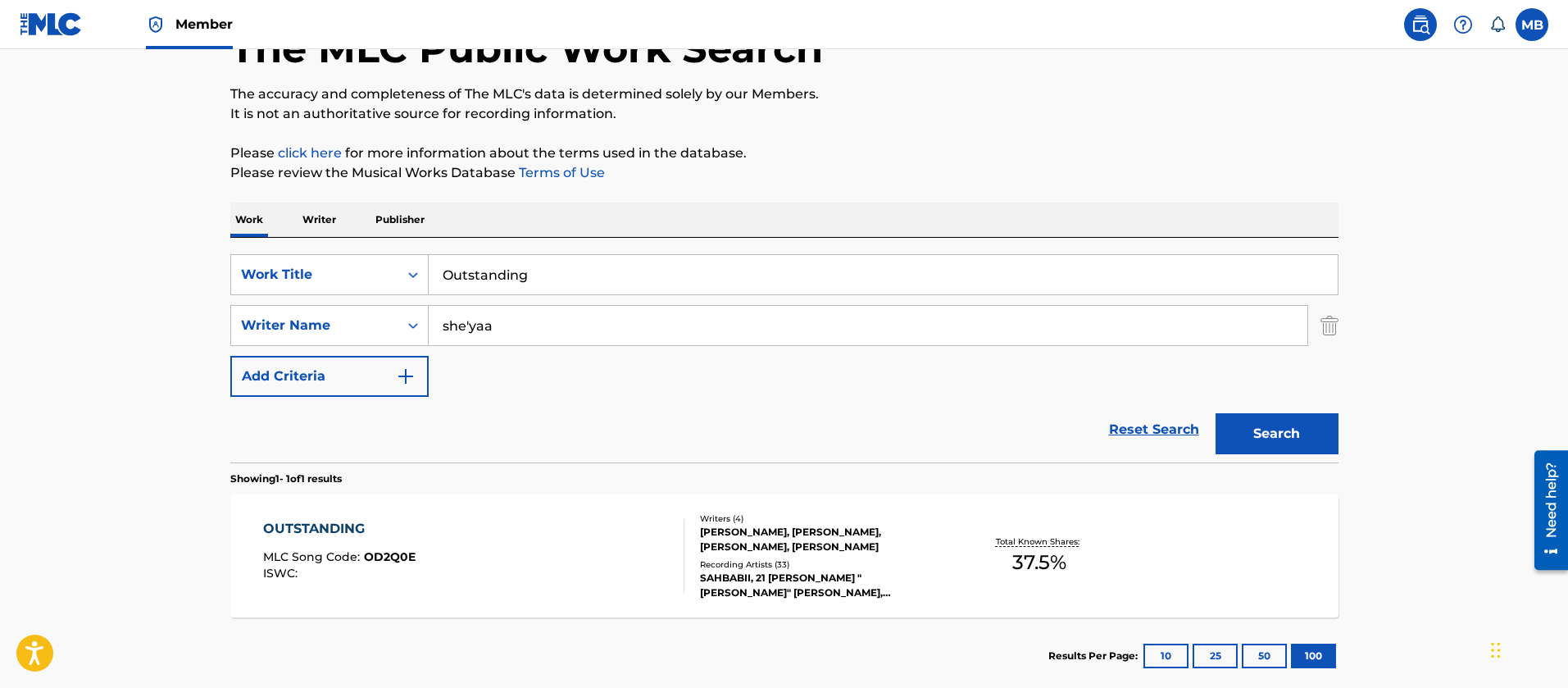
drag, startPoint x: 559, startPoint y: 265, endPoint x: 28, endPoint y: 268, distance: 531.0
click at [72, 278] on main "The MLC Public Work Search The accuracy and completeness of The MLC's data is d…" at bounding box center [784, 321] width 1568 height 764
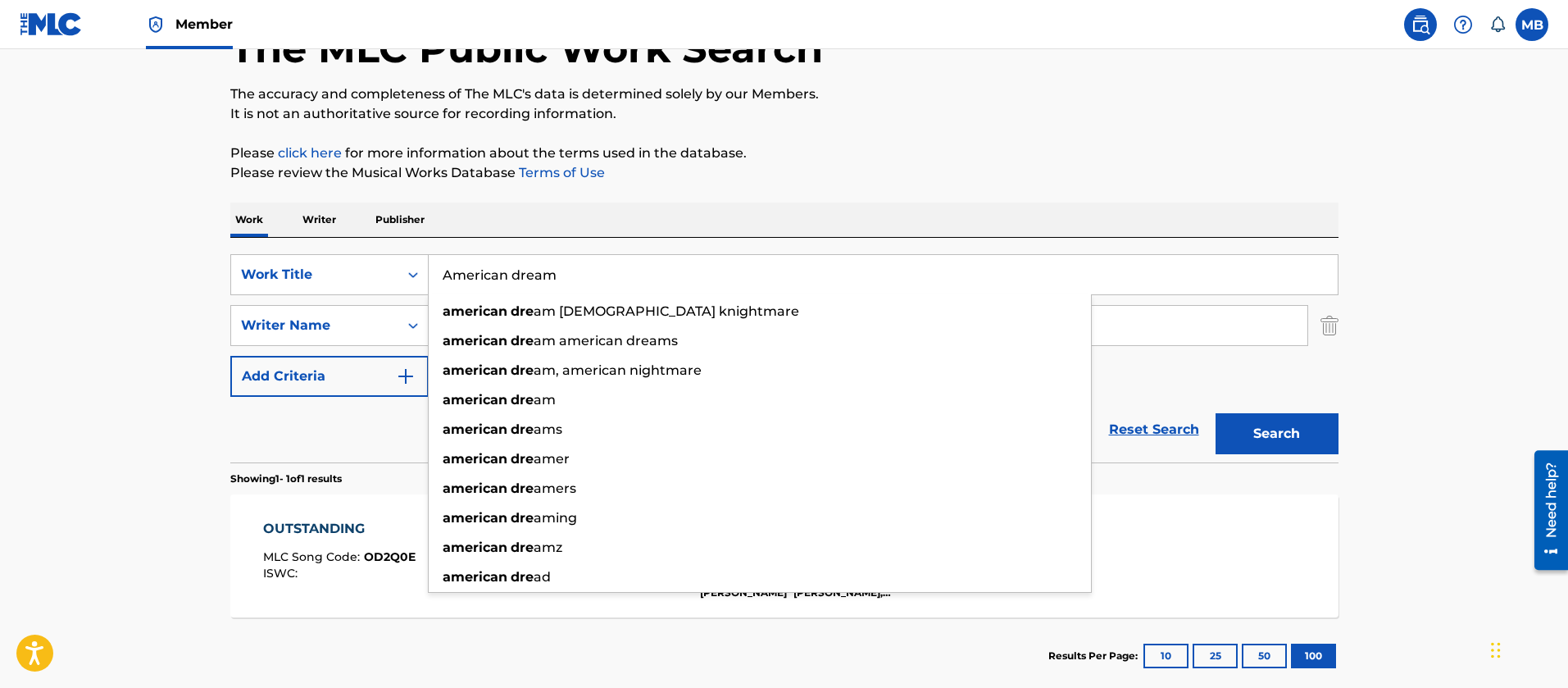
type input "American dream"
click at [1215, 413] on button "Search" at bounding box center [1277, 434] width 123 height 41
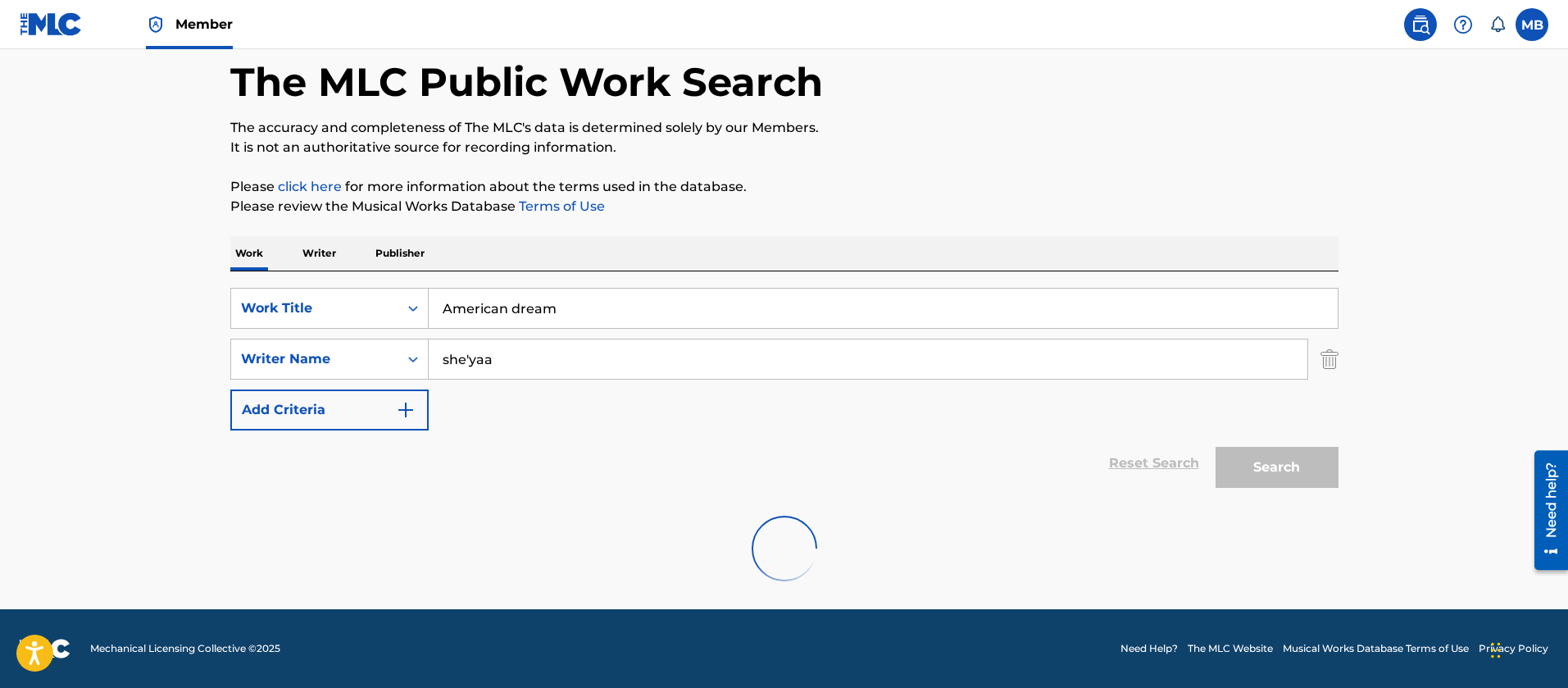
scroll to position [24, 0]
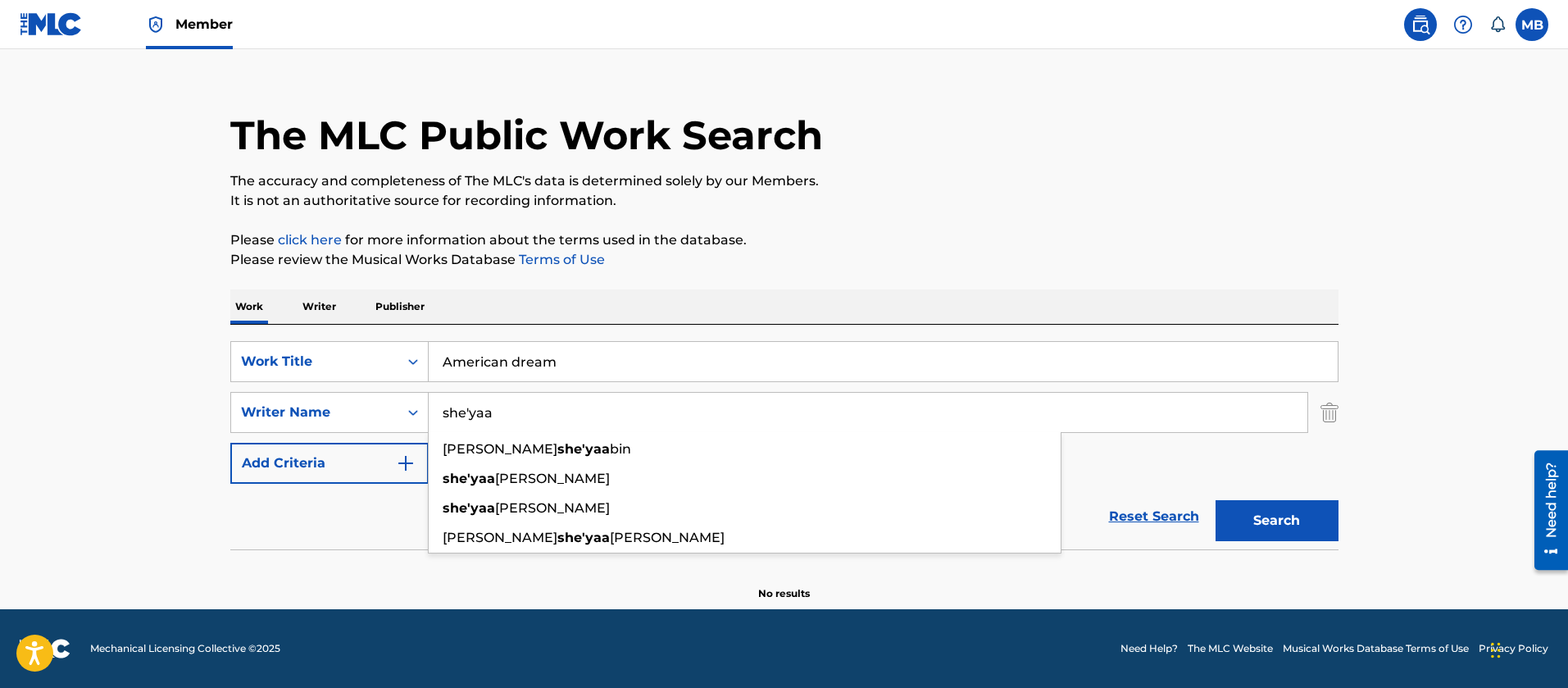
drag, startPoint x: 511, startPoint y: 408, endPoint x: 469, endPoint y: 409, distance: 42.0
click at [469, 409] on input "she'yaa" at bounding box center [868, 412] width 879 height 39
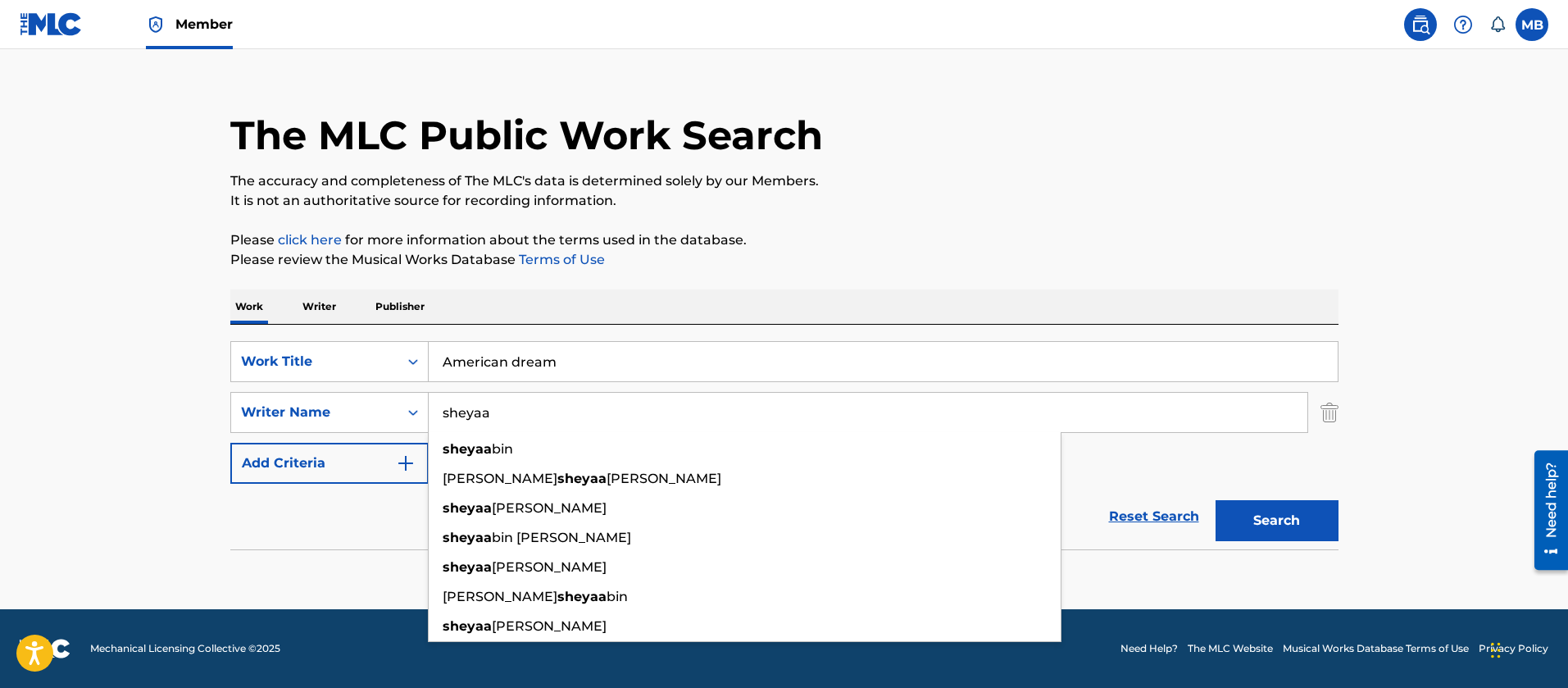
click at [1215, 501] on button "Search" at bounding box center [1277, 521] width 123 height 41
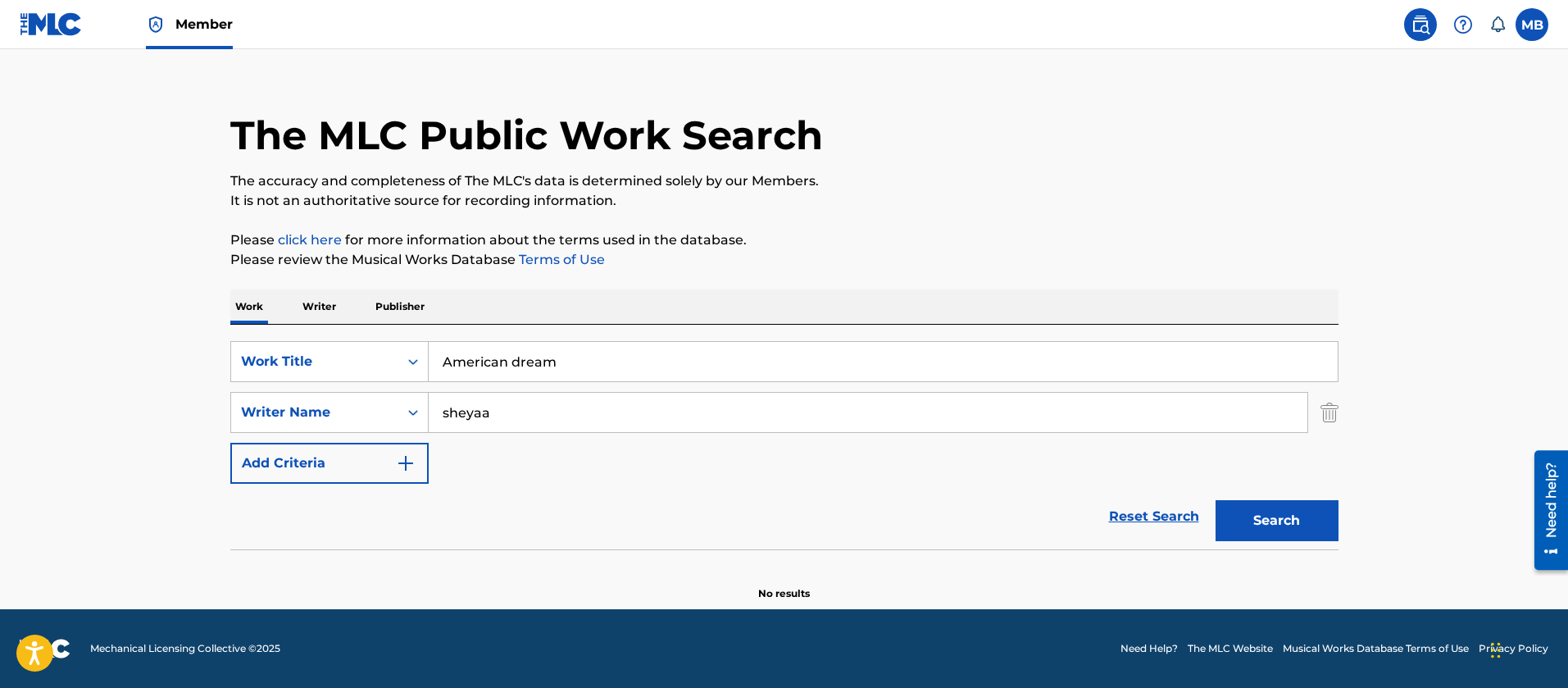
drag, startPoint x: 502, startPoint y: 412, endPoint x: 213, endPoint y: 376, distance: 291.2
click at [243, 398] on div "SearchWithCriteria6a48a46a-efc0-4c00-8800-135f94e6f4c8 Writer Name [PERSON_NAME]" at bounding box center [784, 412] width 1108 height 41
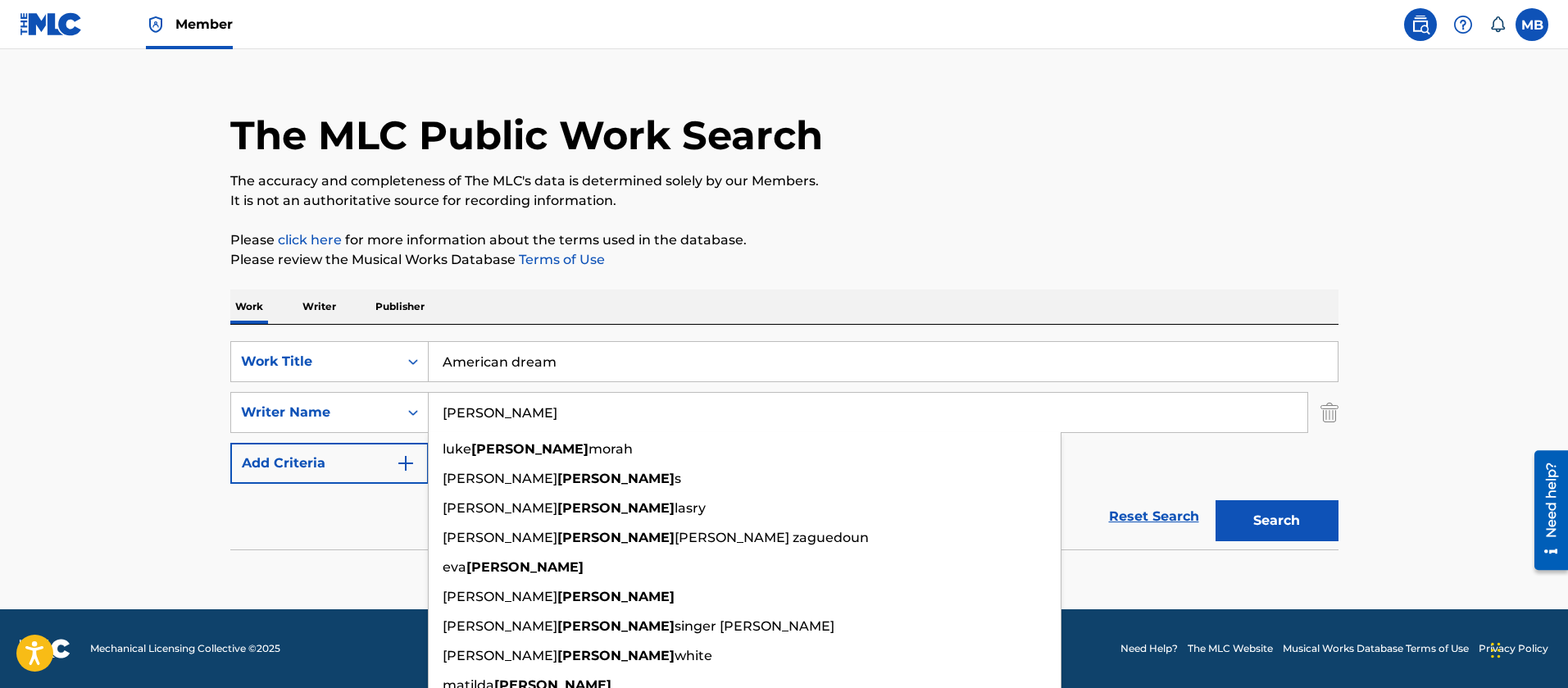
type input "[PERSON_NAME]"
click at [1215, 501] on button "Search" at bounding box center [1277, 521] width 123 height 41
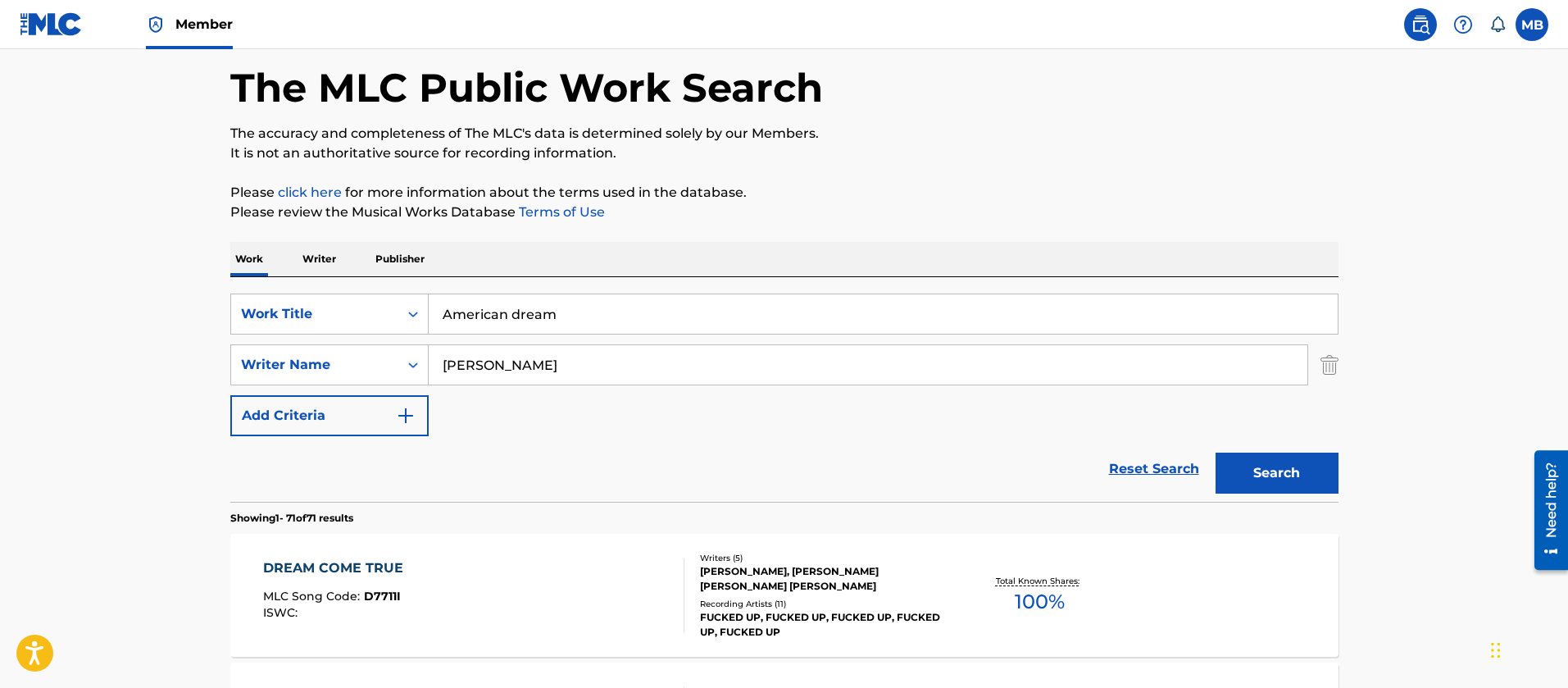
scroll to position [0, 0]
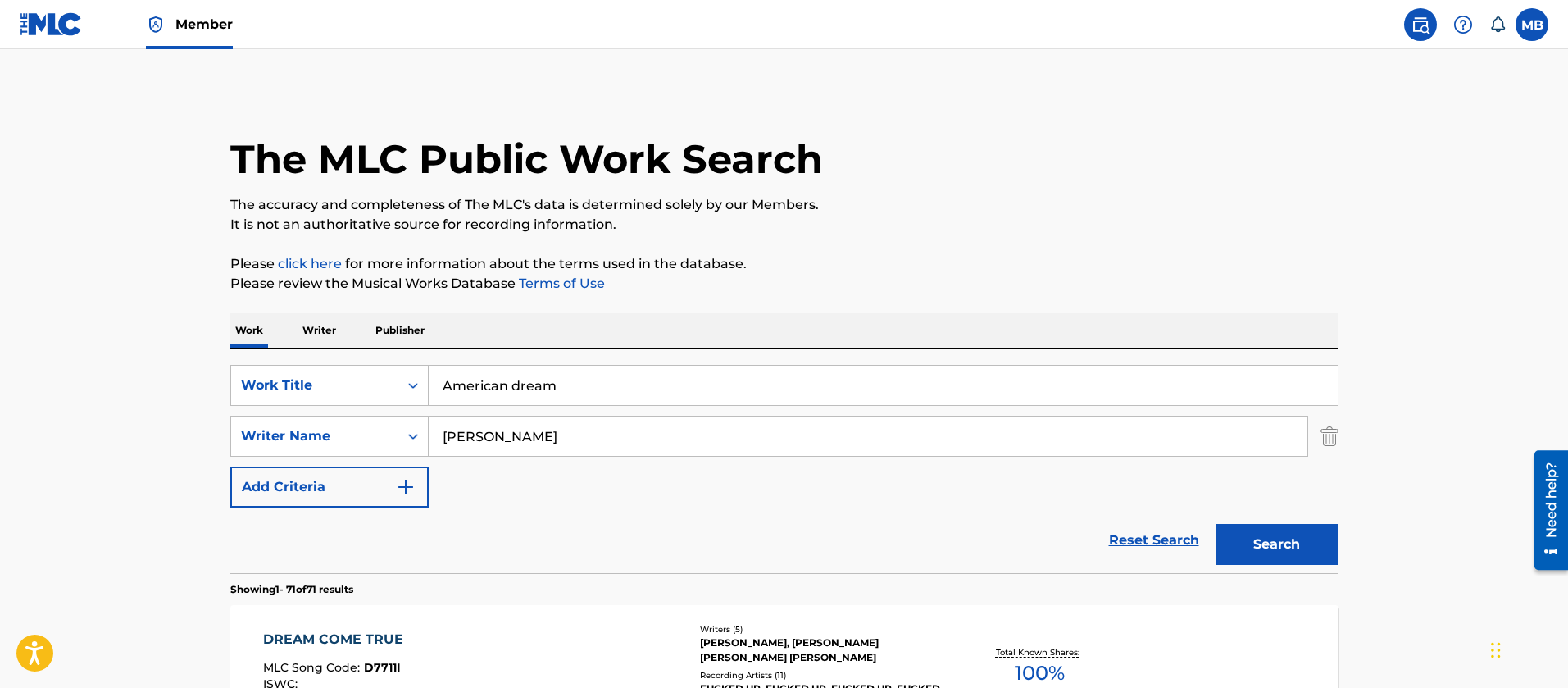
drag, startPoint x: 441, startPoint y: 389, endPoint x: 106, endPoint y: 355, distance: 336.7
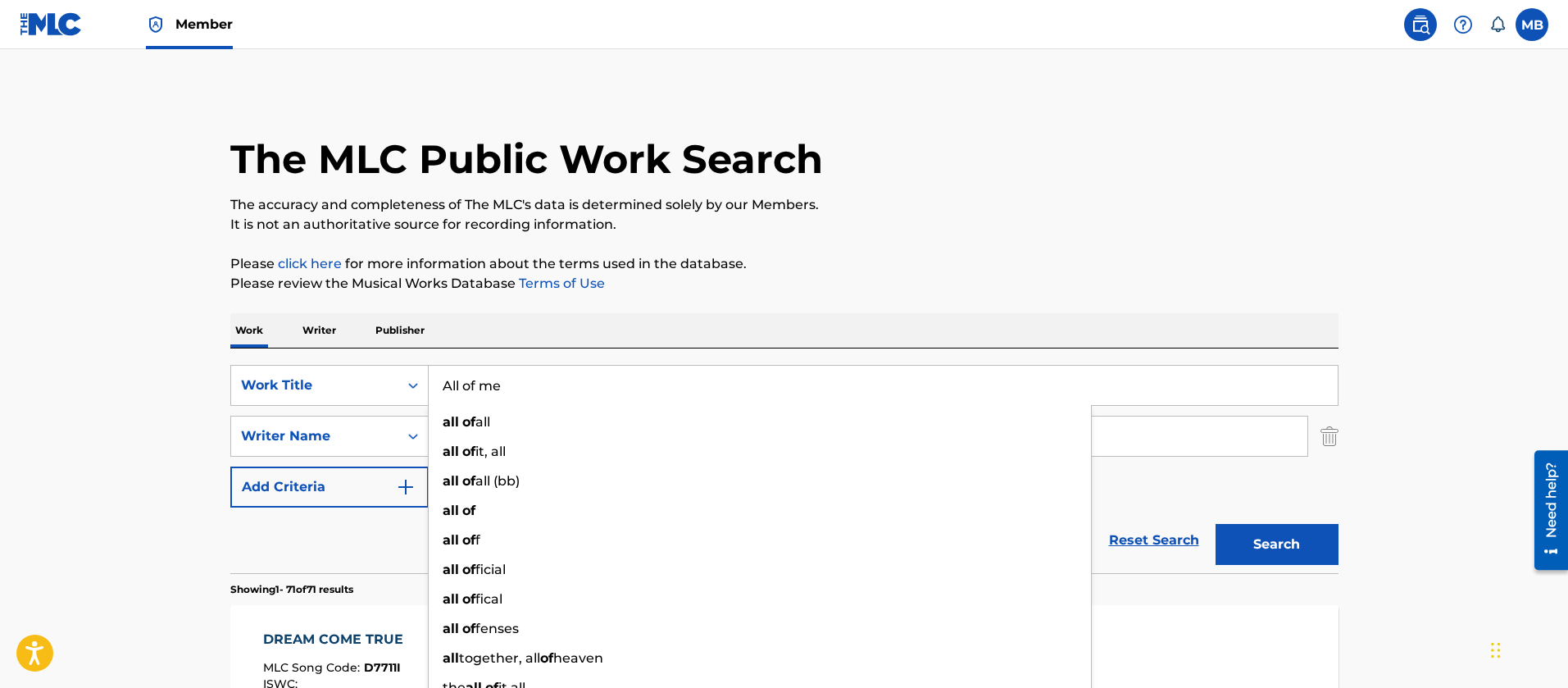
type input "All of me"
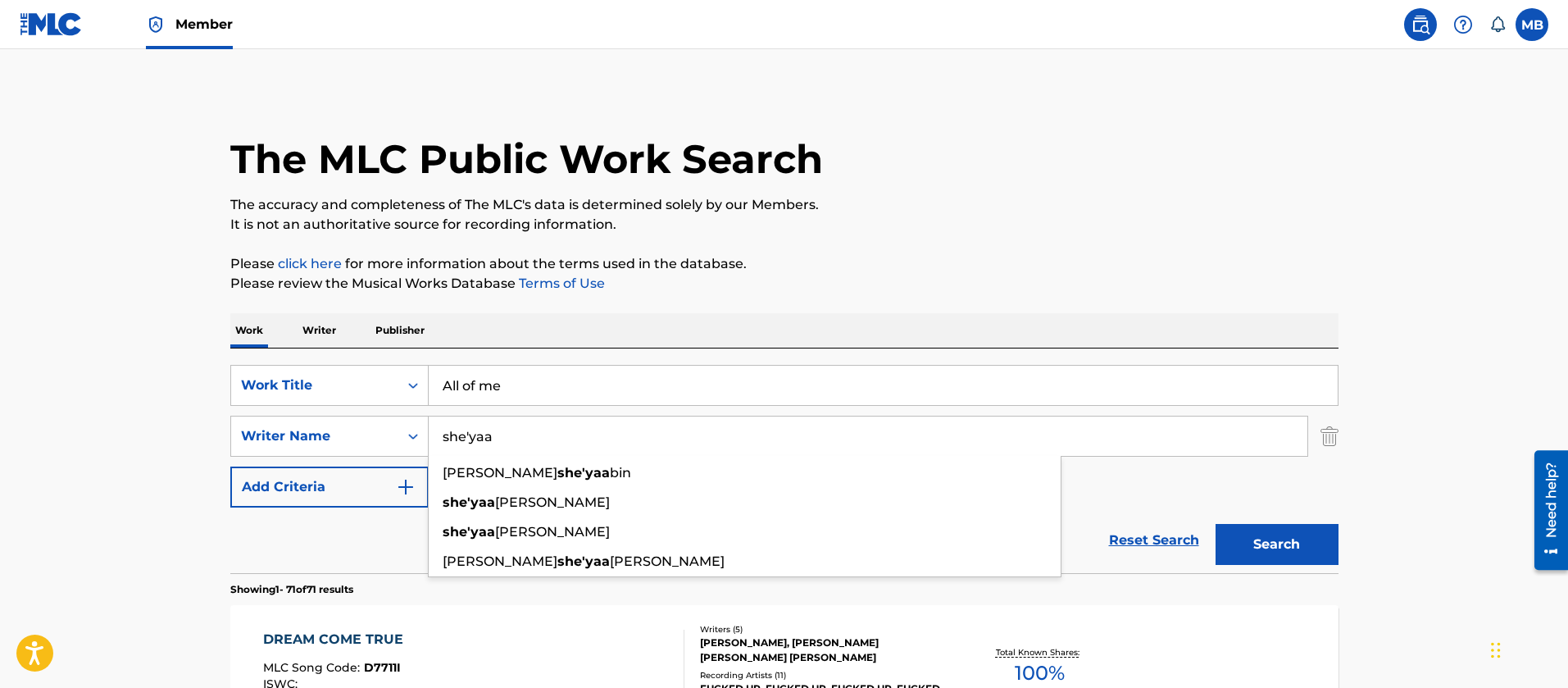
type input "she'yaa"
click at [1215, 524] on button "Search" at bounding box center [1277, 545] width 123 height 41
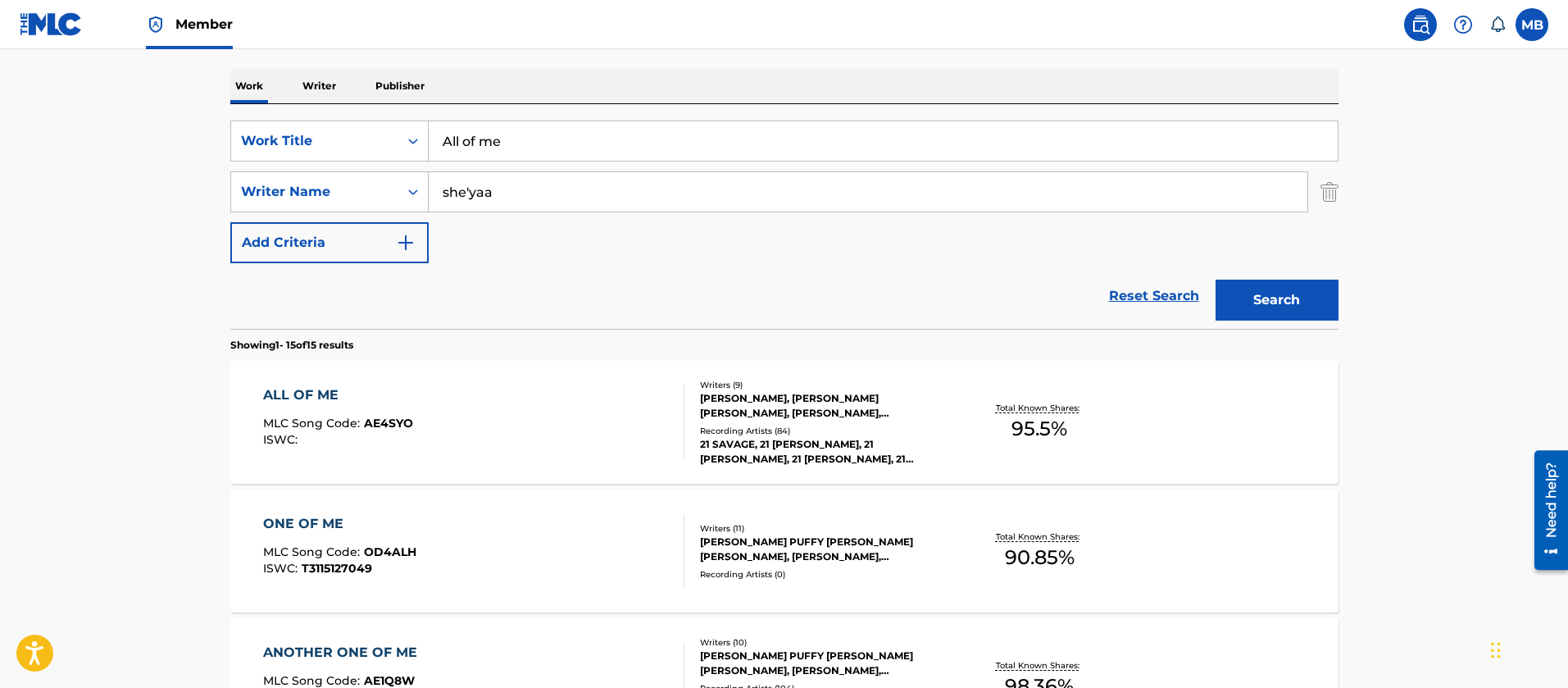
scroll to position [246, 0]
click at [489, 425] on div "ALL OF ME MLC Song Code : AE4SYO ISWC :" at bounding box center [474, 421] width 421 height 73
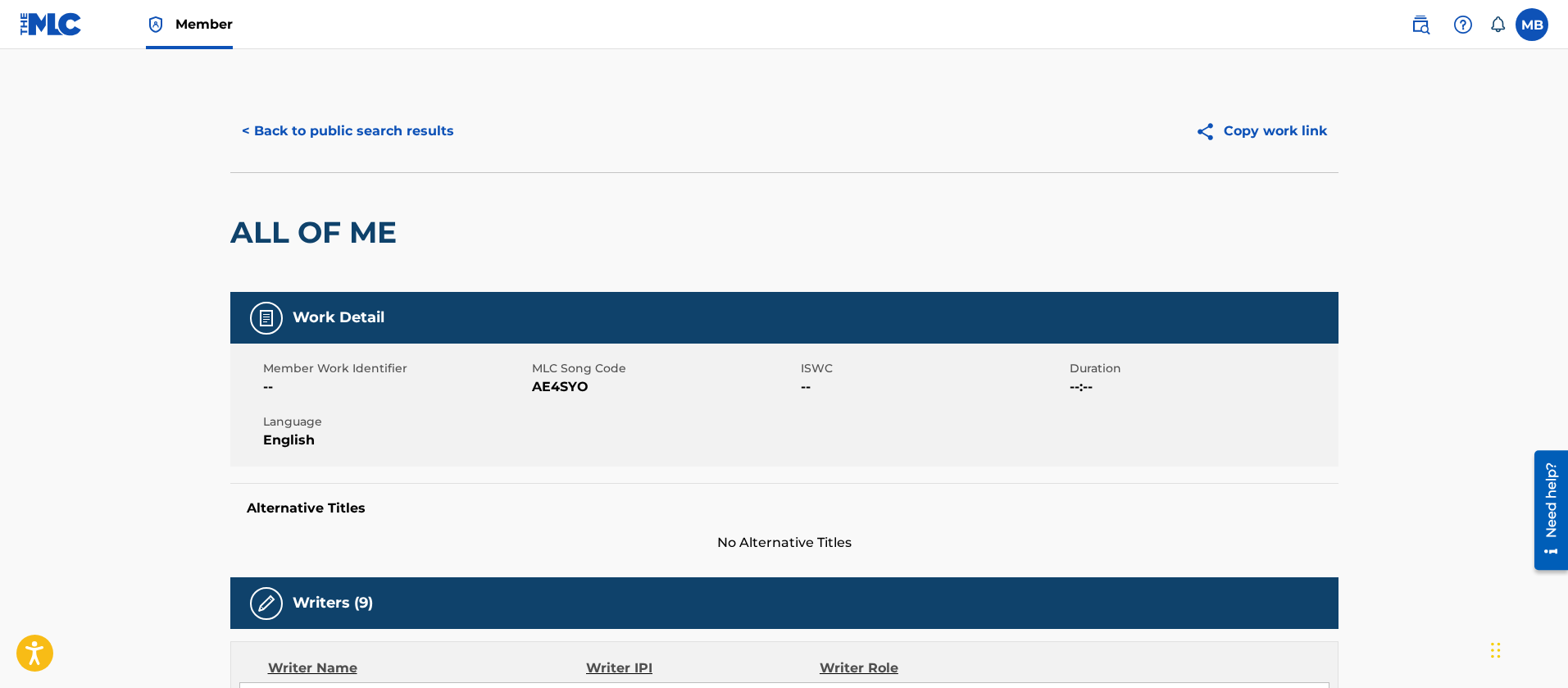
click at [334, 134] on button "< Back to public search results" at bounding box center [348, 131] width 235 height 41
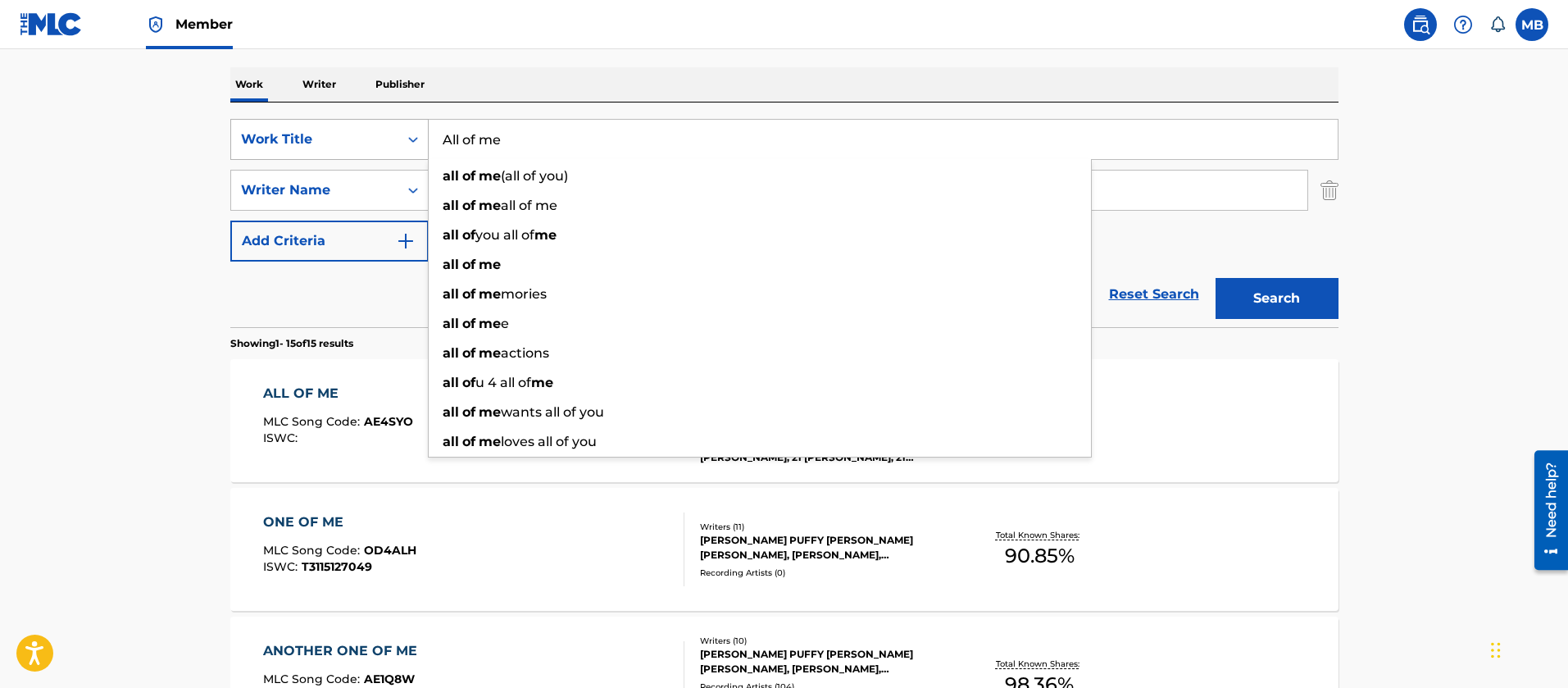
drag, startPoint x: 554, startPoint y: 142, endPoint x: 279, endPoint y: 150, distance: 275.1
click at [280, 150] on div "SearchWithCriteria55765601-b6f5-4fd7-8288-276d69afa418 Work Title All of me all…" at bounding box center [784, 139] width 1108 height 41
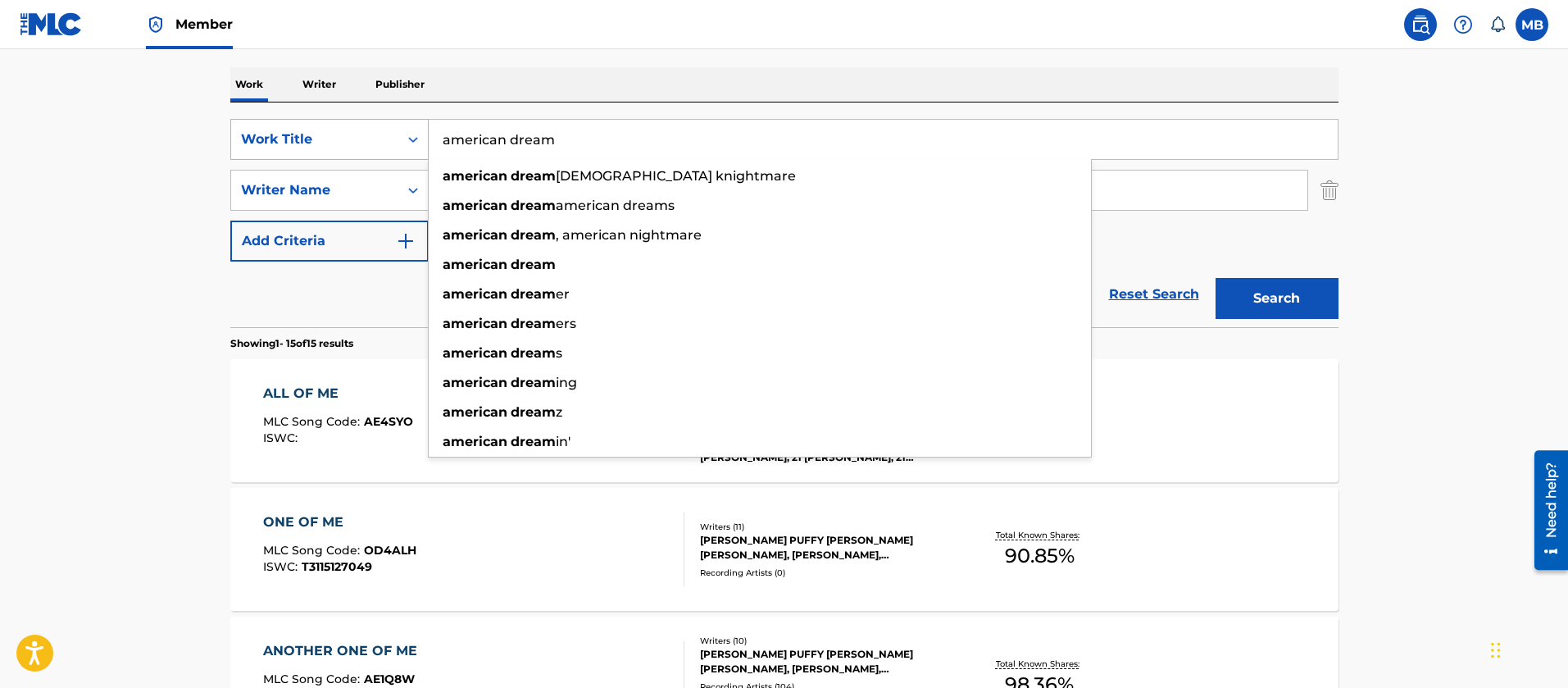
type input "american dream"
click at [1215, 278] on button "Search" at bounding box center [1277, 299] width 123 height 41
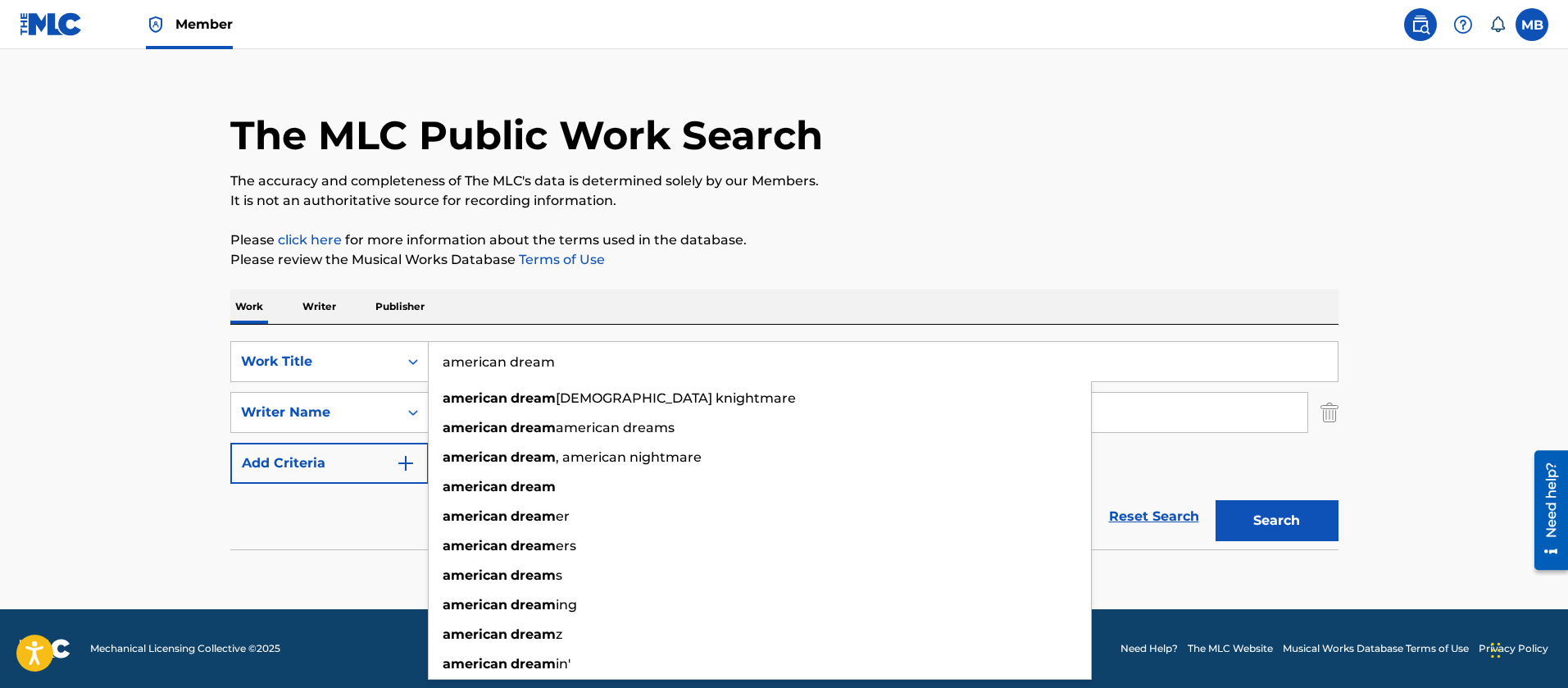
click at [151, 8] on link "Member" at bounding box center [189, 24] width 87 height 49
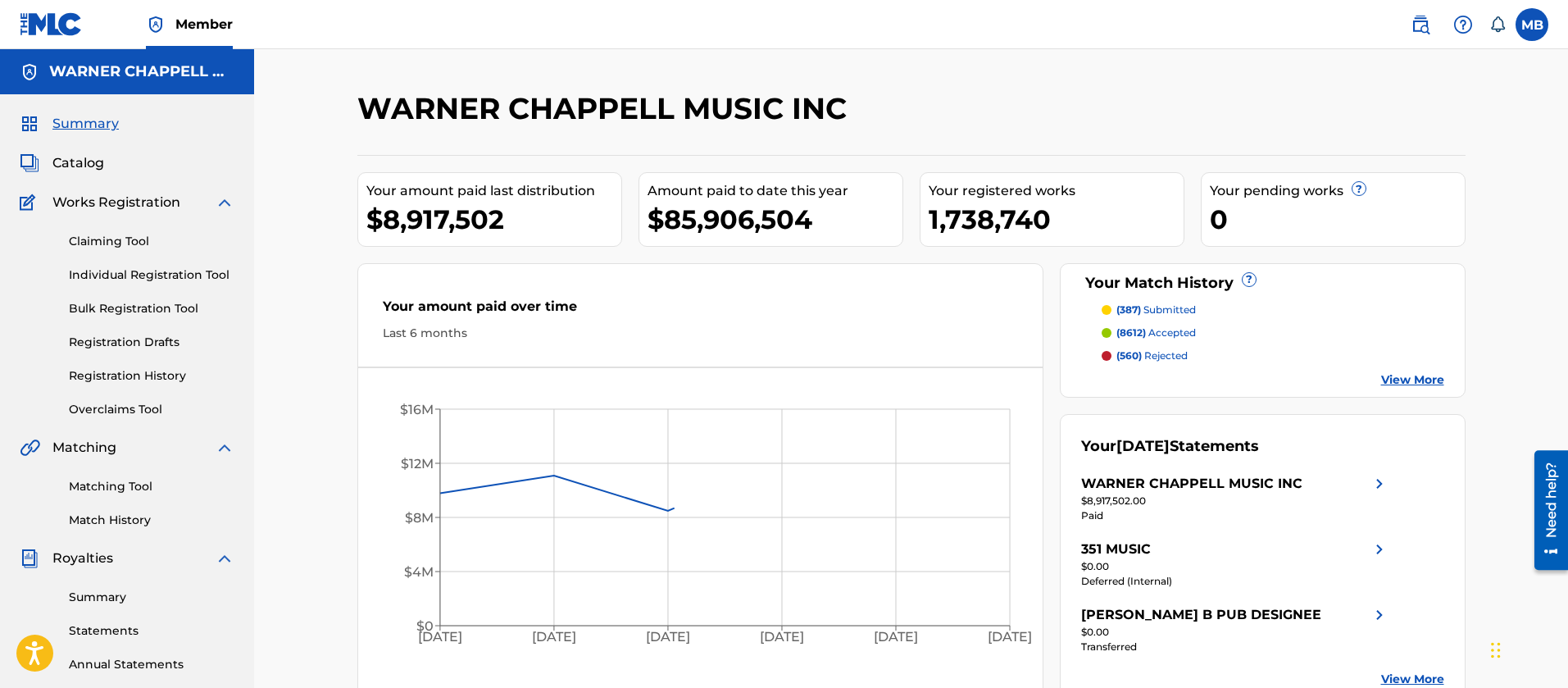
click at [74, 170] on span "Catalog" at bounding box center [78, 163] width 51 height 19
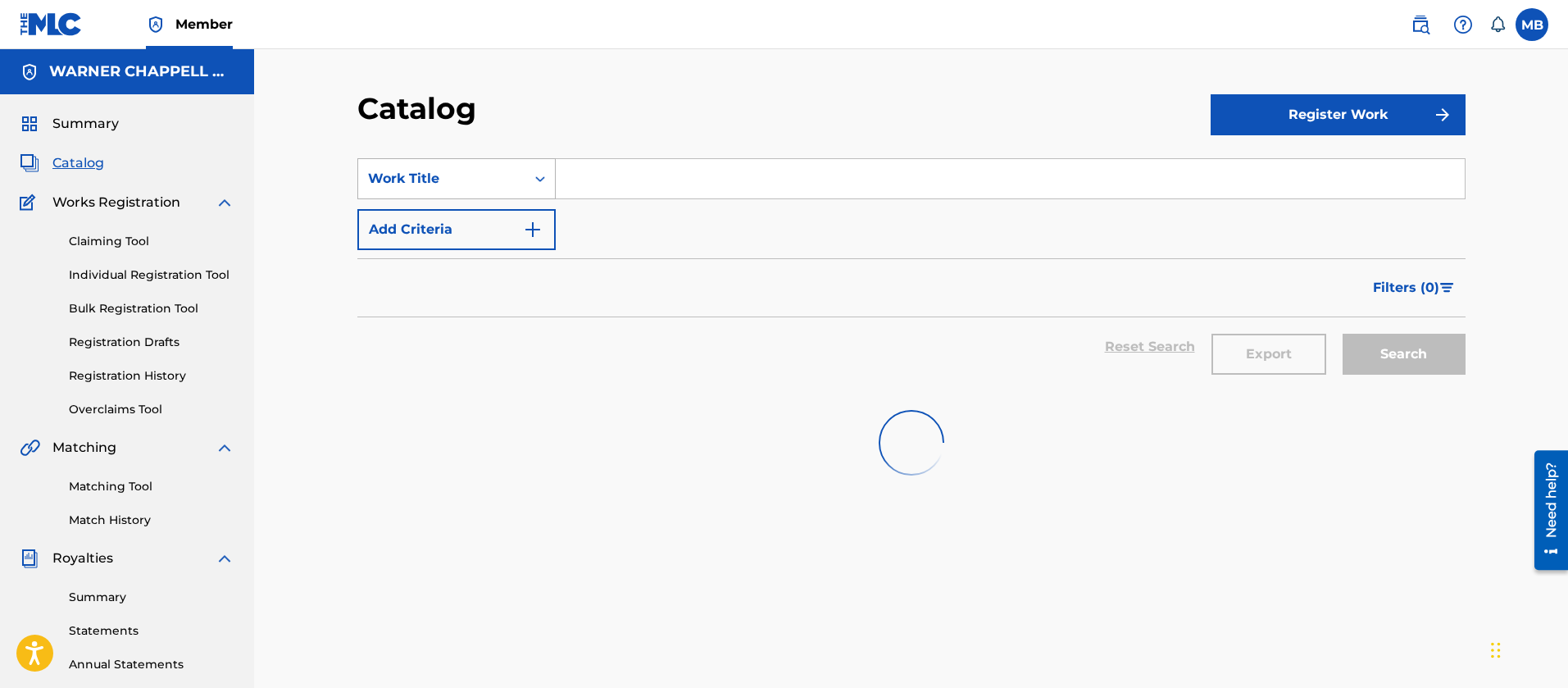
click at [454, 175] on div "Work Title" at bounding box center [442, 178] width 148 height 19
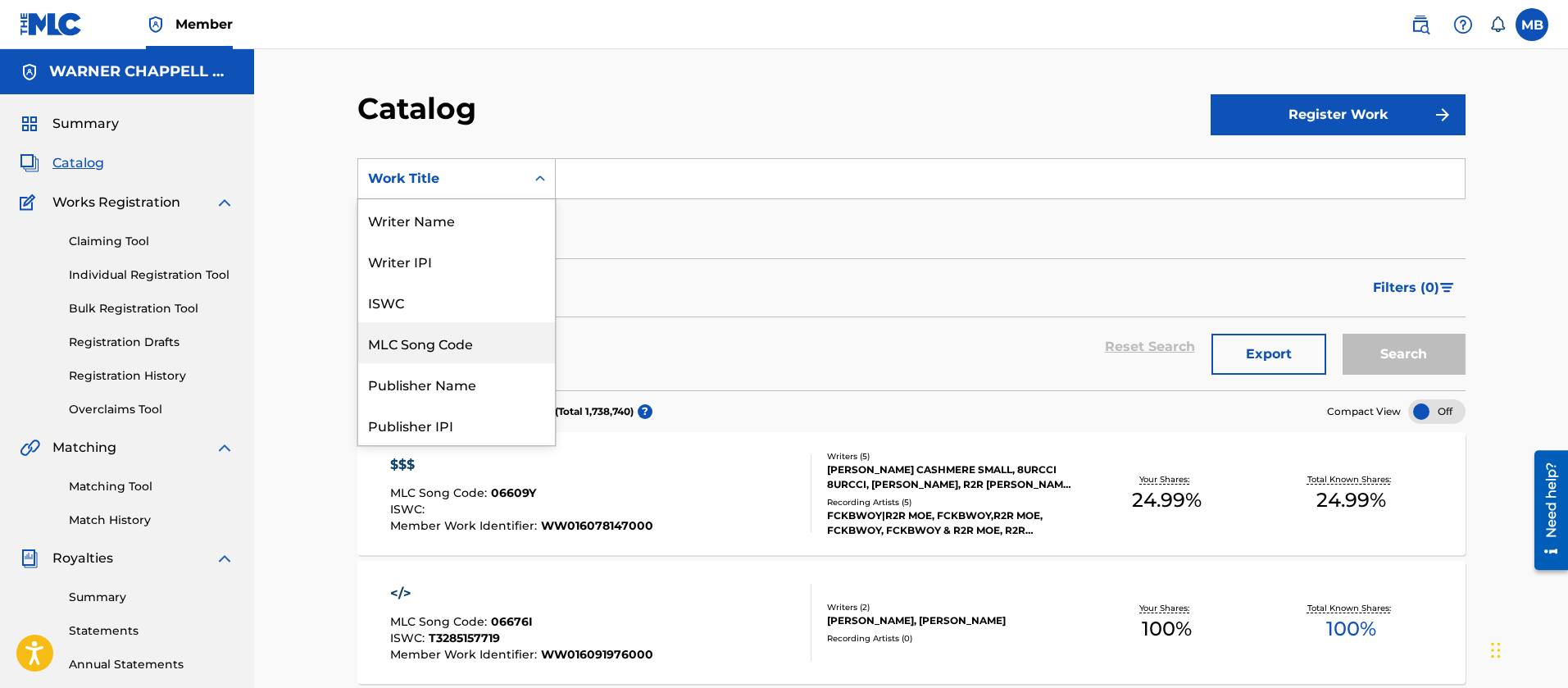
scroll to position [265, 0]
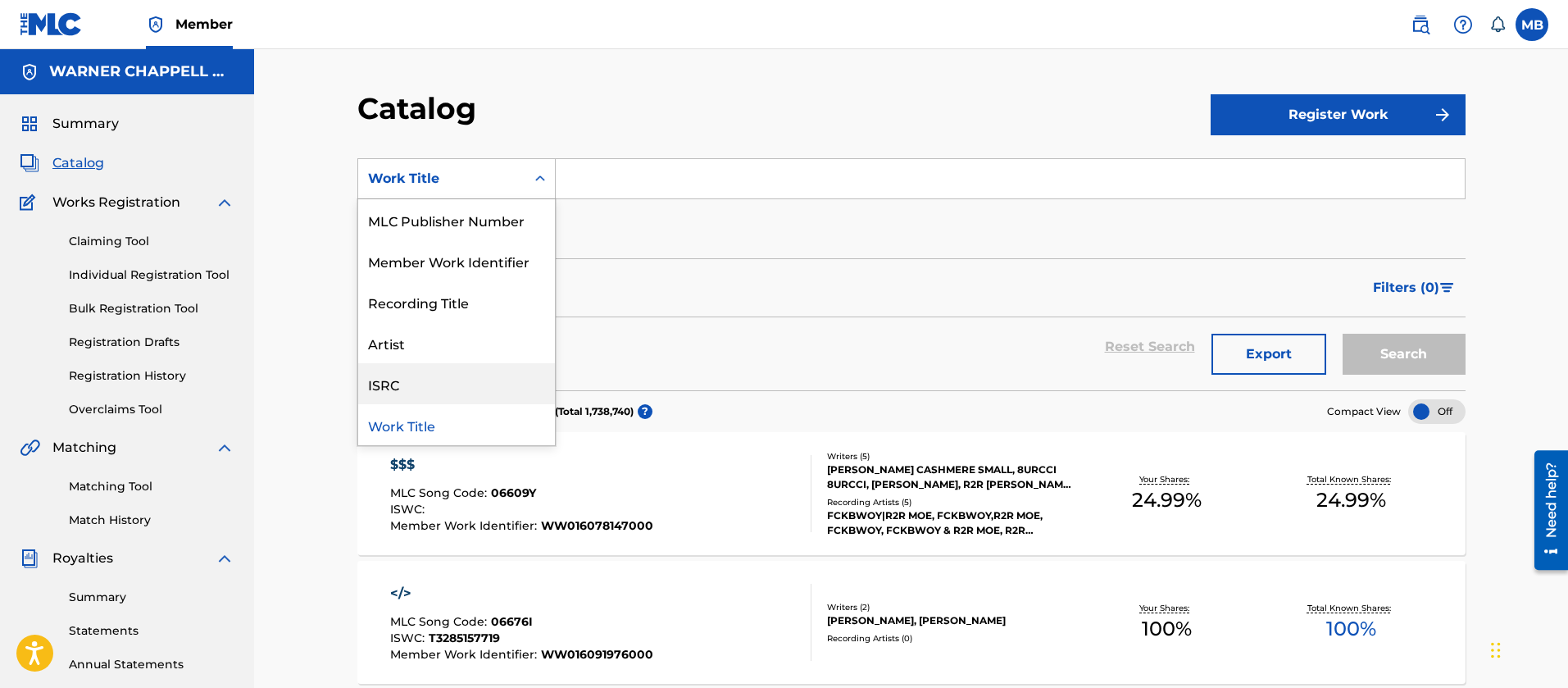
click at [423, 399] on div "ISRC" at bounding box center [456, 384] width 196 height 41
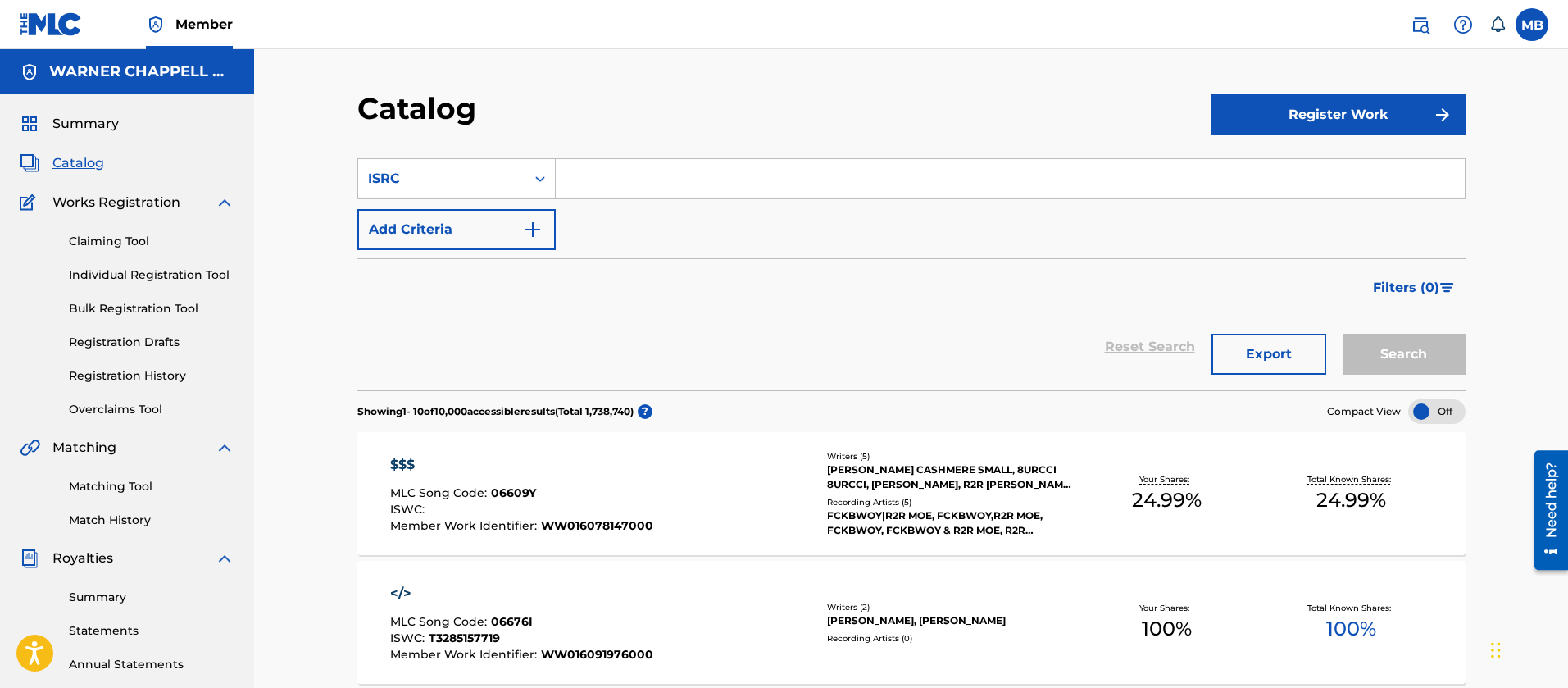
click at [618, 154] on section "SearchWithCriteriadd9c4287-5d77-43bc-b9e5-21ca229e4bdc ISRC Add Criteria Filter…" at bounding box center [911, 265] width 1108 height 252
click at [632, 164] on input "Search Form" at bounding box center [1010, 178] width 909 height 39
paste input "USSM12304893"
type input "USSM12304893"
click at [1343, 333] on button "Search" at bounding box center [1405, 354] width 123 height 41
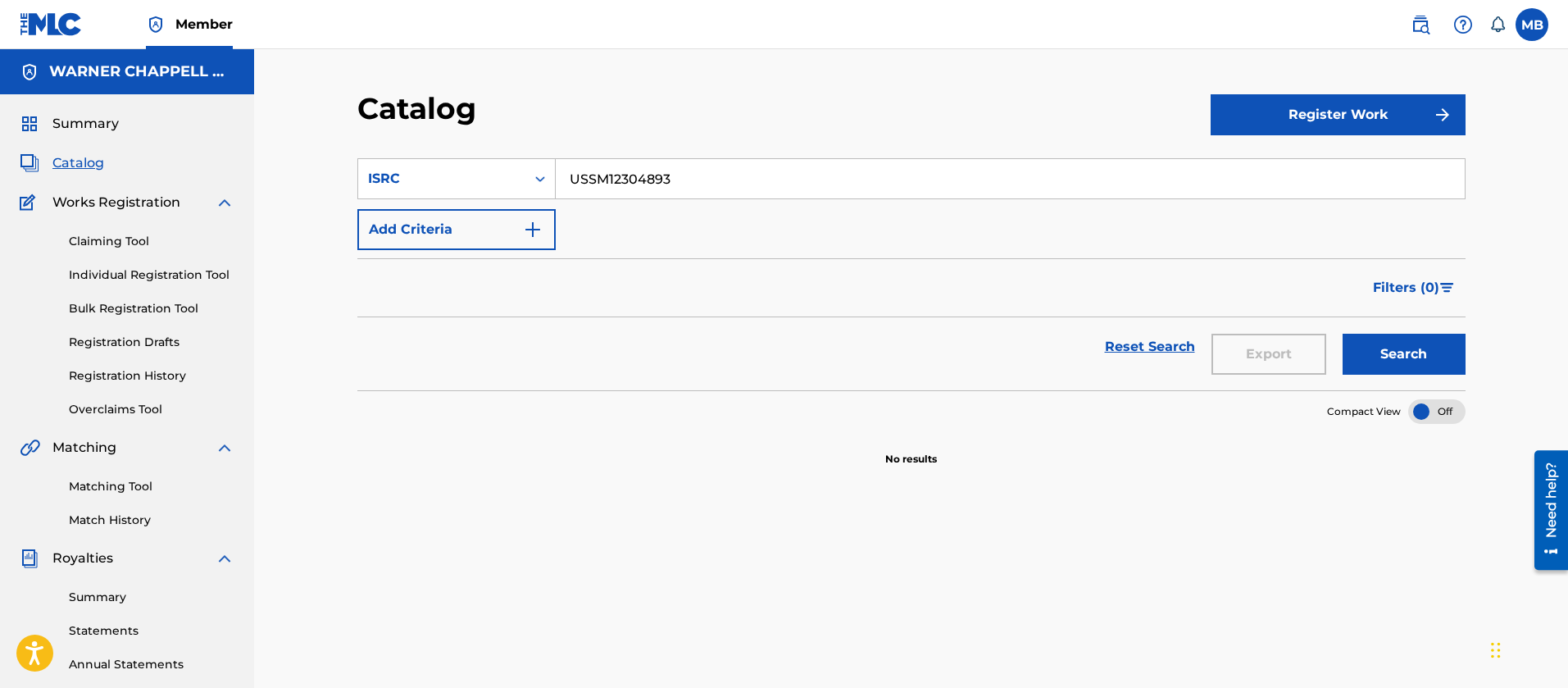
click at [1437, 18] on span at bounding box center [1455, 25] width 102 height 33
click at [1431, 20] on link at bounding box center [1421, 25] width 33 height 33
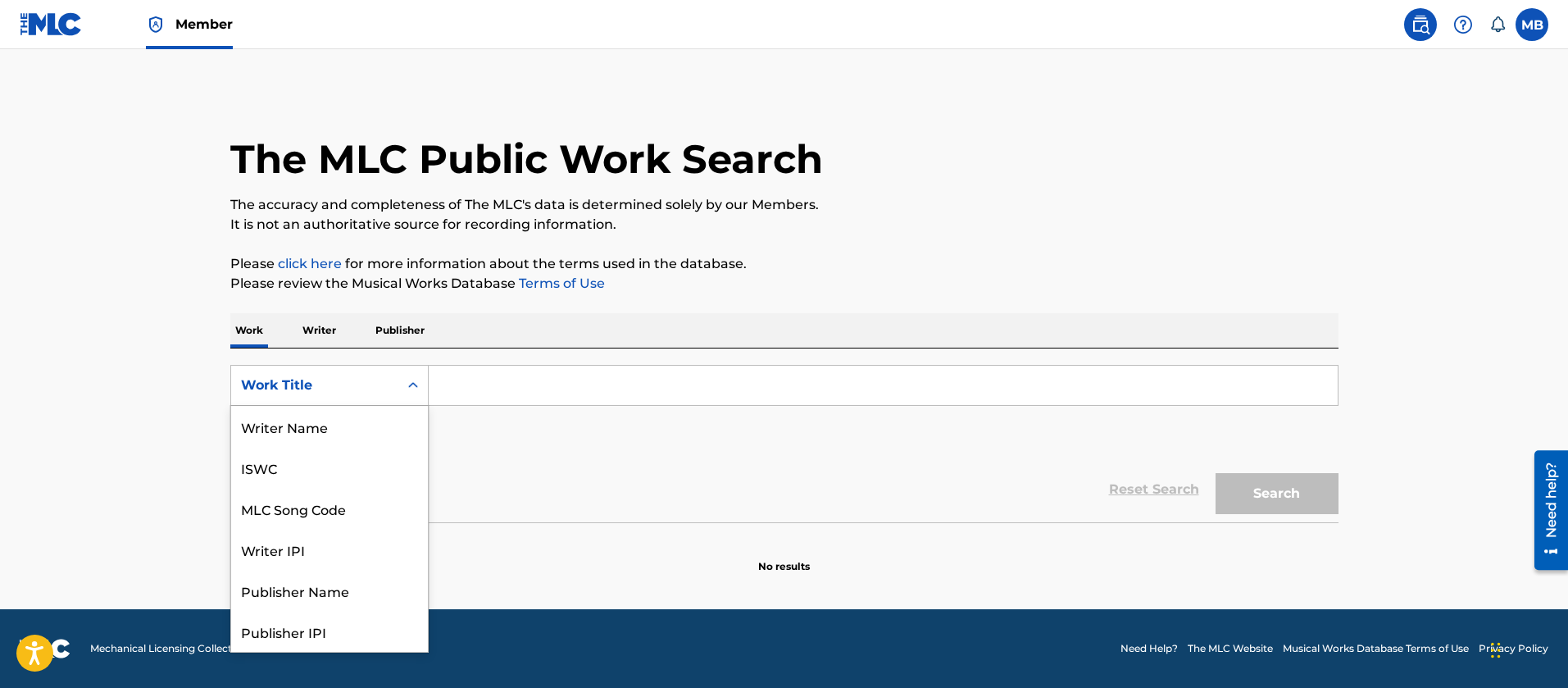
click at [389, 385] on div "Work Title" at bounding box center [315, 386] width 167 height 31
click at [369, 425] on div "MLC Song Code" at bounding box center [330, 426] width 196 height 41
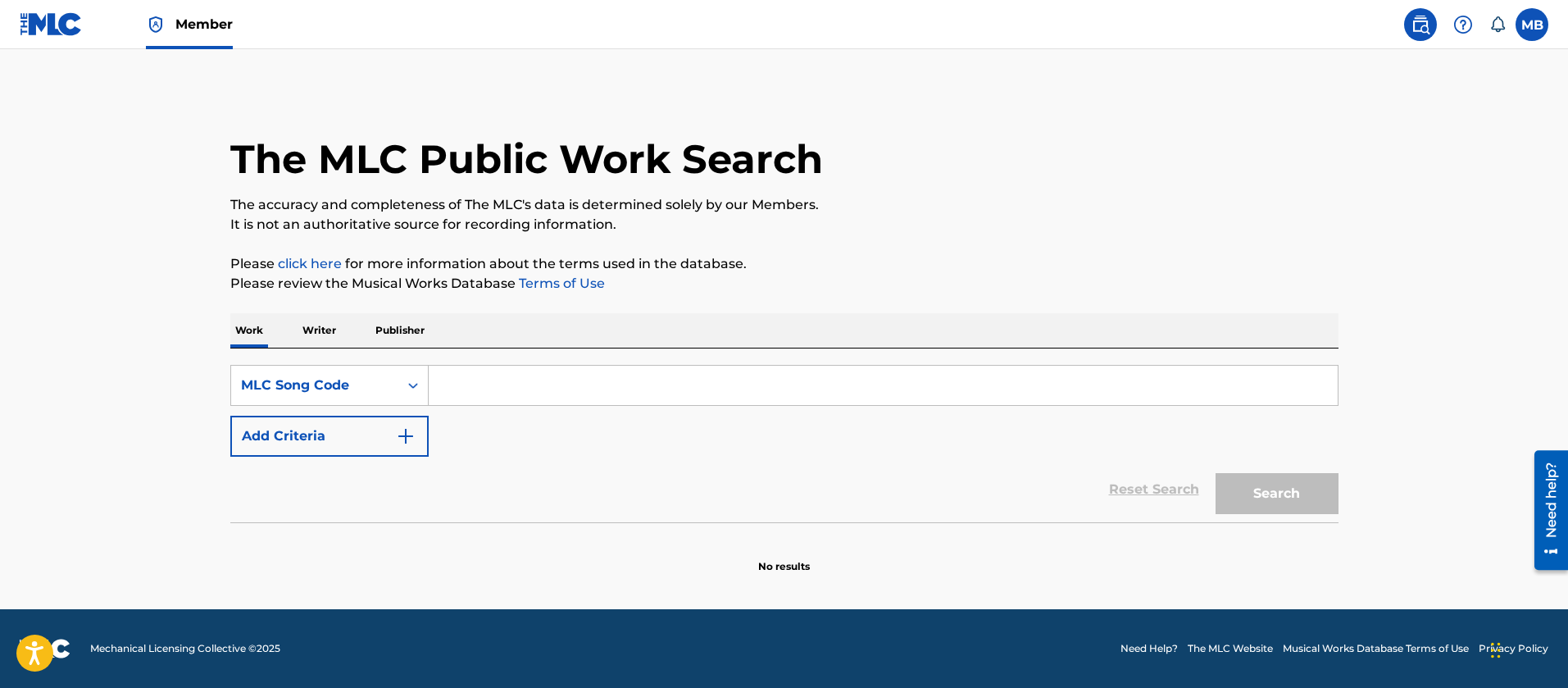
click at [510, 381] on input "Search Form" at bounding box center [883, 385] width 909 height 39
paste input "AV6HDQ"
type input "AV6HDQ"
click at [1215, 473] on button "Search" at bounding box center [1277, 493] width 123 height 41
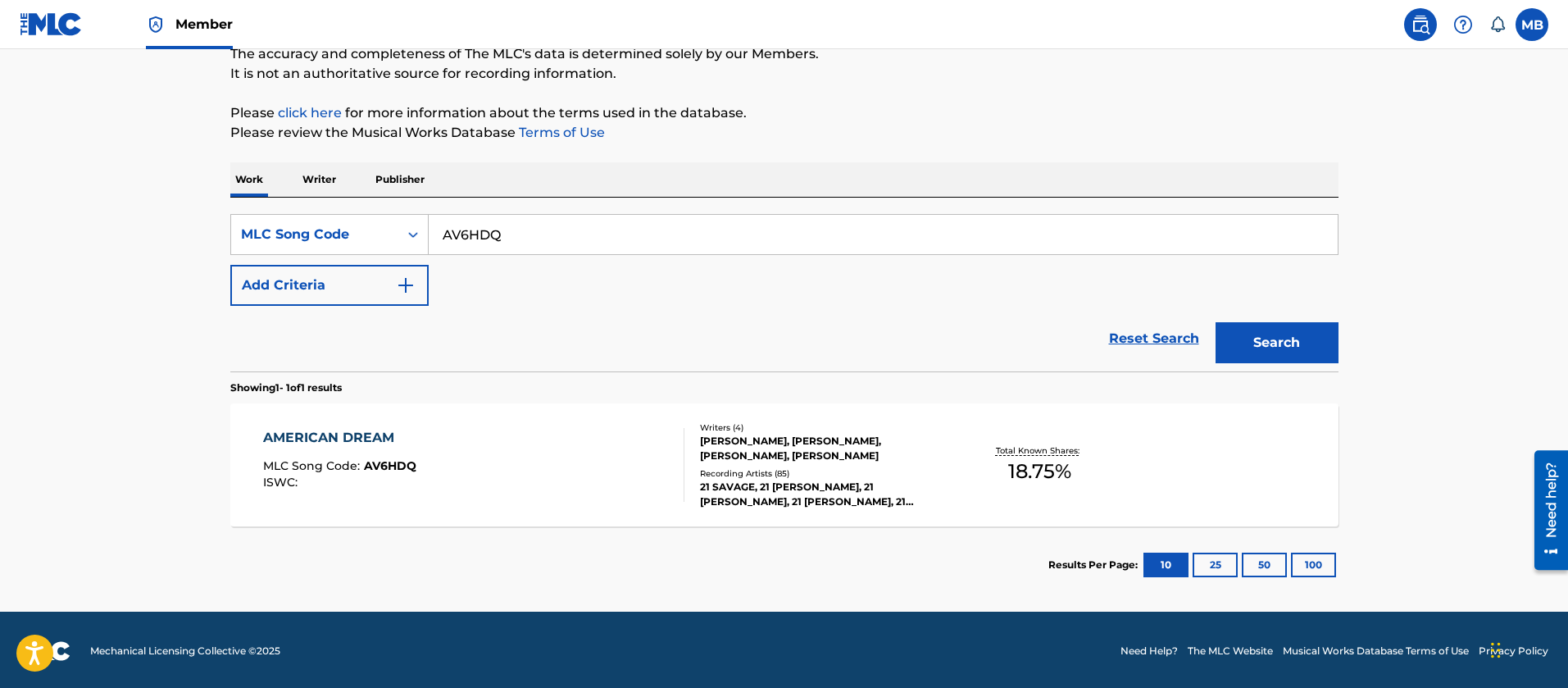
scroll to position [153, 0]
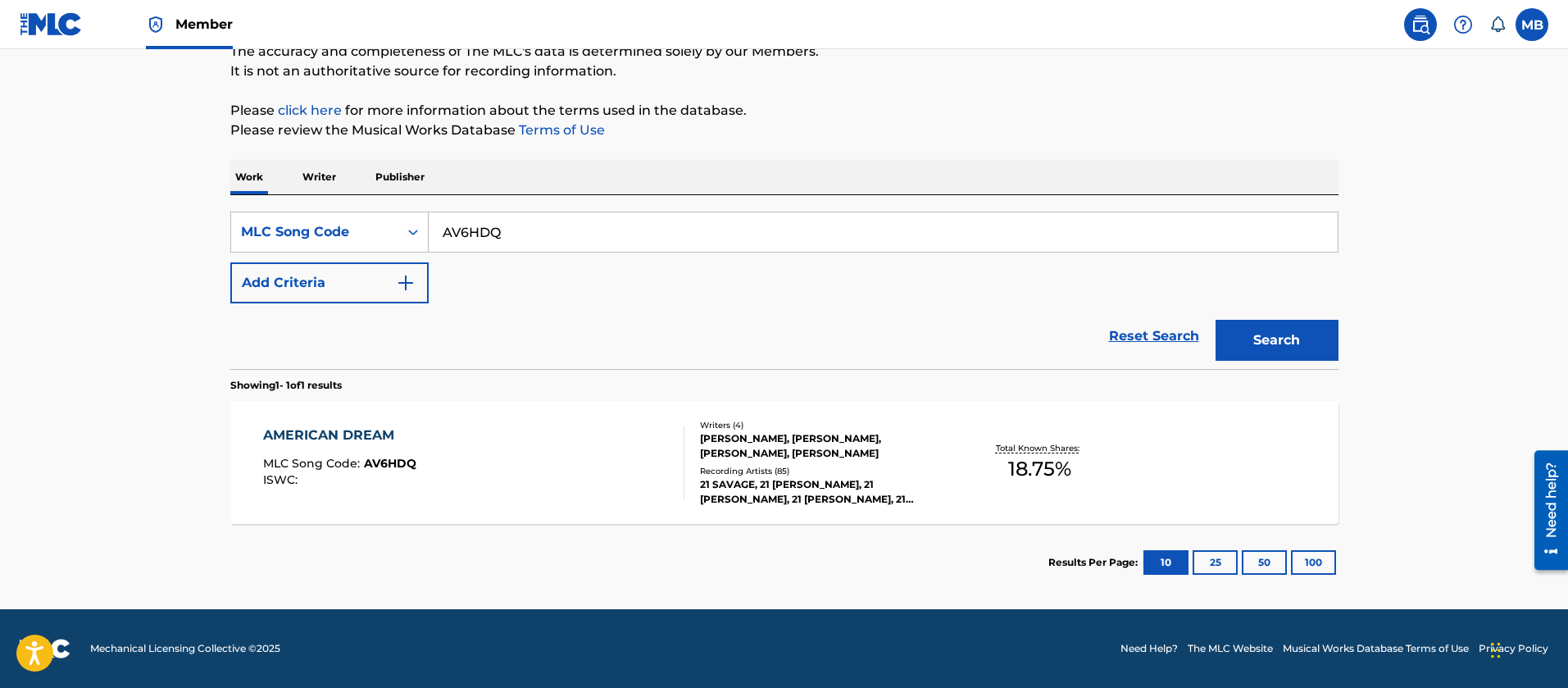
click at [555, 478] on div "AMERICAN DREAM MLC Song Code : AV6HDQ ISWC :" at bounding box center [474, 462] width 421 height 73
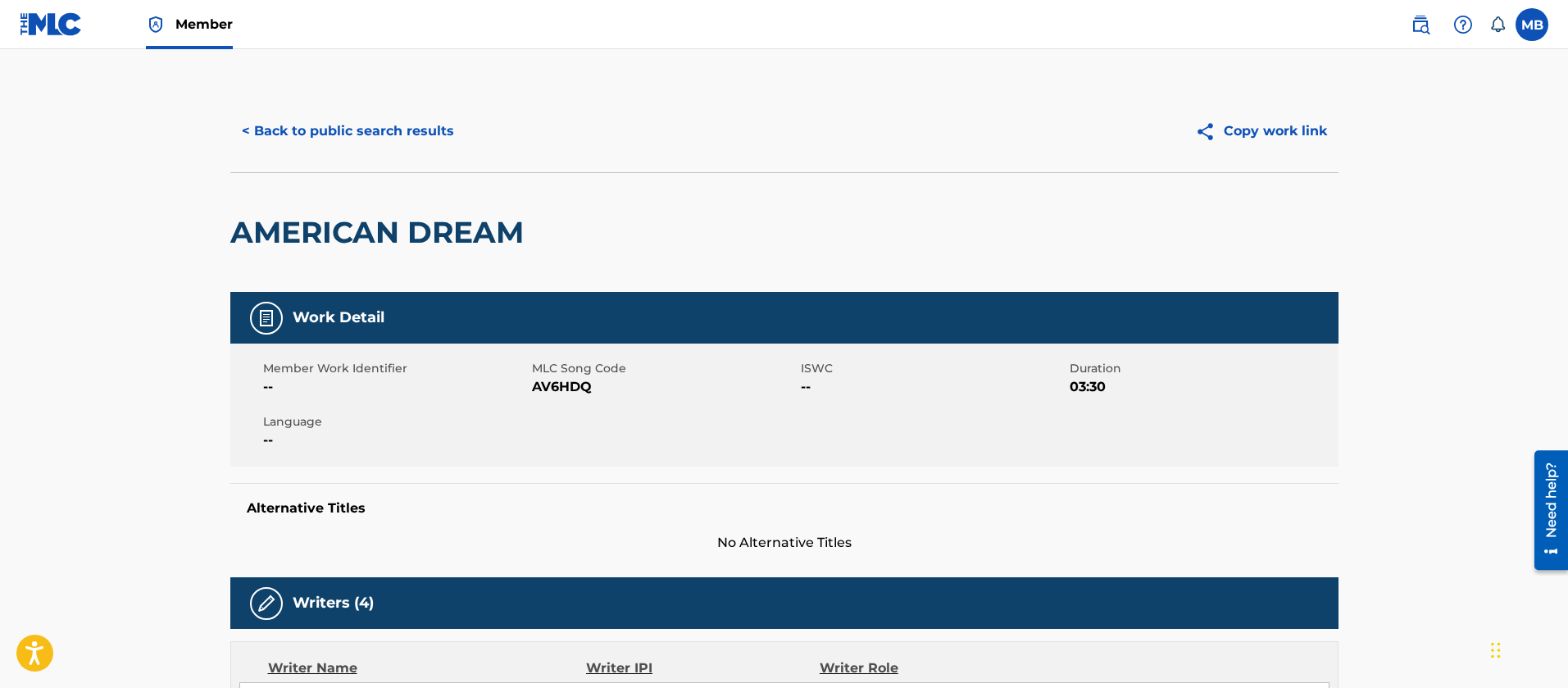
click at [410, 142] on button "< Back to public search results" at bounding box center [348, 131] width 235 height 41
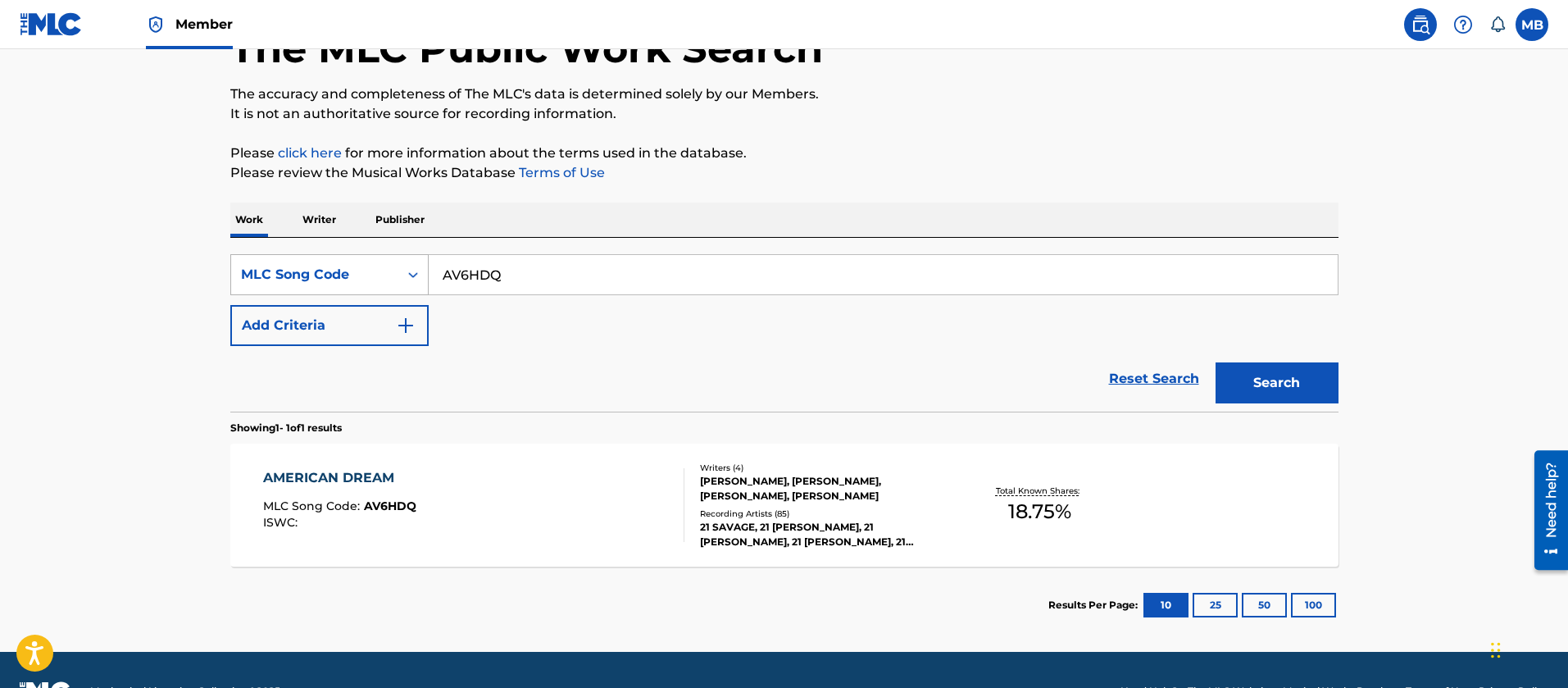
click at [362, 256] on div "MLC Song Code" at bounding box center [330, 275] width 198 height 41
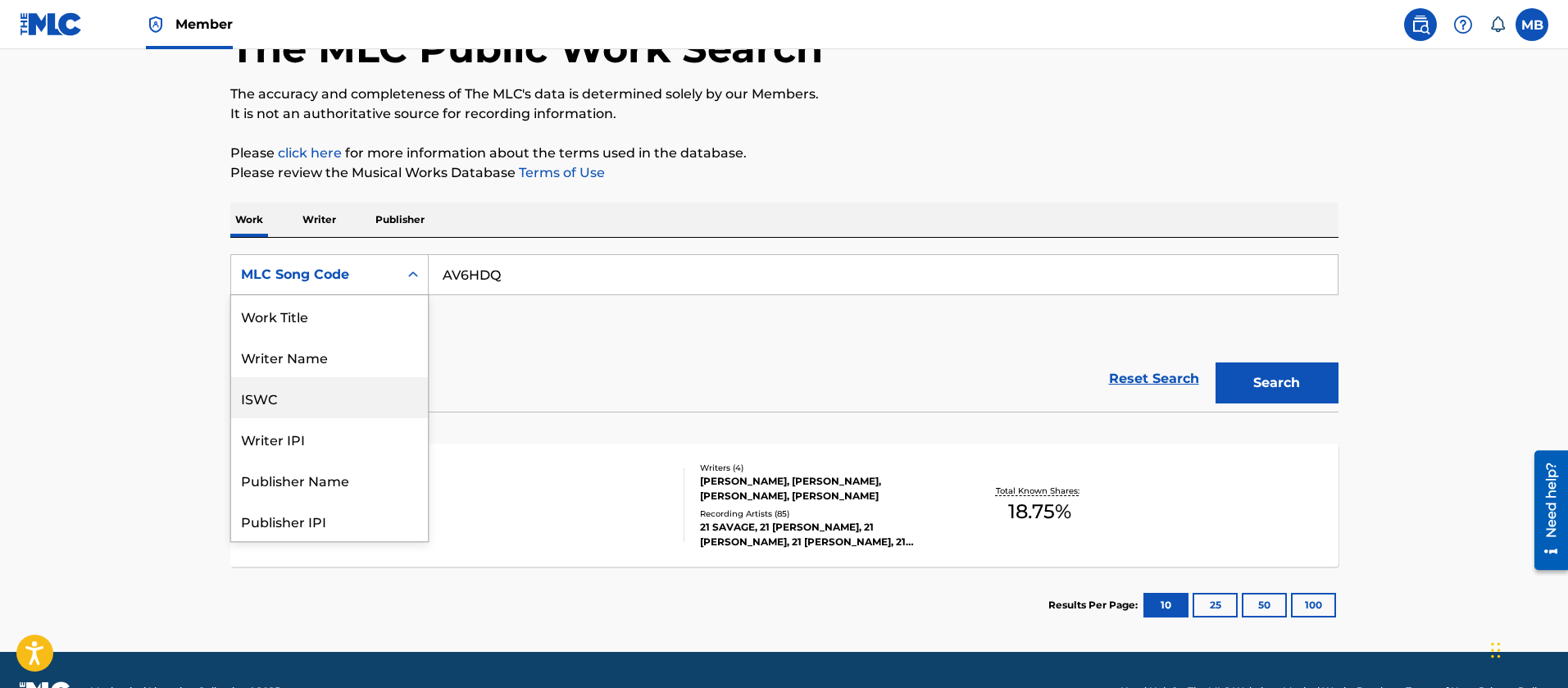
scroll to position [0, 0]
click at [338, 331] on div "Work Title" at bounding box center [330, 315] width 196 height 41
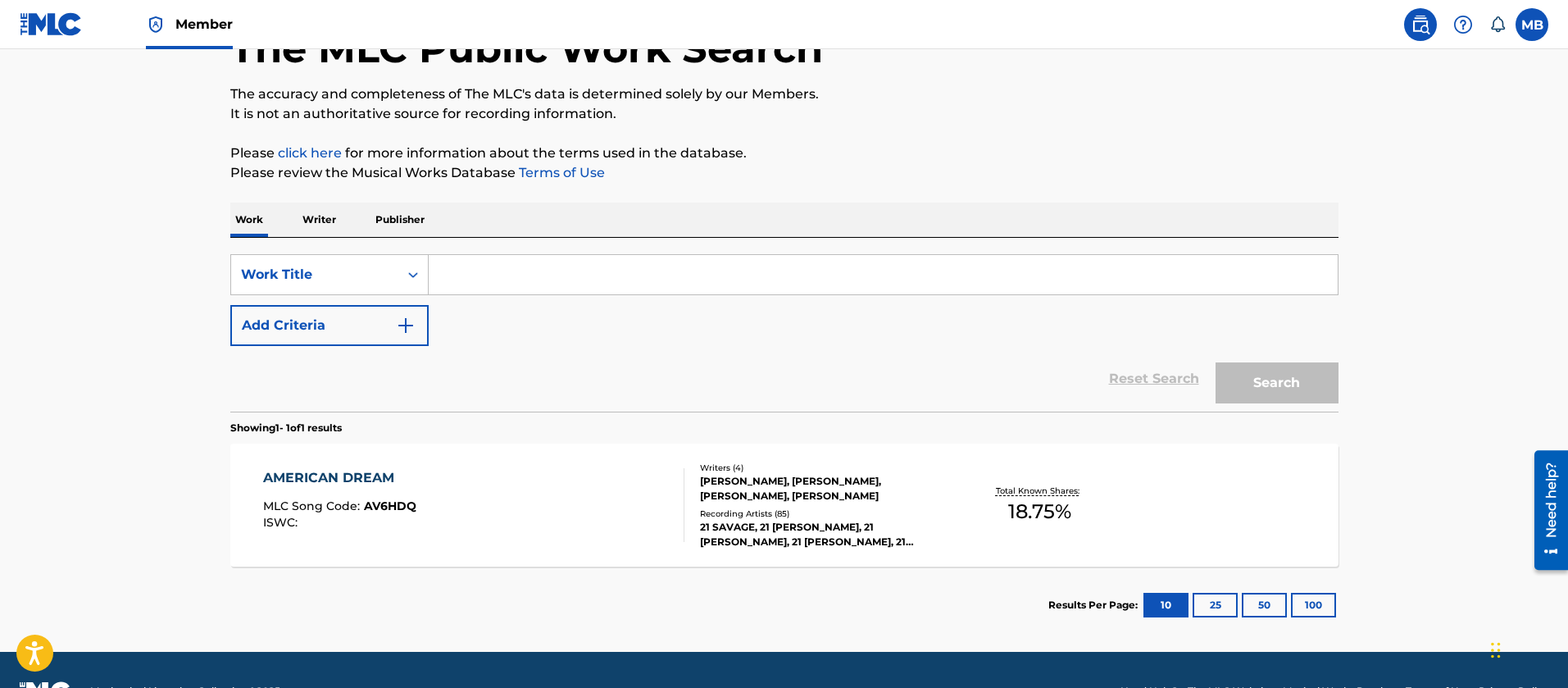
drag, startPoint x: 484, startPoint y: 296, endPoint x: 499, endPoint y: 278, distance: 23.4
click at [487, 295] on div "SearchWithCriteriacf3b64c5-cfd2-4e46-a058-2fced4fe3c3a Work Title Add Criteria" at bounding box center [784, 300] width 1108 height 92
click at [499, 278] on input "Search Form" at bounding box center [883, 275] width 909 height 39
type input "SHOW ME LVOE"
click at [532, 278] on input "SHOW ME LVOE" at bounding box center [883, 275] width 909 height 39
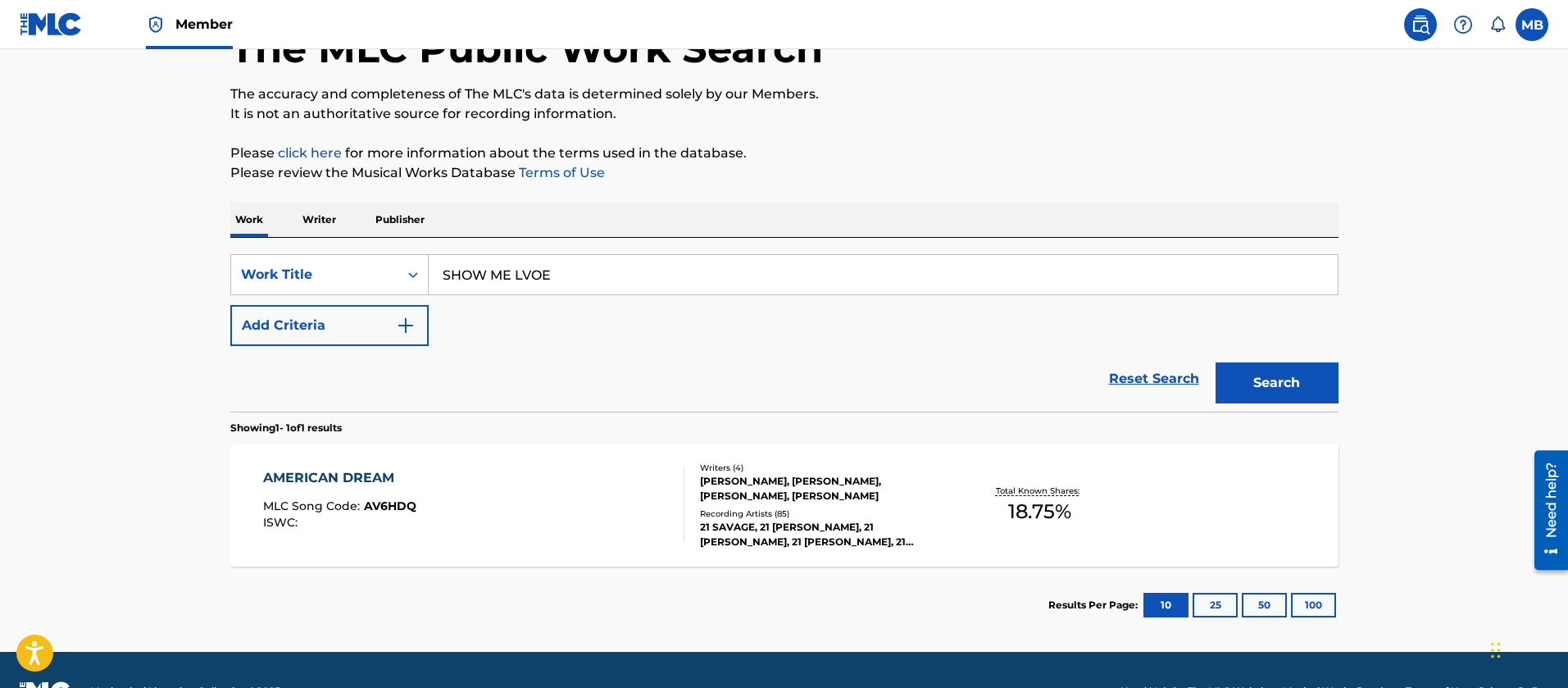
click at [532, 278] on input "SHOW ME LVOE" at bounding box center [883, 275] width 909 height 39
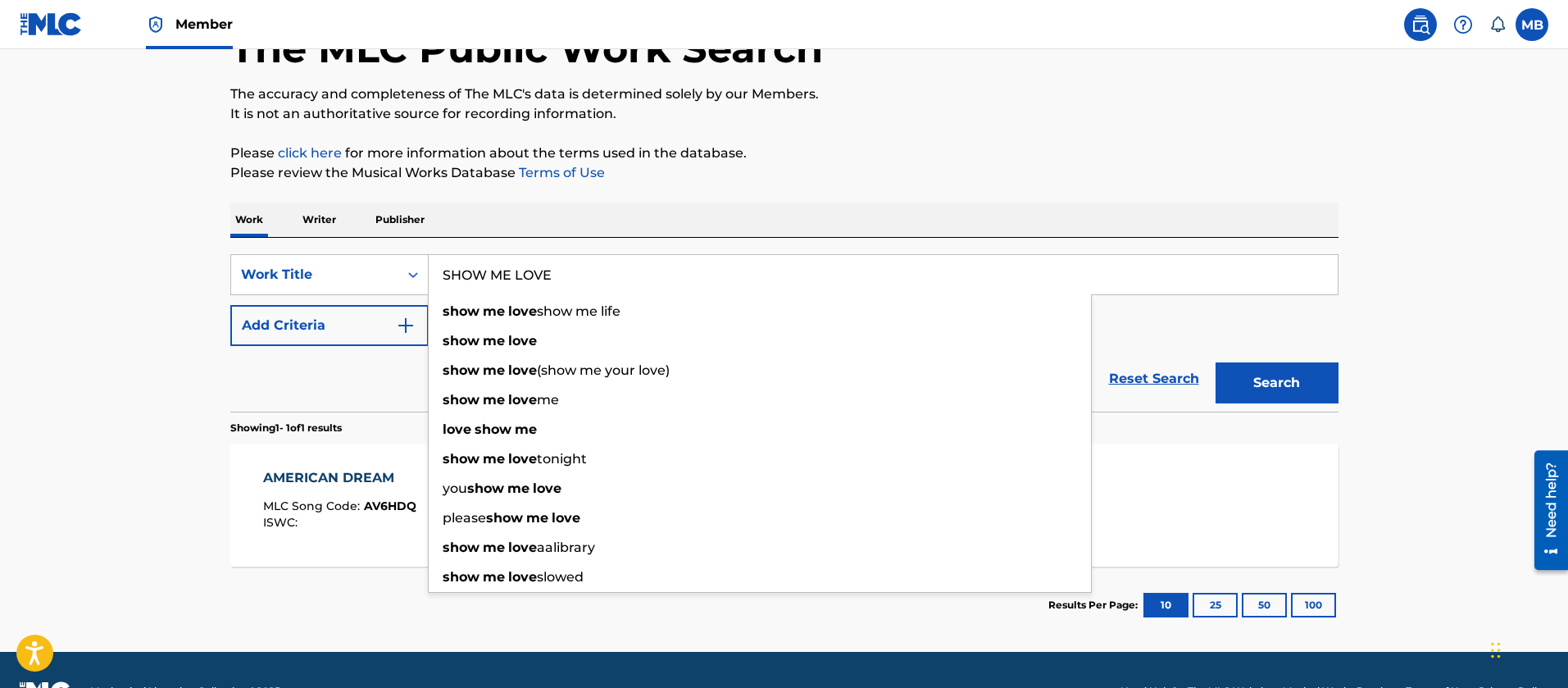
type input "SHOW ME LOVE"
click at [353, 311] on button "Add Criteria" at bounding box center [330, 325] width 198 height 41
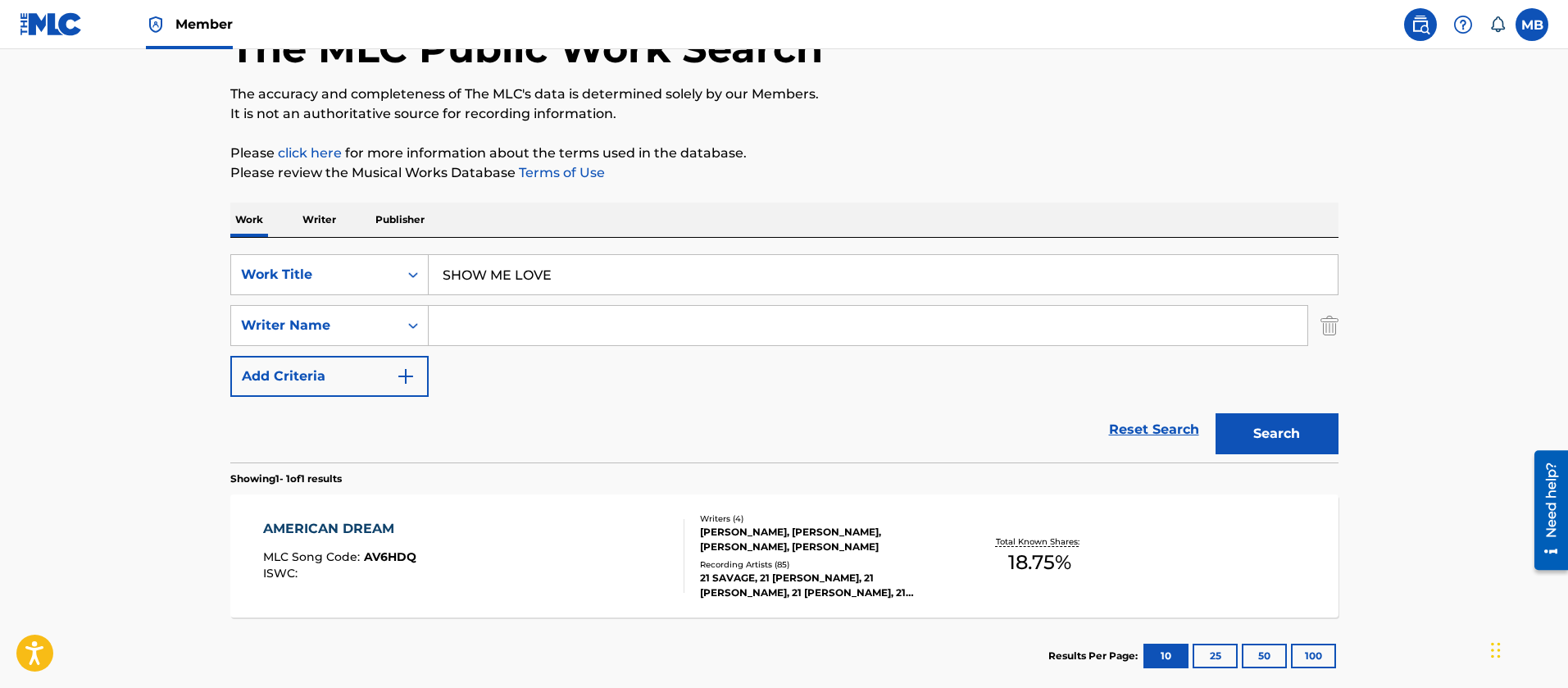
click at [467, 321] on input "Search Form" at bounding box center [868, 325] width 879 height 39
type input "A"
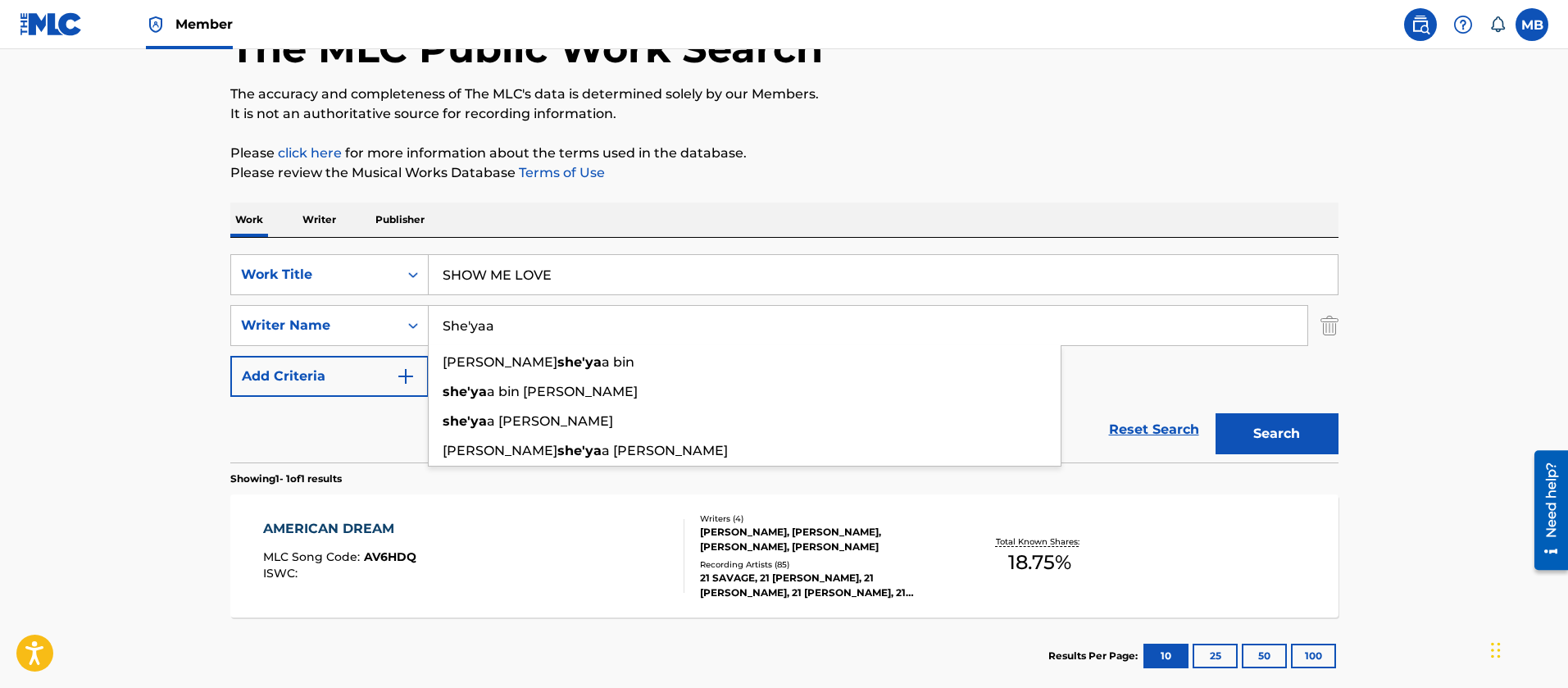
type input "She'yaa"
click at [1215, 413] on button "Search" at bounding box center [1277, 434] width 123 height 41
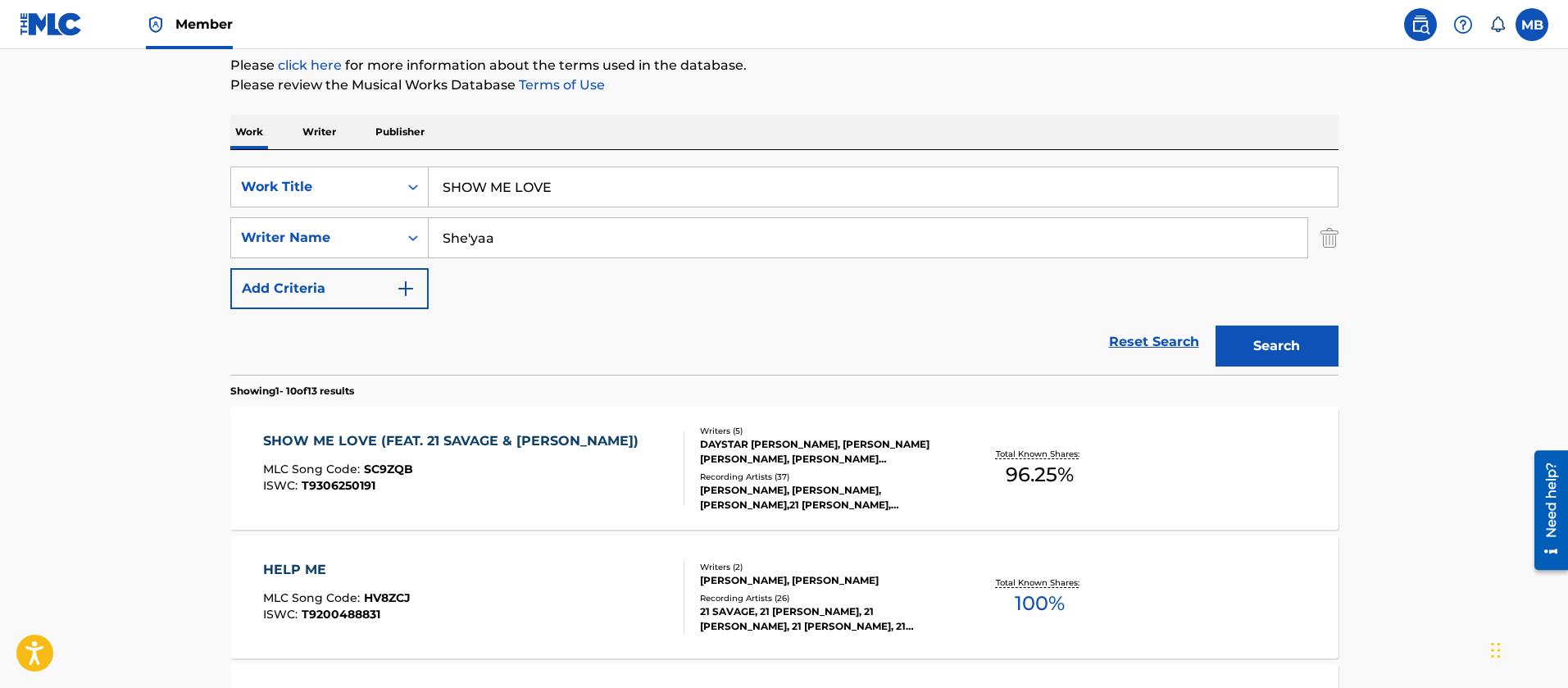
scroll to position [234, 0]
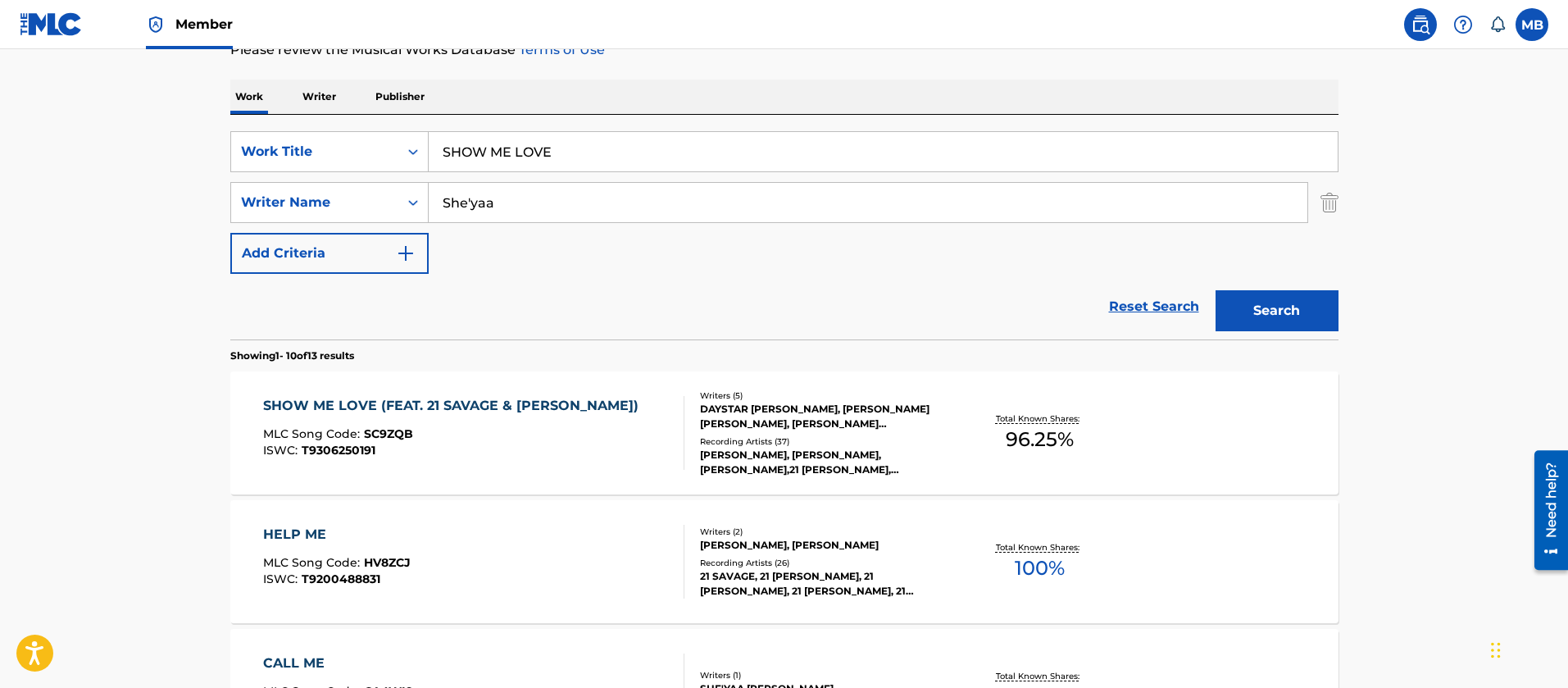
click at [524, 441] on div "MLC Song Code : SC9ZQB" at bounding box center [455, 436] width 384 height 17
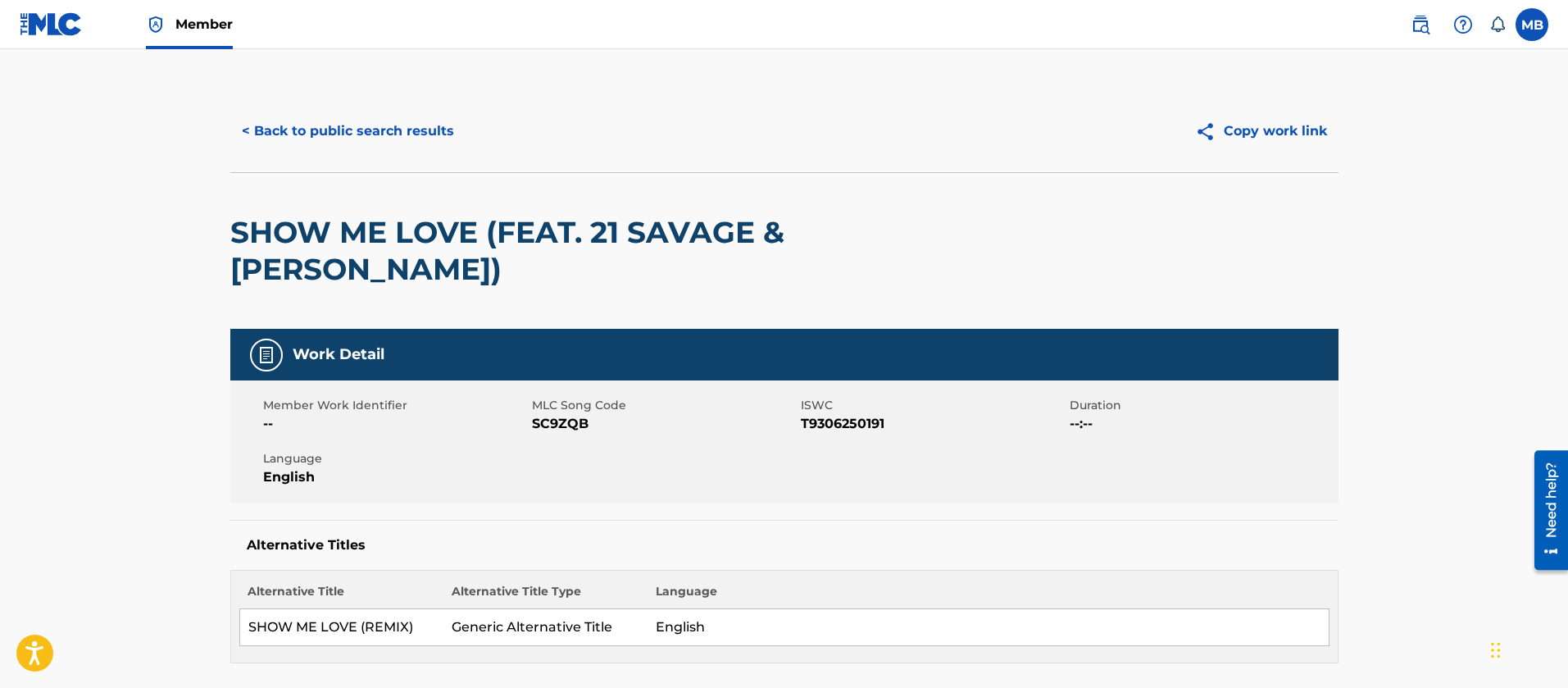
click at [548, 418] on span "SC9ZQB" at bounding box center [665, 423] width 264 height 19
click at [349, 143] on button "< Back to public search results" at bounding box center [348, 131] width 235 height 41
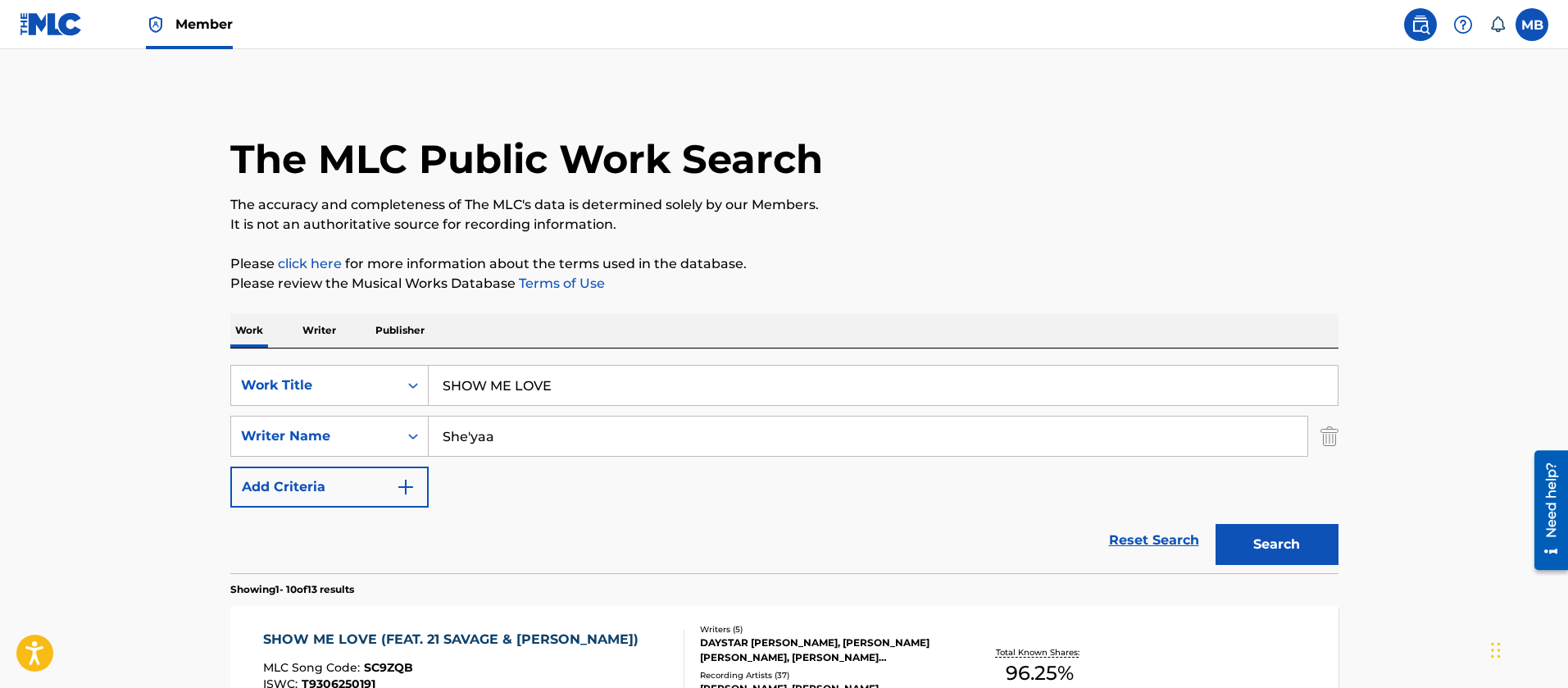
click at [196, 19] on span "Member" at bounding box center [204, 24] width 58 height 19
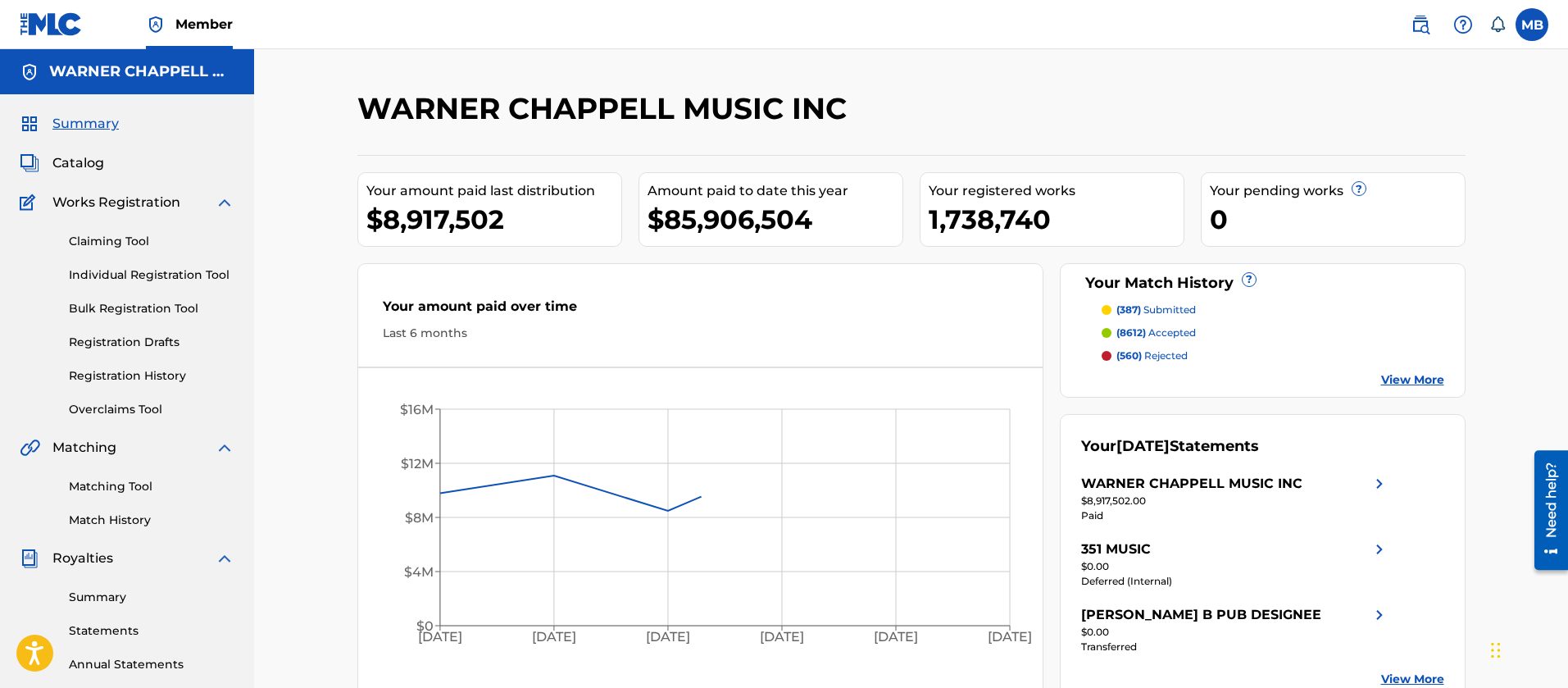
click at [82, 158] on span "Catalog" at bounding box center [78, 163] width 51 height 19
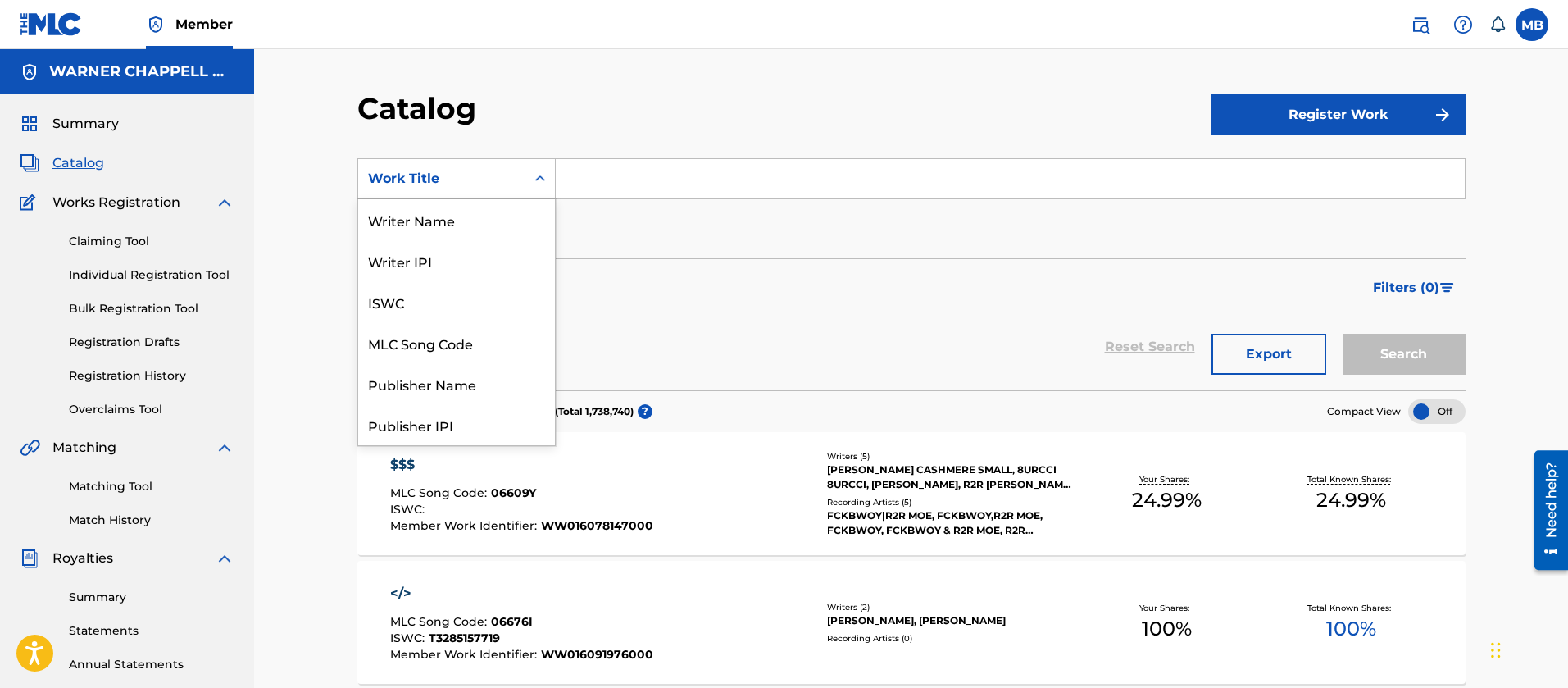
click at [517, 180] on div "Work Title" at bounding box center [442, 179] width 167 height 31
click at [408, 333] on div "MLC Song Code" at bounding box center [456, 343] width 196 height 41
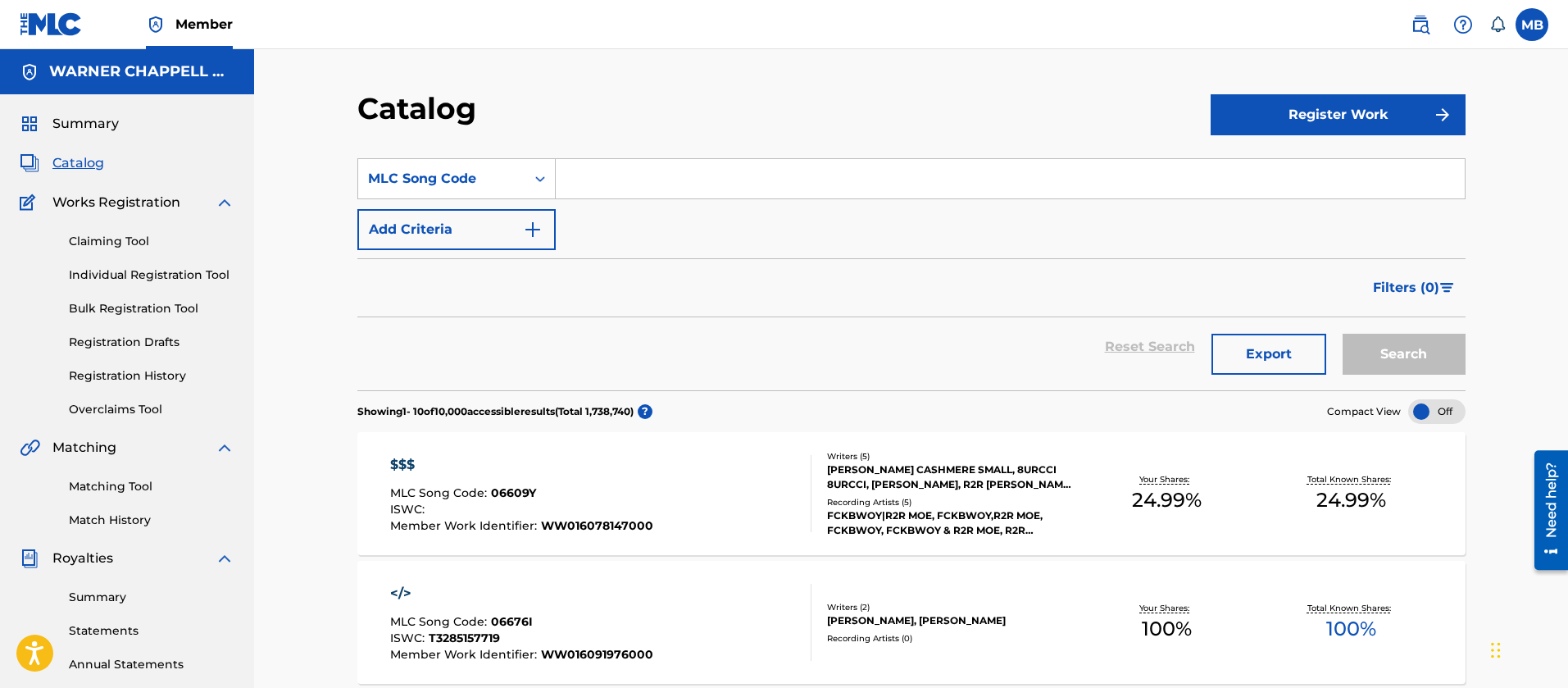
click at [664, 187] on input "Search Form" at bounding box center [1010, 178] width 909 height 39
paste input "SC9ZQB"
type input "SC9ZQB"
click at [1343, 333] on button "Search" at bounding box center [1405, 354] width 123 height 41
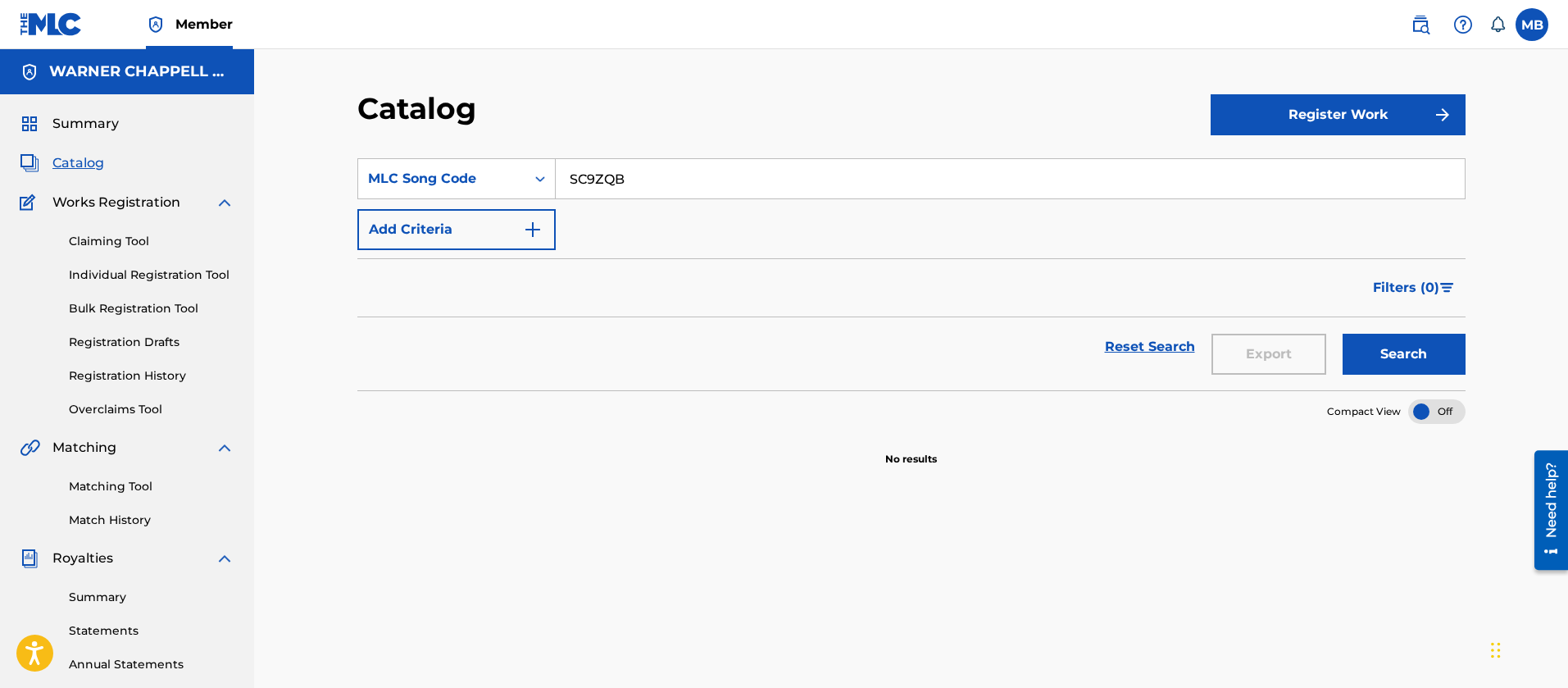
click at [601, 193] on input "SC9ZQB" at bounding box center [1010, 178] width 909 height 39
click at [1430, 27] on link at bounding box center [1421, 25] width 33 height 33
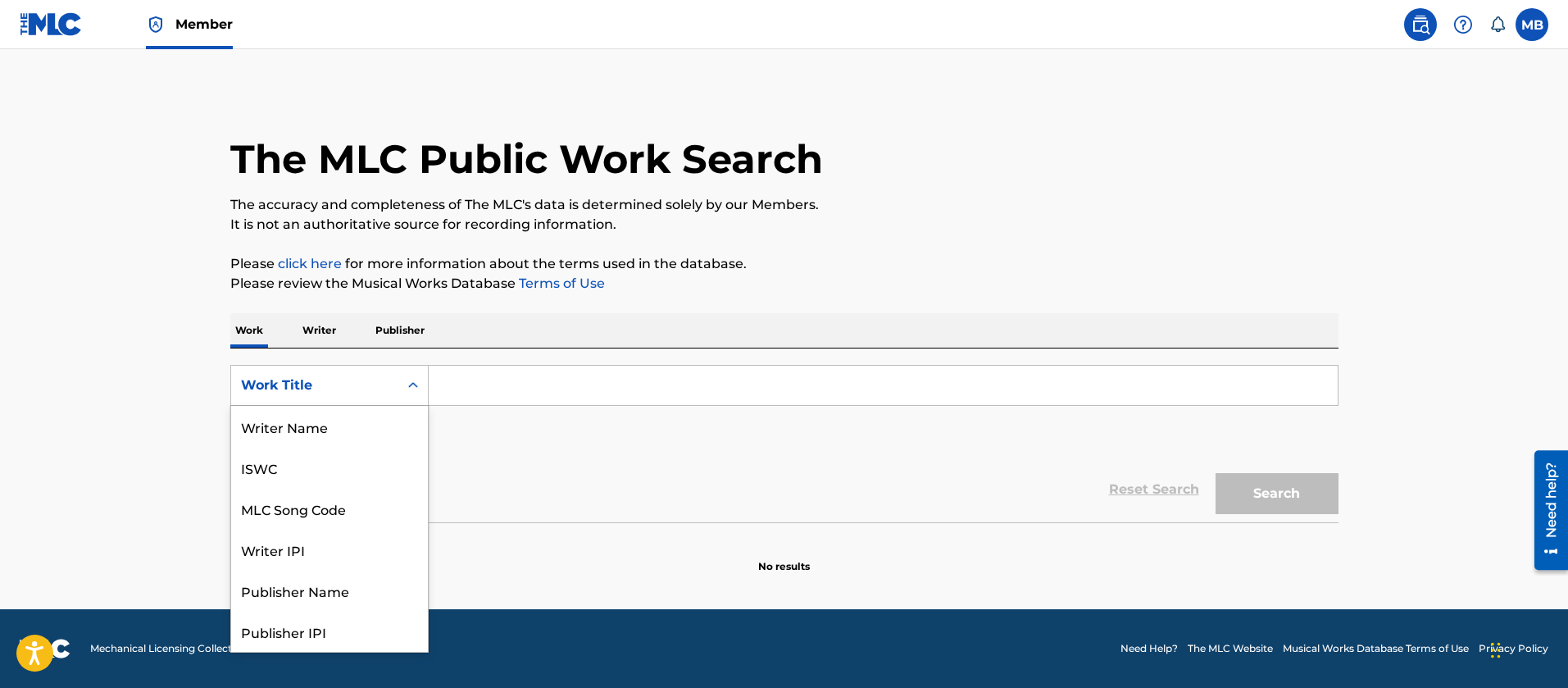
click at [340, 400] on div "Work Title" at bounding box center [315, 386] width 167 height 31
click at [339, 435] on div "MLC Song Code" at bounding box center [330, 426] width 196 height 41
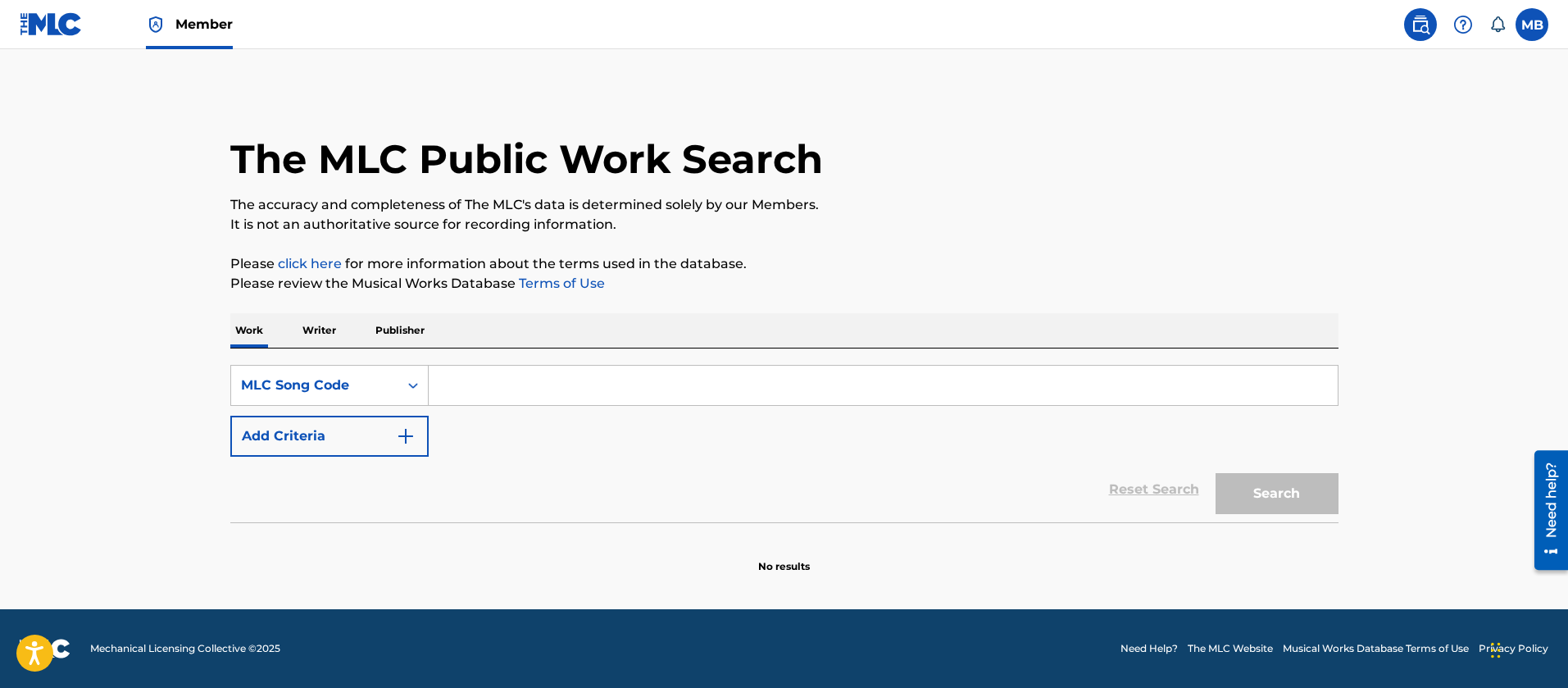
click at [446, 399] on input "Search Form" at bounding box center [883, 385] width 909 height 39
paste input "SC9ZQB"
type input "SC9ZQB"
click at [1215, 473] on button "Search" at bounding box center [1277, 493] width 123 height 41
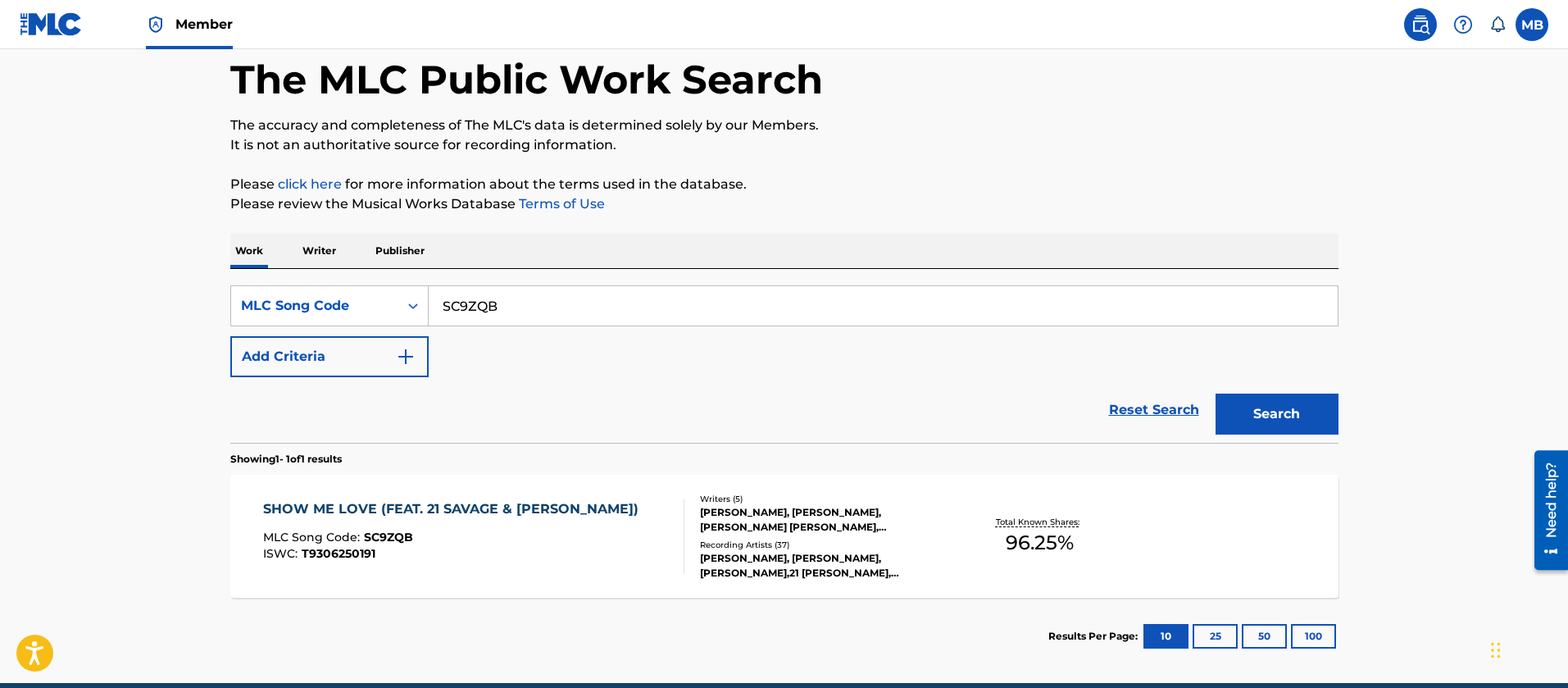
scroll to position [153, 0]
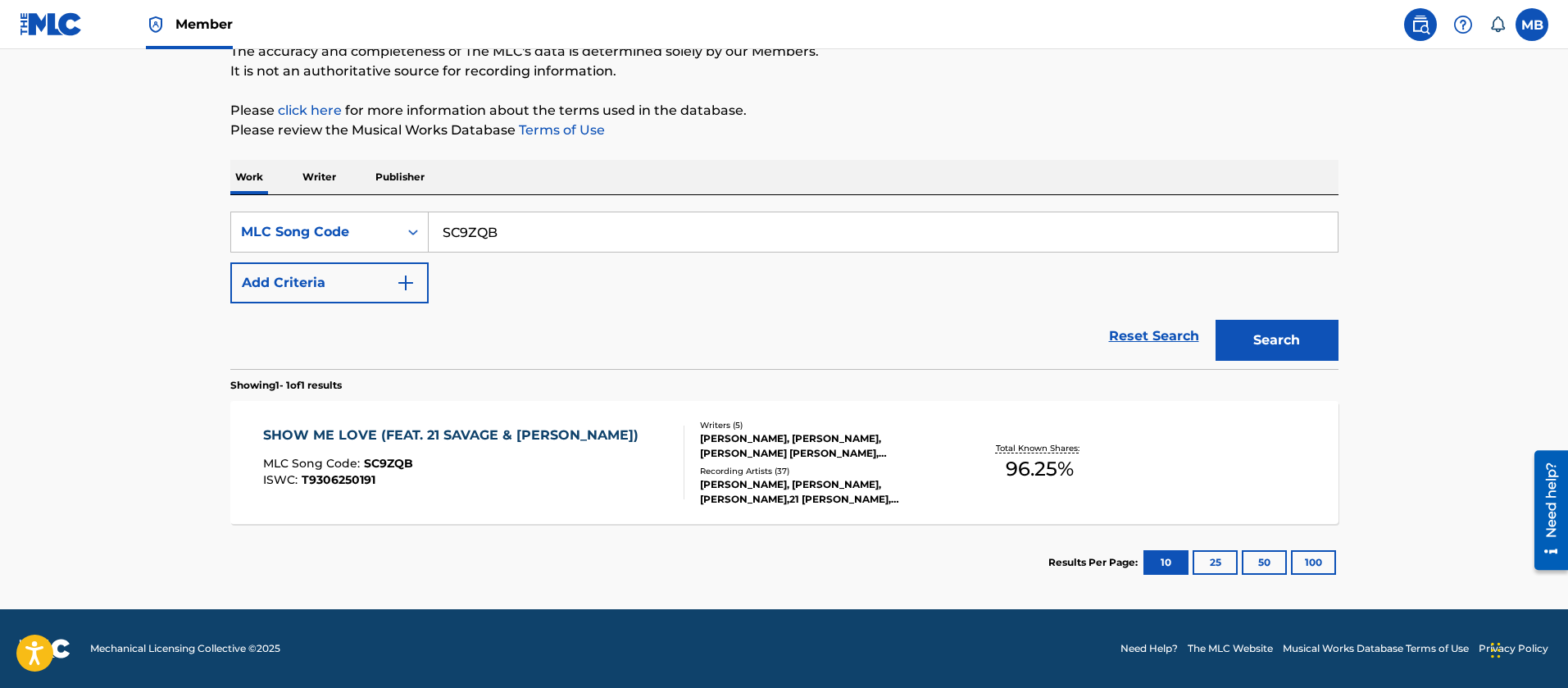
click at [565, 449] on div "SHOW ME LOVE (FEAT. 21 [PERSON_NAME] & [PERSON_NAME]) MLC Song Code : SC9ZQB IS…" at bounding box center [455, 462] width 384 height 73
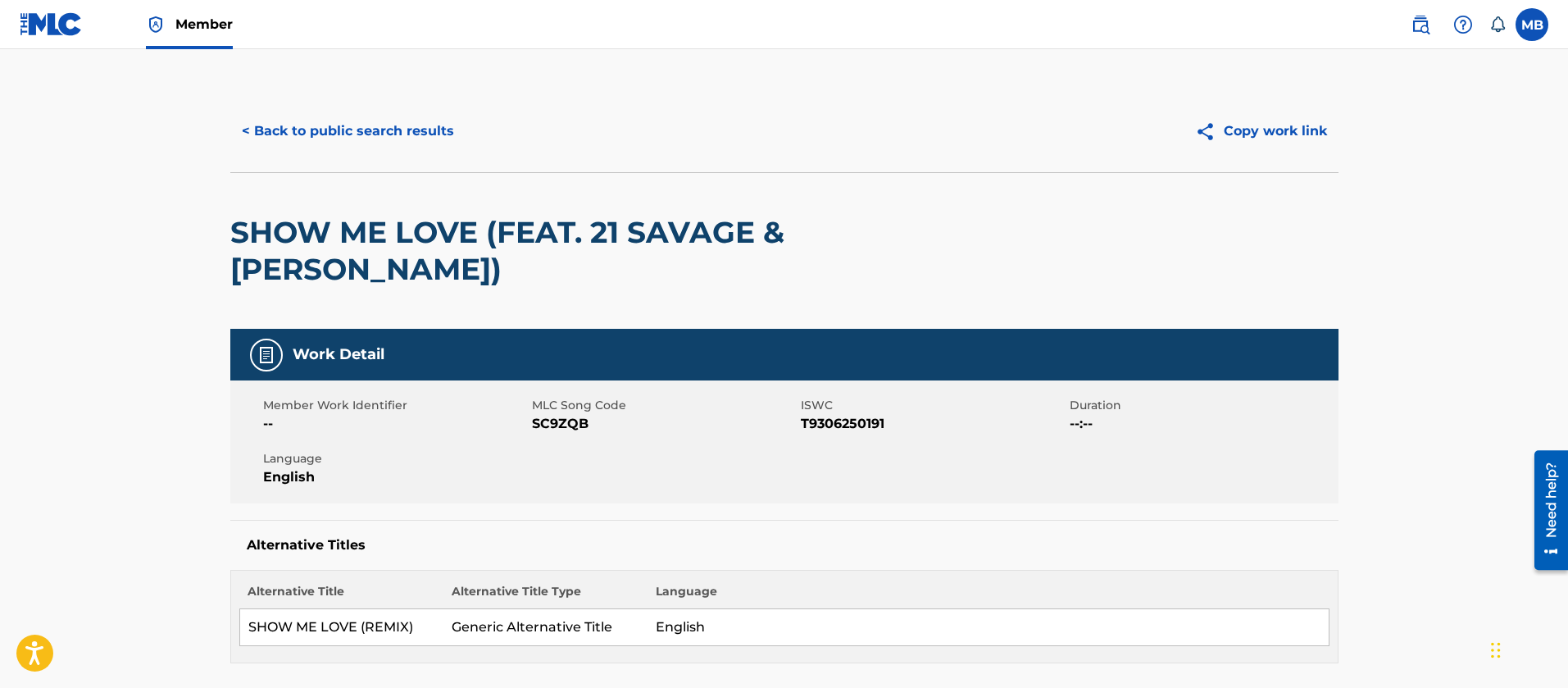
click at [364, 121] on button "< Back to public search results" at bounding box center [348, 131] width 235 height 41
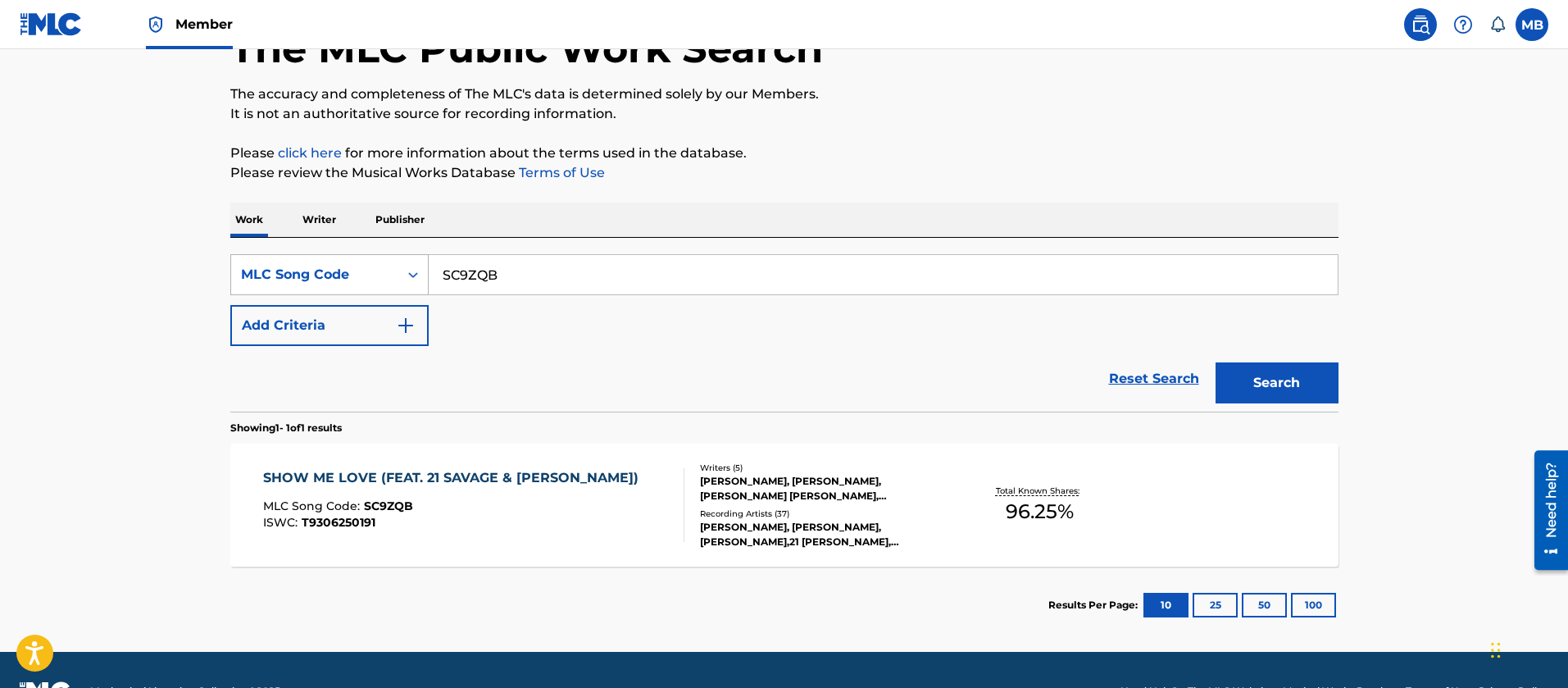
click at [350, 271] on div "MLC Song Code" at bounding box center [315, 274] width 148 height 19
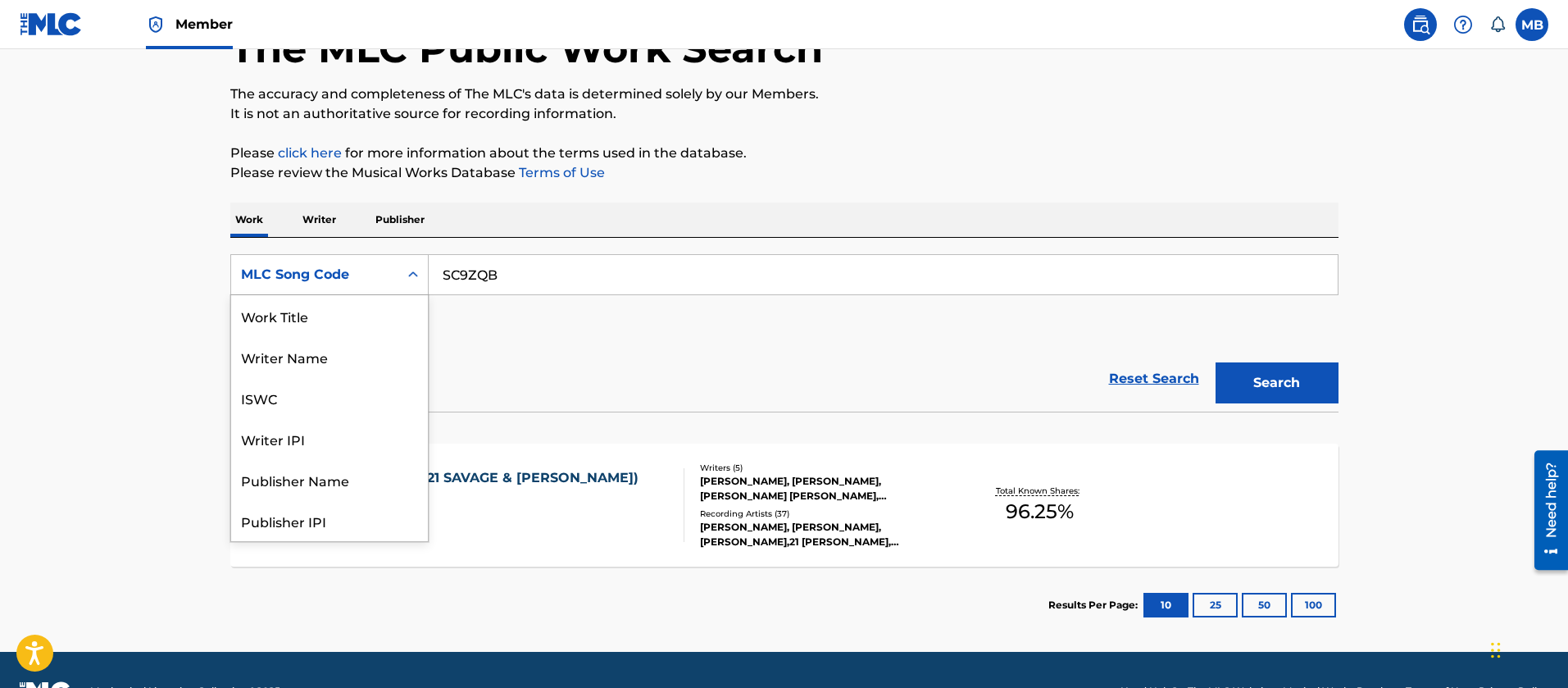
scroll to position [0, 0]
click at [327, 304] on div "Work Title" at bounding box center [330, 315] width 196 height 41
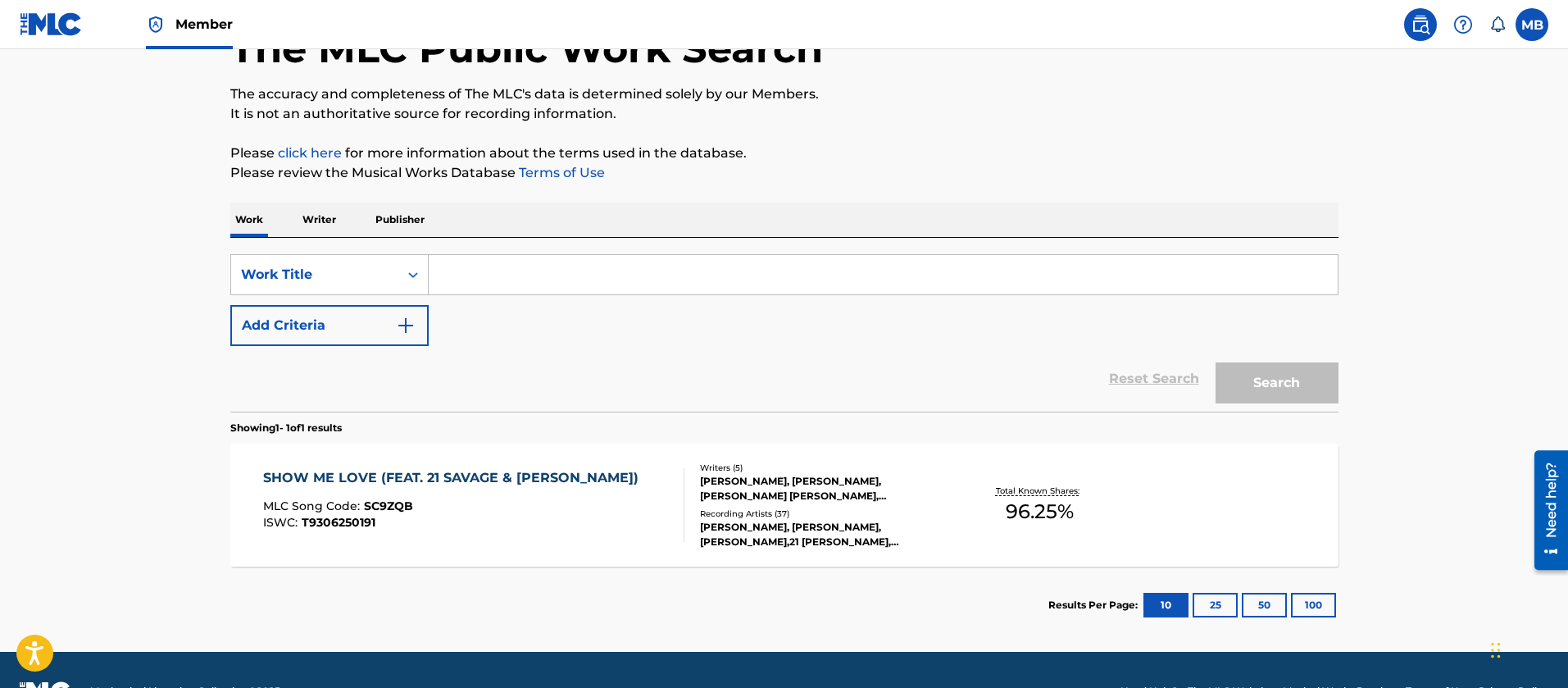
click at [468, 276] on input "Search Form" at bounding box center [883, 275] width 909 height 39
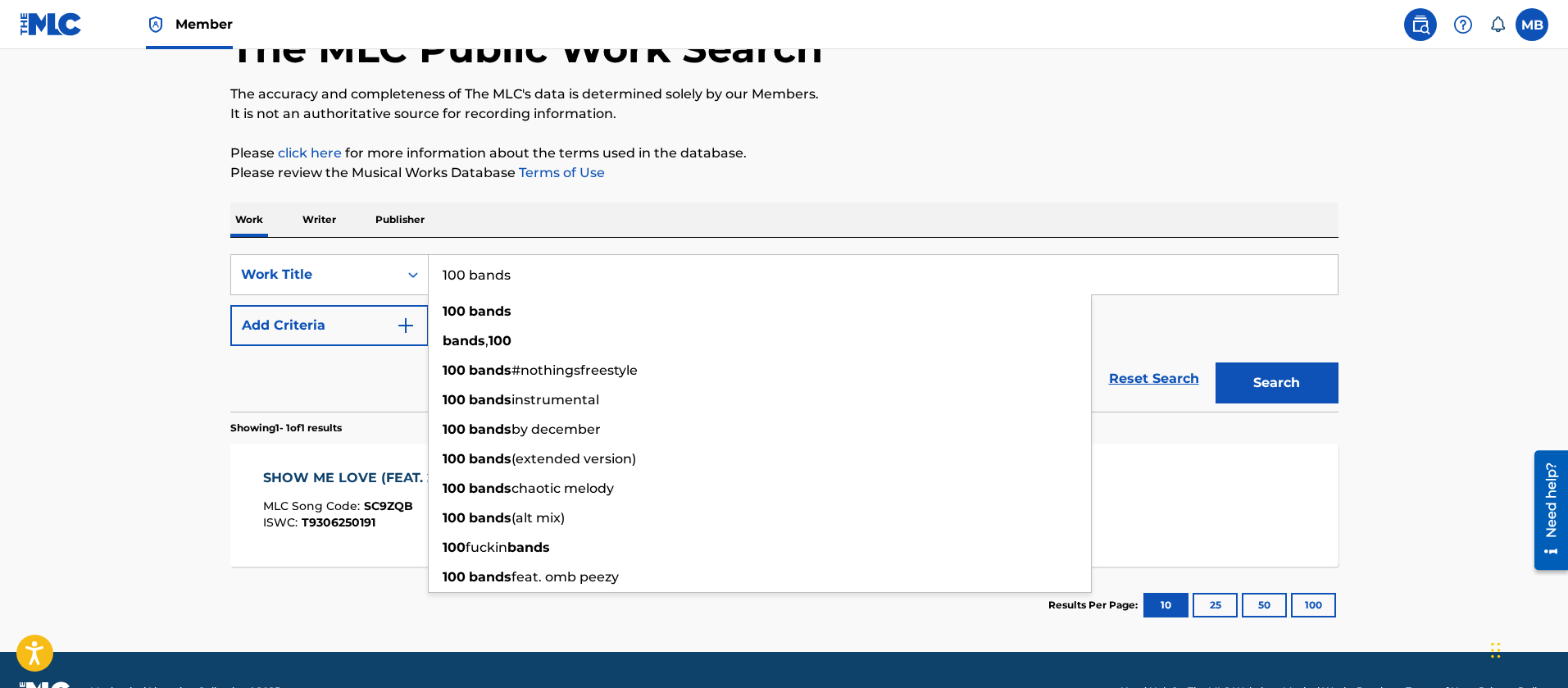
type input "100 bands"
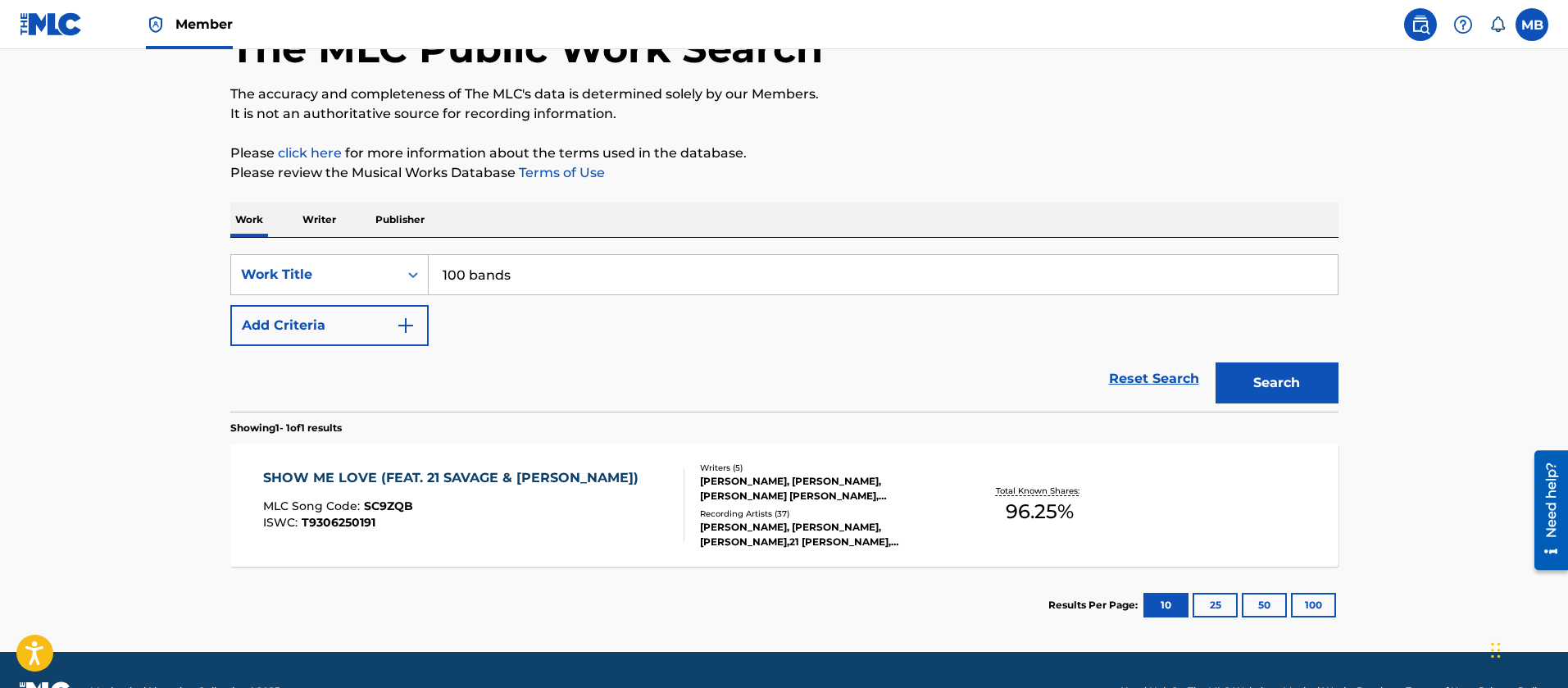
click at [351, 310] on button "Add Criteria" at bounding box center [330, 325] width 198 height 41
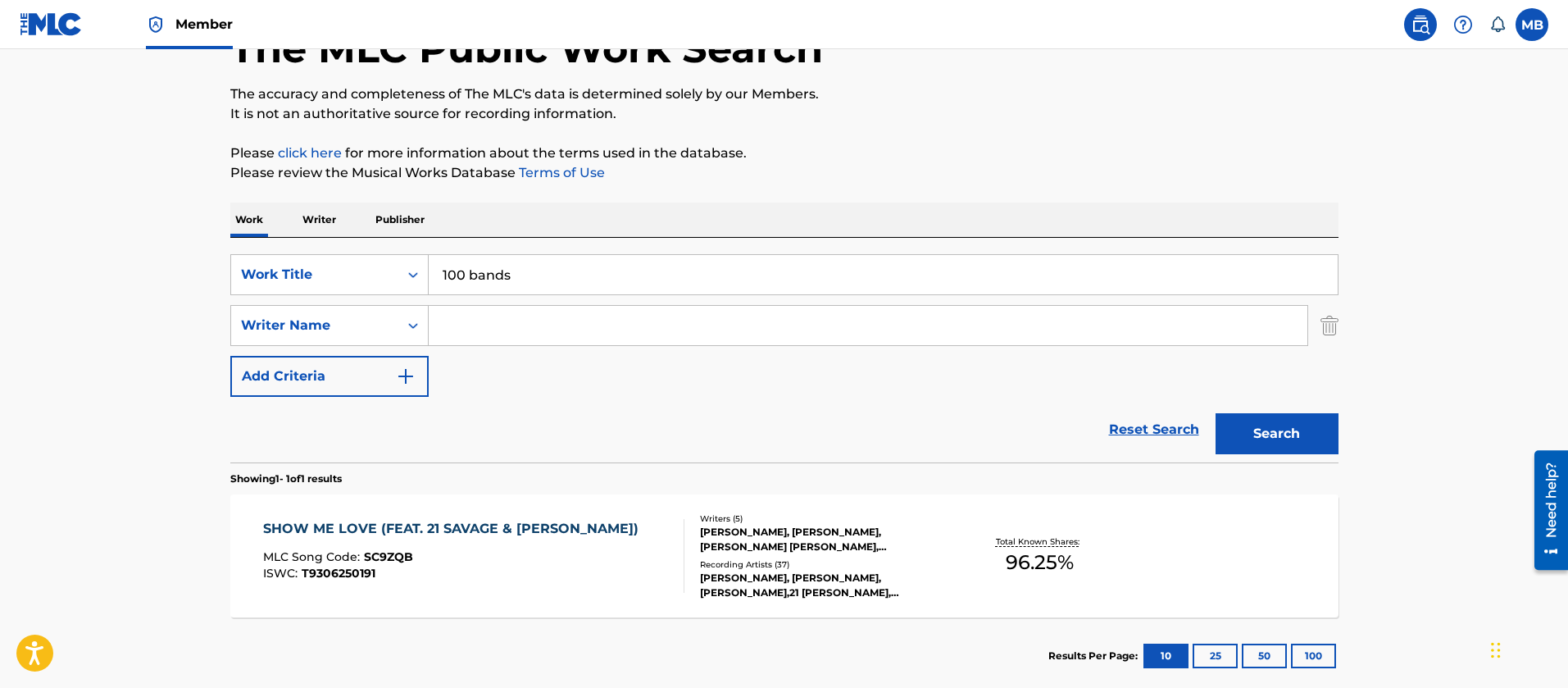
click at [446, 321] on input "Search Form" at bounding box center [868, 325] width 879 height 39
type input "M"
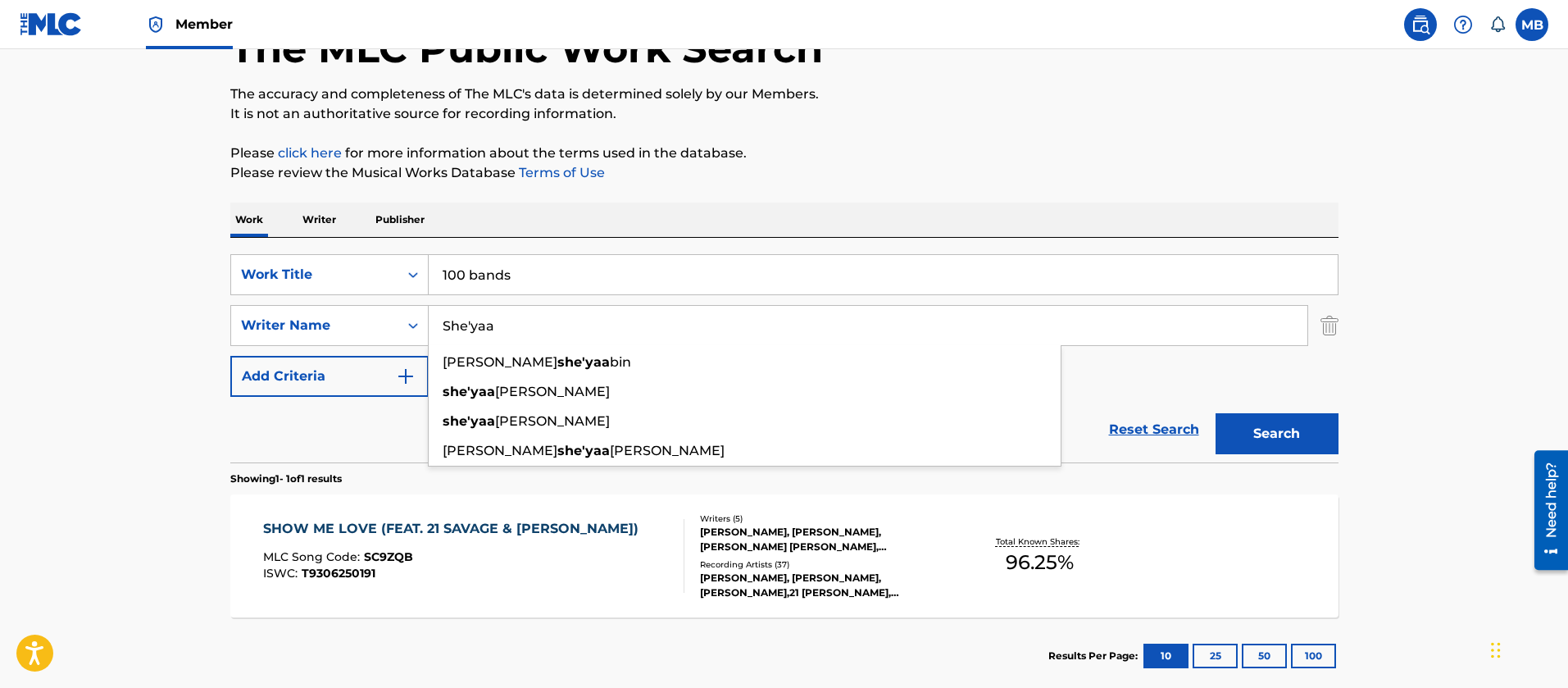
type input "She'yaa"
click at [1215, 413] on button "Search" at bounding box center [1277, 434] width 123 height 41
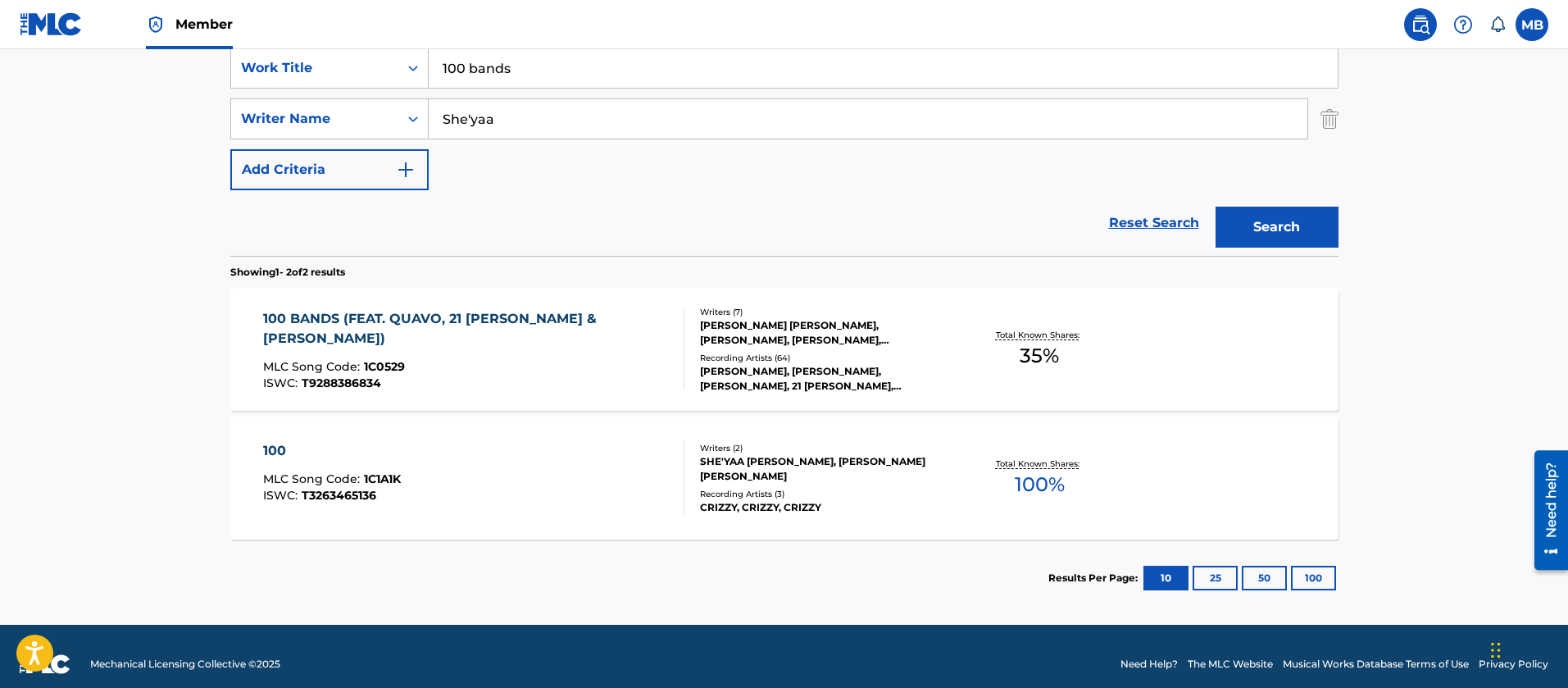
scroll to position [333, 0]
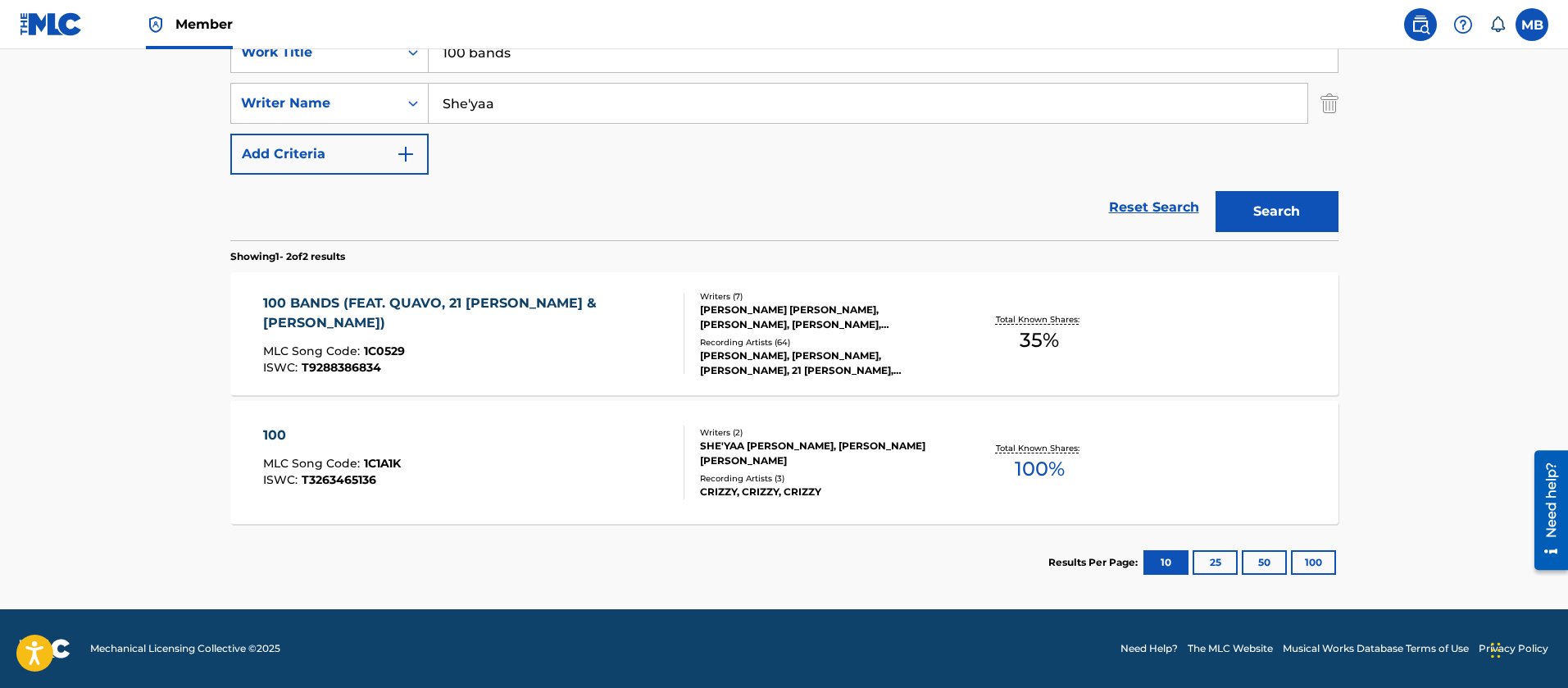
click at [529, 318] on div "100 BANDS (FEAT. QUAVO, 21 [PERSON_NAME] & [PERSON_NAME]) MLC Song Code : 1C052…" at bounding box center [467, 334] width 408 height 81
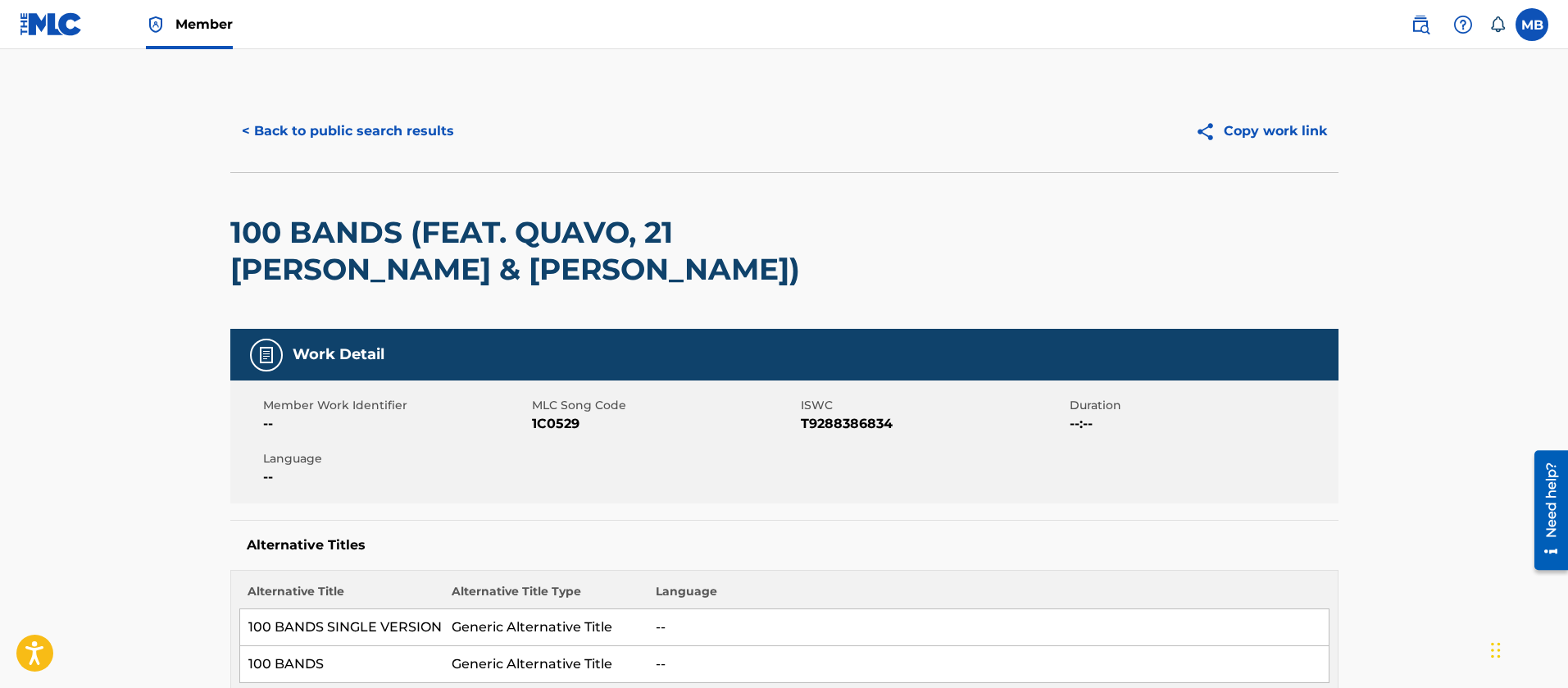
click at [372, 137] on button "< Back to public search results" at bounding box center [348, 131] width 235 height 41
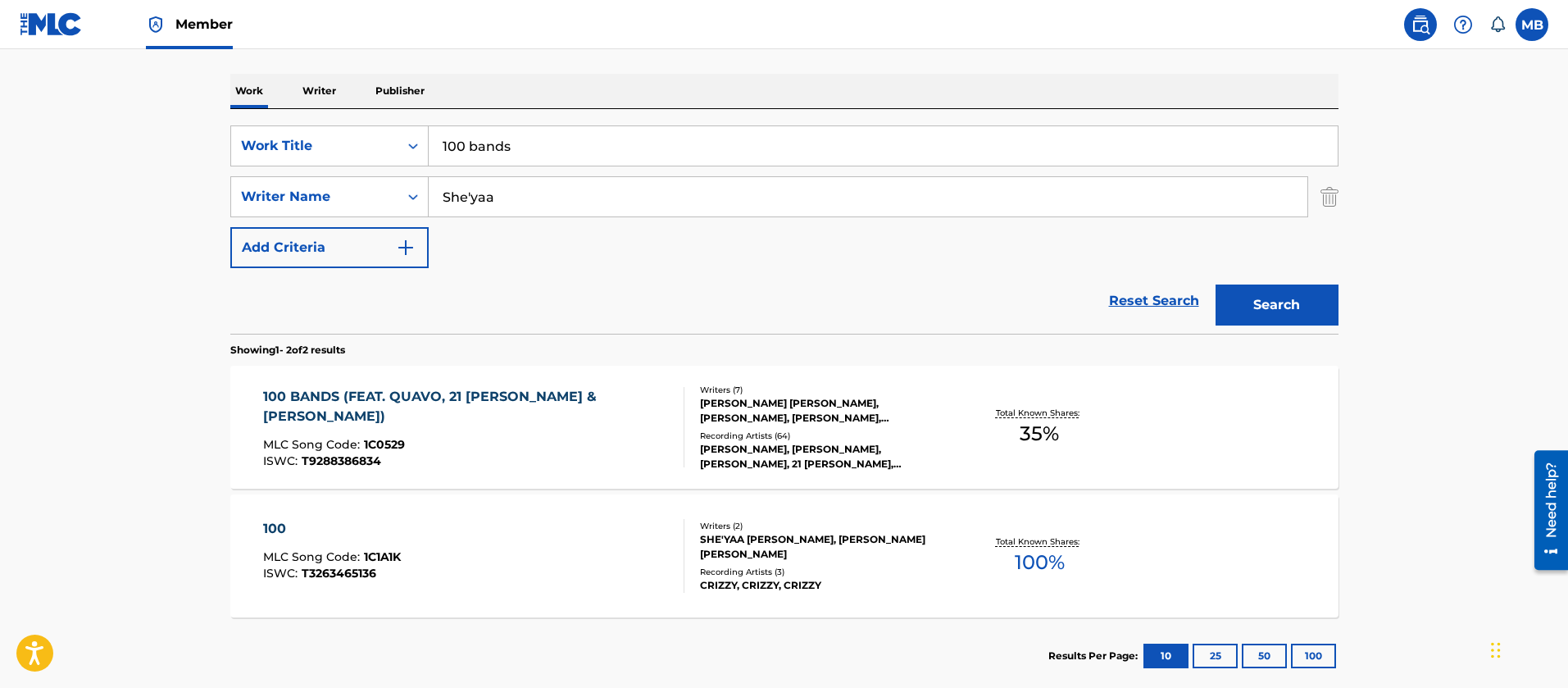
drag, startPoint x: 543, startPoint y: 153, endPoint x: 112, endPoint y: 64, distance: 440.1
click at [181, 109] on main "The MLC Public Work Search The accuracy and completeness of The MLC's data is d…" at bounding box center [784, 256] width 1568 height 893
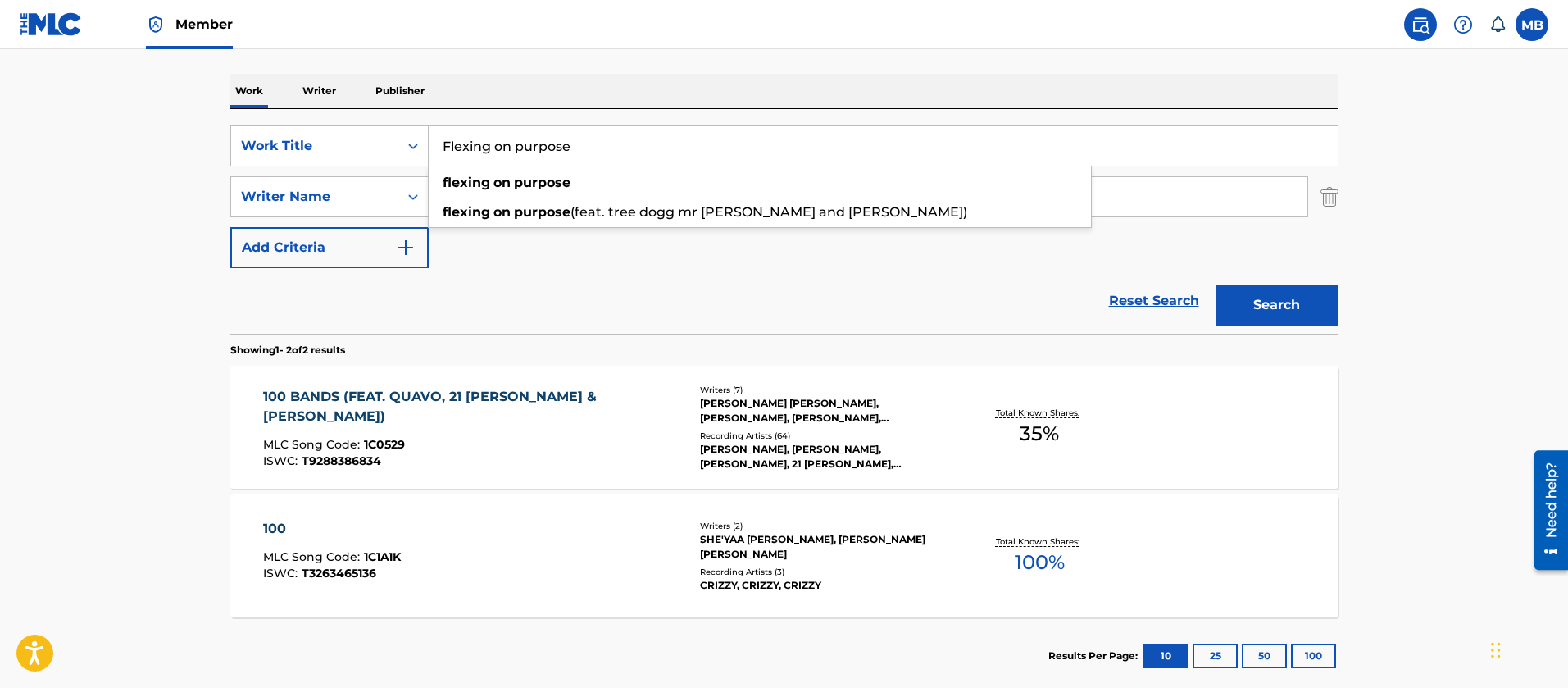
type input "Flexing on purpose"
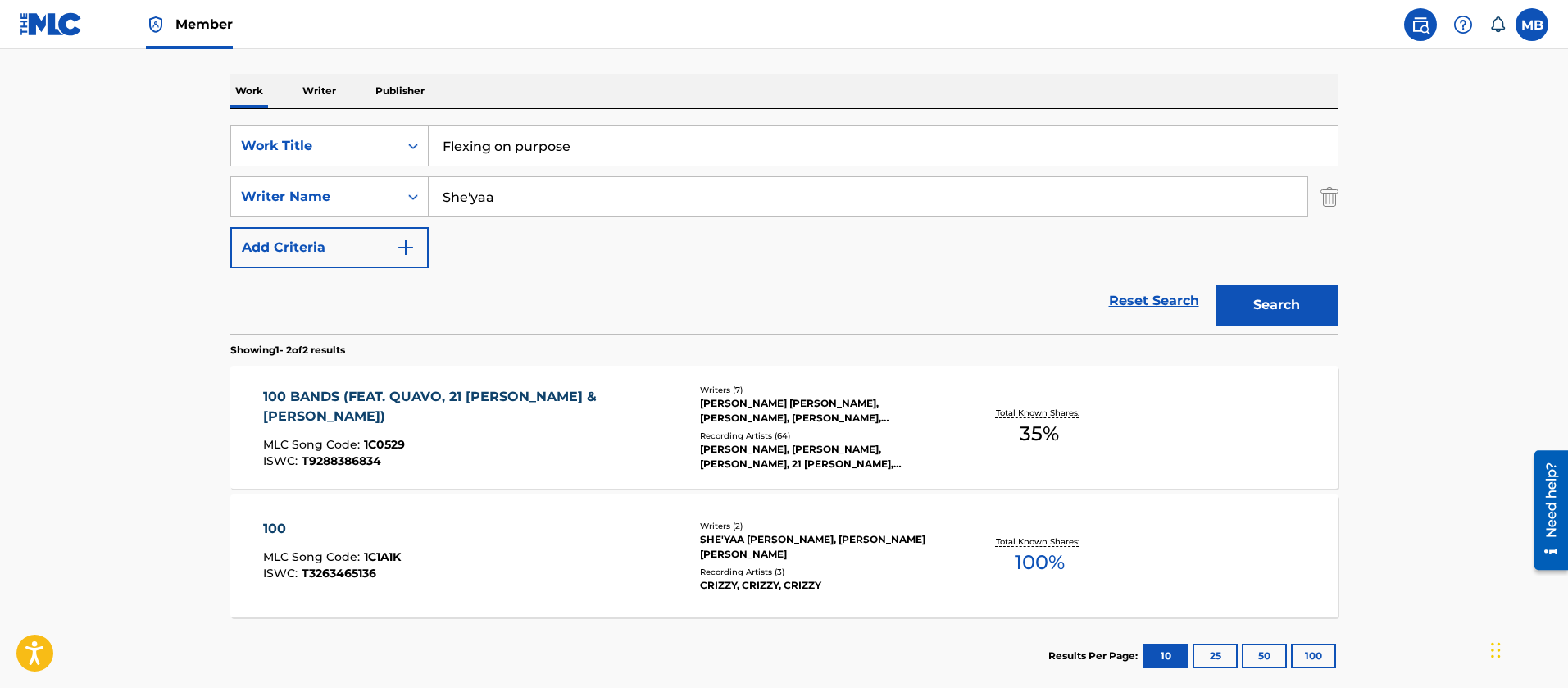
click at [1215, 285] on button "Search" at bounding box center [1277, 305] width 123 height 41
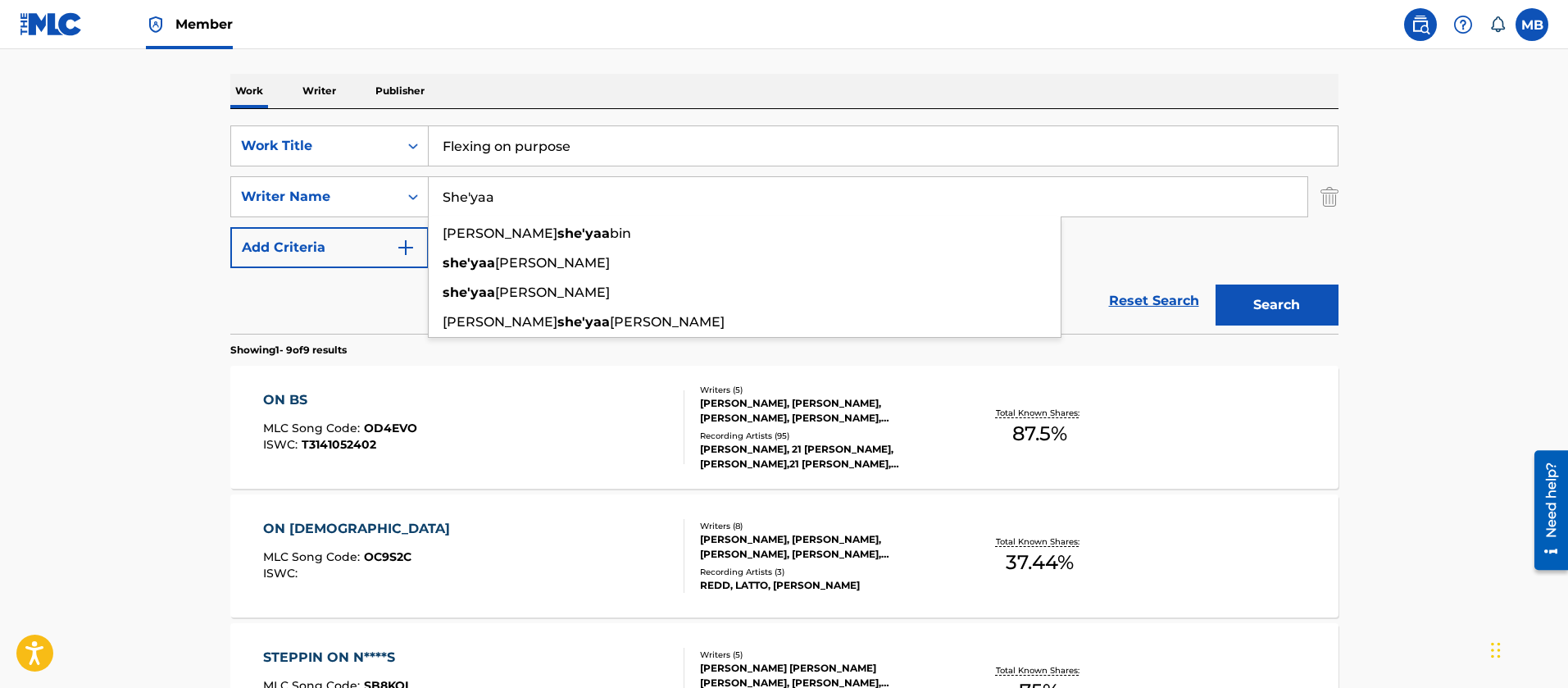
drag, startPoint x: 506, startPoint y: 193, endPoint x: 206, endPoint y: 216, distance: 300.9
click at [230, 216] on div "SearchWithCriteria6a48a46a-efc0-4c00-8800-135f94e6f4c8 Writer Name She'yaa [PER…" at bounding box center [784, 197] width 1108 height 41
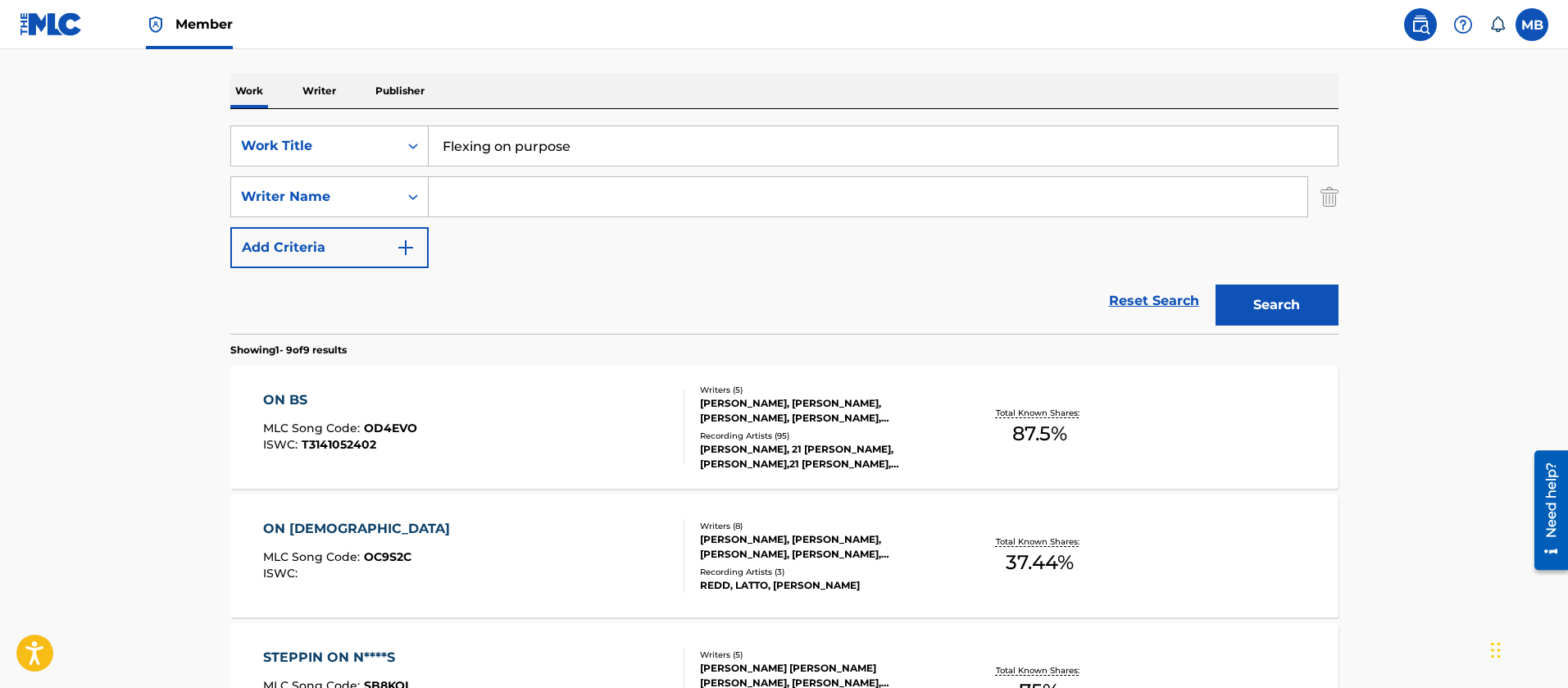
click at [1215, 285] on button "Search" at bounding box center [1277, 305] width 123 height 41
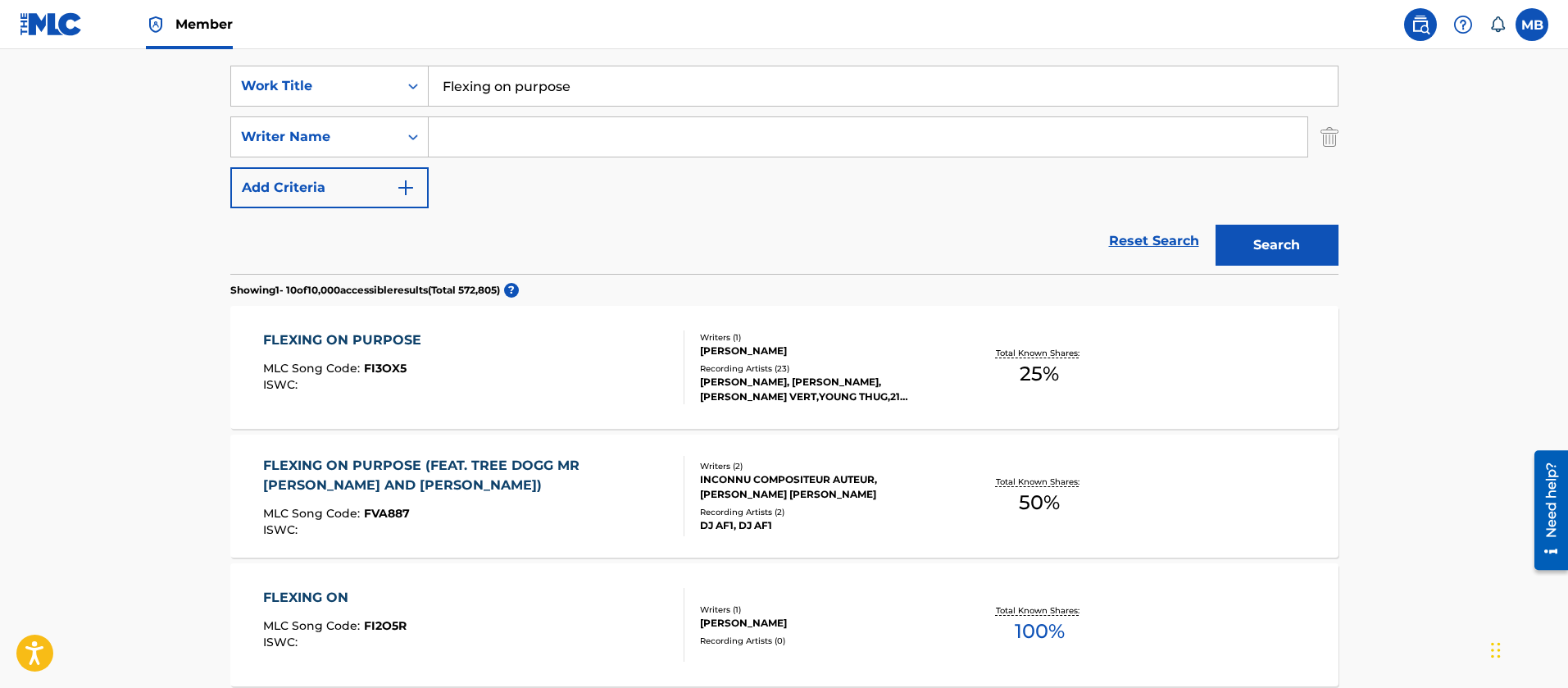
scroll to position [486, 0]
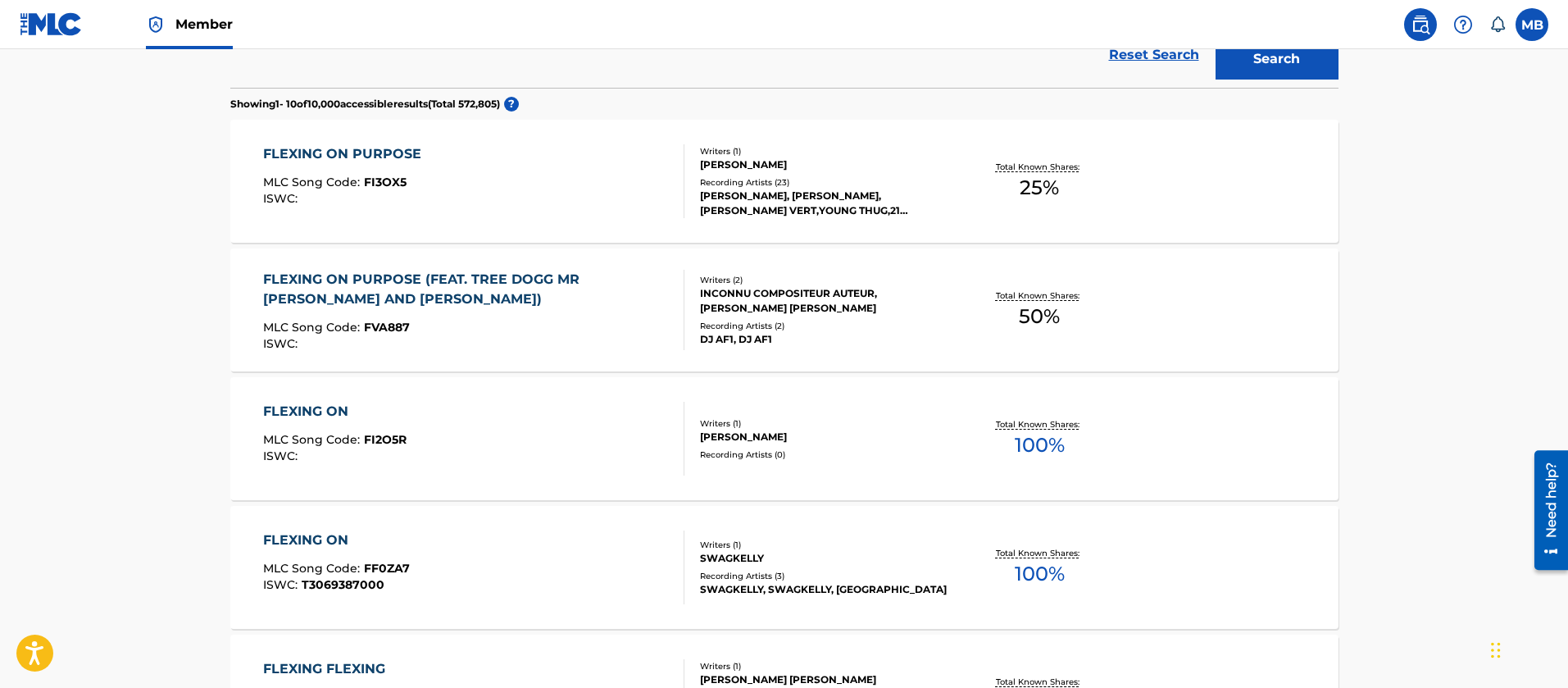
click at [575, 196] on div "FLEXING ON PURPOSE MLC Song Code : FI3OX5 ISWC :" at bounding box center [474, 181] width 421 height 73
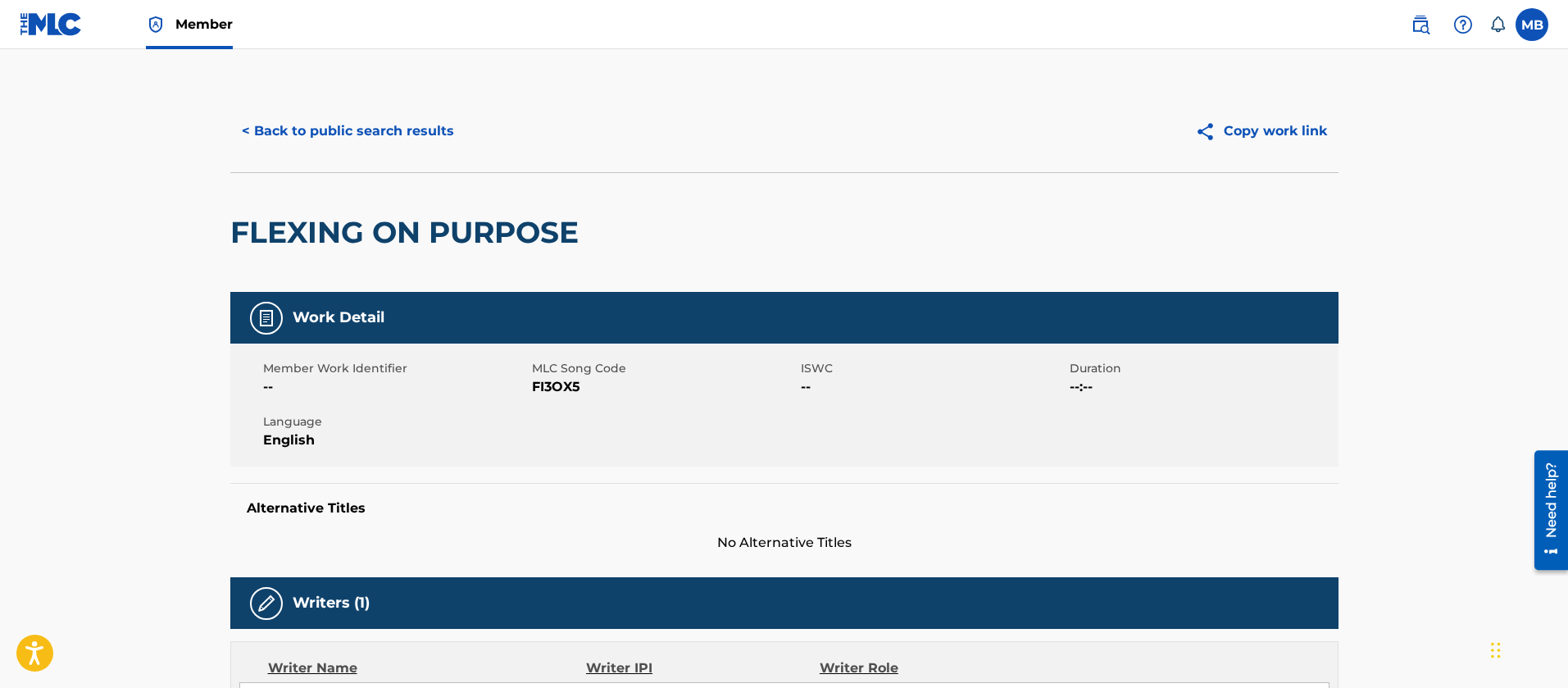
click at [535, 396] on span "FI3OX5" at bounding box center [665, 387] width 264 height 19
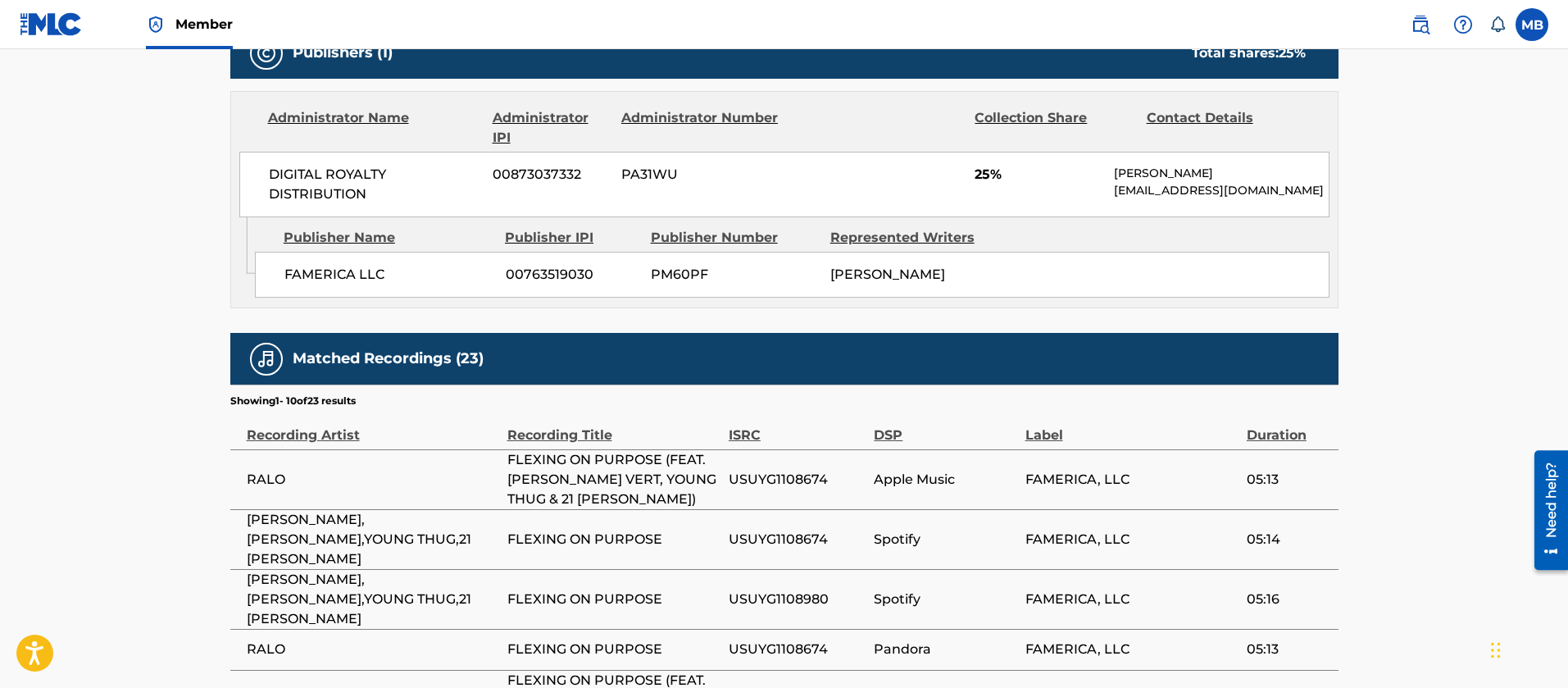
scroll to position [492, 0]
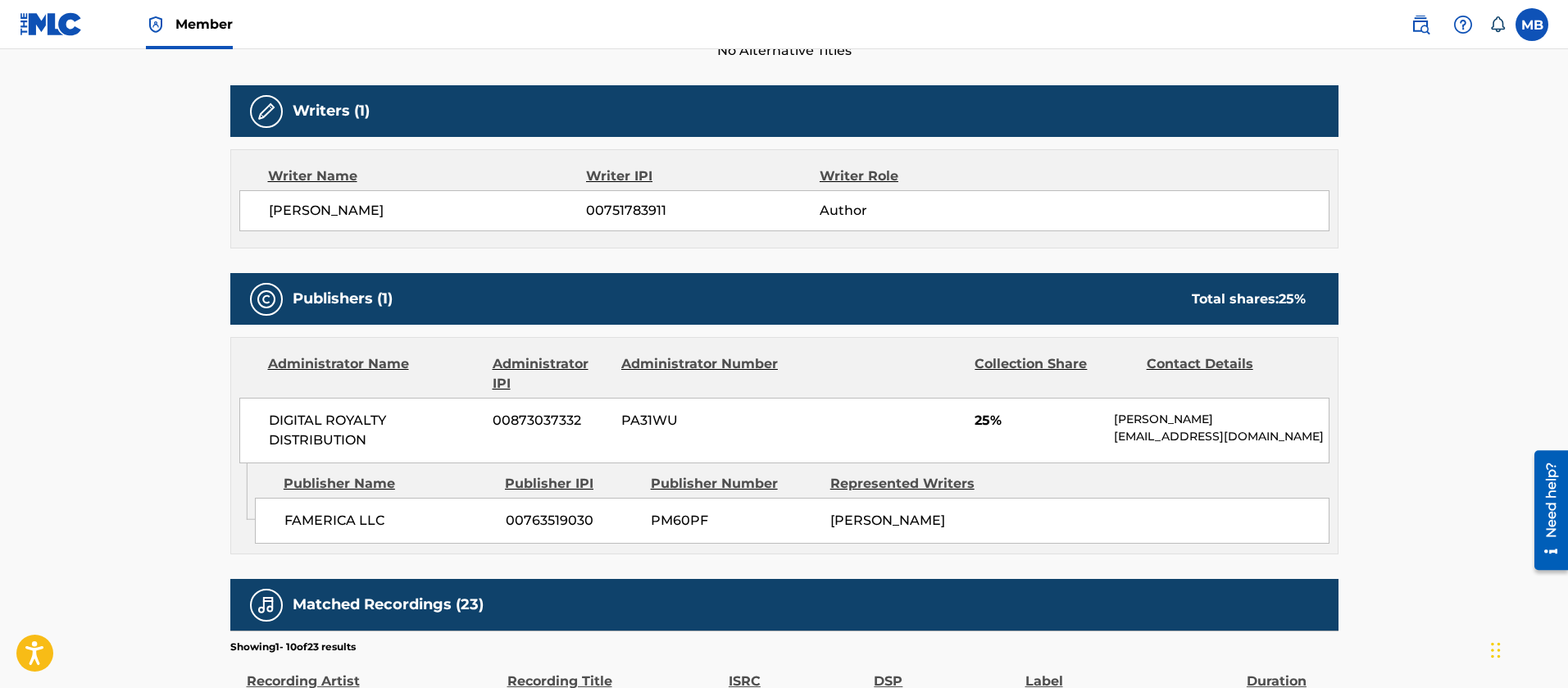
click at [316, 219] on span "[PERSON_NAME]" at bounding box center [428, 210] width 318 height 19
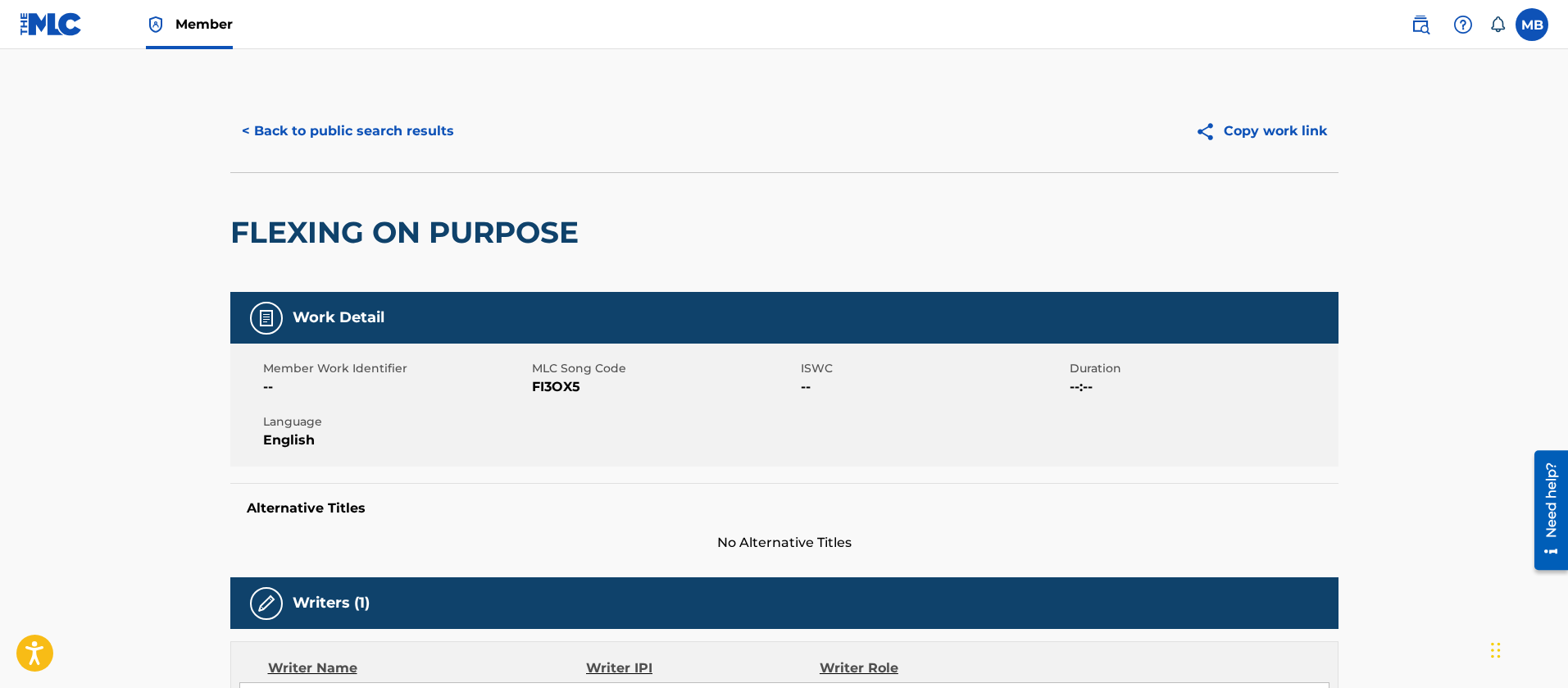
click at [541, 372] on span "MLC Song Code" at bounding box center [665, 368] width 264 height 17
click at [544, 389] on span "FI3OX5" at bounding box center [665, 387] width 264 height 19
click at [353, 257] on div "FLEXING ON PURPOSE" at bounding box center [409, 231] width 356 height 118
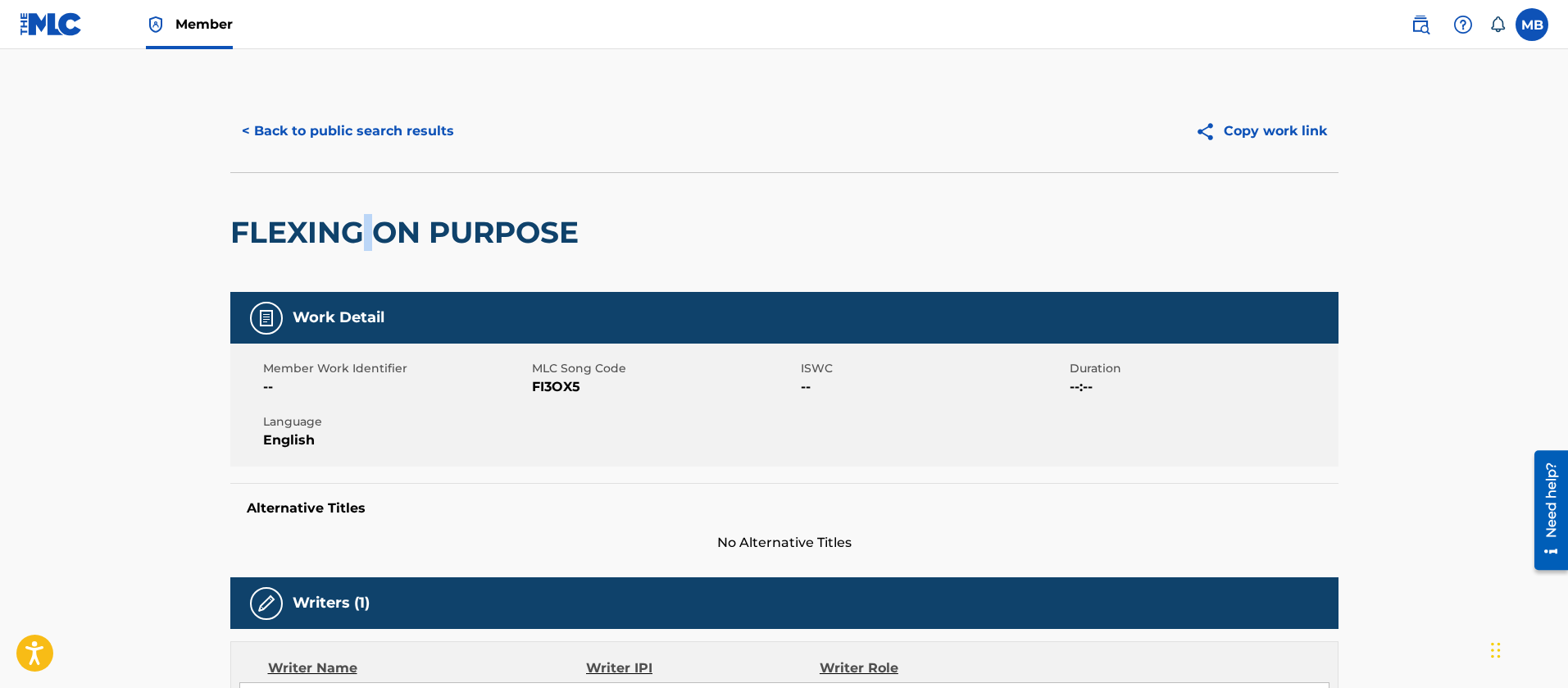
click at [353, 257] on div "FLEXING ON PURPOSE" at bounding box center [409, 231] width 356 height 118
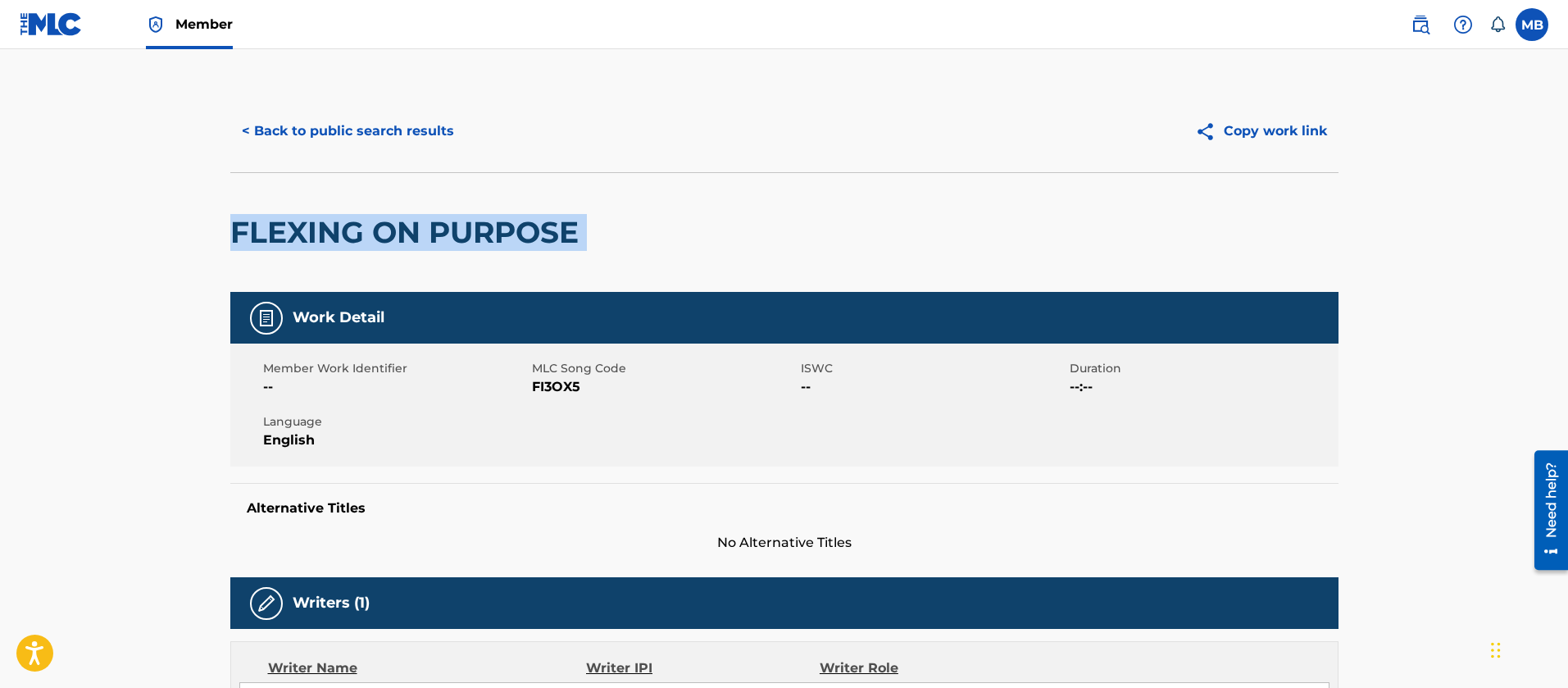
click at [353, 257] on div "FLEXING ON PURPOSE" at bounding box center [409, 231] width 356 height 118
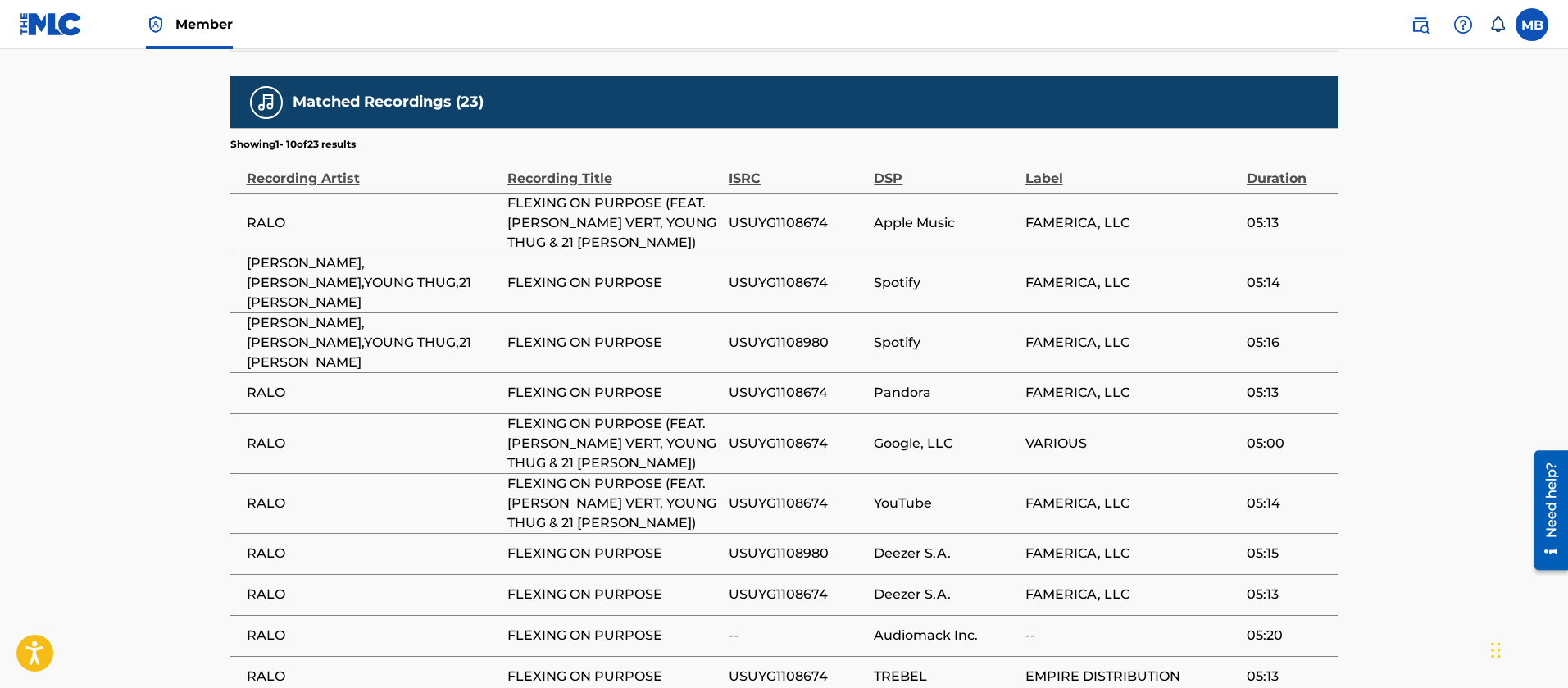
scroll to position [1131, 0]
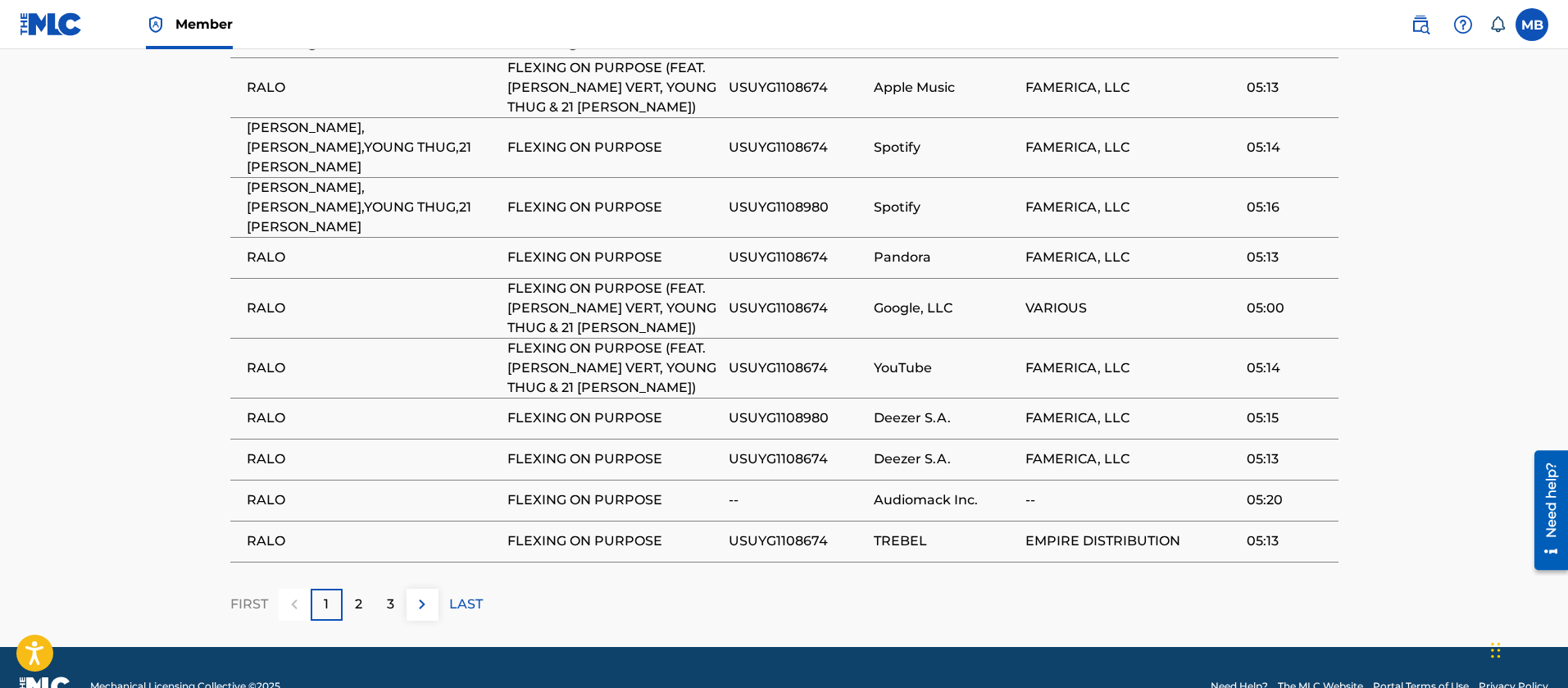
click at [249, 338] on td "RALO" at bounding box center [369, 367] width 277 height 60
click at [354, 178] on span "[PERSON_NAME],[PERSON_NAME],YOUNG THUG,21 [PERSON_NAME]" at bounding box center [373, 208] width 252 height 59
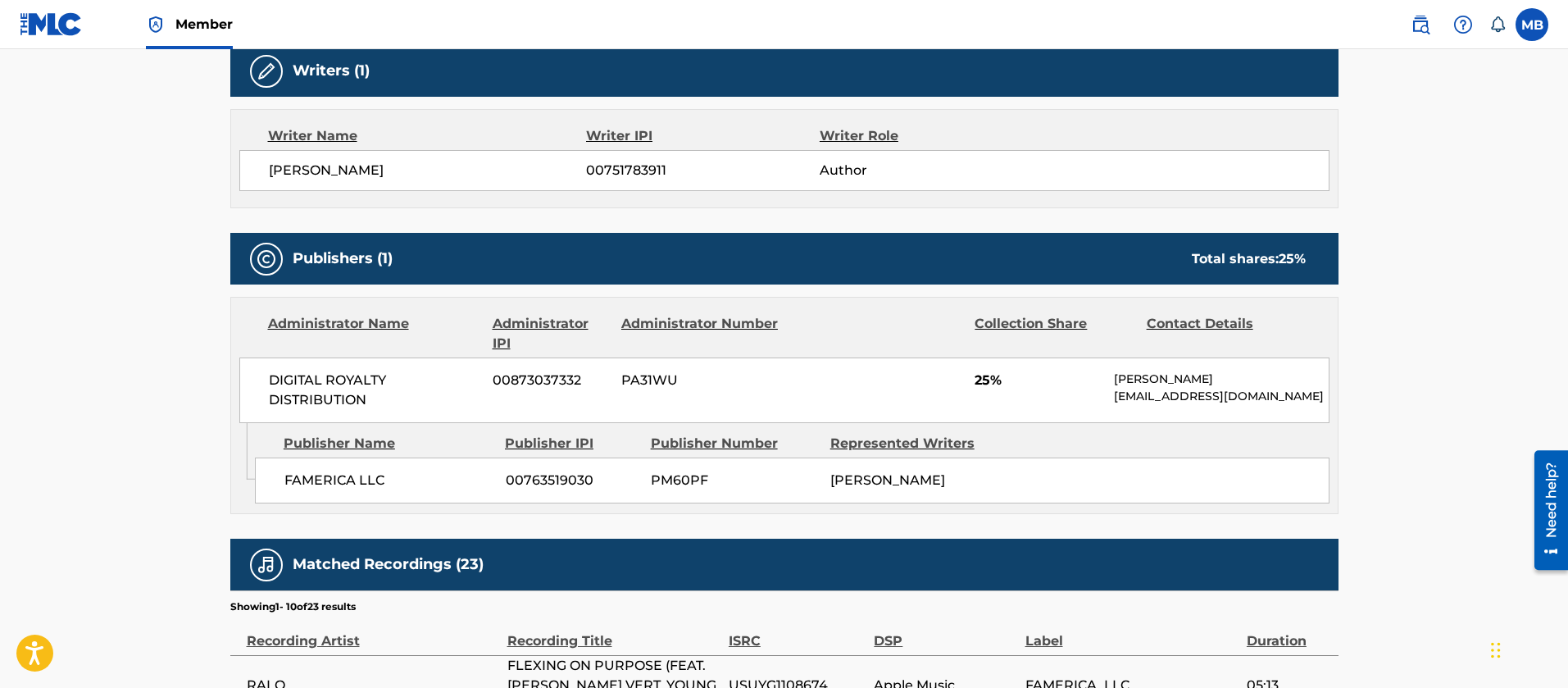
scroll to position [515, 0]
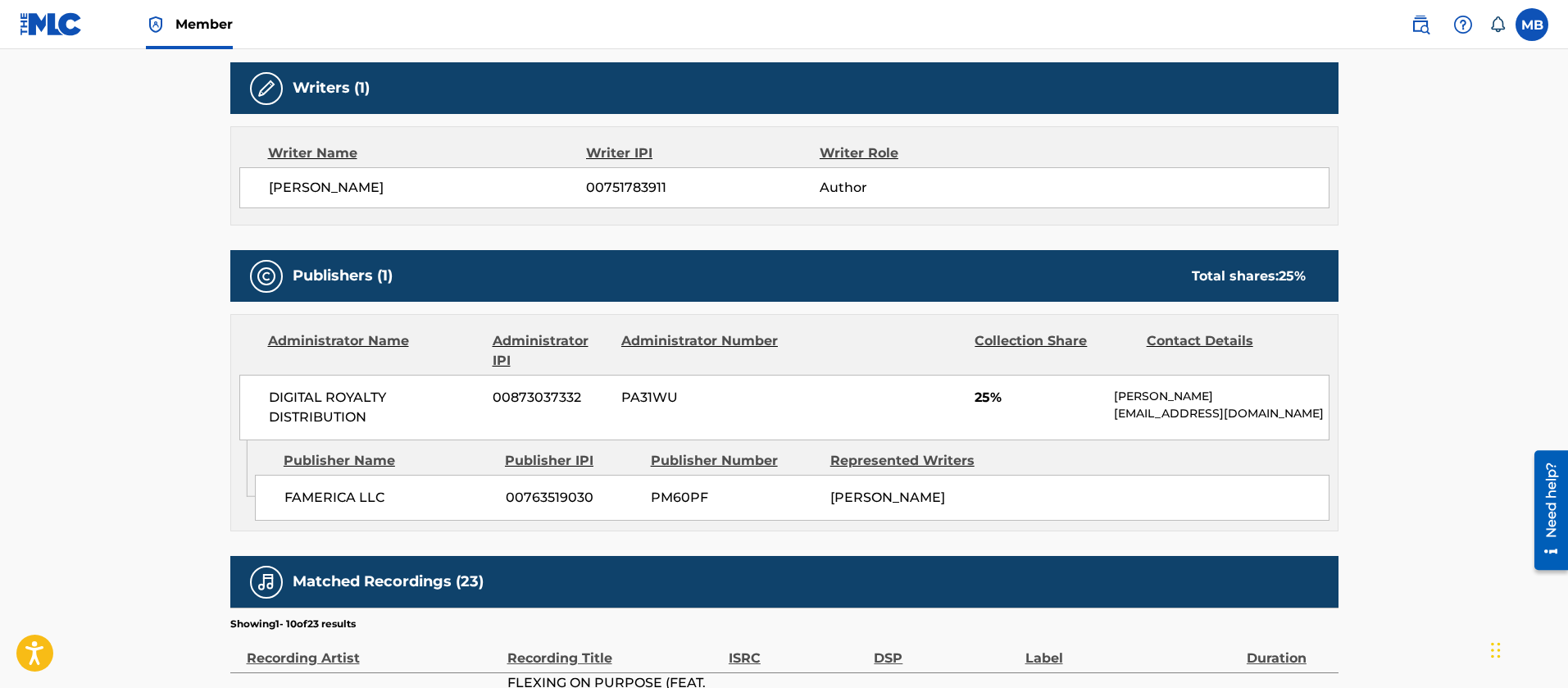
click at [330, 186] on span "[PERSON_NAME]" at bounding box center [428, 187] width 318 height 19
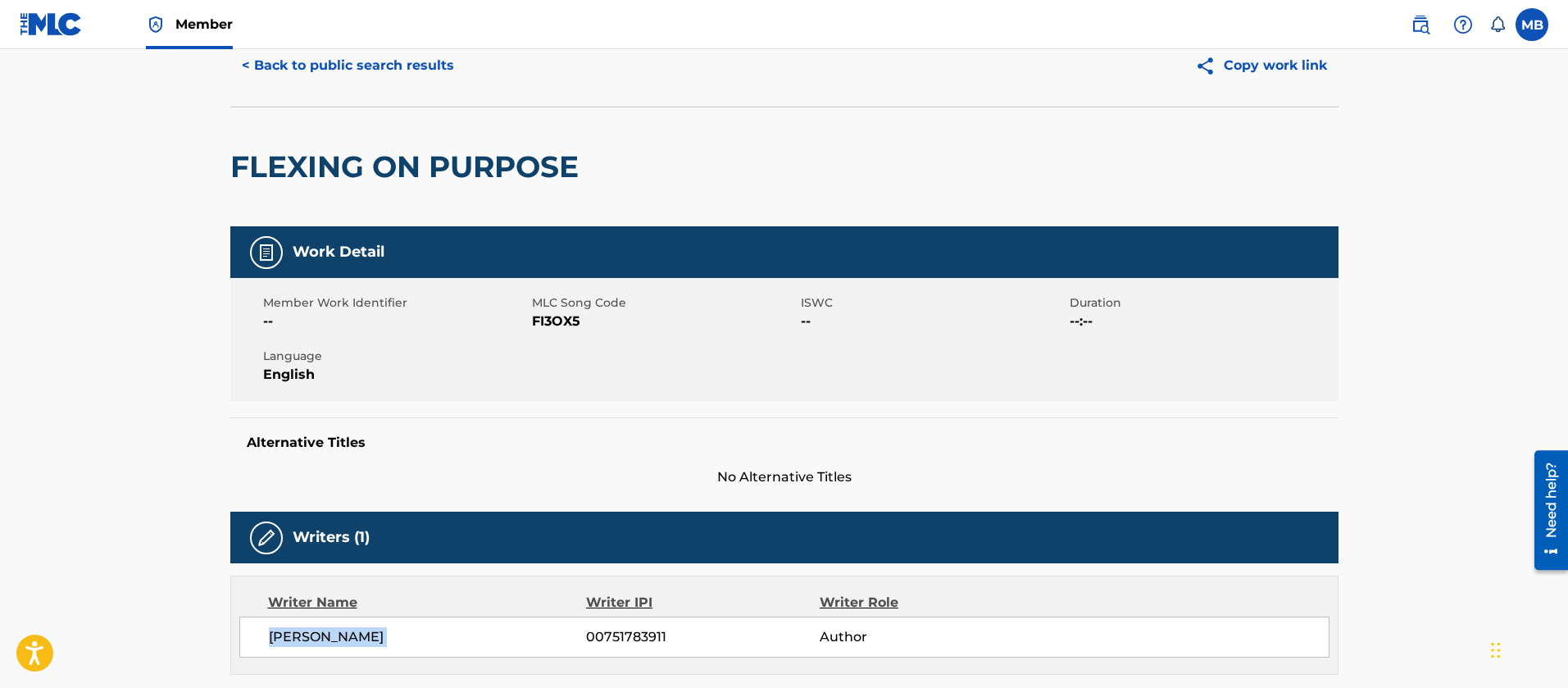
scroll to position [0, 0]
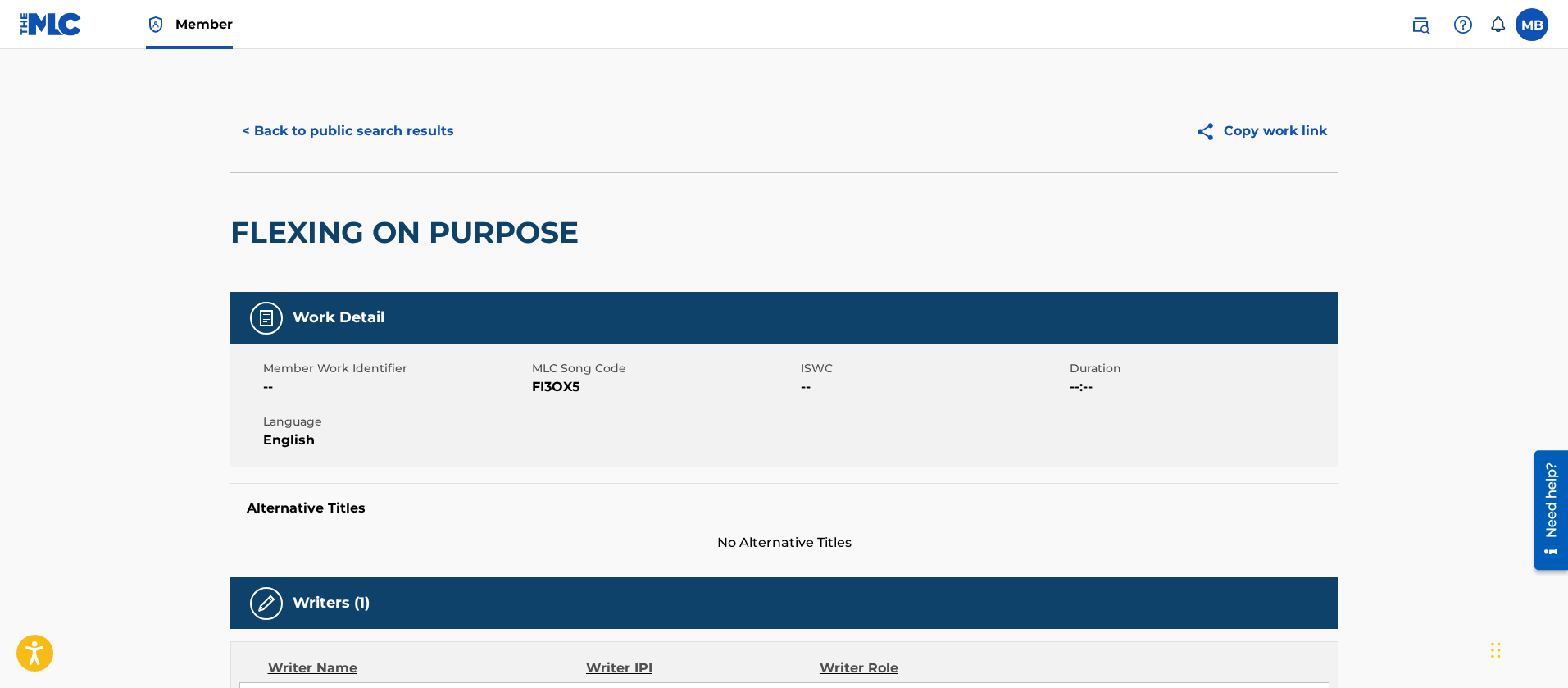
click at [409, 128] on button "< Back to public search results" at bounding box center [348, 131] width 235 height 41
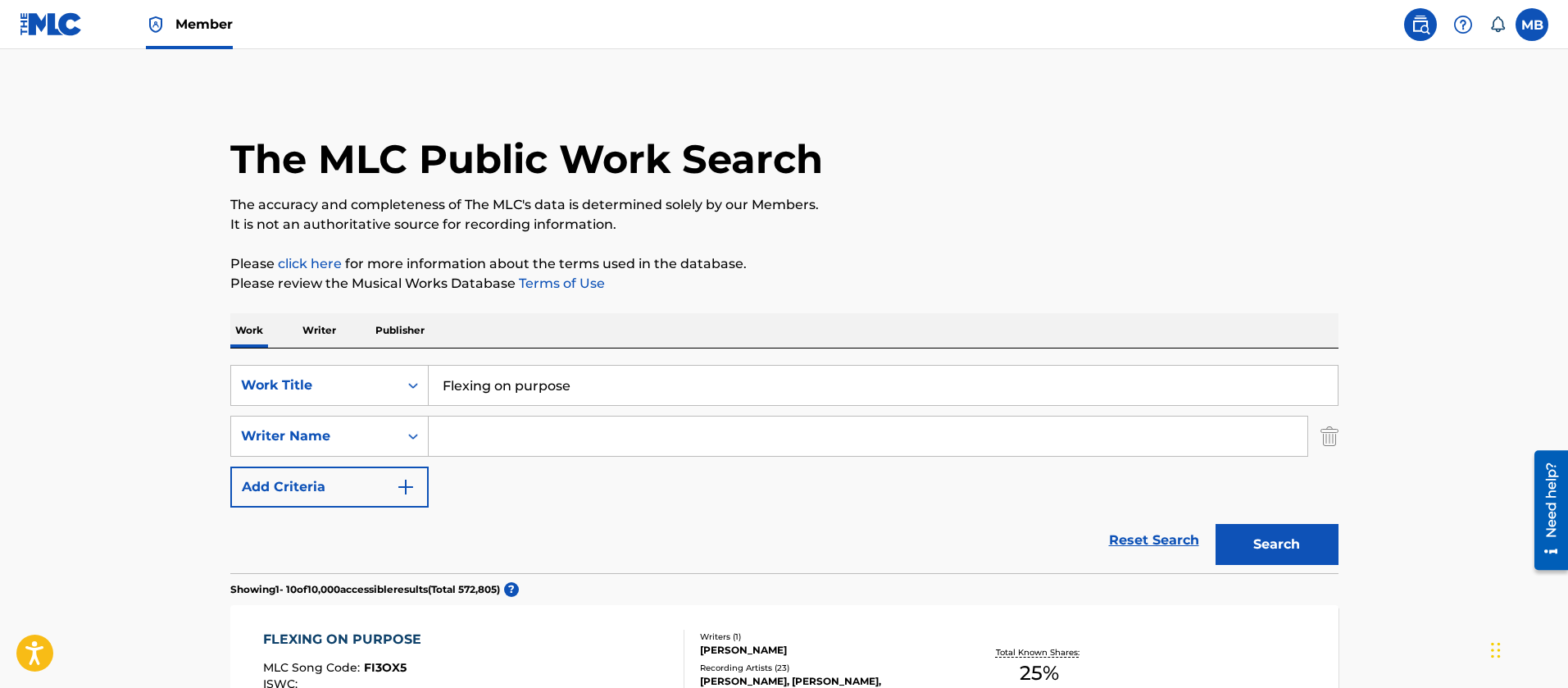
drag, startPoint x: 732, startPoint y: 389, endPoint x: 118, endPoint y: 328, distance: 617.0
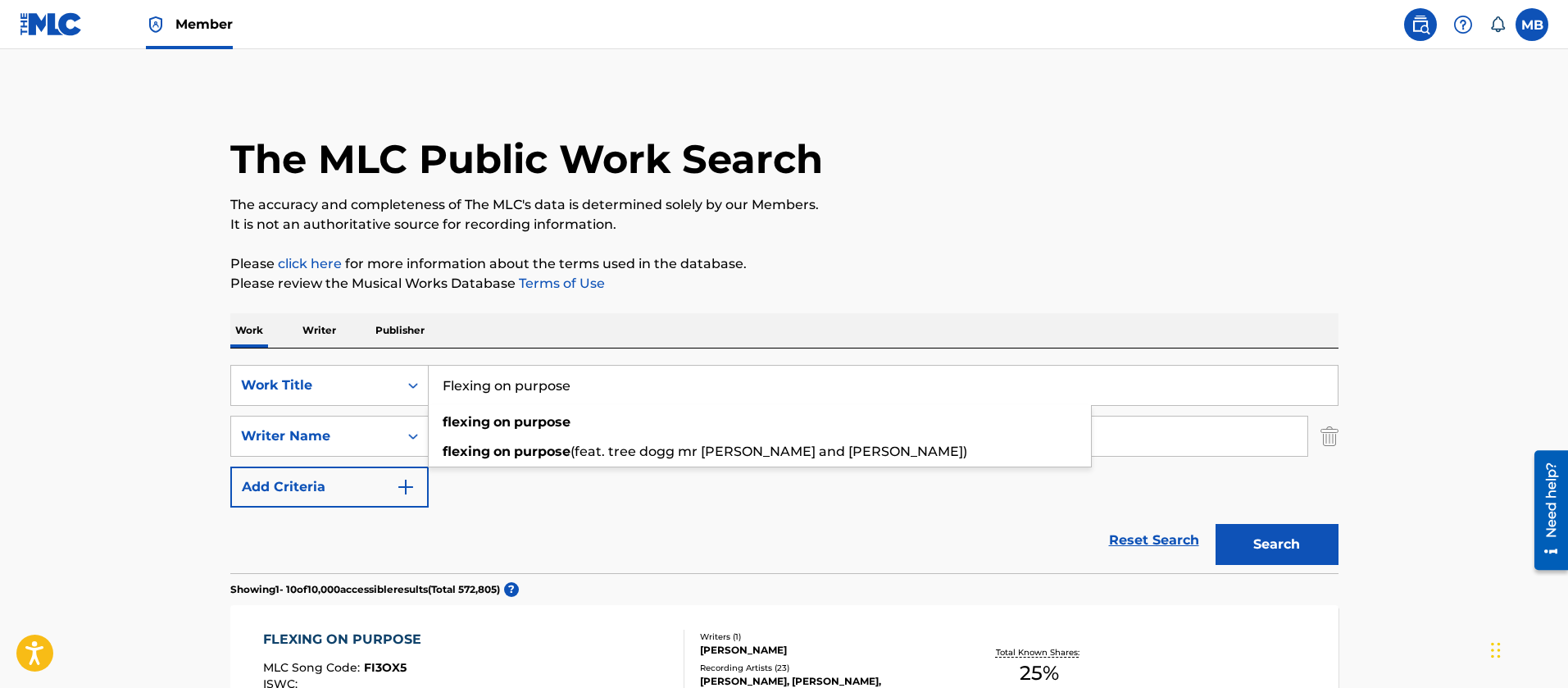
paste input "Partying & Drinking Metro Boomin, Waka Flocka Flame, Roscoe Dash, 21 Savage & F…"
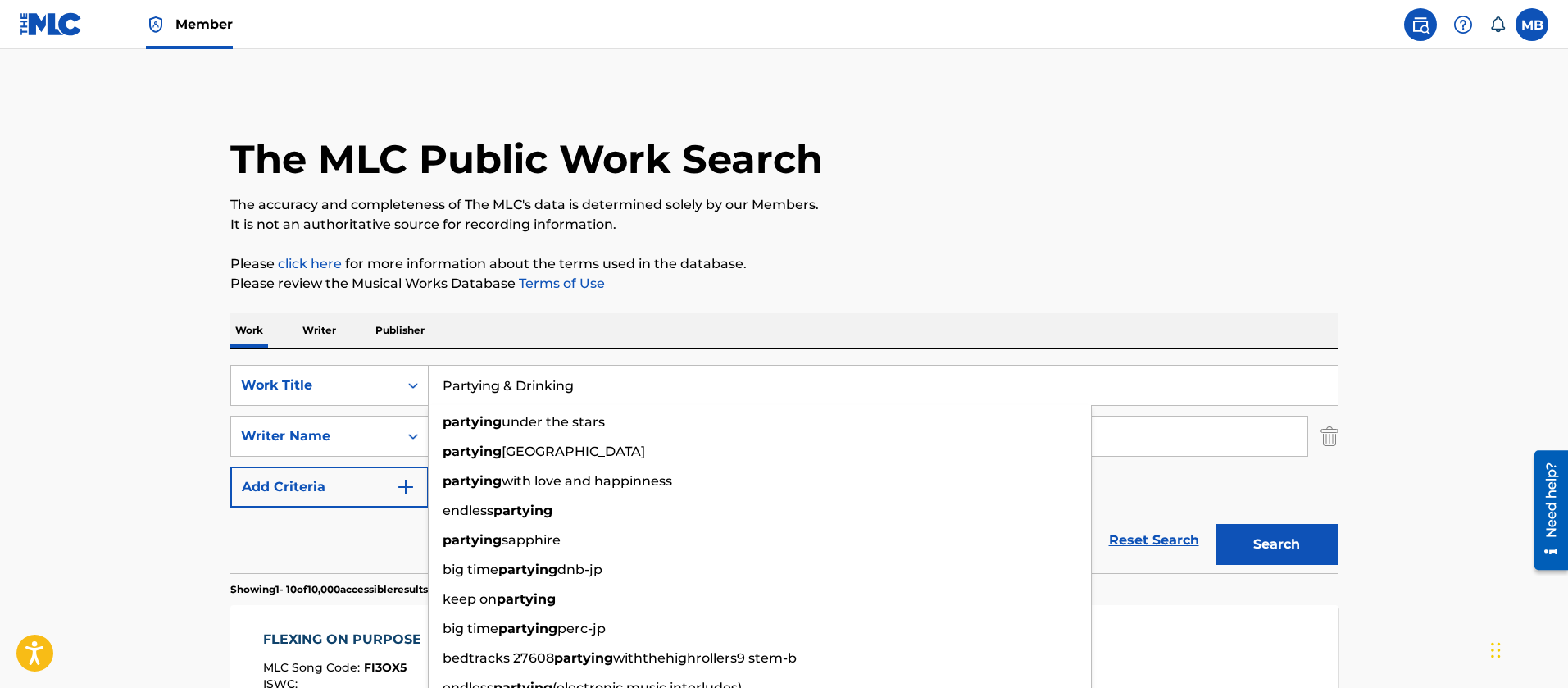
click at [1215, 524] on button "Search" at bounding box center [1277, 545] width 123 height 41
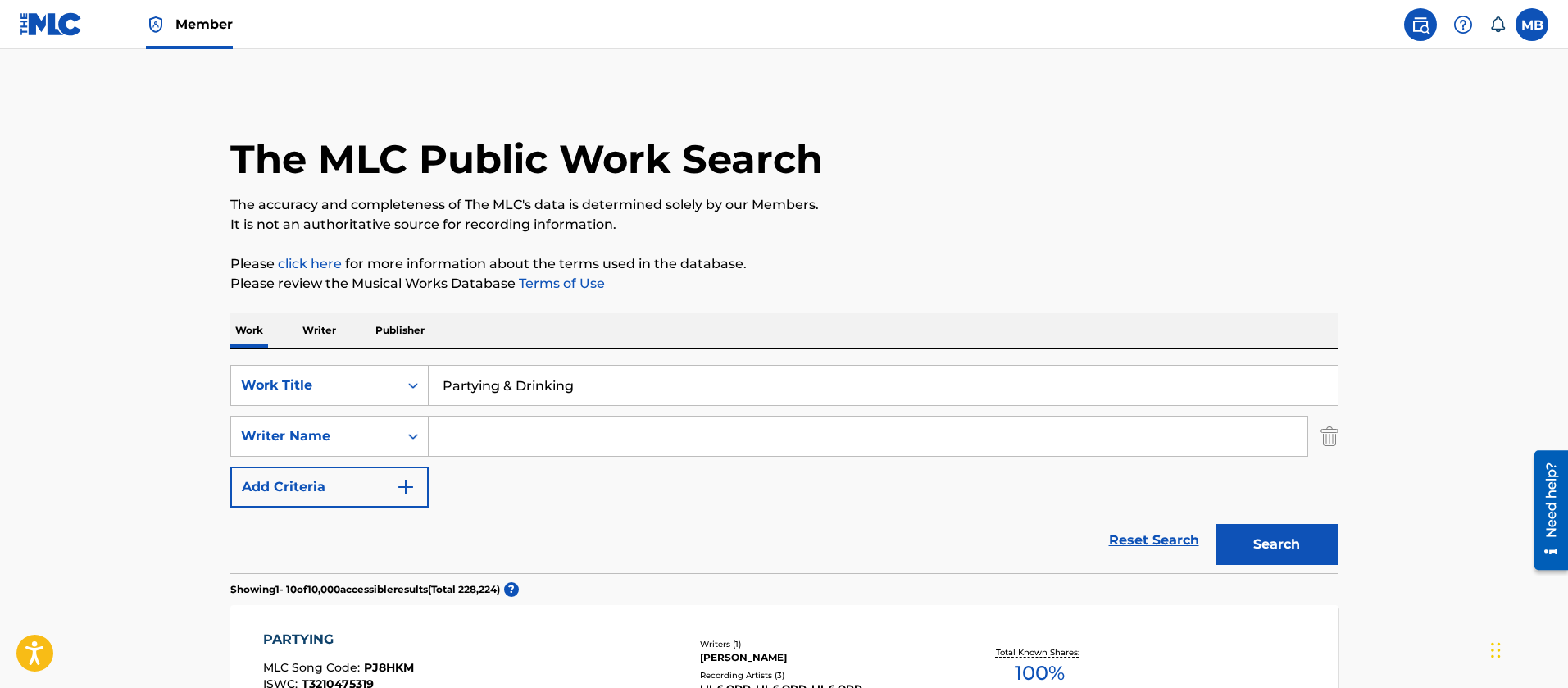
click at [509, 390] on input "Partying & Drinking" at bounding box center [883, 385] width 909 height 39
type input "Partying and Drinking"
click at [1215, 524] on button "Search" at bounding box center [1277, 545] width 123 height 41
click at [162, 28] on img at bounding box center [155, 24] width 19 height 19
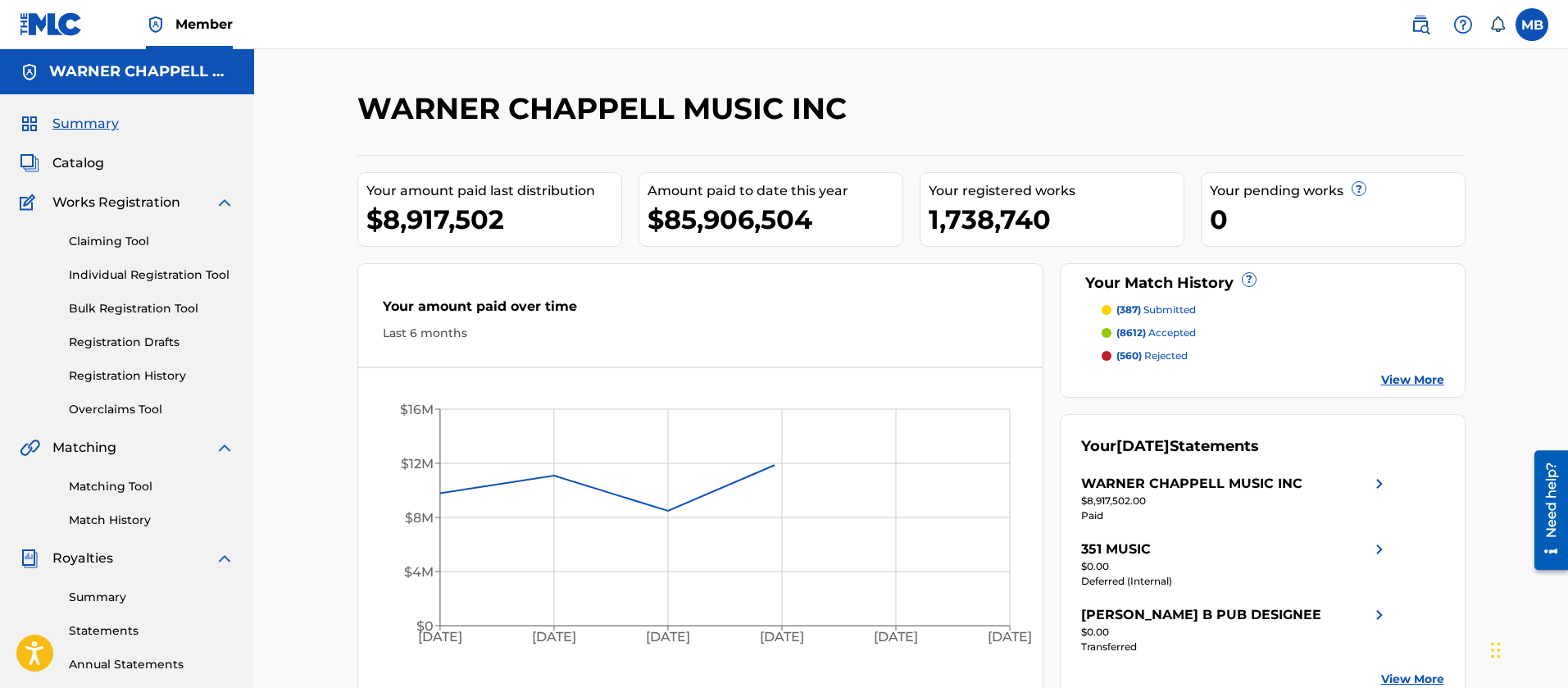
click at [105, 490] on link "Matching Tool" at bounding box center [151, 487] width 165 height 17
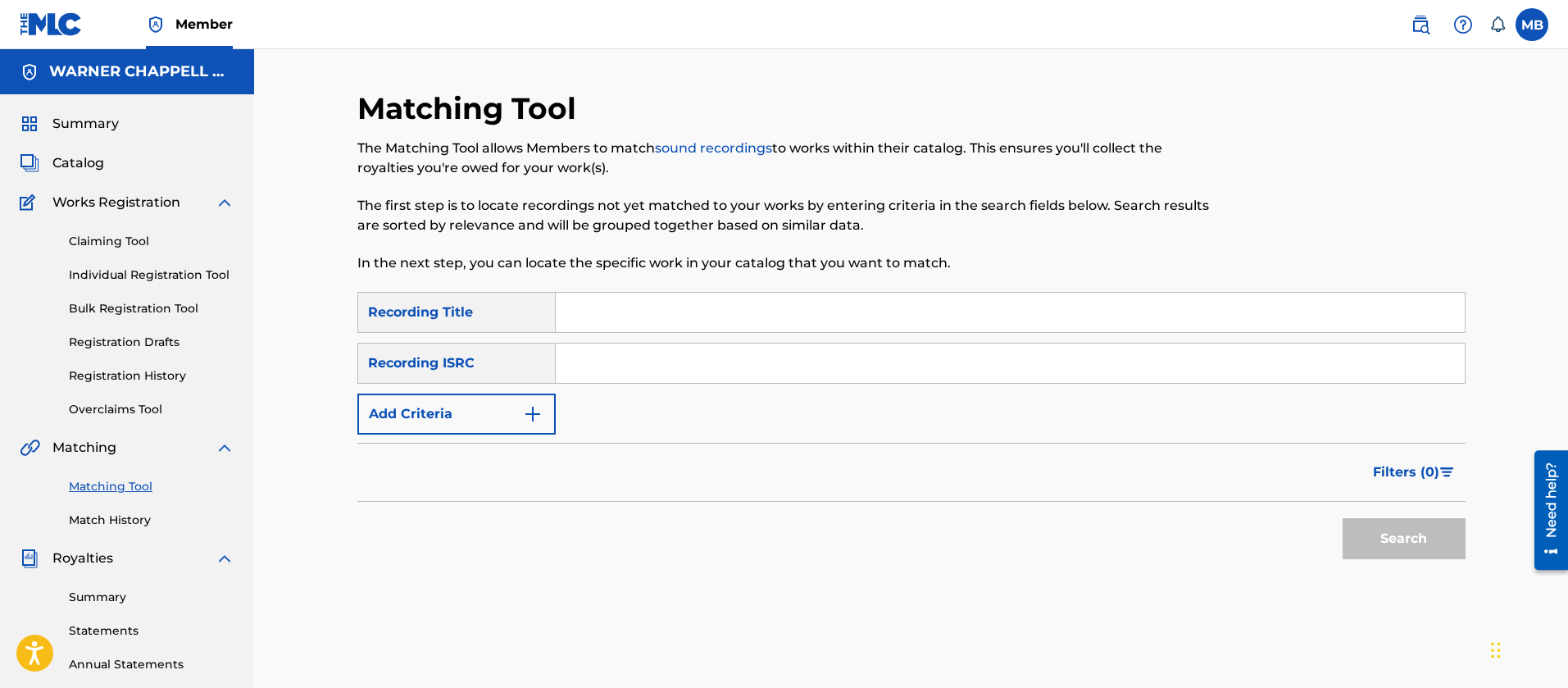
click at [635, 344] on input "Search Form" at bounding box center [1010, 363] width 909 height 39
paste input "USUG12506489"
type input "USUG12506489"
click at [1343, 518] on button "Search" at bounding box center [1405, 538] width 123 height 41
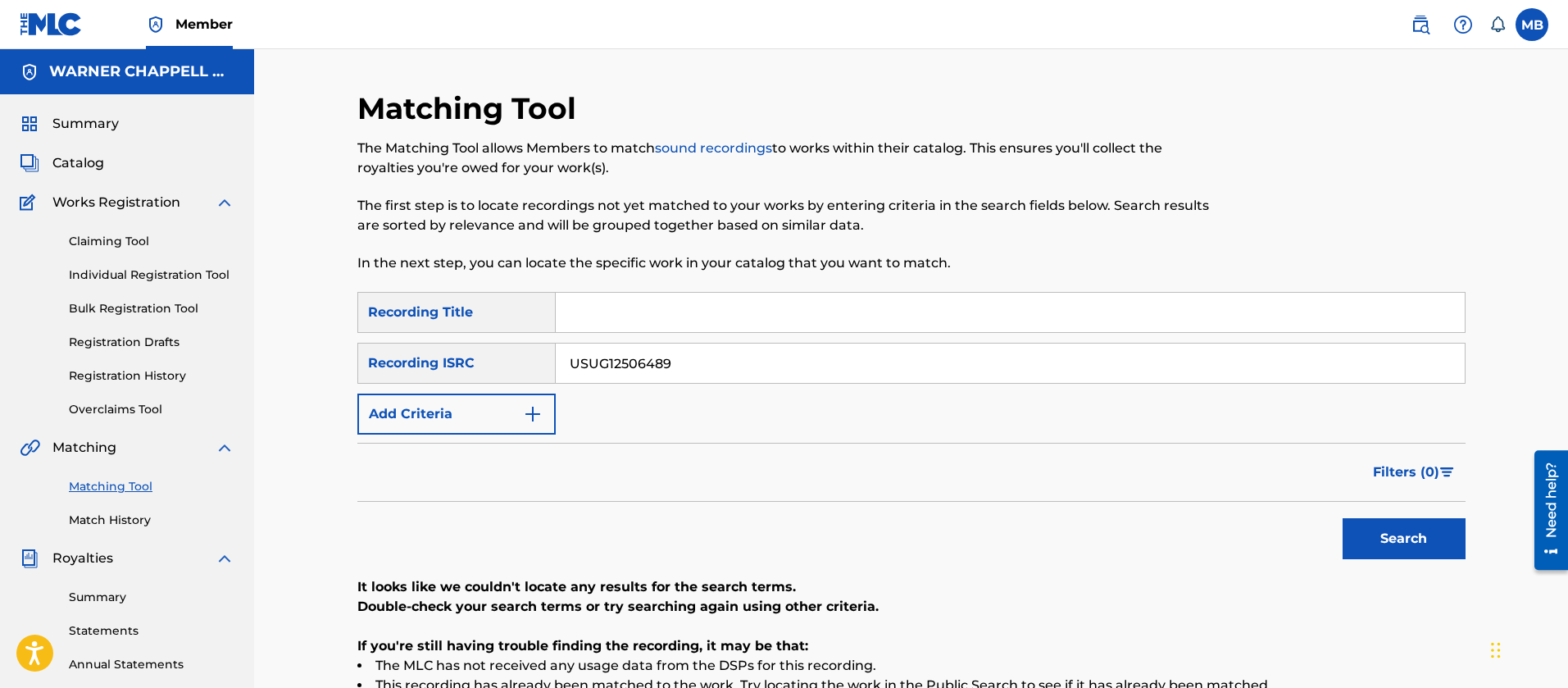
click at [1414, 33] on img at bounding box center [1420, 24] width 19 height 19
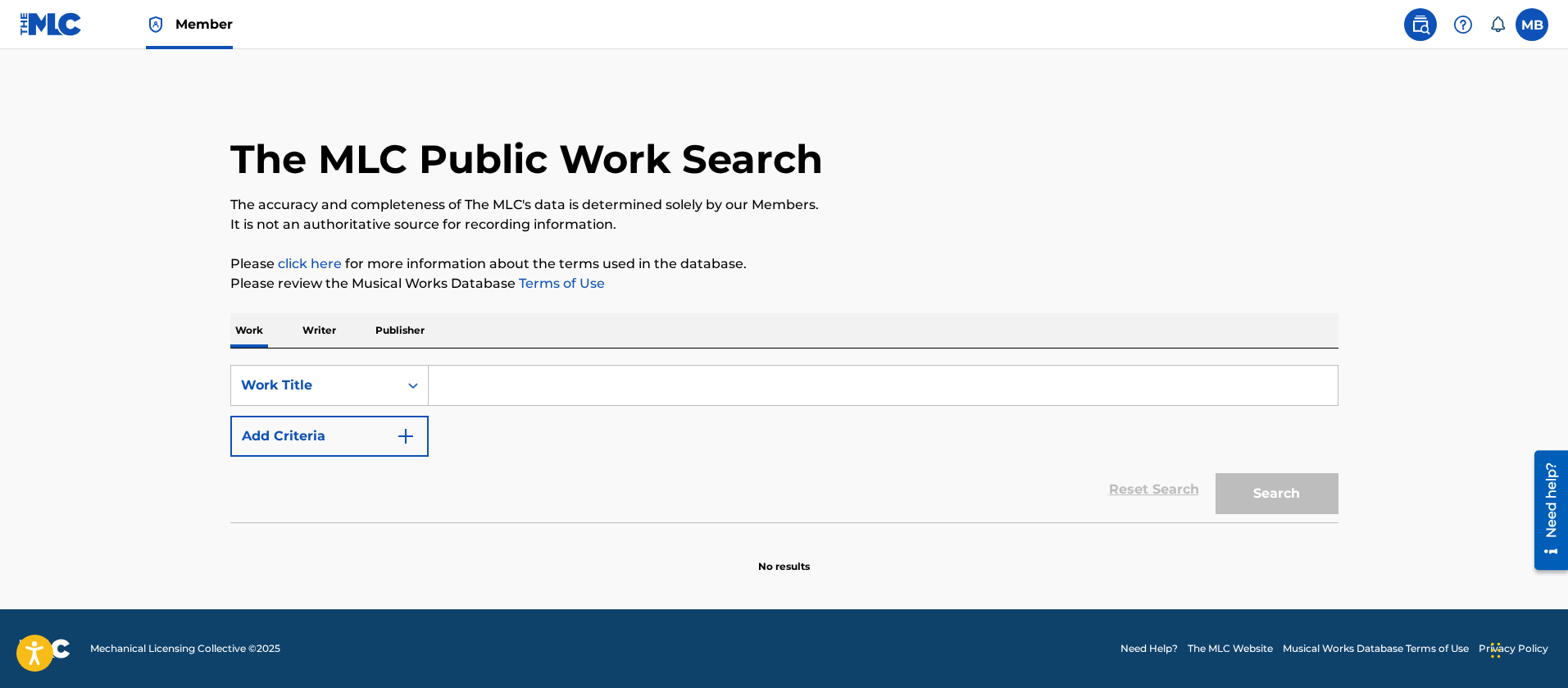
click at [458, 388] on input "Search Form" at bounding box center [883, 385] width 909 height 39
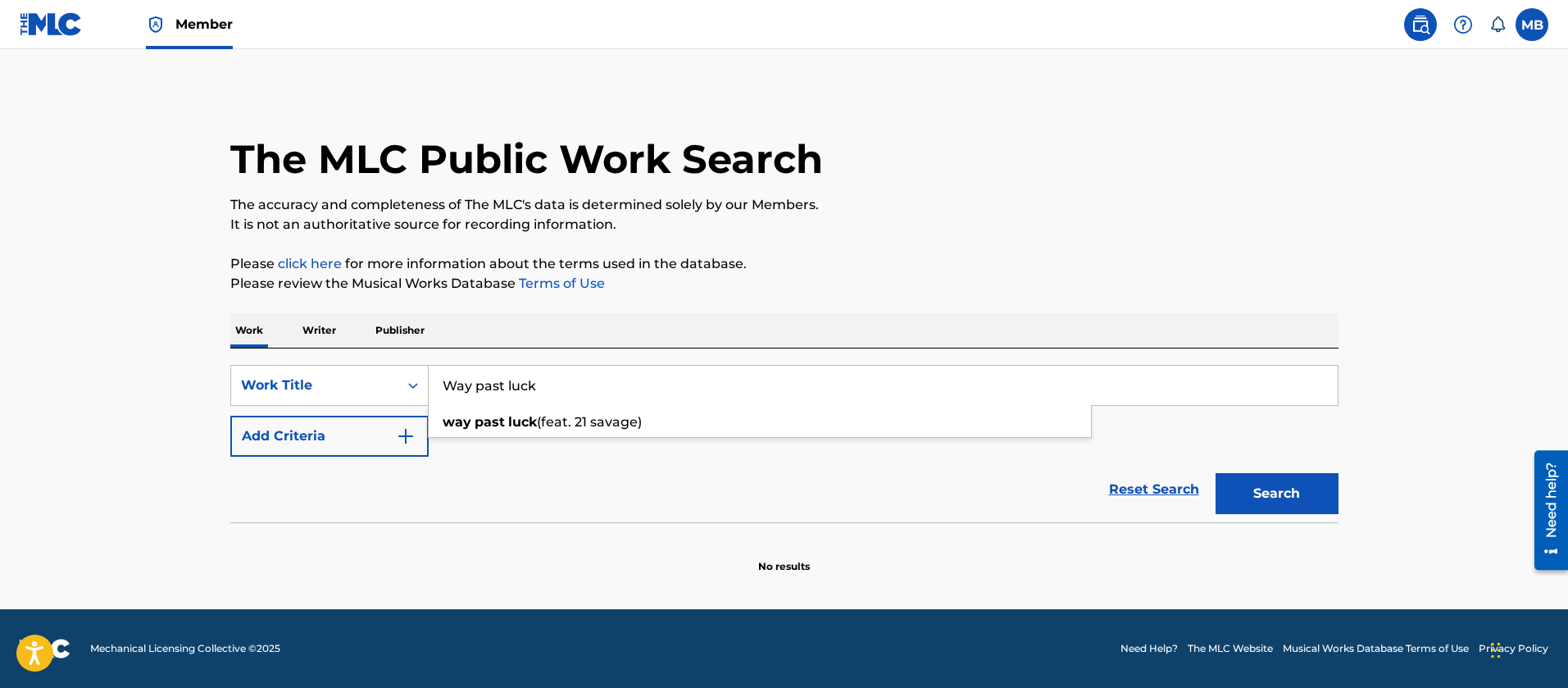
type input "Way past luck"
click at [1215, 473] on button "Search" at bounding box center [1277, 493] width 123 height 41
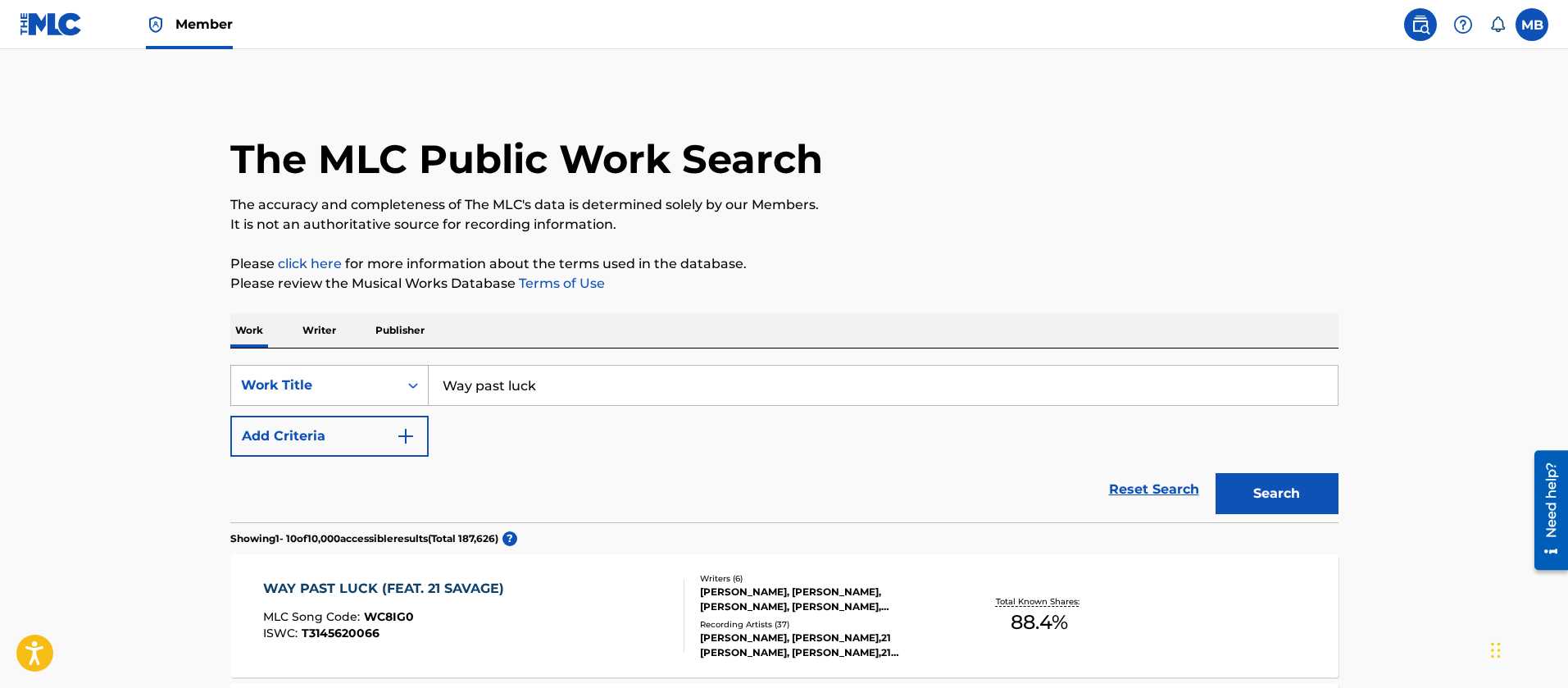
scroll to position [492, 0]
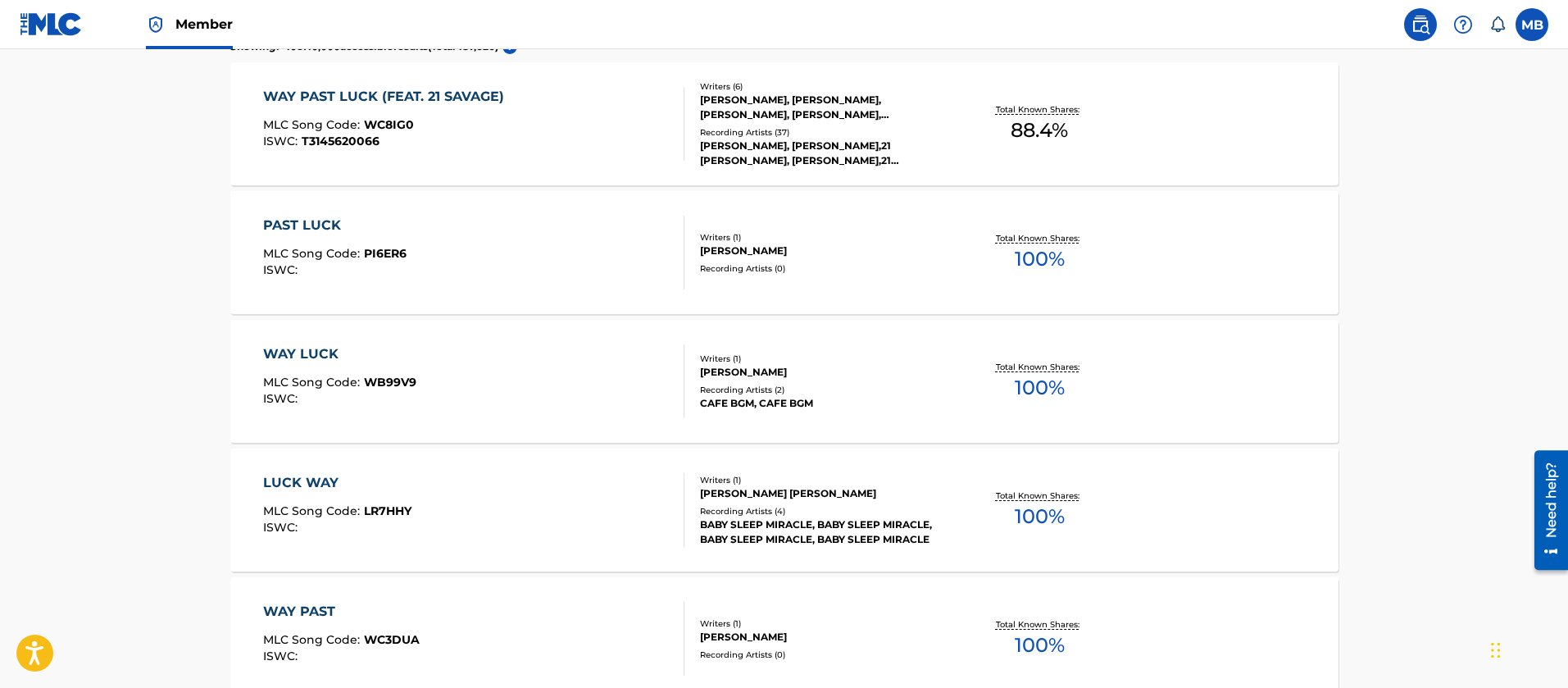
click at [643, 146] on div "WAY PAST LUCK (FEAT. 21 SAVAGE) MLC Song Code : WC8IG0 ISWC : T3145620066" at bounding box center [474, 124] width 421 height 73
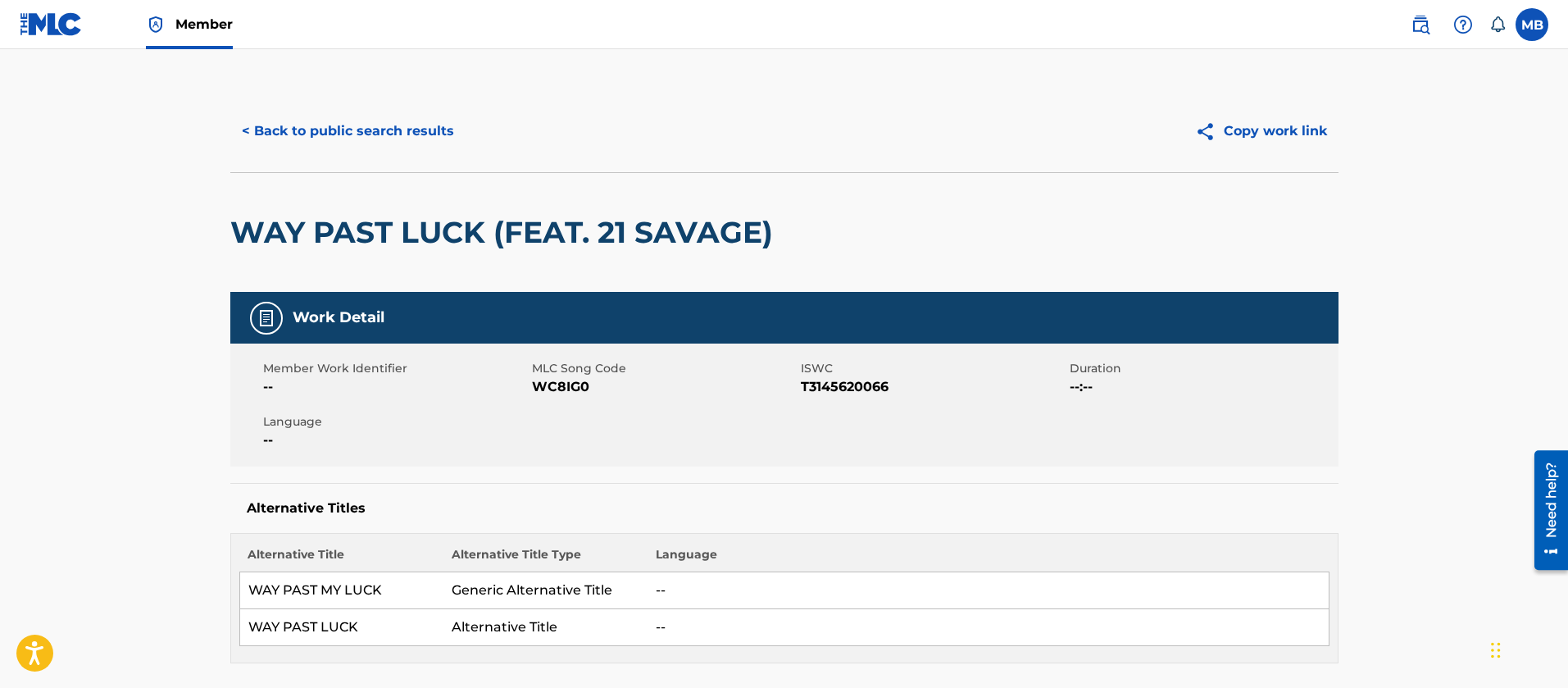
click at [379, 137] on button "< Back to public search results" at bounding box center [348, 131] width 235 height 41
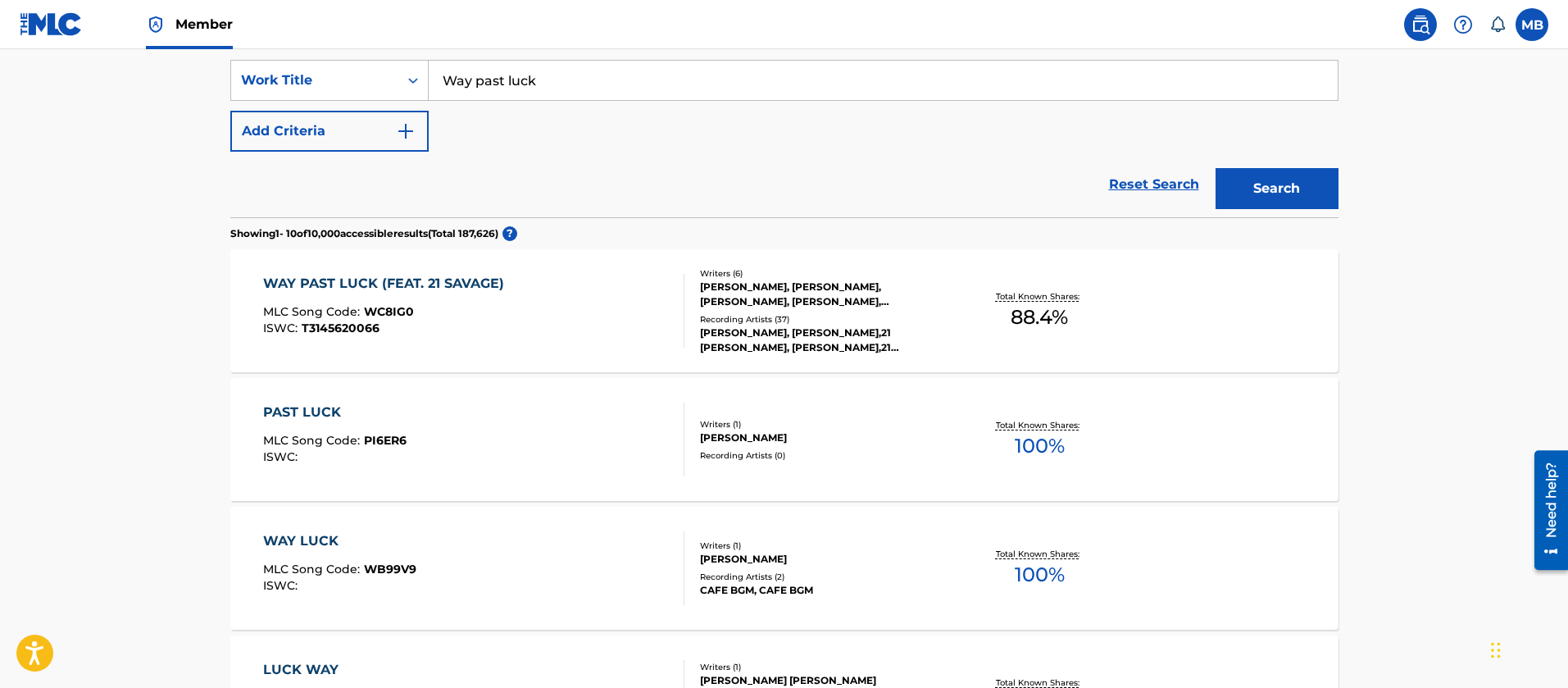
scroll to position [165, 0]
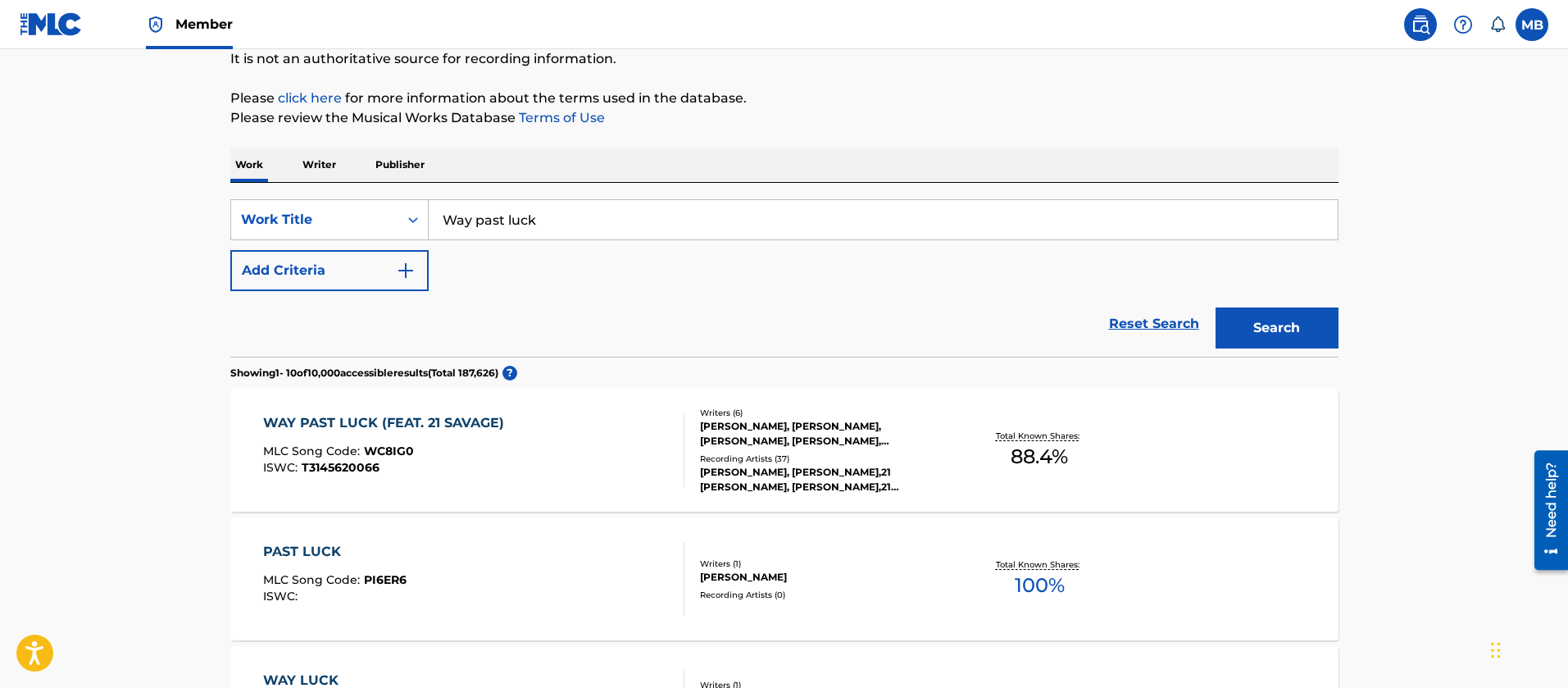
drag, startPoint x: 548, startPoint y: 224, endPoint x: 232, endPoint y: 192, distance: 317.6
click at [257, 203] on div "SearchWithCriteria55765601-b6f5-4fd7-8288-276d69afa418 Work Title Way past luck" at bounding box center [784, 220] width 1108 height 41
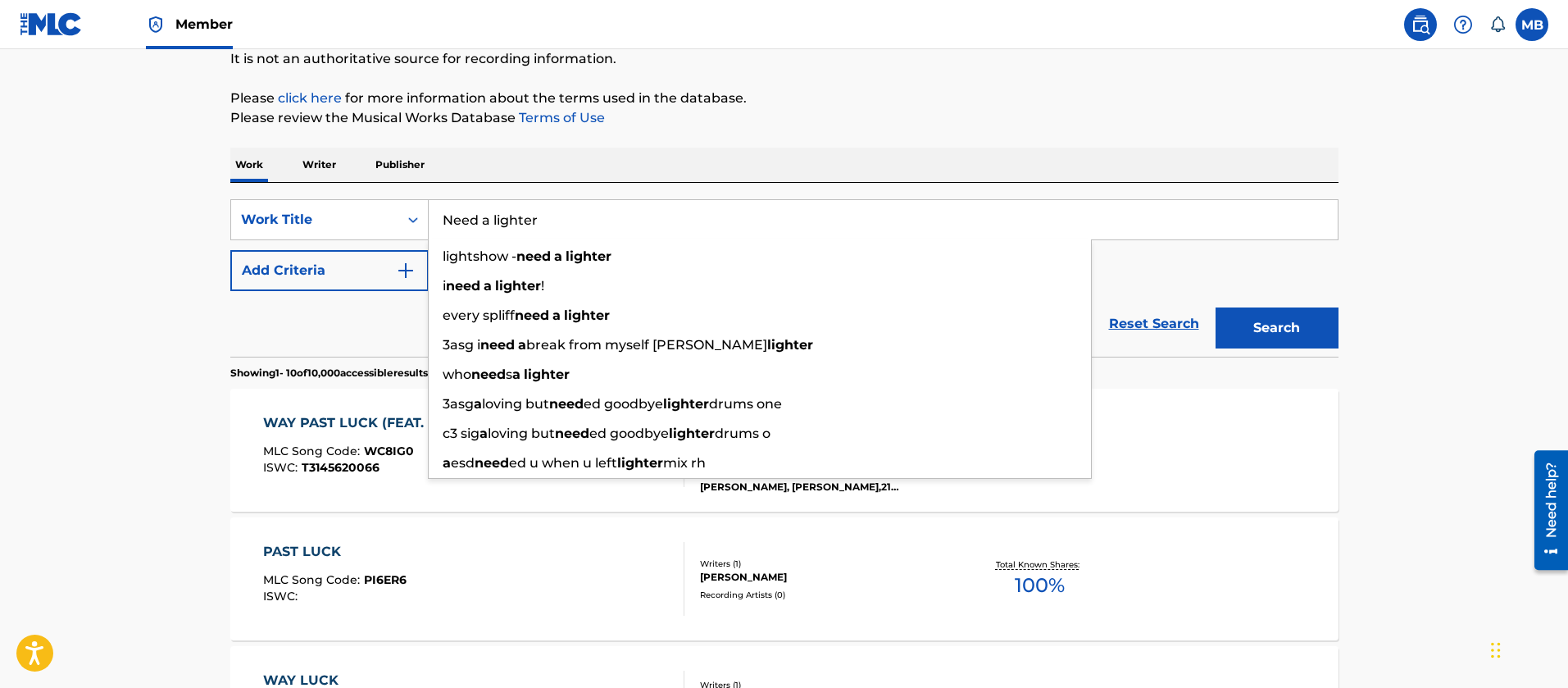
type input "Need a lighter"
click at [294, 254] on button "Add Criteria" at bounding box center [330, 270] width 198 height 41
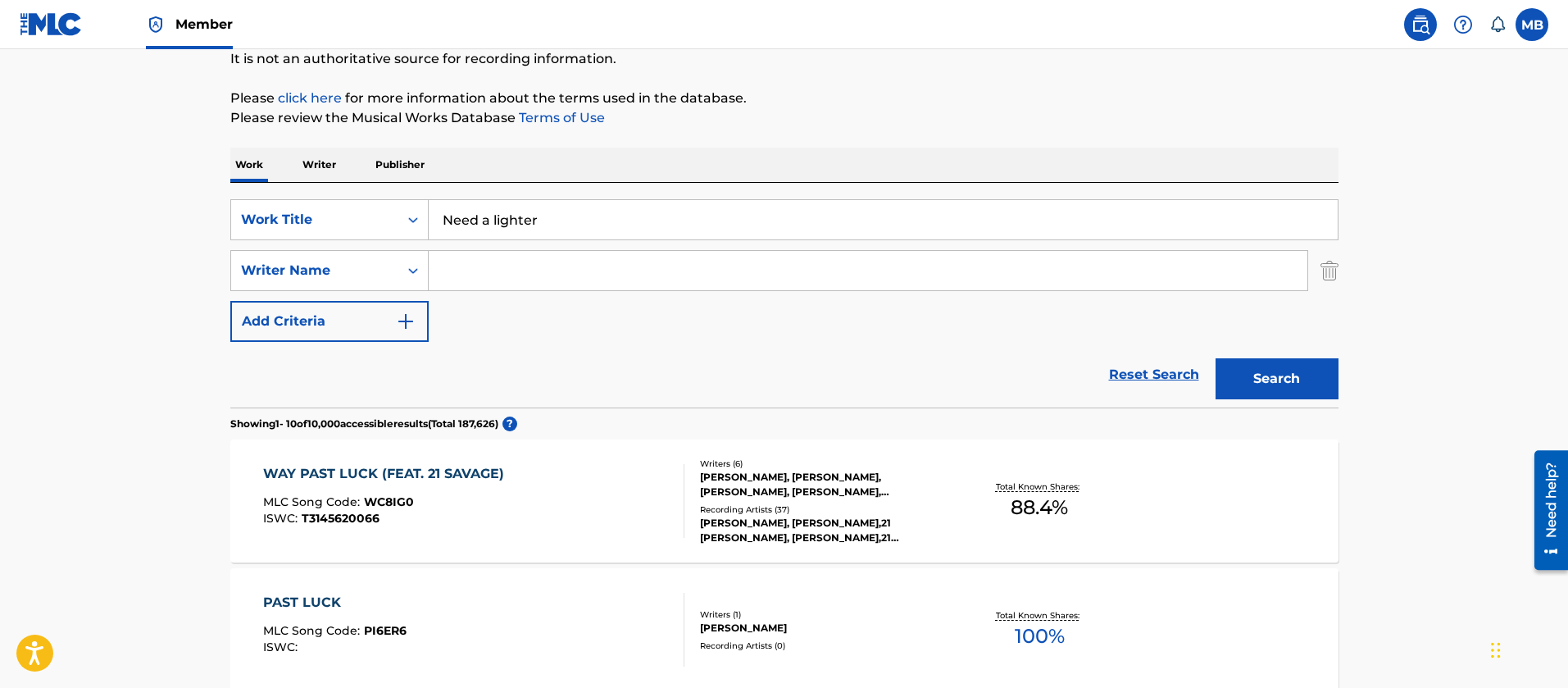
click at [441, 276] on input "Search Form" at bounding box center [868, 270] width 879 height 39
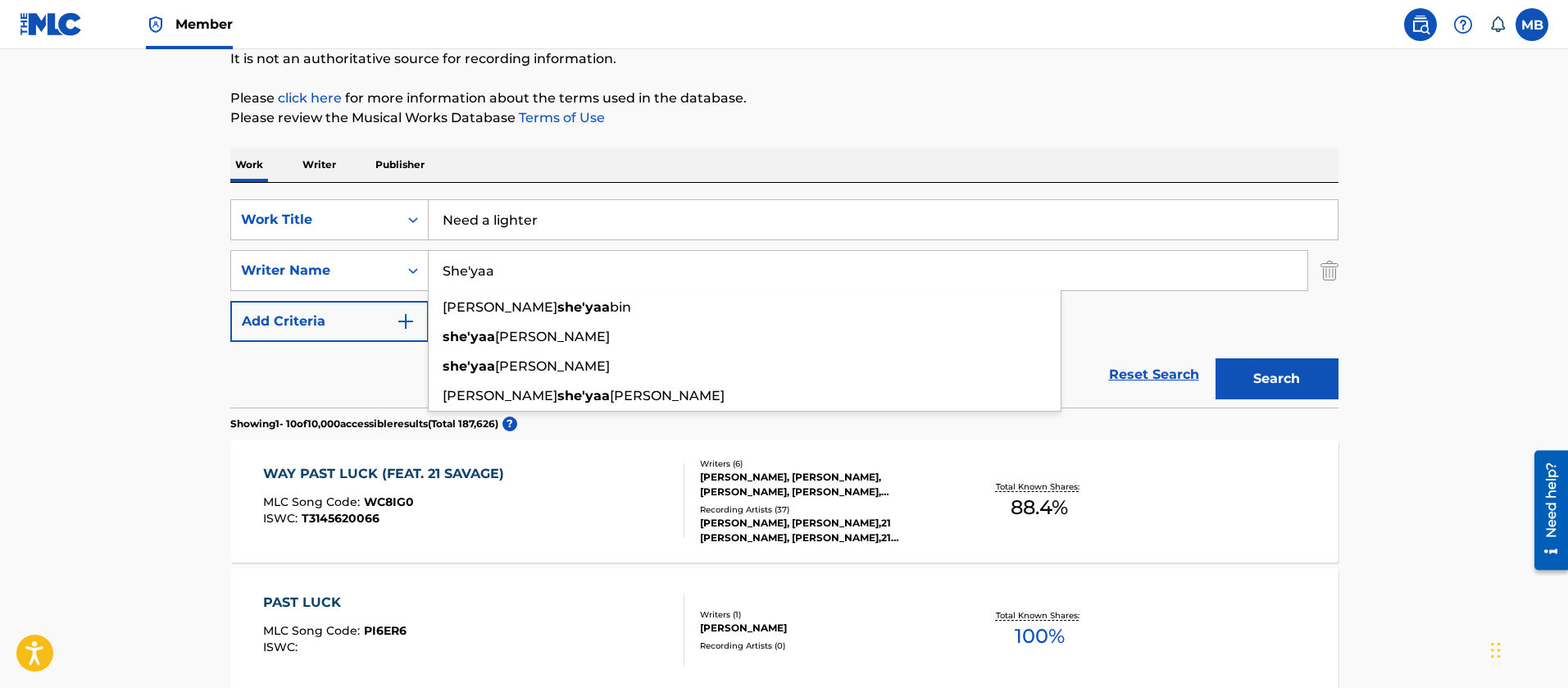
click at [1215, 358] on button "Search" at bounding box center [1277, 378] width 123 height 41
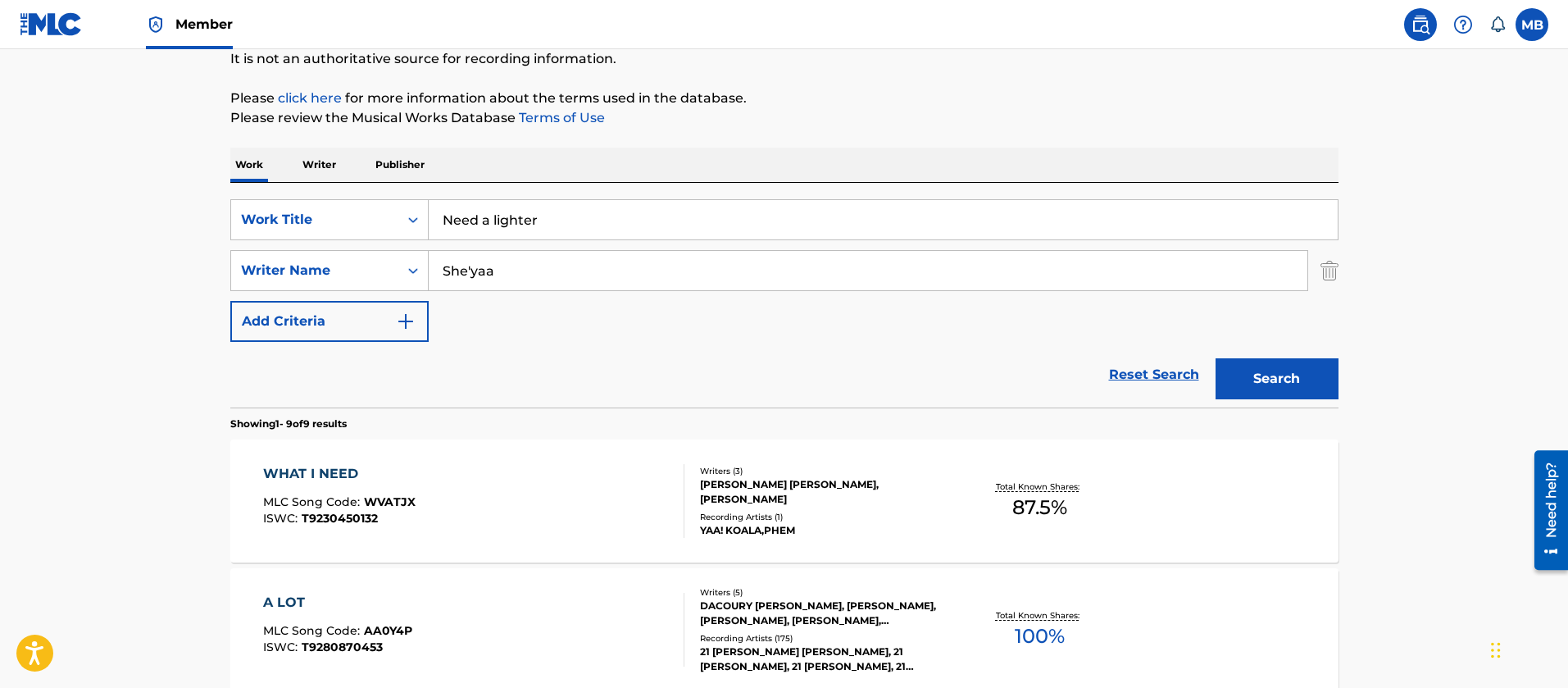
drag, startPoint x: 568, startPoint y: 270, endPoint x: 118, endPoint y: 219, distance: 452.9
type input "Bin"
click at [1215, 358] on button "Search" at bounding box center [1277, 378] width 123 height 41
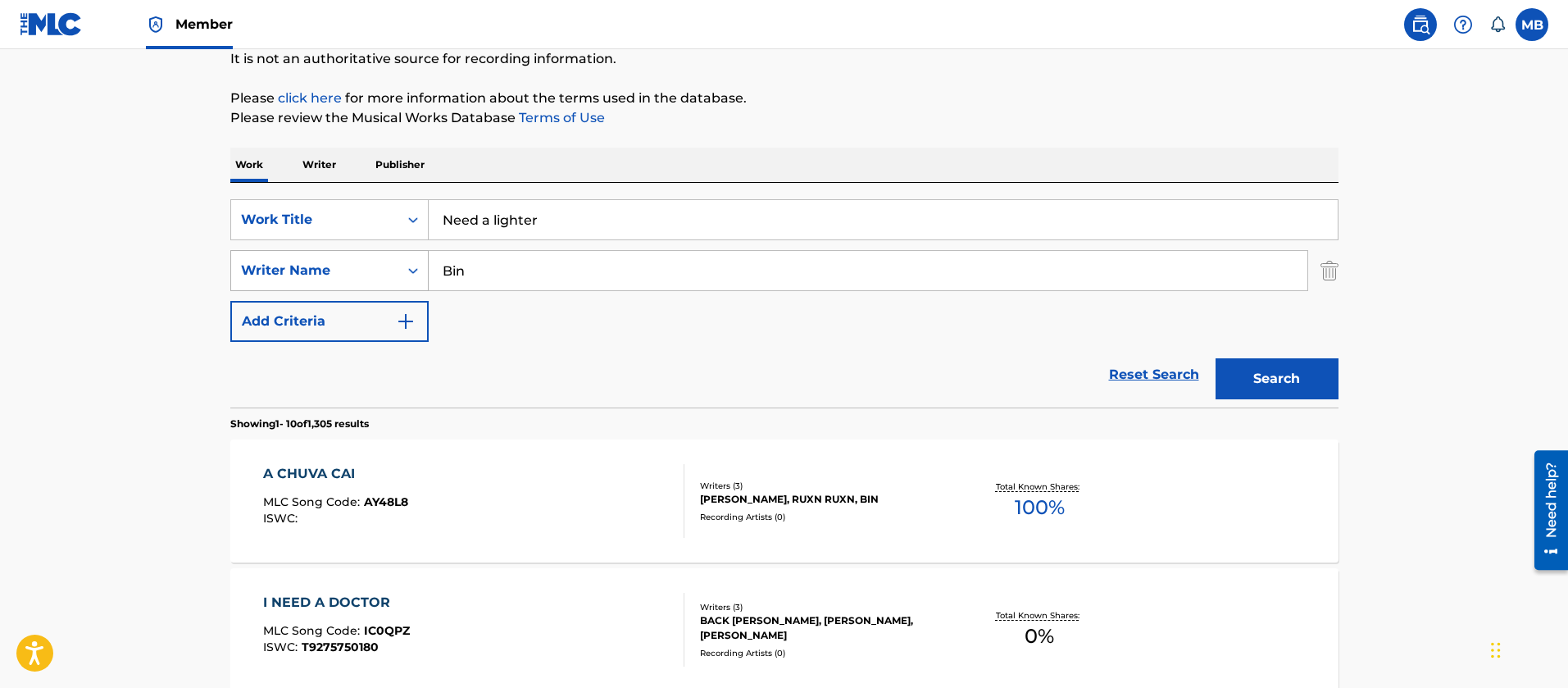
drag, startPoint x: 519, startPoint y: 288, endPoint x: 306, endPoint y: 271, distance: 213.7
click at [320, 275] on div "SearchWithCriteria6a48a46a-efc0-4c00-8800-135f94e6f4c8 Writer Name Bin" at bounding box center [784, 270] width 1108 height 41
click at [1215, 358] on button "Search" at bounding box center [1277, 378] width 123 height 41
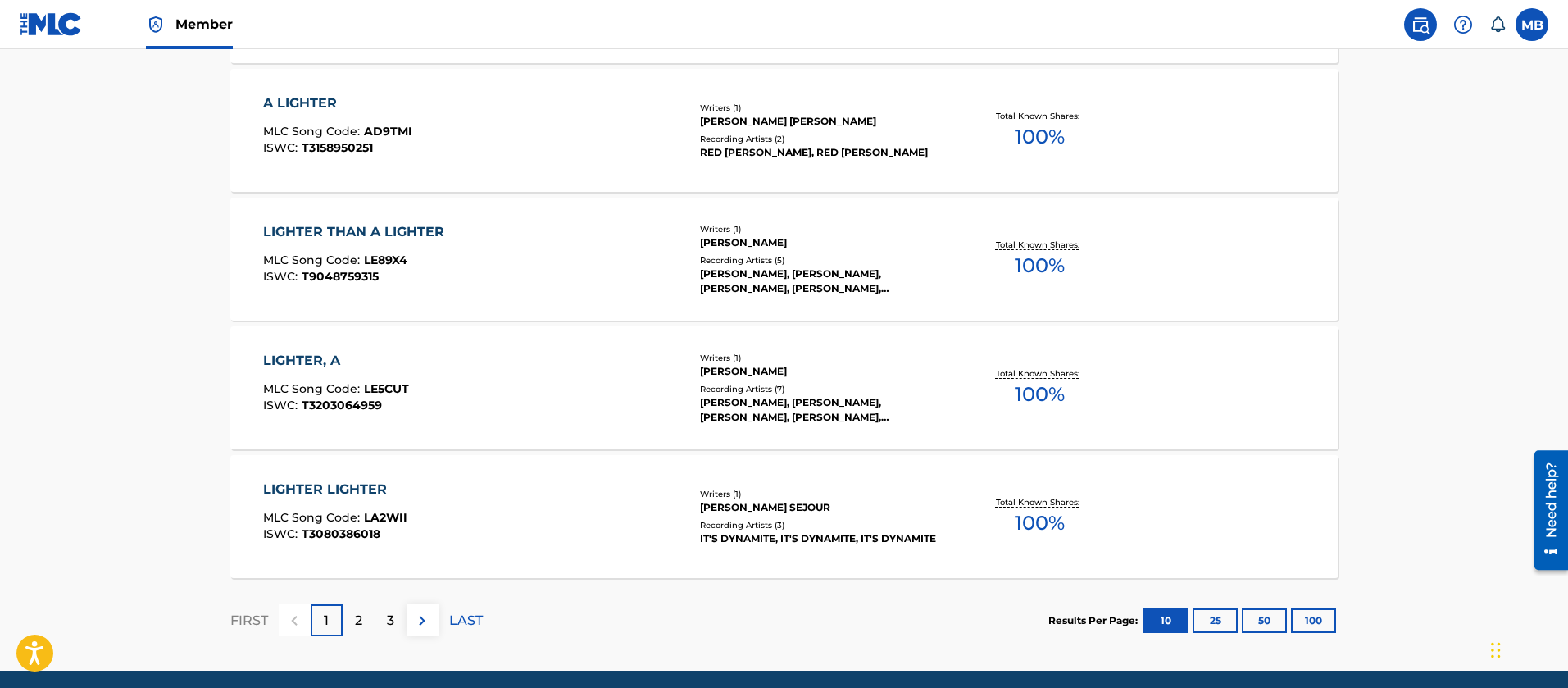
scroll to position [1370, 0]
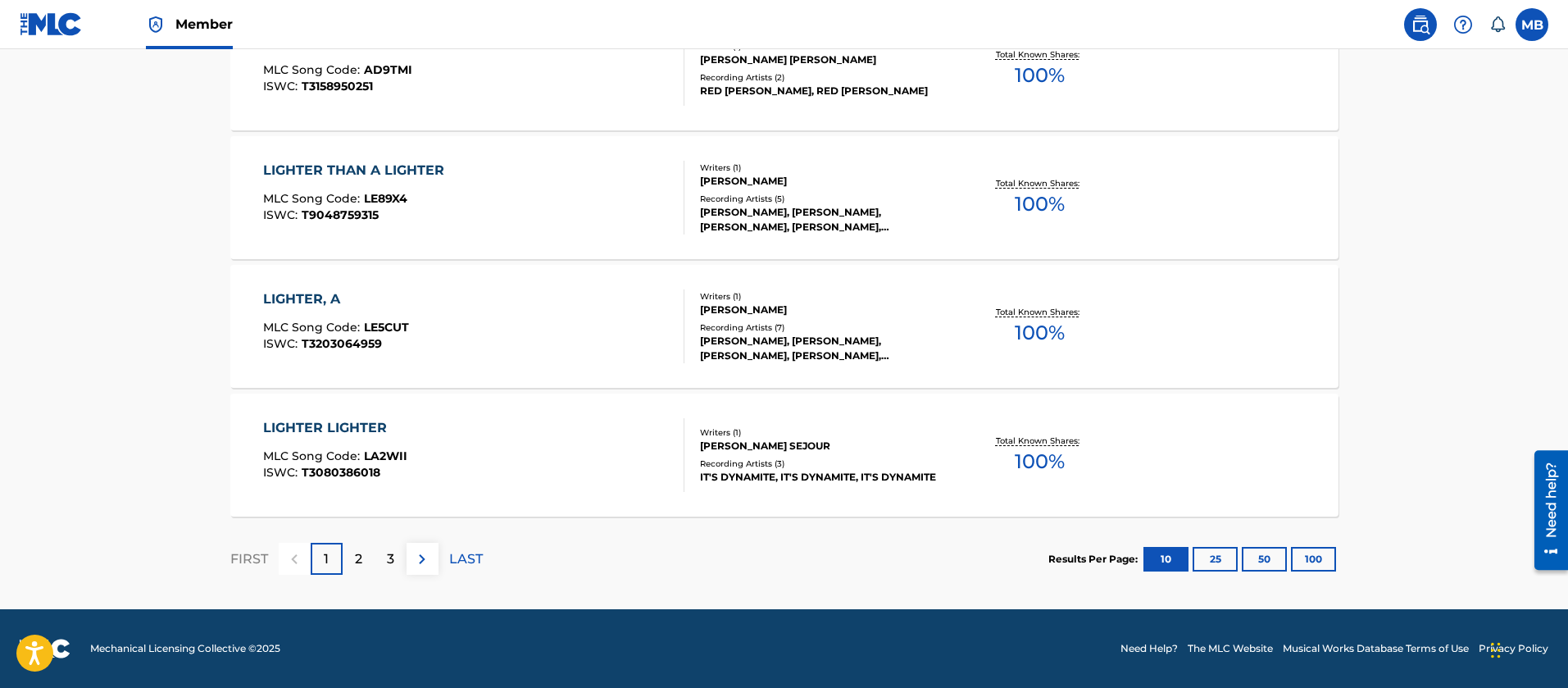
click at [1332, 563] on button "100" at bounding box center [1313, 559] width 45 height 25
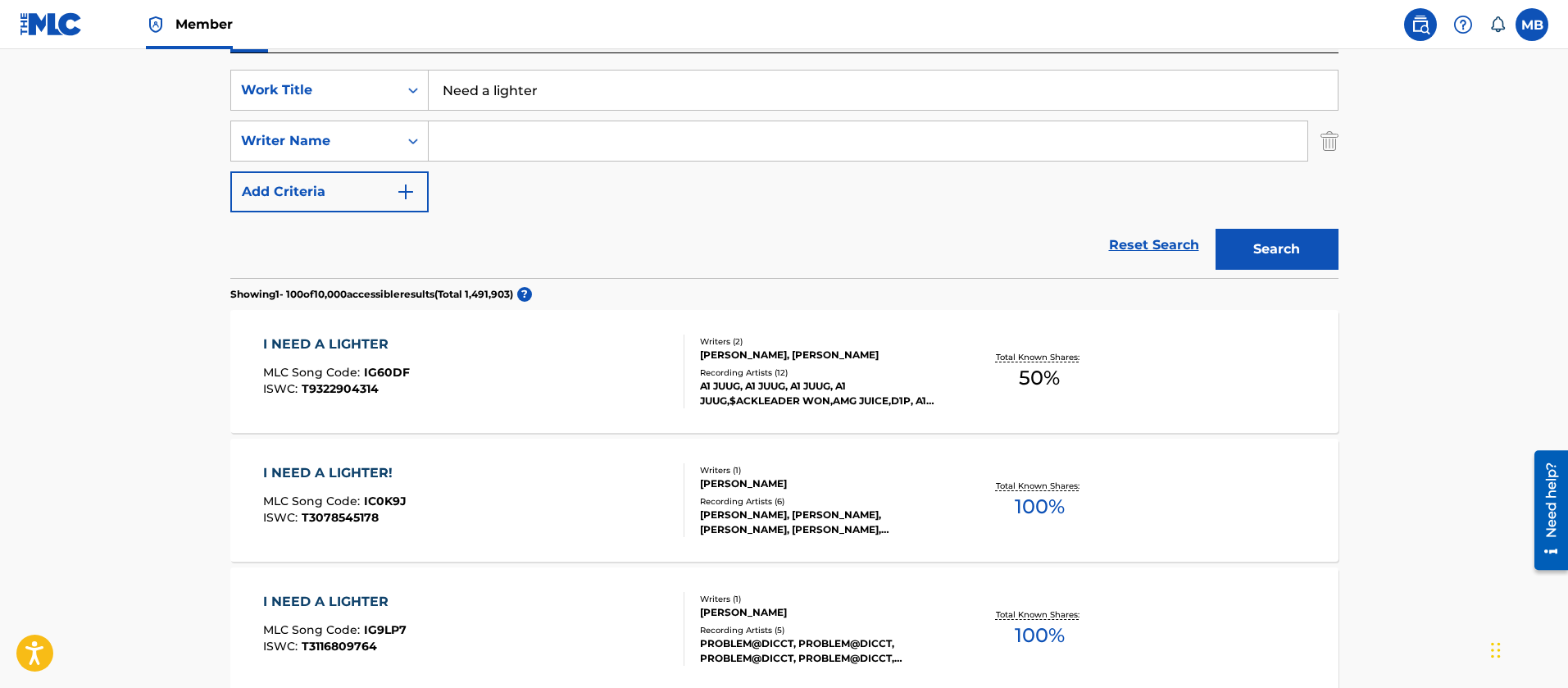
scroll to position [682, 0]
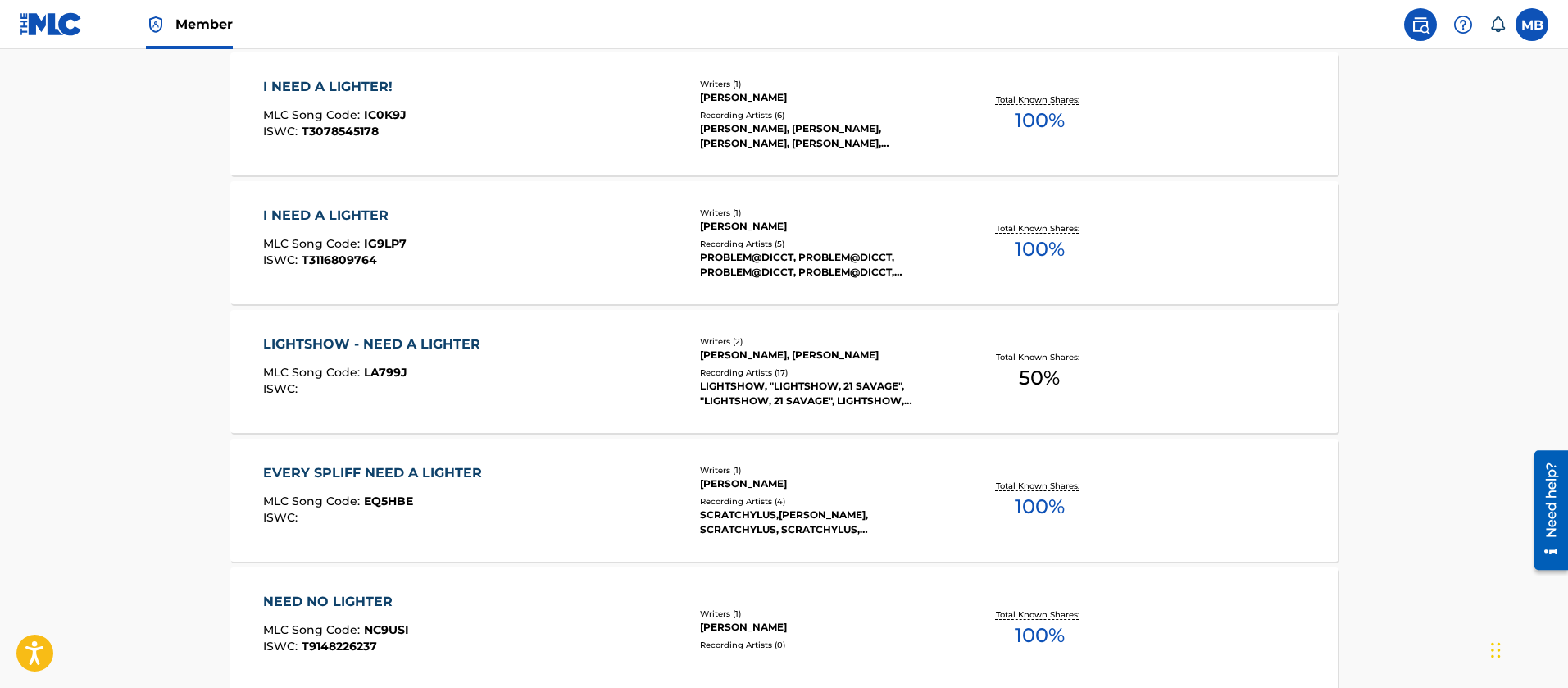
click at [538, 388] on div "LIGHTSHOW - NEED A LIGHTER MLC Song Code : LA799J ISWC :" at bounding box center [474, 371] width 421 height 73
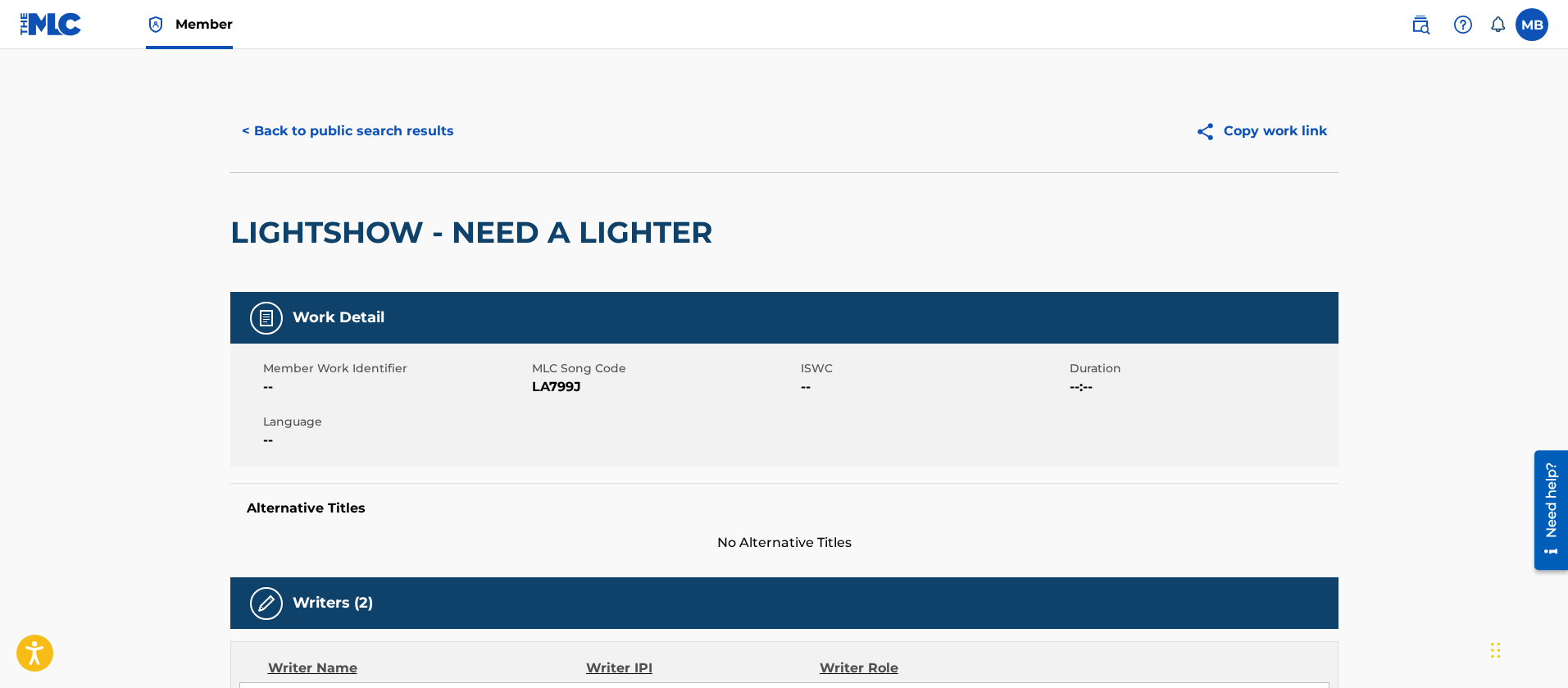
click at [537, 379] on span "LA799J" at bounding box center [665, 387] width 264 height 19
click at [562, 405] on div "Member Work Identifier -- MLC Song Code LA799J ISWC -- Duration --:-- Language …" at bounding box center [784, 405] width 1108 height 123
click at [380, 214] on h2 "LIGHTSHOW - NEED A LIGHTER" at bounding box center [476, 232] width 490 height 37
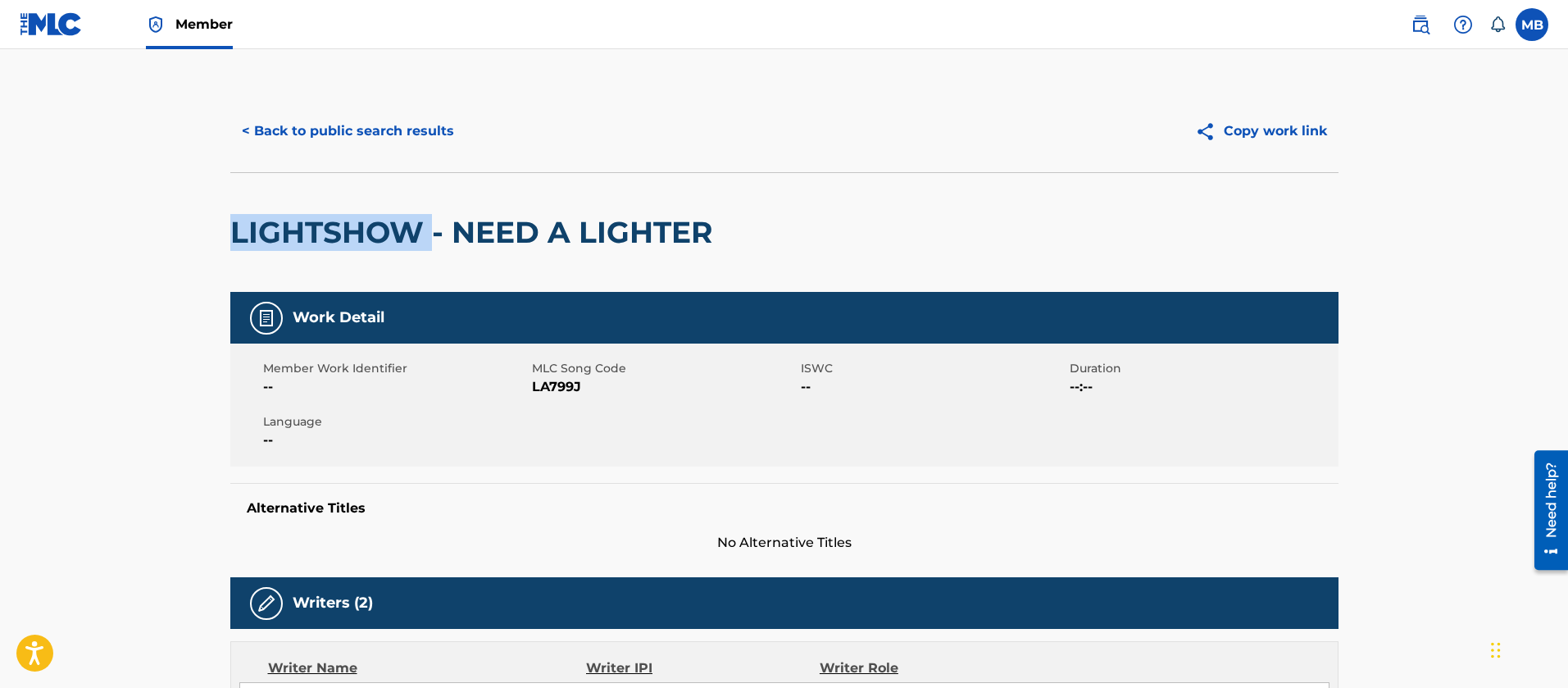
click at [380, 214] on h2 "LIGHTSHOW - NEED A LIGHTER" at bounding box center [476, 232] width 490 height 37
click at [659, 233] on h2 "LIGHTSHOW - NEED A LIGHTER" at bounding box center [476, 232] width 490 height 37
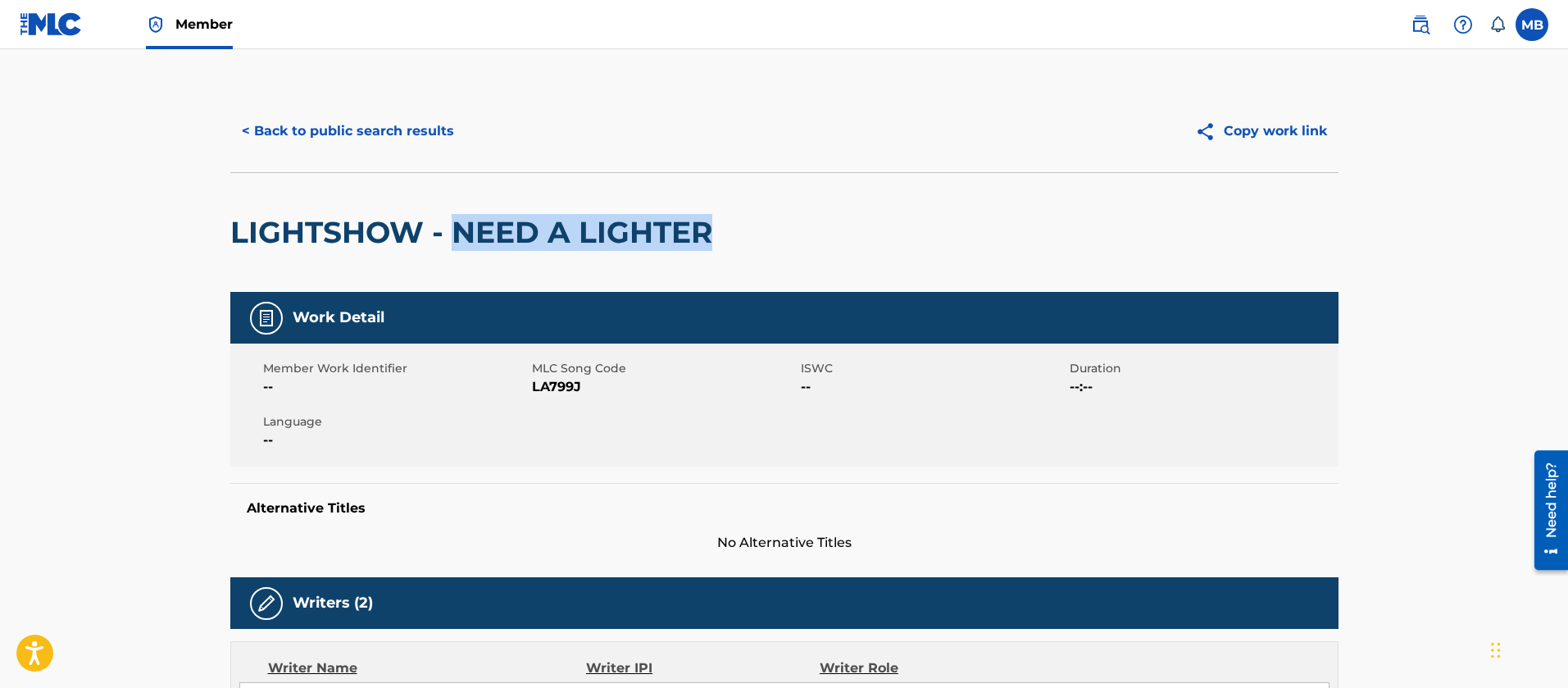
drag, startPoint x: 705, startPoint y: 232, endPoint x: 458, endPoint y: 231, distance: 247.0
click at [458, 231] on h2 "LIGHTSHOW - NEED A LIGHTER" at bounding box center [476, 232] width 490 height 37
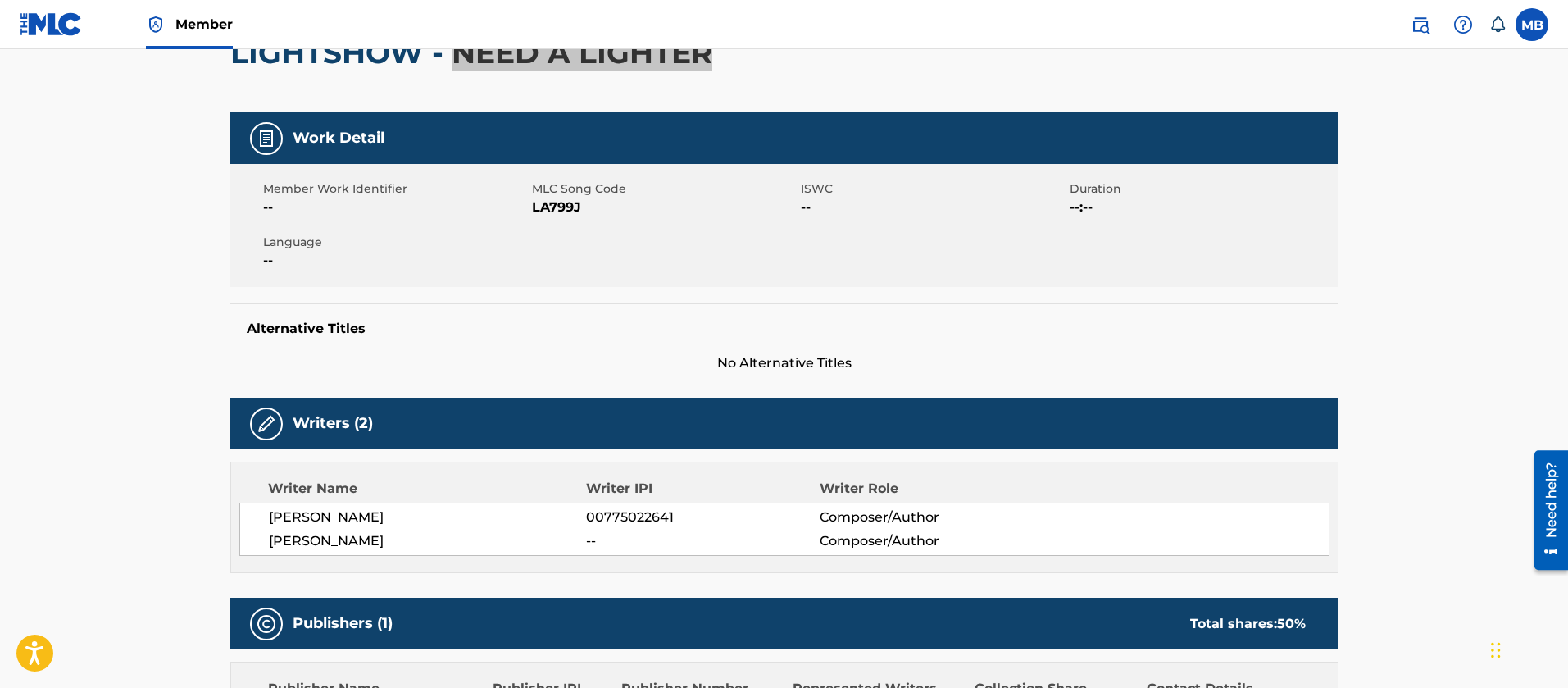
scroll to position [369, 0]
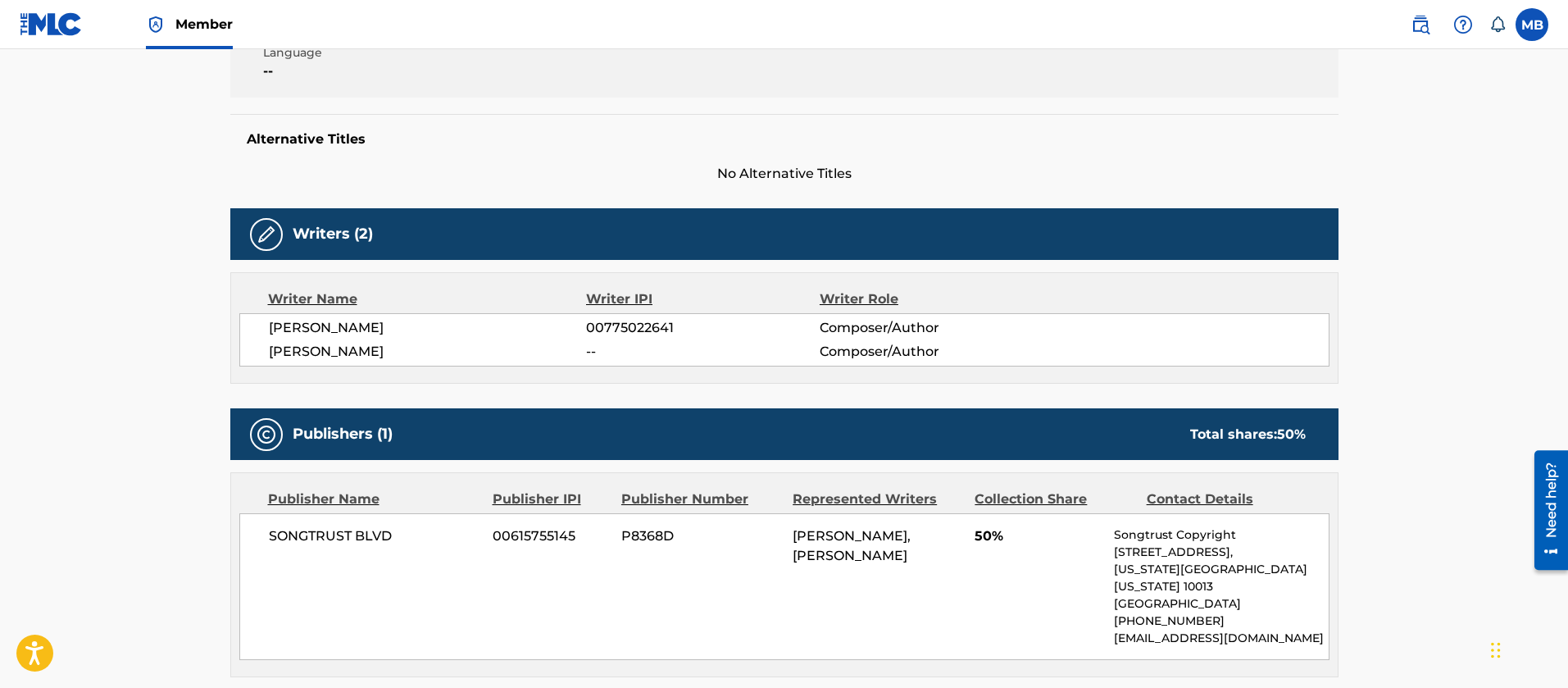
click at [327, 340] on div "[PERSON_NAME] 00775022641 Composer/Author [PERSON_NAME] -- Composer/Author" at bounding box center [785, 340] width 1091 height 53
click at [312, 331] on span "[PERSON_NAME]" at bounding box center [428, 327] width 318 height 19
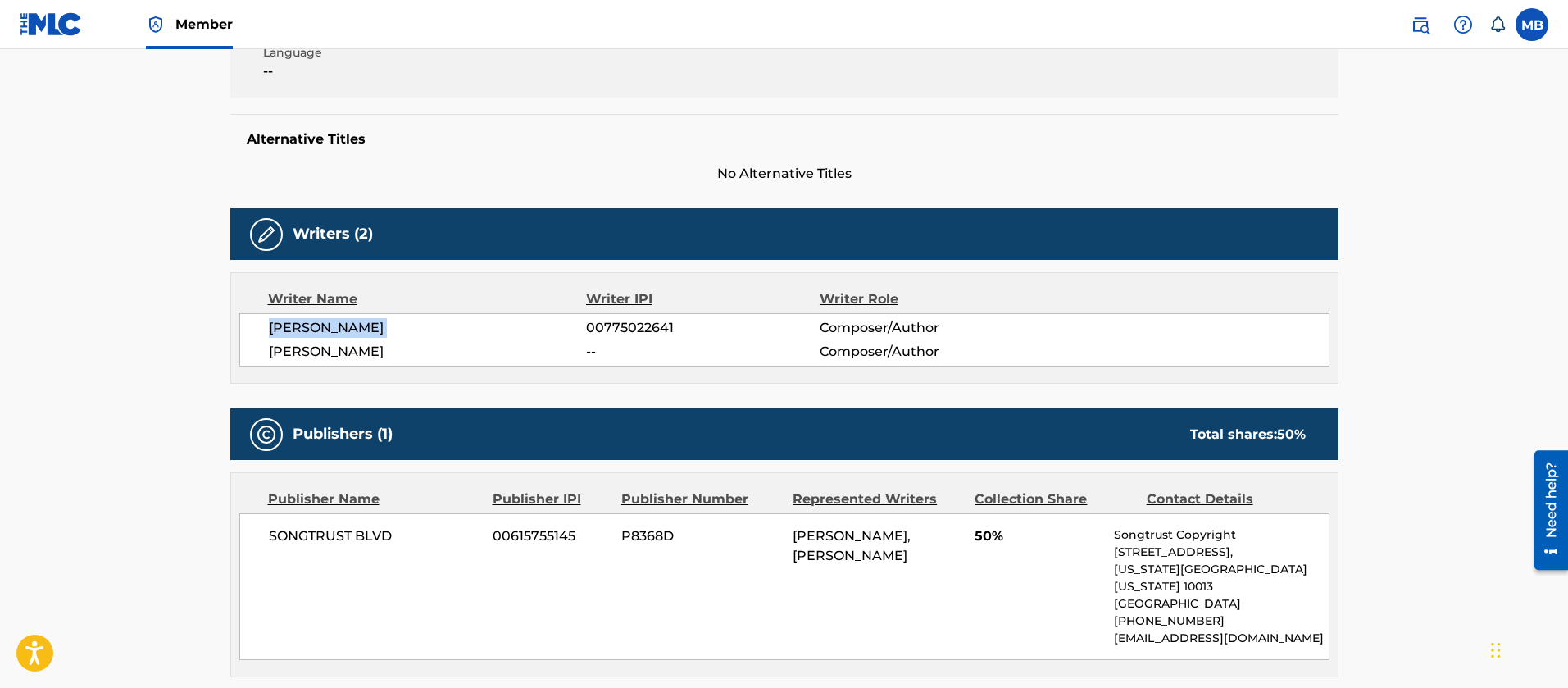
click at [312, 331] on span "[PERSON_NAME]" at bounding box center [428, 327] width 318 height 19
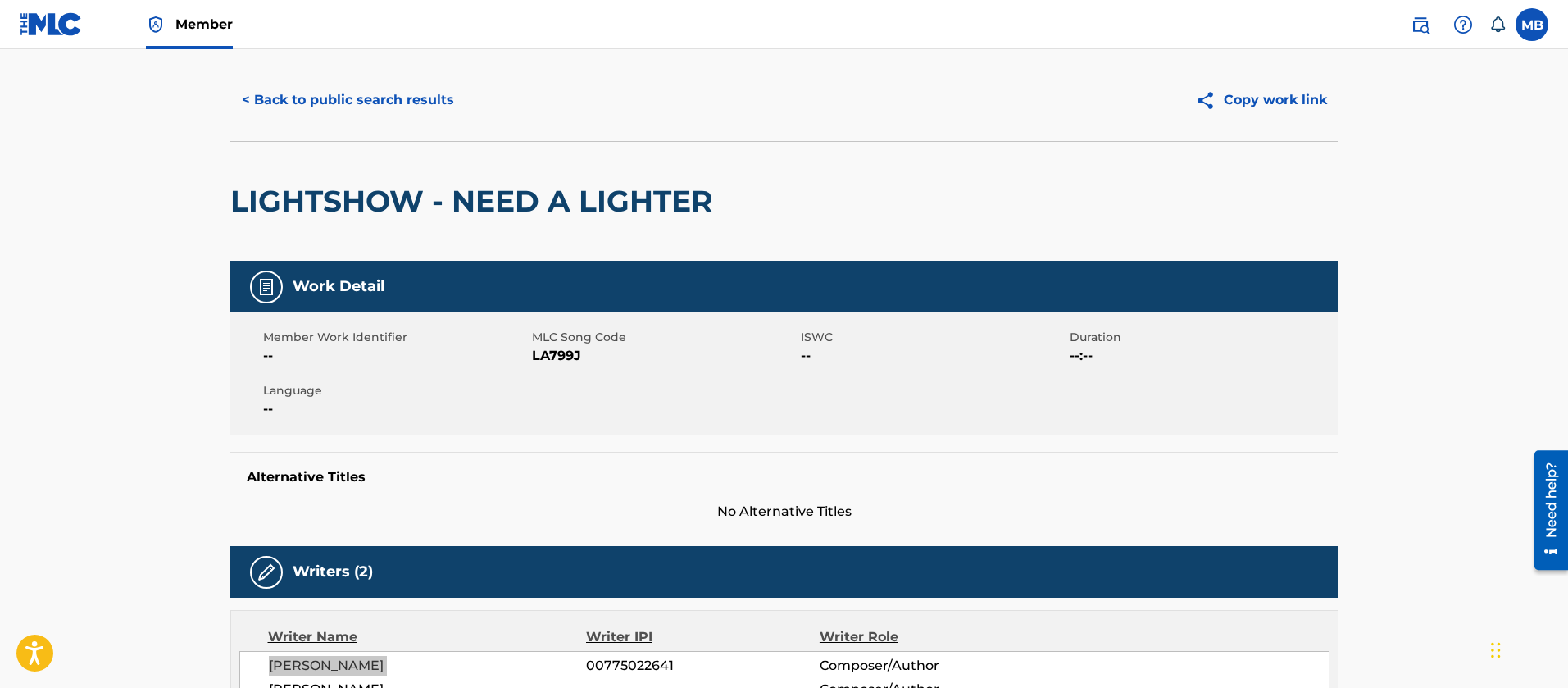
scroll to position [0, 0]
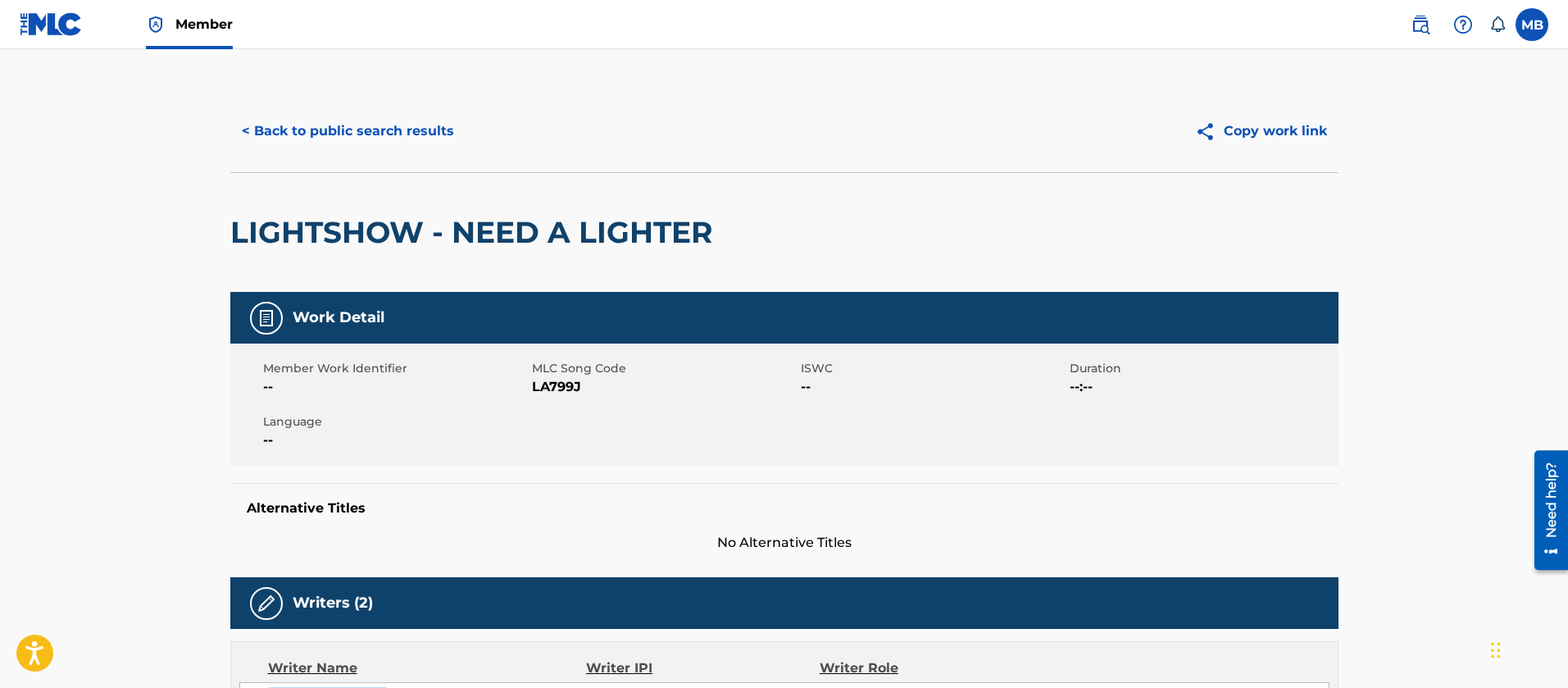
click at [375, 134] on button "< Back to public search results" at bounding box center [348, 131] width 235 height 41
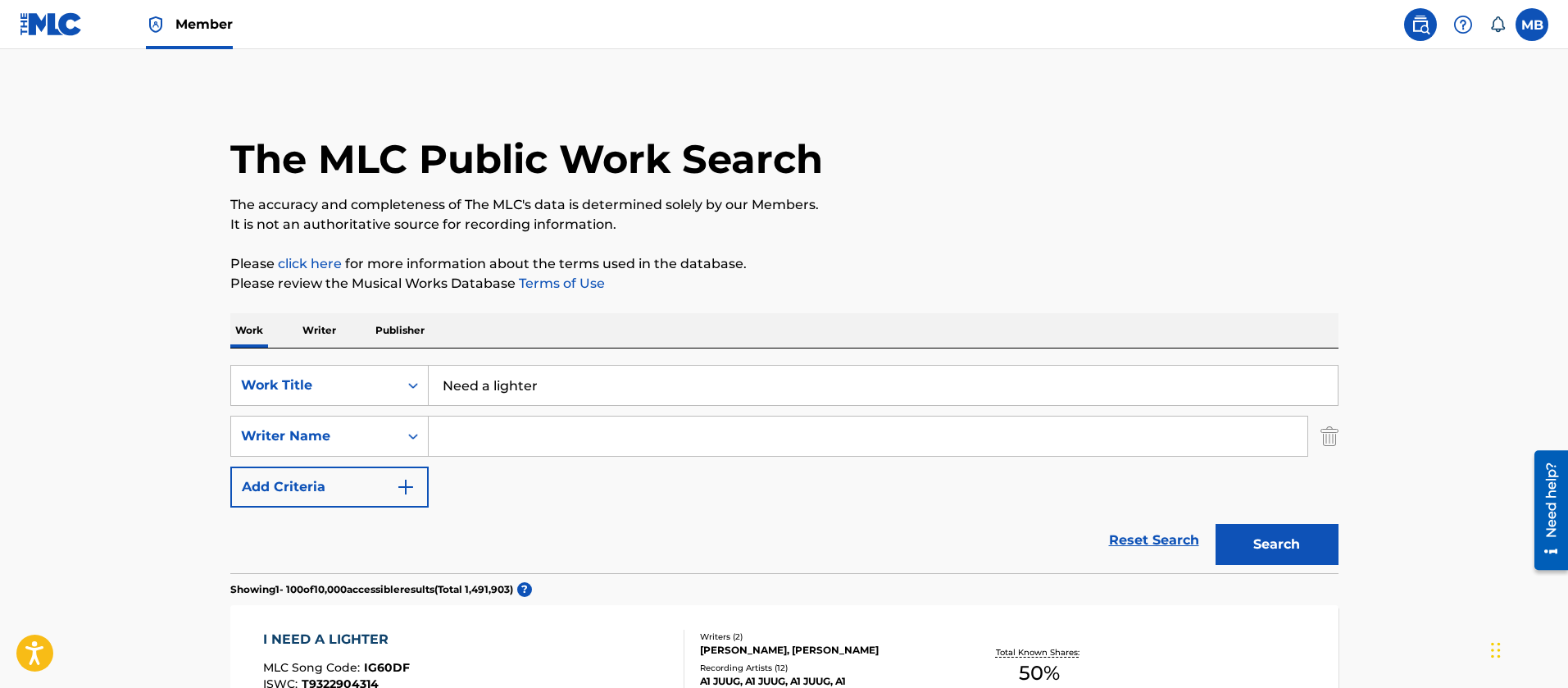
drag, startPoint x: 278, startPoint y: 334, endPoint x: 162, endPoint y: 280, distance: 128.0
type input "150"
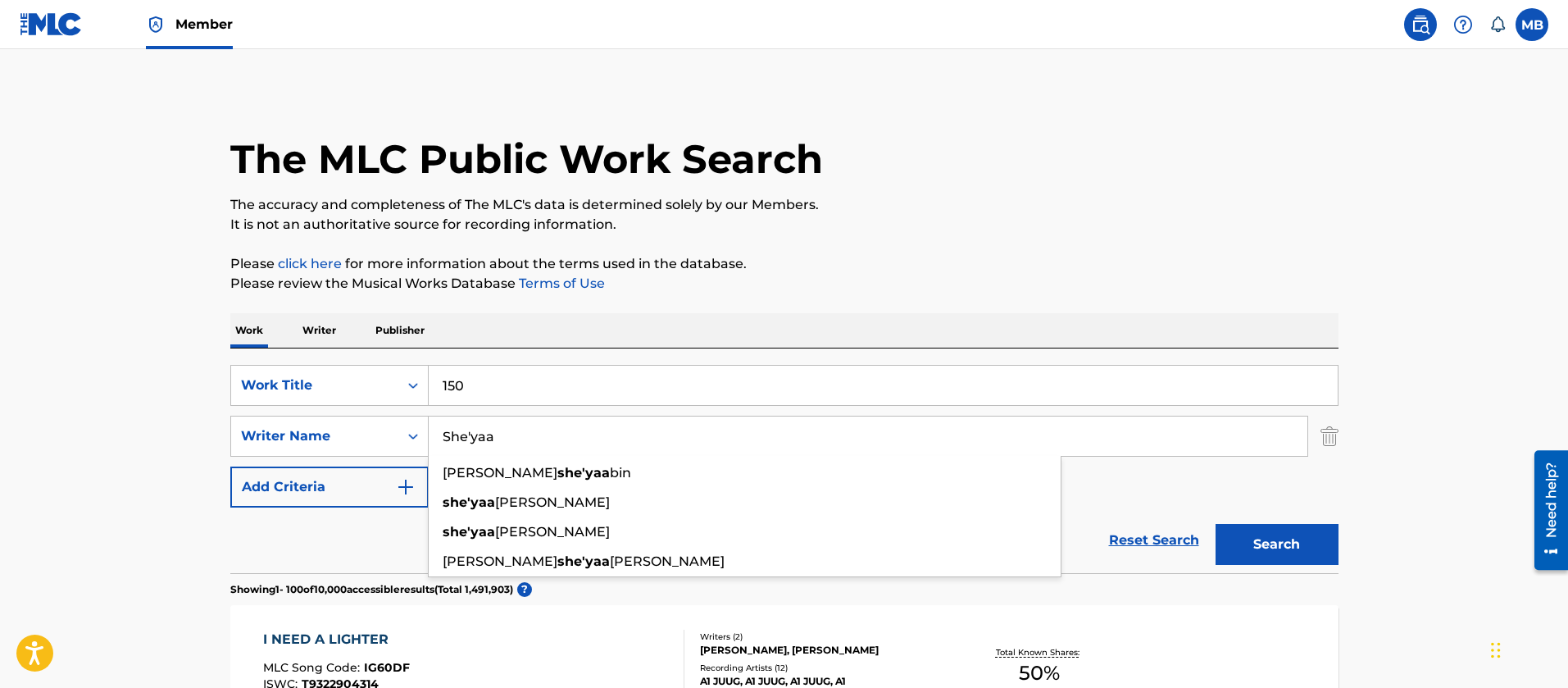
type input "She'yaa"
click at [1215, 524] on button "Search" at bounding box center [1277, 545] width 123 height 41
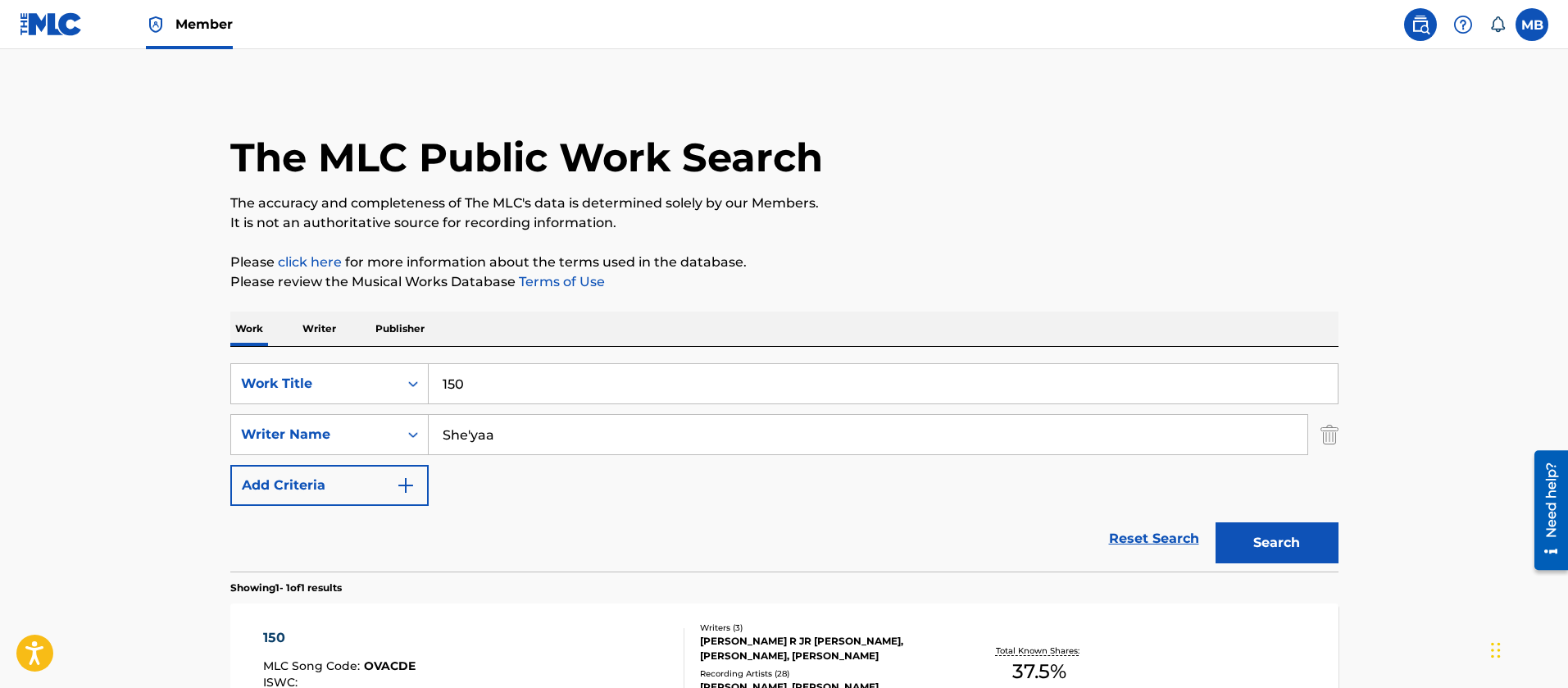
scroll to position [204, 0]
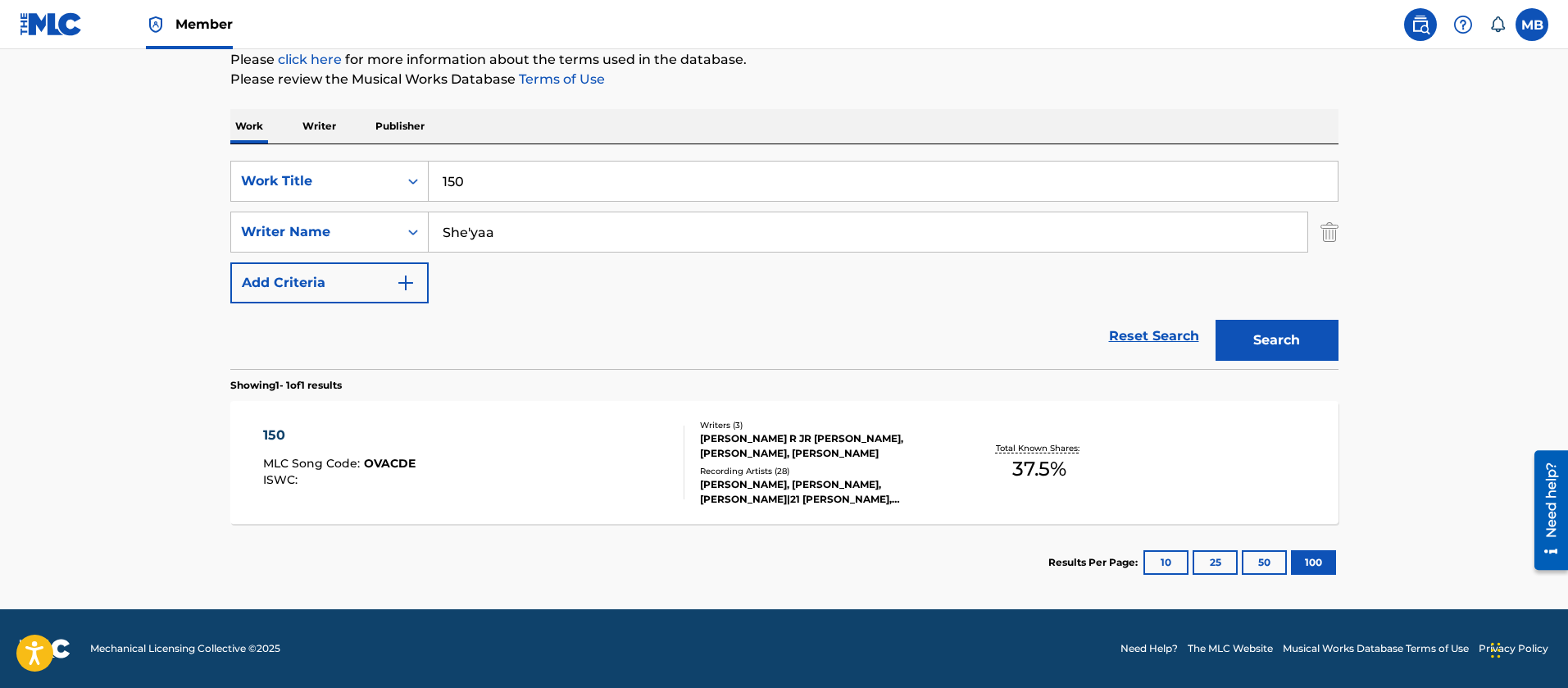
click at [587, 497] on div "150 MLC Song Code : OVACDE ISWC :" at bounding box center [474, 462] width 421 height 73
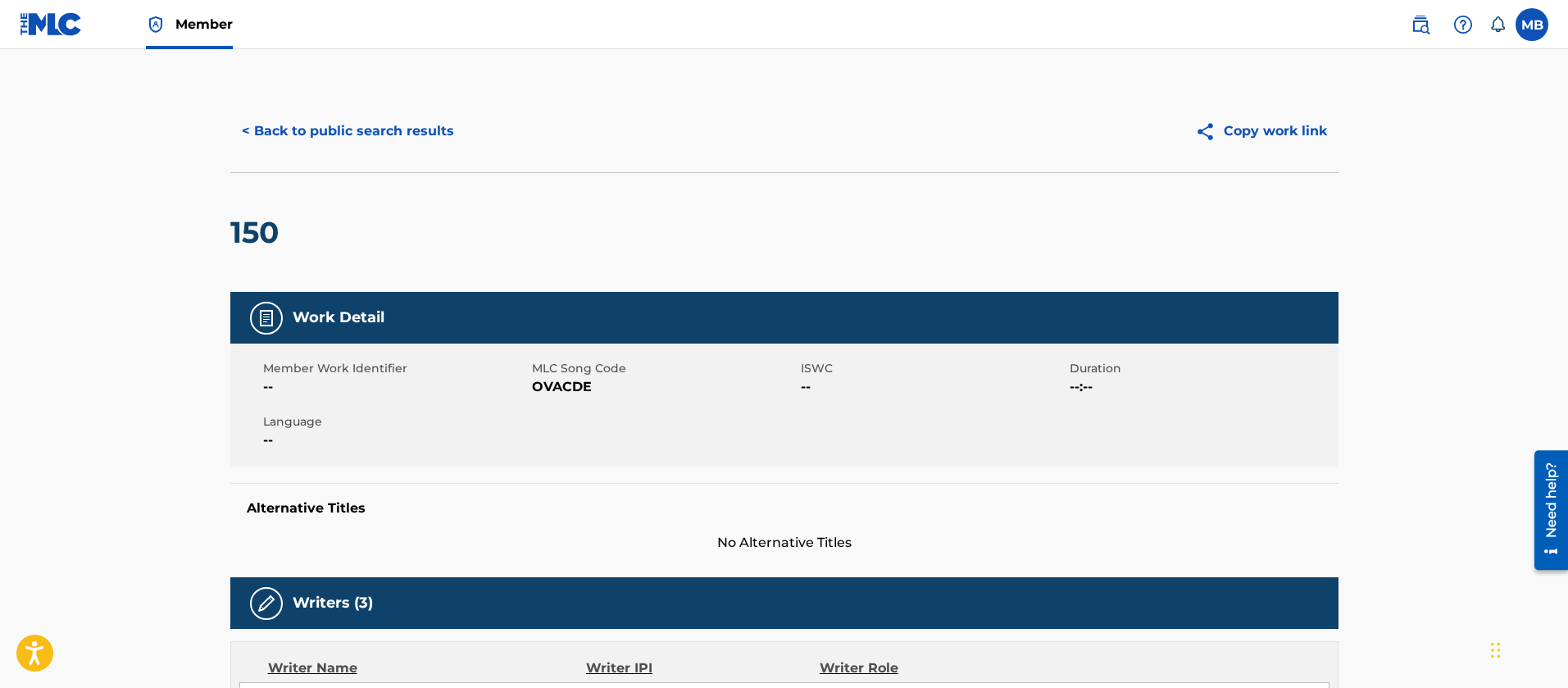
click at [573, 378] on span "OVACDE" at bounding box center [665, 387] width 264 height 19
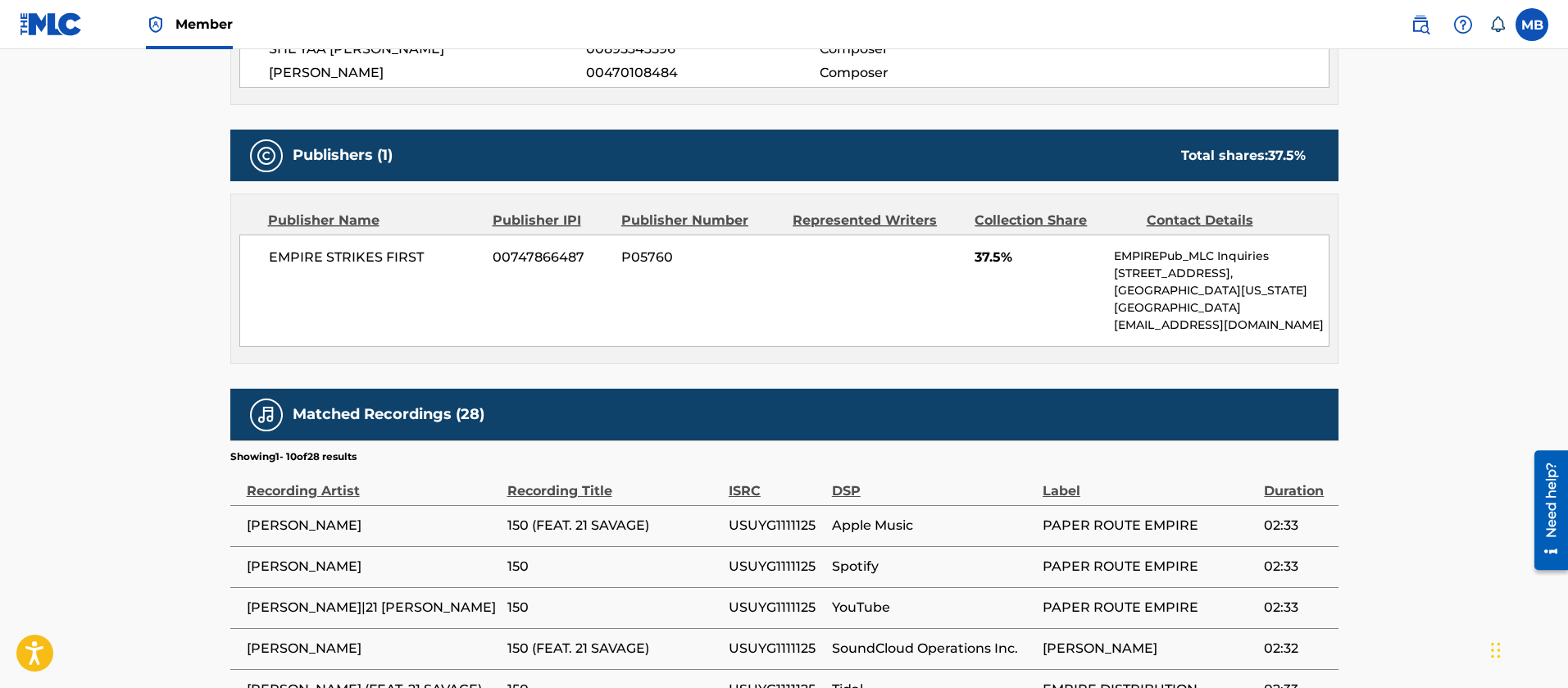
scroll to position [862, 0]
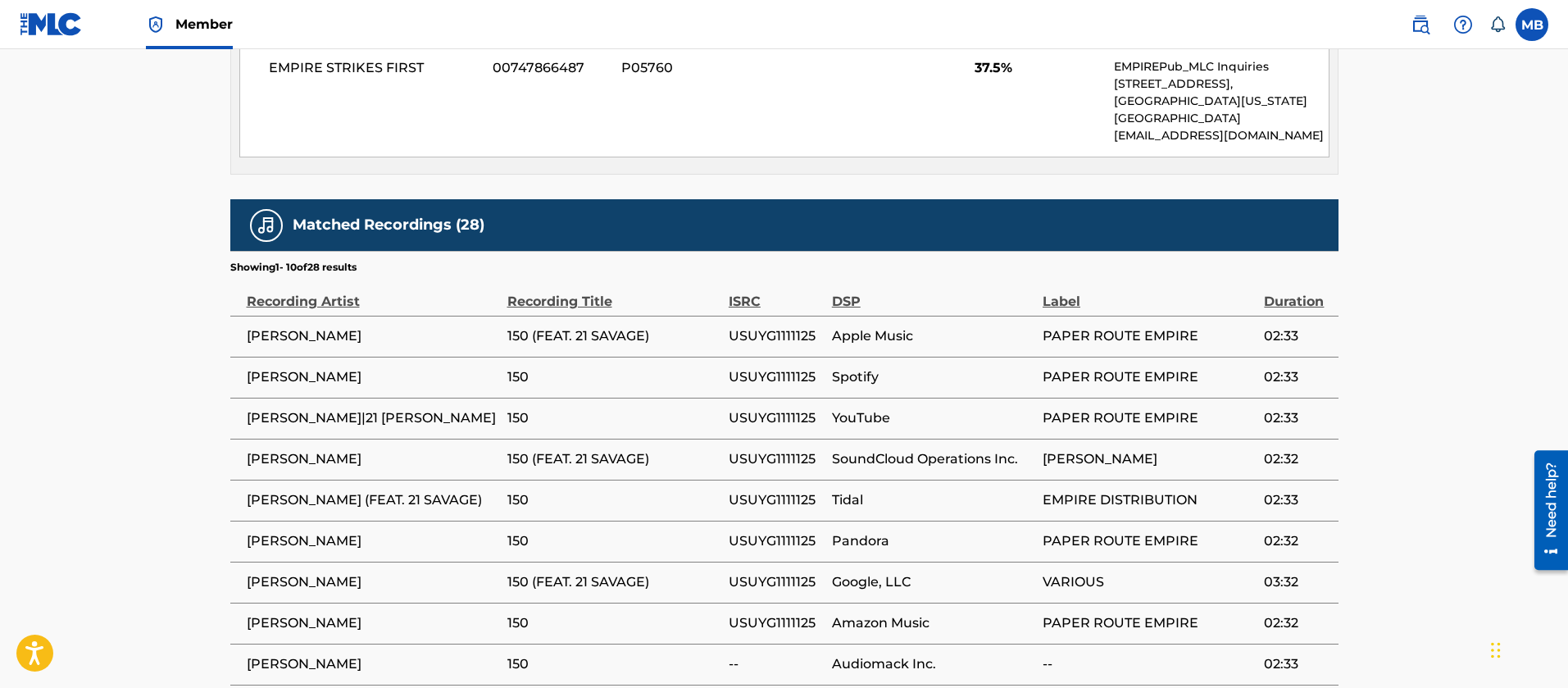
click at [297, 327] on span "[PERSON_NAME]" at bounding box center [373, 335] width 252 height 19
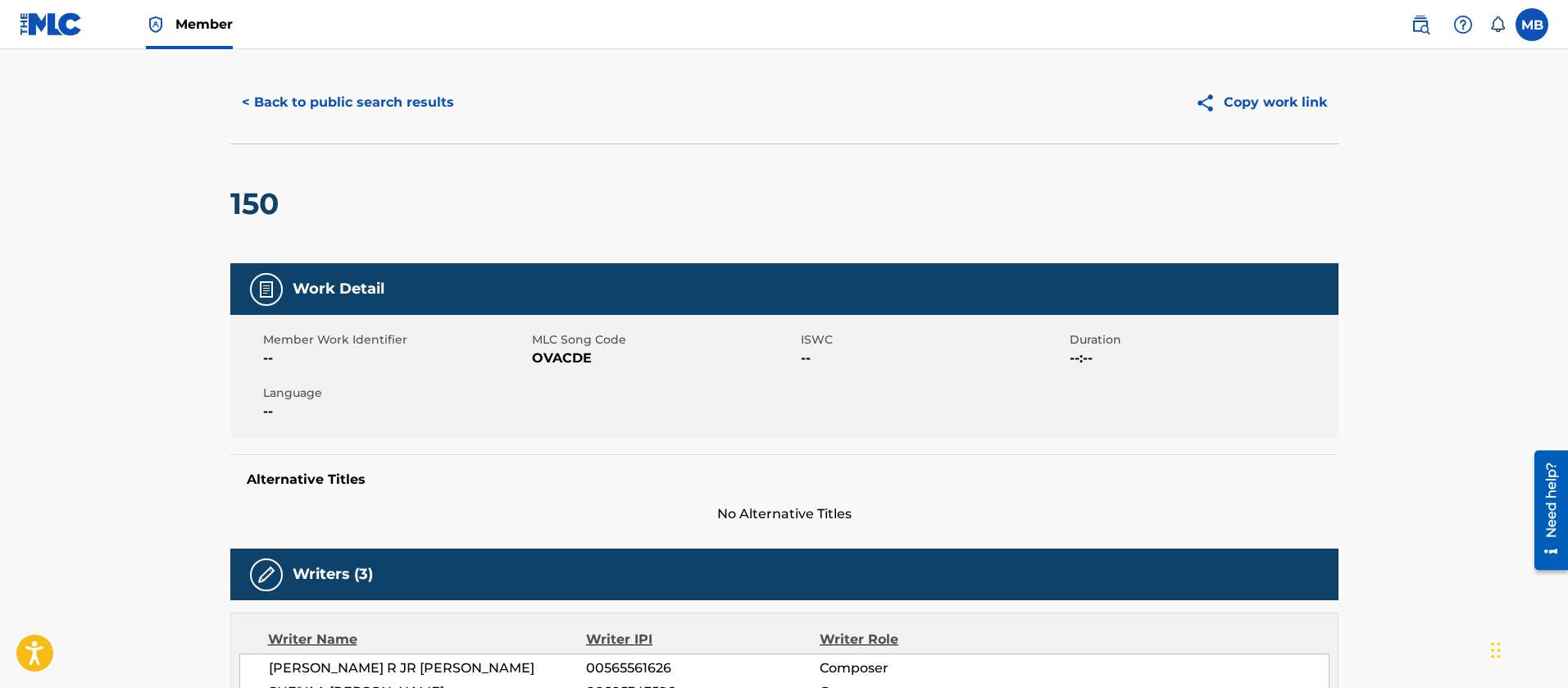
scroll to position [0, 0]
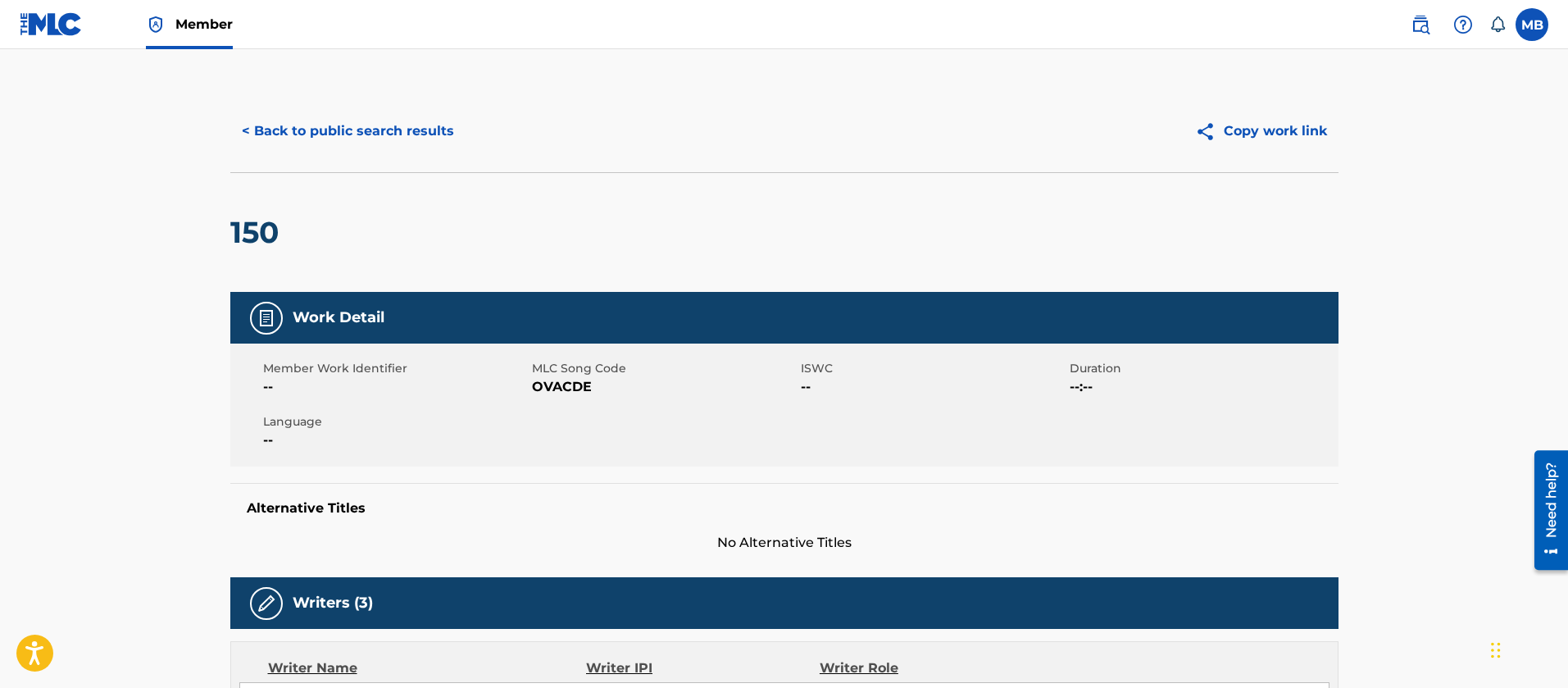
click at [531, 383] on div "Member Work Identifier --" at bounding box center [398, 378] width 269 height 37
click at [543, 383] on span "OVACDE" at bounding box center [665, 387] width 264 height 19
click at [377, 131] on button "< Back to public search results" at bounding box center [348, 131] width 235 height 41
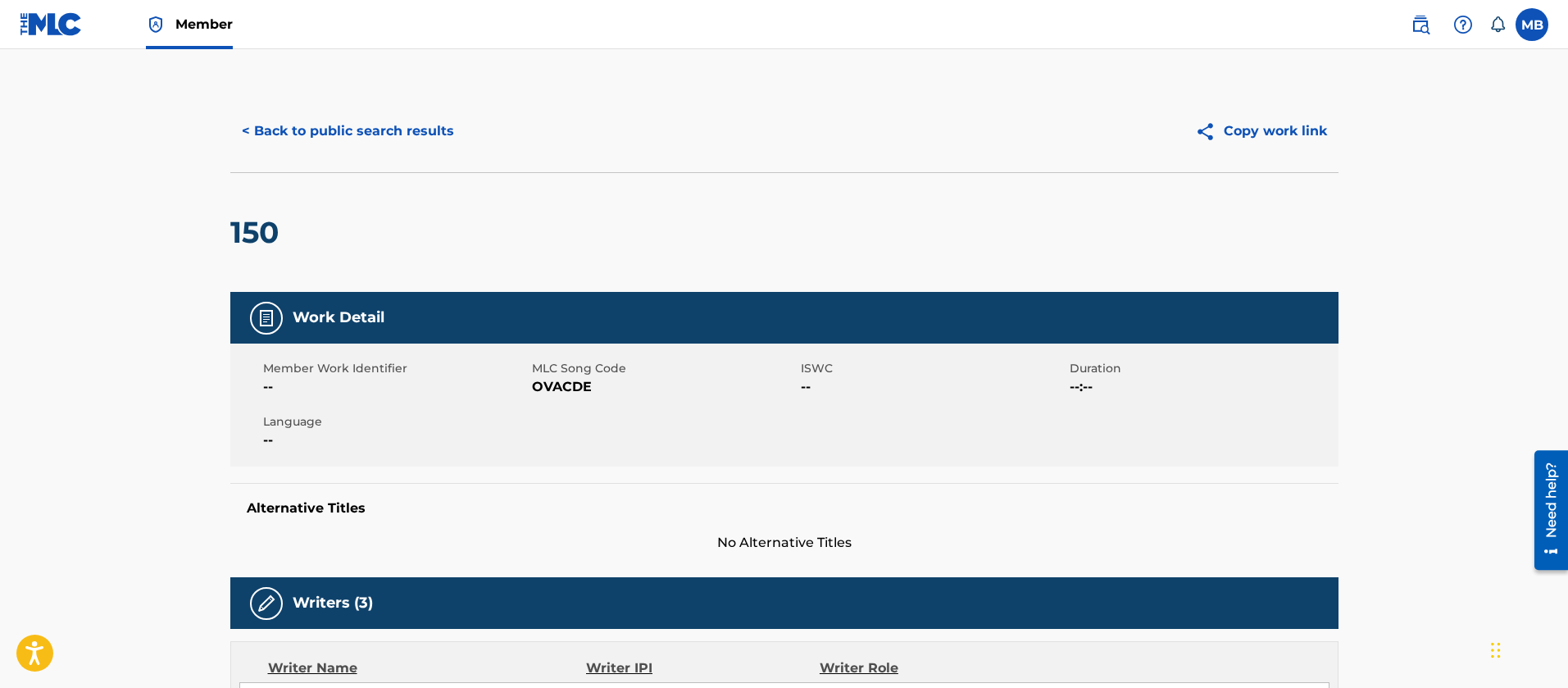
scroll to position [111, 0]
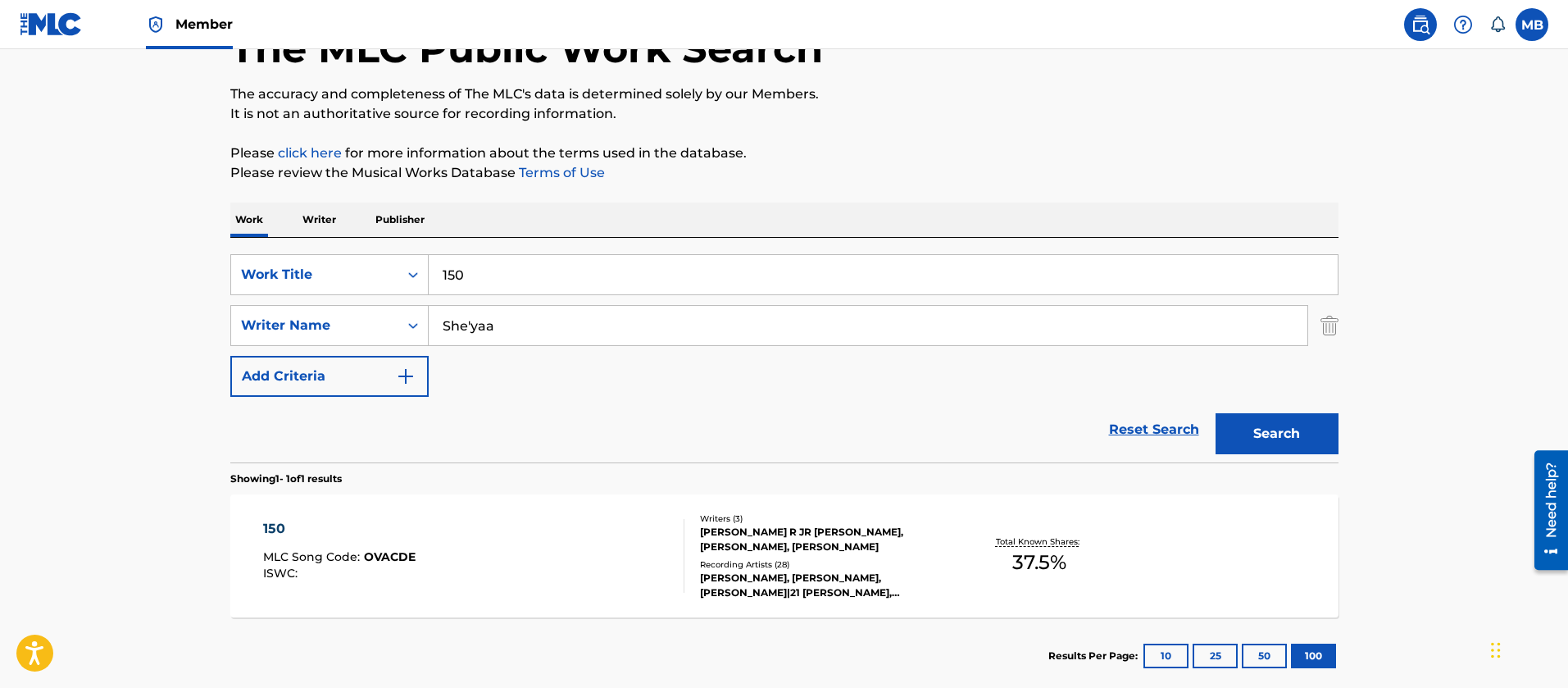
drag, startPoint x: 527, startPoint y: 279, endPoint x: 40, endPoint y: 177, distance: 497.6
click at [180, 236] on main "The MLC Public Work Search The accuracy and completeness of The MLC's data is d…" at bounding box center [784, 321] width 1568 height 764
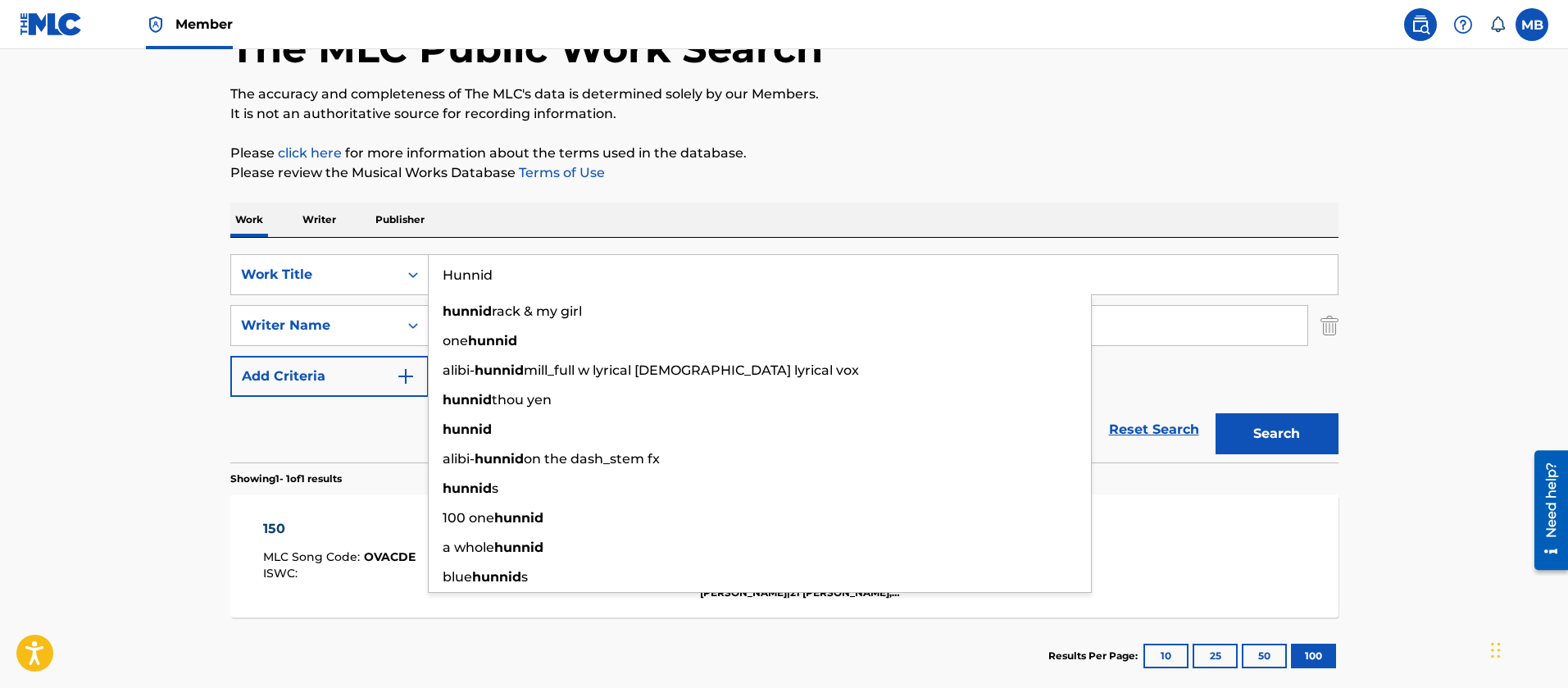
type input "Hunnid"
click at [1215, 413] on button "Search" at bounding box center [1277, 434] width 123 height 41
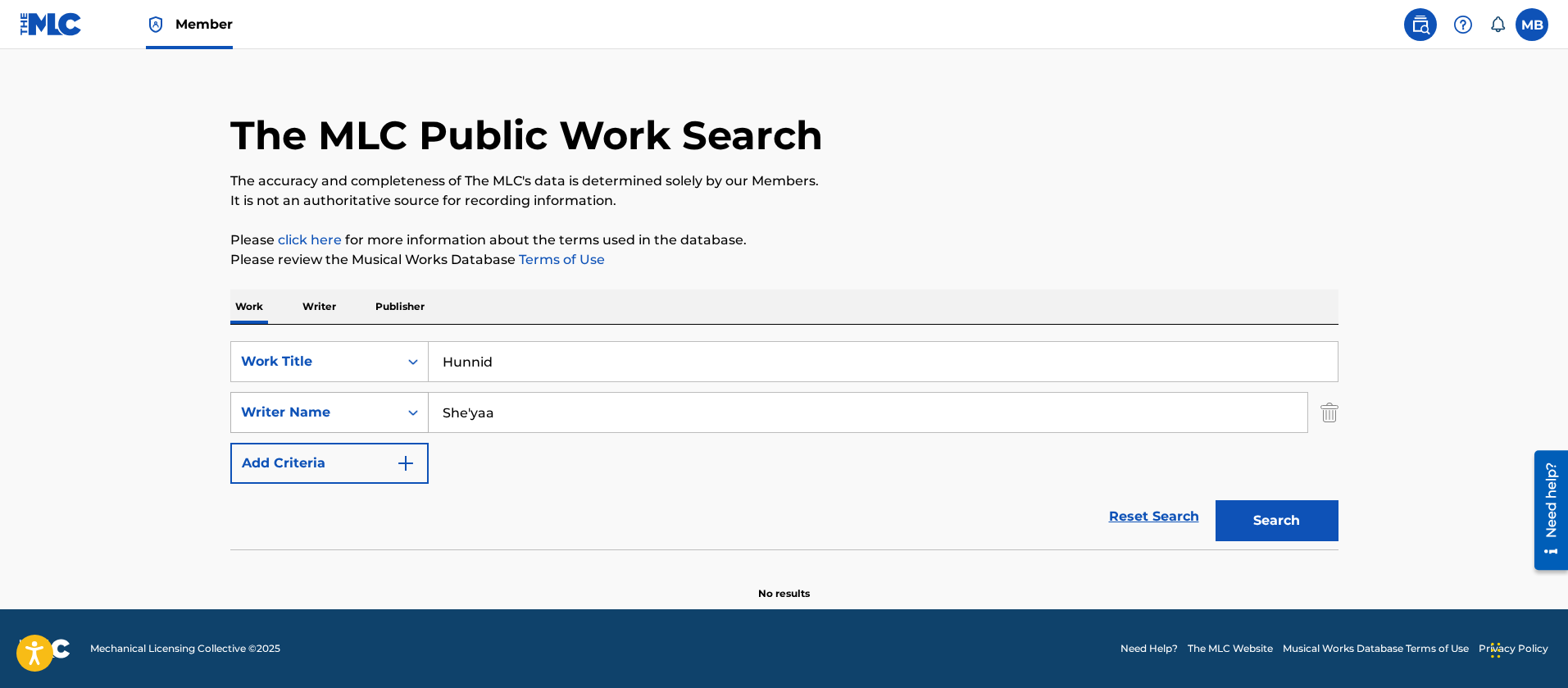
drag, startPoint x: 535, startPoint y: 412, endPoint x: 288, endPoint y: 405, distance: 247.1
click at [297, 409] on div "SearchWithCriteria6a48a46a-efc0-4c00-8800-135f94e6f4c8 Writer Name She'yaa" at bounding box center [784, 412] width 1108 height 41
click at [608, 366] on input "Hunnid" at bounding box center [883, 361] width 909 height 39
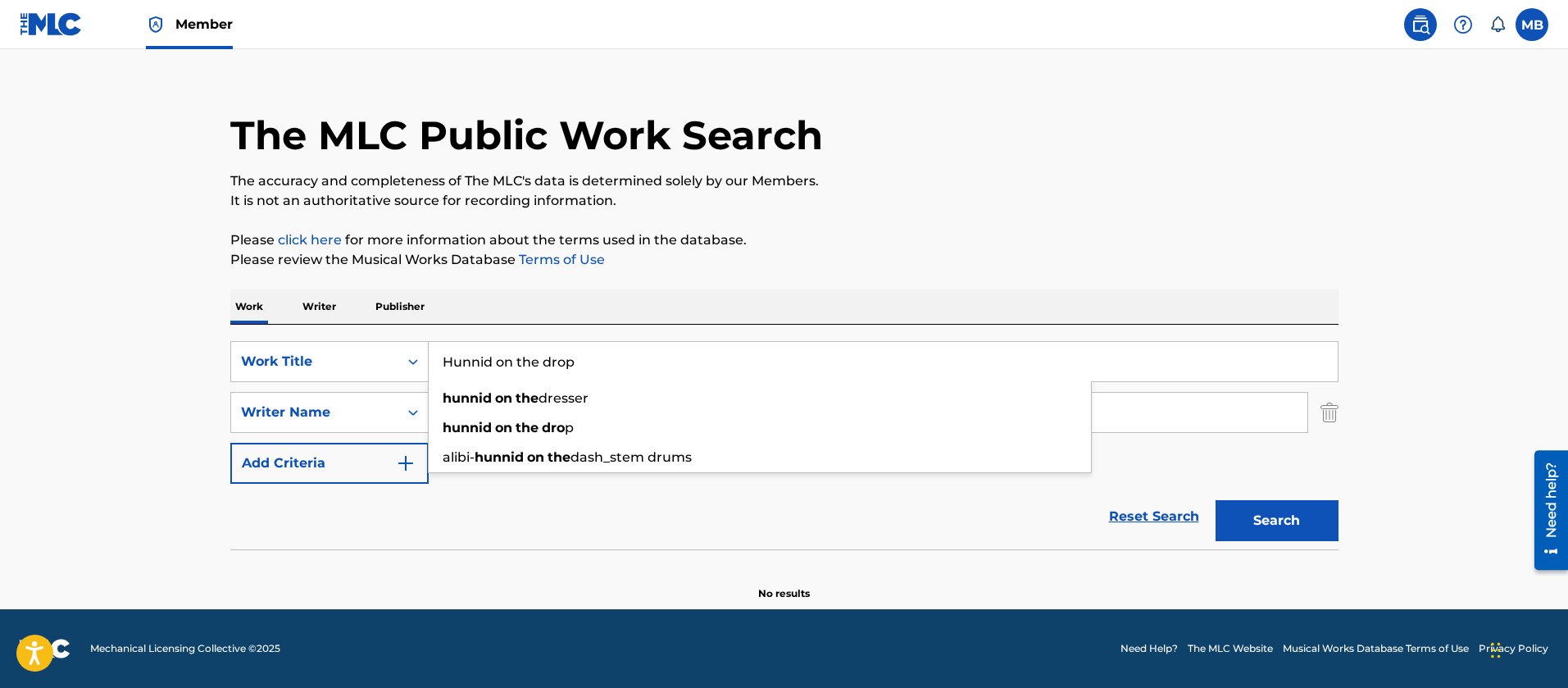
type input "Hunnid on the drop"
click at [1215, 501] on button "Search" at bounding box center [1277, 521] width 123 height 41
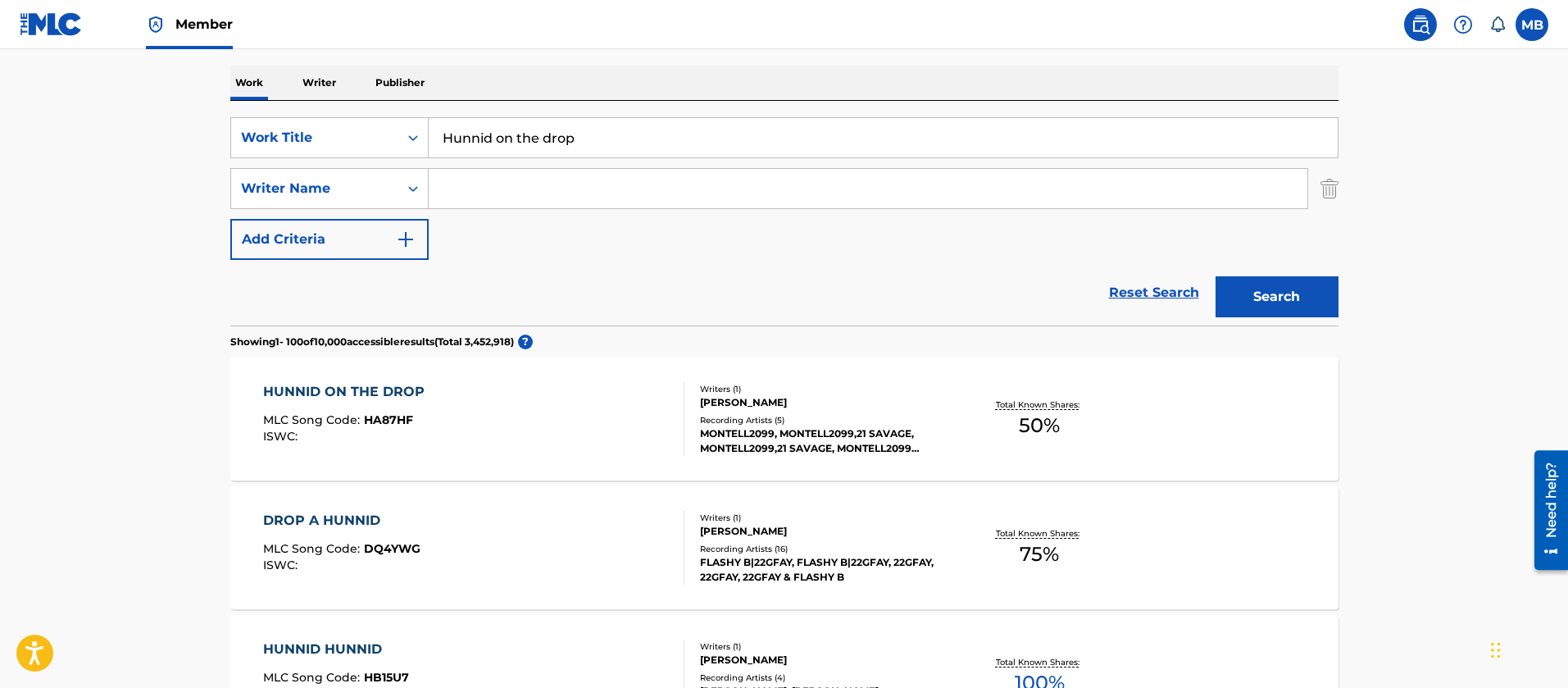
scroll to position [323, 0]
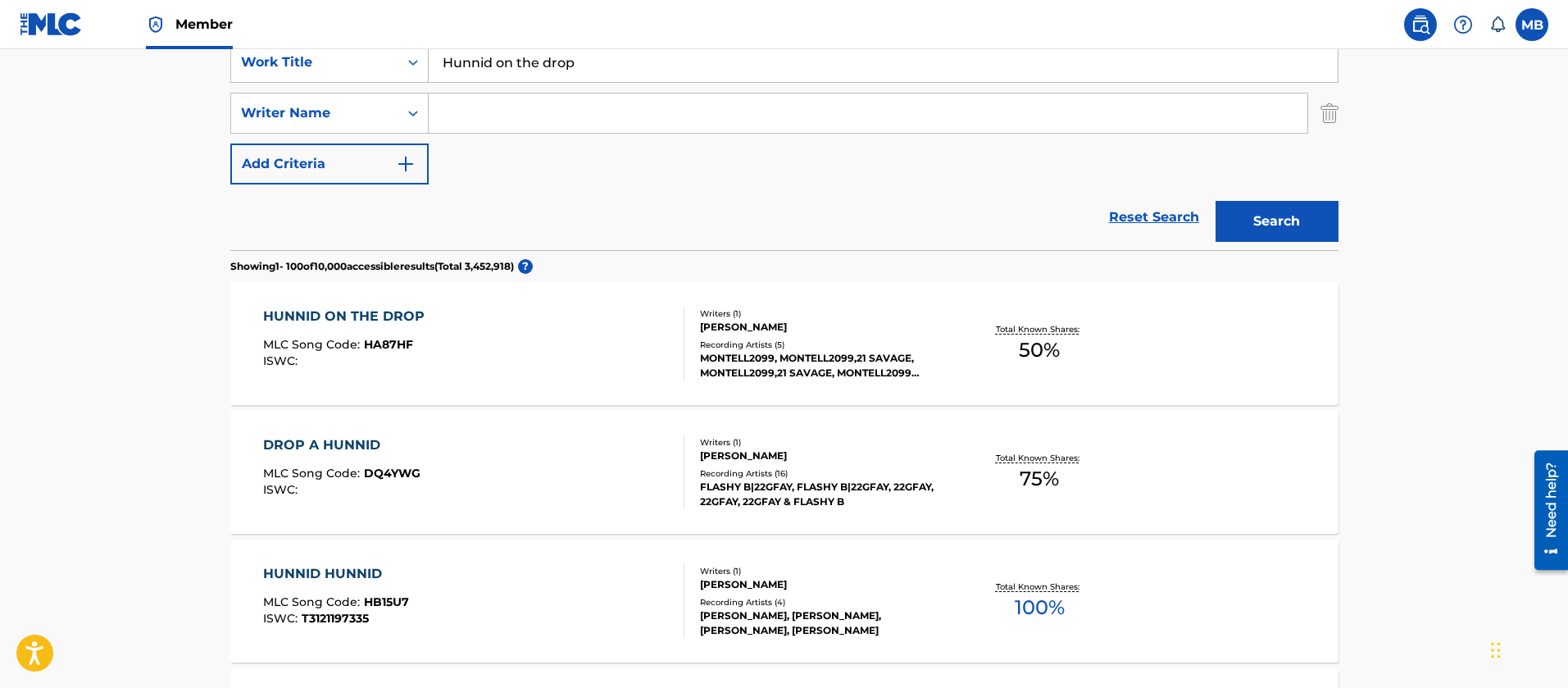
click at [588, 344] on div "HUNNID ON THE DROP MLC Song Code : HA87HF ISWC :" at bounding box center [474, 344] width 421 height 73
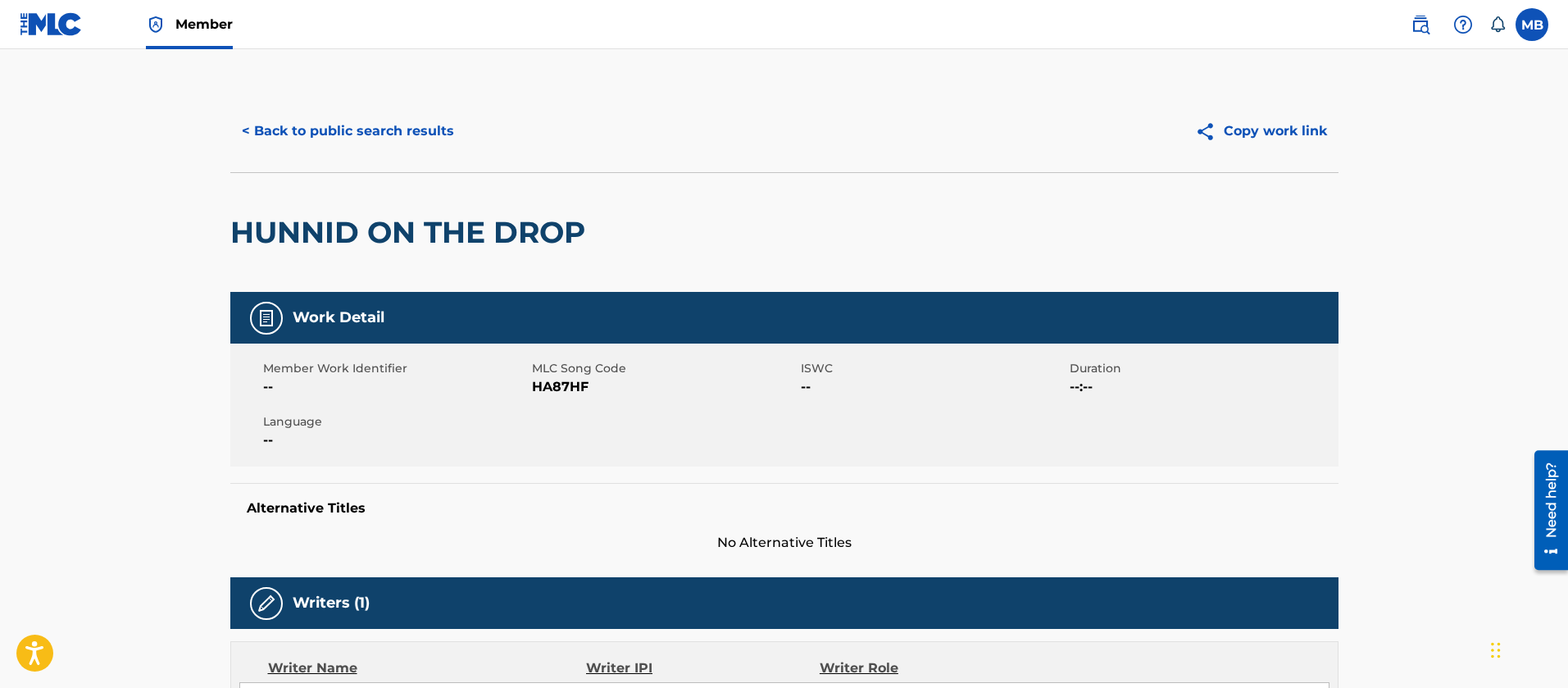
click at [558, 382] on span "HA87HF" at bounding box center [665, 387] width 264 height 19
click at [404, 265] on div "HUNNID ON THE DROP" at bounding box center [412, 231] width 364 height 118
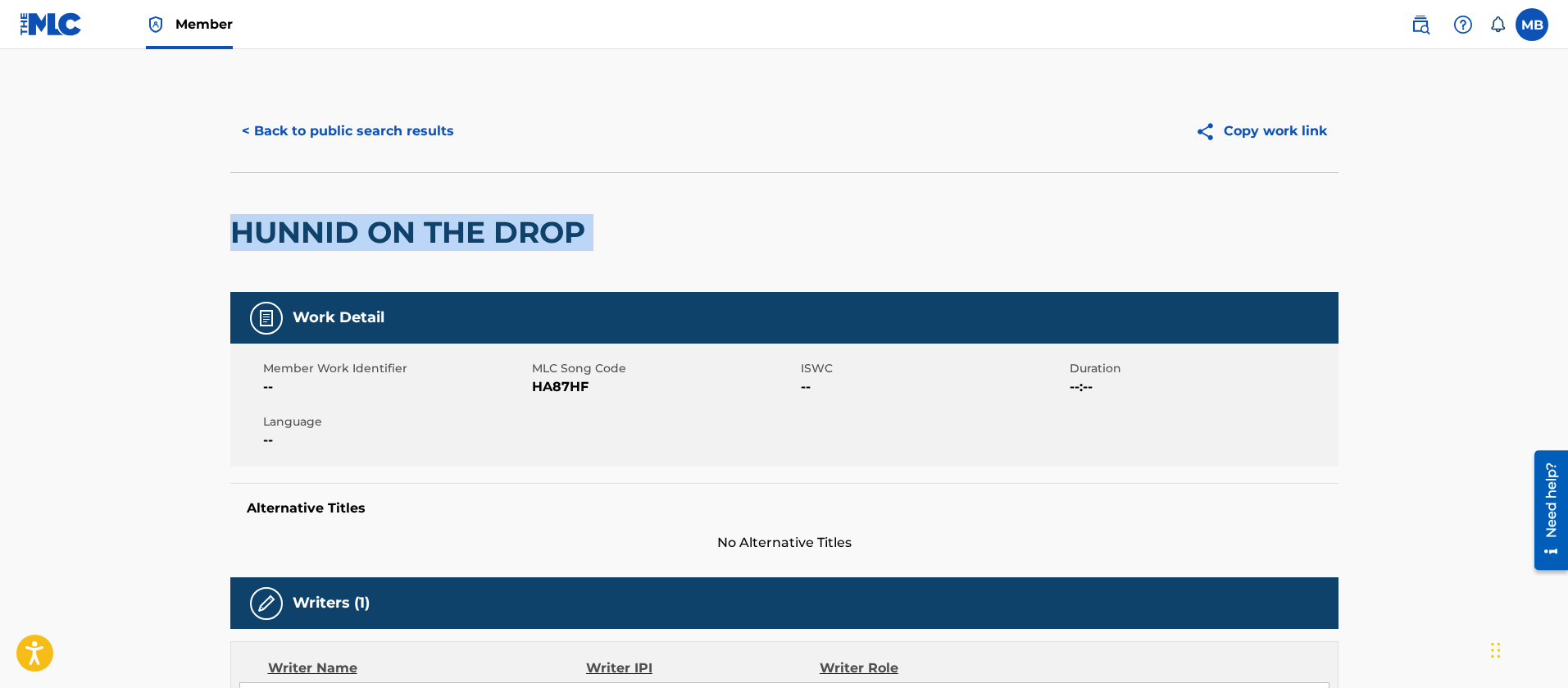
click at [404, 265] on div "HUNNID ON THE DROP" at bounding box center [412, 231] width 364 height 118
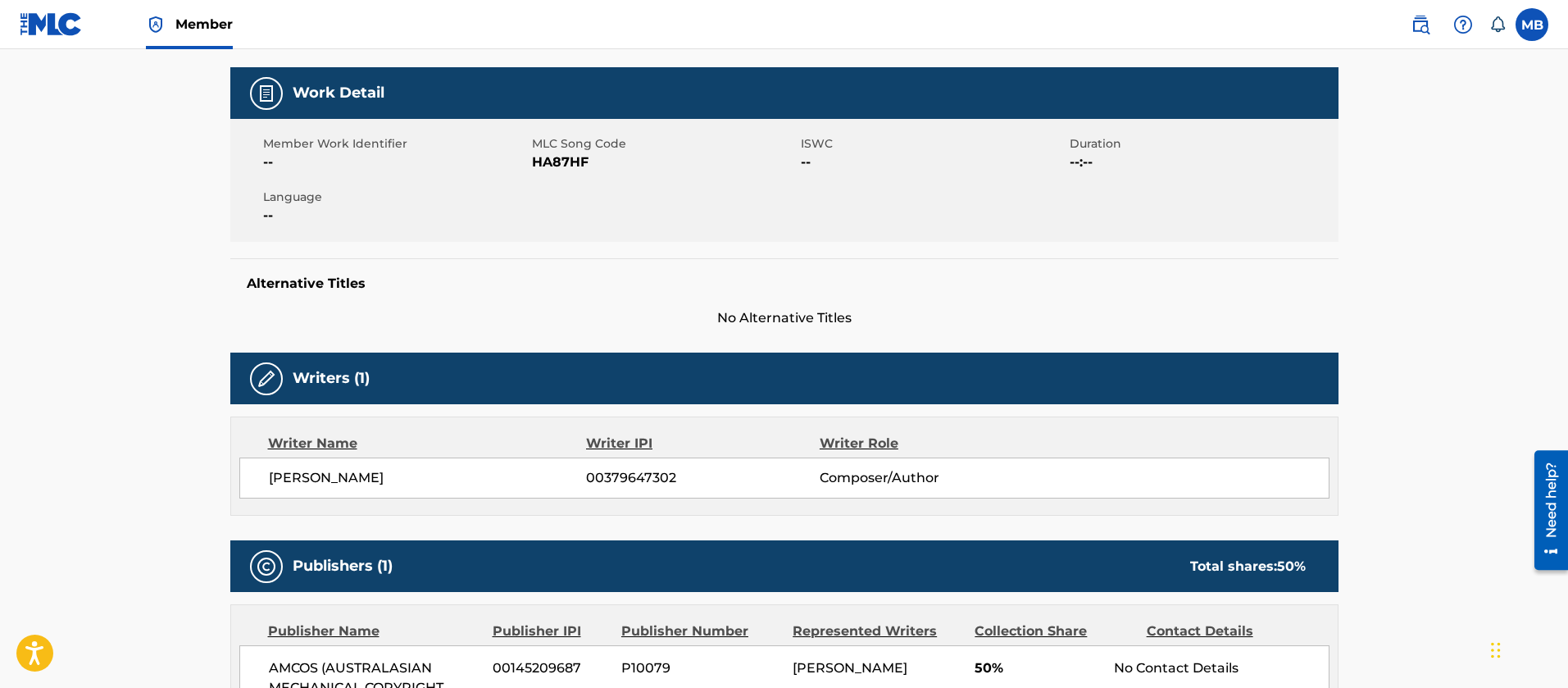
scroll to position [246, 0]
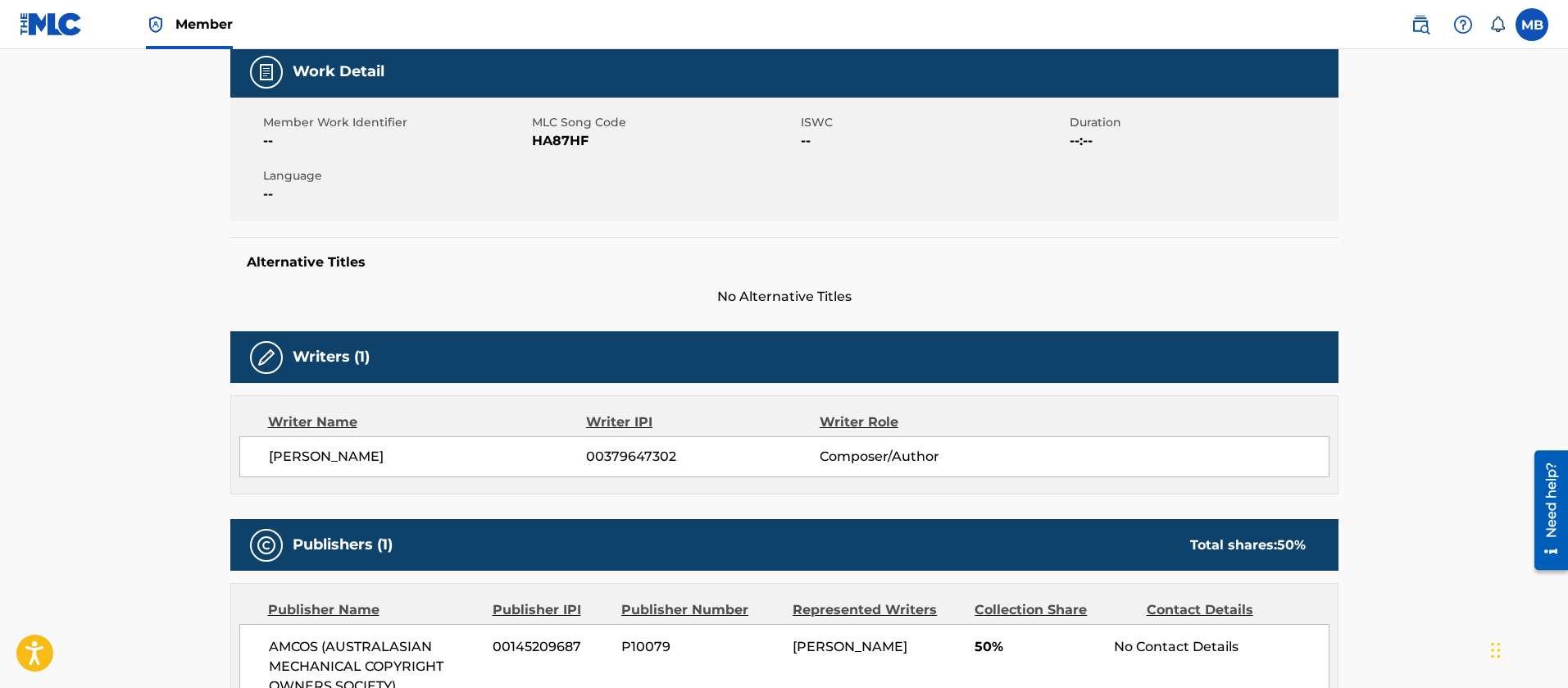
click at [308, 454] on span "[PERSON_NAME]" at bounding box center [428, 457] width 318 height 19
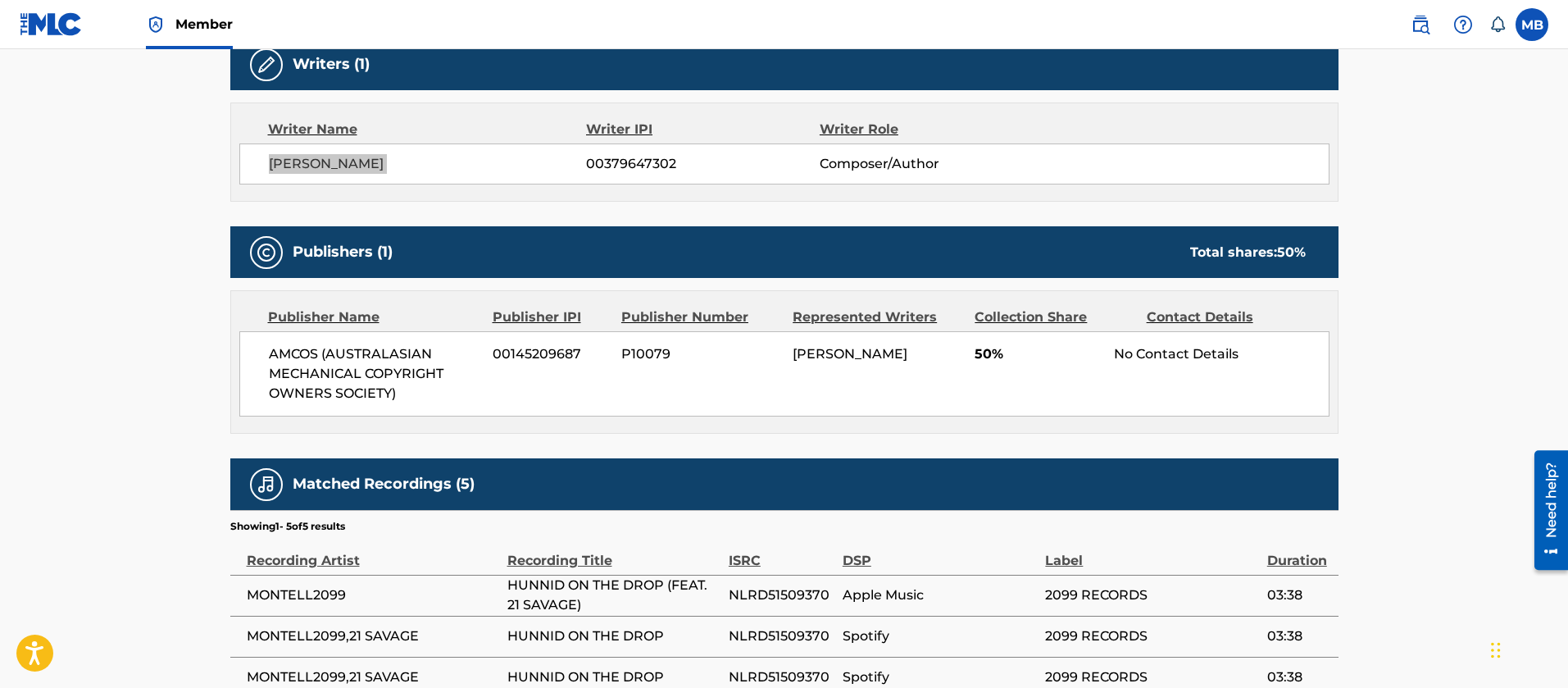
scroll to position [735, 0]
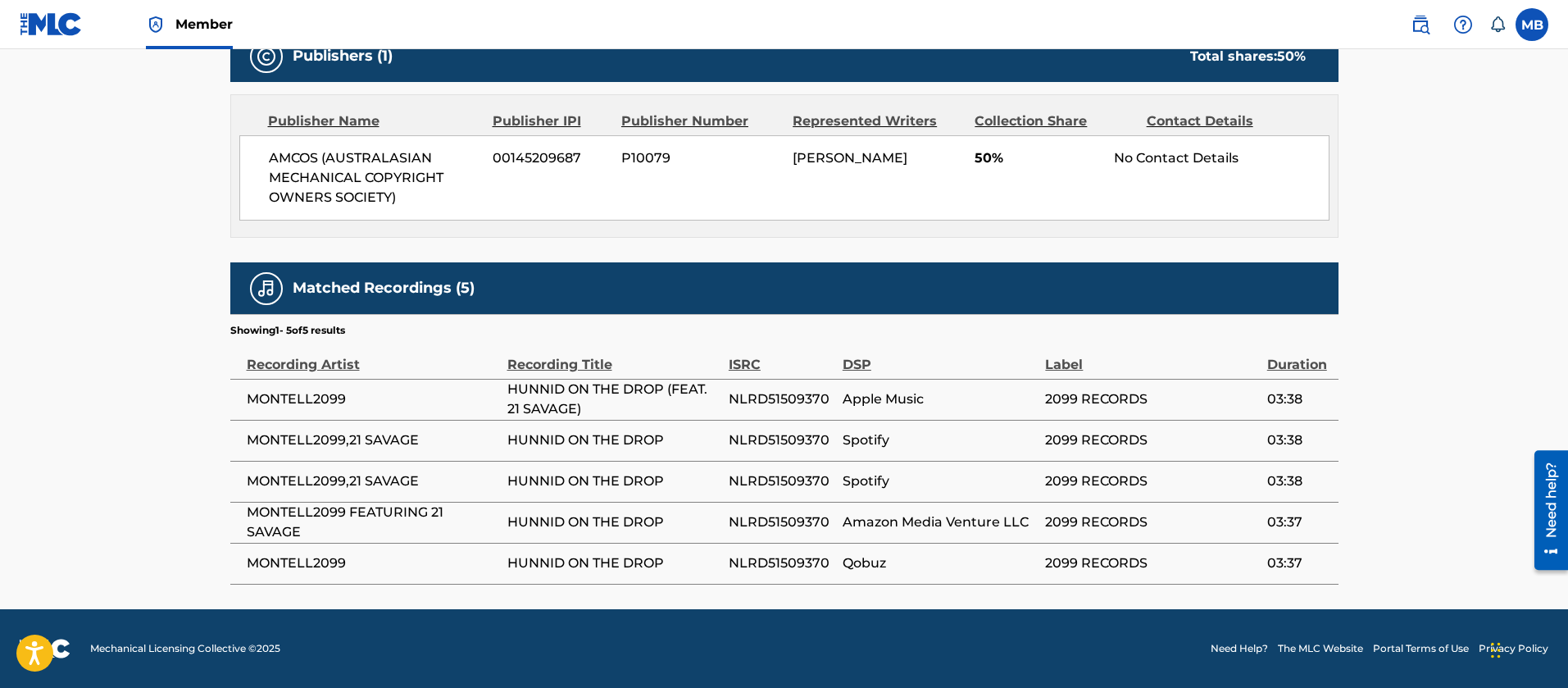
click at [308, 406] on span "MONTELL2099" at bounding box center [373, 399] width 252 height 19
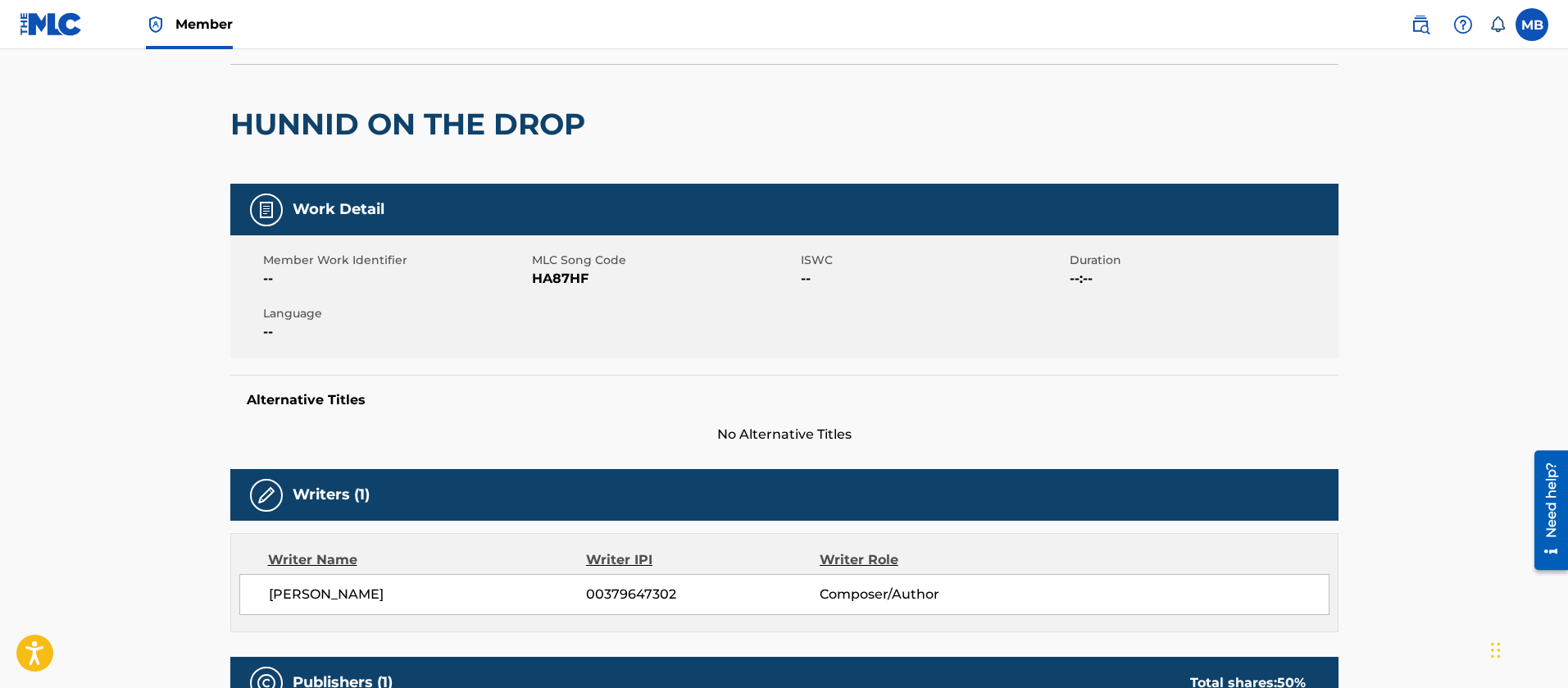
scroll to position [0, 0]
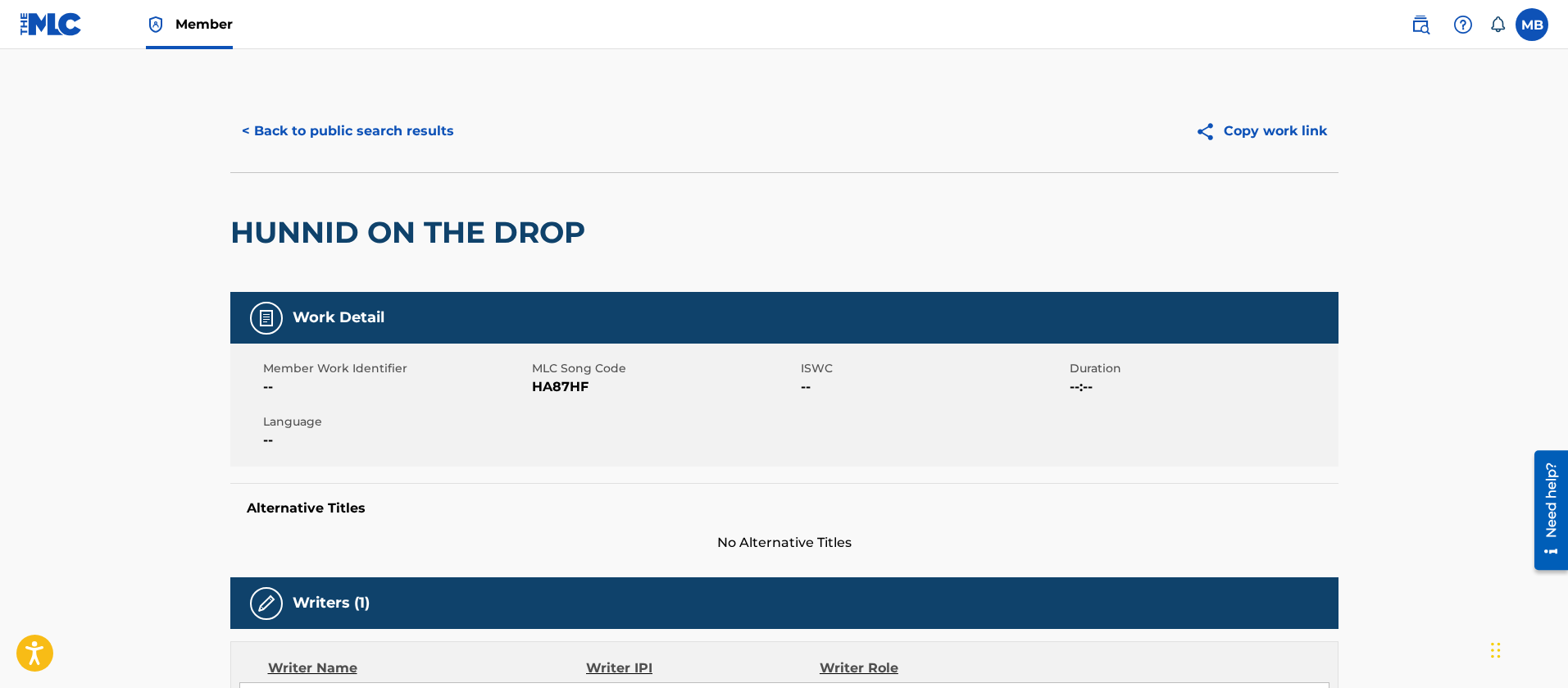
click at [384, 111] on button "< Back to public search results" at bounding box center [348, 131] width 235 height 41
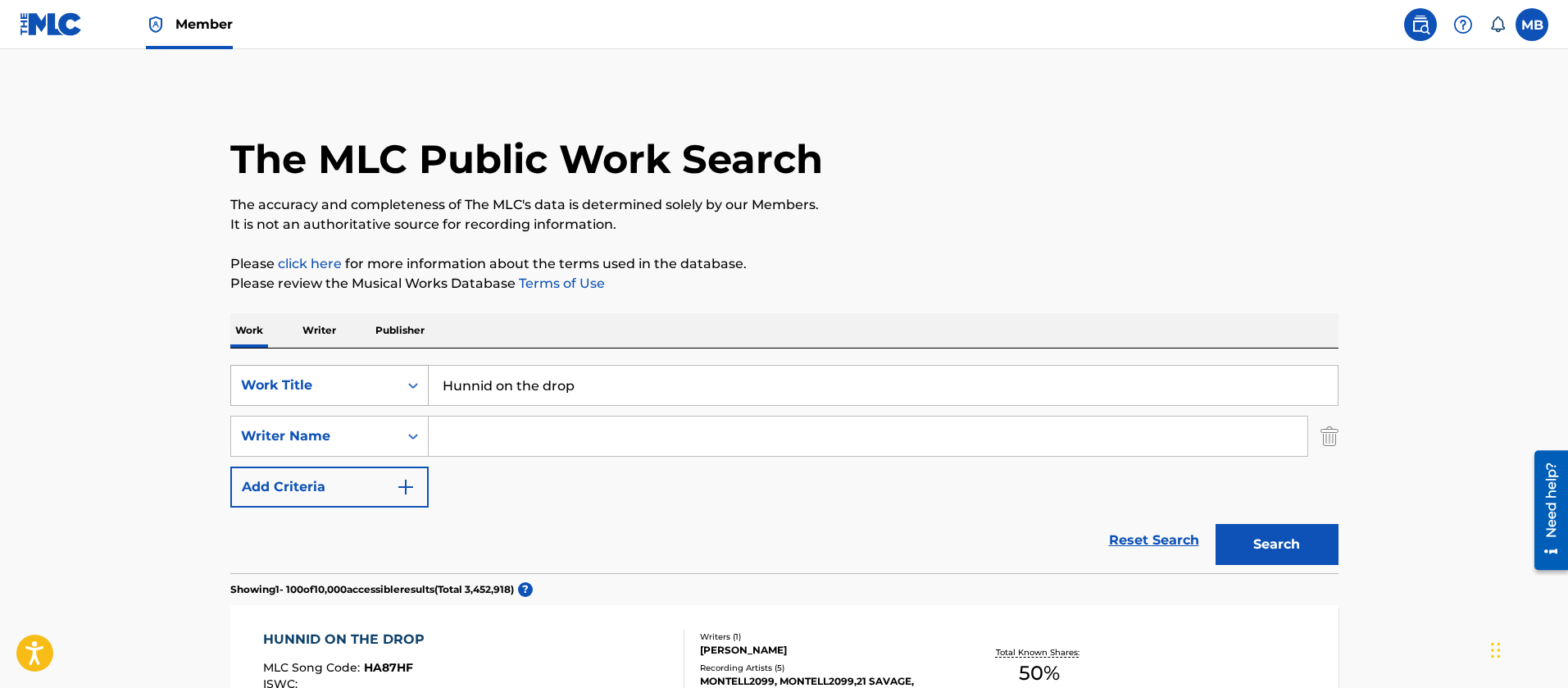
drag, startPoint x: 621, startPoint y: 375, endPoint x: 234, endPoint y: 367, distance: 387.1
click at [247, 372] on div "SearchWithCriteria55765601-b6f5-4fd7-8288-276d69afa418 Work Title Hunnid on the…" at bounding box center [784, 385] width 1108 height 41
type input "Neck Shine"
click at [1215, 524] on button "Search" at bounding box center [1277, 545] width 123 height 41
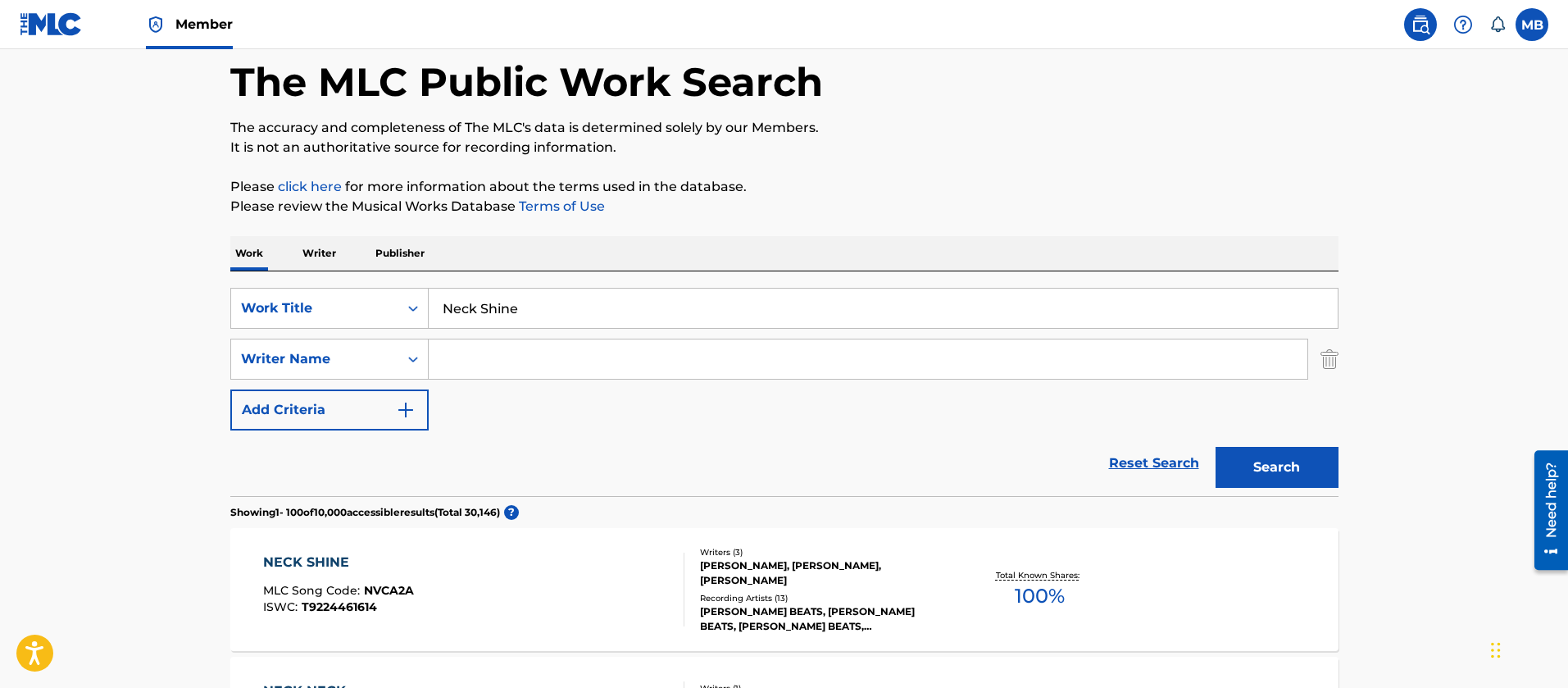
scroll to position [323, 0]
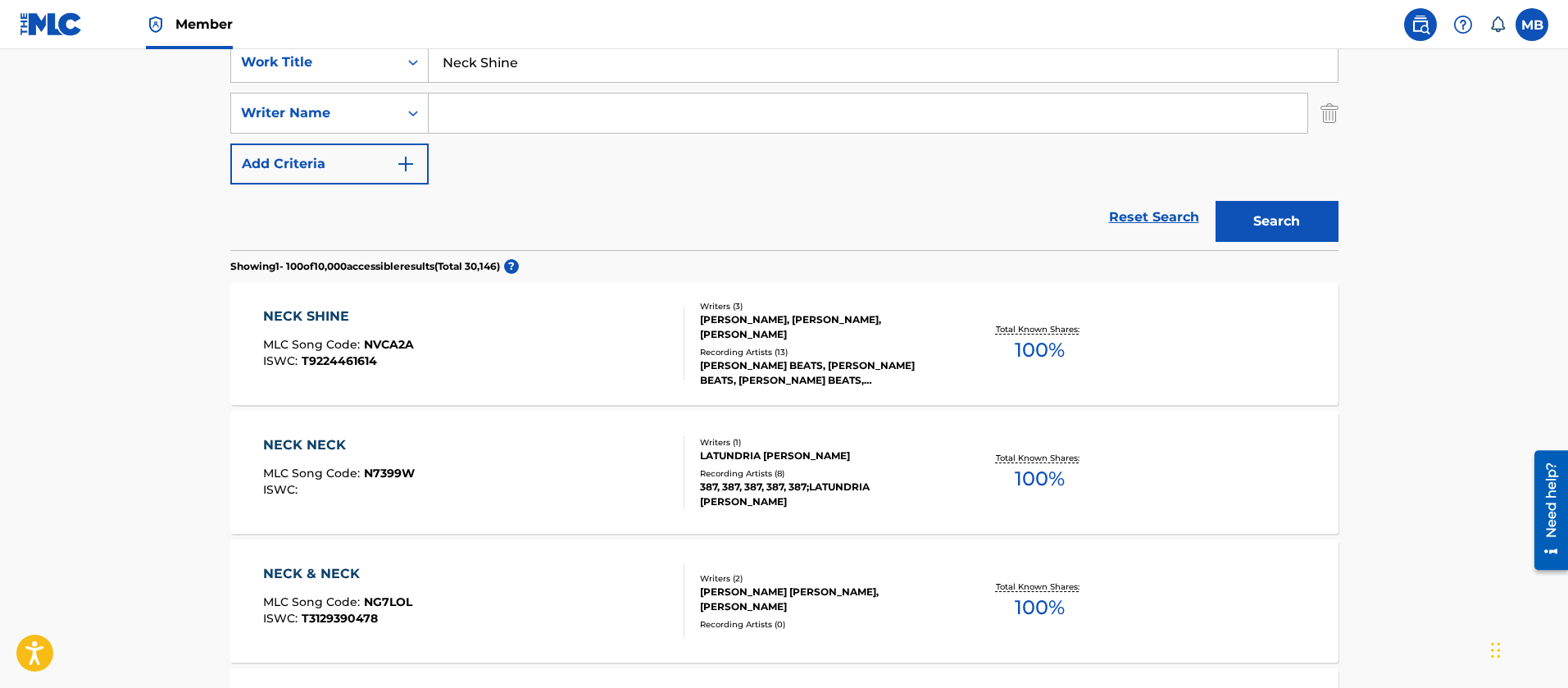
click at [531, 347] on div "NECK SHINE MLC Song Code : NVCA2A ISWC : T9224461614" at bounding box center [474, 344] width 421 height 73
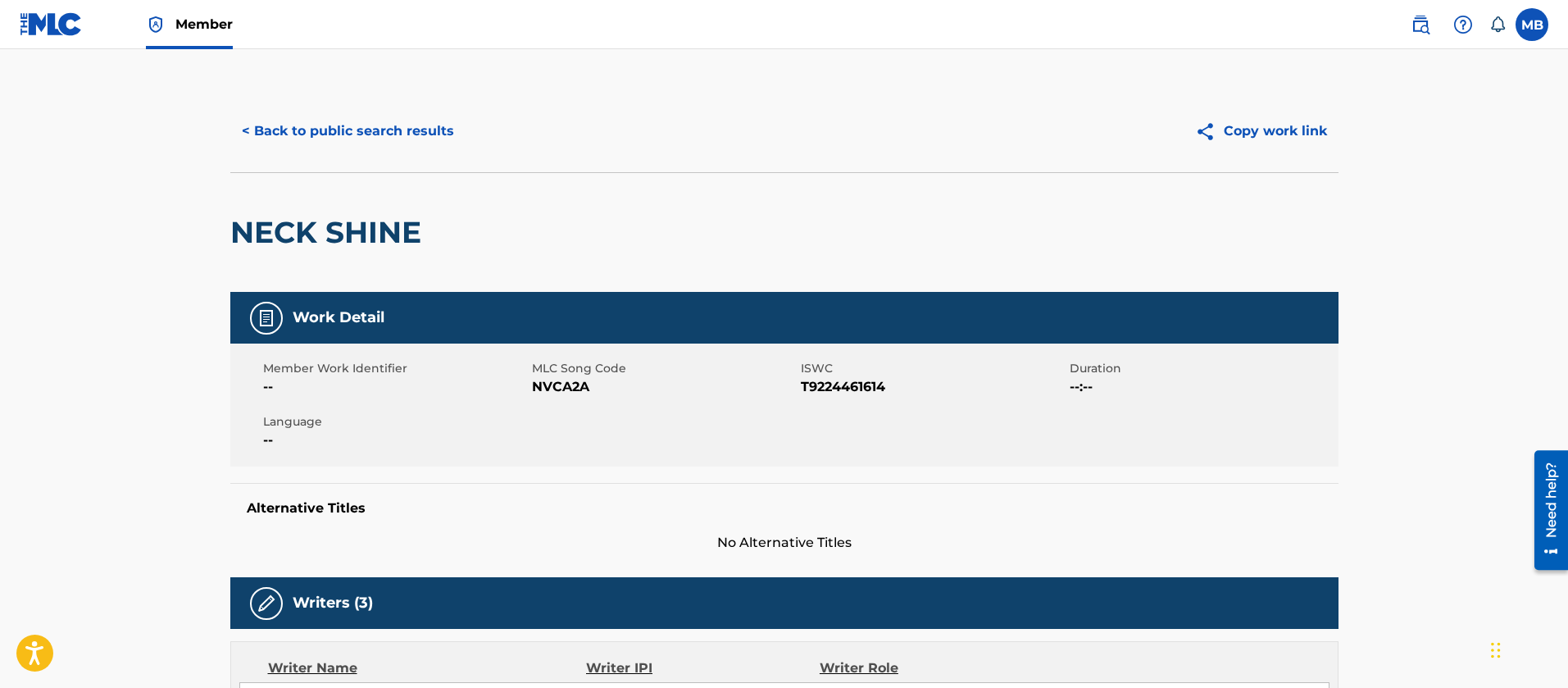
click at [349, 111] on button "< Back to public search results" at bounding box center [348, 131] width 235 height 41
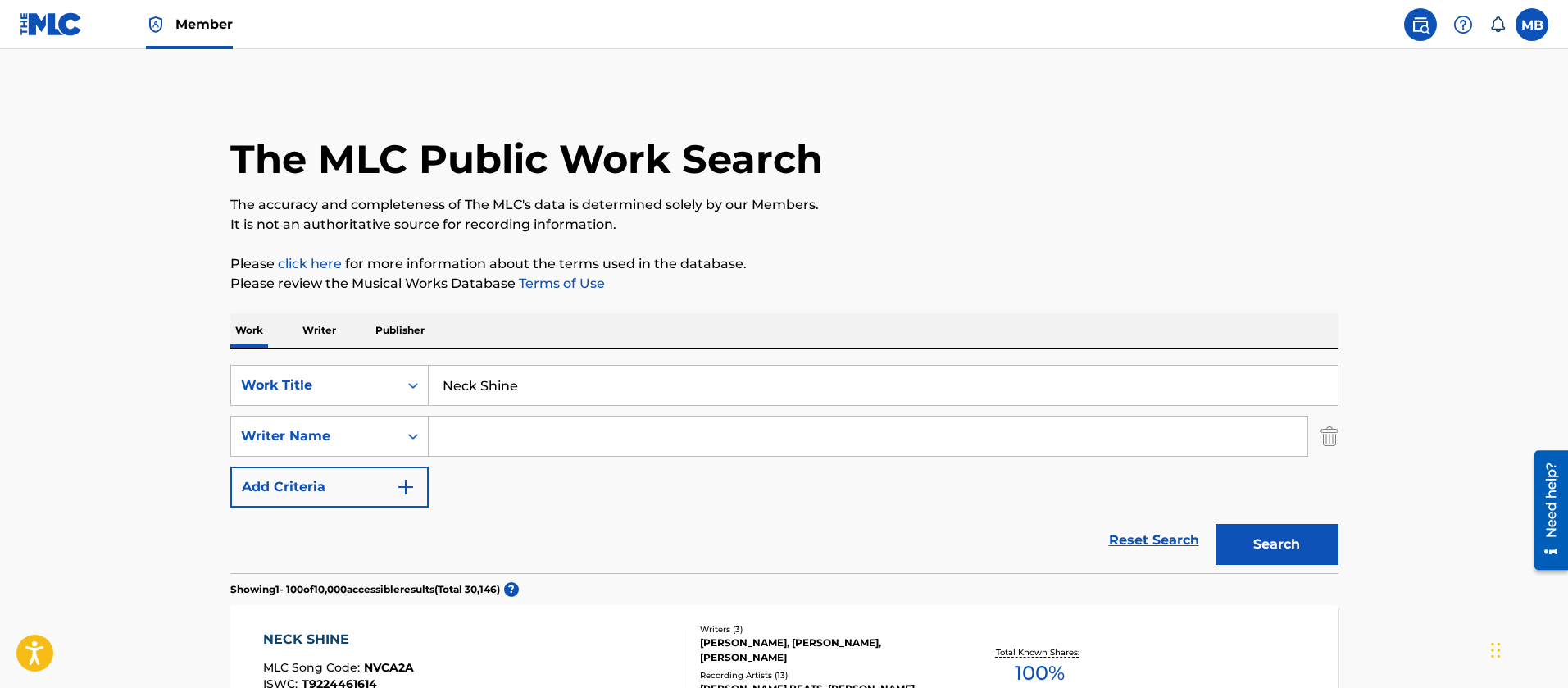
drag, startPoint x: 594, startPoint y: 379, endPoint x: 117, endPoint y: 317, distance: 481.0
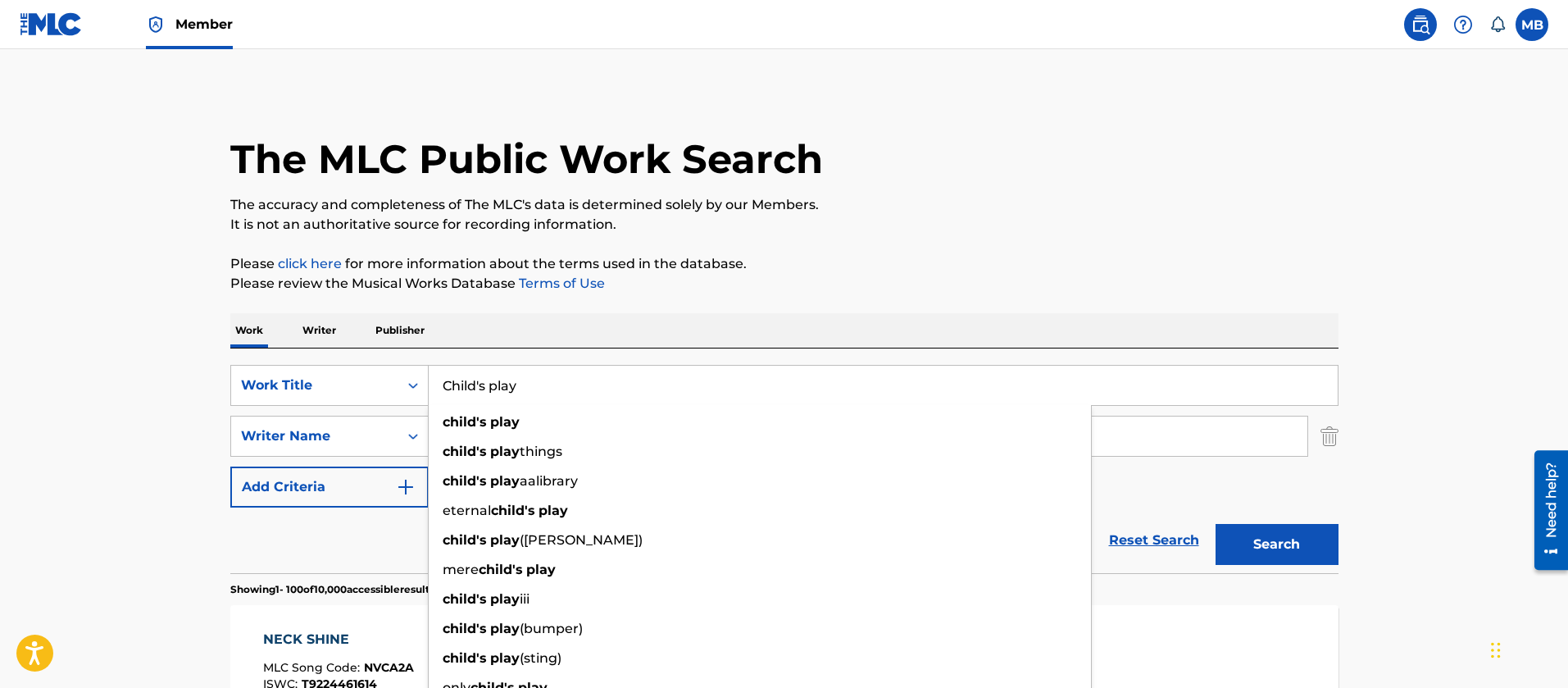
type input "Child's play"
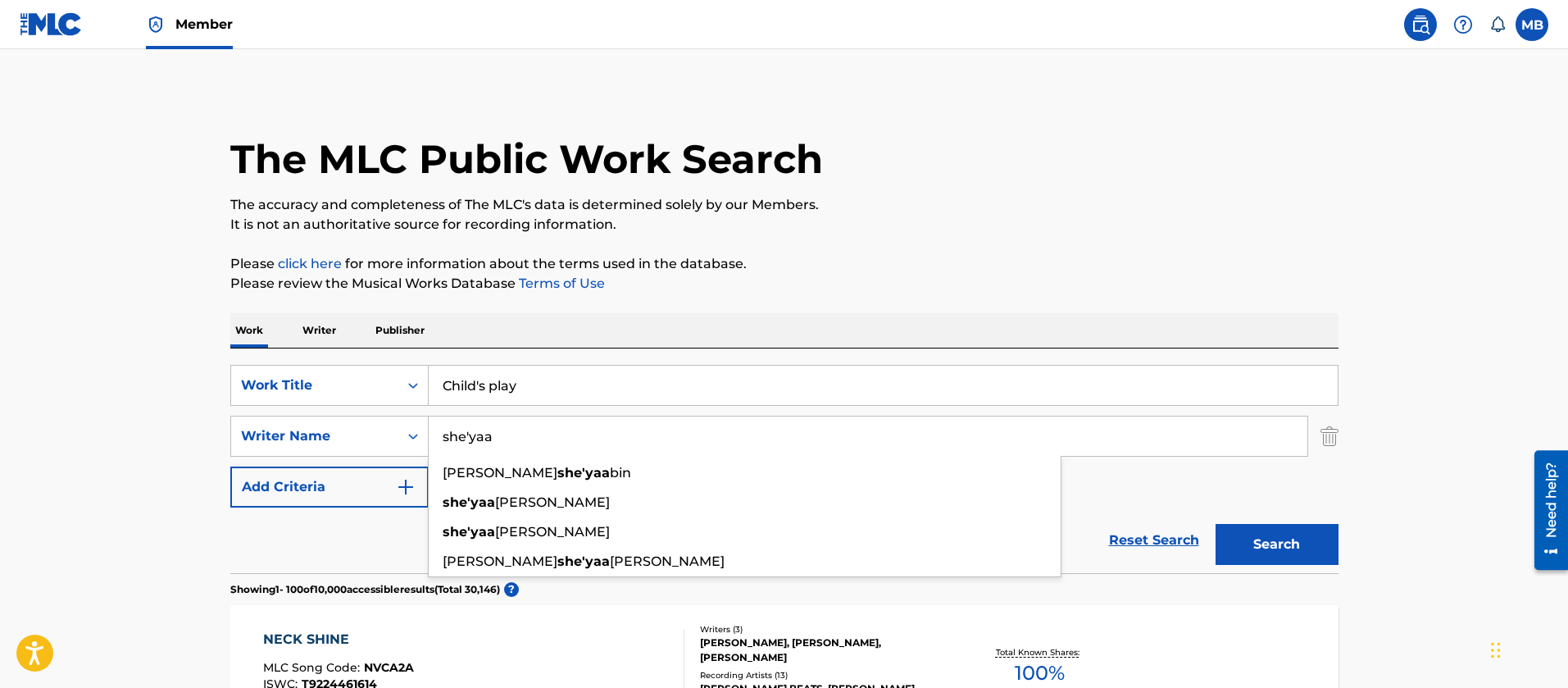
type input "she'yaa"
click at [1215, 524] on button "Search" at bounding box center [1277, 545] width 123 height 41
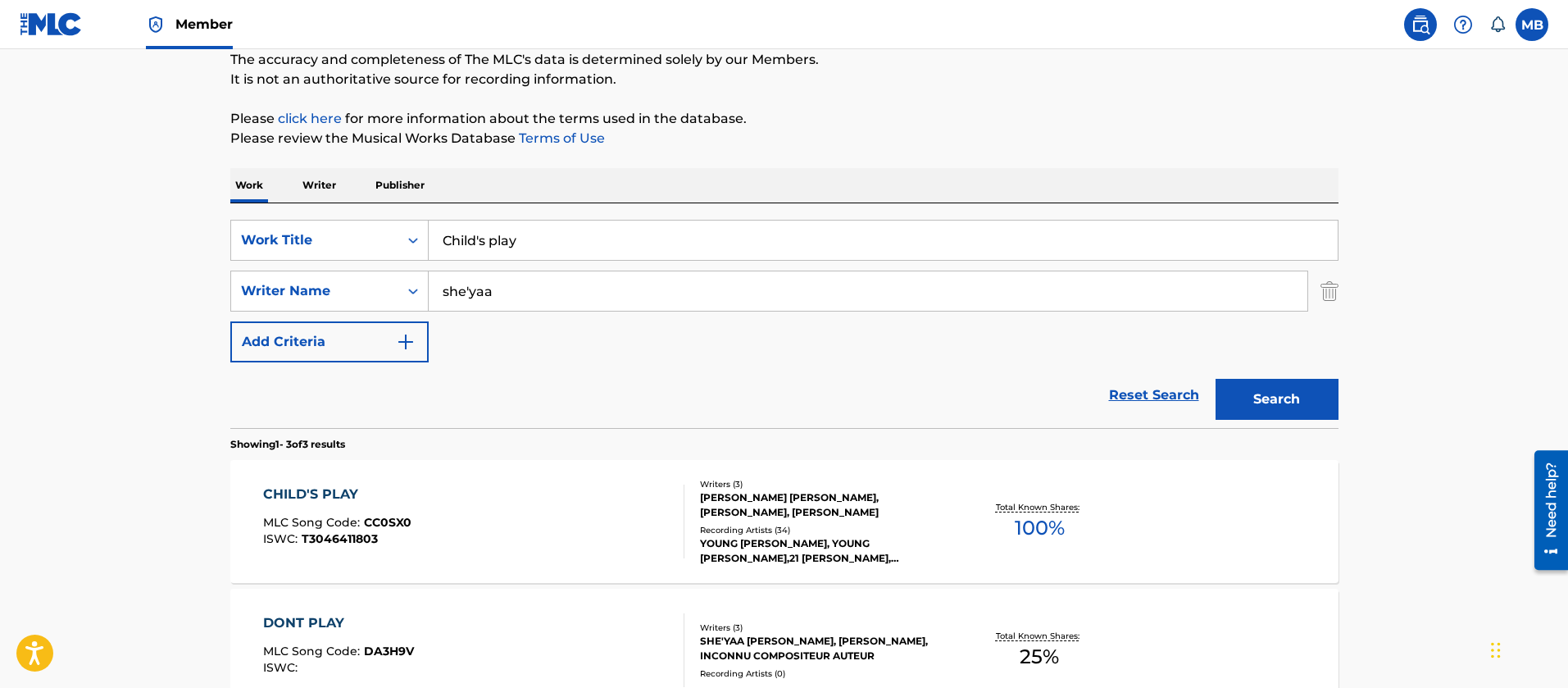
scroll to position [246, 0]
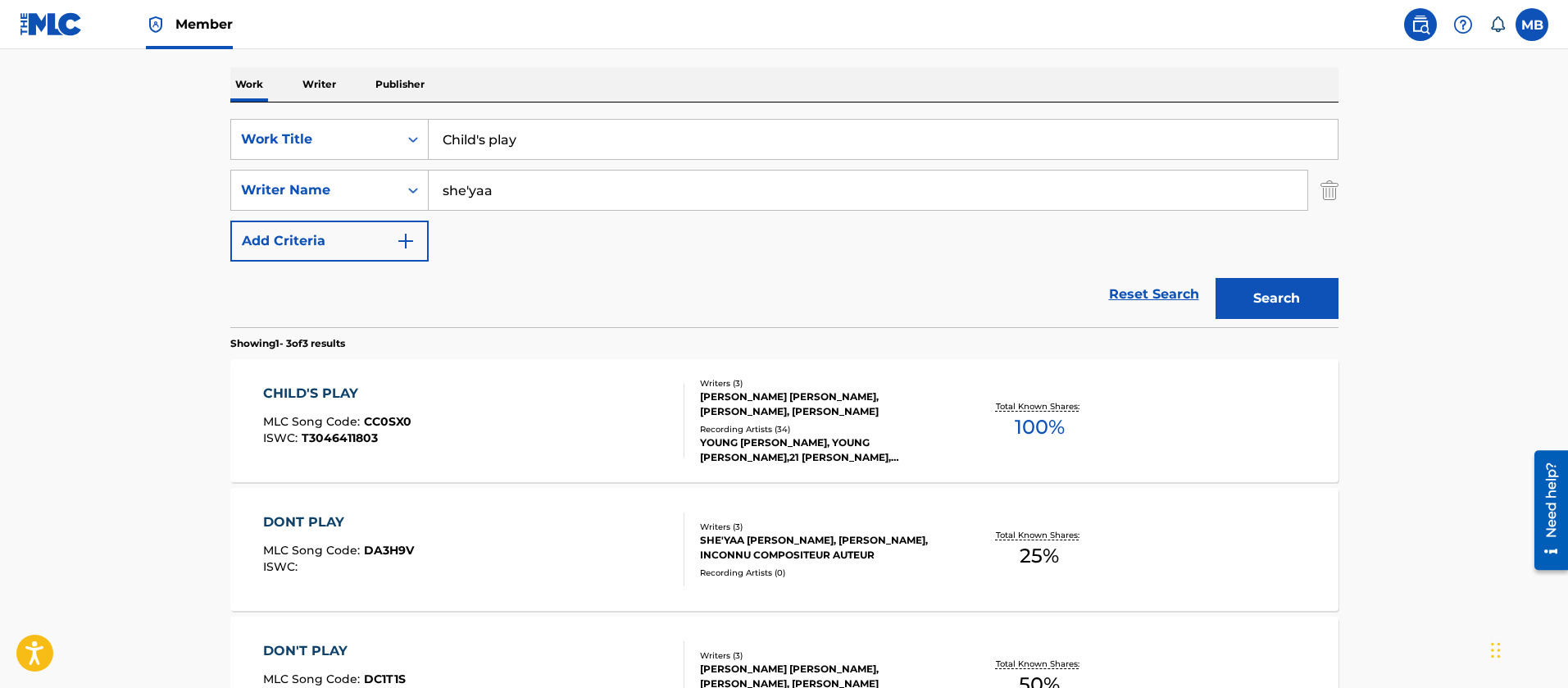
click at [493, 387] on div "CHILD'S PLAY MLC Song Code : CC0SX0 ISWC : T3046411803" at bounding box center [474, 421] width 421 height 73
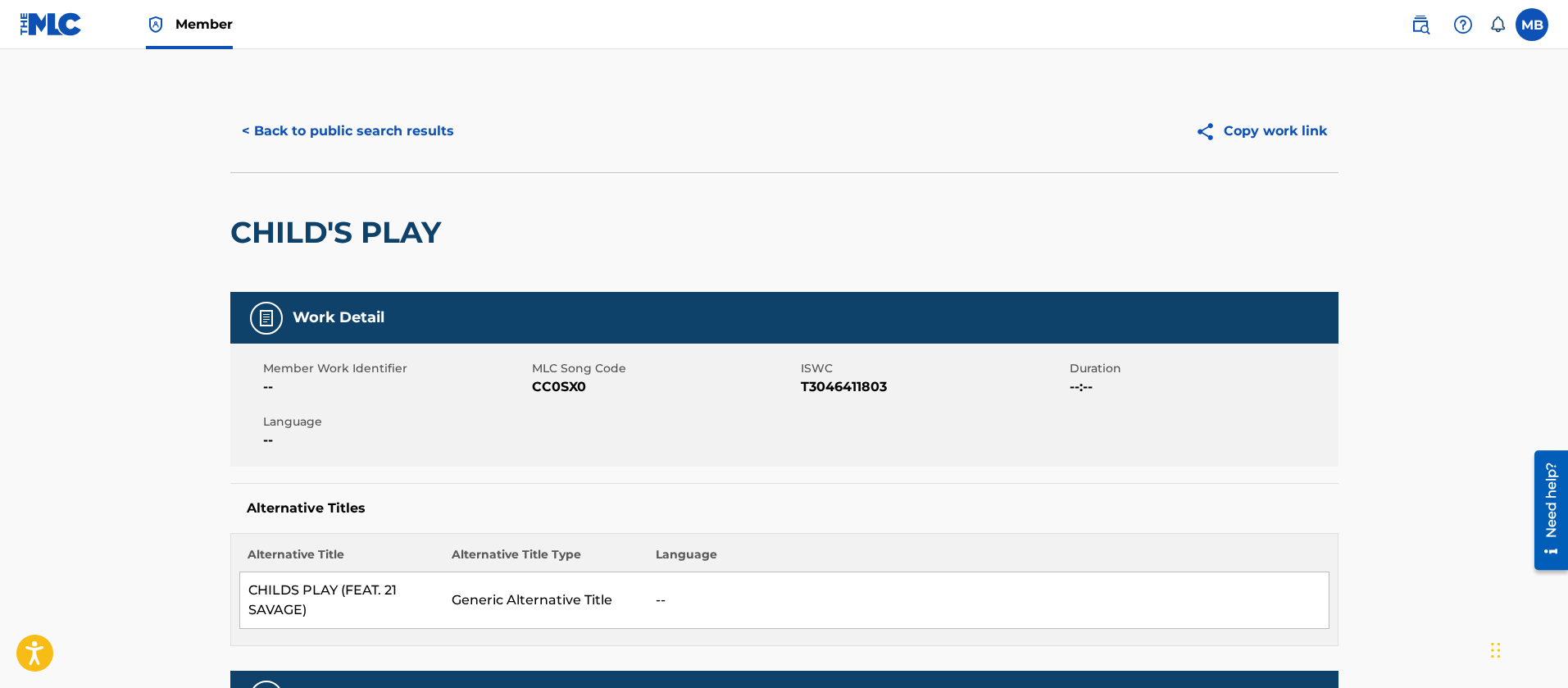
click at [409, 133] on button "< Back to public search results" at bounding box center [348, 131] width 235 height 41
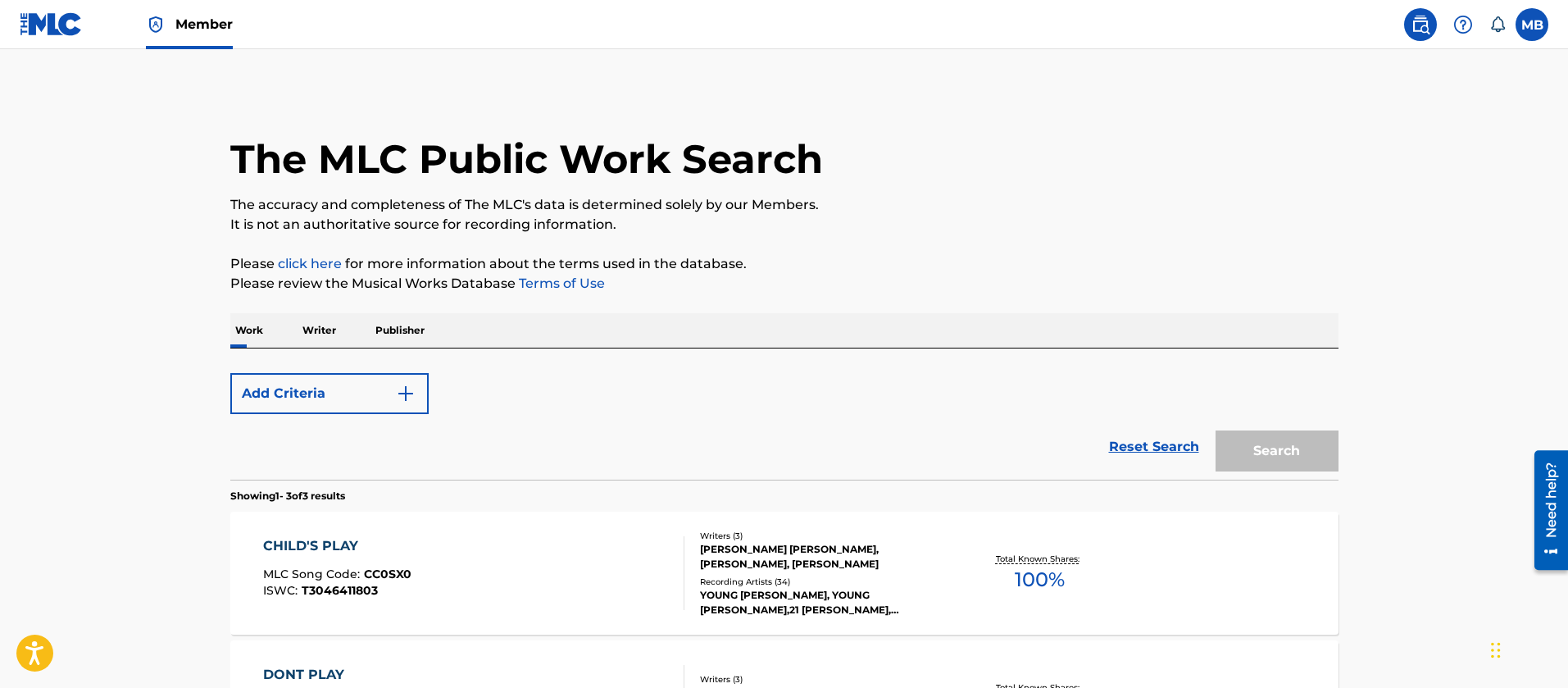
scroll to position [246, 0]
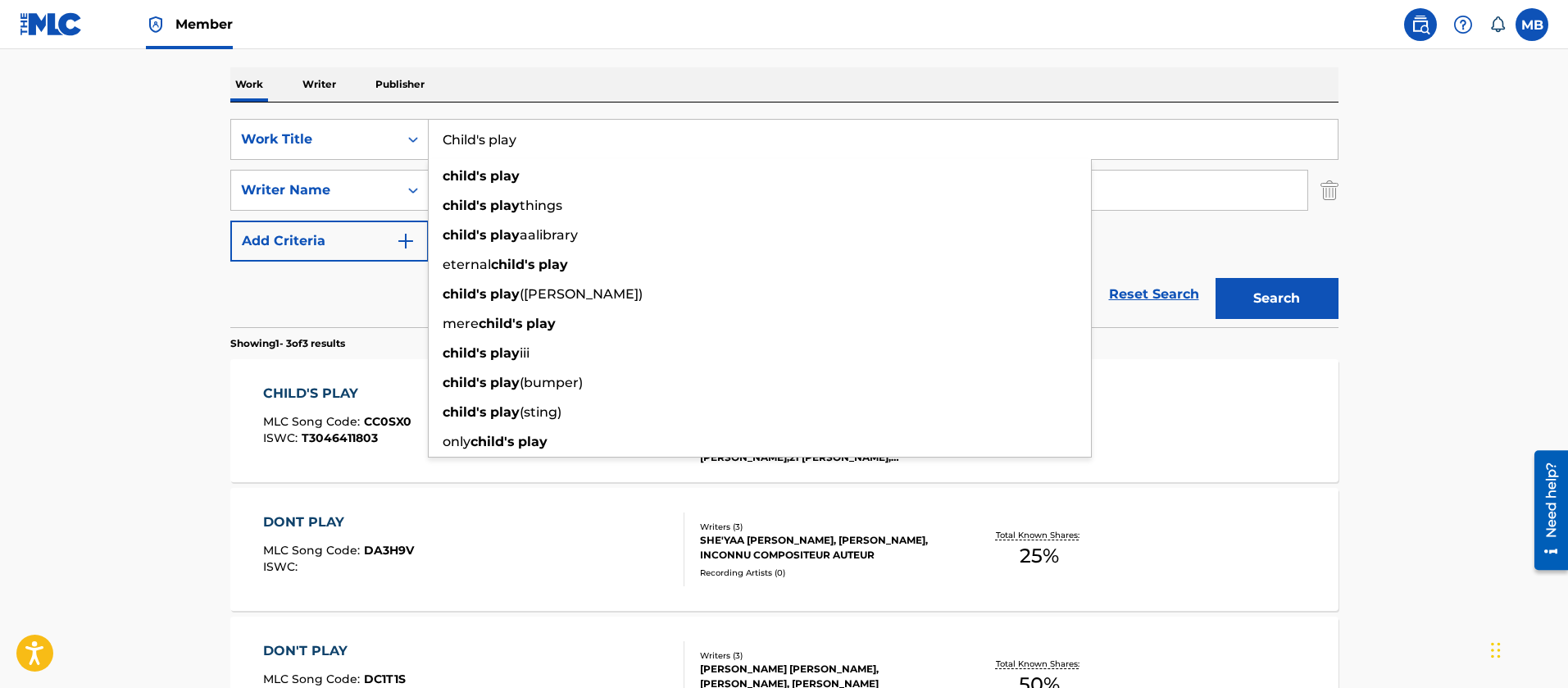
drag, startPoint x: 532, startPoint y: 152, endPoint x: 187, endPoint y: 118, distance: 346.7
click at [187, 118] on main "The MLC Public Work Search The accuracy and completeness of The MLC's data is d…" at bounding box center [784, 314] width 1568 height 1022
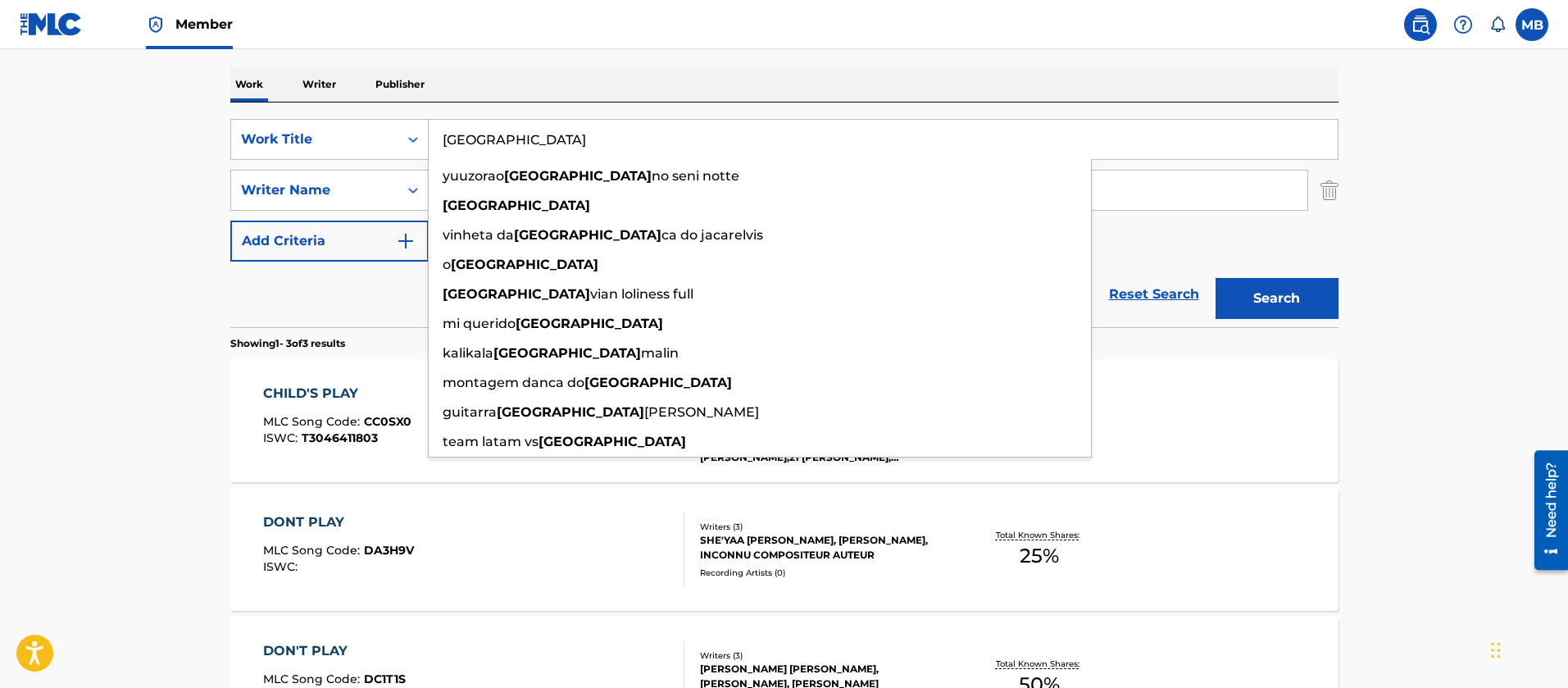
type input "[GEOGRAPHIC_DATA]"
click at [1215, 278] on button "Search" at bounding box center [1277, 299] width 123 height 41
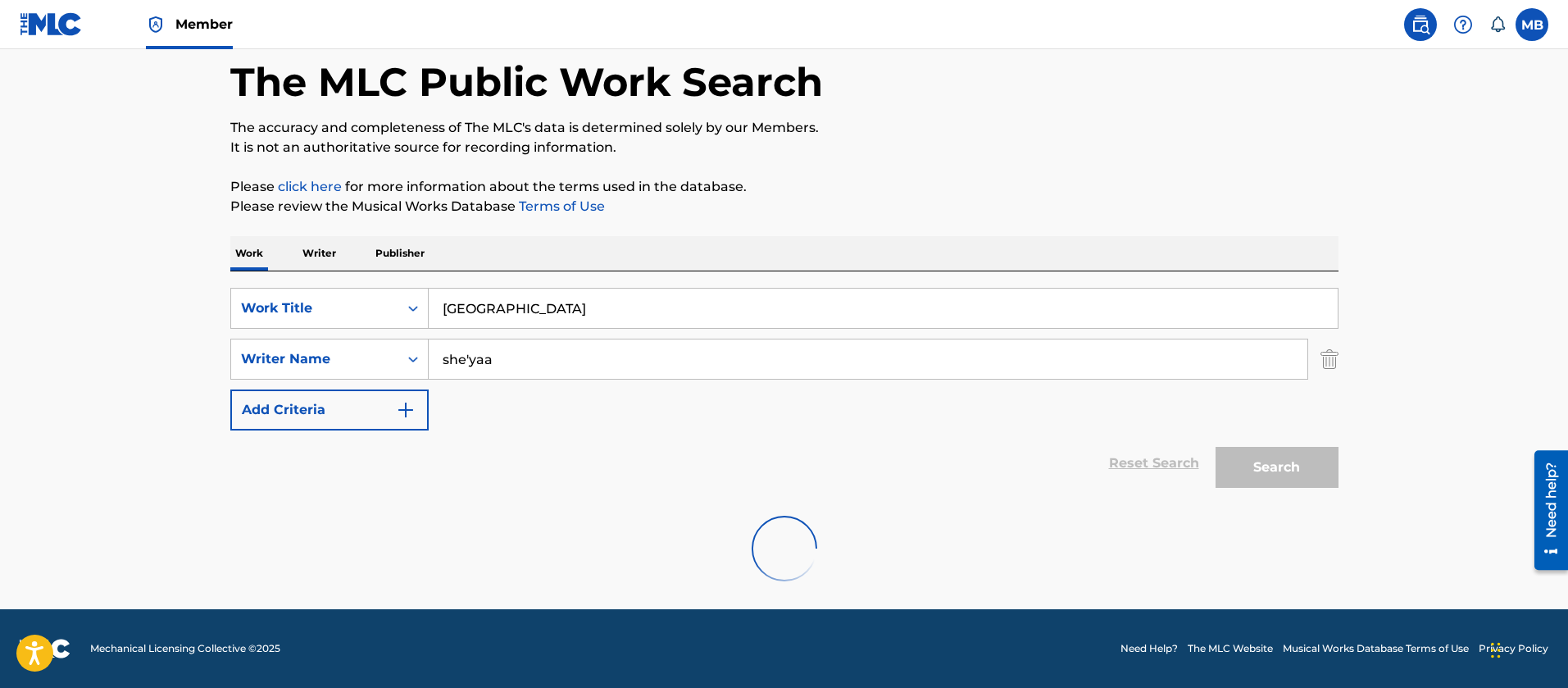
scroll to position [204, 0]
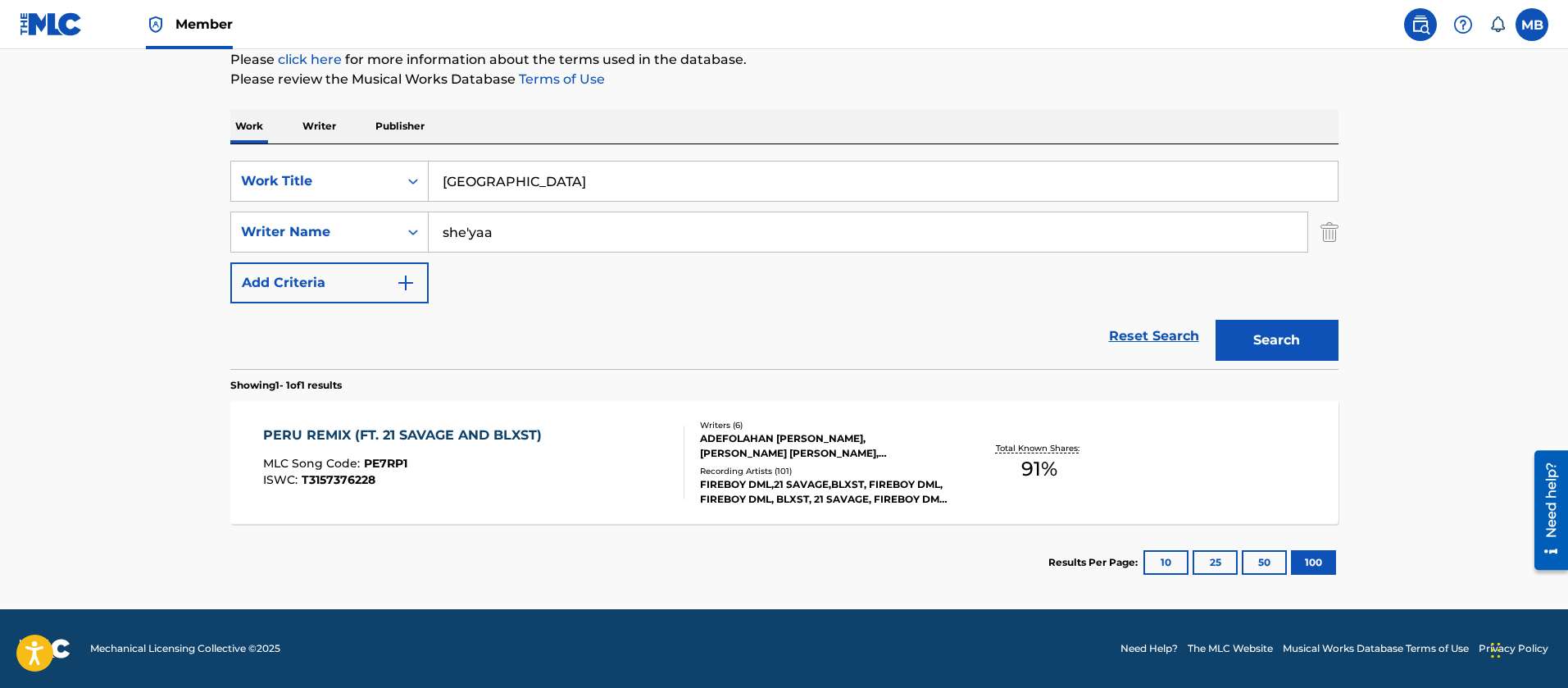
click at [550, 453] on div "PERU REMIX (FT. 21 SAVAGE AND BLXST) MLC Song Code : PE7RP1 ISWC : T3157376228" at bounding box center [474, 462] width 421 height 73
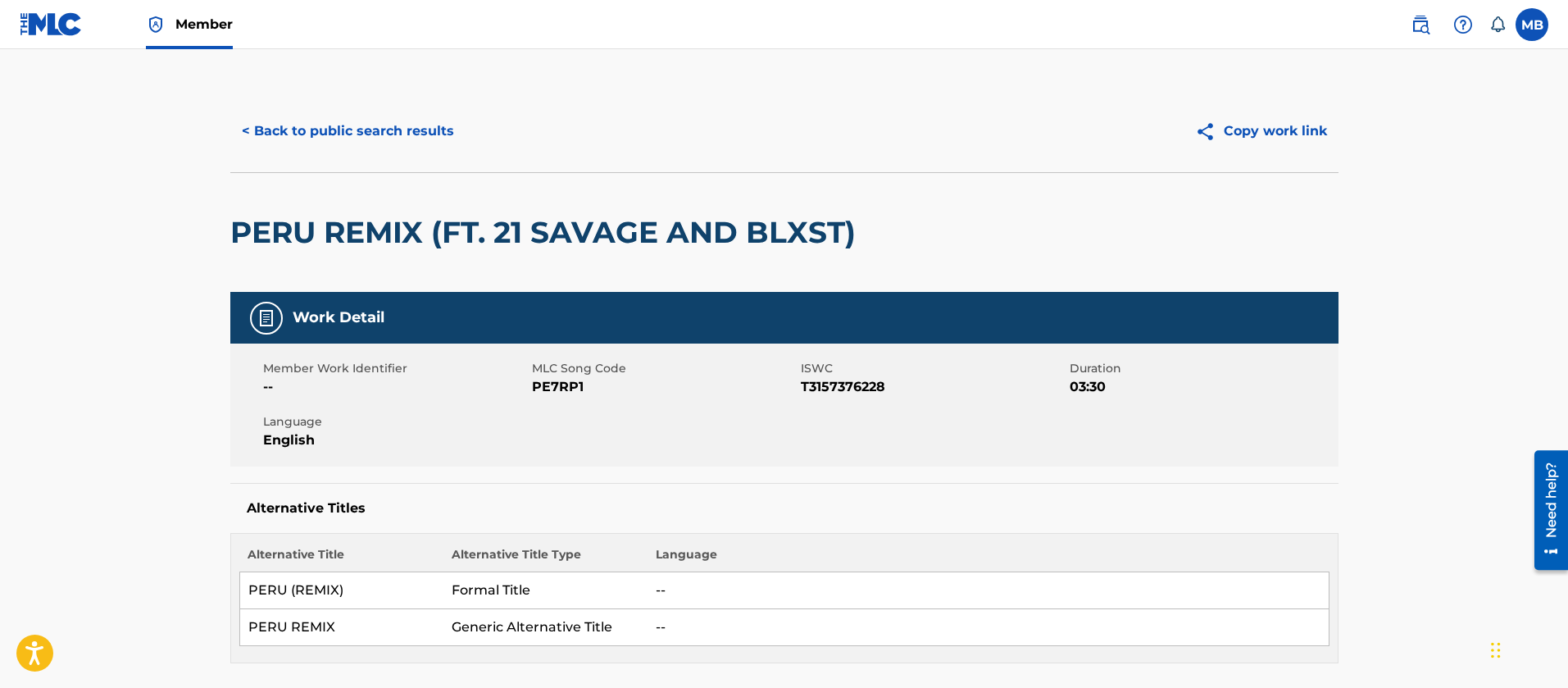
click at [348, 139] on button "< Back to public search results" at bounding box center [348, 131] width 235 height 41
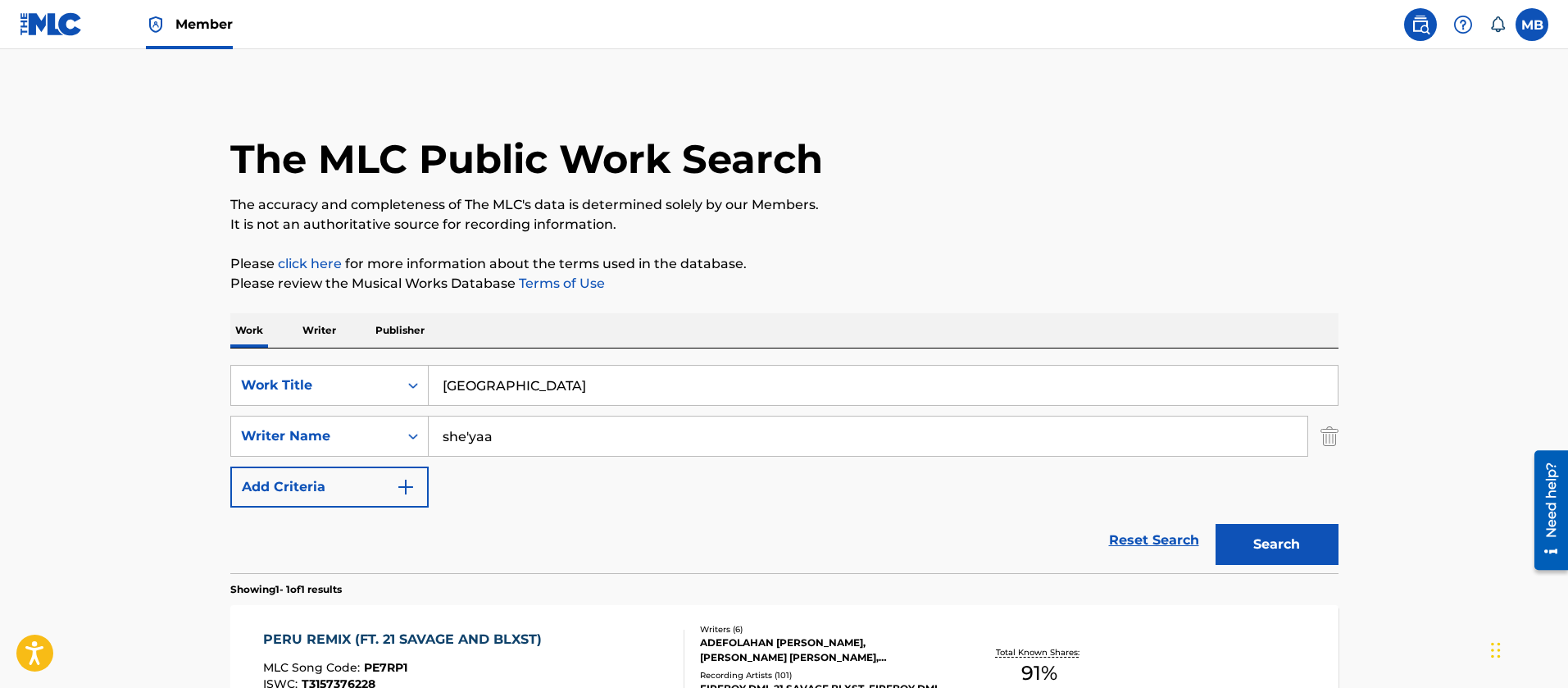
scroll to position [111, 0]
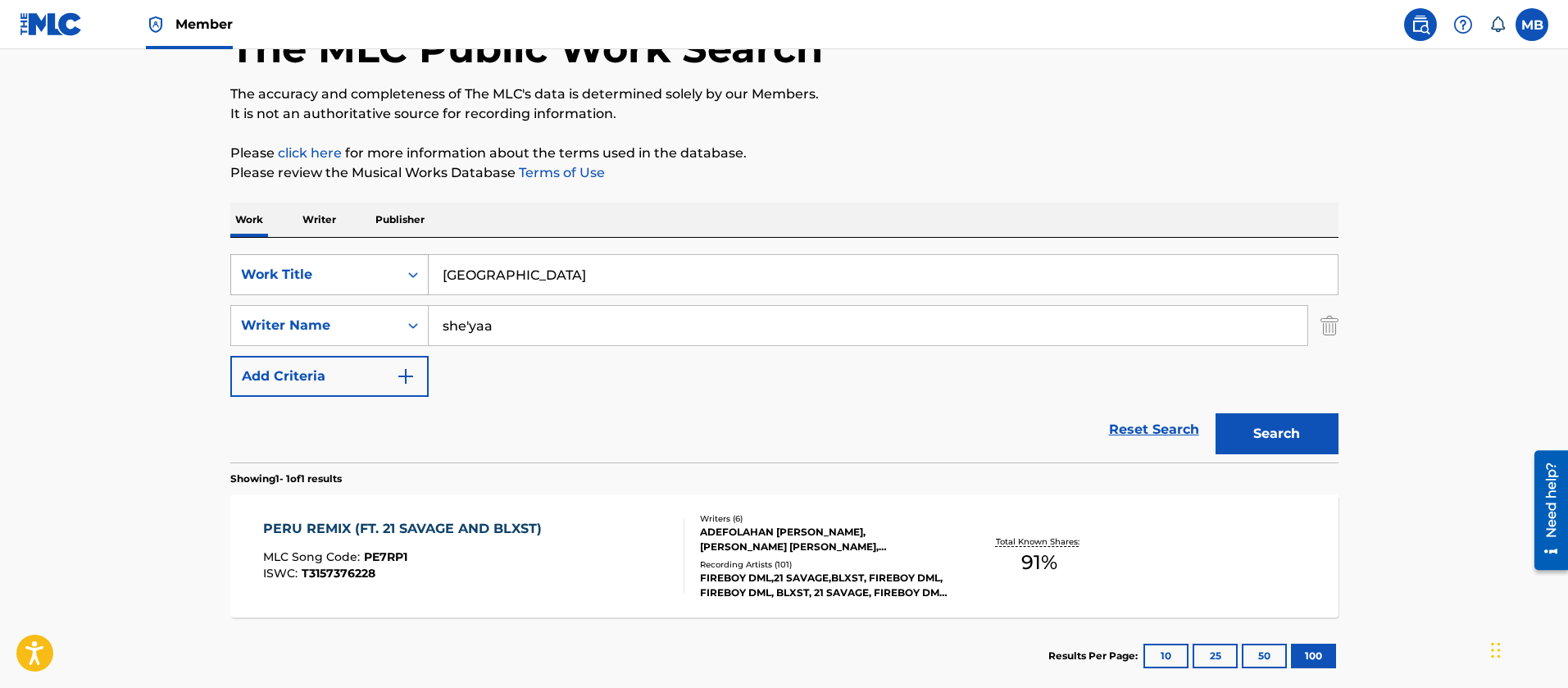
drag, startPoint x: 538, startPoint y: 259, endPoint x: 325, endPoint y: 260, distance: 213.0
click at [345, 264] on div "SearchWithCriteria55765601-b6f5-4fd7-8288-276d69afa418 Work Title [GEOGRAPHIC_D…" at bounding box center [784, 275] width 1108 height 41
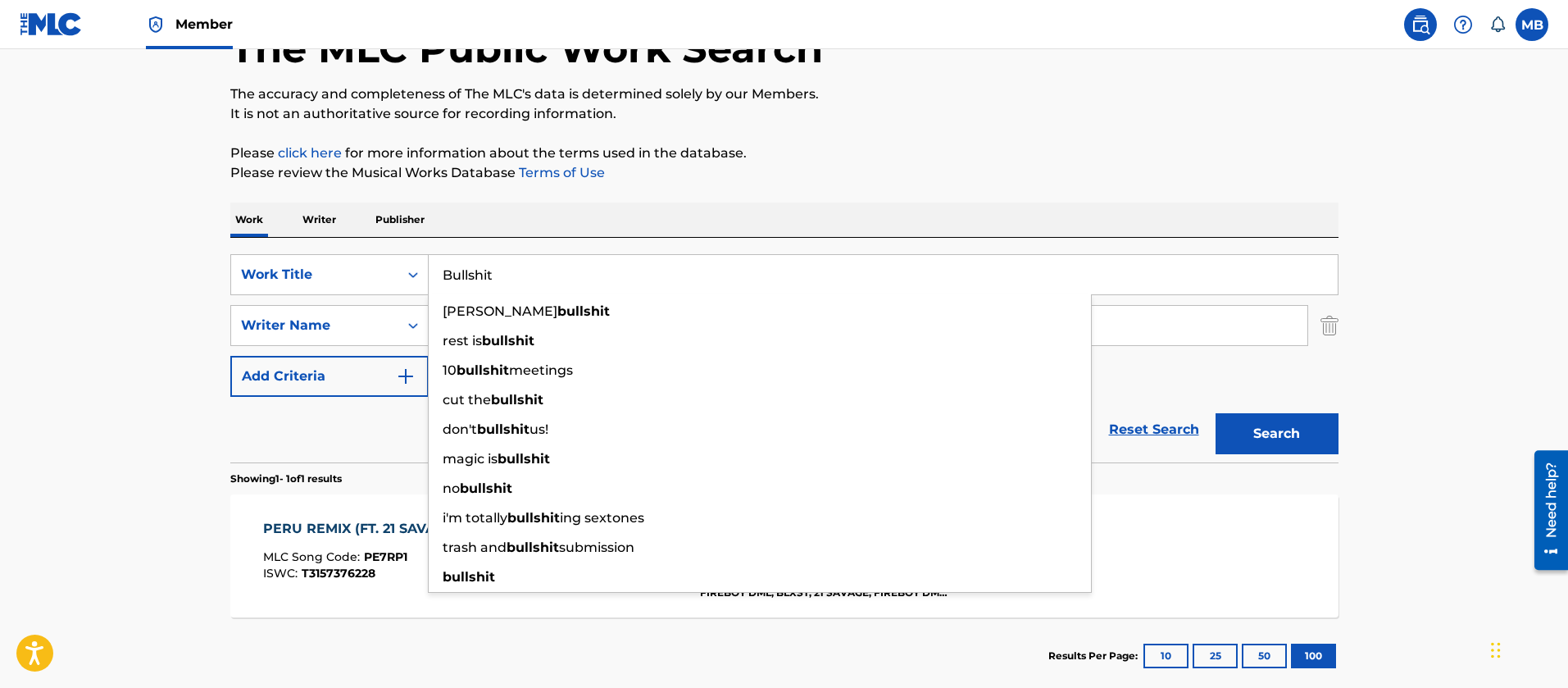
click at [1215, 413] on button "Search" at bounding box center [1277, 434] width 123 height 41
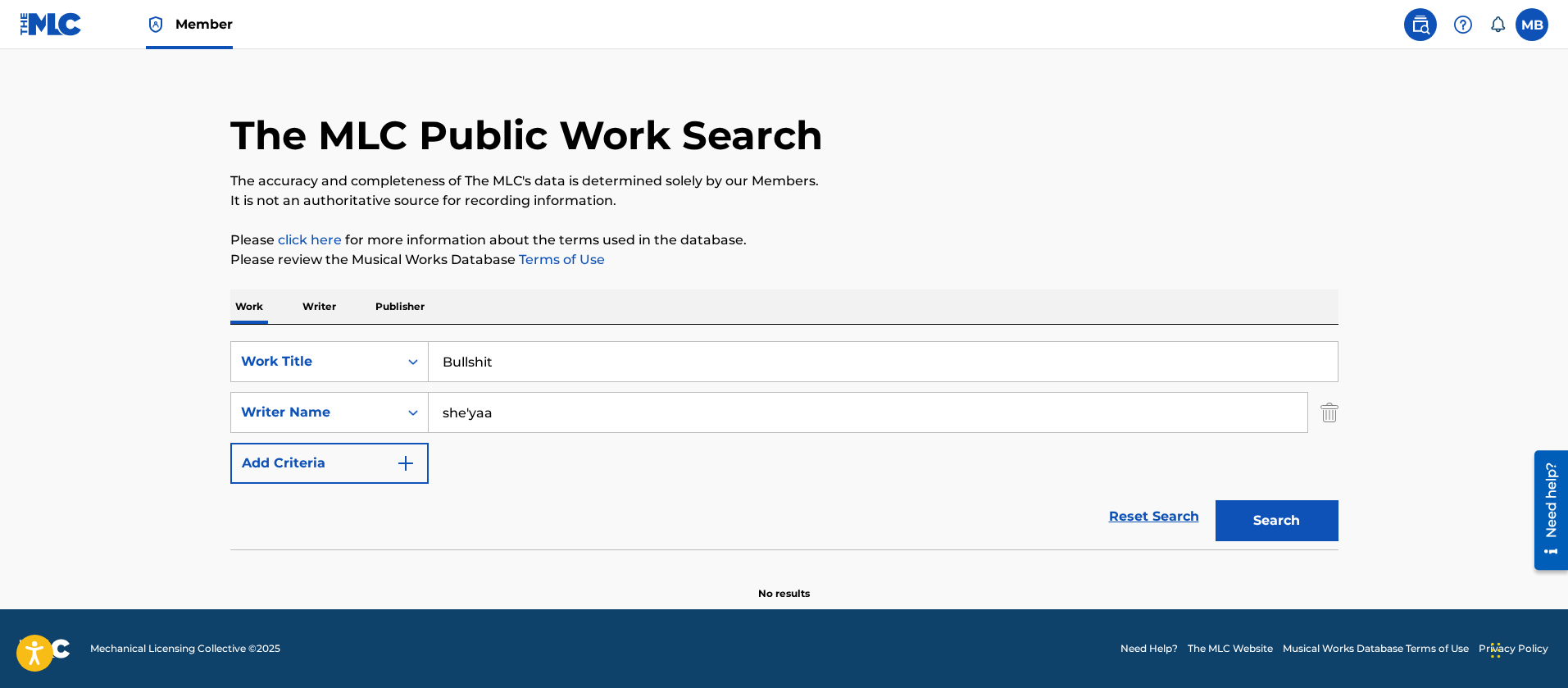
click at [511, 356] on input "Bullshit" at bounding box center [883, 361] width 909 height 39
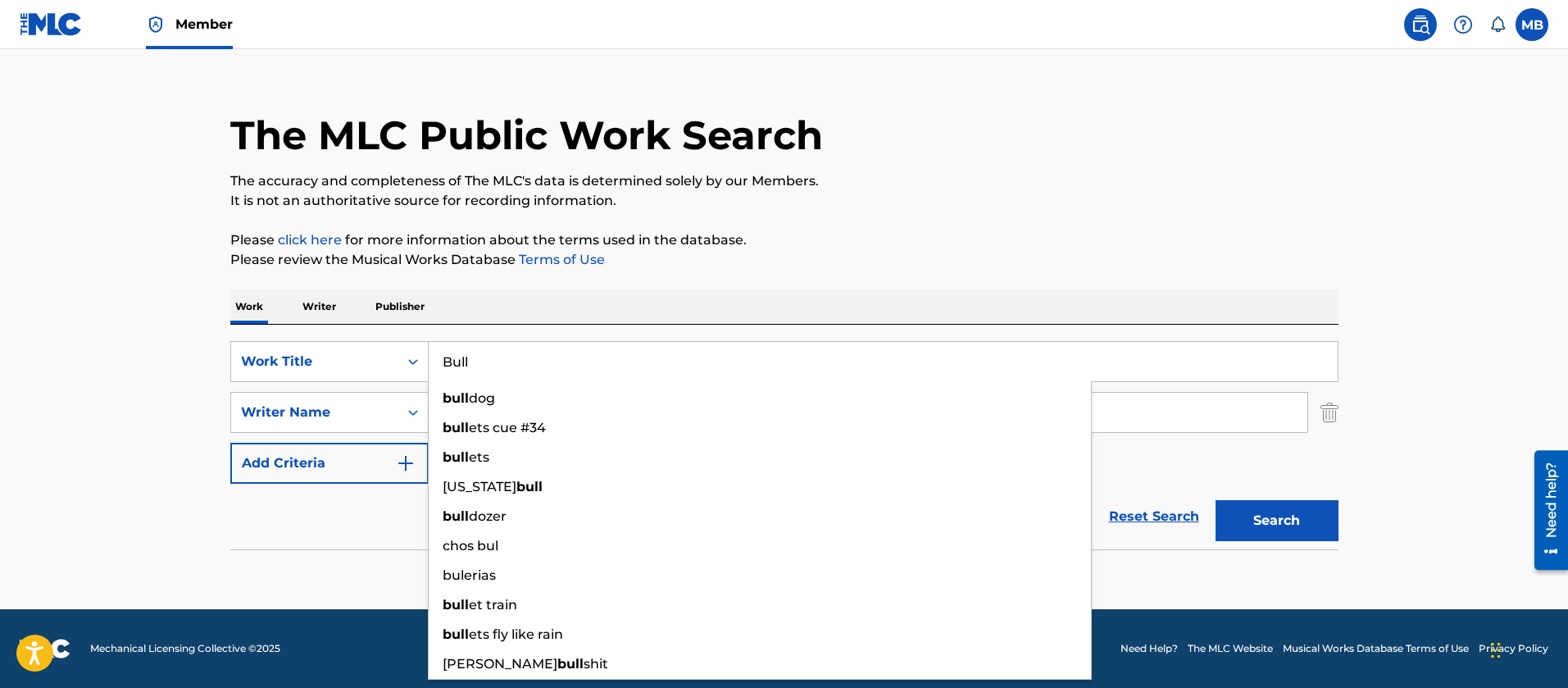
click at [1215, 501] on button "Search" at bounding box center [1277, 521] width 123 height 41
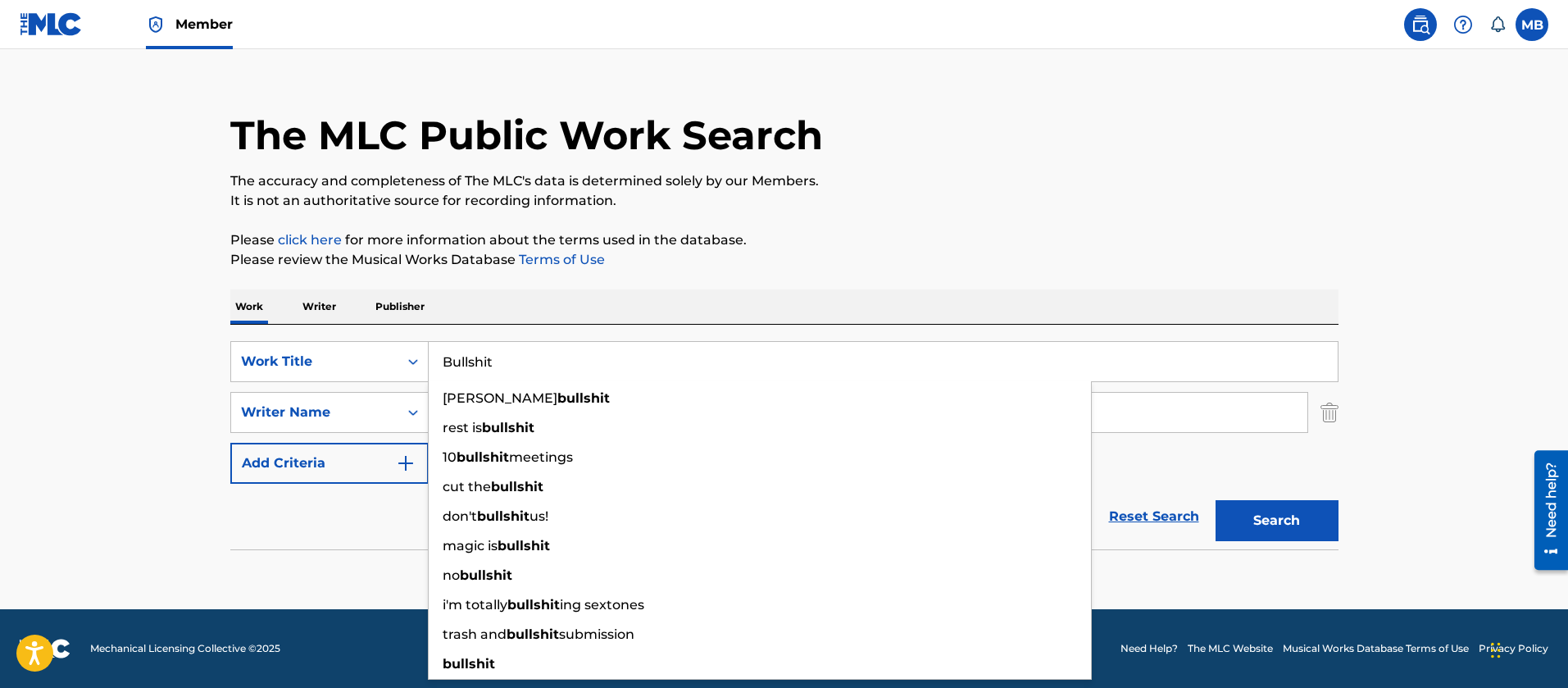
type input "Bullshit"
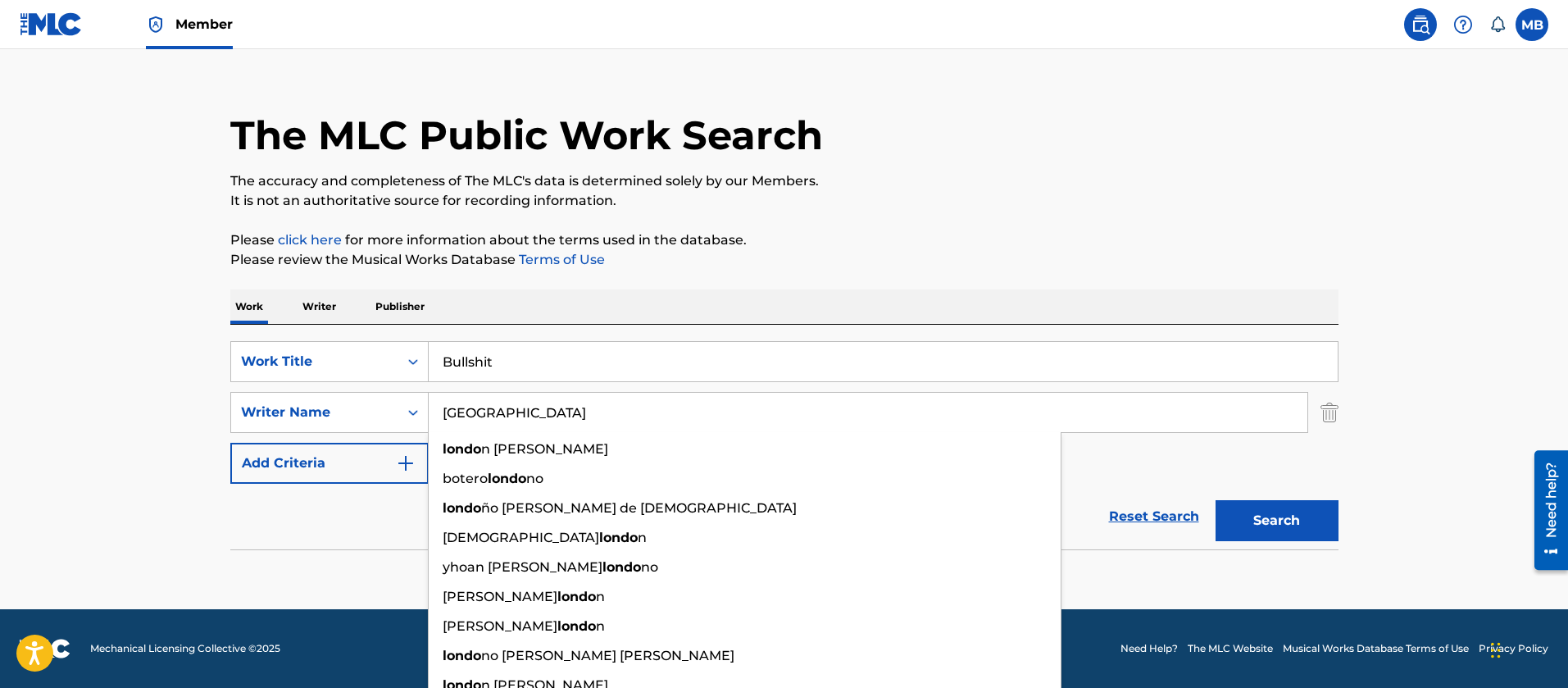
click at [1215, 501] on button "Search" at bounding box center [1277, 521] width 123 height 41
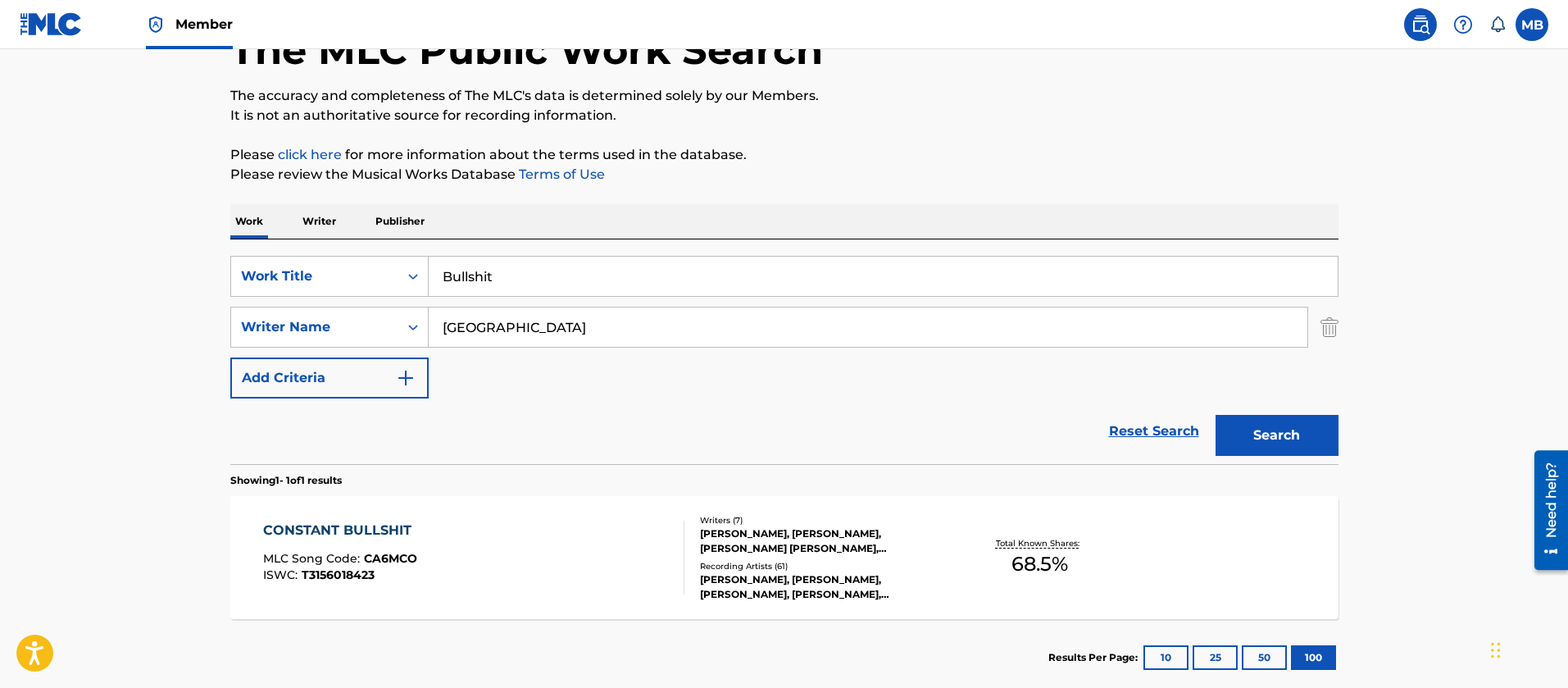
scroll to position [204, 0]
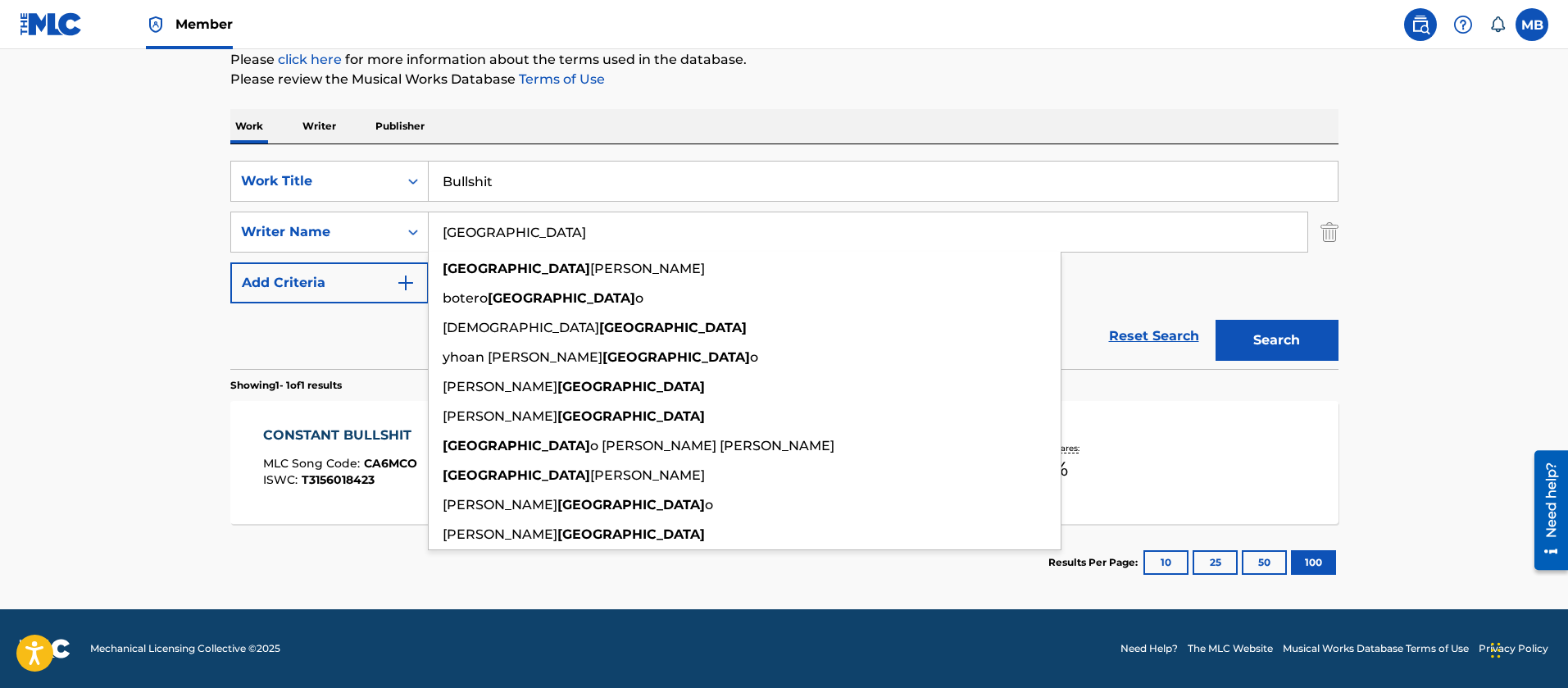
click at [13, 261] on main "The MLC Public Work Search The accuracy and completeness of The MLC's data is d…" at bounding box center [784, 227] width 1568 height 764
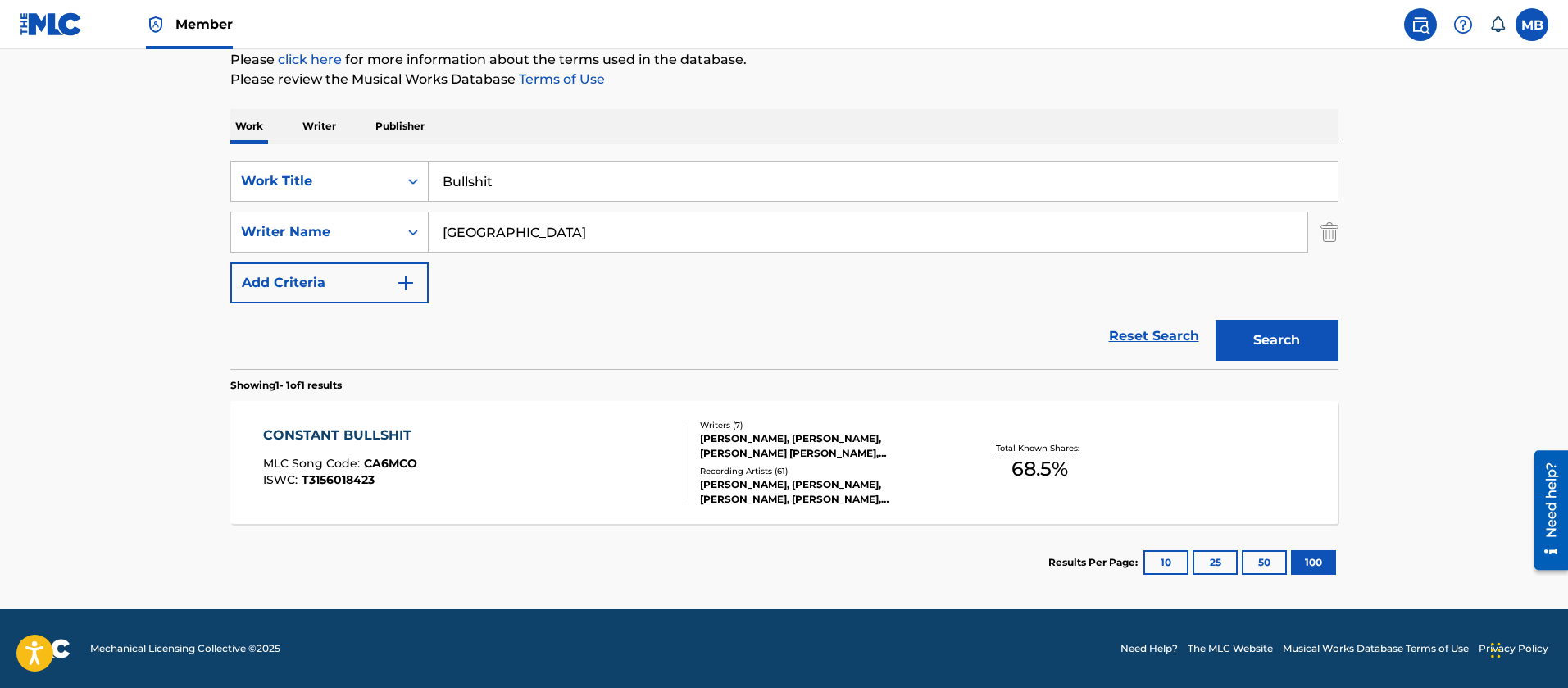
click at [505, 223] on input "[GEOGRAPHIC_DATA]" at bounding box center [868, 231] width 879 height 39
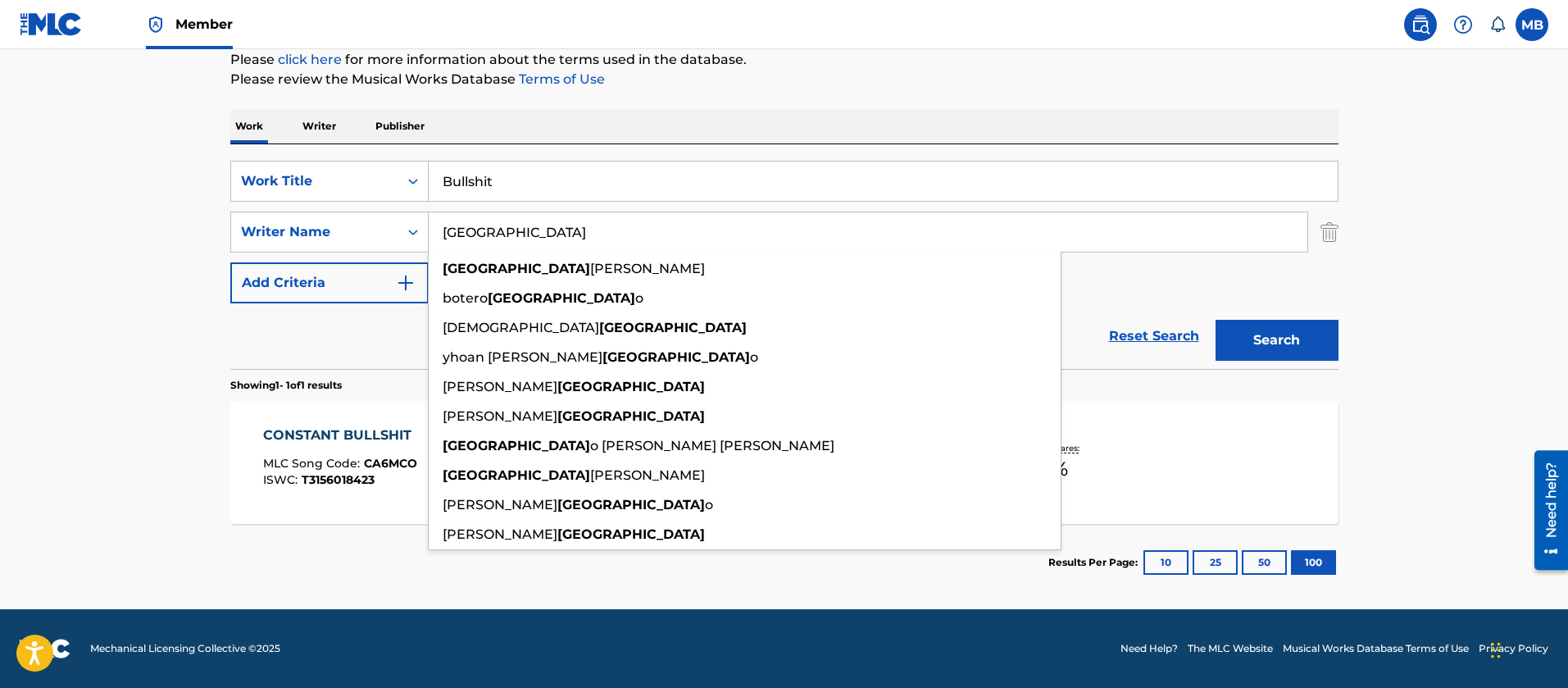
click at [505, 223] on input "[GEOGRAPHIC_DATA]" at bounding box center [868, 231] width 879 height 39
paste input "[PERSON_NAME]"
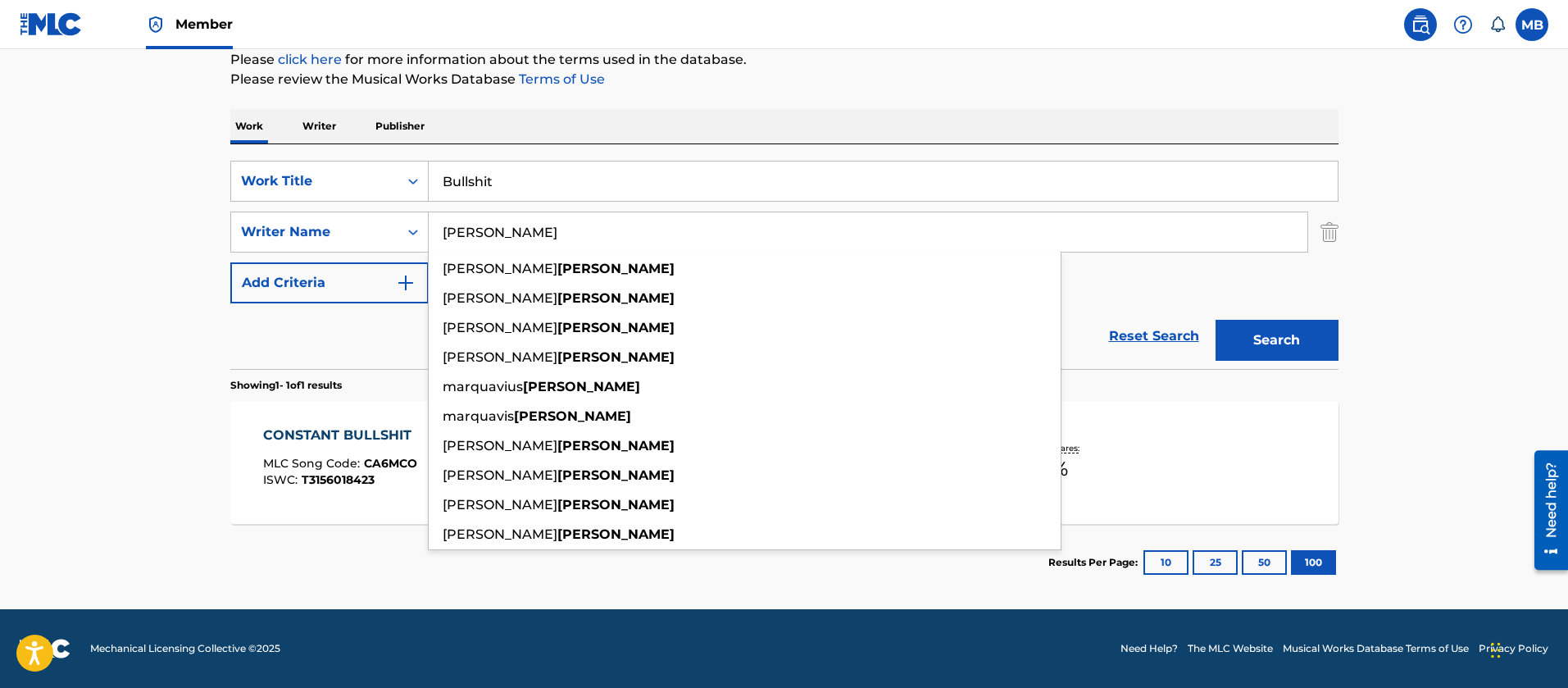
type input "[PERSON_NAME]"
click at [1215, 320] on button "Search" at bounding box center [1277, 340] width 123 height 41
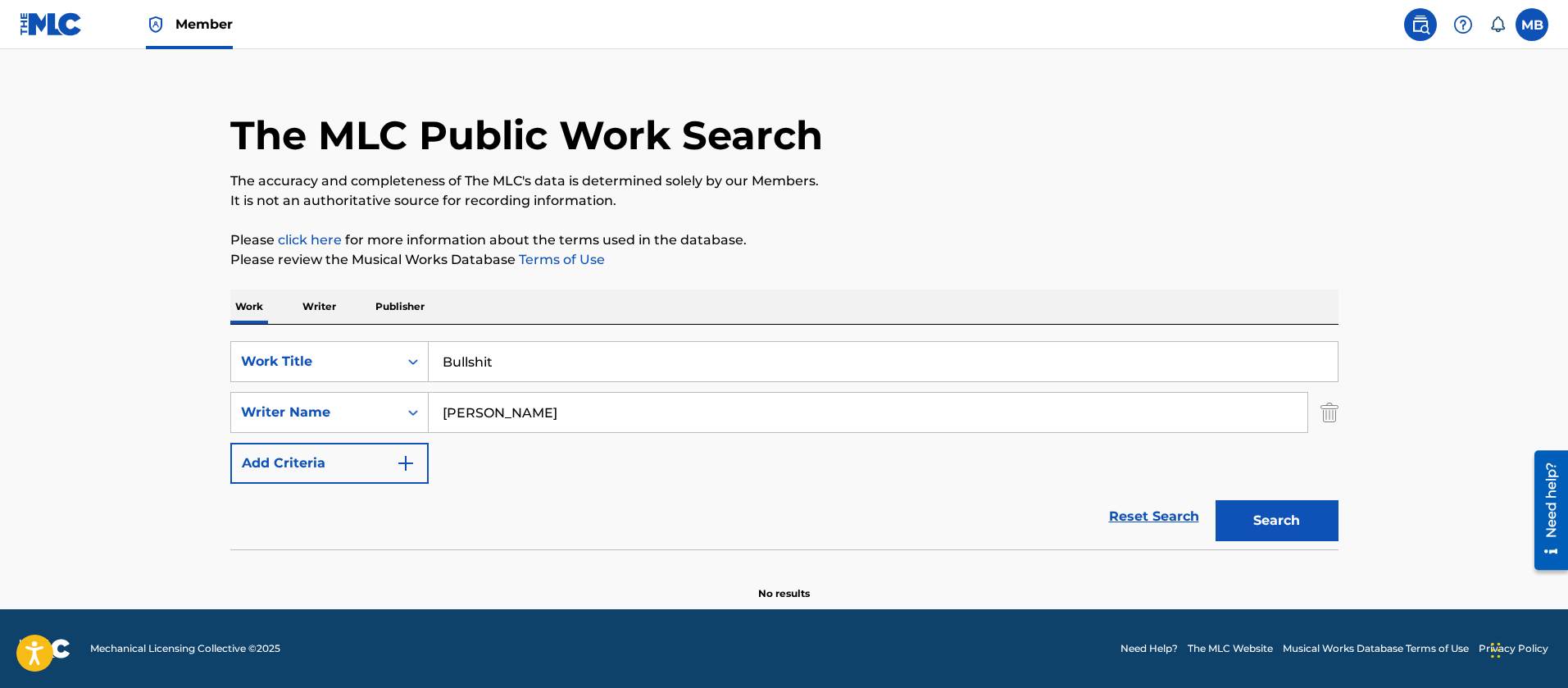
click at [488, 355] on input "Bullshit" at bounding box center [883, 361] width 909 height 39
type input "Bullsh**t"
click at [1215, 501] on button "Search" at bounding box center [1277, 521] width 123 height 41
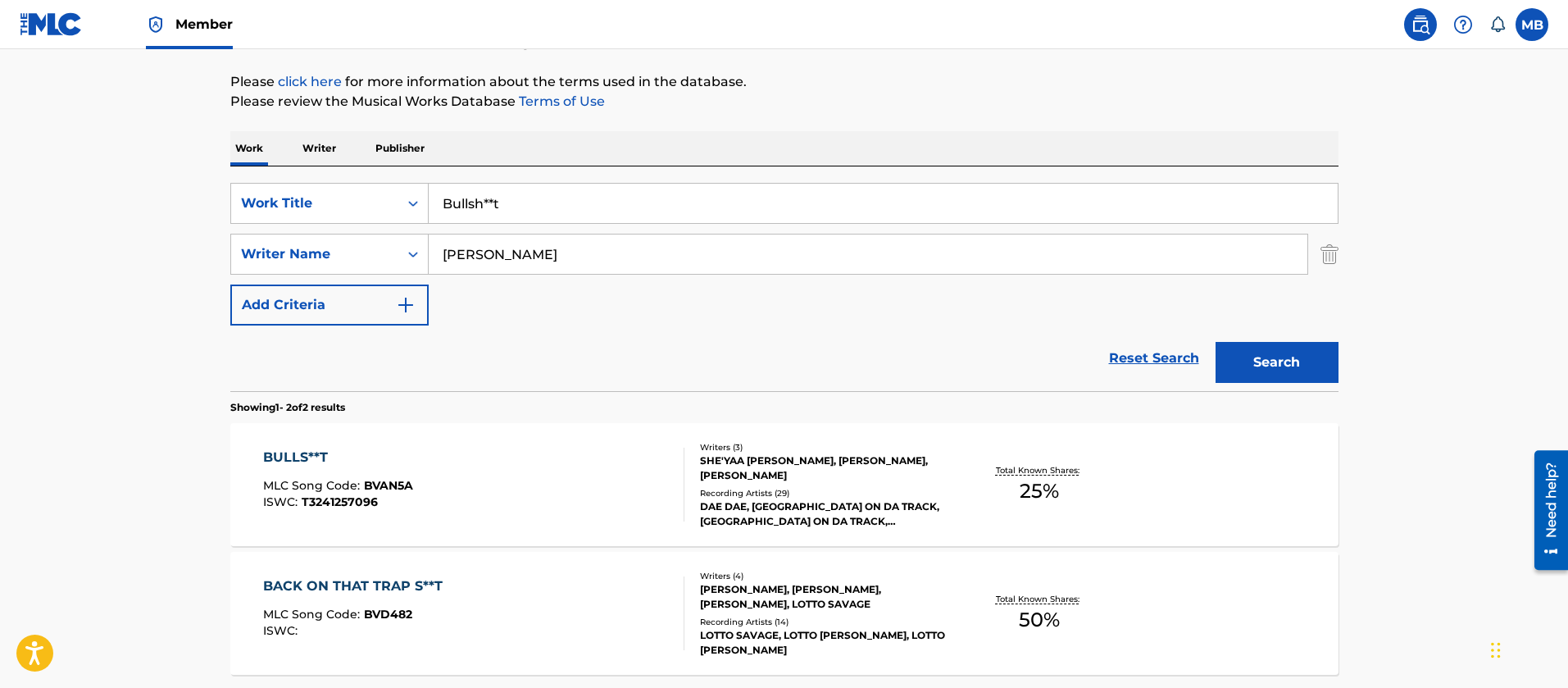
scroll to position [270, 0]
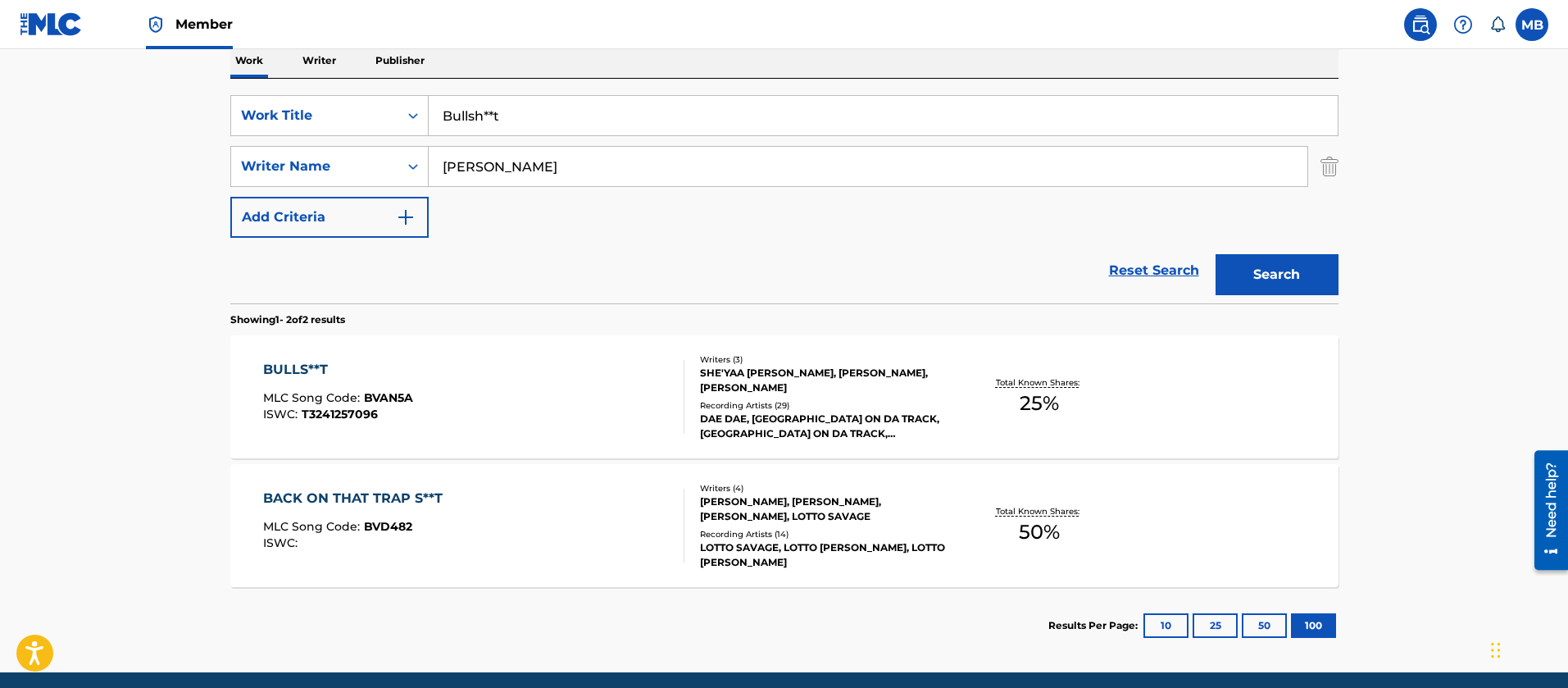
click at [502, 399] on div "BULLS**T MLC Song Code : BVAN5A ISWC : T3241257096" at bounding box center [474, 397] width 421 height 73
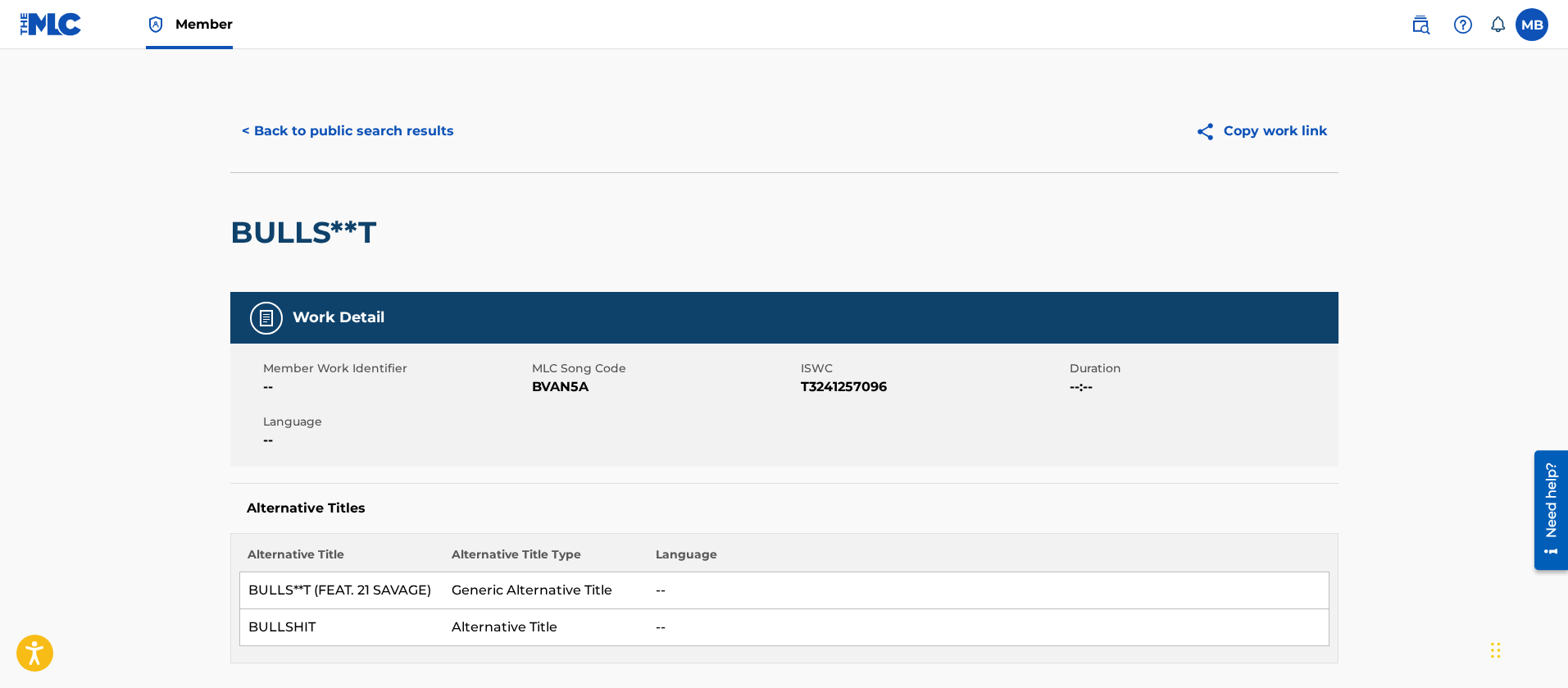
click at [328, 123] on button "< Back to public search results" at bounding box center [348, 131] width 235 height 41
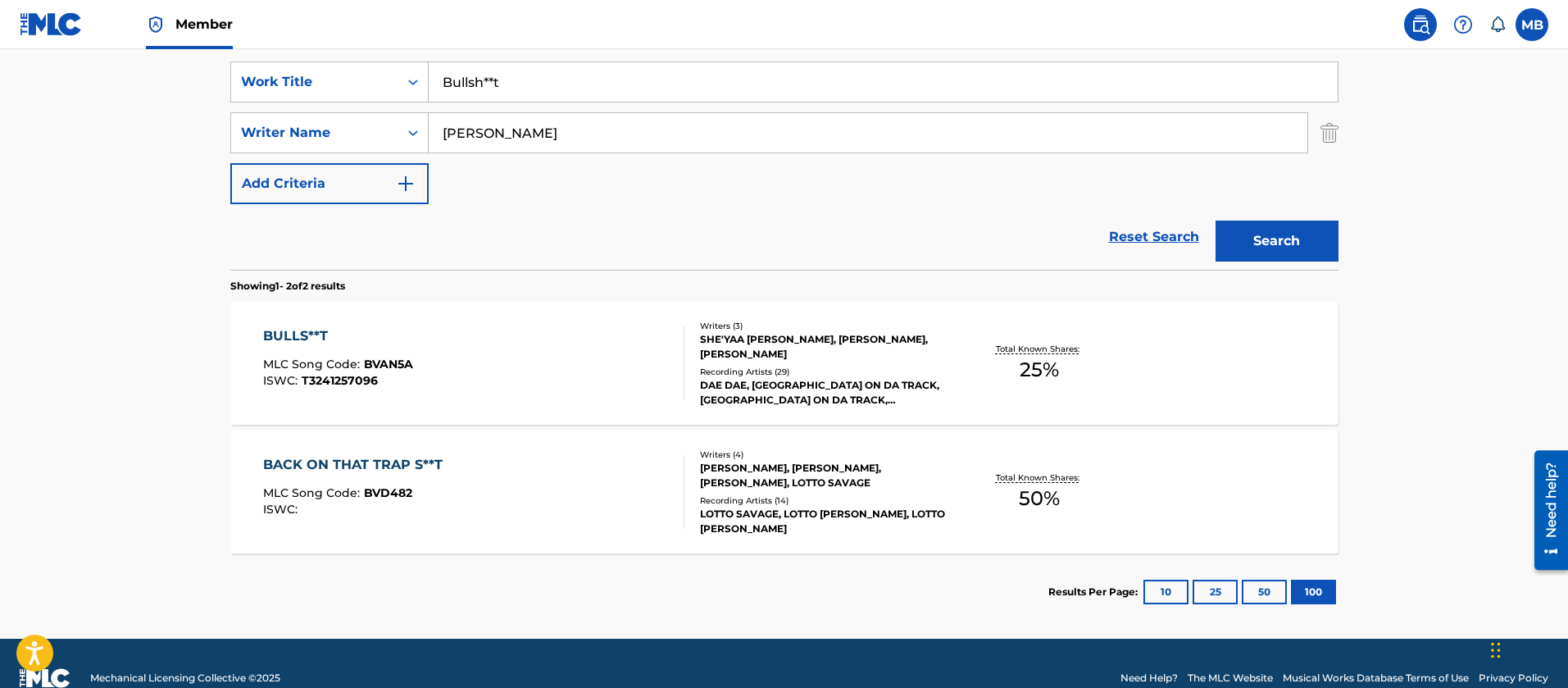
scroll to position [333, 0]
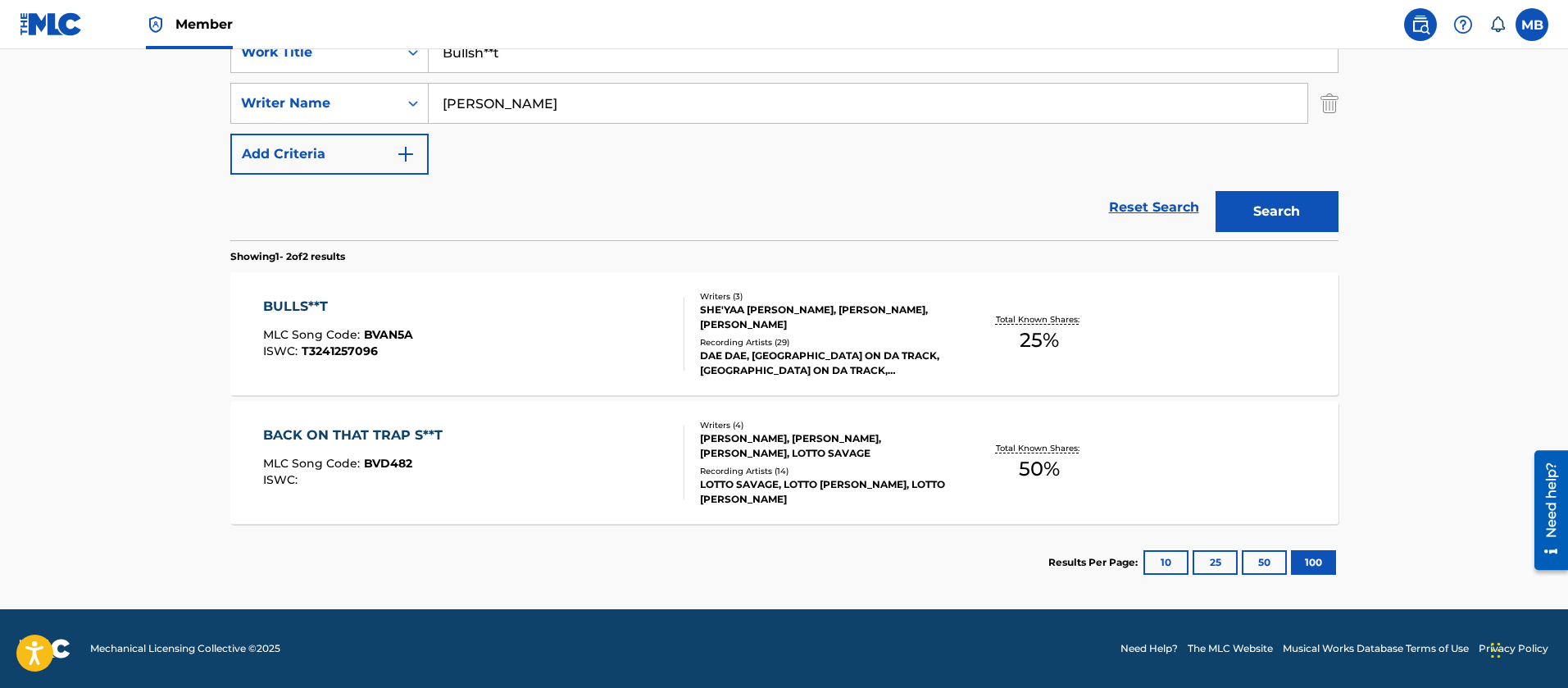
click at [624, 316] on div "BULLS**T MLC Song Code : BVAN5A ISWC : T3241257096" at bounding box center [474, 333] width 421 height 73
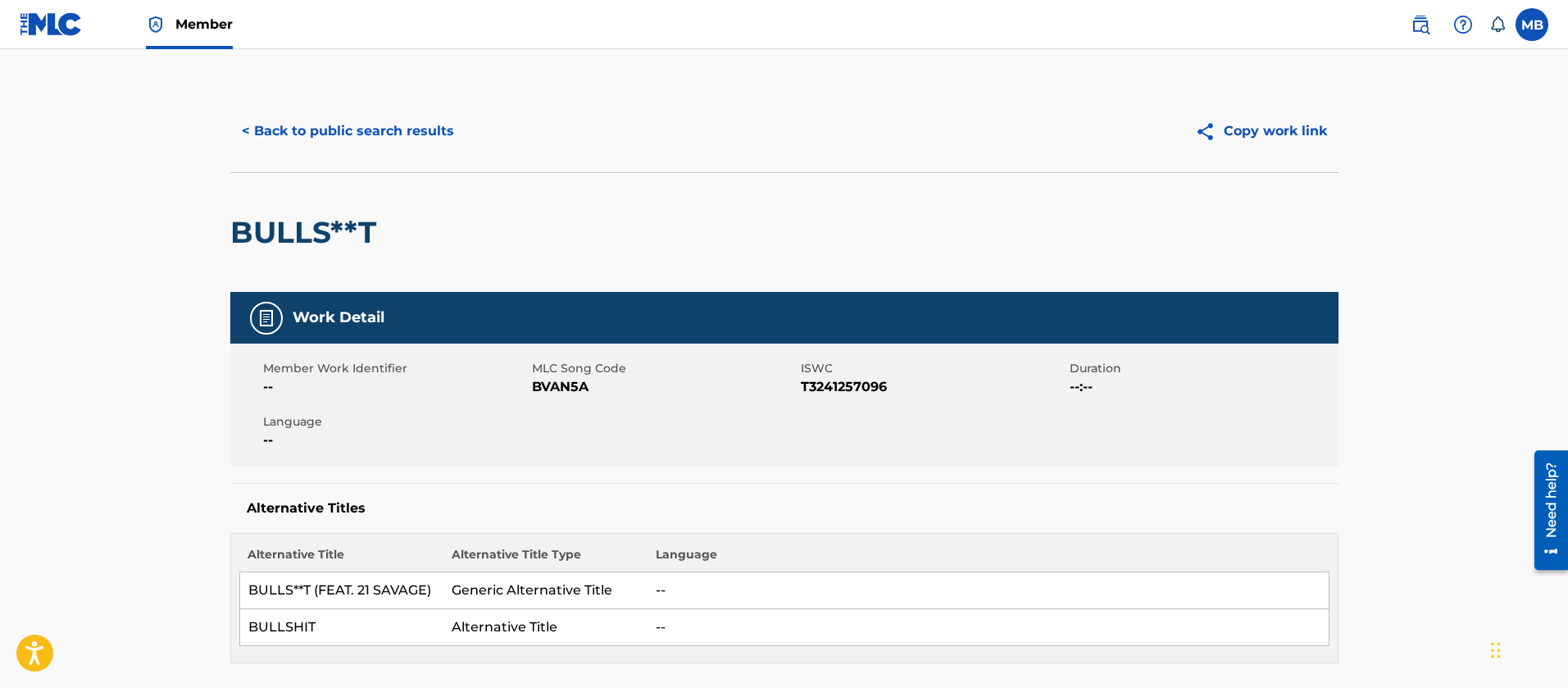
click at [368, 148] on button "< Back to public search results" at bounding box center [348, 131] width 235 height 41
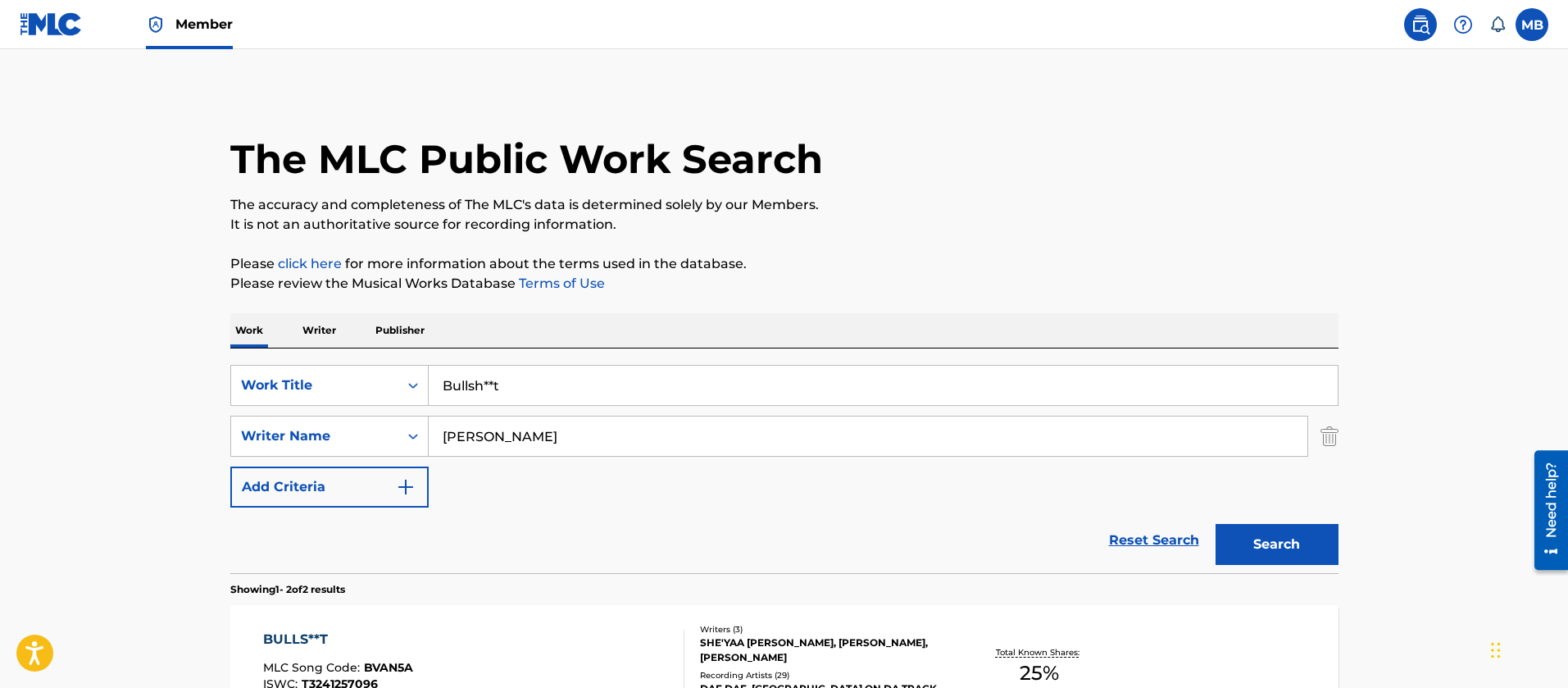
scroll to position [240, 0]
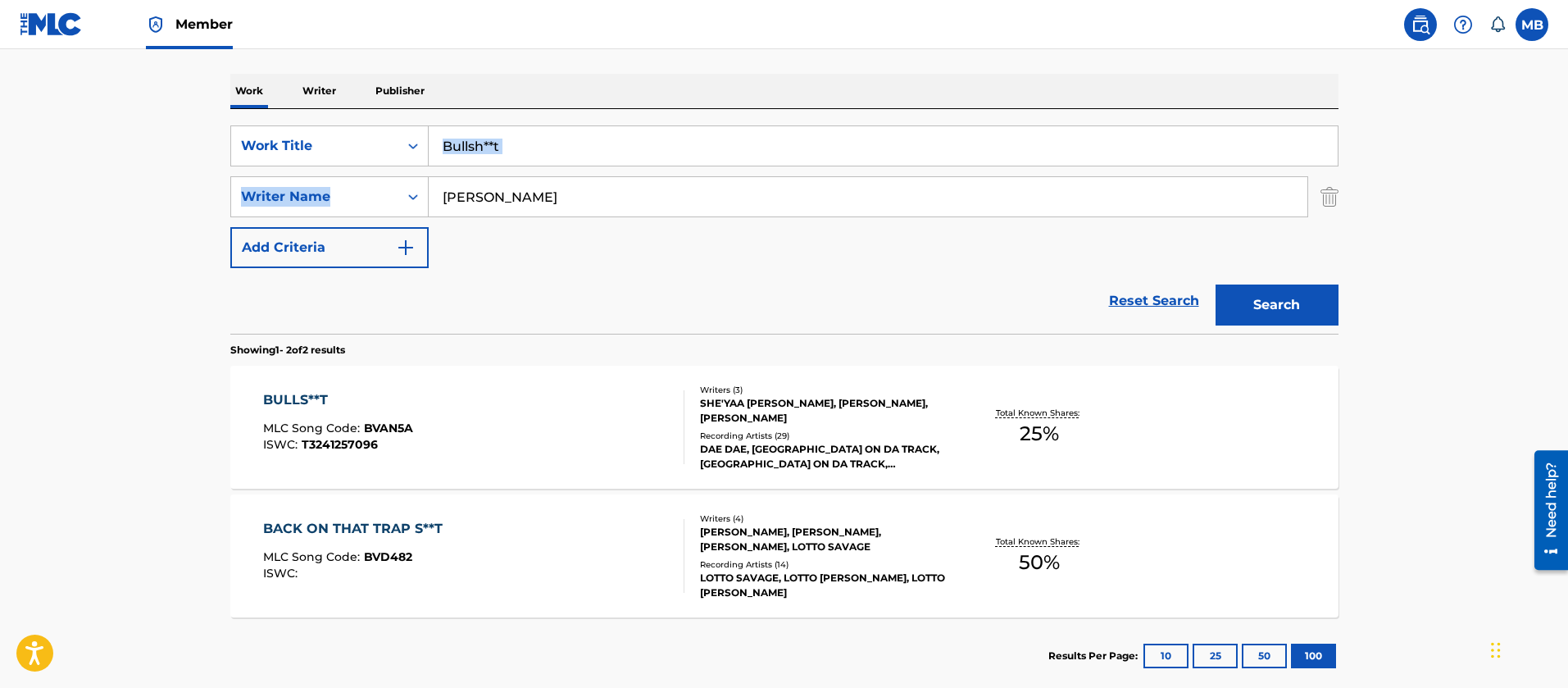
drag, startPoint x: 541, startPoint y: 166, endPoint x: 465, endPoint y: 163, distance: 76.1
click at [466, 163] on div "SearchWithCriteria55765601-b6f5-4fd7-8288-276d69afa418 Work Title Bullsh**t Sea…" at bounding box center [784, 197] width 1108 height 142
click at [500, 143] on input "Bullsh**t" at bounding box center [883, 146] width 909 height 39
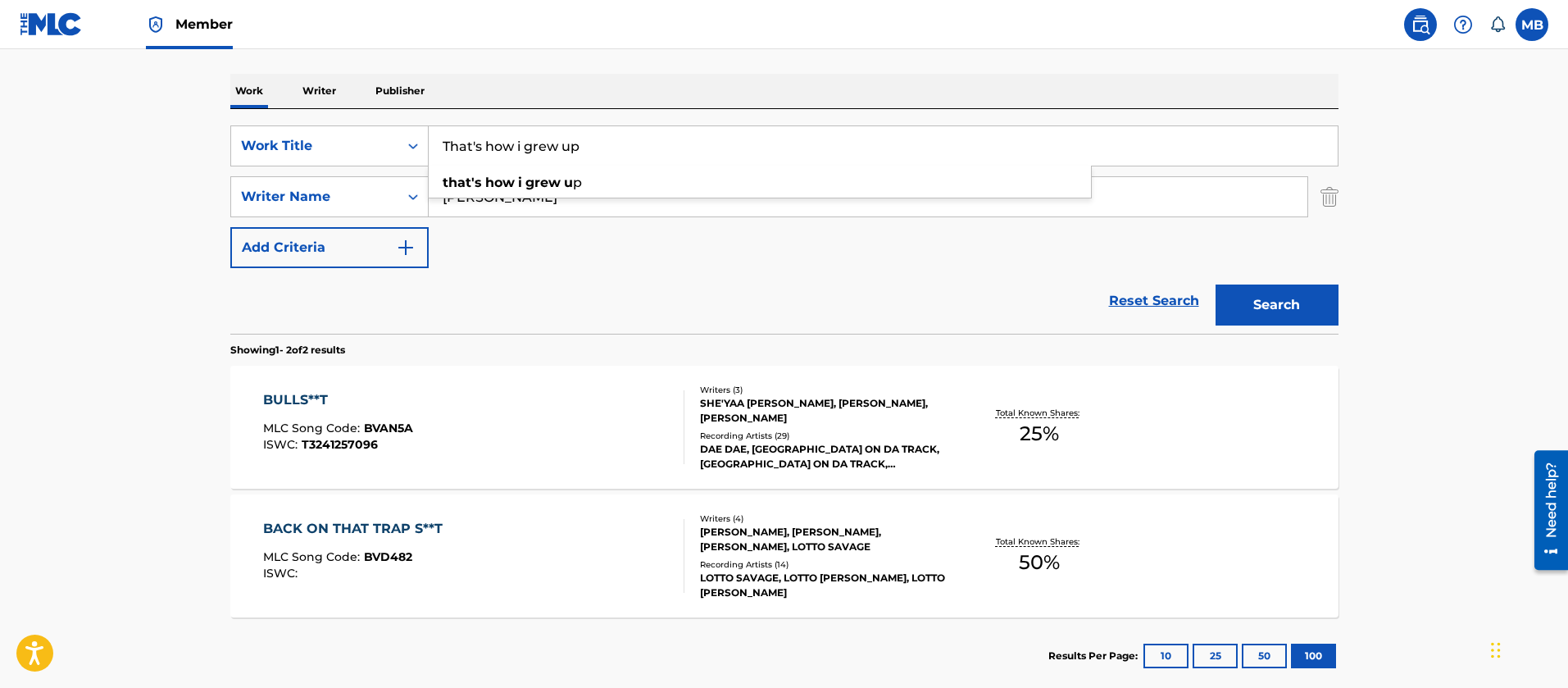
type input "That's how i grew up"
click at [1215, 285] on button "Search" at bounding box center [1277, 305] width 123 height 41
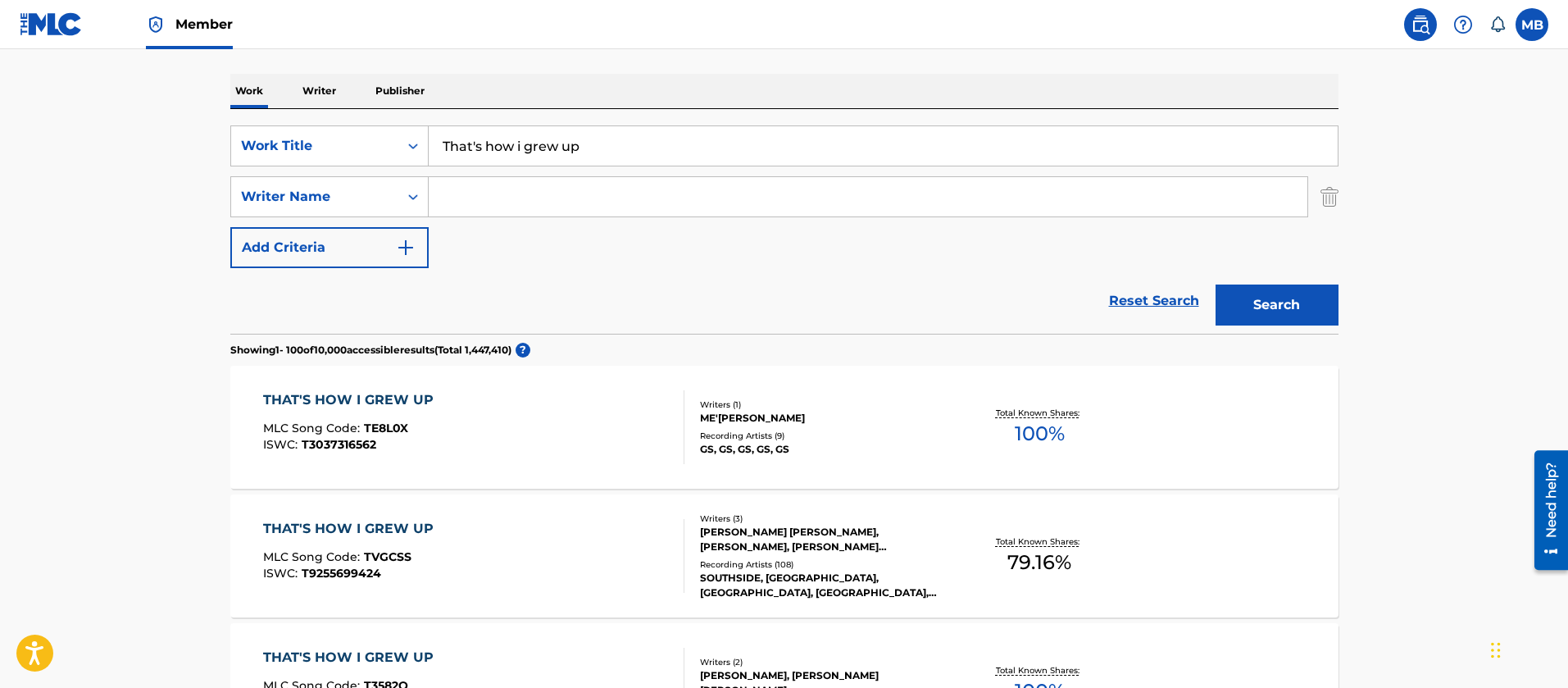
click at [540, 531] on div "THAT'S HOW I GREW UP MLC Song Code : TVGCSS ISWC : T9255699424" at bounding box center [474, 556] width 421 height 73
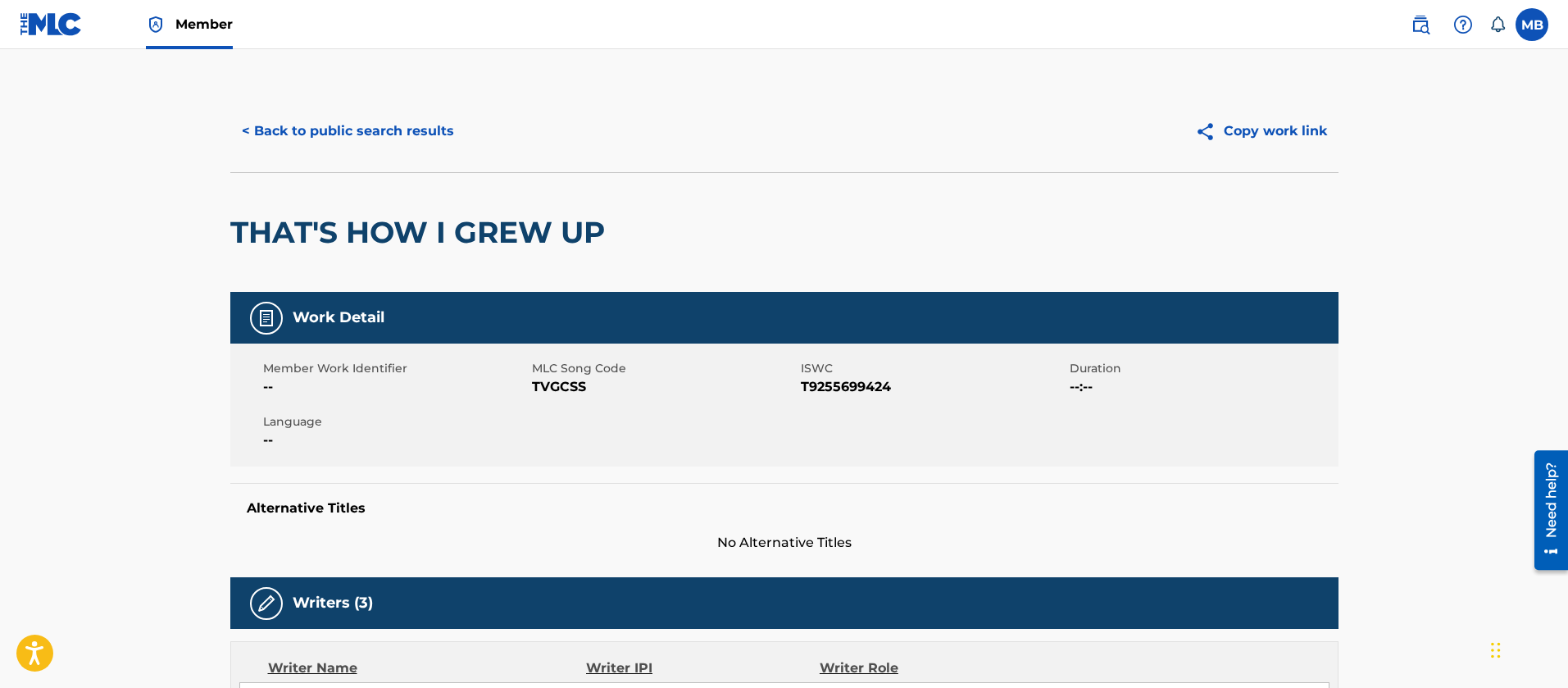
click at [333, 150] on button "< Back to public search results" at bounding box center [348, 131] width 235 height 41
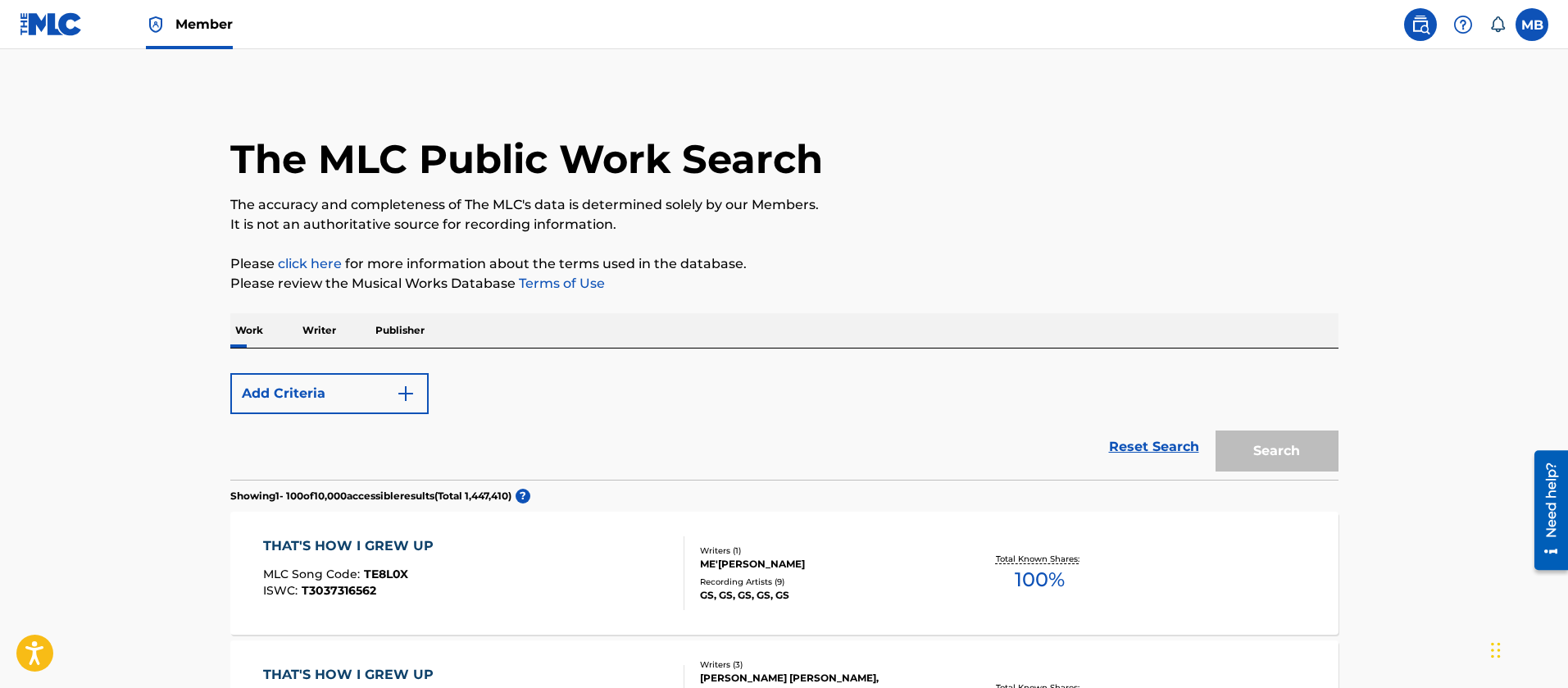
scroll to position [240, 0]
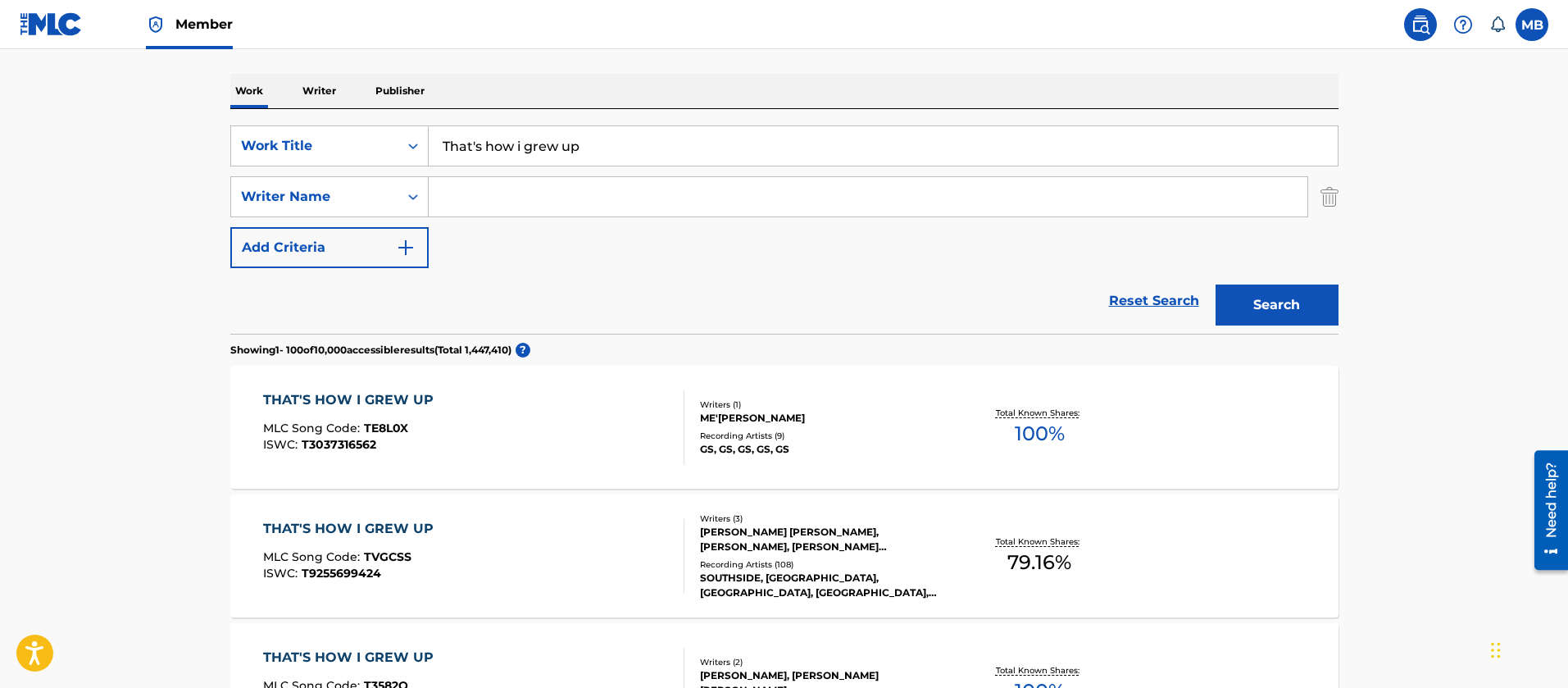
drag, startPoint x: 701, startPoint y: 144, endPoint x: 295, endPoint y: 119, distance: 406.8
click at [321, 127] on div "SearchWithCriteria55765601-b6f5-4fd7-8288-276d69afa418 Work Title That's how i …" at bounding box center [784, 146] width 1108 height 41
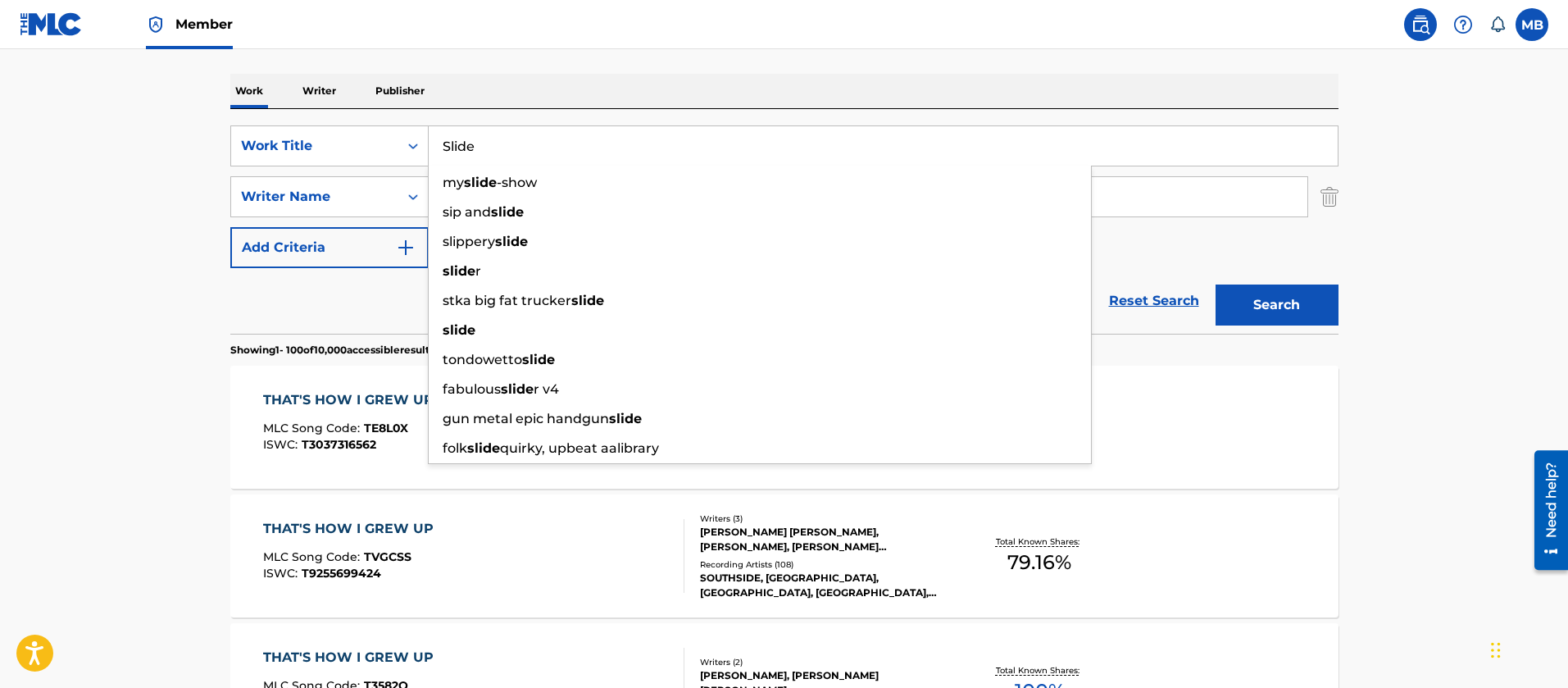
type input "Slide"
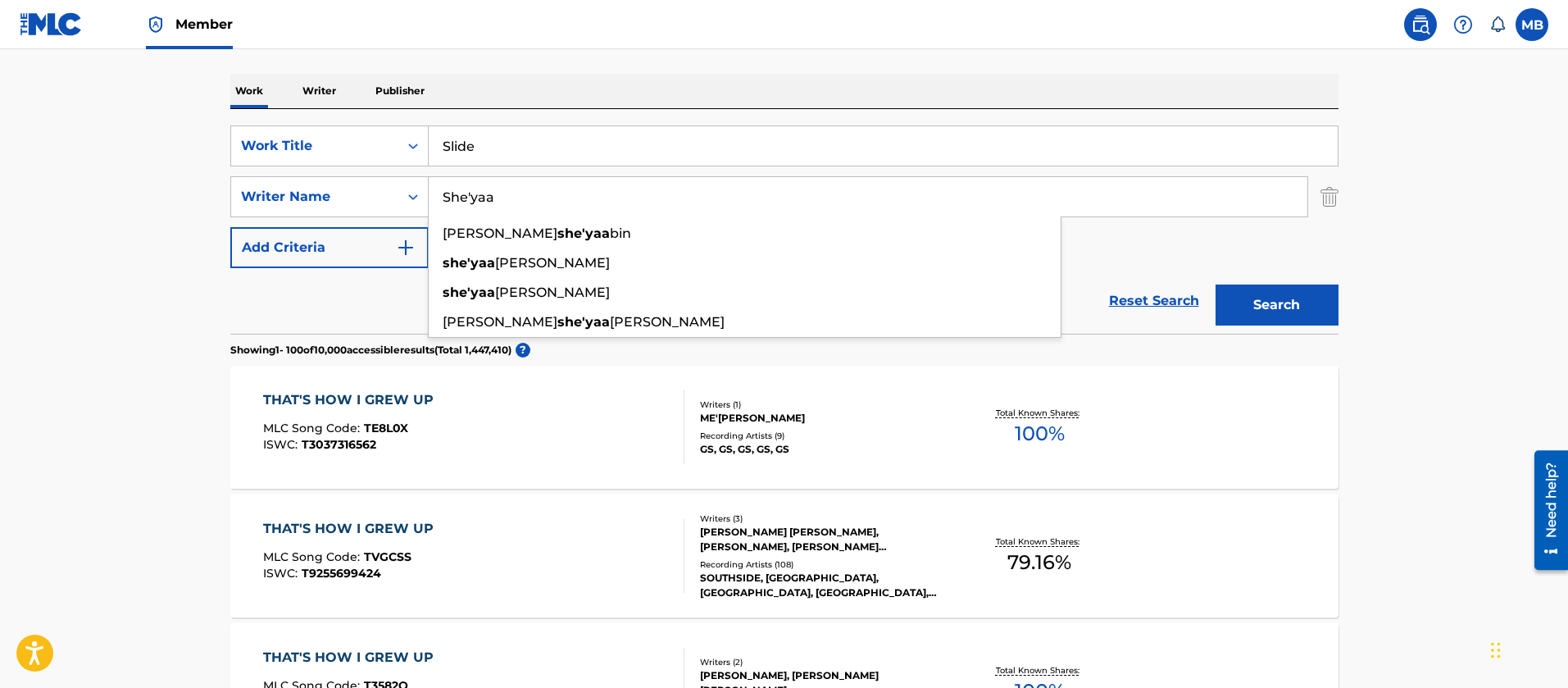
type input "She'yaa"
click at [1215, 285] on button "Search" at bounding box center [1277, 305] width 123 height 41
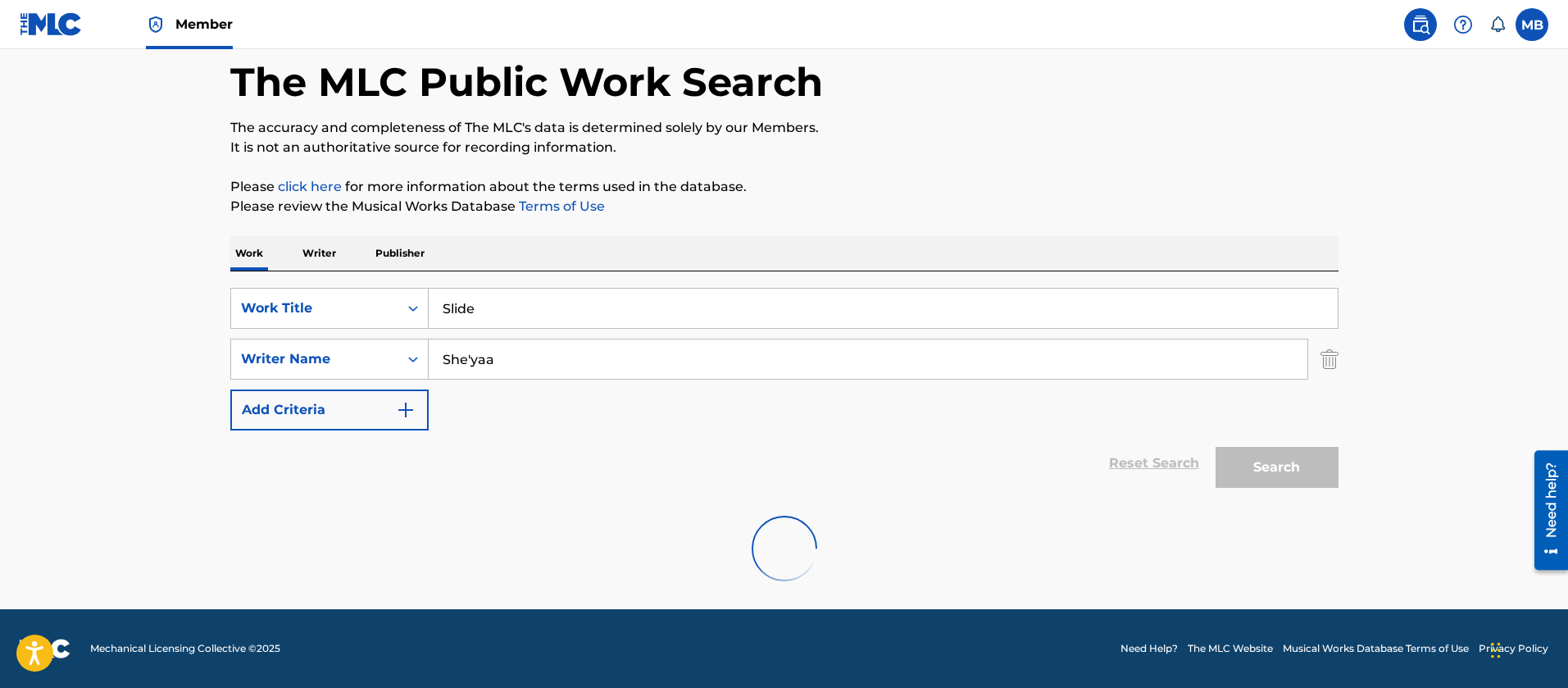
scroll to position [204, 0]
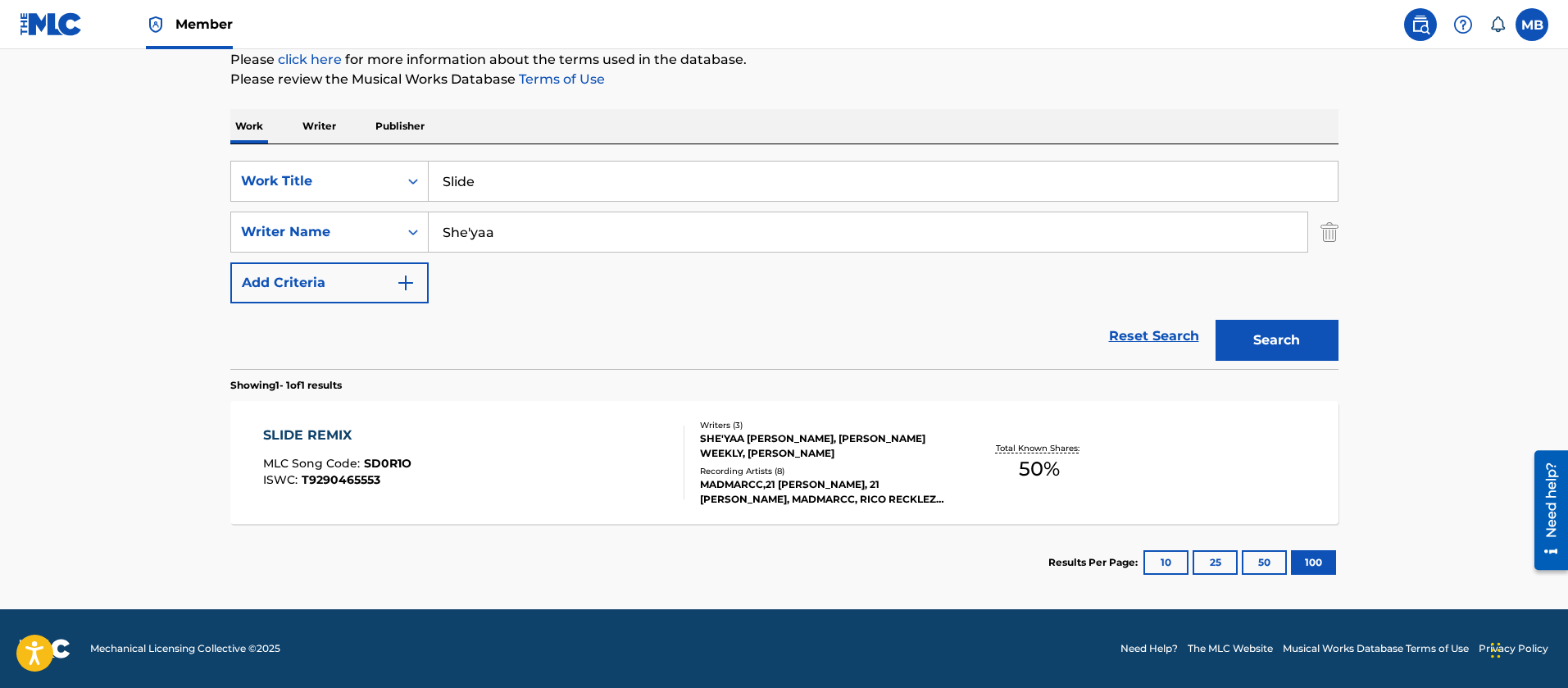
click at [546, 471] on div "SLIDE REMIX MLC Song Code : SD0R1O ISWC : T9290465553" at bounding box center [474, 462] width 421 height 73
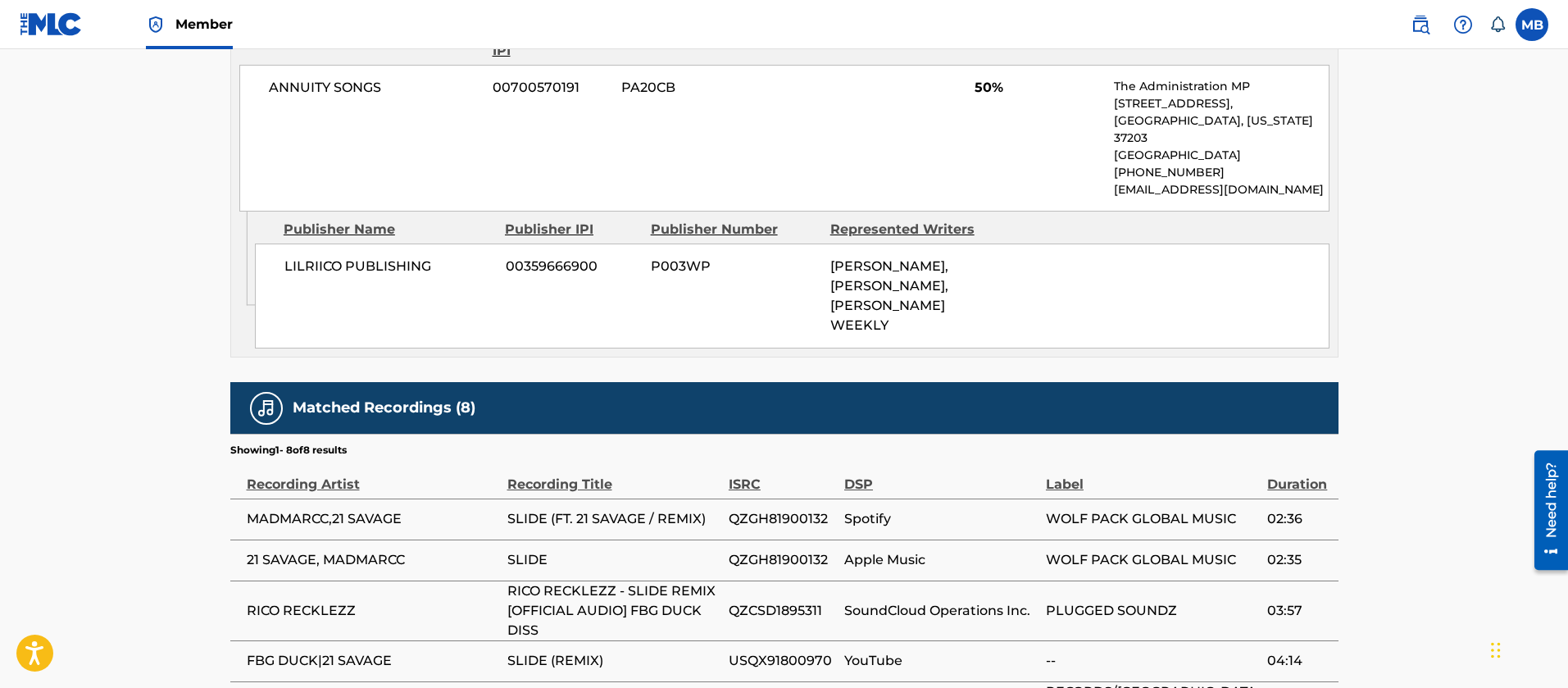
scroll to position [123, 0]
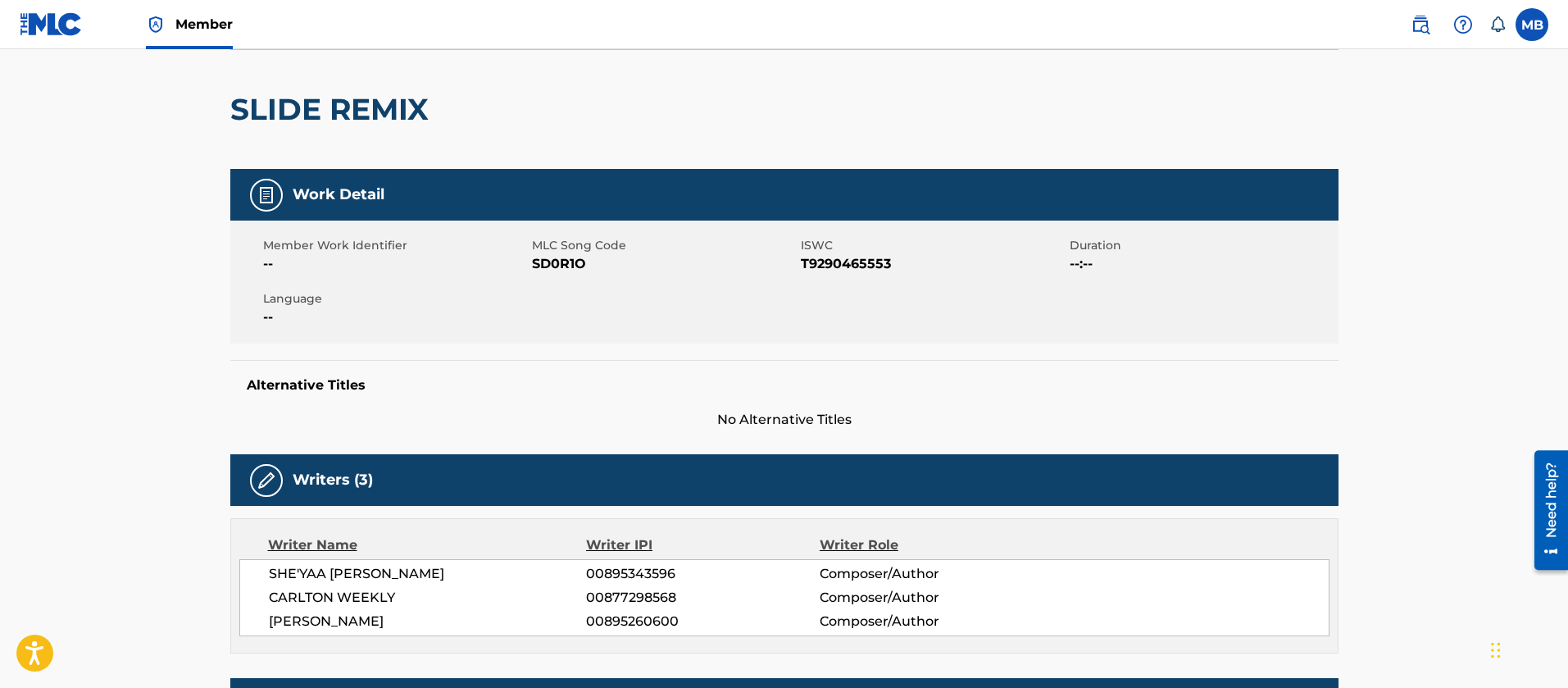
click at [559, 285] on div "Member Work Identifier -- MLC Song Code SD0R1O ISWC T9290465553 Duration --:-- …" at bounding box center [784, 282] width 1108 height 123
click at [308, 129] on div "SLIDE REMIX" at bounding box center [333, 108] width 207 height 118
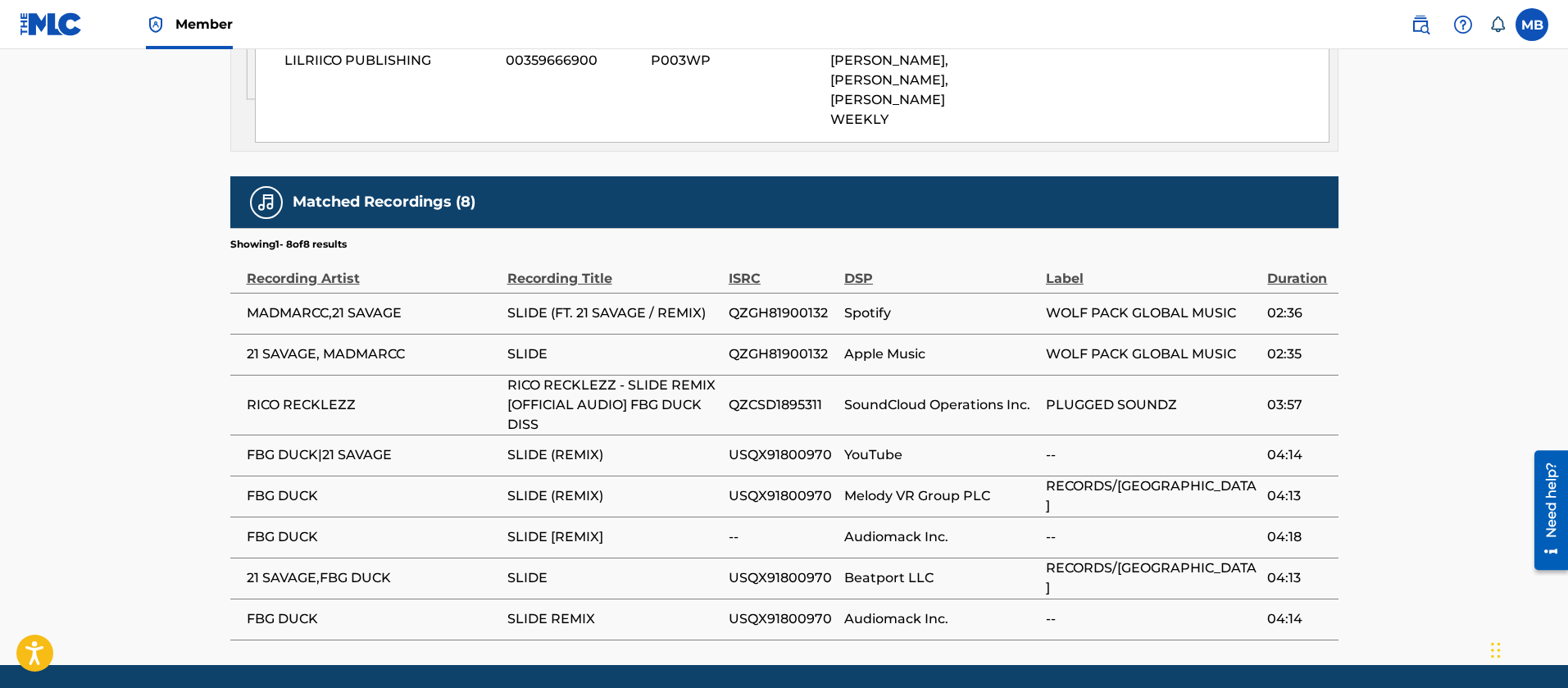
scroll to position [1106, 0]
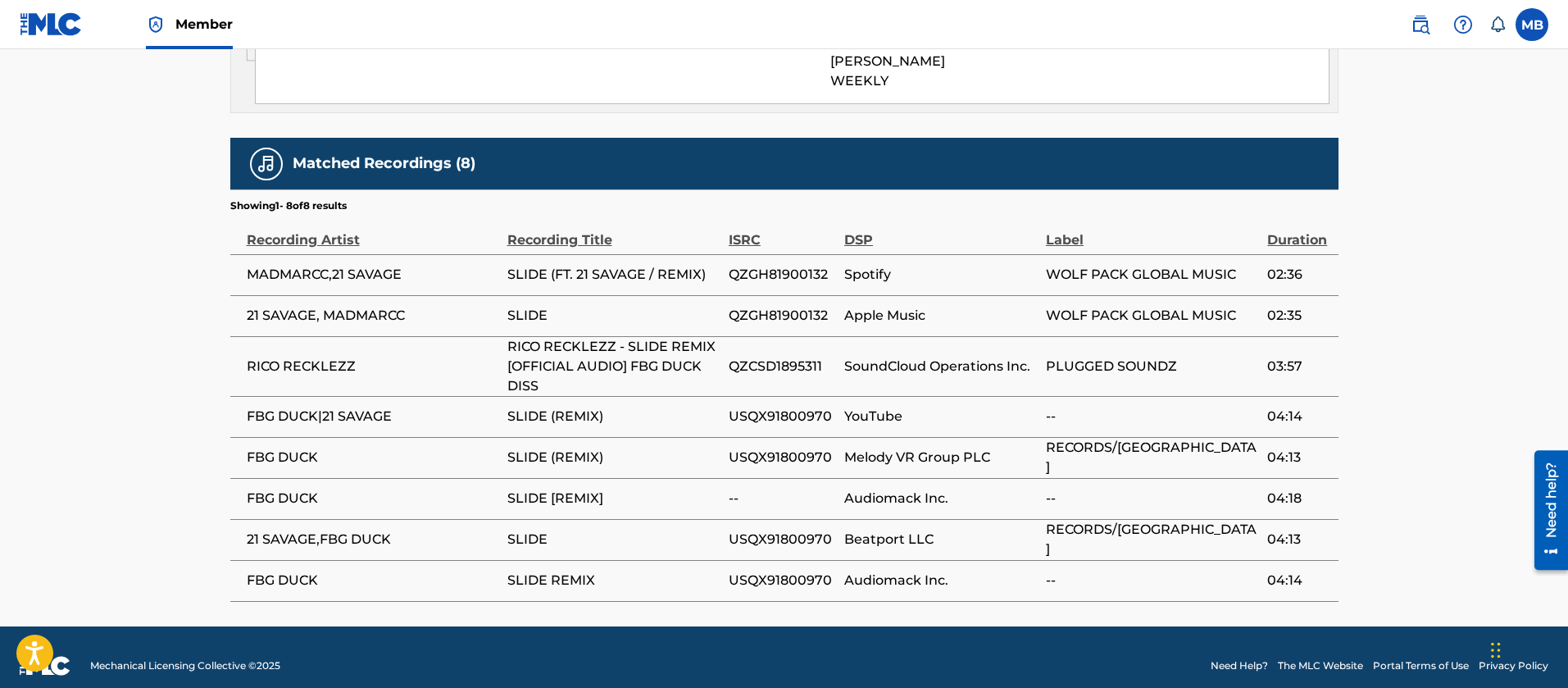
click at [289, 448] on span "FBG DUCK" at bounding box center [373, 457] width 252 height 19
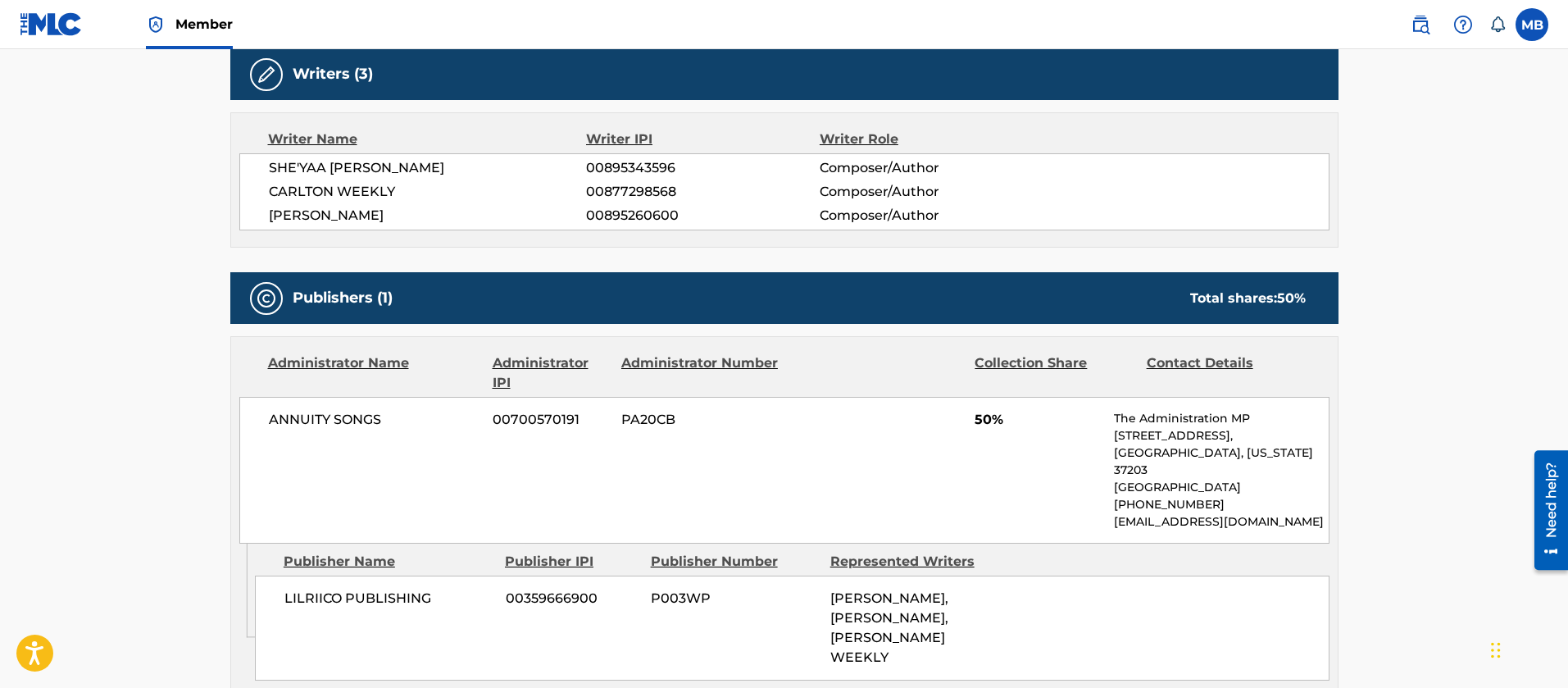
scroll to position [492, 0]
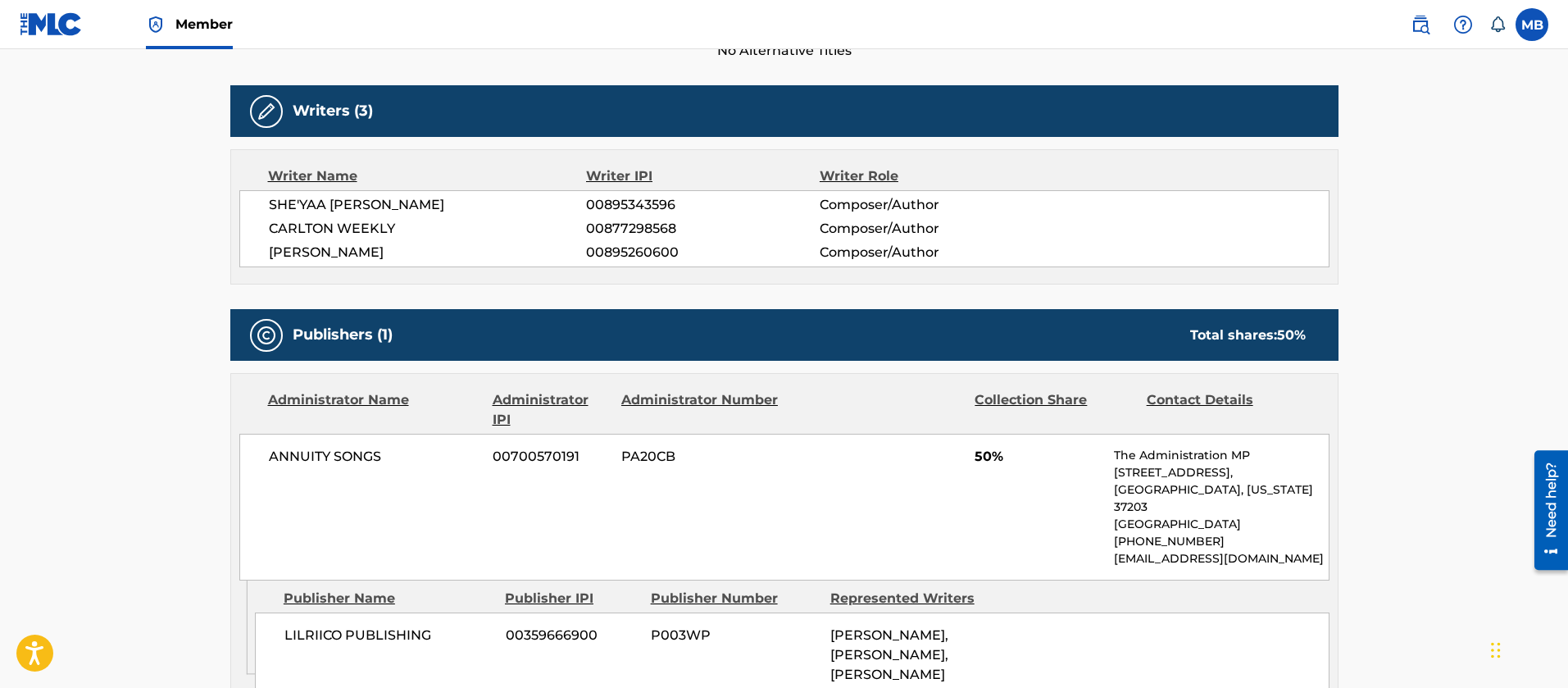
click at [373, 250] on span "[PERSON_NAME]" at bounding box center [428, 252] width 318 height 19
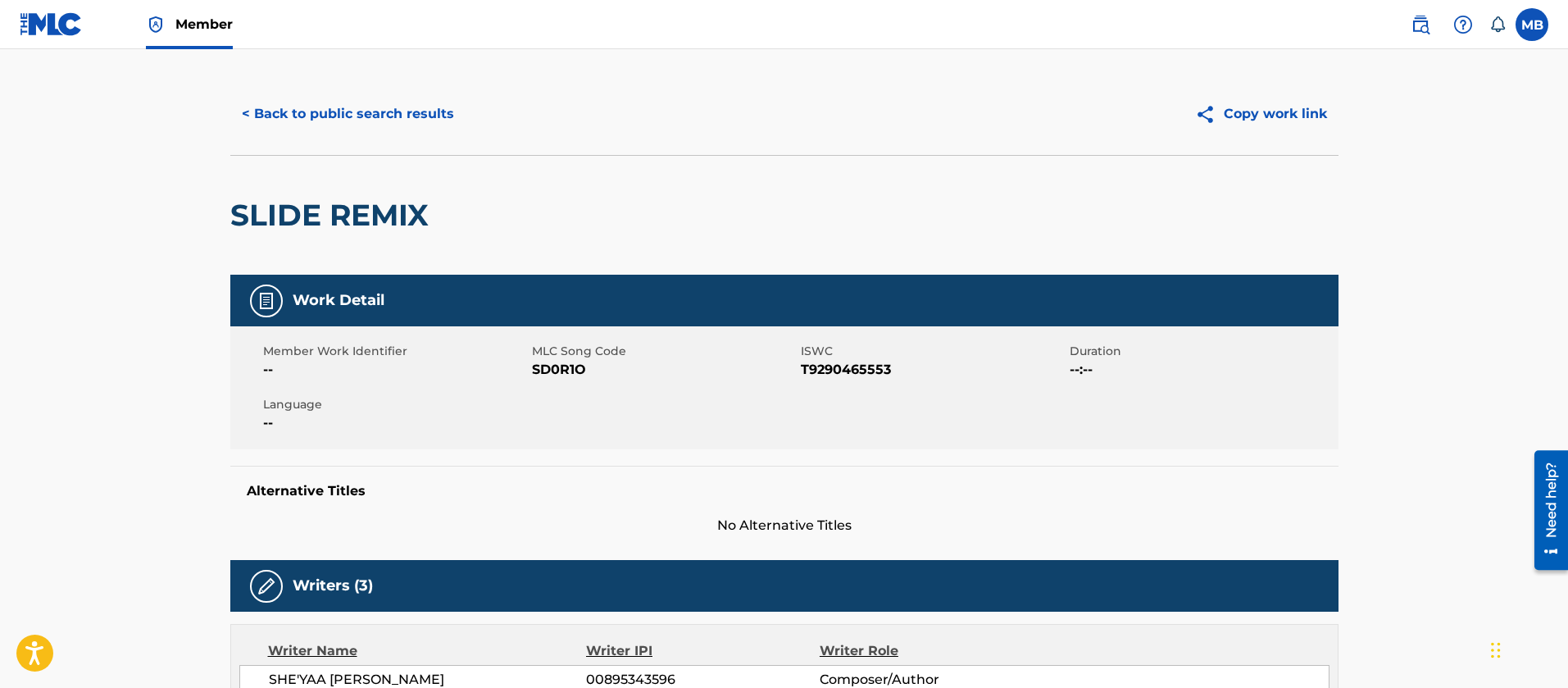
scroll to position [0, 0]
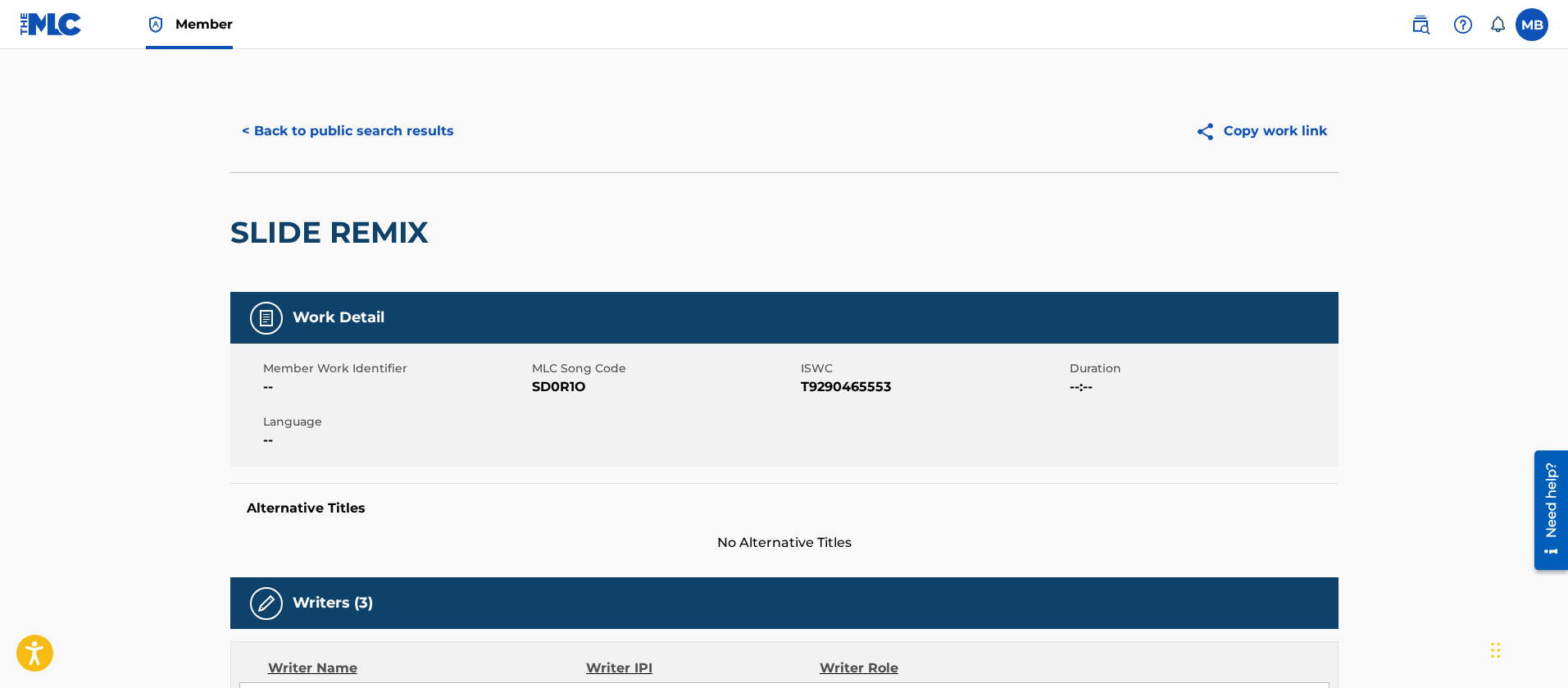
click at [348, 136] on button "< Back to public search results" at bounding box center [348, 131] width 235 height 41
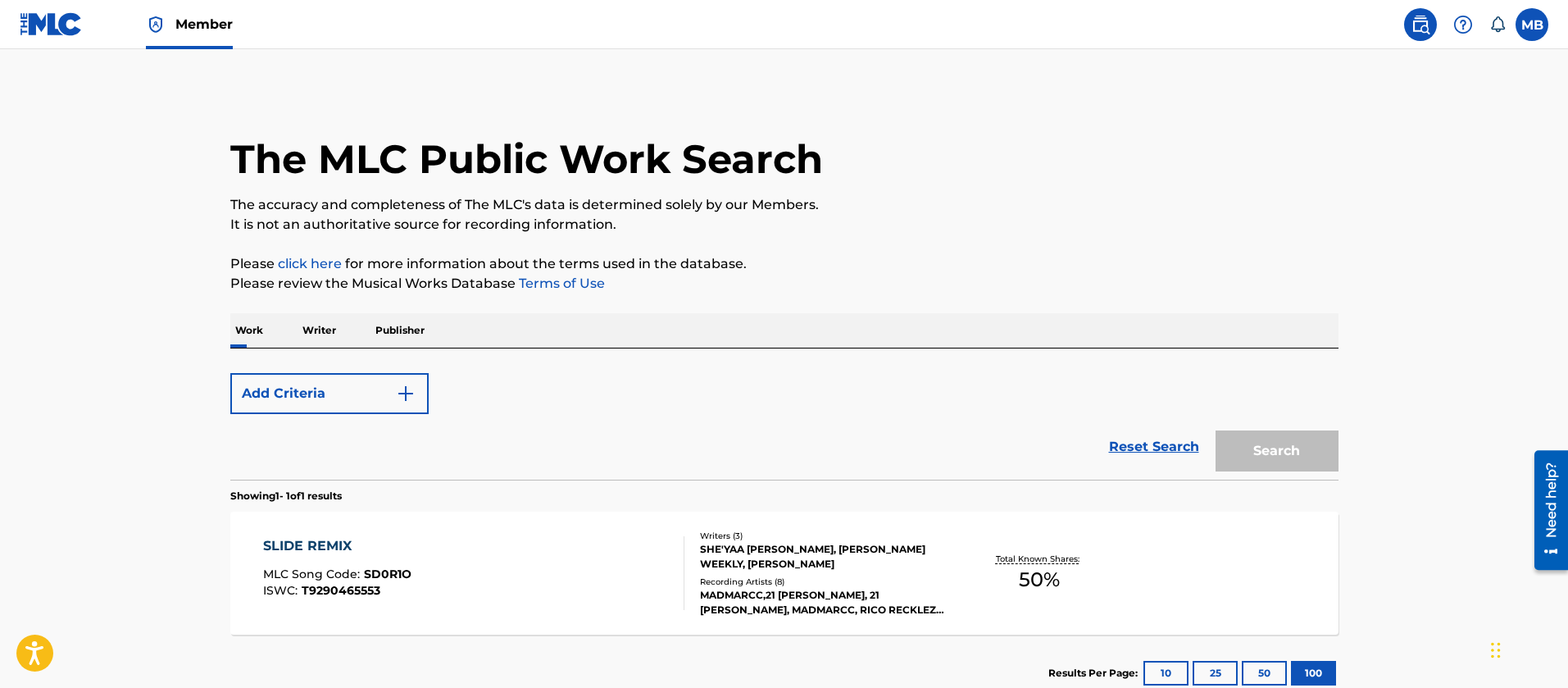
scroll to position [111, 0]
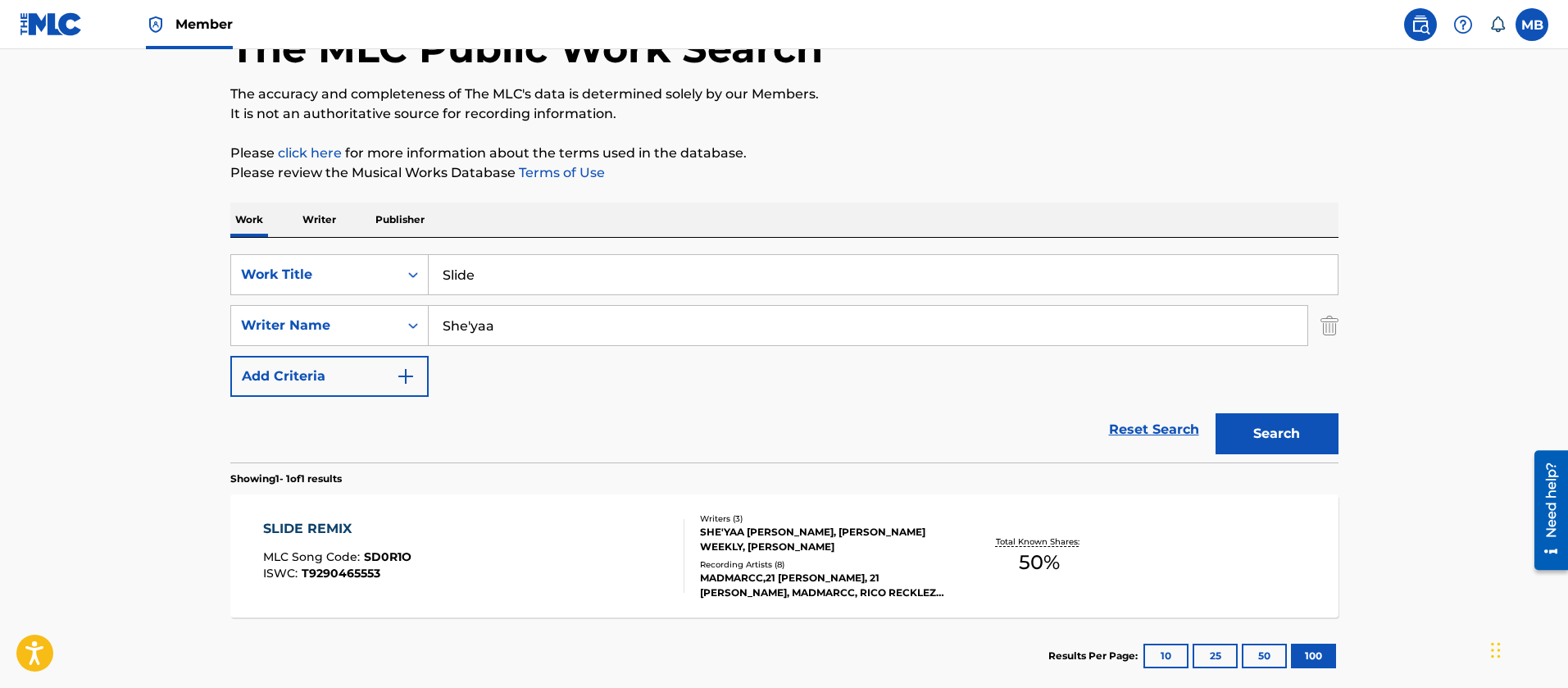
drag, startPoint x: 548, startPoint y: 321, endPoint x: 229, endPoint y: 307, distance: 319.3
click at [286, 329] on div "SearchWithCriteria6a48a46a-efc0-4c00-8800-135f94e6f4c8 Writer Name She'yaa" at bounding box center [784, 325] width 1108 height 41
paste input "EITARIDIS"
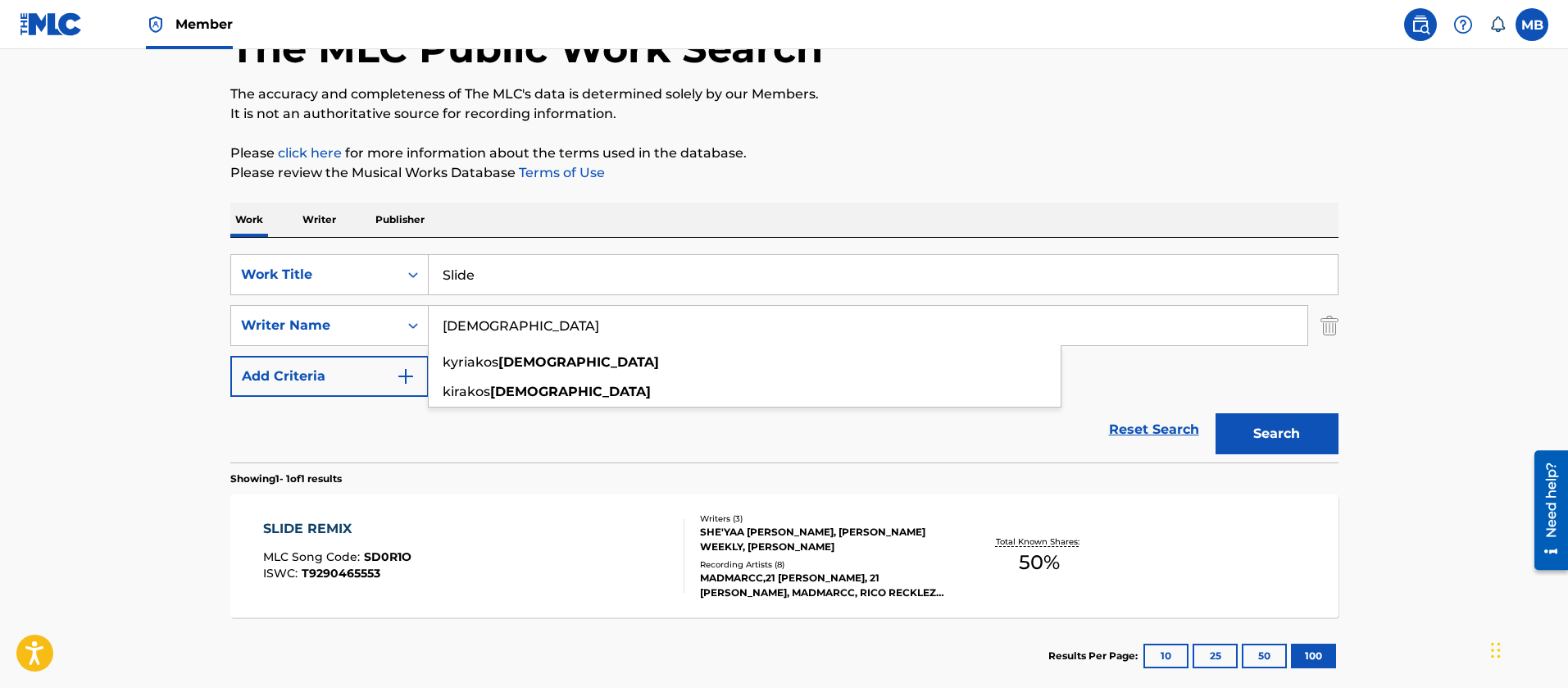
type input "[DEMOGRAPHIC_DATA]"
click at [1215, 413] on button "Search" at bounding box center [1277, 434] width 123 height 41
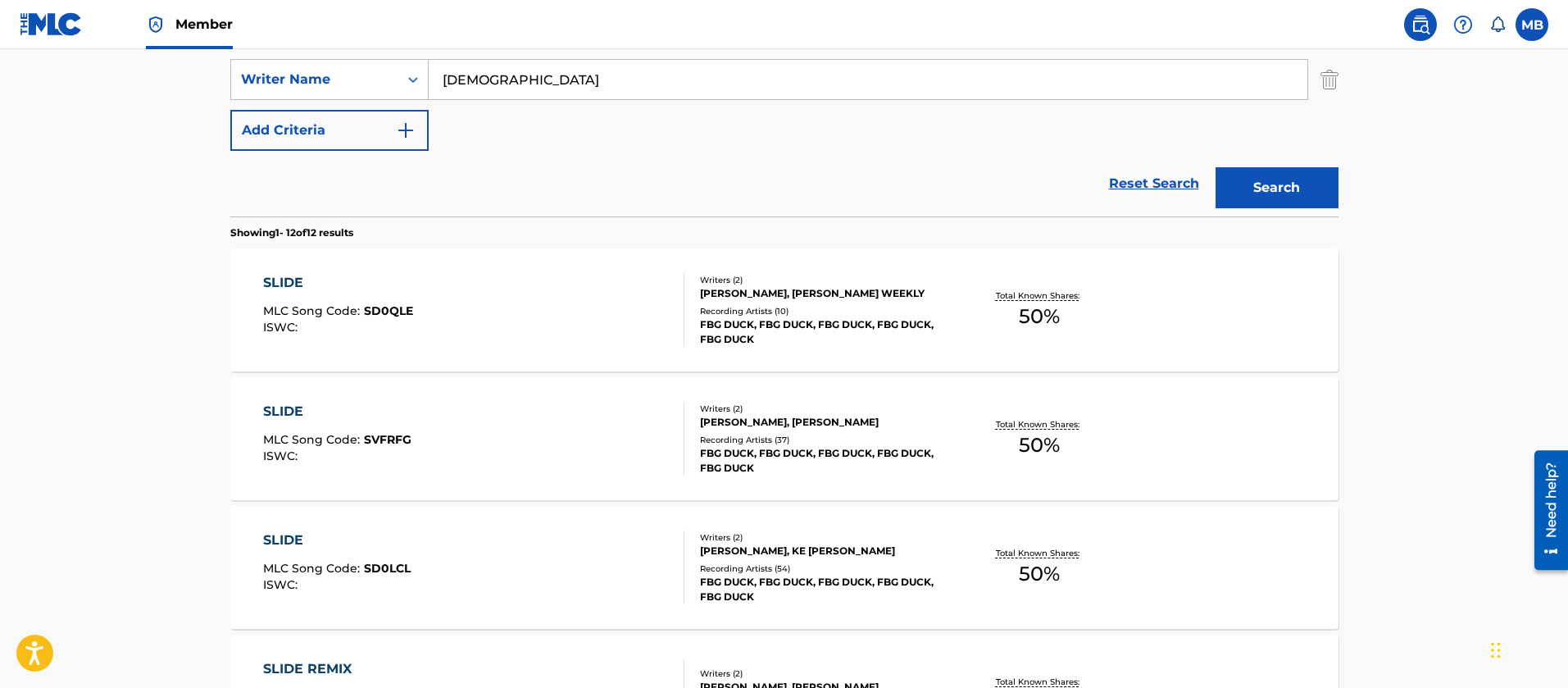
scroll to position [479, 0]
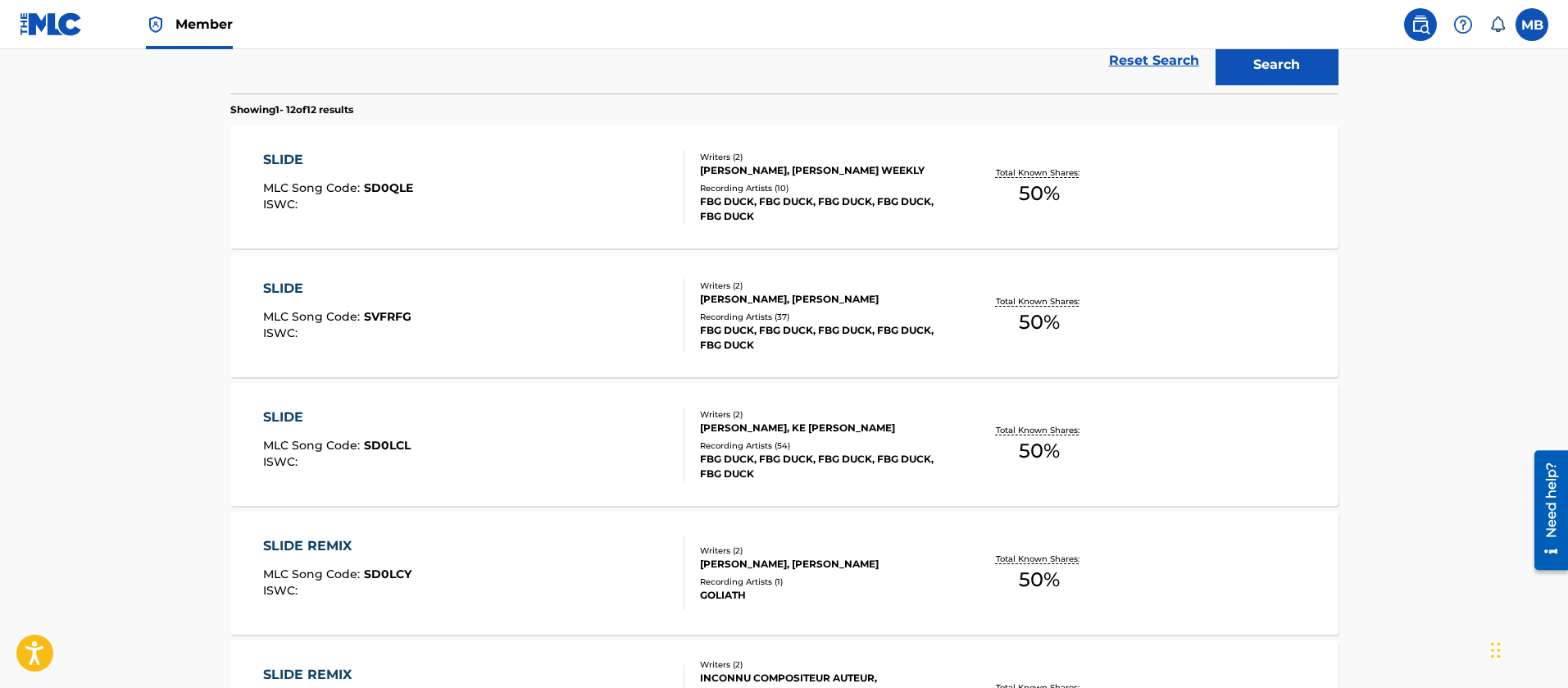
click at [529, 164] on div "SLIDE MLC Song Code : SD0QLE ISWC :" at bounding box center [474, 186] width 421 height 73
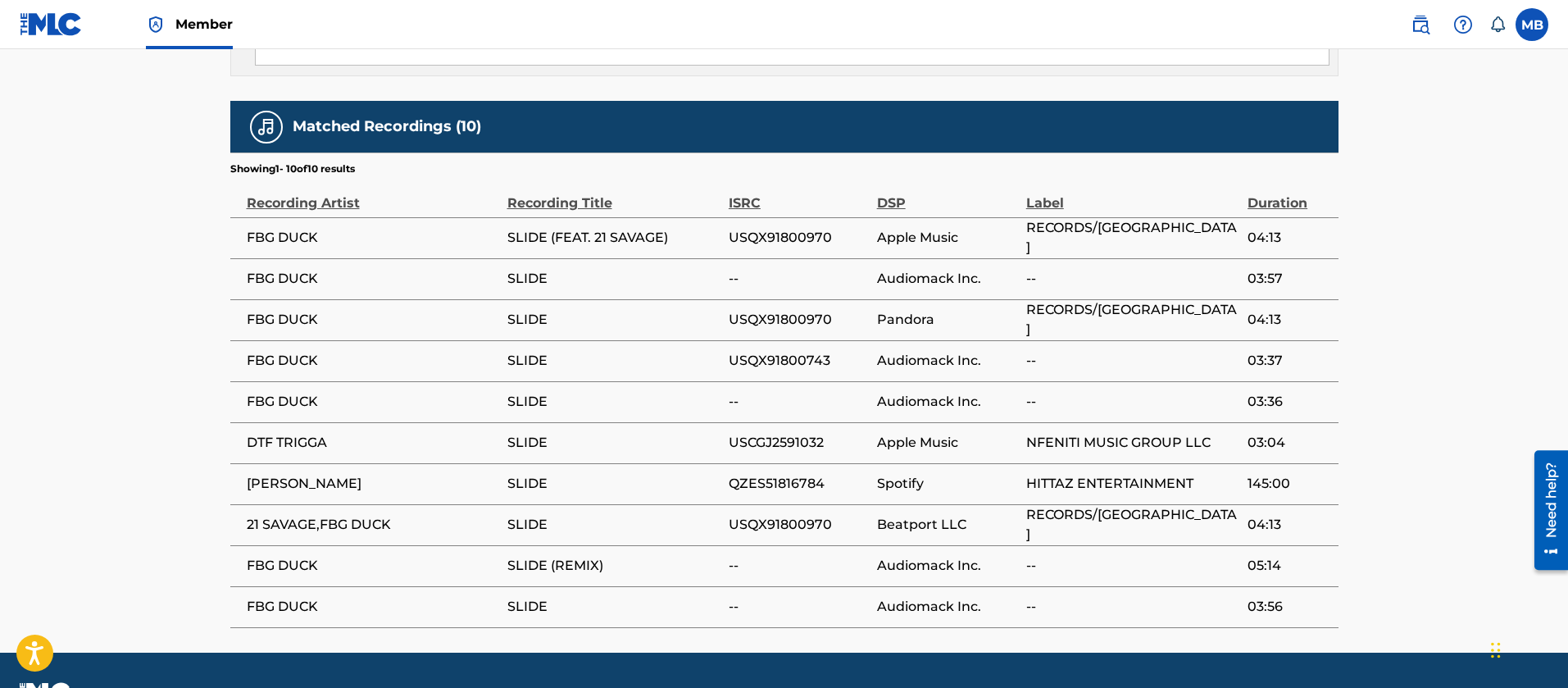
scroll to position [1090, 0]
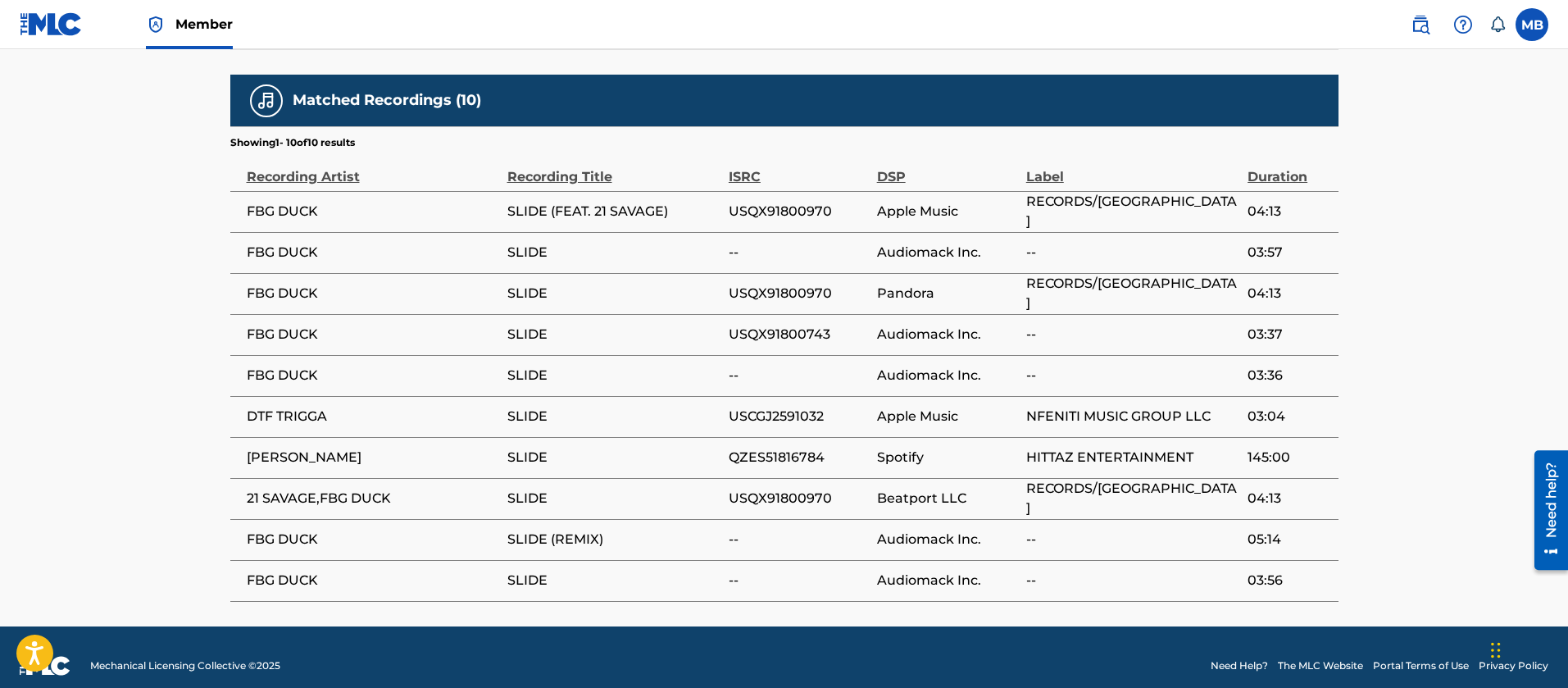
click at [785, 202] on span "USQX91800970" at bounding box center [799, 211] width 140 height 19
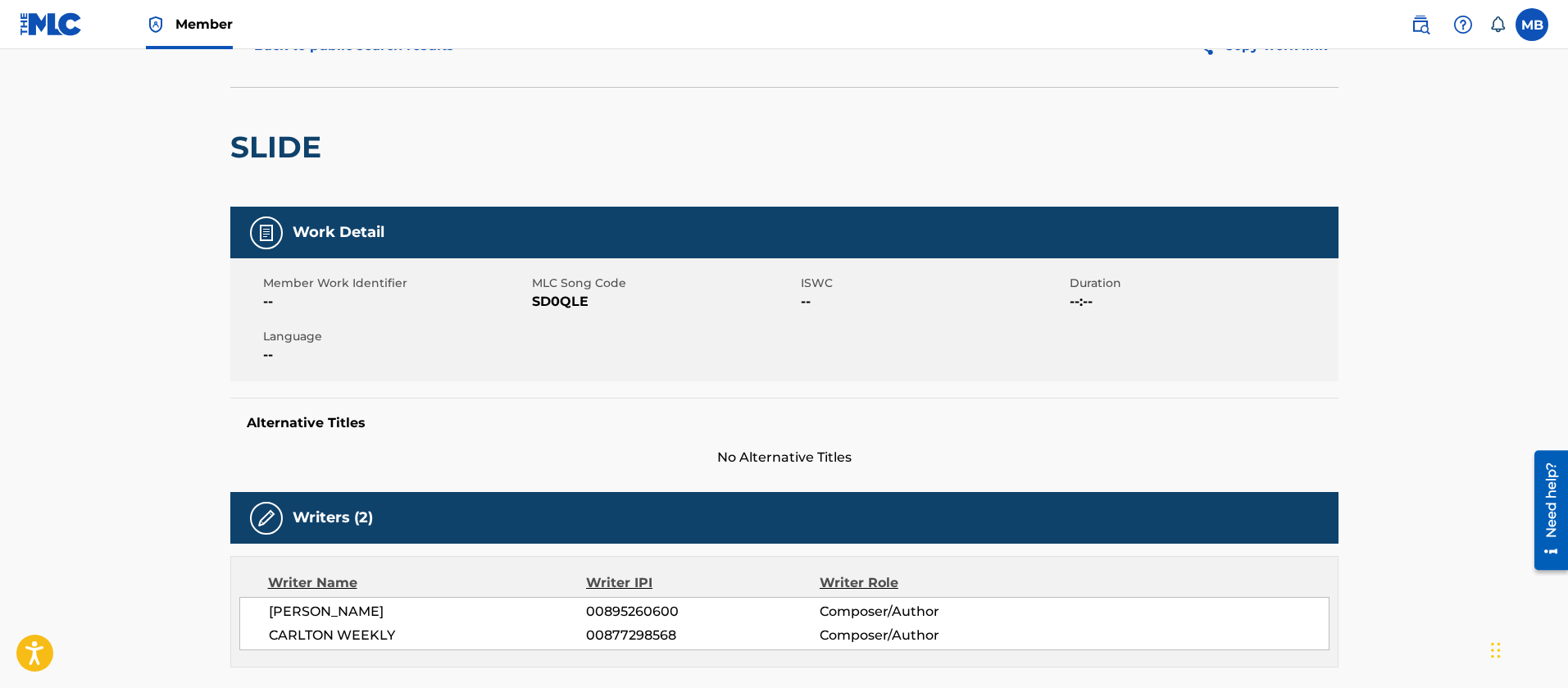
scroll to position [123, 0]
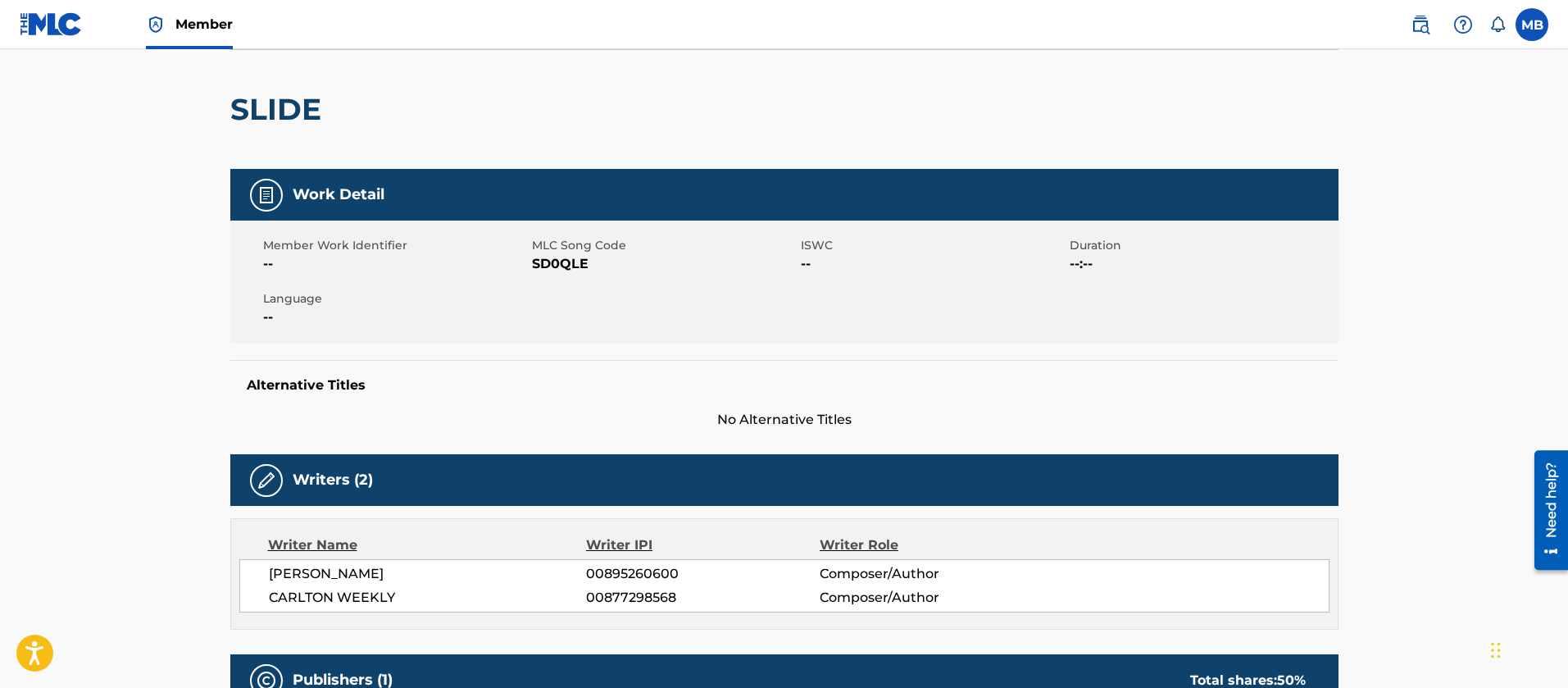
click at [560, 275] on div "Member Work Identifier -- MLC Song Code SD0QLE ISWC -- Duration --:-- Language …" at bounding box center [784, 282] width 1108 height 123
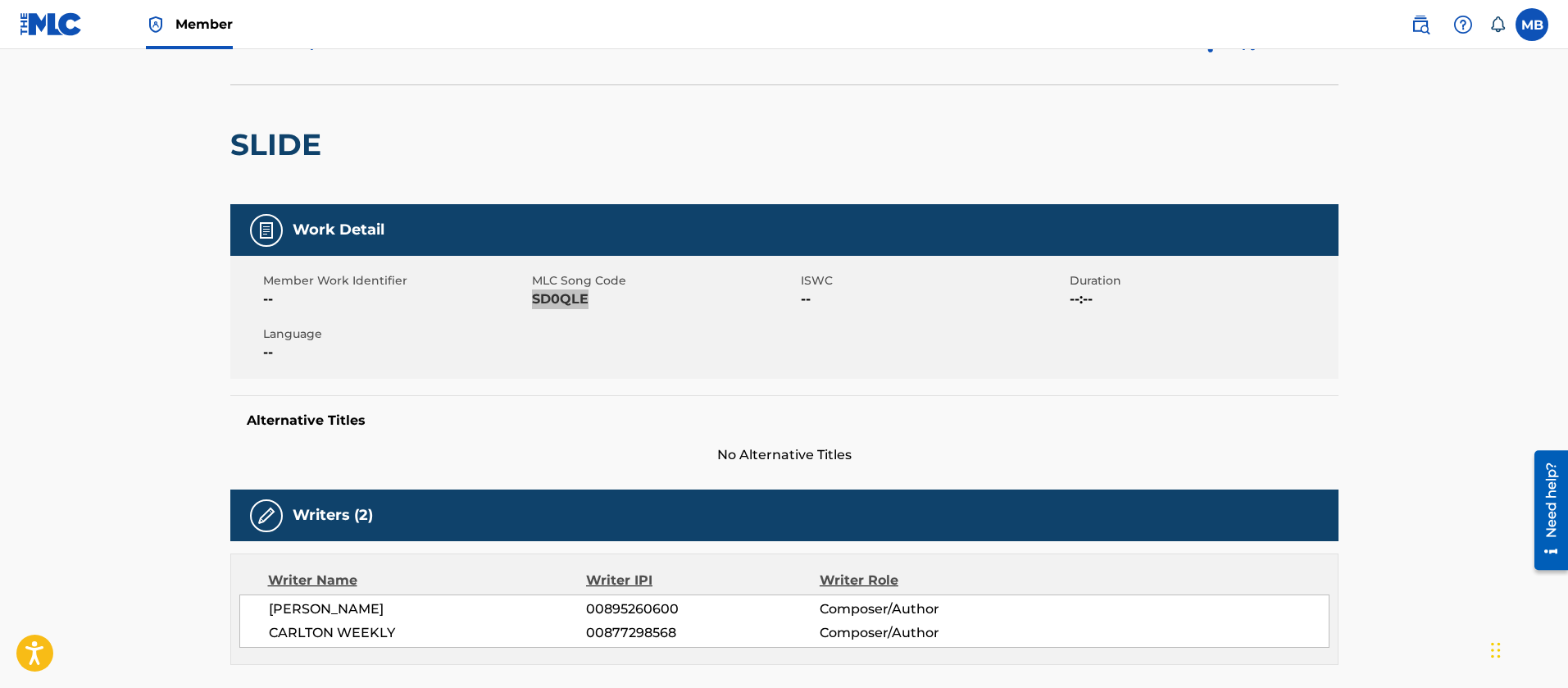
scroll to position [0, 0]
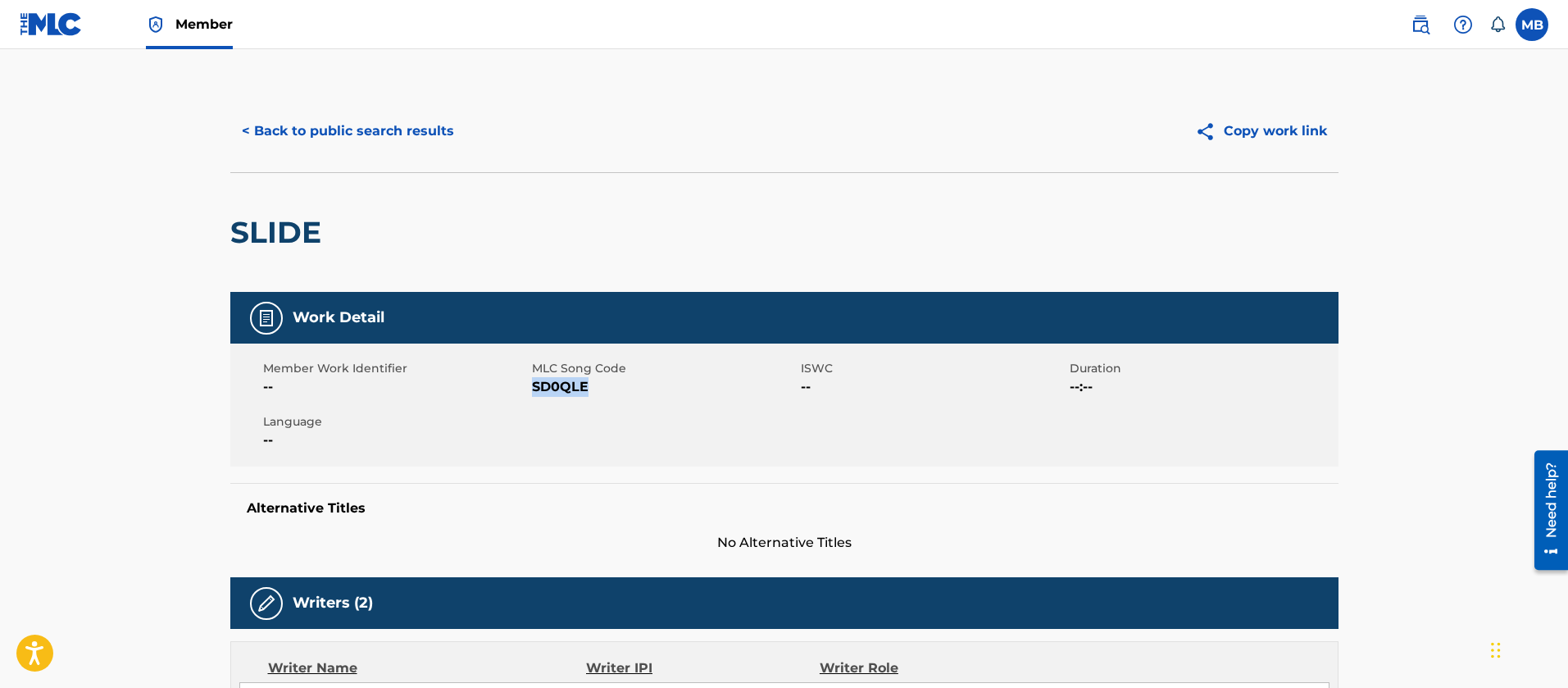
click at [378, 132] on button "< Back to public search results" at bounding box center [348, 131] width 235 height 41
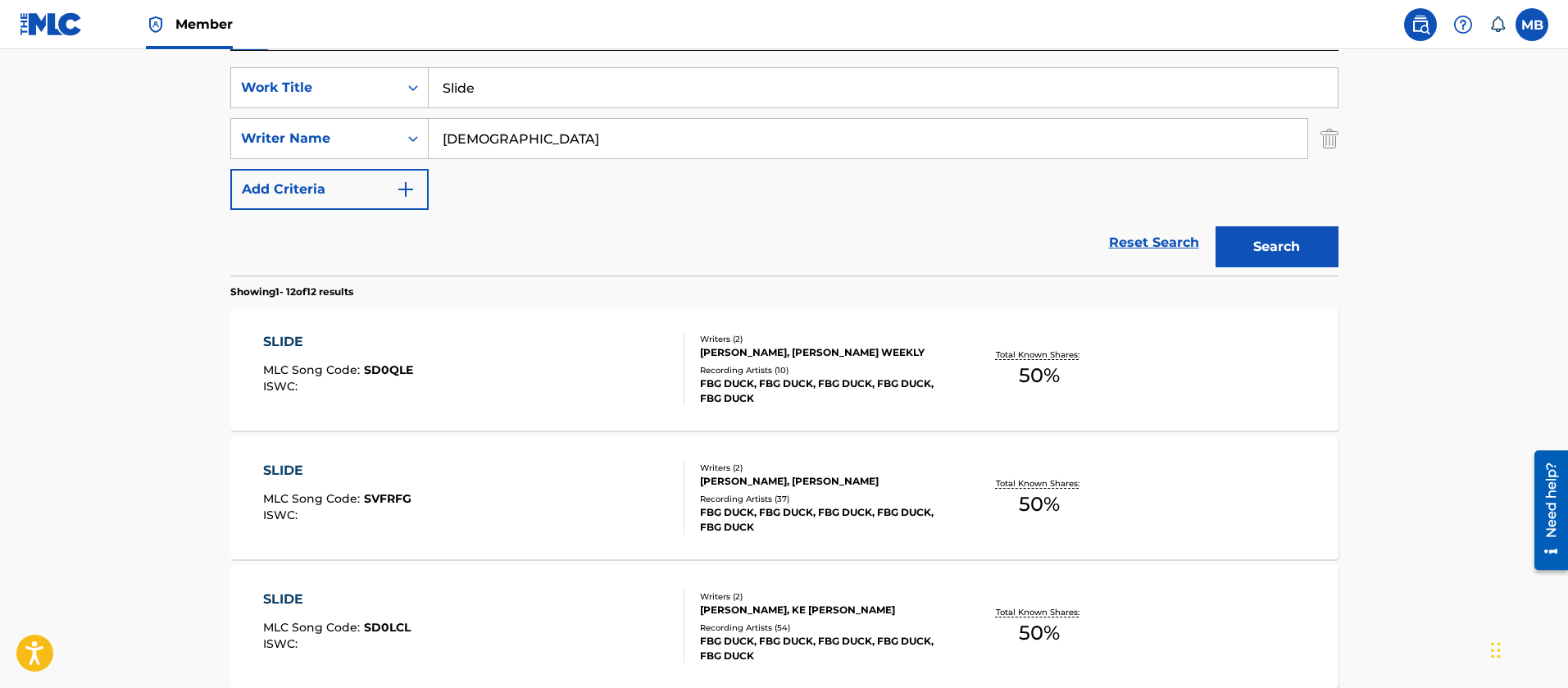
scroll to position [450, 0]
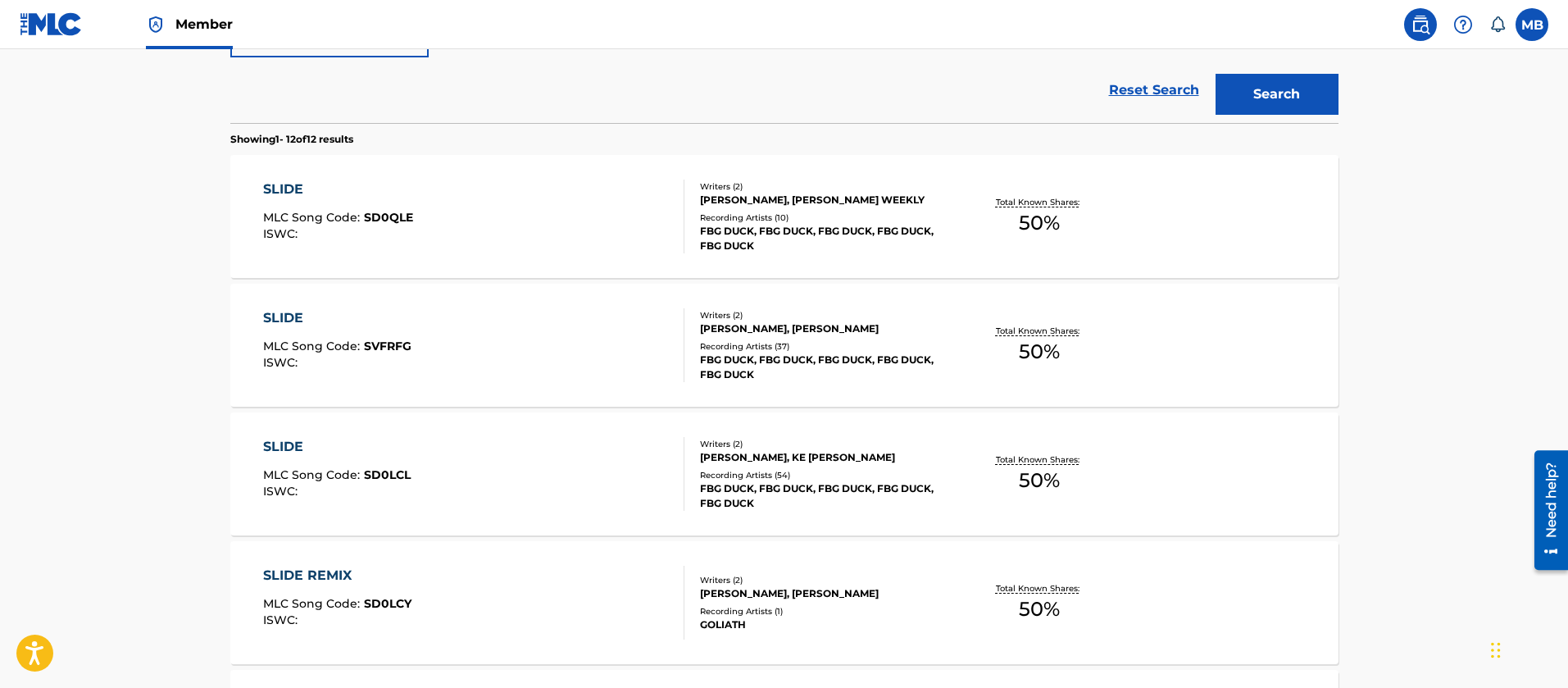
click at [456, 360] on div "SLIDE MLC Song Code : SVFRFG ISWC :" at bounding box center [474, 345] width 421 height 73
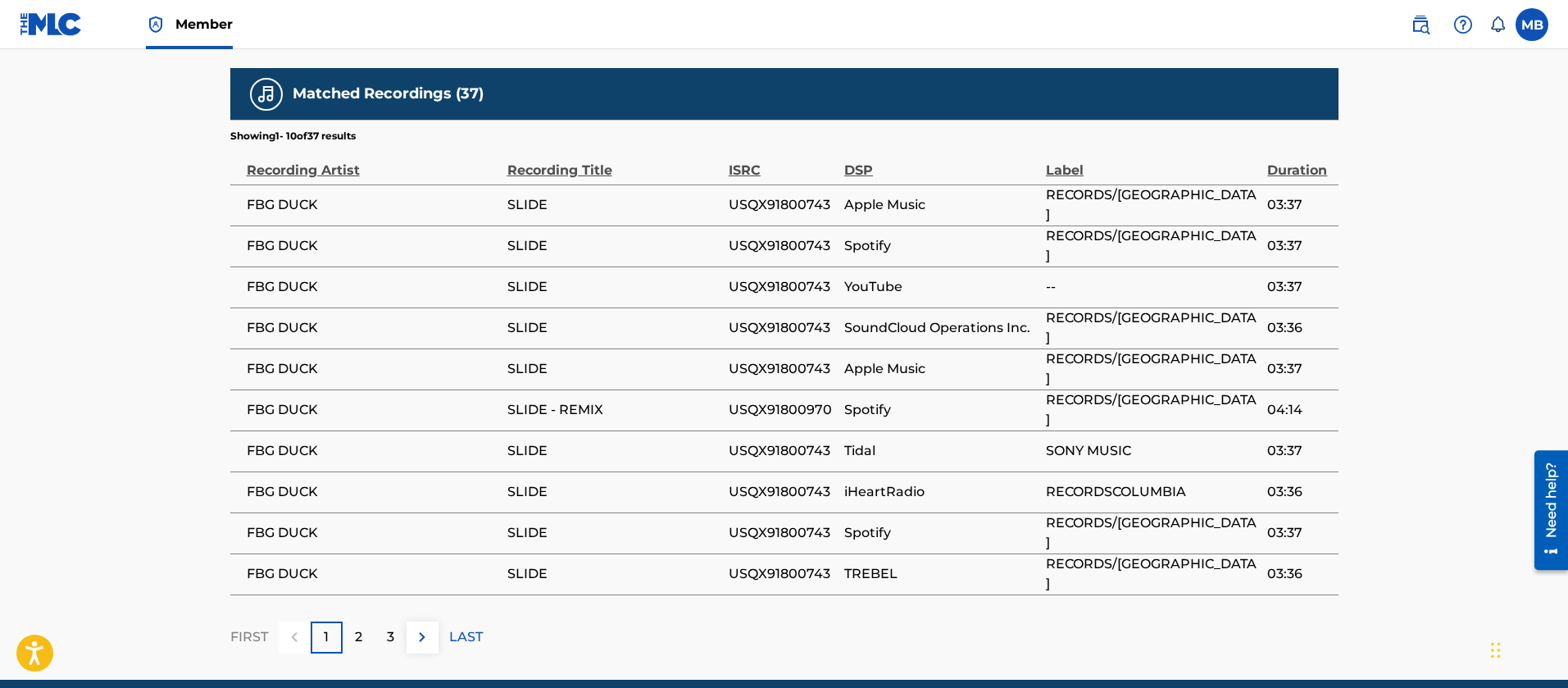
scroll to position [987, 0]
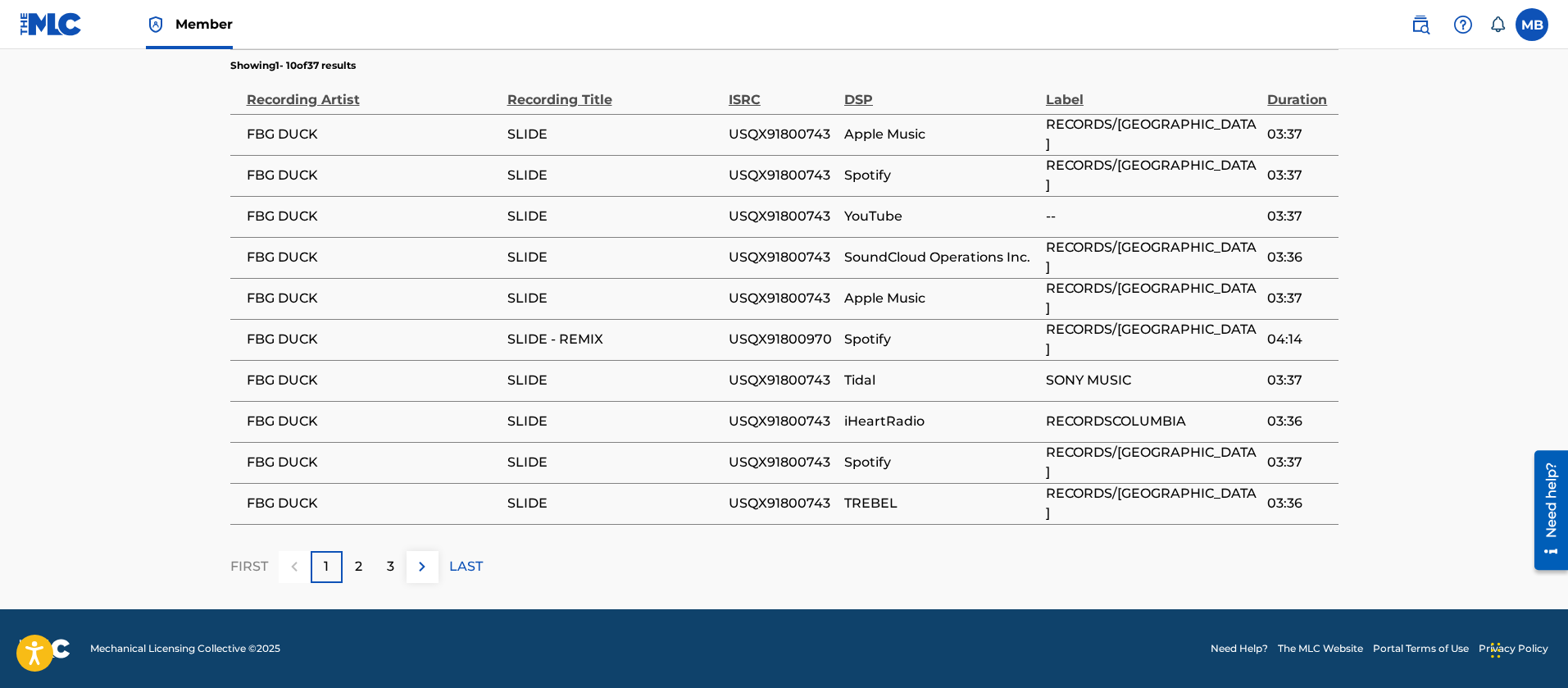
click at [790, 336] on span "USQX91800970" at bounding box center [782, 339] width 107 height 19
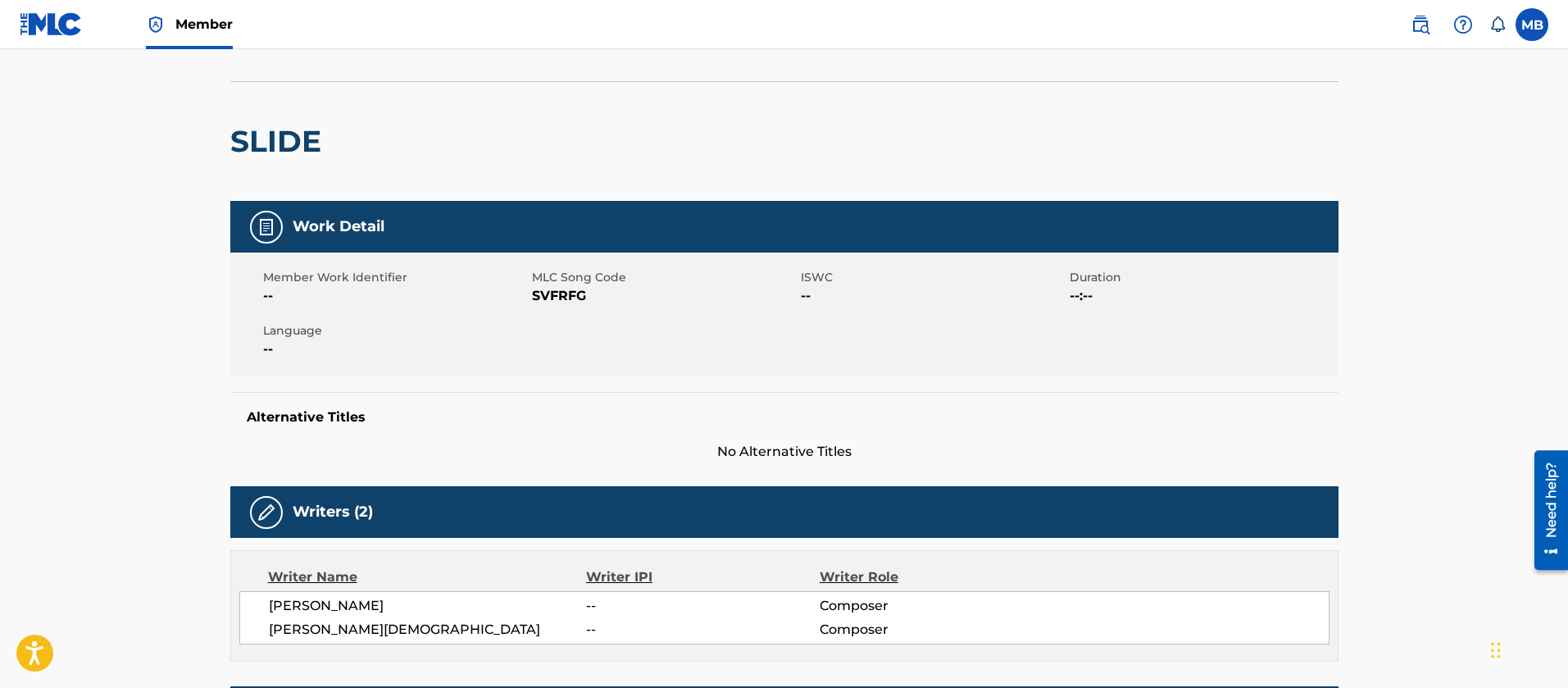
scroll to position [0, 0]
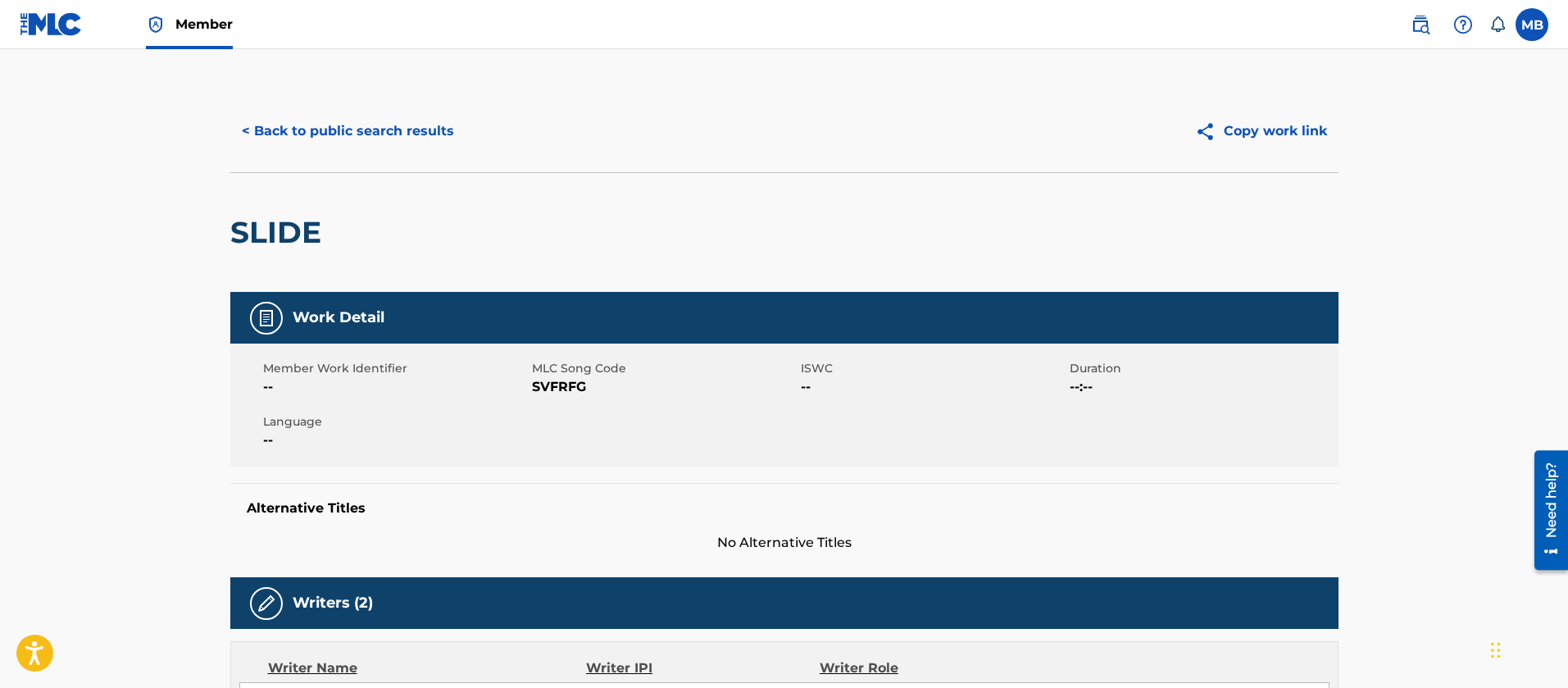
click at [555, 386] on span "SVFRFG" at bounding box center [665, 387] width 264 height 19
click at [368, 130] on button "< Back to public search results" at bounding box center [348, 131] width 235 height 41
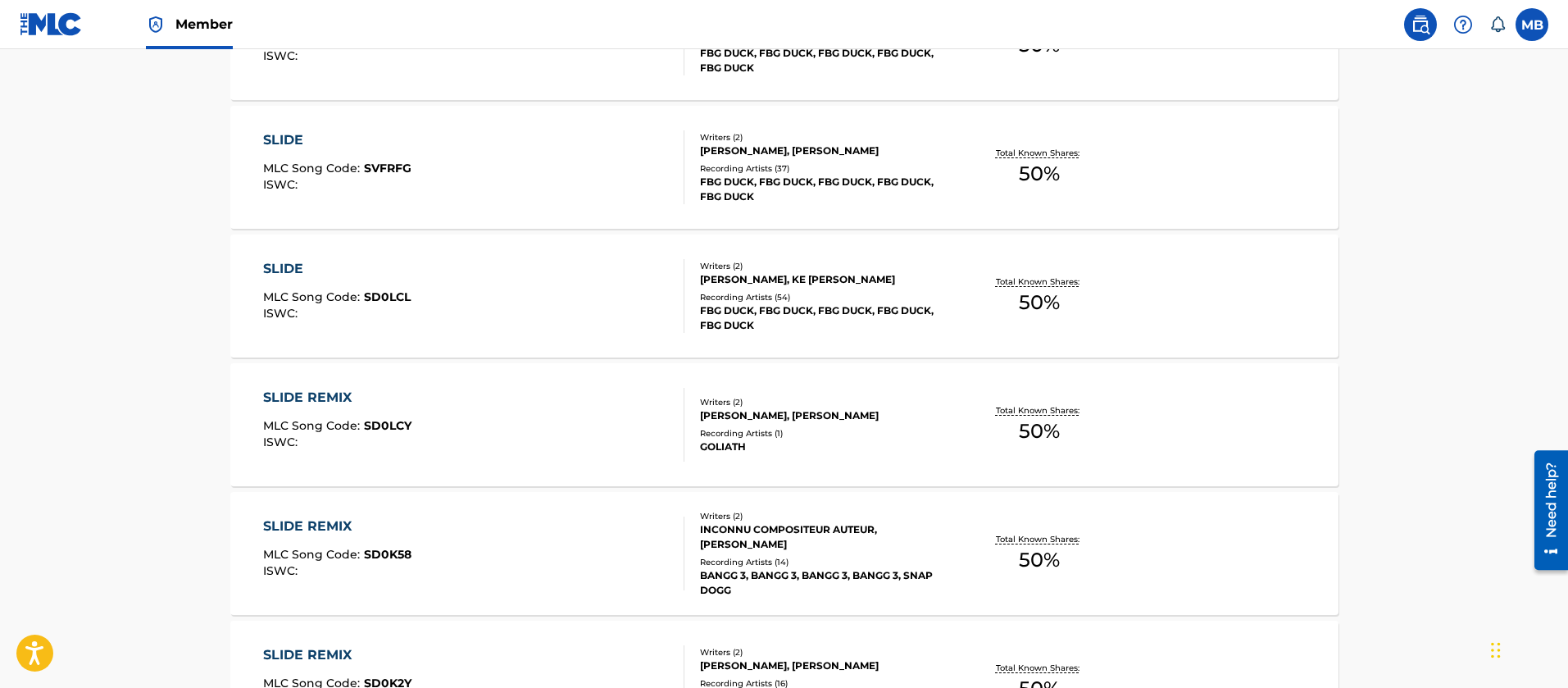
scroll to position [667, 0]
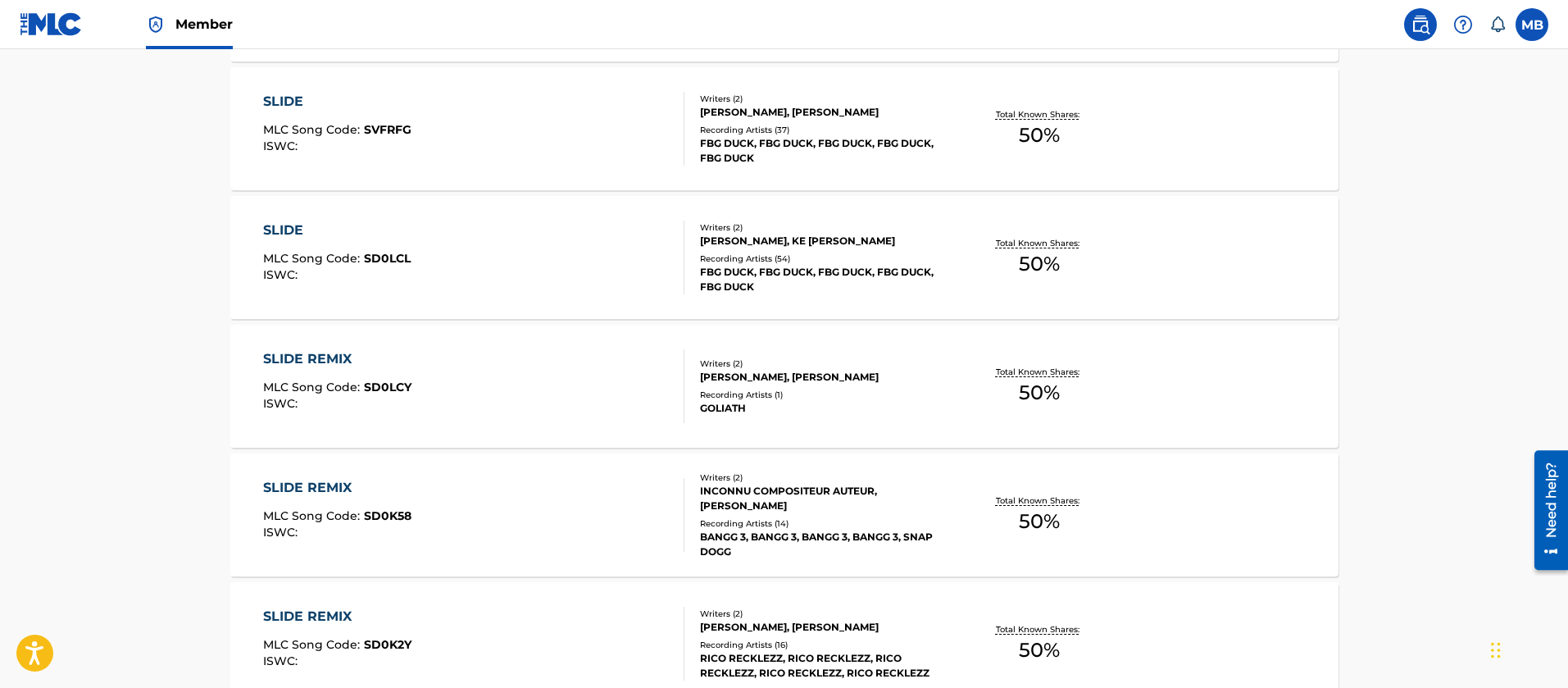
click at [470, 272] on div "SLIDE MLC Song Code : SD0LCL ISWC :" at bounding box center [474, 257] width 421 height 73
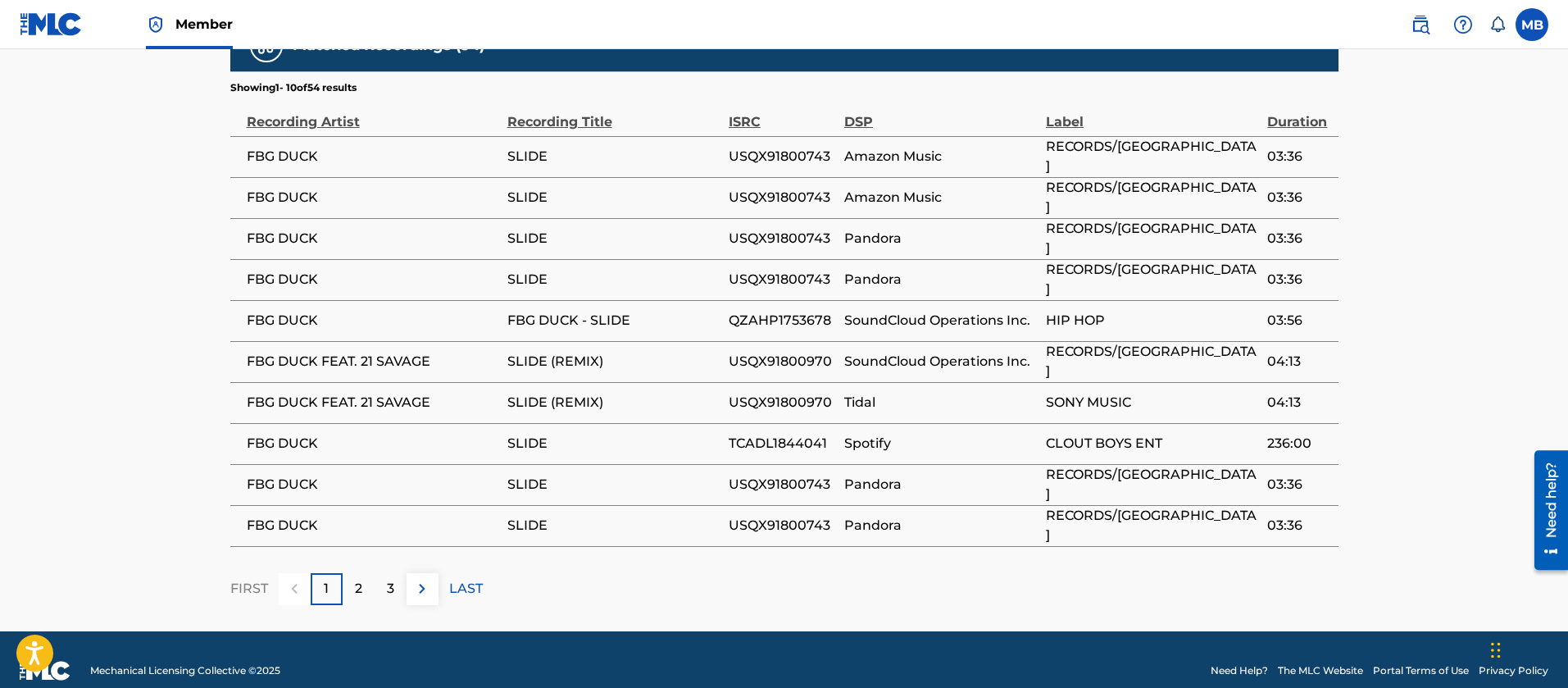
scroll to position [1166, 0]
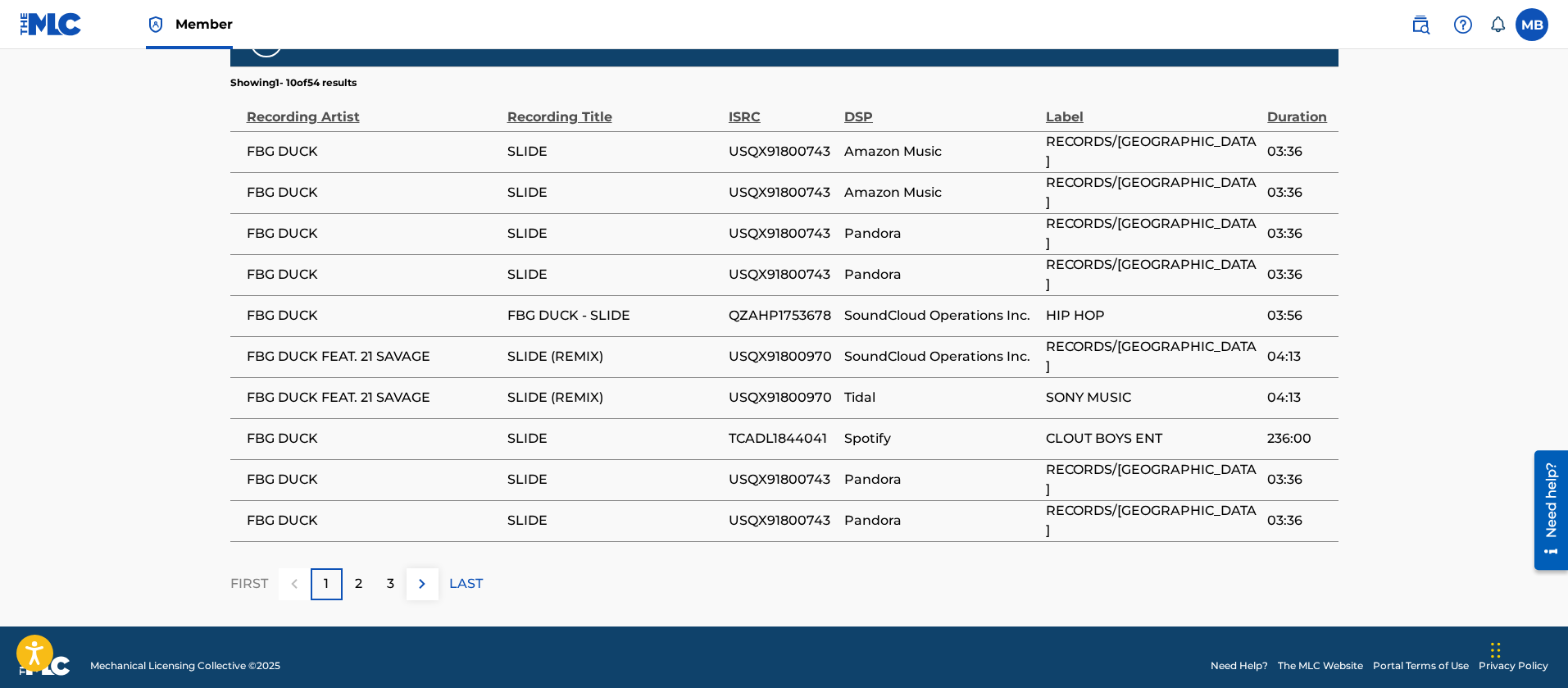
click at [364, 577] on div "2" at bounding box center [358, 584] width 32 height 32
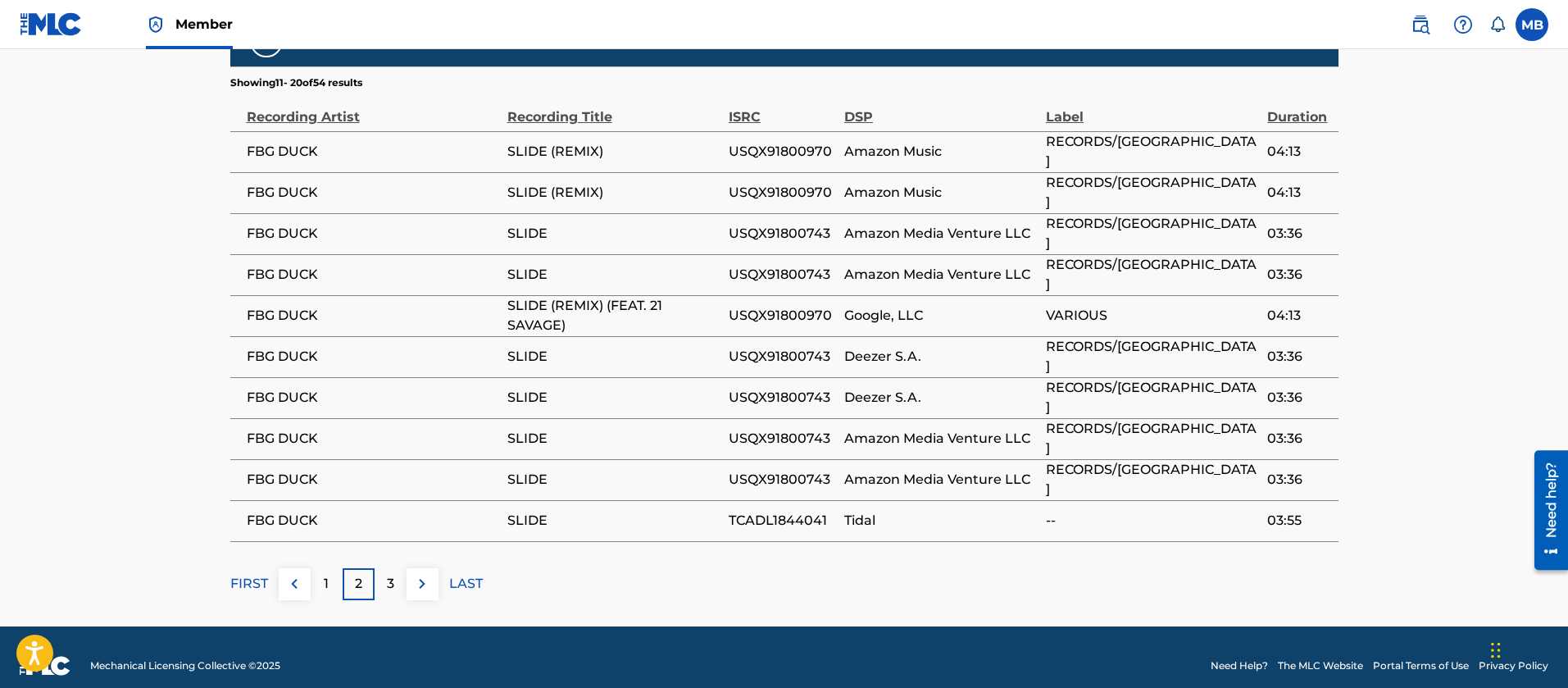
click at [375, 577] on div "3" at bounding box center [390, 584] width 32 height 32
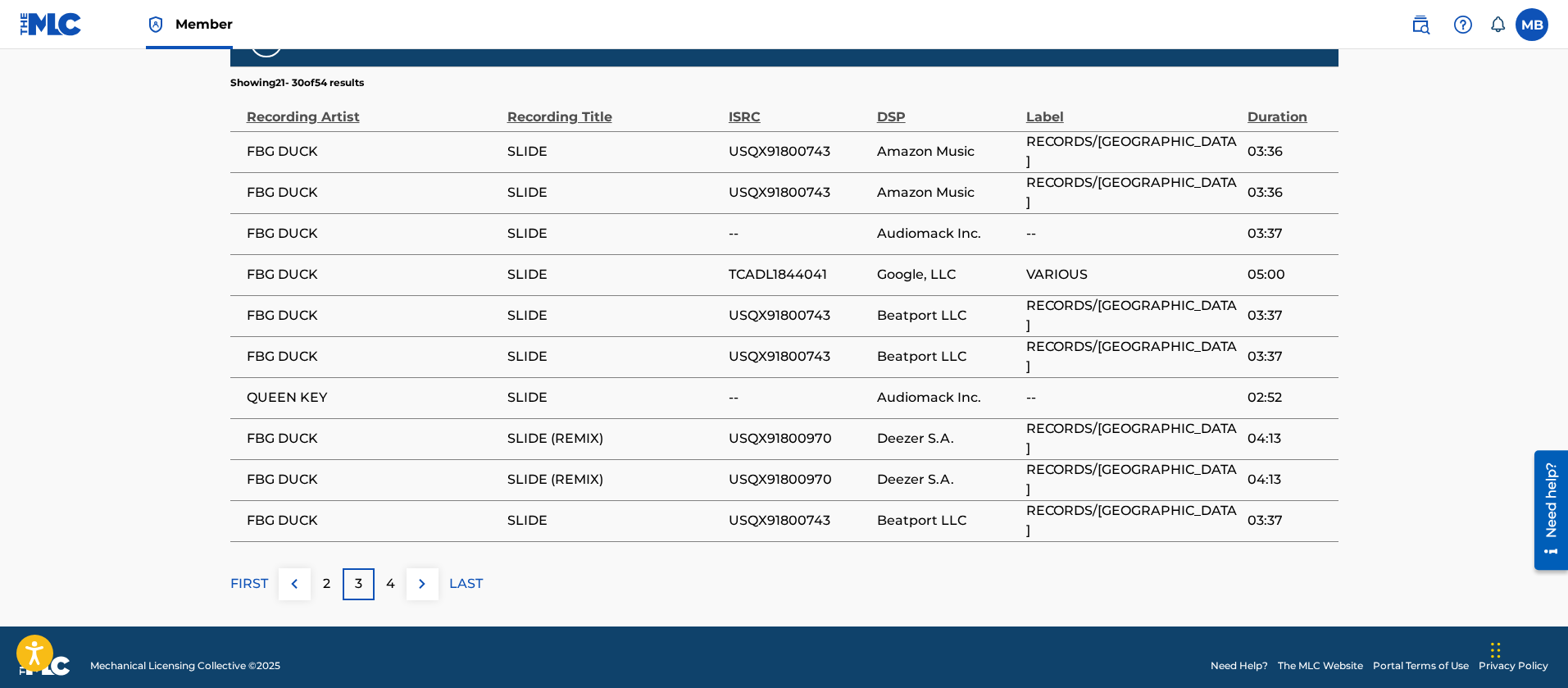
click at [375, 577] on div "4" at bounding box center [390, 584] width 32 height 32
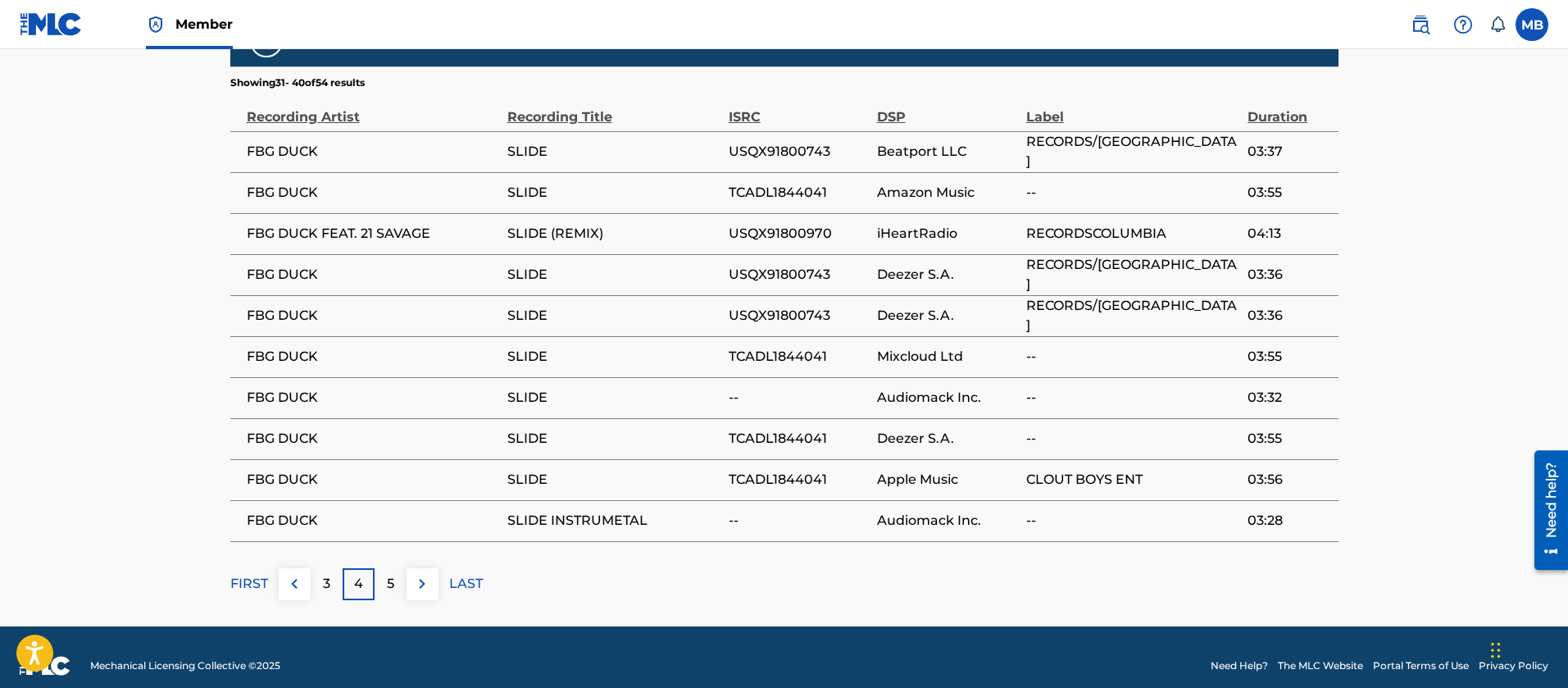
click at [375, 577] on div "5" at bounding box center [390, 584] width 32 height 32
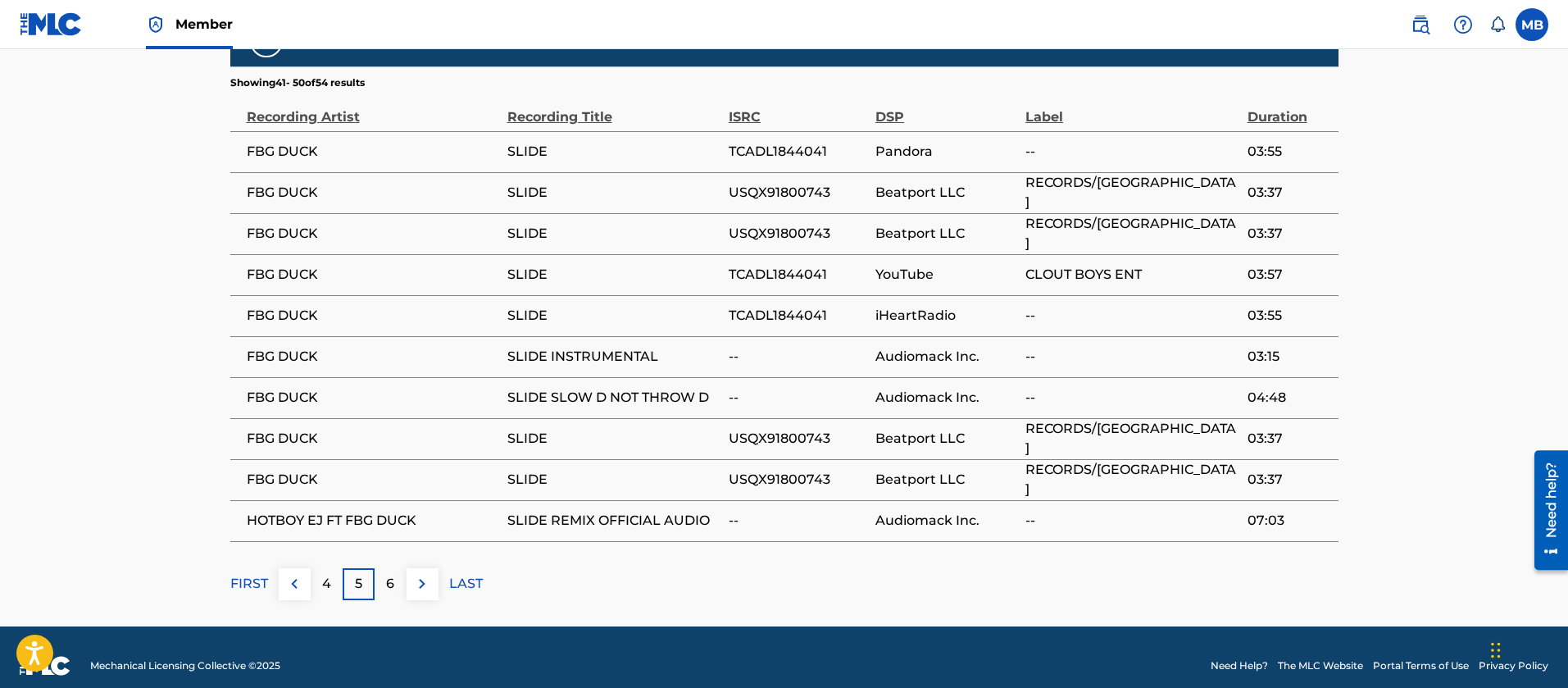
click at [375, 577] on div "6" at bounding box center [390, 584] width 32 height 32
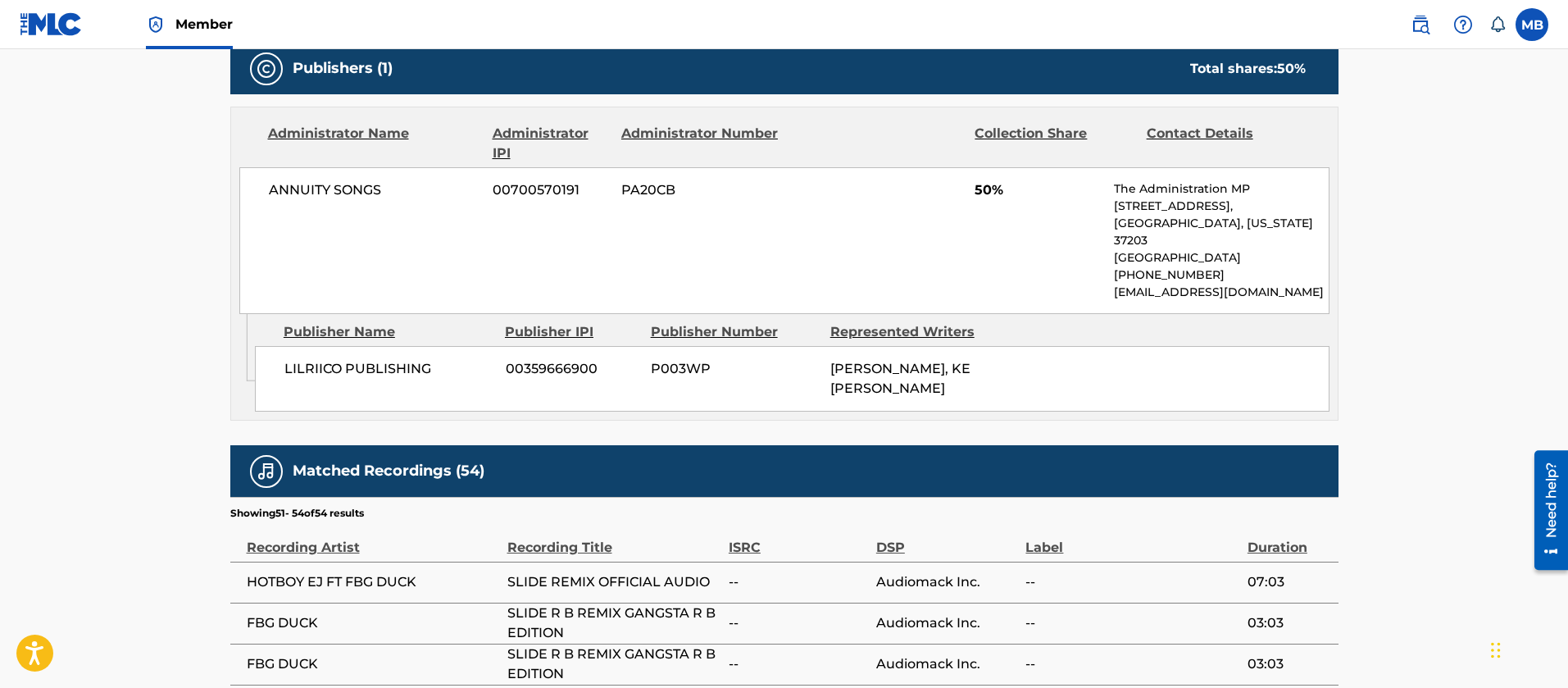
scroll to position [919, 0]
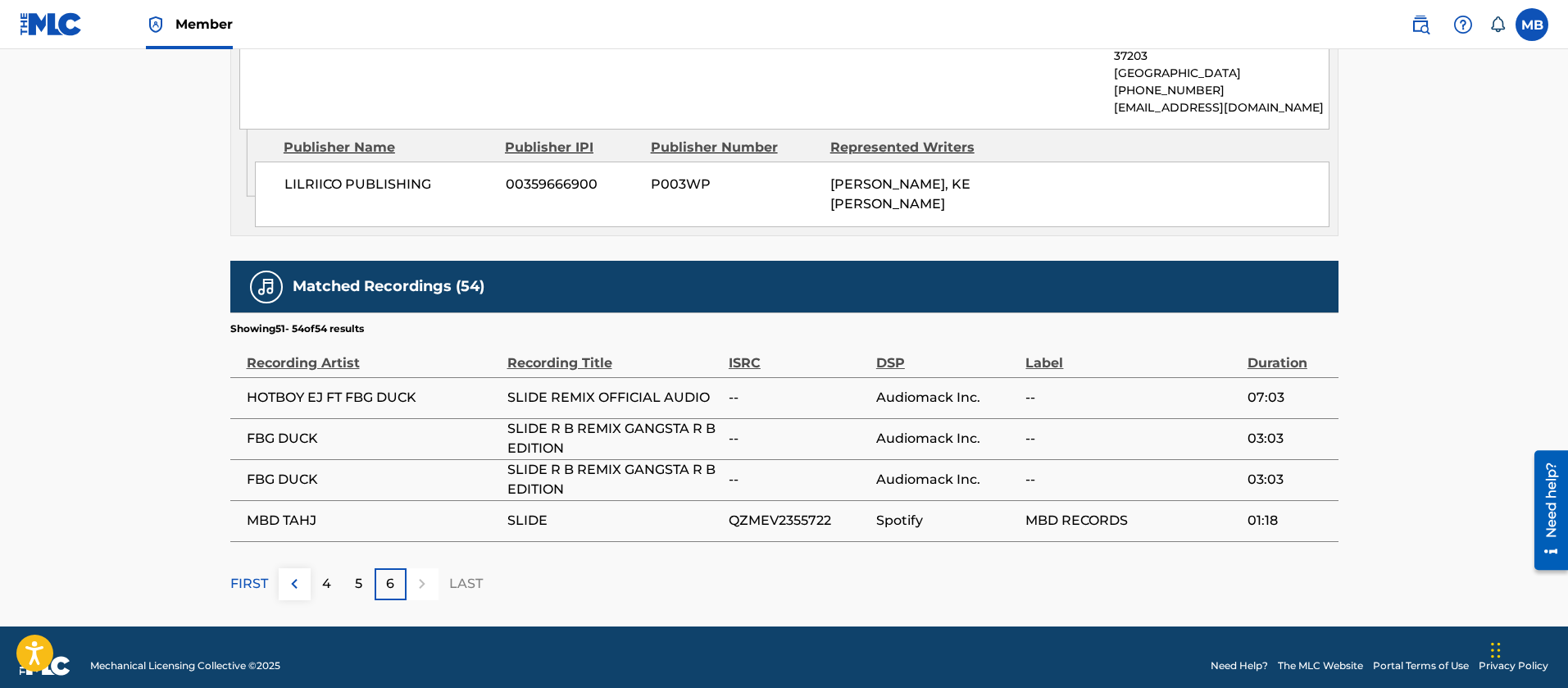
click at [260, 579] on div "FIRST" at bounding box center [249, 584] width 38 height 32
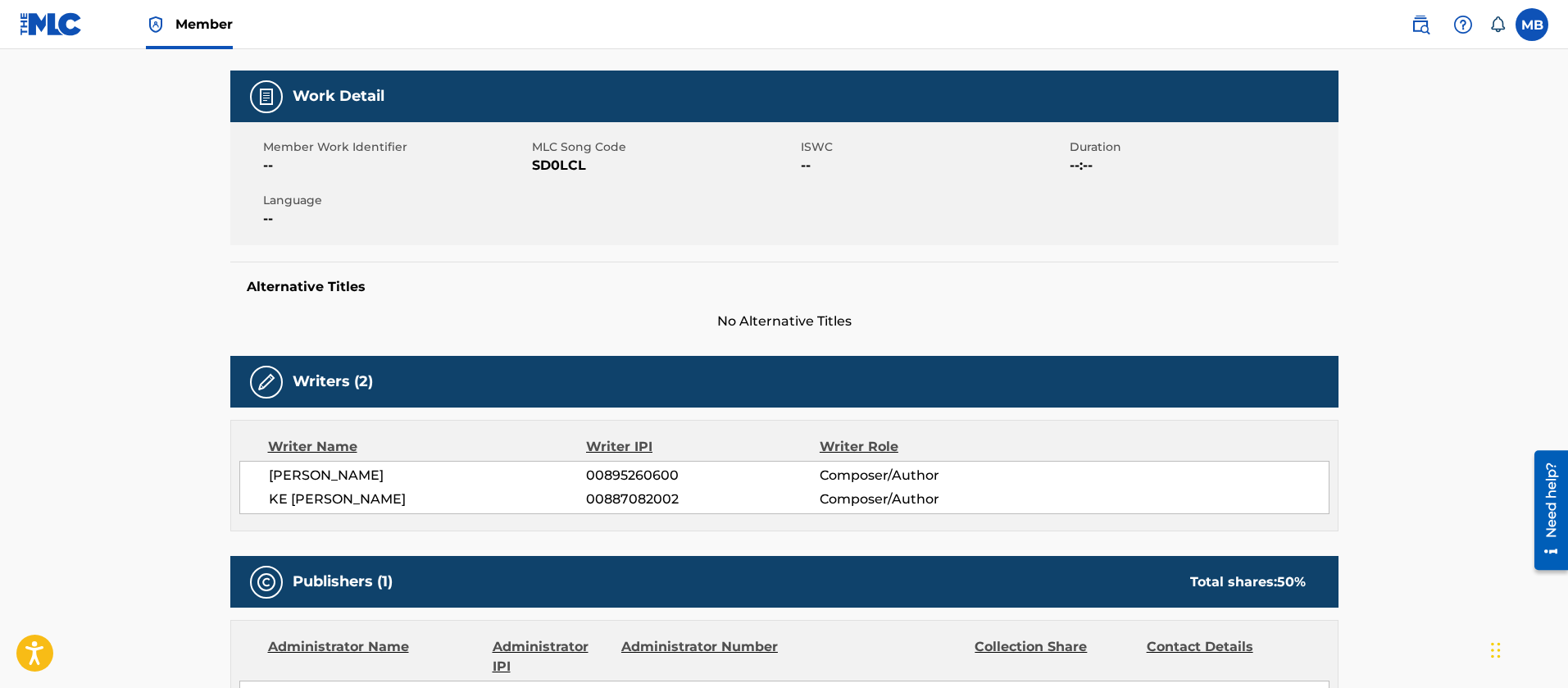
scroll to position [0, 0]
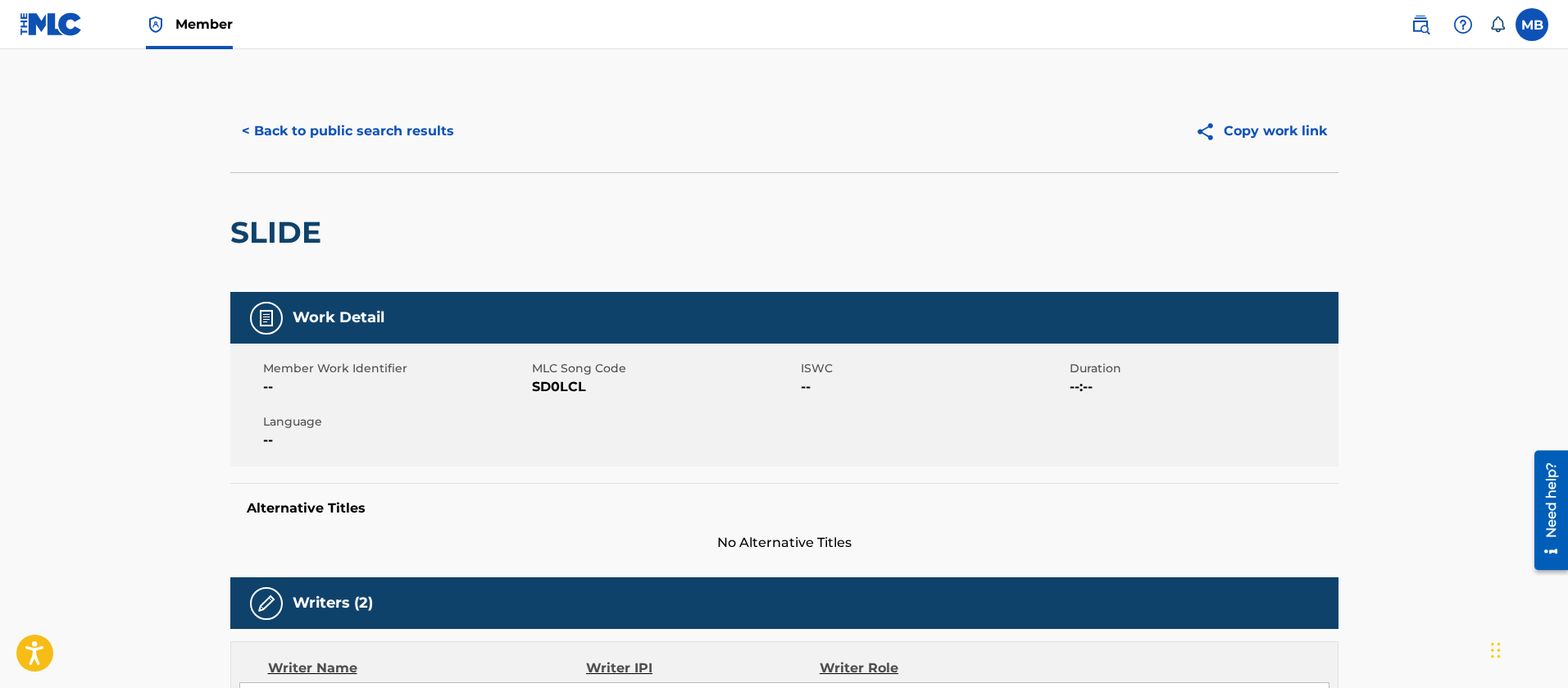
click at [555, 383] on span "SD0LCL" at bounding box center [665, 387] width 264 height 19
click at [359, 111] on button "< Back to public search results" at bounding box center [348, 131] width 235 height 41
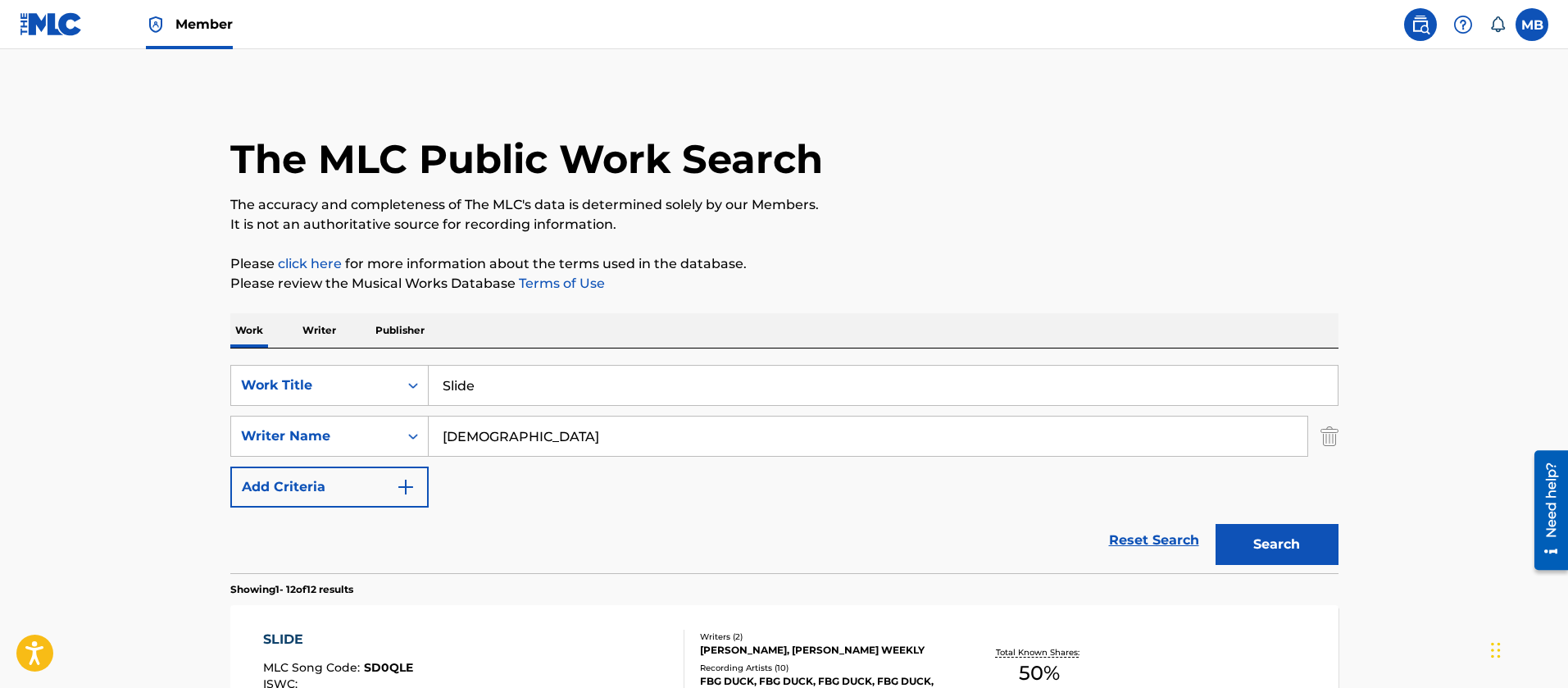
drag, startPoint x: 540, startPoint y: 382, endPoint x: 233, endPoint y: 364, distance: 307.5
click at [246, 367] on div "SearchWithCriteria55765601-b6f5-4fd7-8288-276d69afa418 Work Title Slide" at bounding box center [784, 385] width 1108 height 41
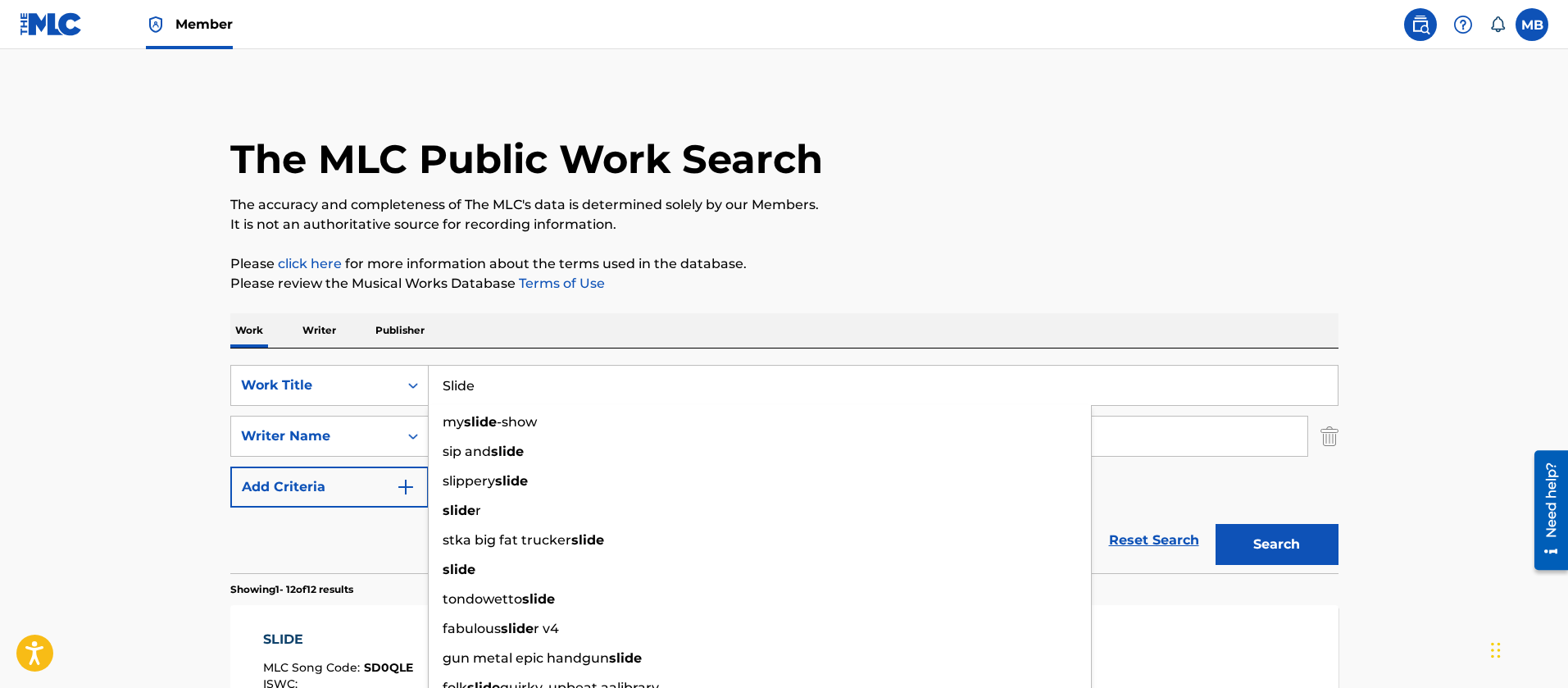
paste input "Let’s Get It (Remix) [PERSON_NAME]"
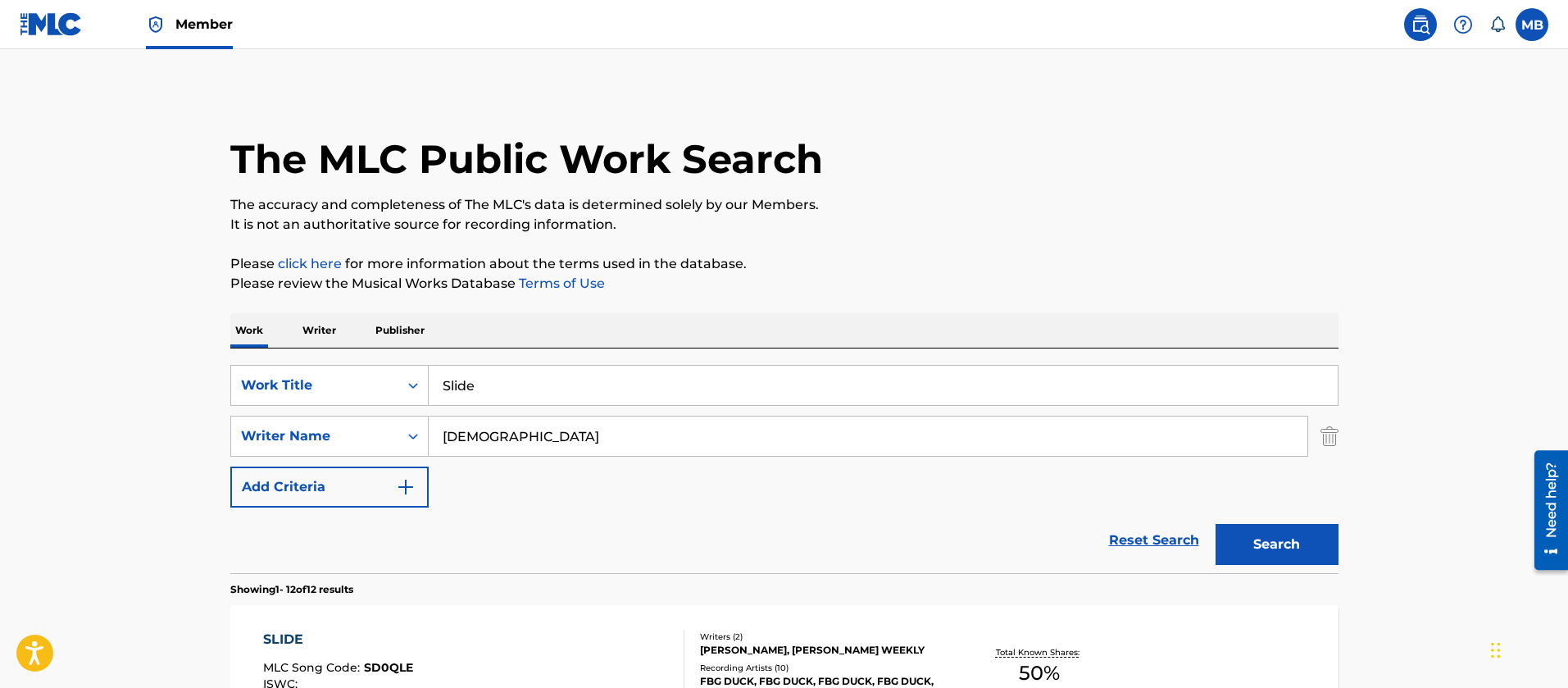
click at [498, 375] on input "Slide" at bounding box center [883, 385] width 909 height 39
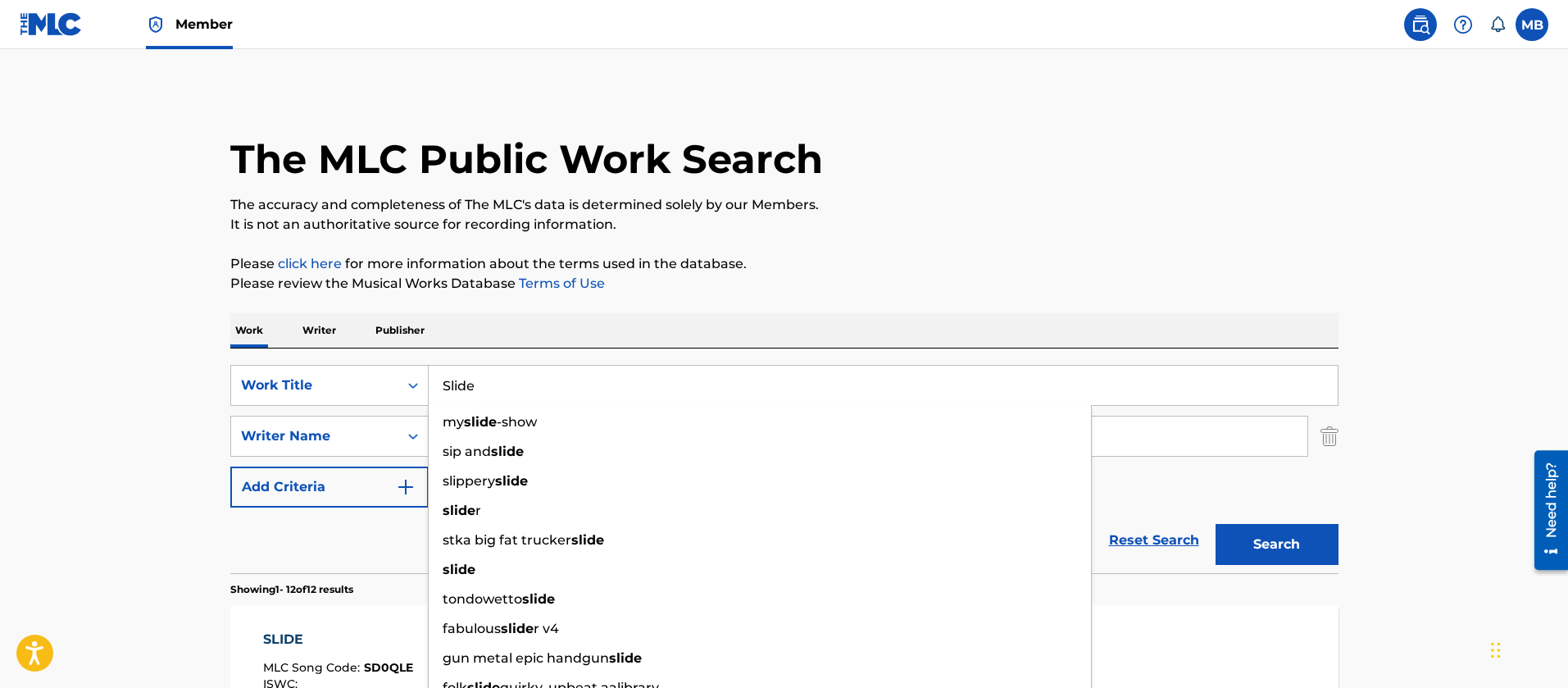
click at [498, 375] on input "Slide" at bounding box center [883, 385] width 909 height 39
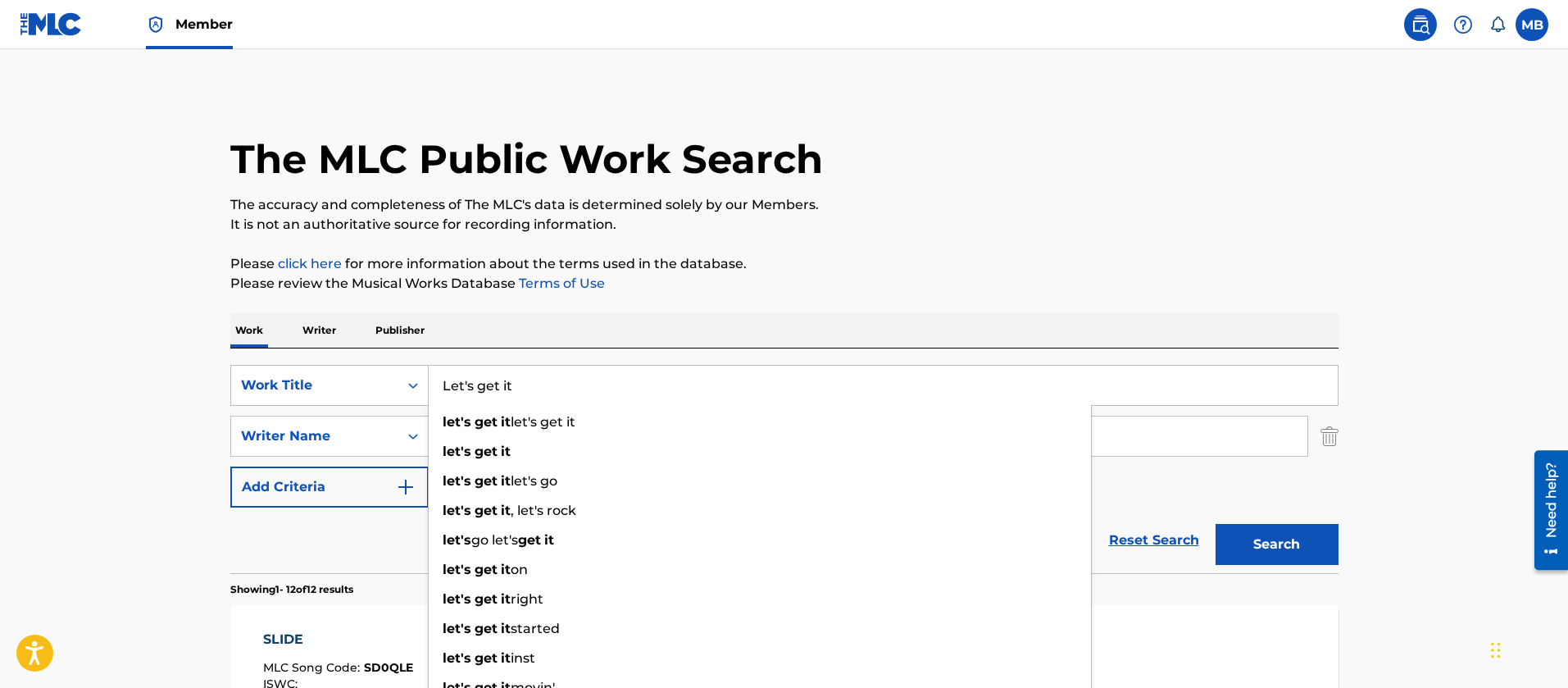
type input "Let's get it"
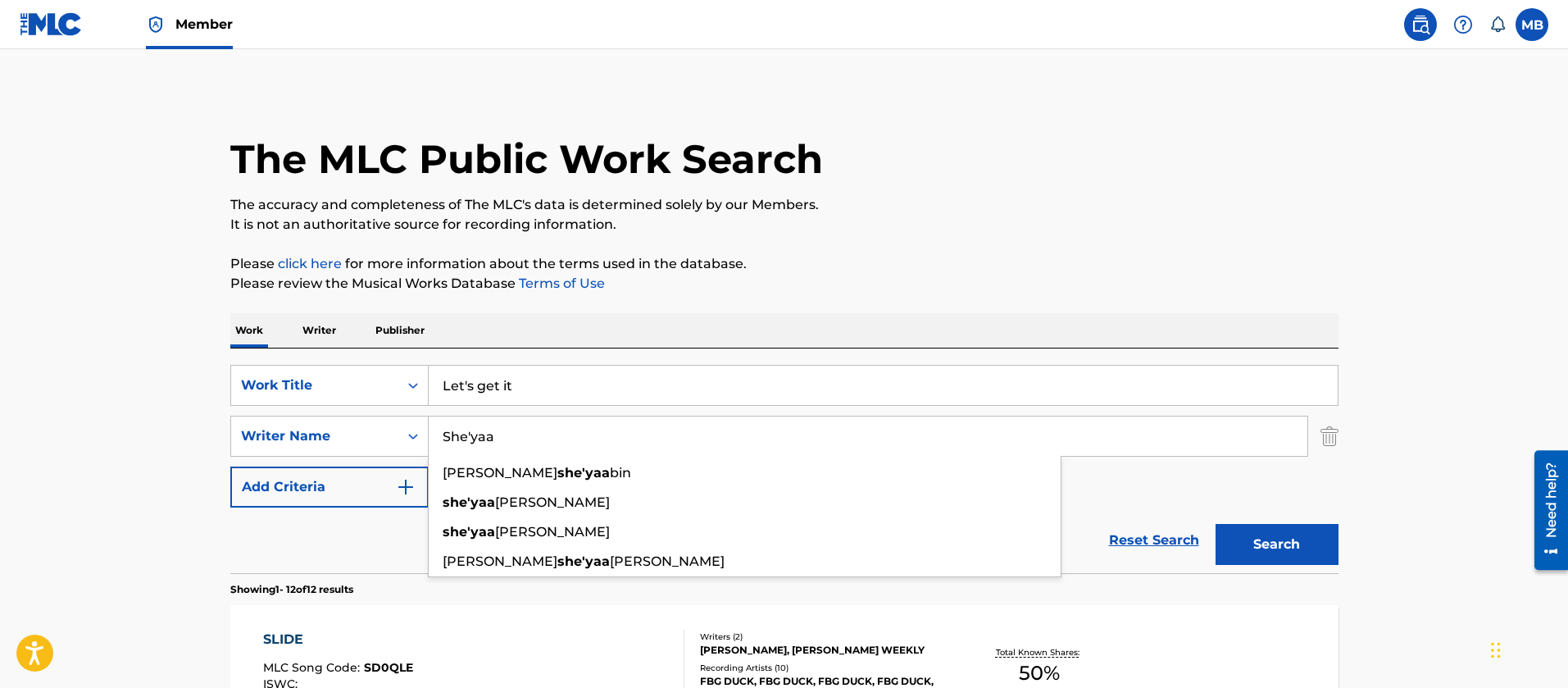
type input "She'yaa"
click at [1215, 524] on button "Search" at bounding box center [1277, 545] width 123 height 41
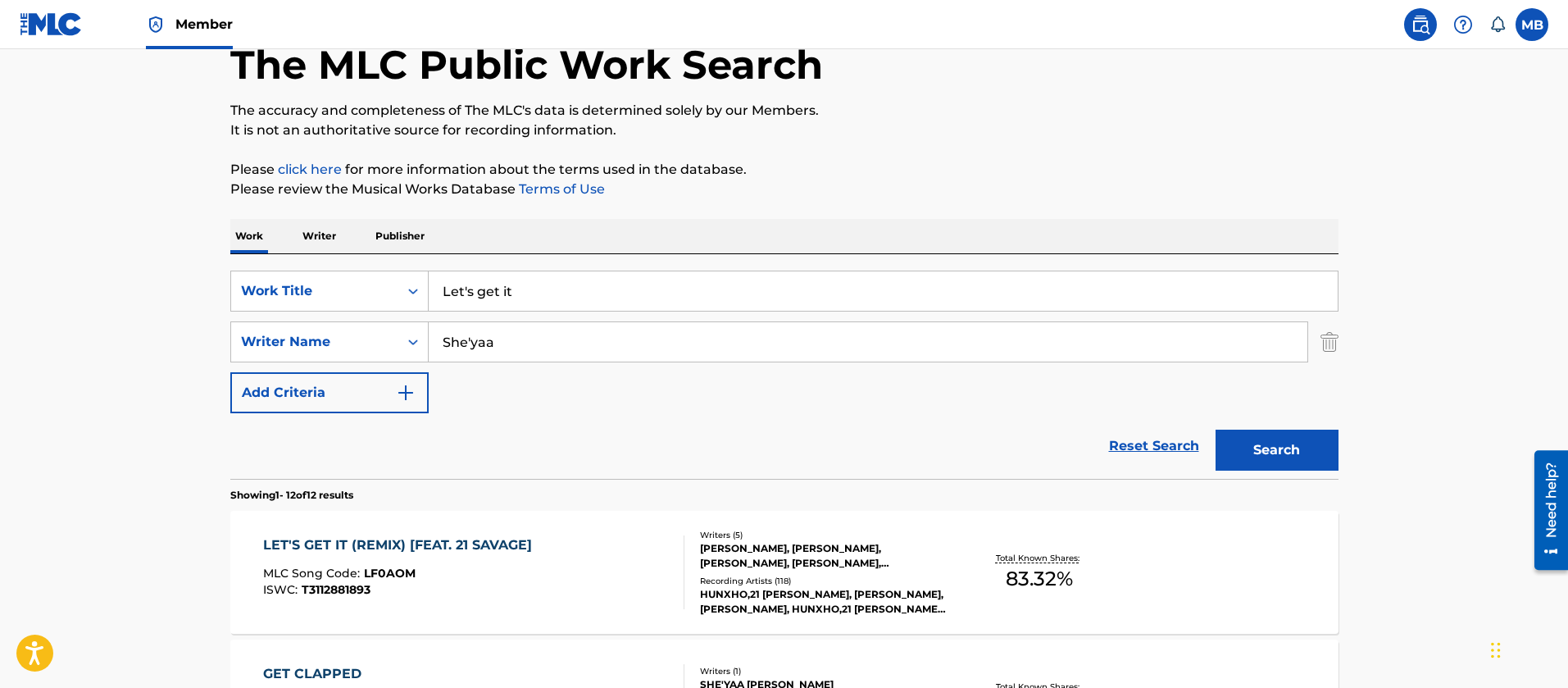
scroll to position [246, 0]
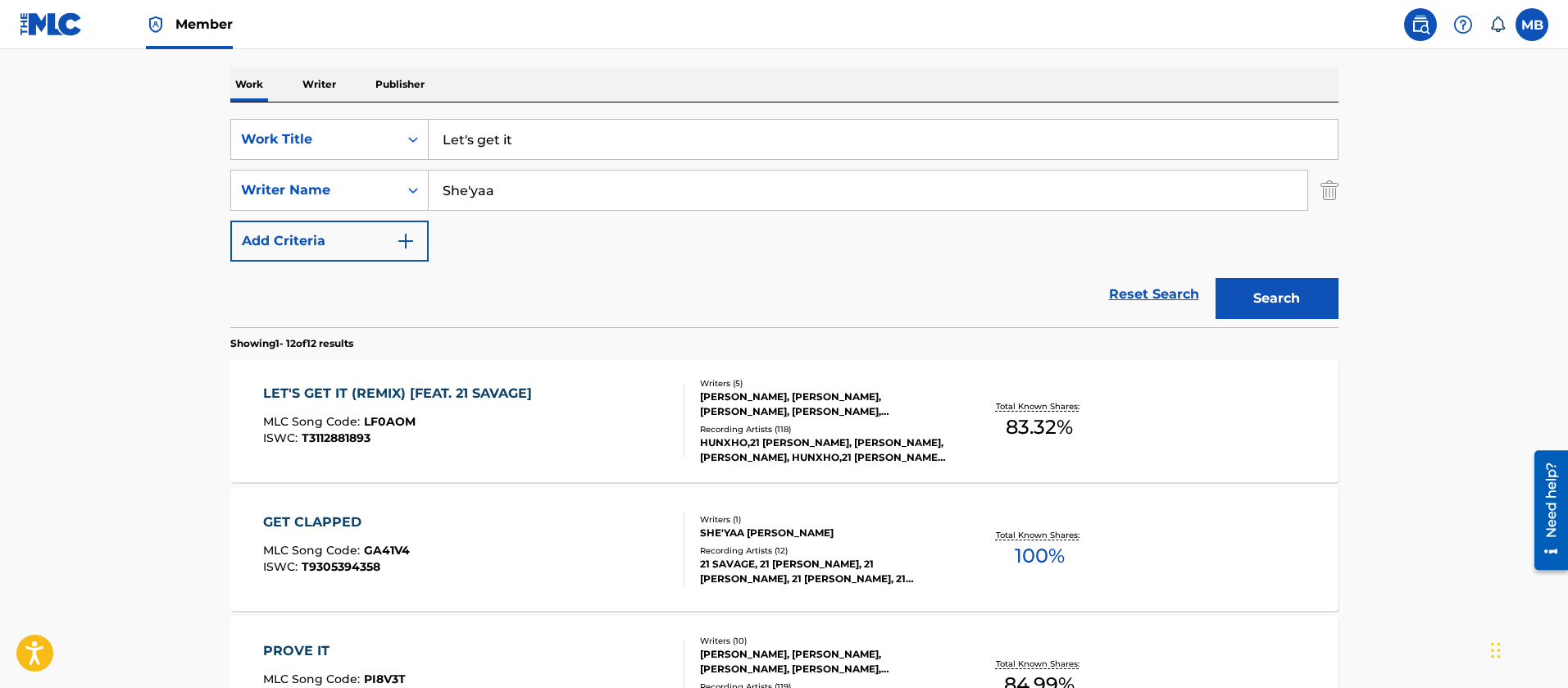
click at [547, 395] on div "LET'S GET IT (REMIX) [FEAT. 21 SAVAGE] MLC Song Code : LF0AOM ISWC : T3112881893" at bounding box center [474, 421] width 421 height 73
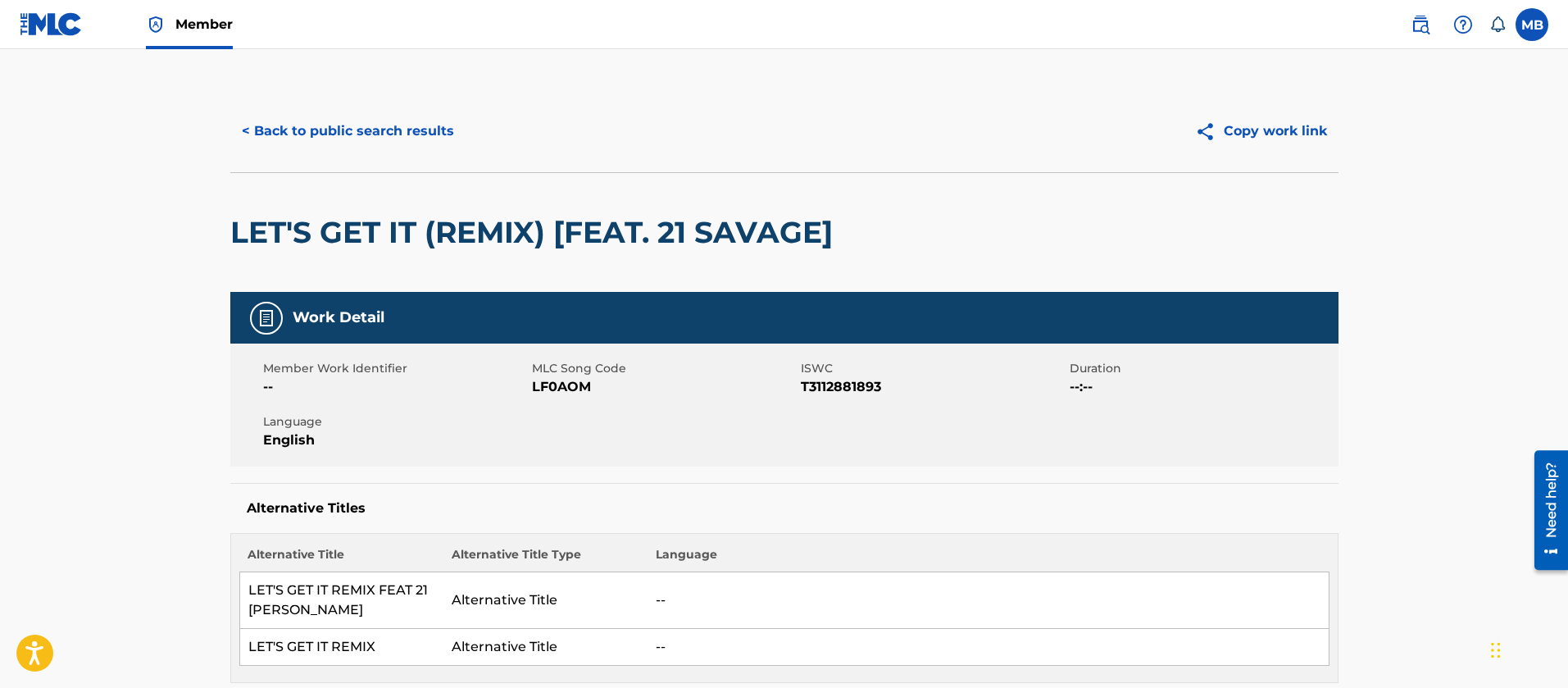
click at [287, 111] on button "< Back to public search results" at bounding box center [348, 131] width 235 height 41
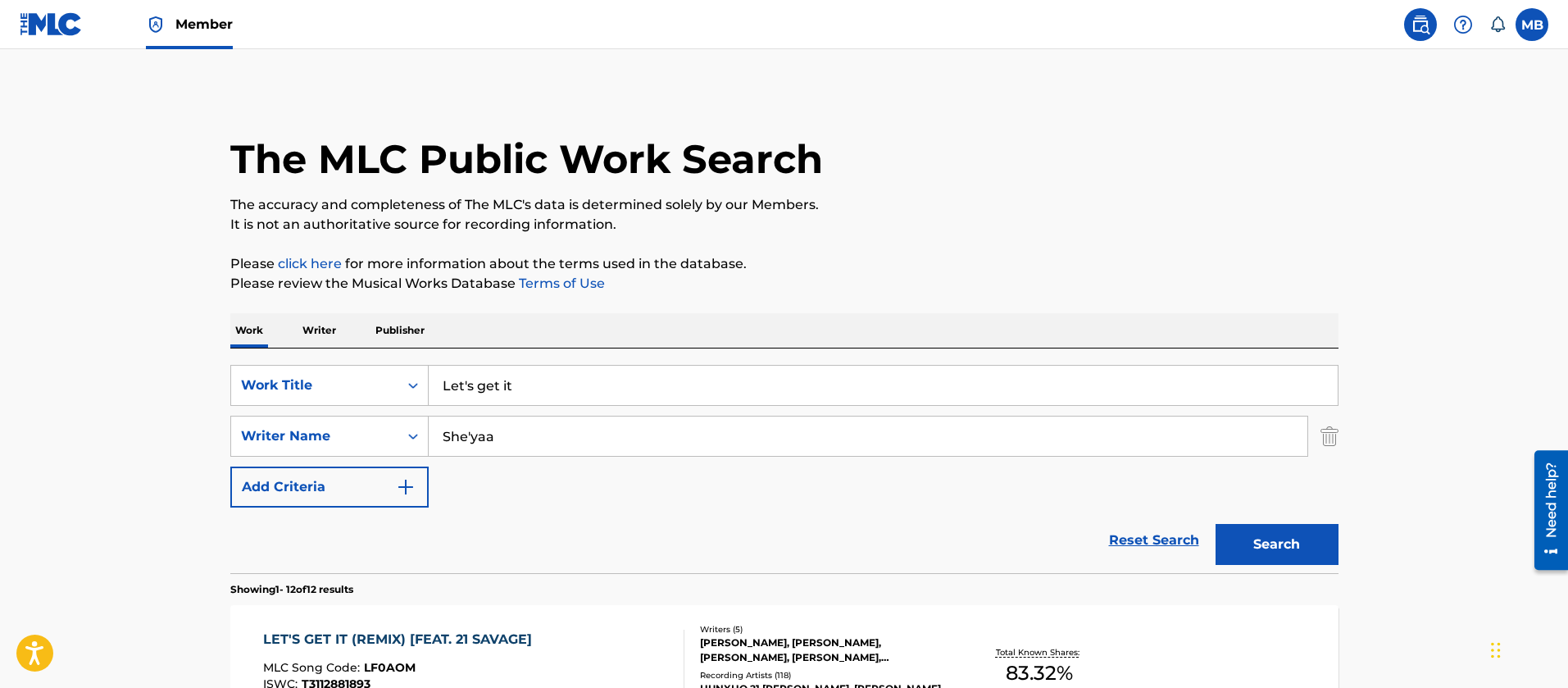
drag, startPoint x: 236, startPoint y: 375, endPoint x: 65, endPoint y: 333, distance: 176.1
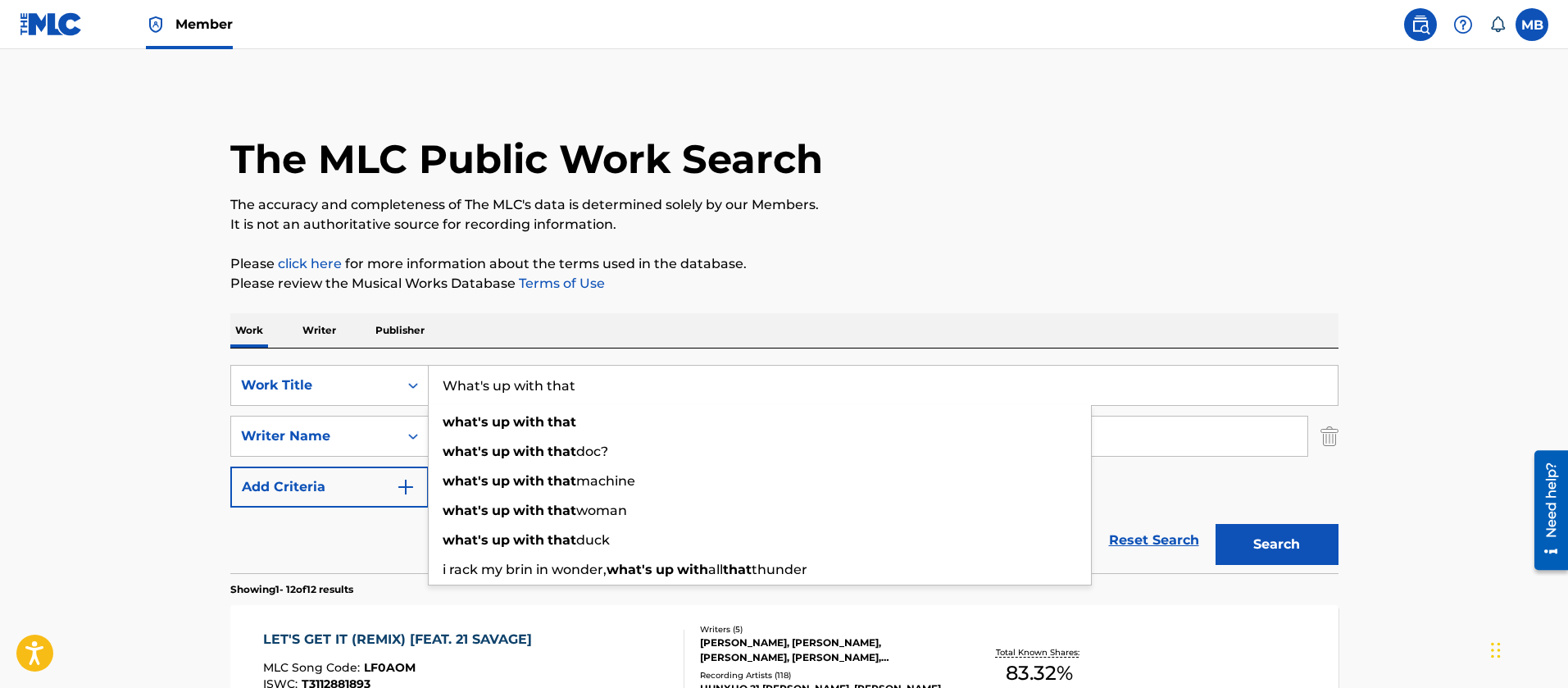
type input "What's up with that"
click at [1215, 524] on button "Search" at bounding box center [1277, 545] width 123 height 41
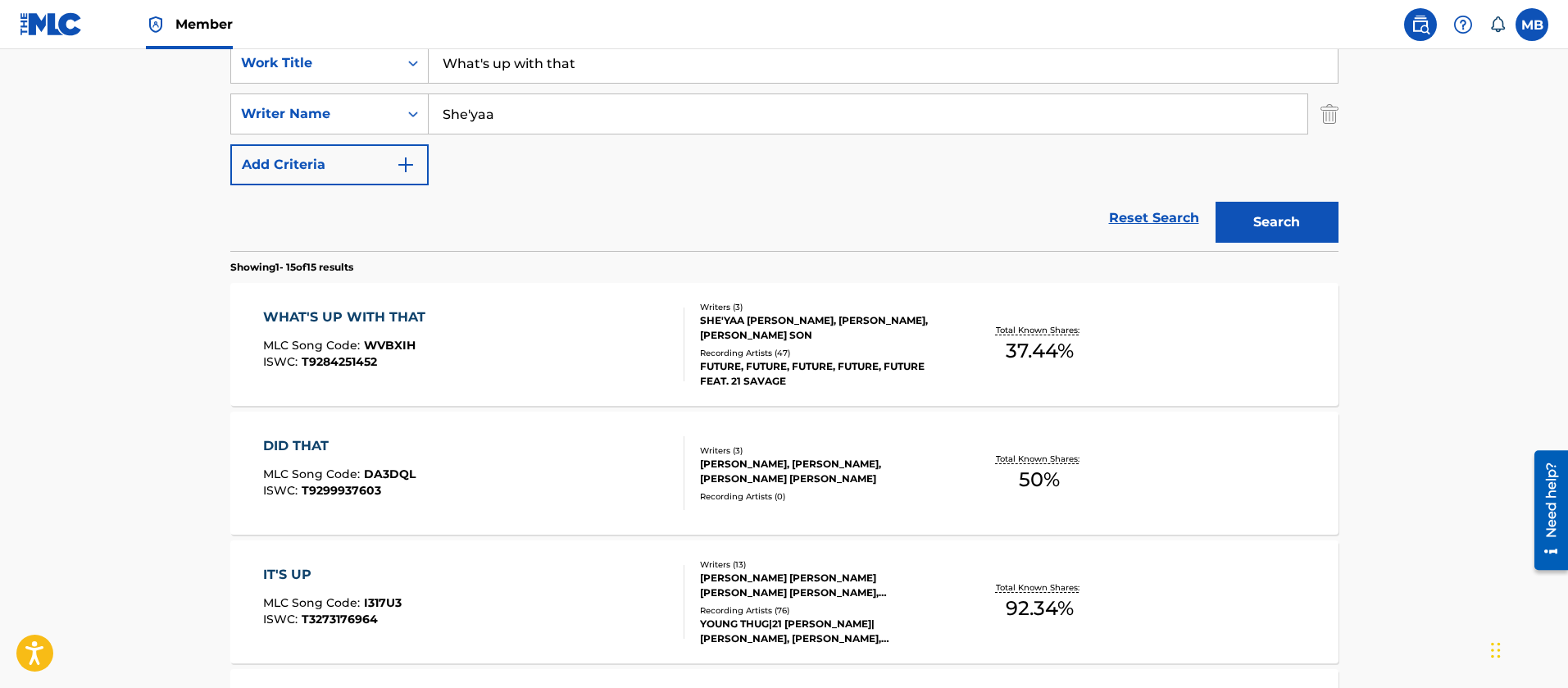
scroll to position [323, 0]
click at [535, 332] on div "WHAT'S UP WITH THAT MLC Song Code : WVBXIH ISWC : T9284251452" at bounding box center [474, 344] width 421 height 73
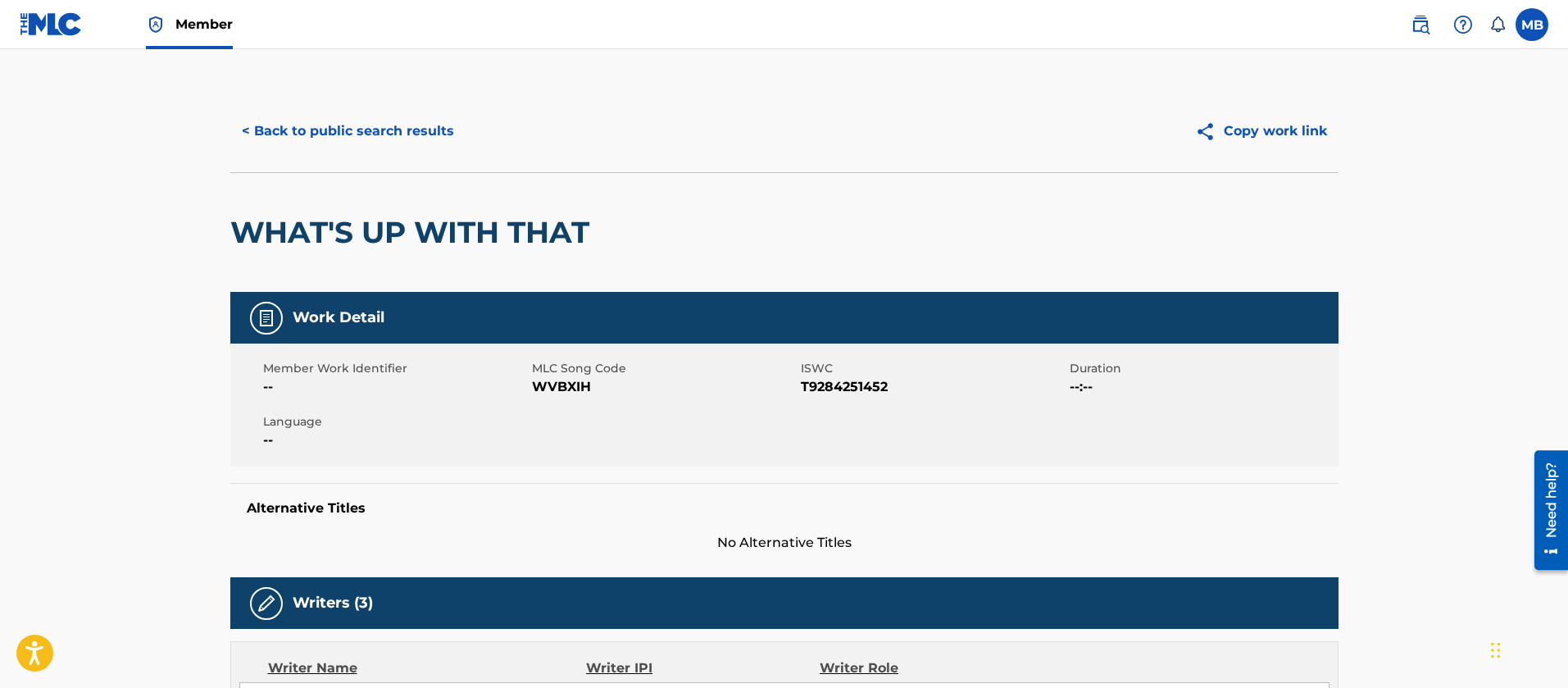
click at [410, 141] on button "< Back to public search results" at bounding box center [348, 131] width 235 height 41
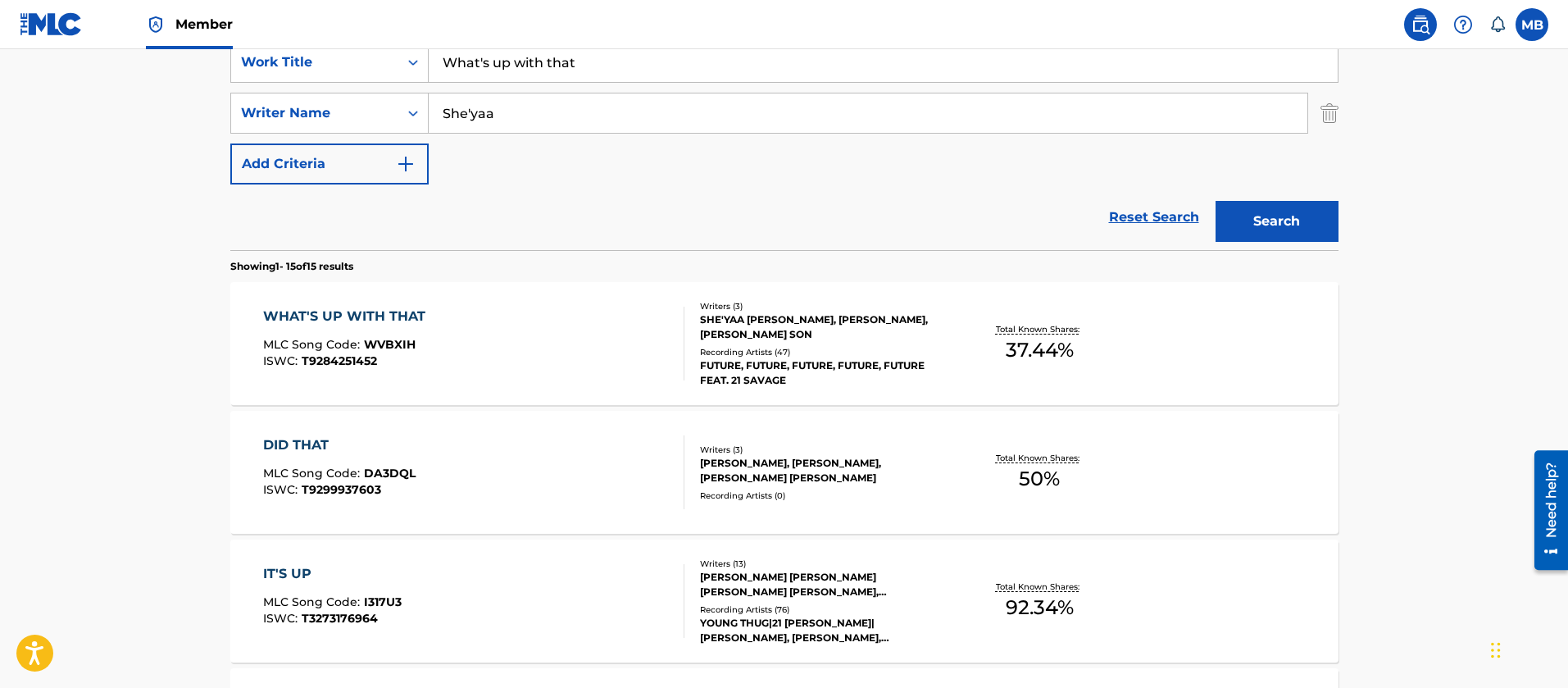
drag, startPoint x: 583, startPoint y: 65, endPoint x: 183, endPoint y: 35, distance: 401.1
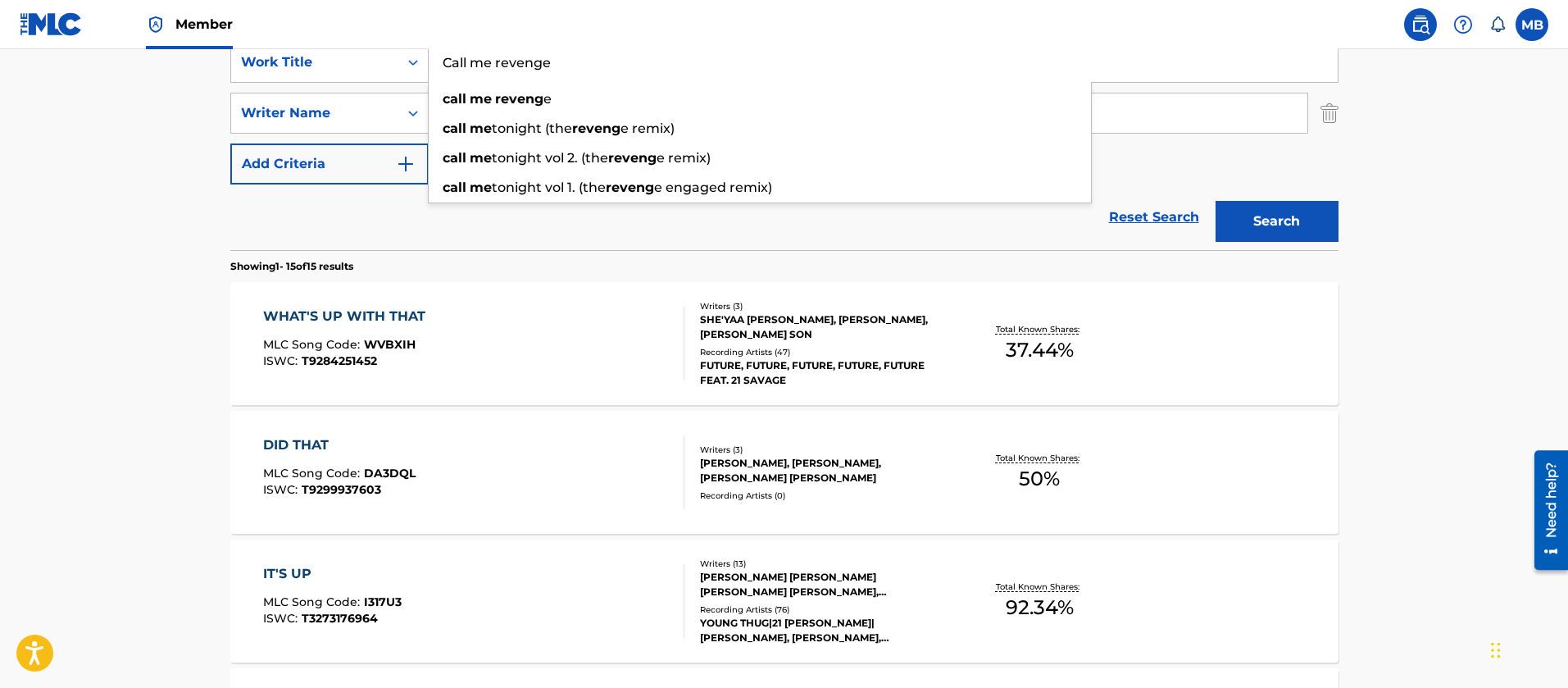
type input "Call me revenge"
click at [1215, 201] on button "Search" at bounding box center [1277, 221] width 123 height 41
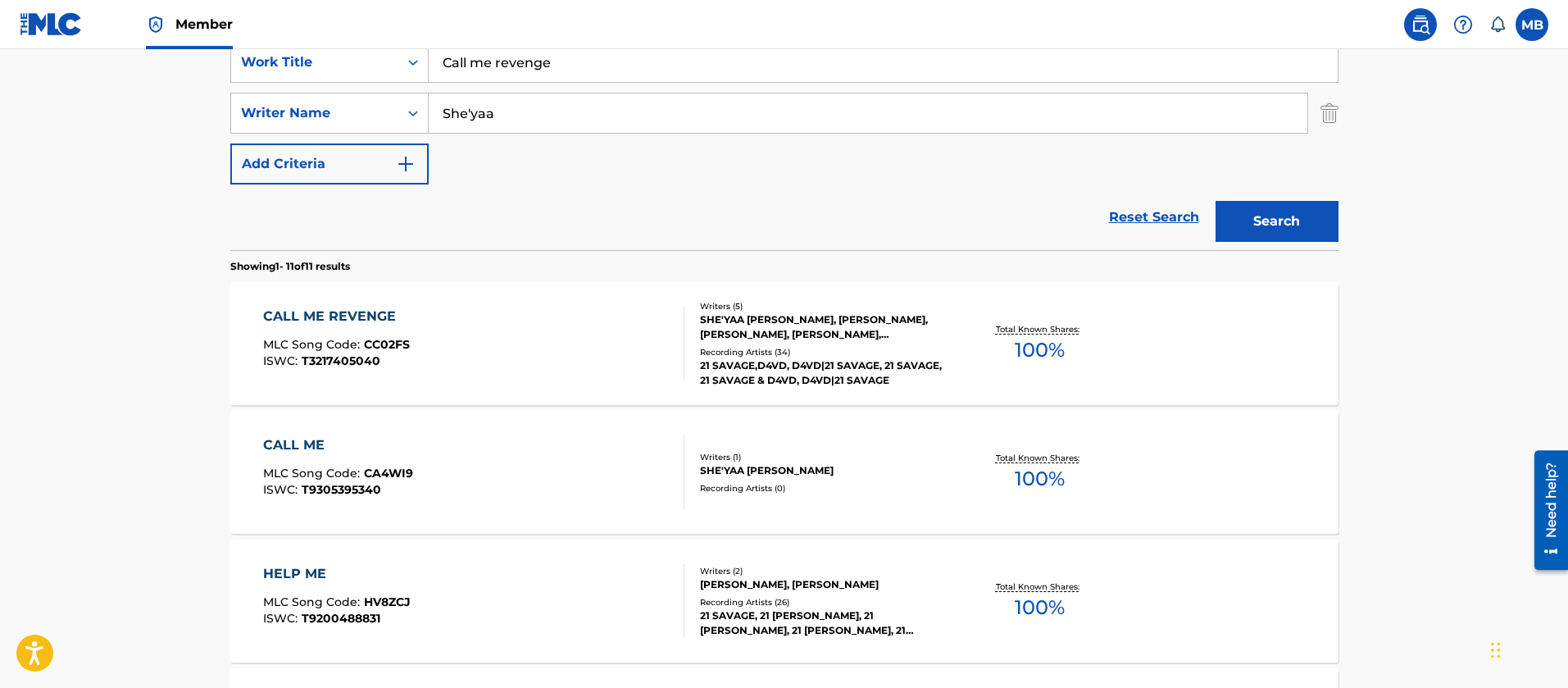
click at [490, 356] on div "CALL ME REVENGE MLC Song Code : CC02FS ISWC : T3217405040" at bounding box center [474, 344] width 421 height 73
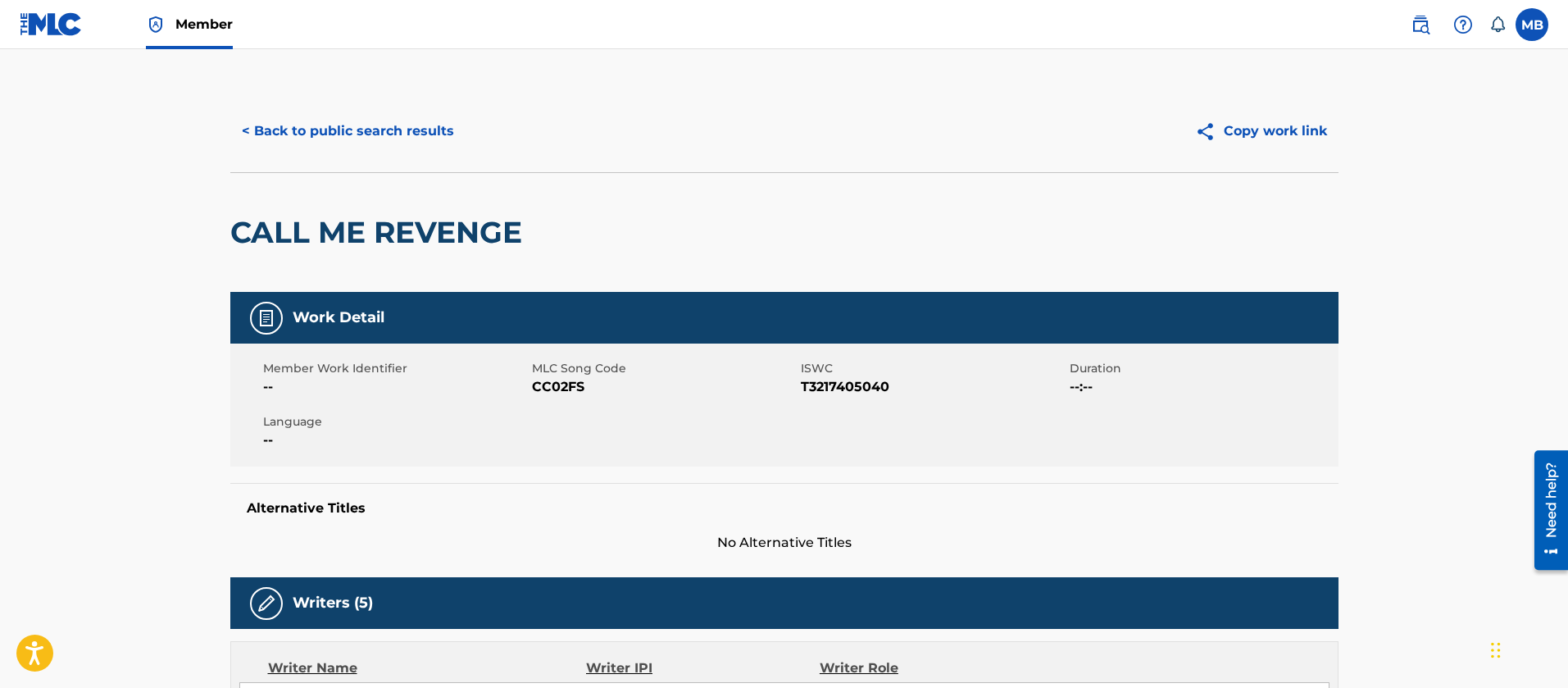
click at [379, 142] on button "< Back to public search results" at bounding box center [348, 131] width 235 height 41
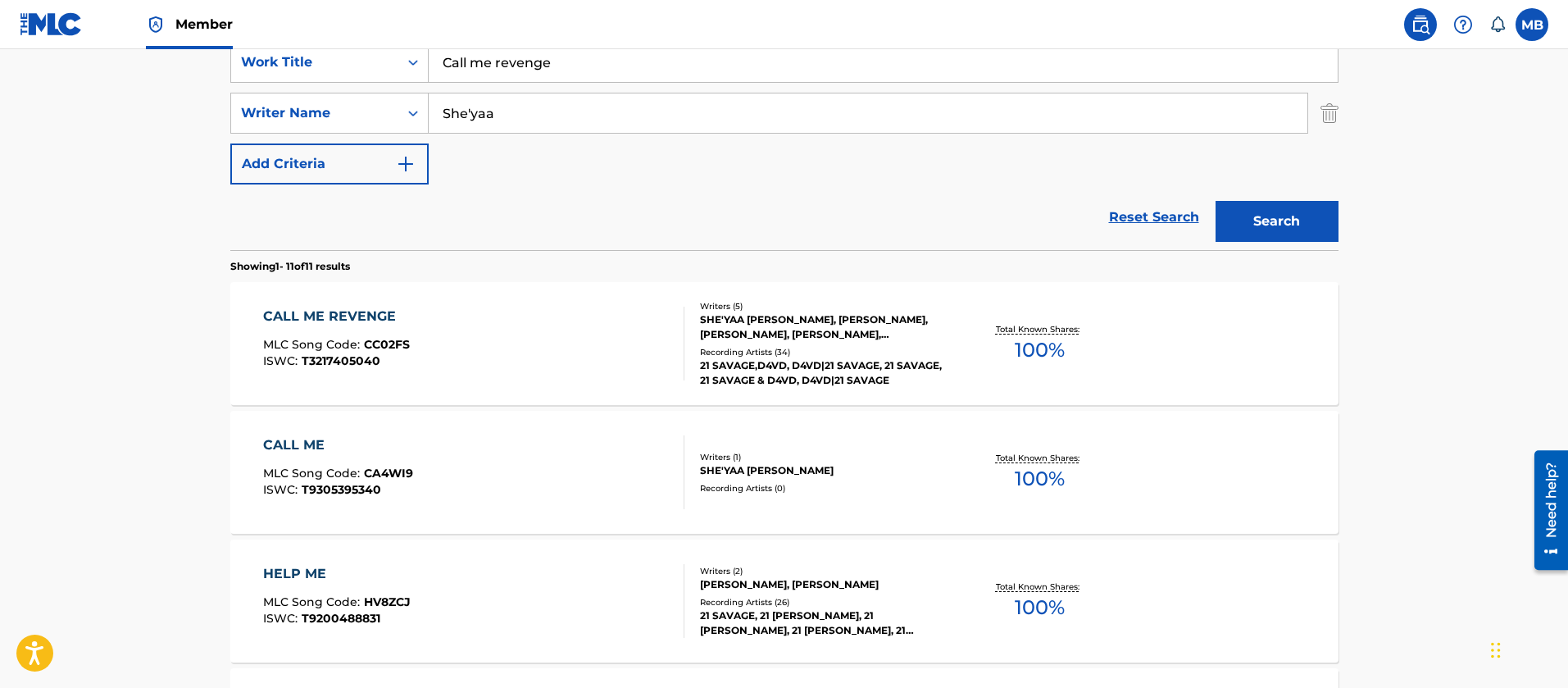
drag, startPoint x: 563, startPoint y: 57, endPoint x: 192, endPoint y: 27, distance: 372.2
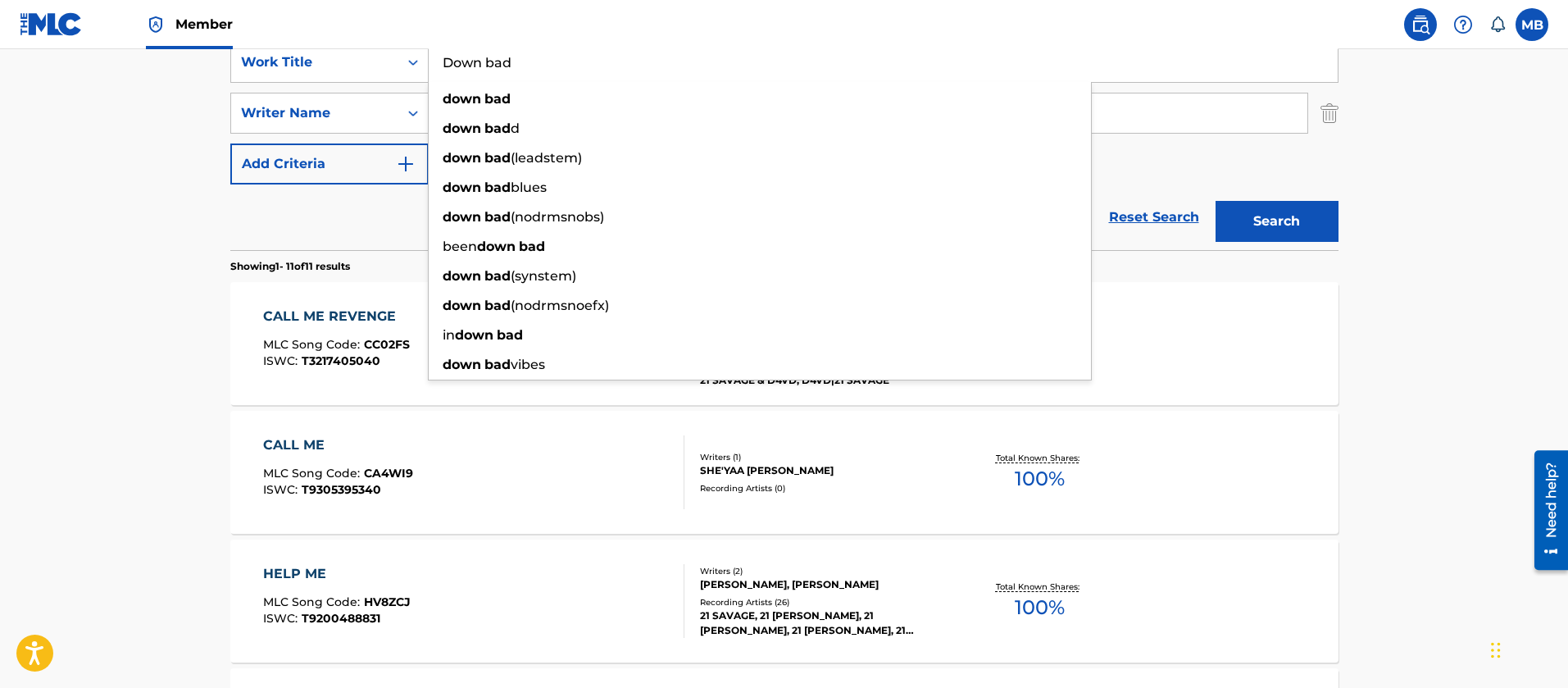
type input "Down bad"
click at [1215, 201] on button "Search" at bounding box center [1277, 221] width 123 height 41
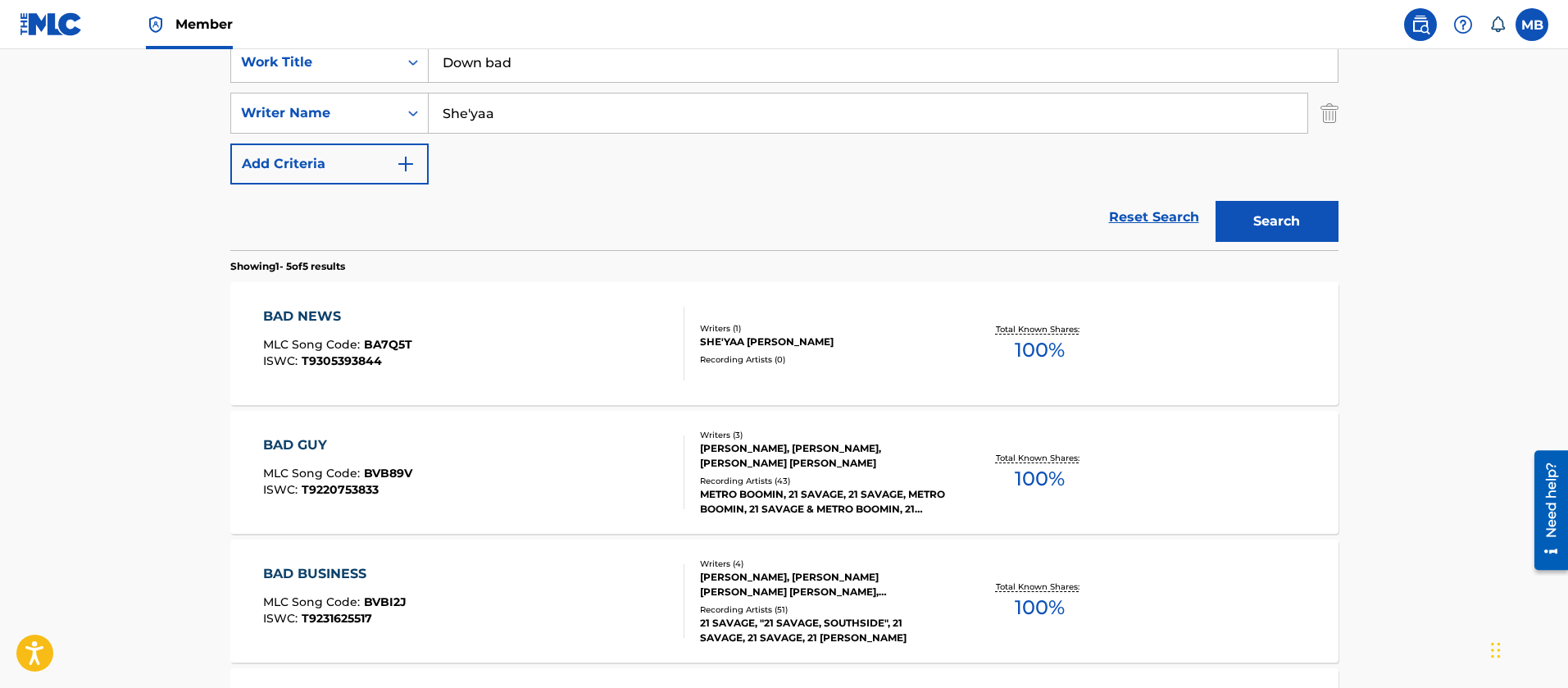
drag, startPoint x: 571, startPoint y: 122, endPoint x: 218, endPoint y: 122, distance: 353.0
click at [227, 121] on div "The MLC Public Work Search The accuracy and completeness of The MLC's data is d…" at bounding box center [785, 382] width 1148 height 1231
type input "="
drag, startPoint x: 386, startPoint y: 62, endPoint x: 129, endPoint y: 1, distance: 264.1
click at [173, 19] on div "Member MB MB Marshall Borden [EMAIL_ADDRESS][PERSON_NAME][DOMAIN_NAME] Notifica…" at bounding box center [784, 380] width 1568 height 1407
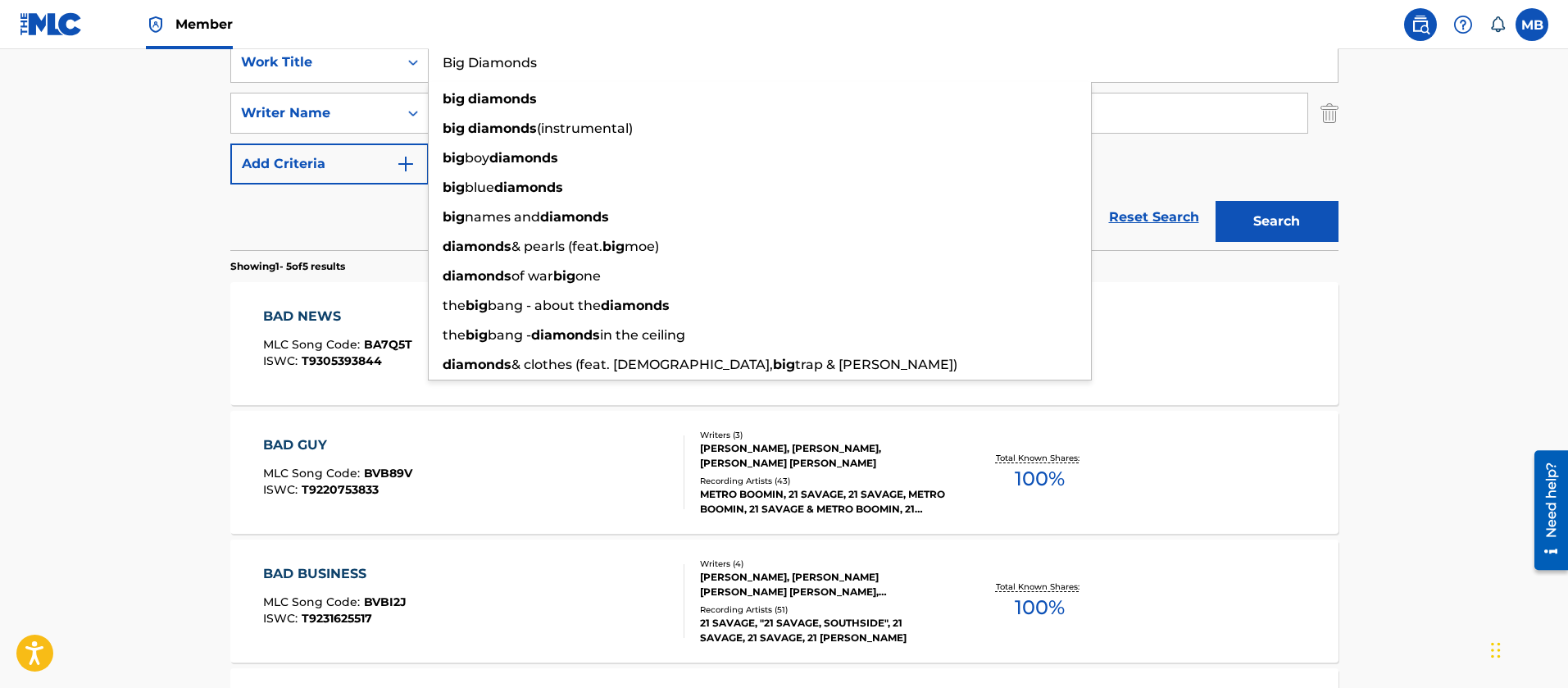
type input "Big Diamonds"
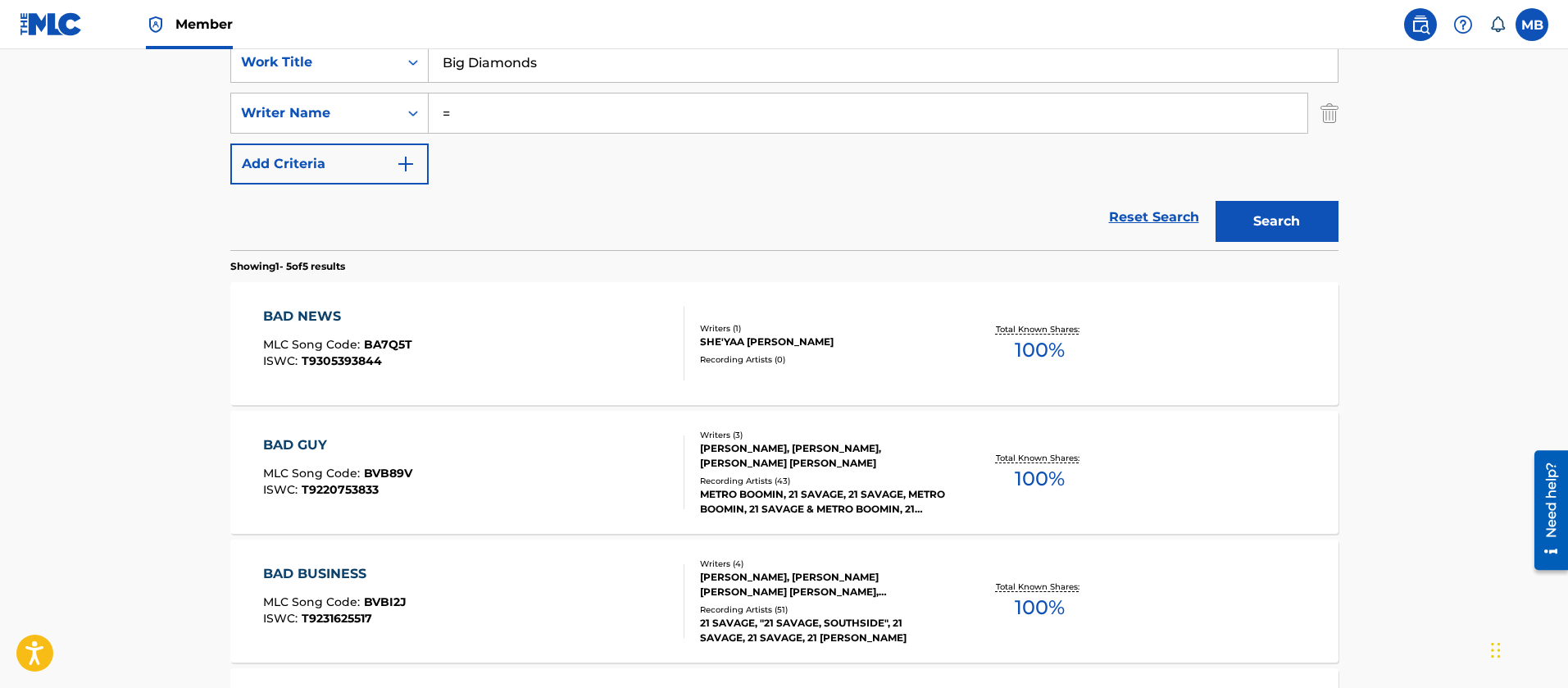
type input "C"
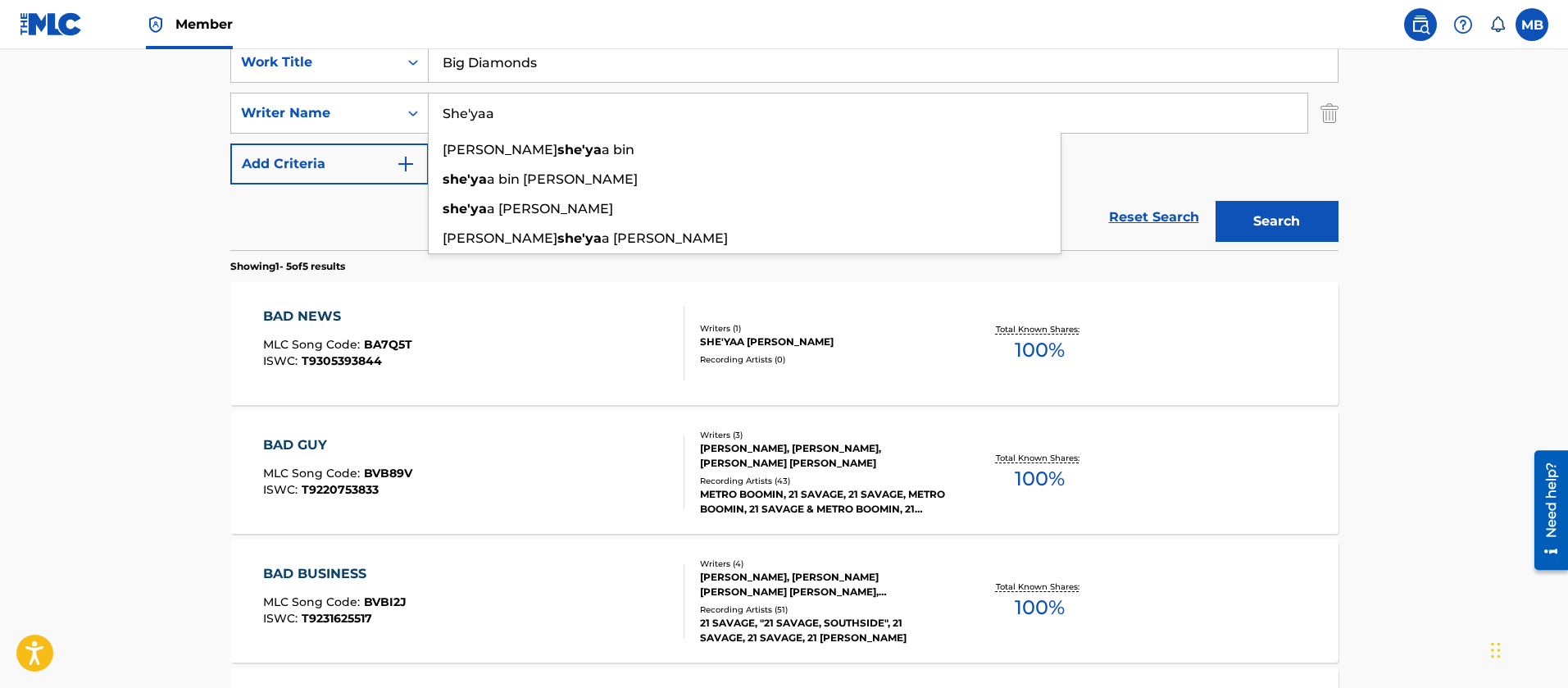
type input "She'yaa"
click at [1215, 201] on button "Search" at bounding box center [1277, 221] width 123 height 41
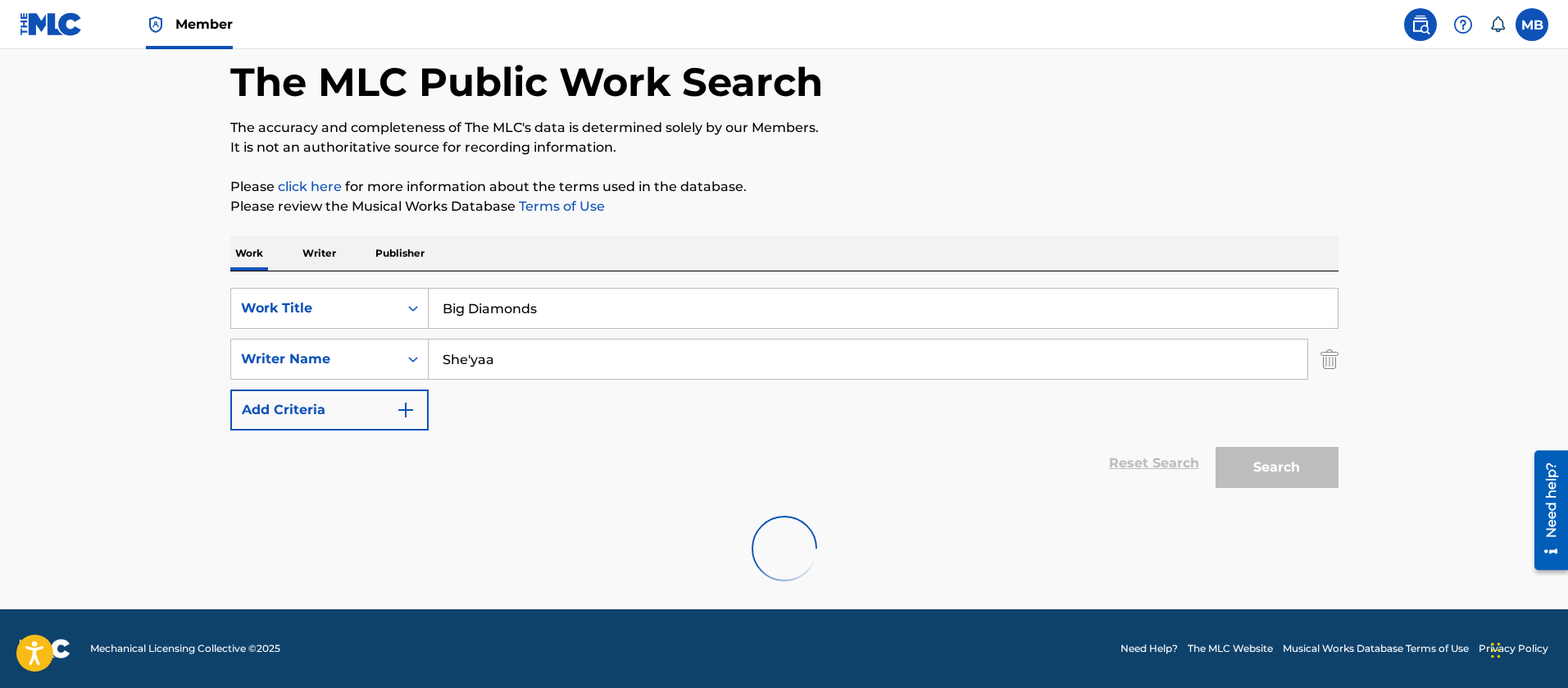
scroll to position [204, 0]
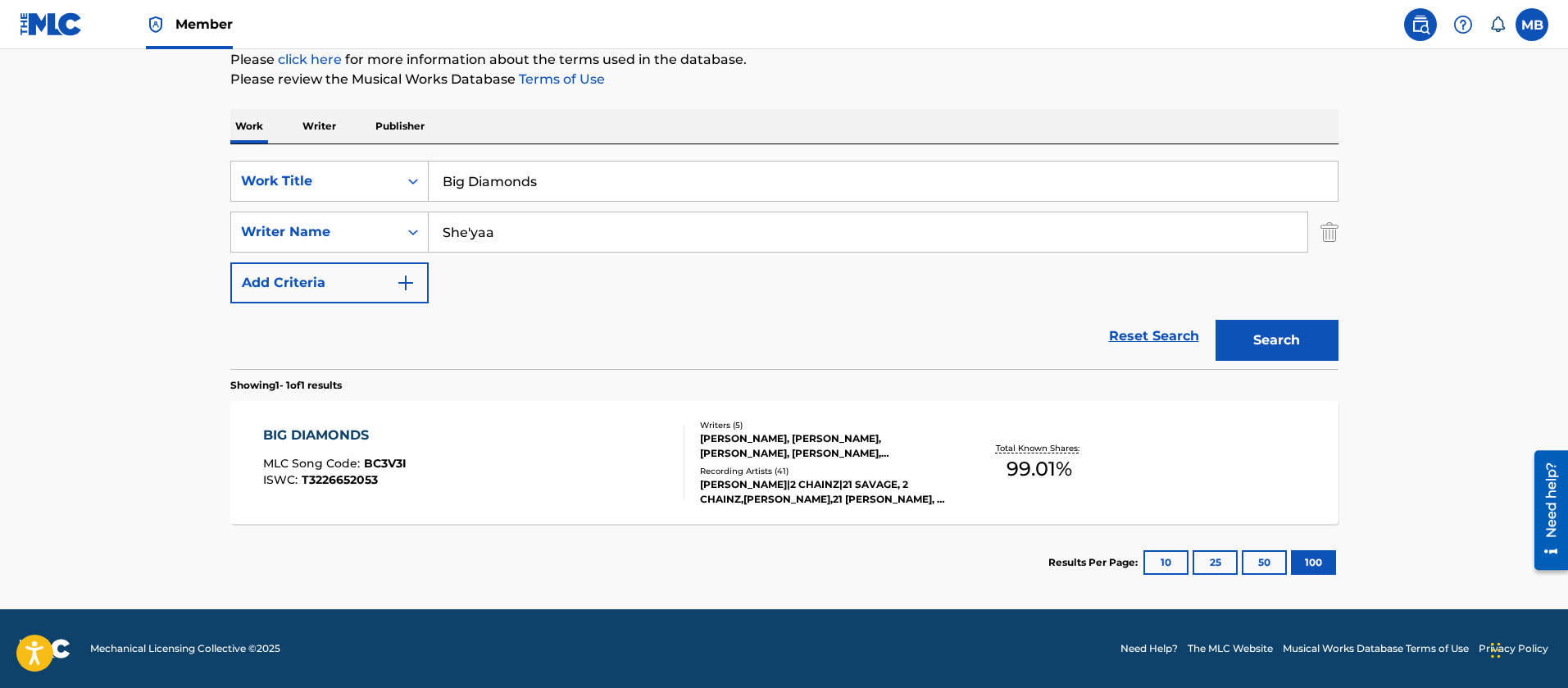
click at [456, 451] on div "BIG DIAMONDS MLC Song Code : BC3V3I ISWC : T3226652053" at bounding box center [474, 462] width 421 height 73
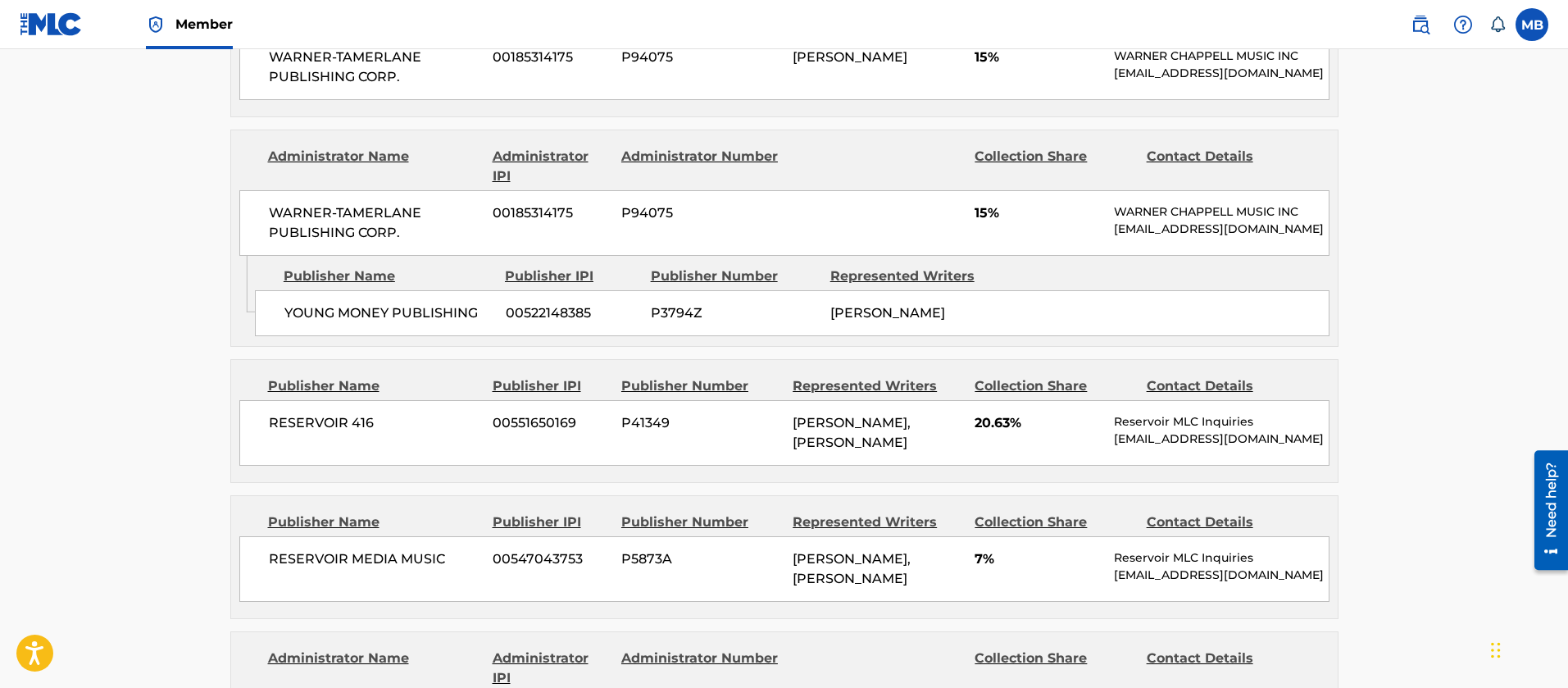
scroll to position [1231, 0]
